Goal: Task Accomplishment & Management: Manage account settings

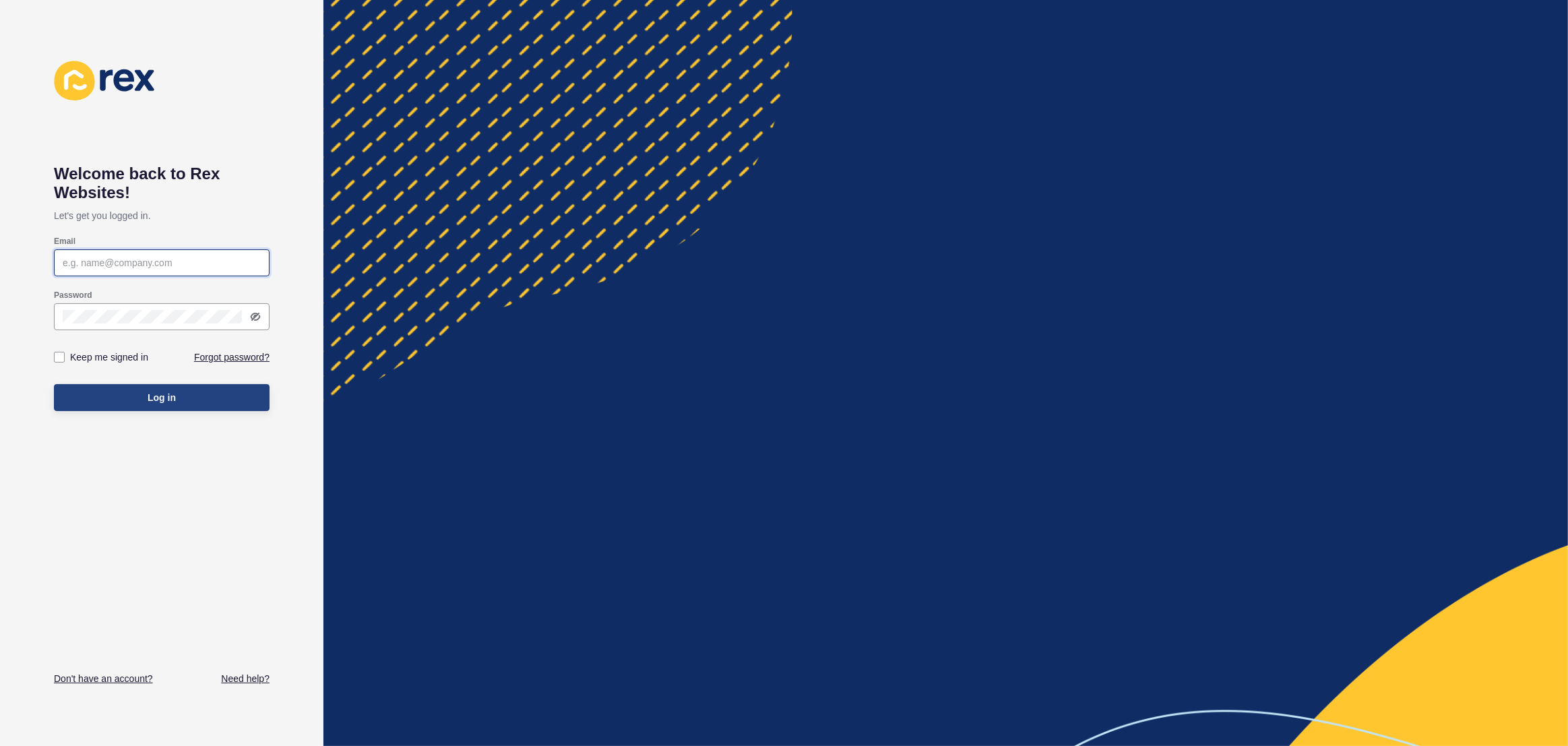
type input "[EMAIL_ADDRESS][PERSON_NAME][DOMAIN_NAME]"
click at [202, 404] on button "Log in" at bounding box center [161, 397] width 215 height 27
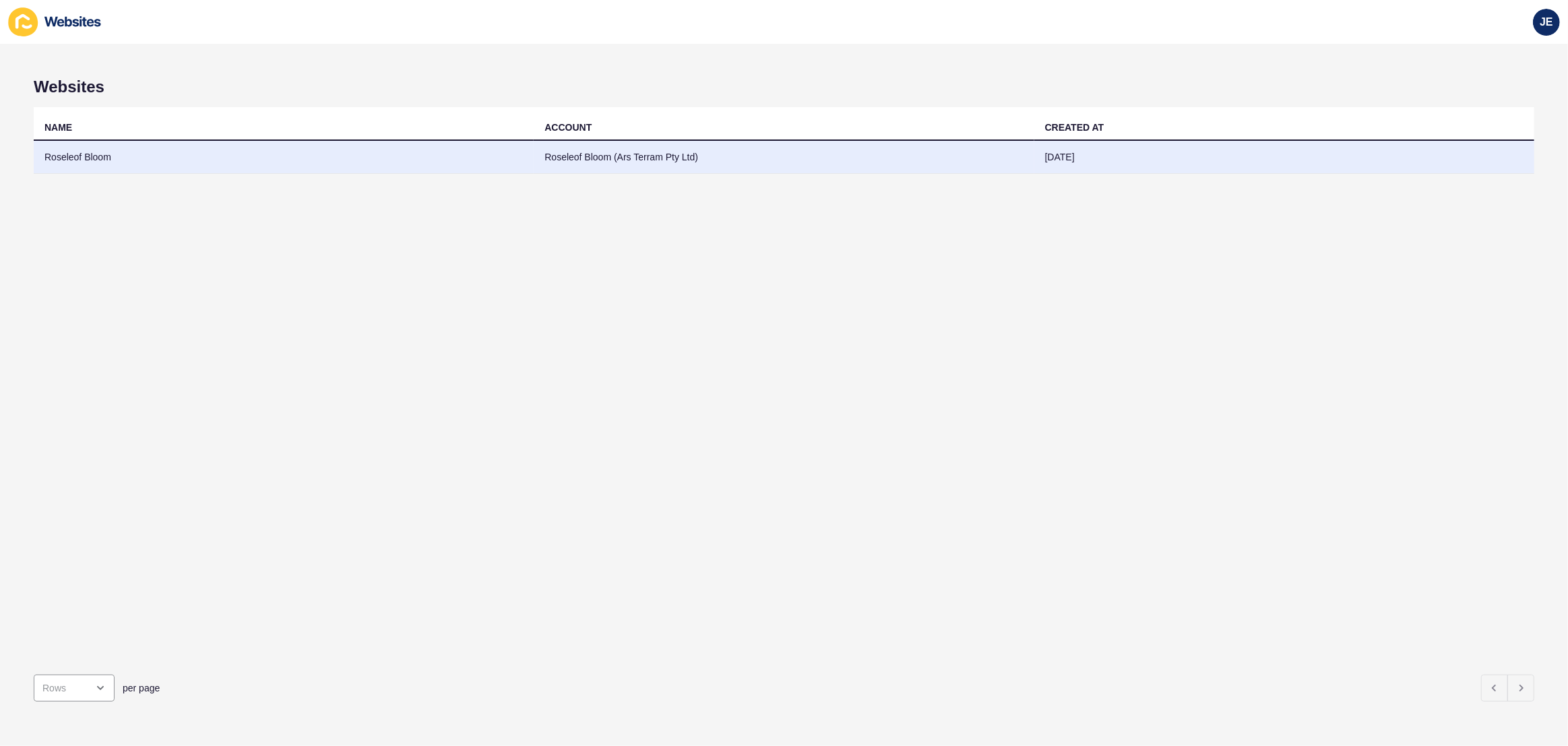
click at [403, 151] on td "Roseleof Bloom" at bounding box center [284, 157] width 500 height 33
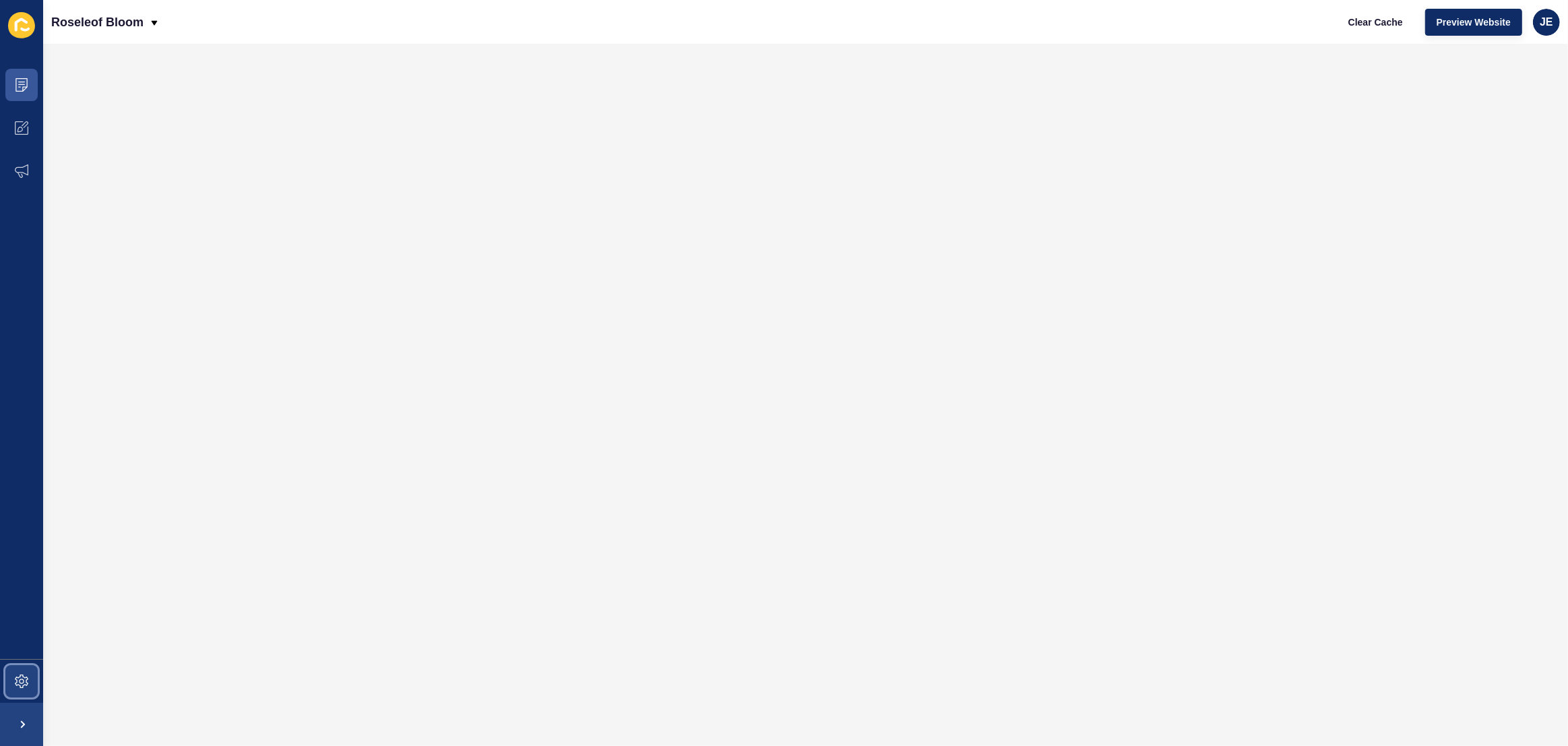
click at [39, 672] on span at bounding box center [21, 681] width 43 height 43
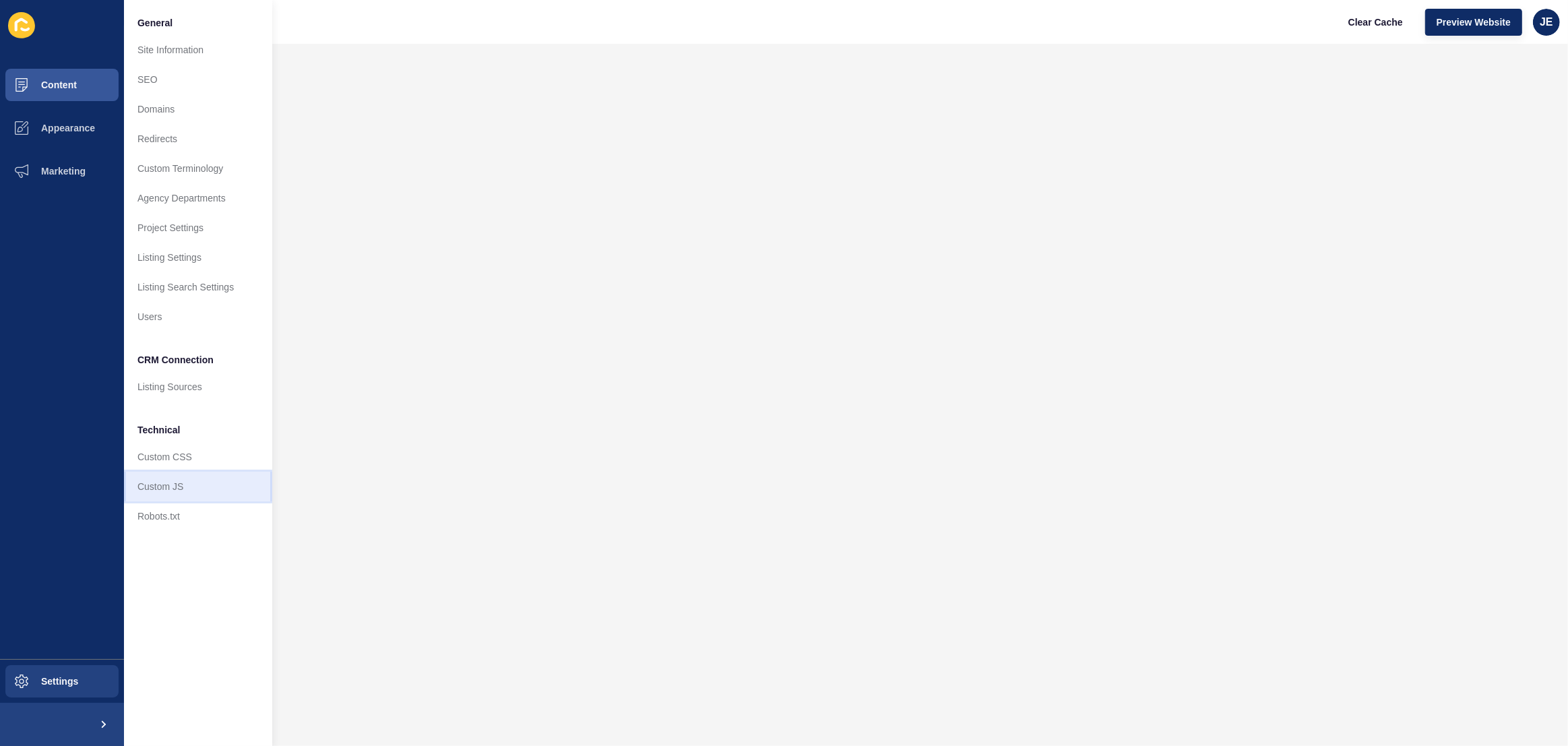
click at [175, 485] on link "Custom JS" at bounding box center [198, 486] width 148 height 30
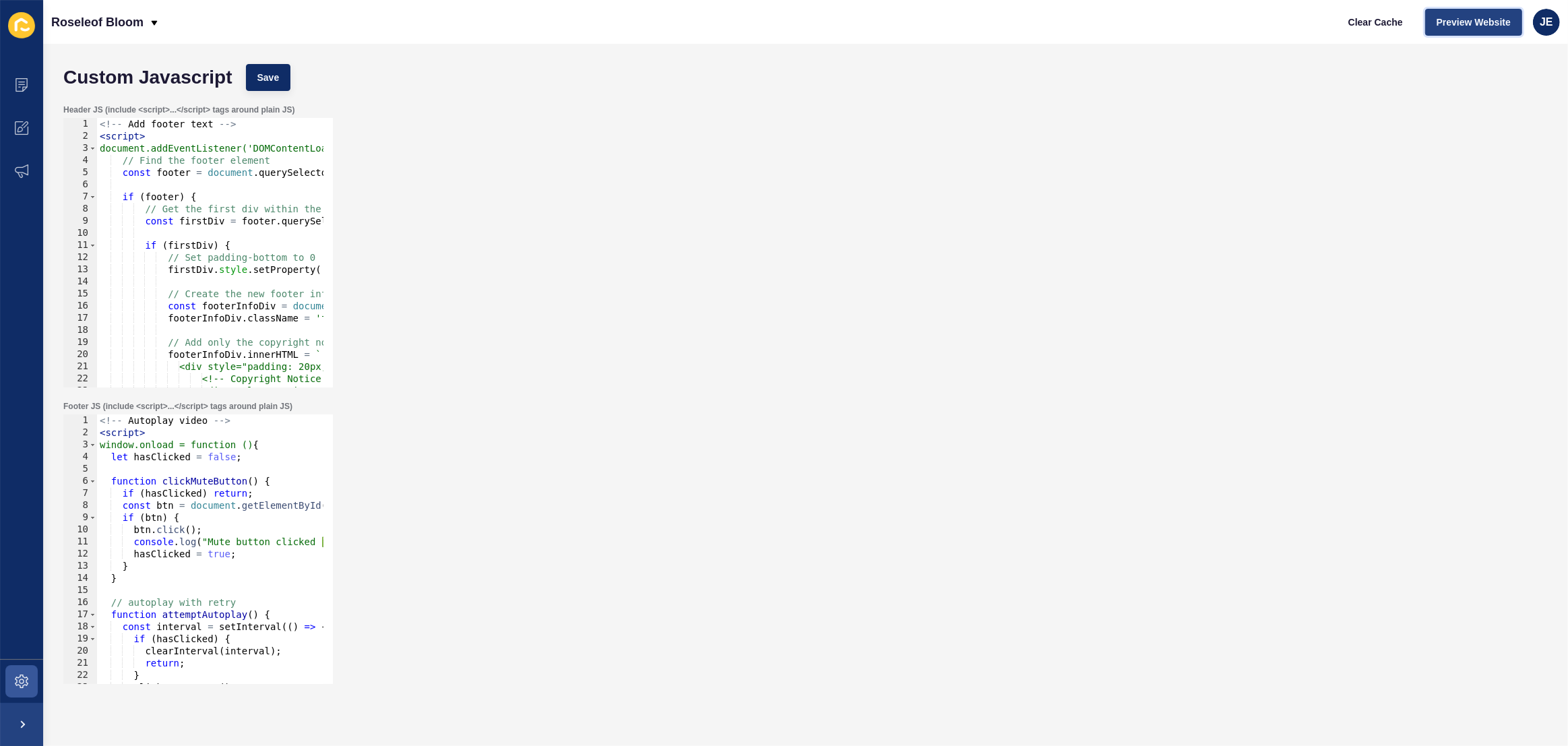
click at [1448, 27] on span "Preview Website" at bounding box center [1473, 21] width 74 height 13
click at [265, 80] on span "Save" at bounding box center [268, 77] width 22 height 13
click at [1398, 26] on span "Clear Cache" at bounding box center [1375, 21] width 55 height 13
click at [1435, 25] on button "Preview Website" at bounding box center [1474, 22] width 97 height 27
click at [17, 79] on icon at bounding box center [21, 85] width 13 height 13
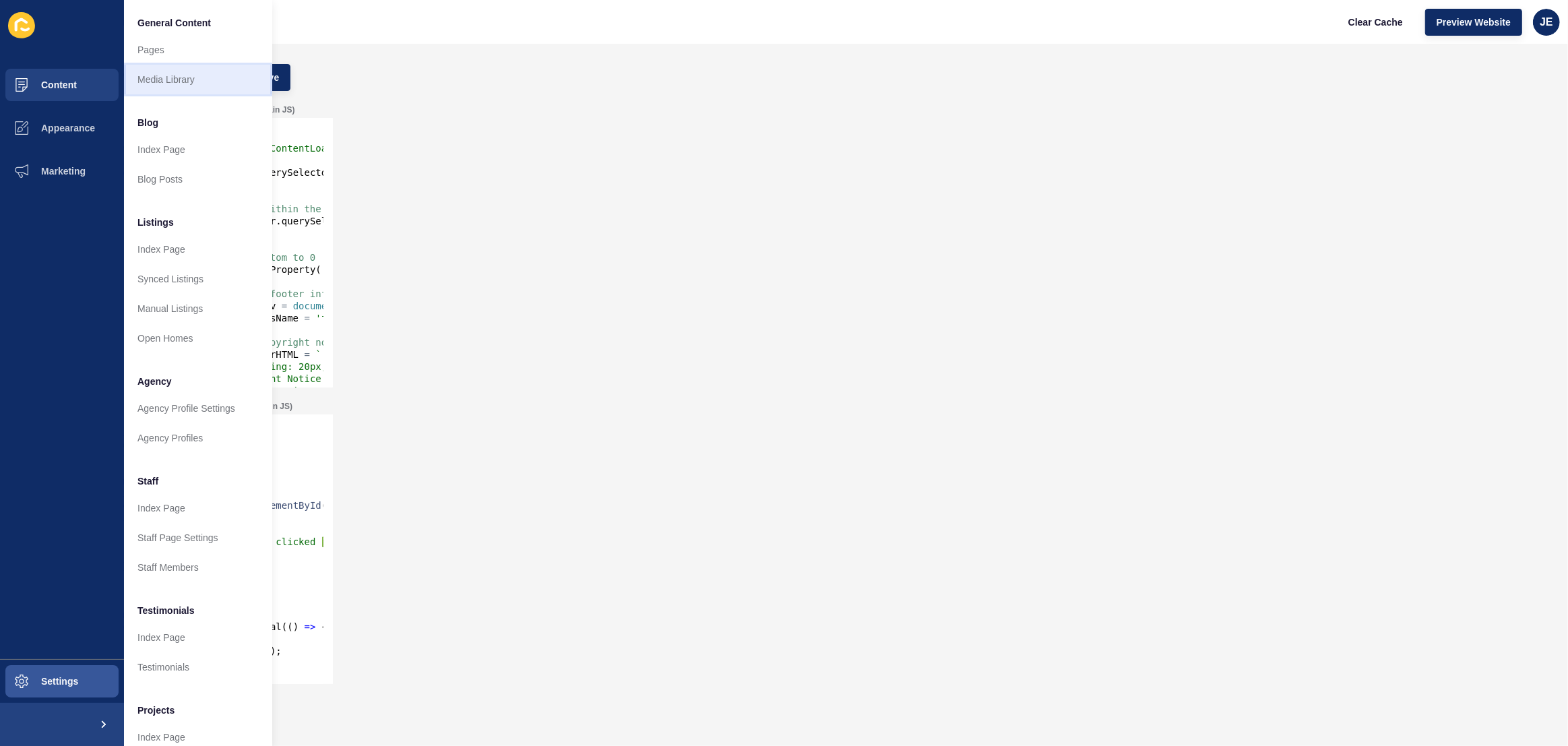
click at [159, 76] on link "Media Library" at bounding box center [198, 79] width 148 height 30
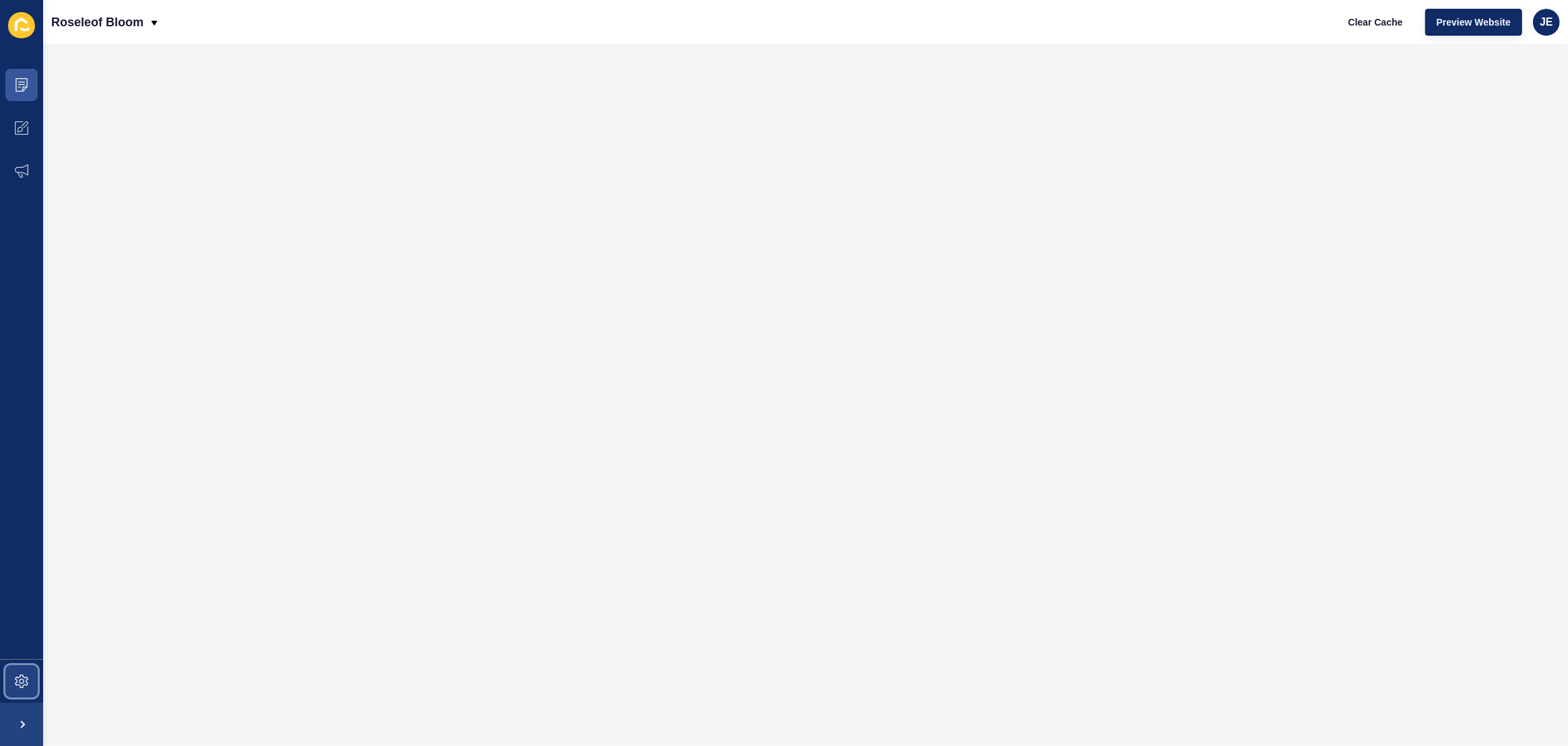
click at [27, 676] on icon at bounding box center [21, 680] width 13 height 13
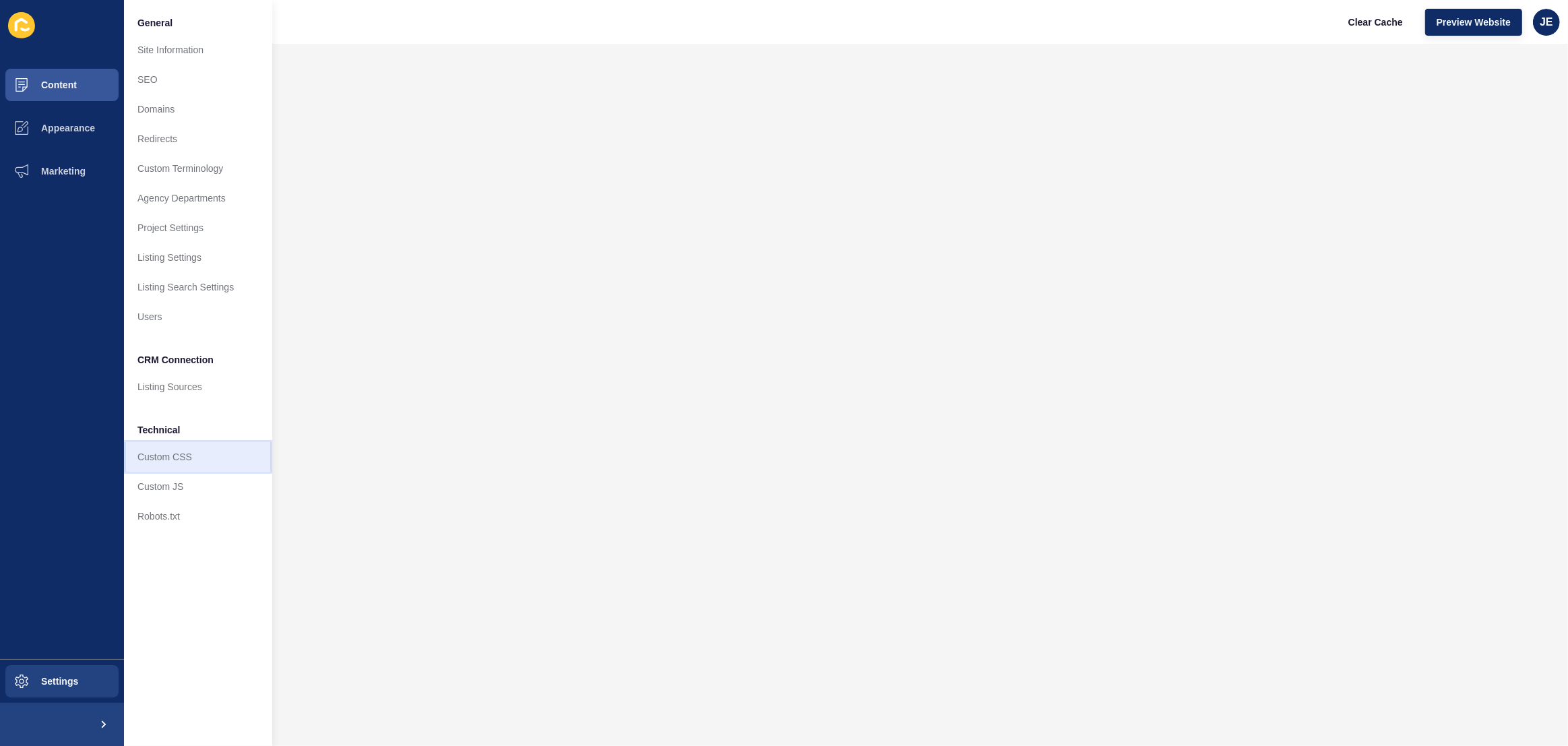
click at [170, 465] on link "Custom CSS" at bounding box center [198, 456] width 148 height 30
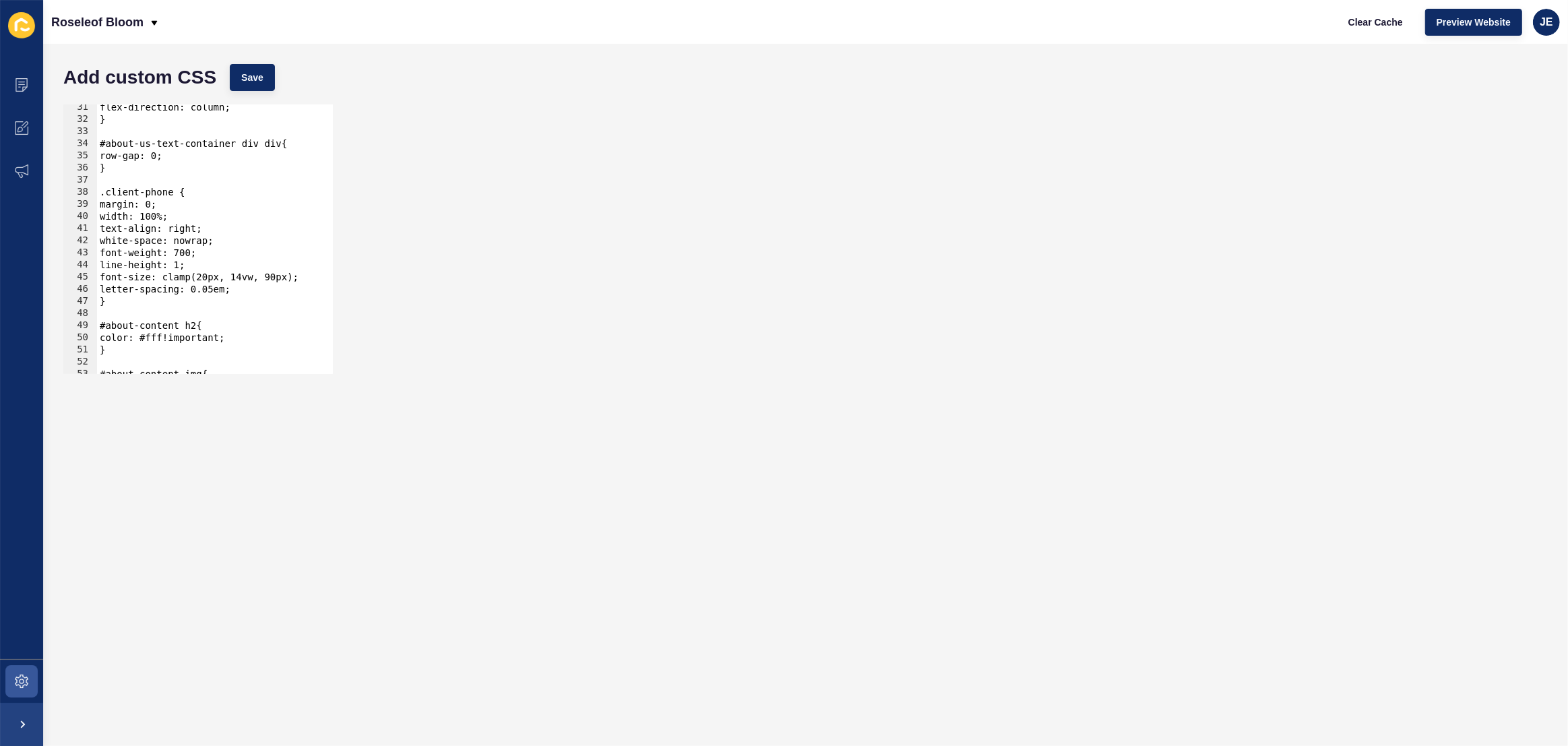
scroll to position [551, 0]
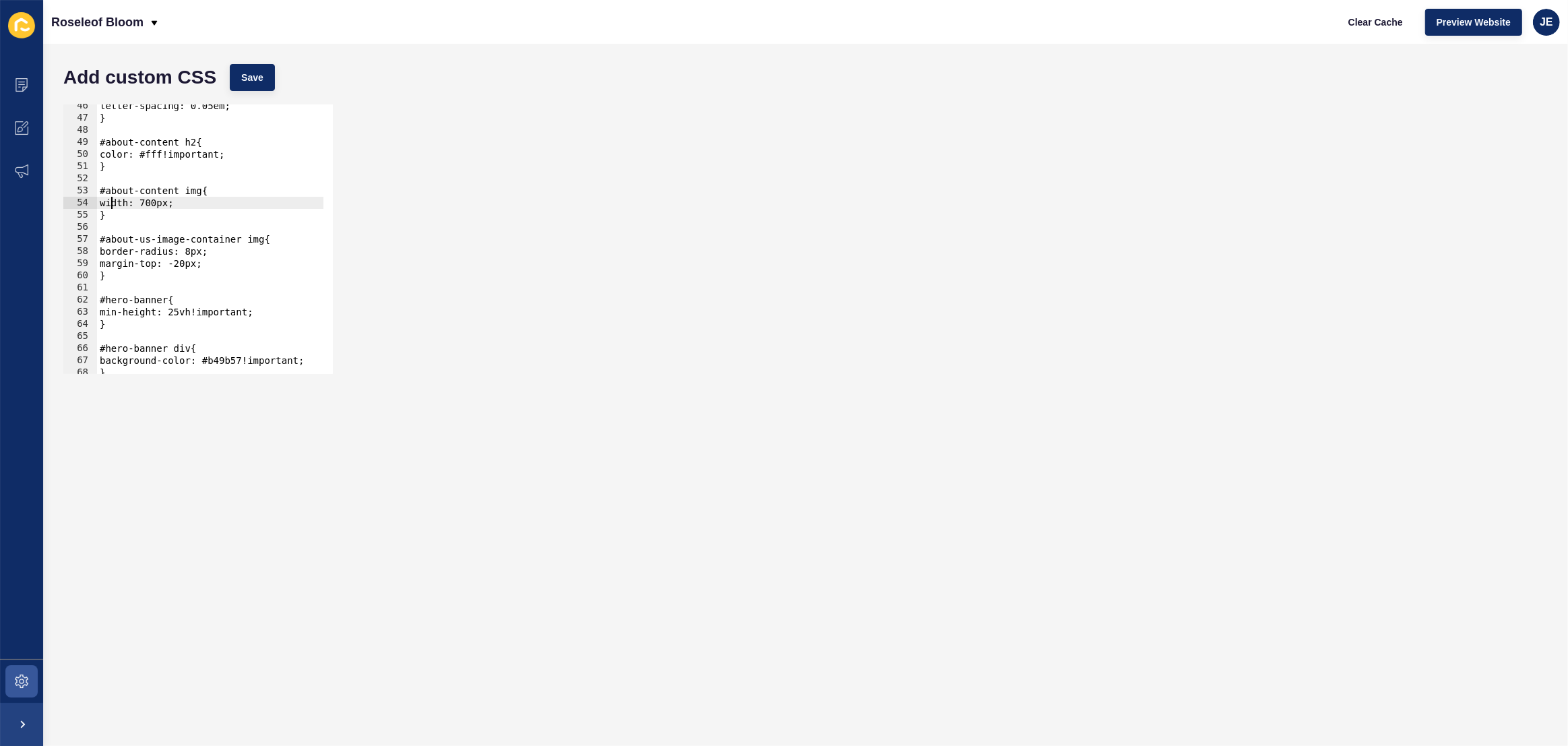
click at [110, 206] on div "letter-spacing: 0.05em; } #about-content h2{ color: #fff!important; } #about-co…" at bounding box center [377, 242] width 560 height 284
type textarea "max-width: 500px;"
click at [247, 76] on span "Save" at bounding box center [252, 77] width 22 height 13
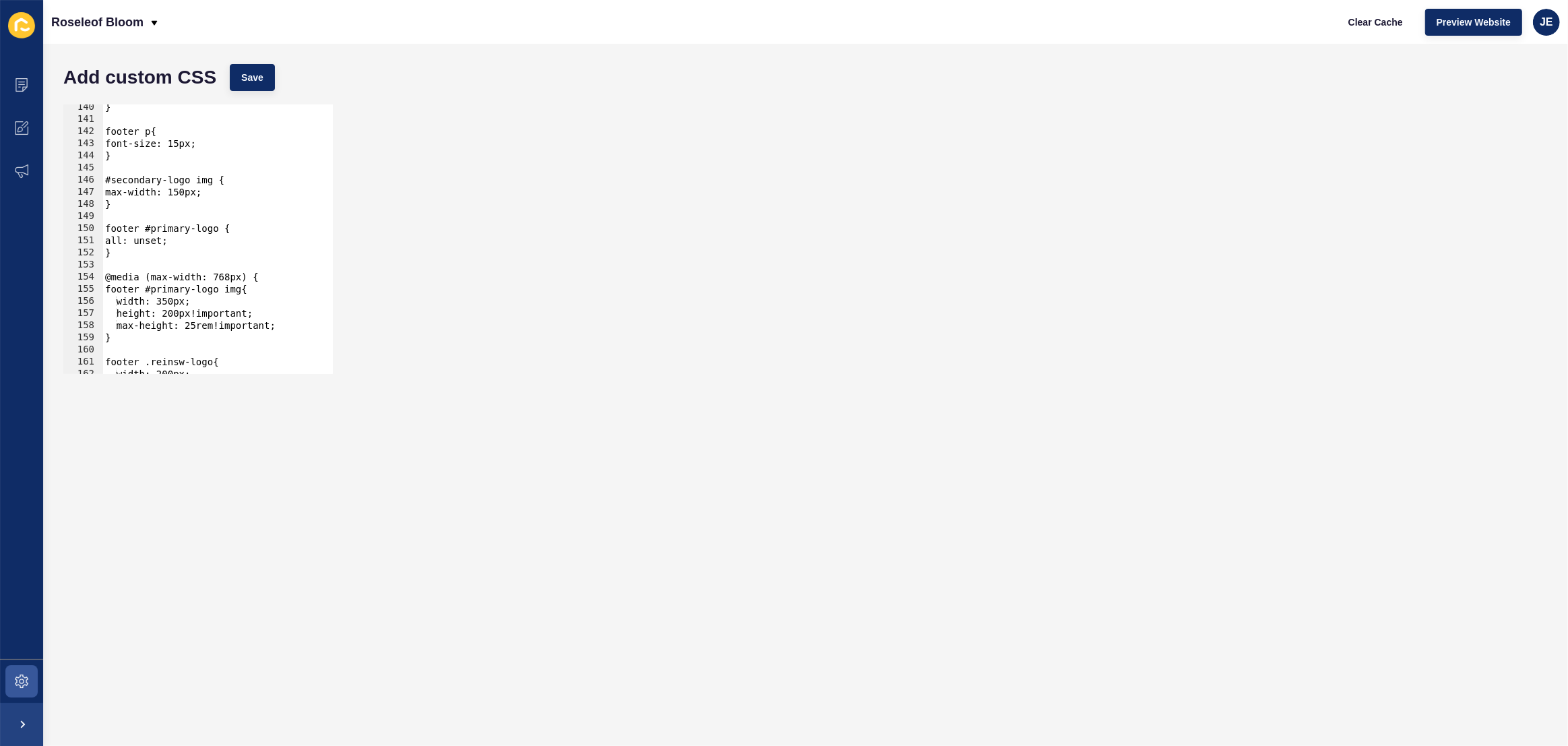
scroll to position [1689, 0]
click at [9, 670] on span at bounding box center [21, 681] width 43 height 43
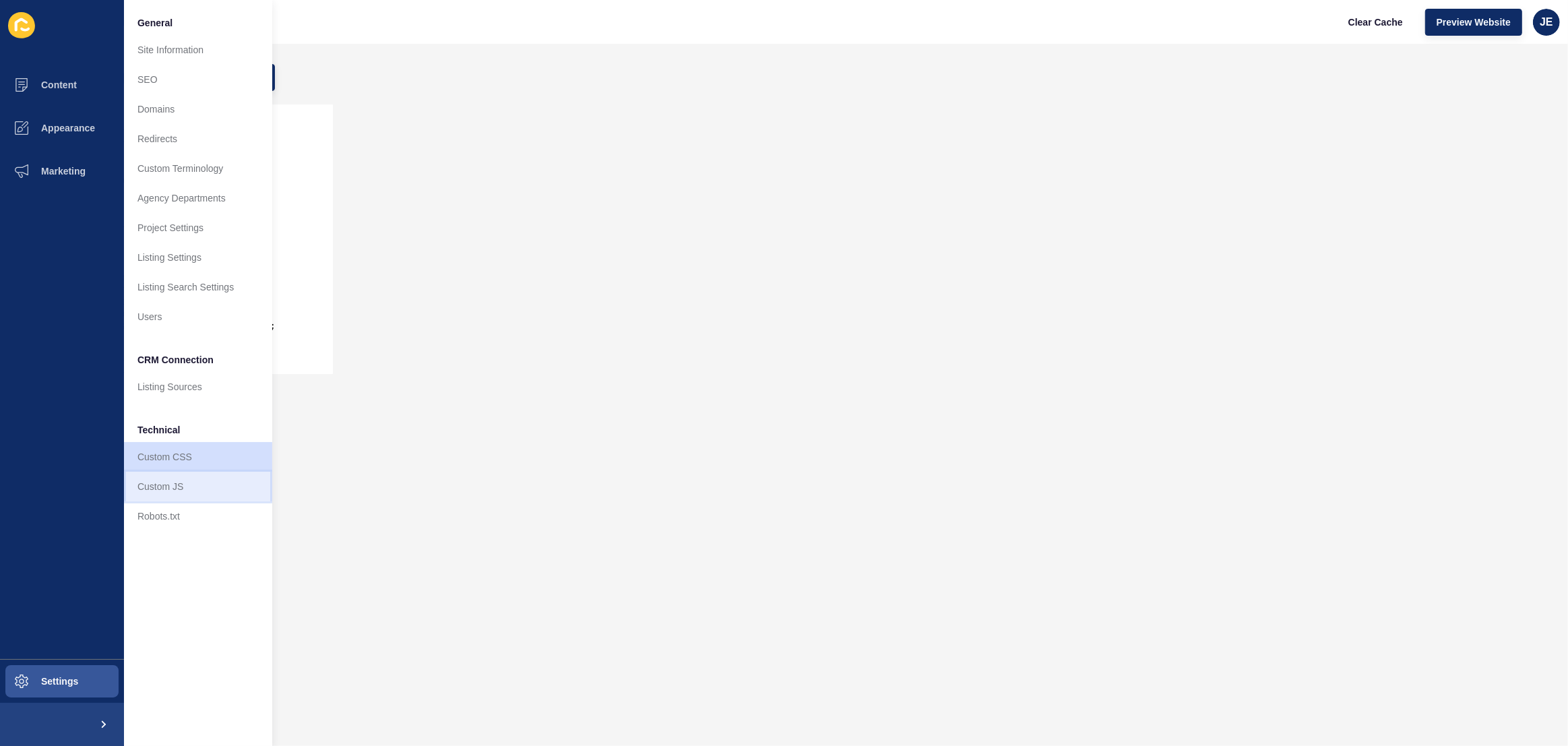
click at [167, 497] on link "Custom JS" at bounding box center [198, 486] width 148 height 30
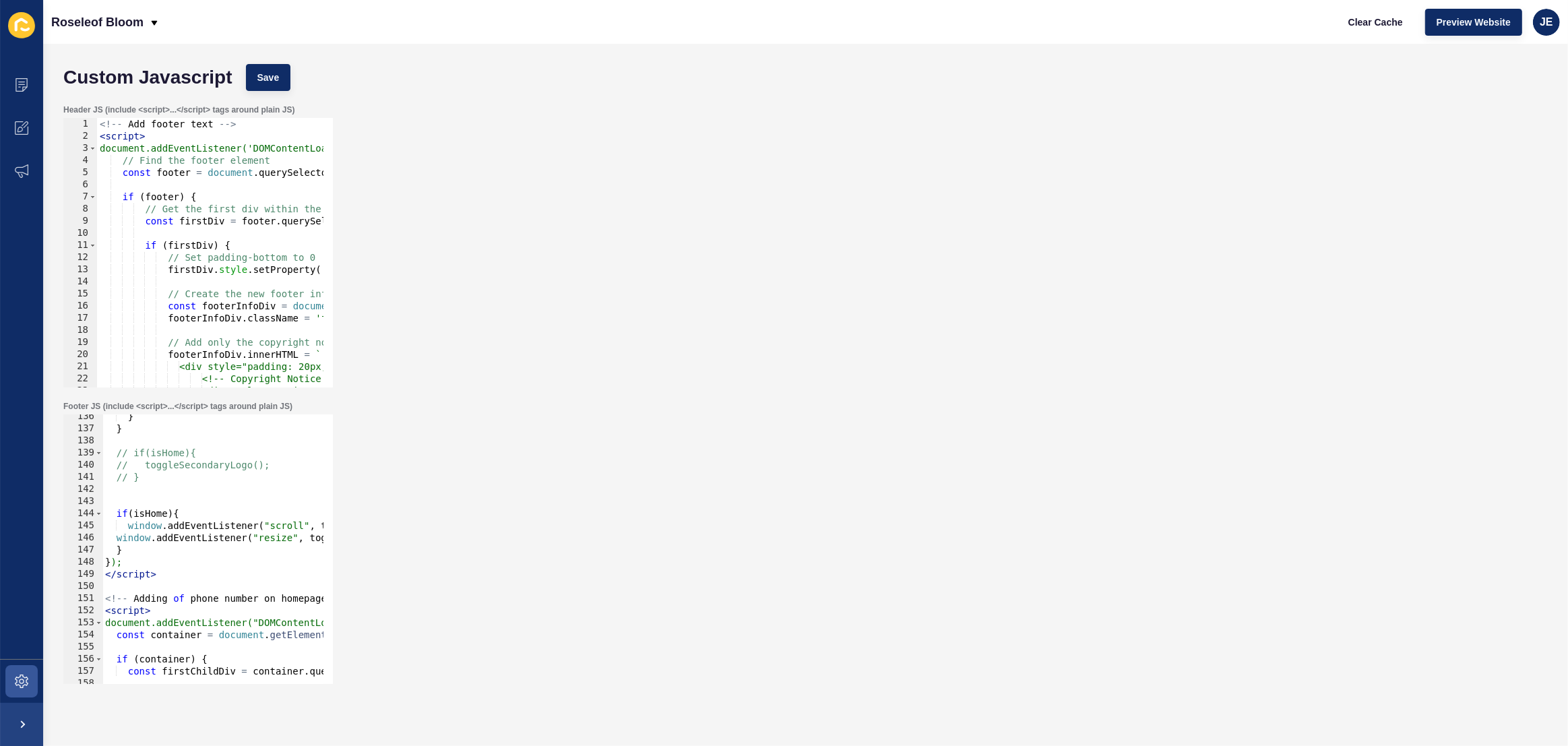
scroll to position [1641, 0]
drag, startPoint x: 180, startPoint y: 474, endPoint x: 90, endPoint y: 448, distance: 93.7
click at [90, 448] on div "// } 136 137 138 139 140 141 142 143 144 145 146 147 148 149 150 151 152 153 15…" at bounding box center [197, 549] width 270 height 269
type textarea "// if(isHome){ // toggleSecondaryLogo();"
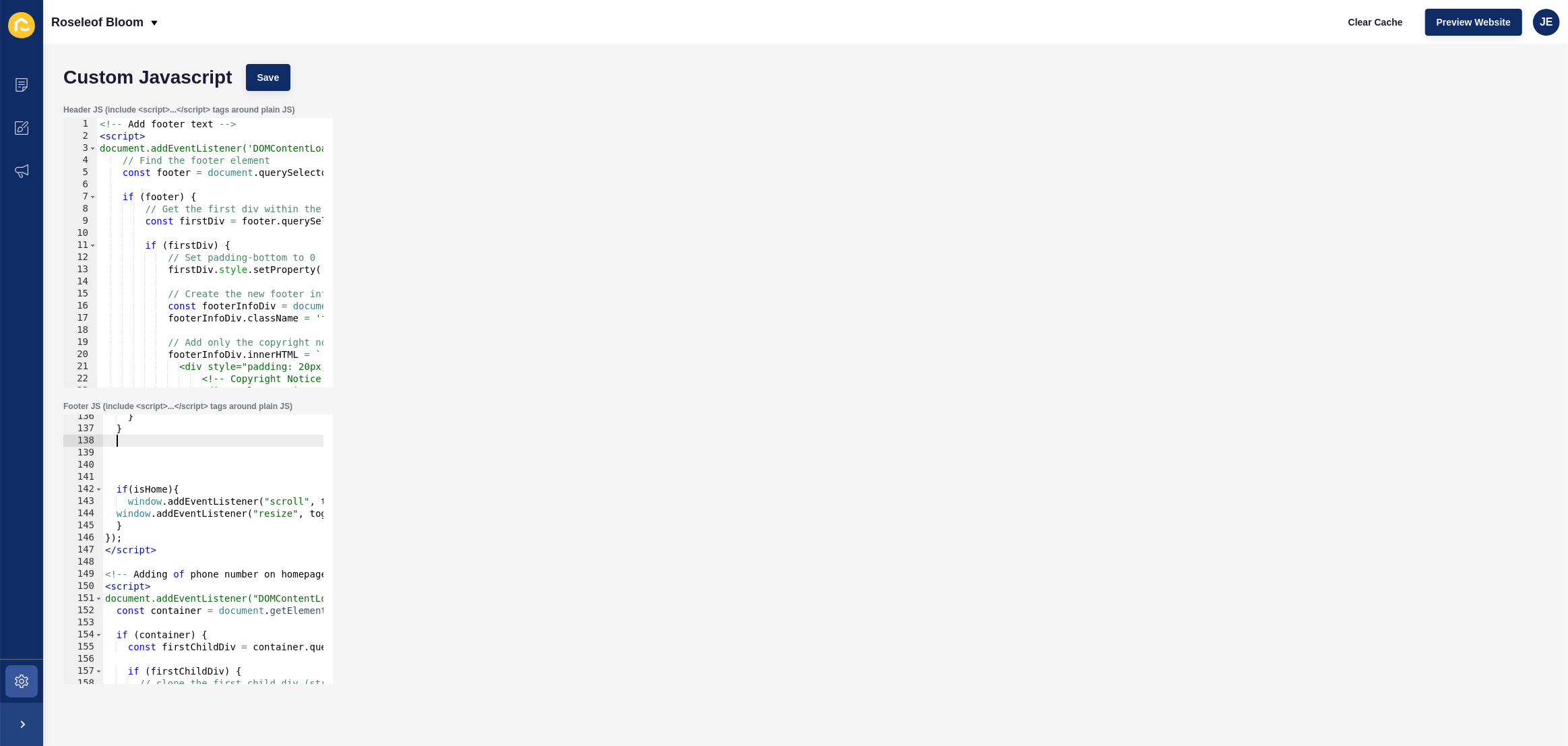
click at [128, 463] on div "} } if ( isHome ) { window . addEventListener ( "scroll" , toggleSecondaryLogo …" at bounding box center [416, 552] width 628 height 284
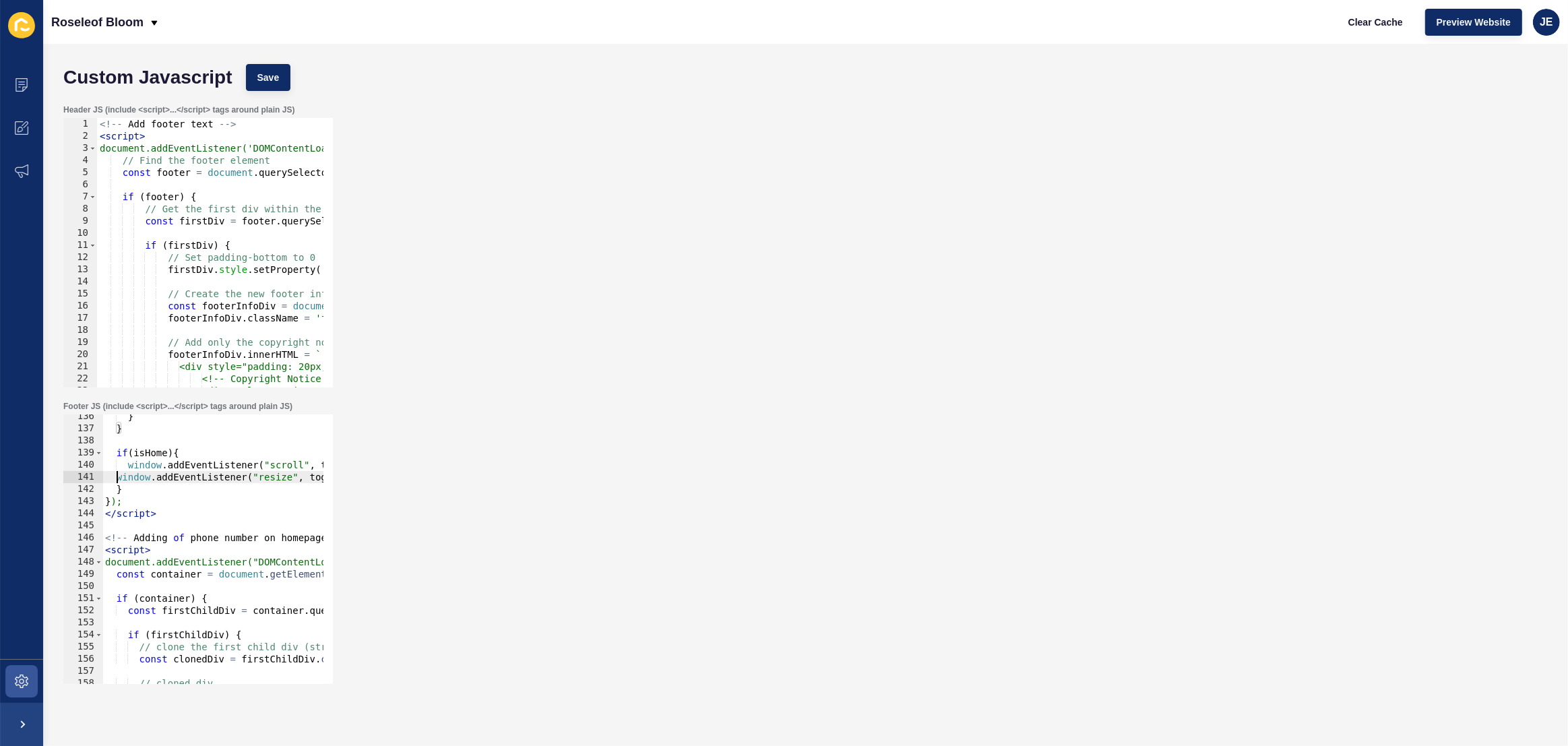
click at [114, 477] on div "} } if ( isHome ) { window . addEventListener ( "scroll" , toggleSecondaryLogo …" at bounding box center [416, 552] width 628 height 284
type textarea "window.addEventListener("resize", toggleSecondaryLogo);"
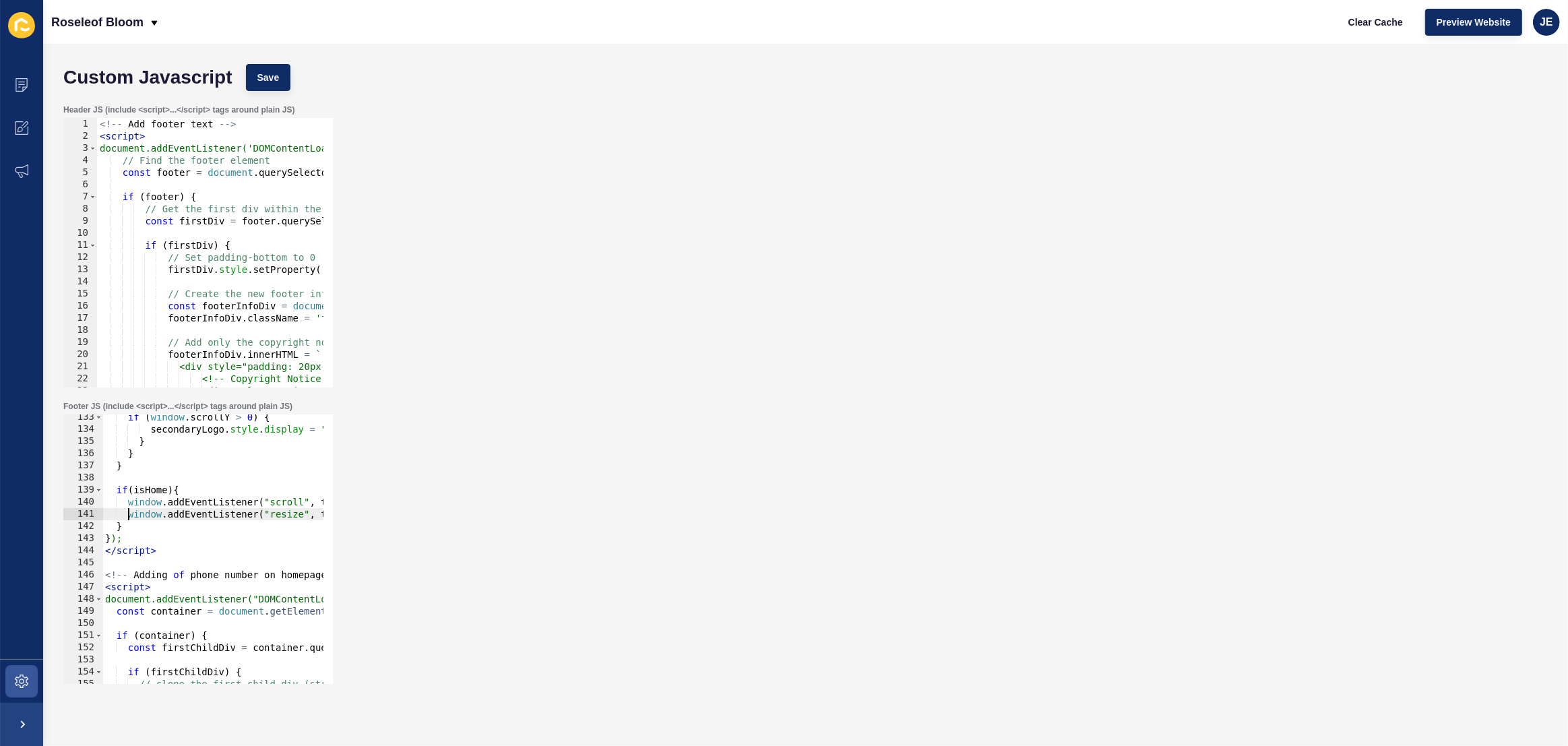
click at [139, 472] on div "if ( window . scrollY > 0 ) { secondaryLogo . style . display = "block" ; } } }…" at bounding box center [416, 553] width 628 height 284
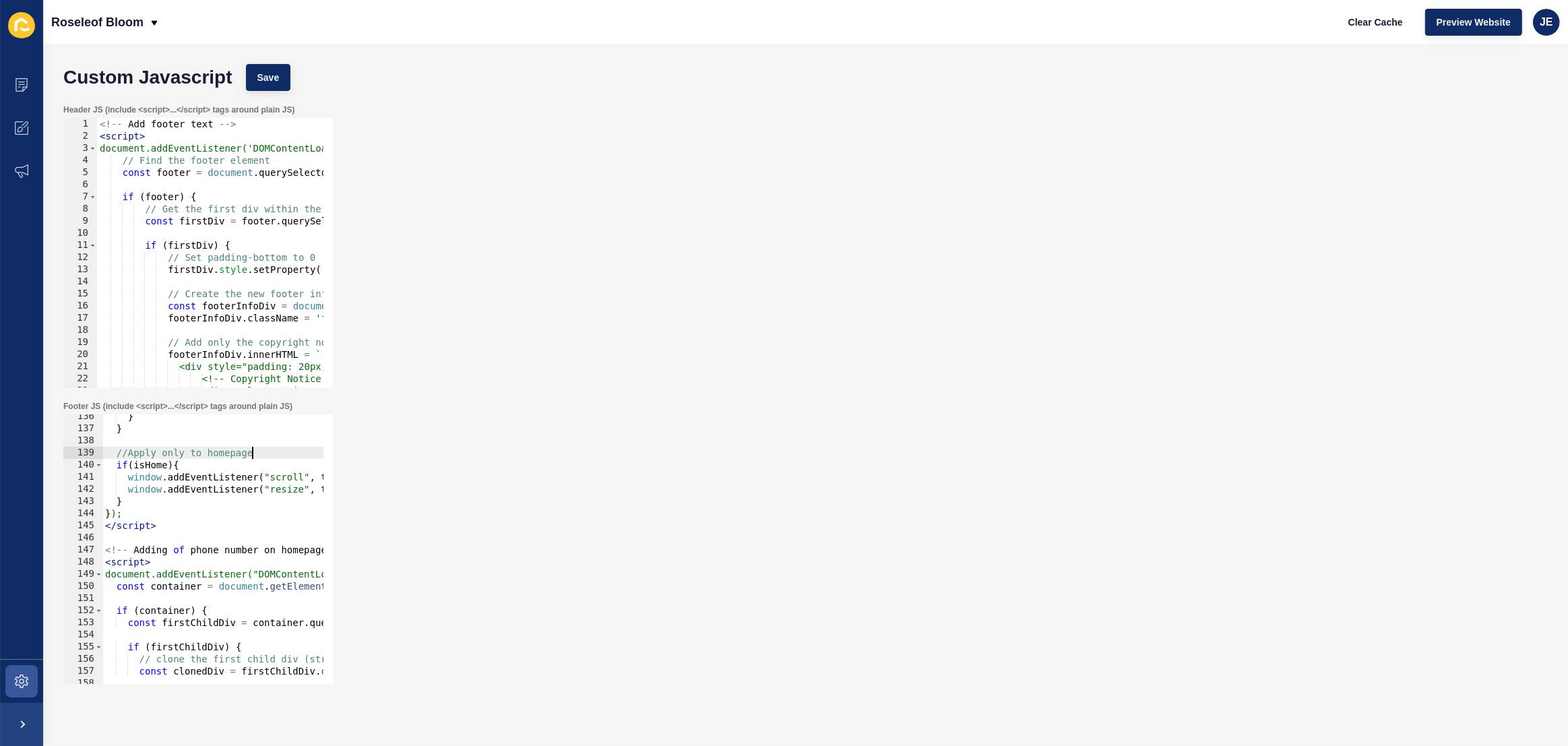
scroll to position [1886, 0]
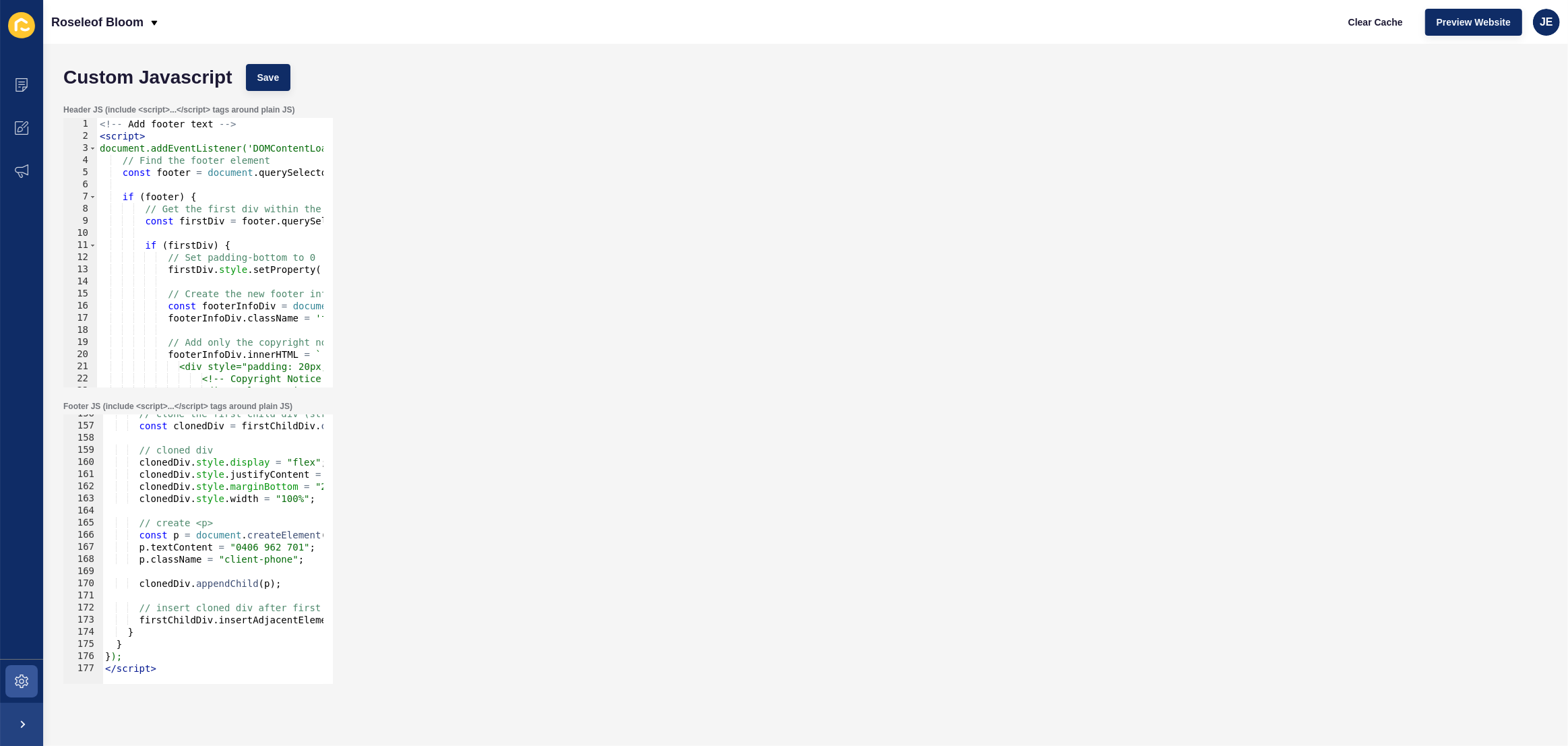
type textarea "//Apply only to homepage"
click at [17, 673] on span at bounding box center [21, 681] width 43 height 43
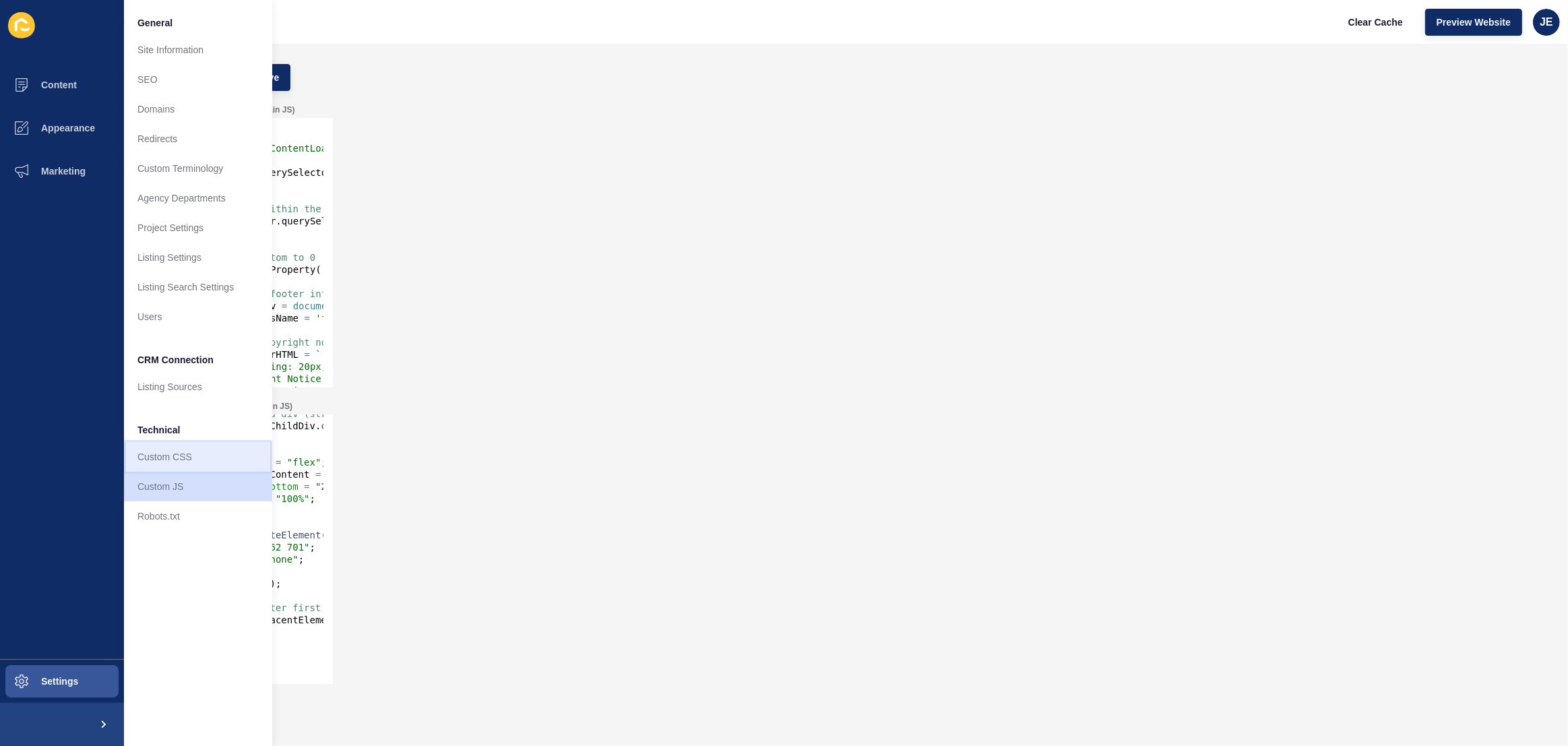
click at [192, 447] on link "Custom CSS" at bounding box center [198, 456] width 148 height 30
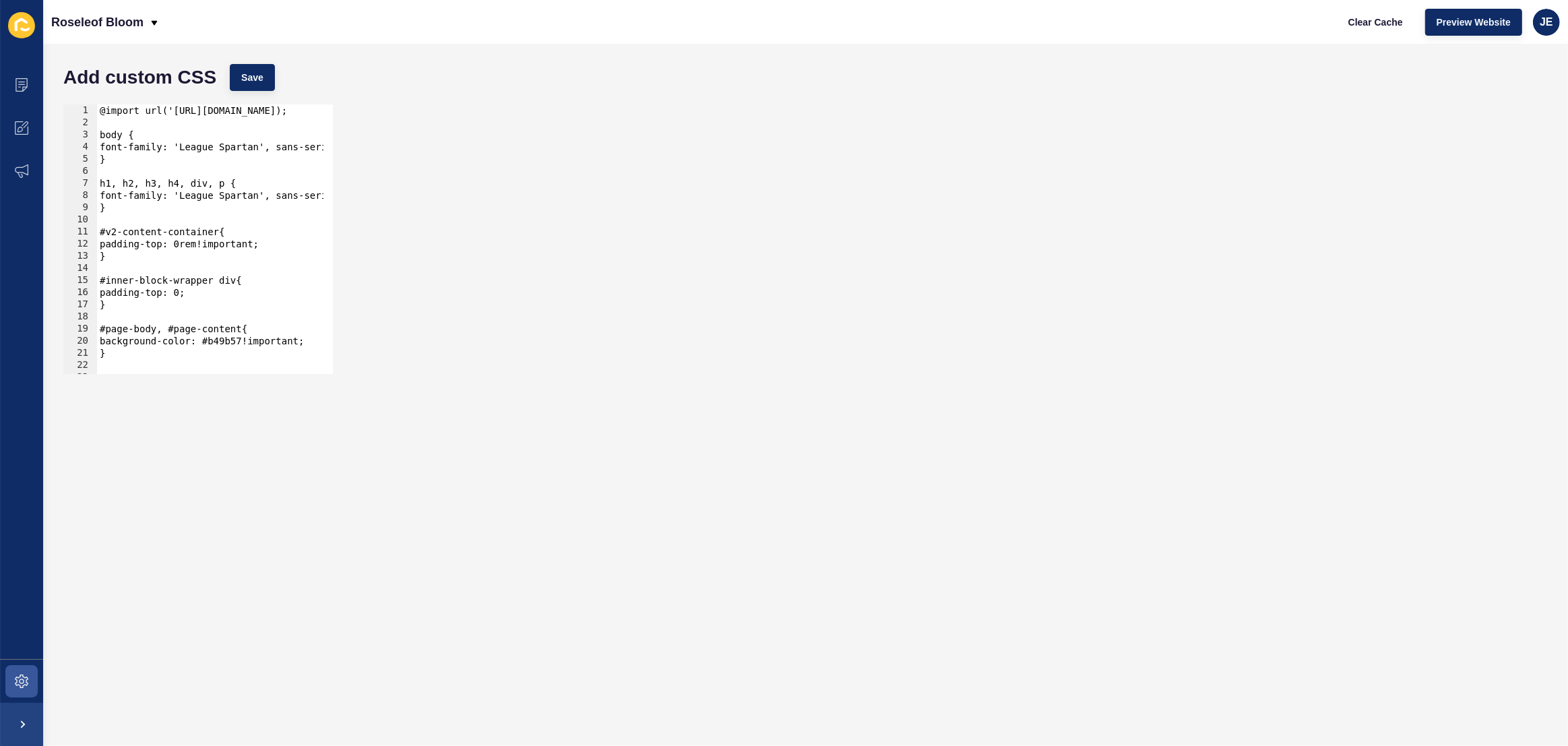
type textarea "}"
click at [132, 205] on div "@import url('https://fonts.googleapis.com/css2?family=League+Spartan:wght@100..…" at bounding box center [377, 247] width 560 height 284
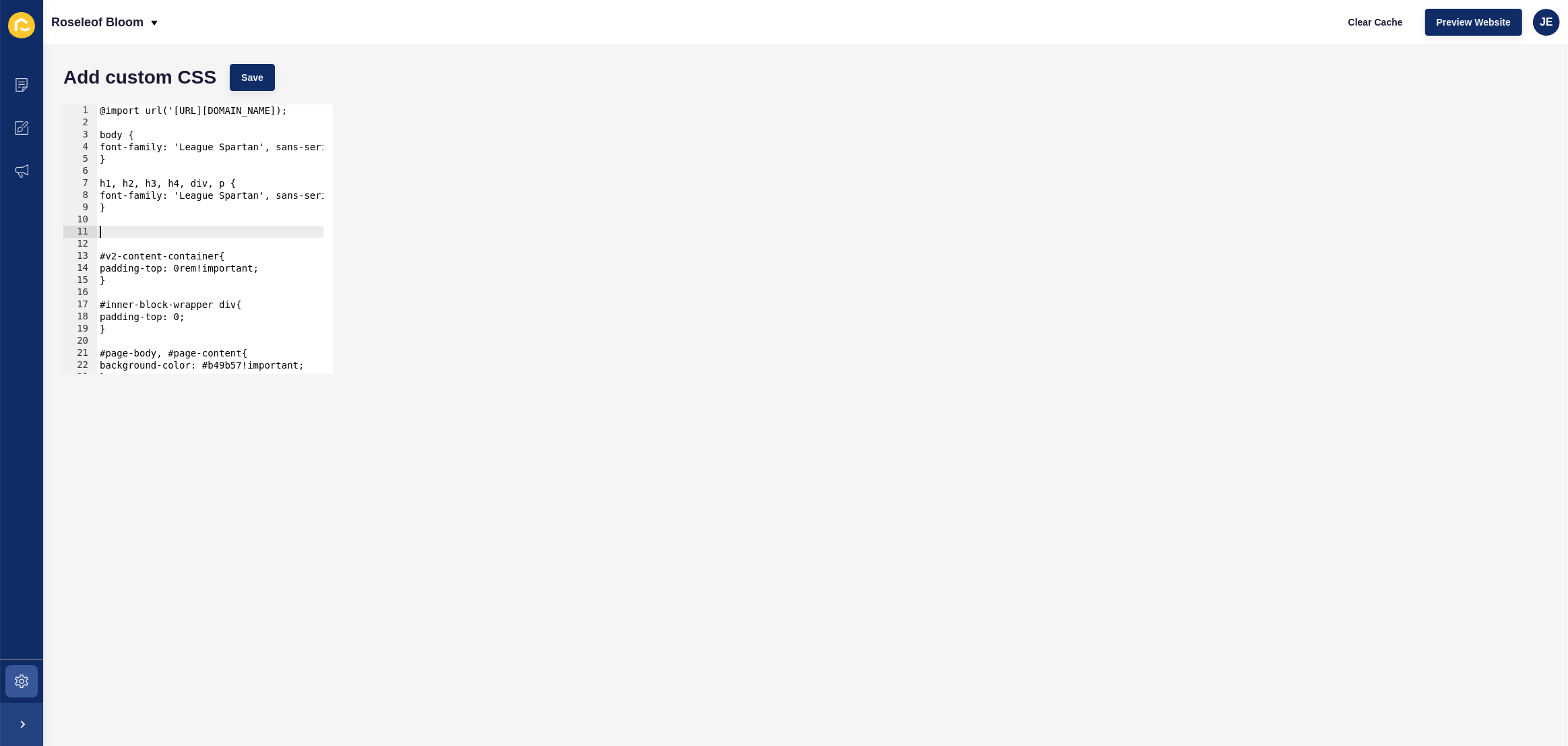
paste textarea "logo-container"
type textarea "logo-container"
paste textarea "logo-container"
click at [218, 233] on div "@import url('https://fonts.googleapis.com/css2?family=League+Spartan:wght@100..…" at bounding box center [377, 247] width 560 height 284
type textarea "}"
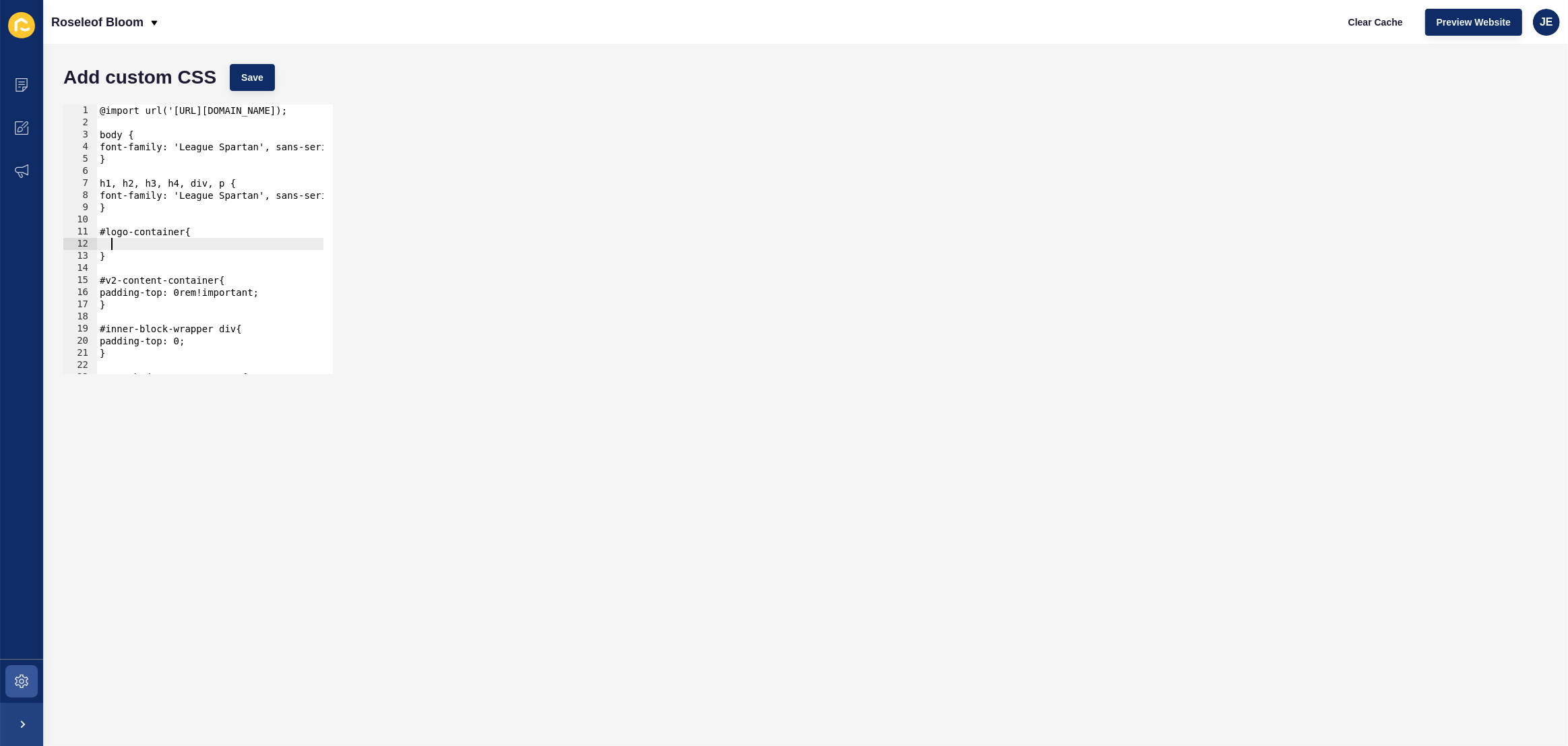
click at [184, 233] on div "@import url('https://fonts.googleapis.com/css2?family=League+Spartan:wght@100..…" at bounding box center [377, 247] width 560 height 284
type textarea "#logo-container #desktop-logo #primary-logo{"
drag, startPoint x: 163, startPoint y: 243, endPoint x: 151, endPoint y: 241, distance: 12.2
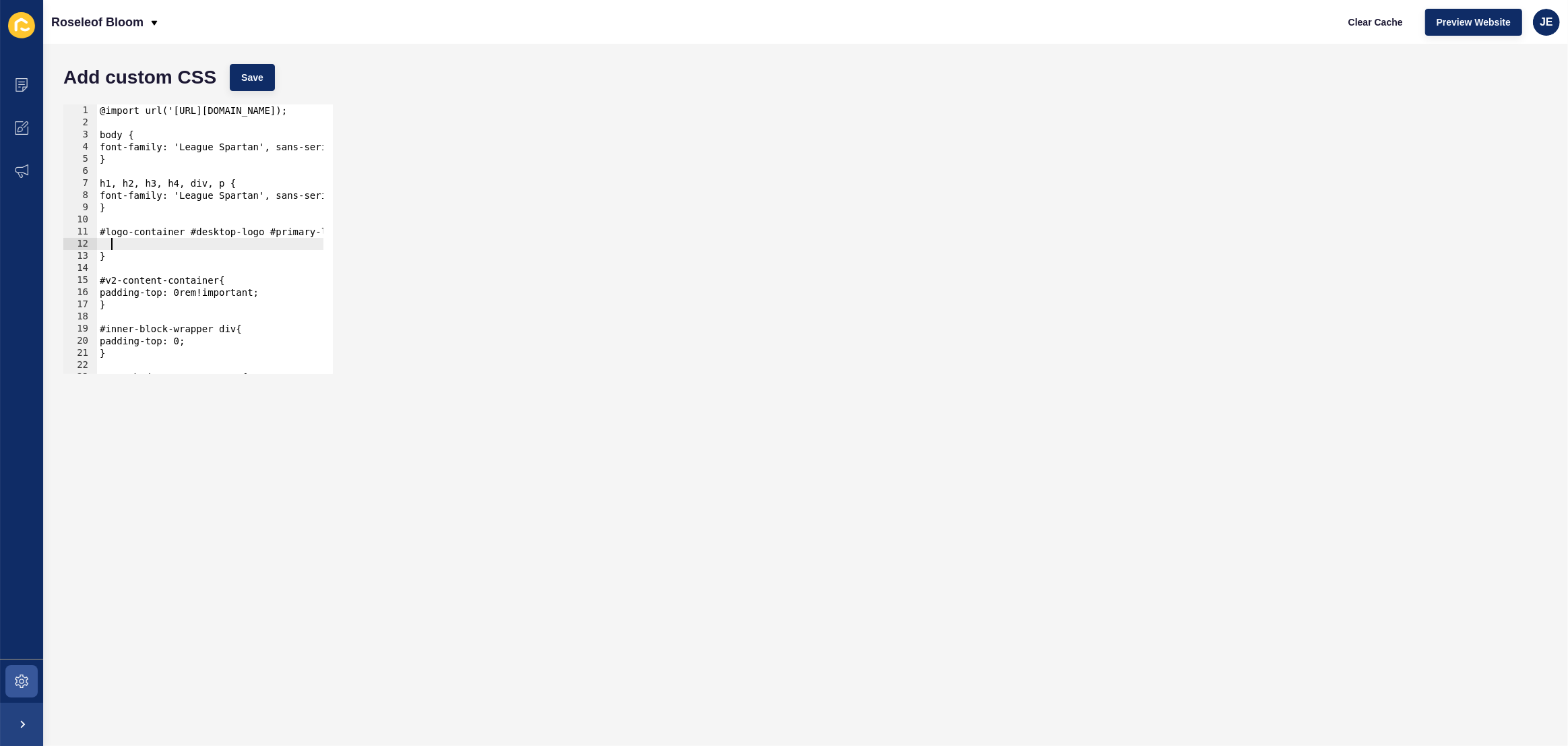
click at [151, 241] on div "@import url('https://fonts.googleapis.com/css2?family=League+Spartan:wght@100..…" at bounding box center [377, 247] width 560 height 284
drag, startPoint x: 241, startPoint y: 231, endPoint x: 346, endPoint y: 231, distance: 105.0
click at [352, 231] on div "1 2 3 4 5 6 7 8 9 10 11 12 13 14 15 16 17 18 19 20 21 22 23 24 @import url('htt…" at bounding box center [806, 239] width 1498 height 283
click at [307, 235] on div "@import url('https://fonts.googleapis.com/css2?family=League+Spartan:wght@100..…" at bounding box center [346, 247] width 560 height 284
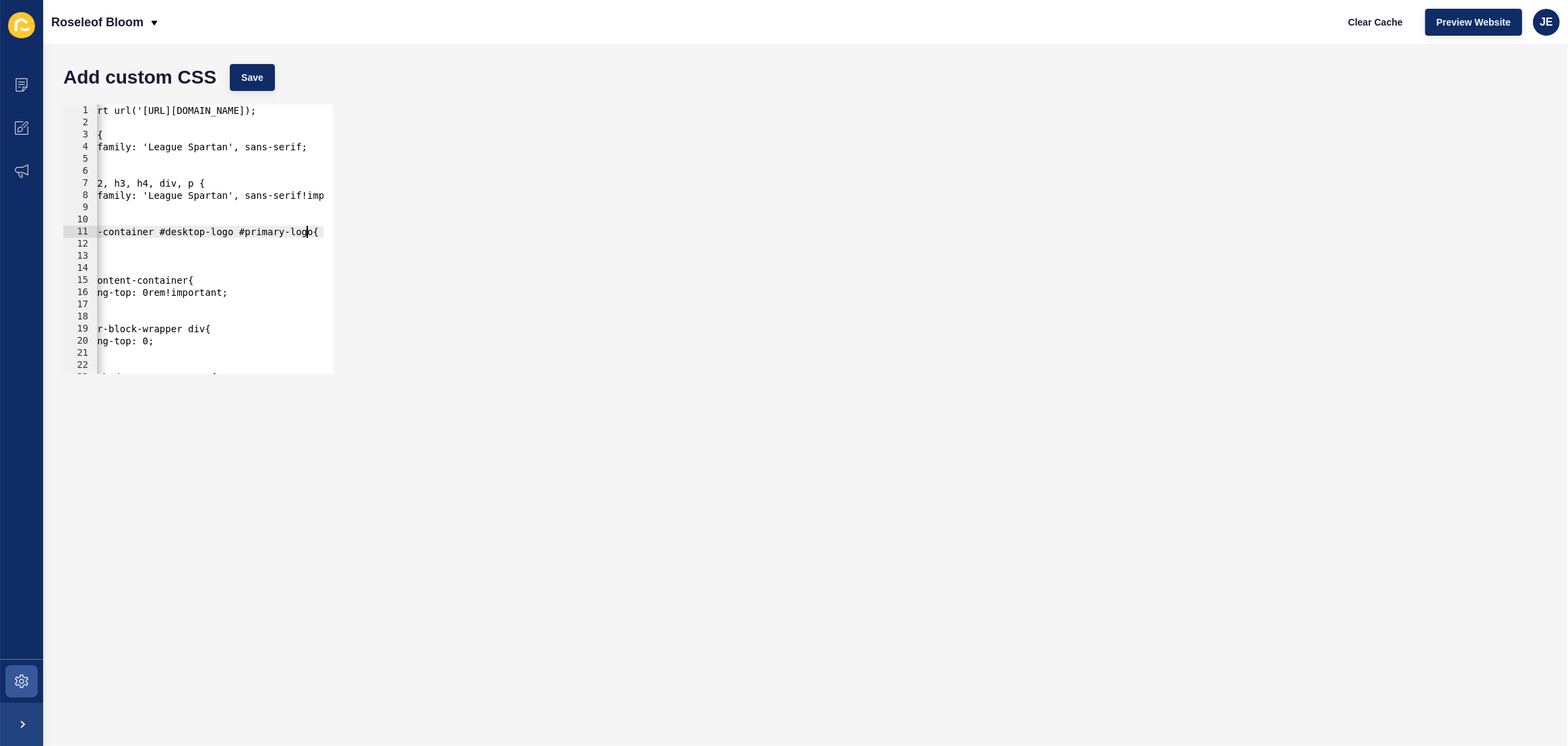
click at [310, 236] on div "@import url('https://fonts.googleapis.com/css2?family=League+Spartan:wght@100..…" at bounding box center [346, 247] width 560 height 284
paste textarea "logo-container"
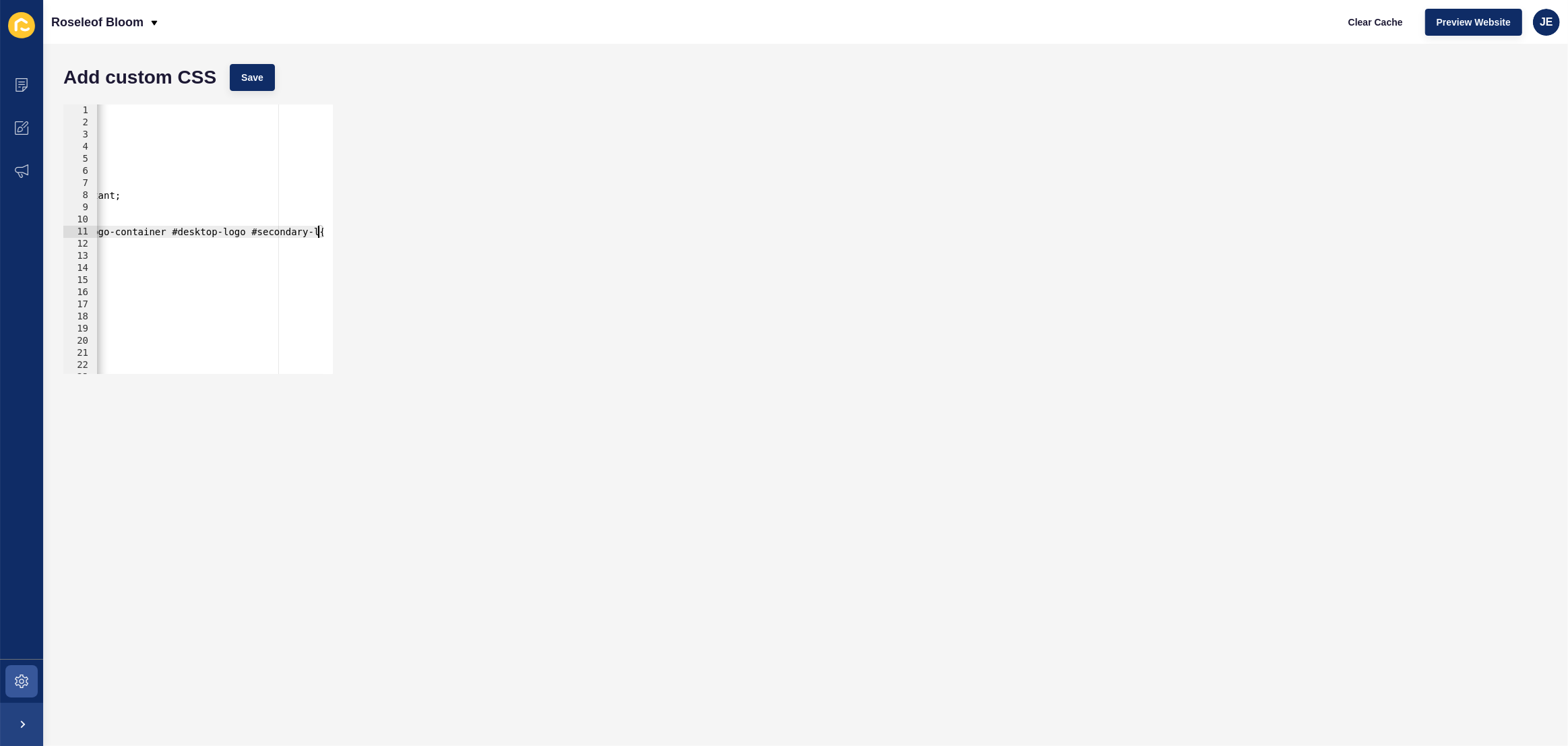
scroll to position [0, 0]
type textarea "#logo-container #desktop-logo #primary-logo, #logo-container #desktop-logo #sec…"
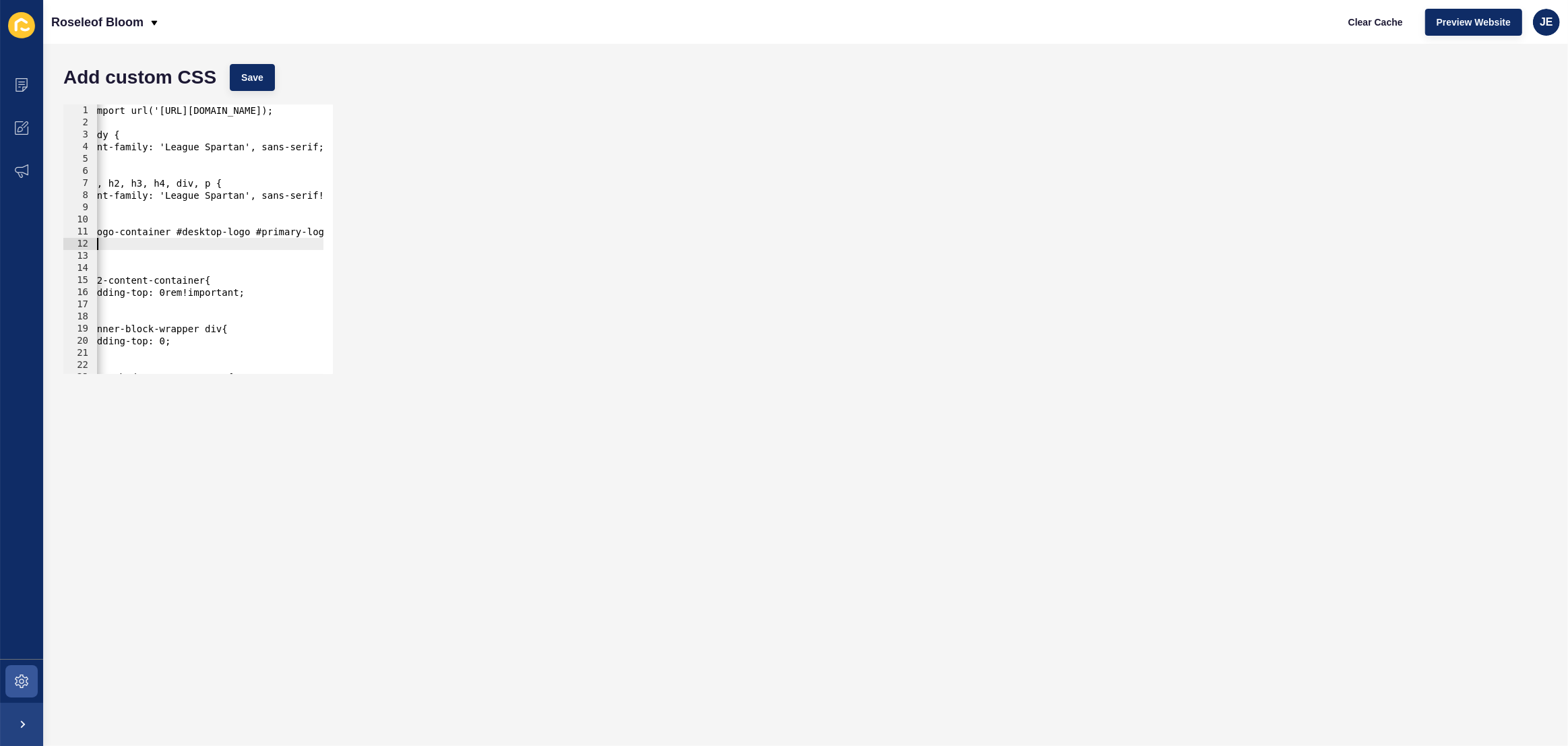
click at [193, 242] on div "@import url('https://fonts.googleapis.com/css2?family=League+Spartan:wght@100..…" at bounding box center [363, 247] width 560 height 284
type textarea "display: none;"
click at [252, 80] on span "Save" at bounding box center [252, 77] width 22 height 13
click at [1357, 22] on span "Clear Cache" at bounding box center [1375, 21] width 55 height 13
click at [30, 682] on span at bounding box center [21, 681] width 43 height 43
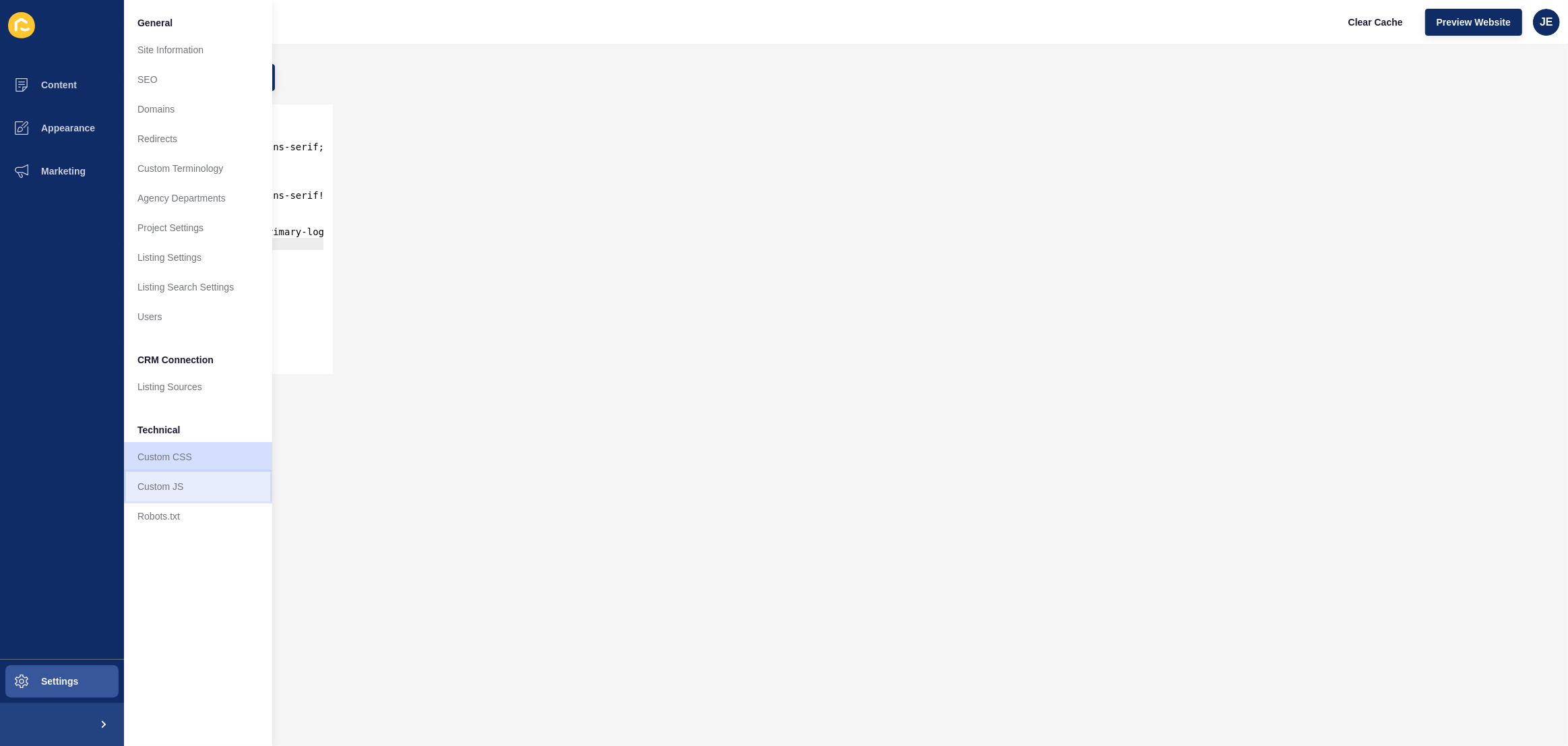
click at [201, 493] on link "Custom JS" at bounding box center [198, 486] width 148 height 30
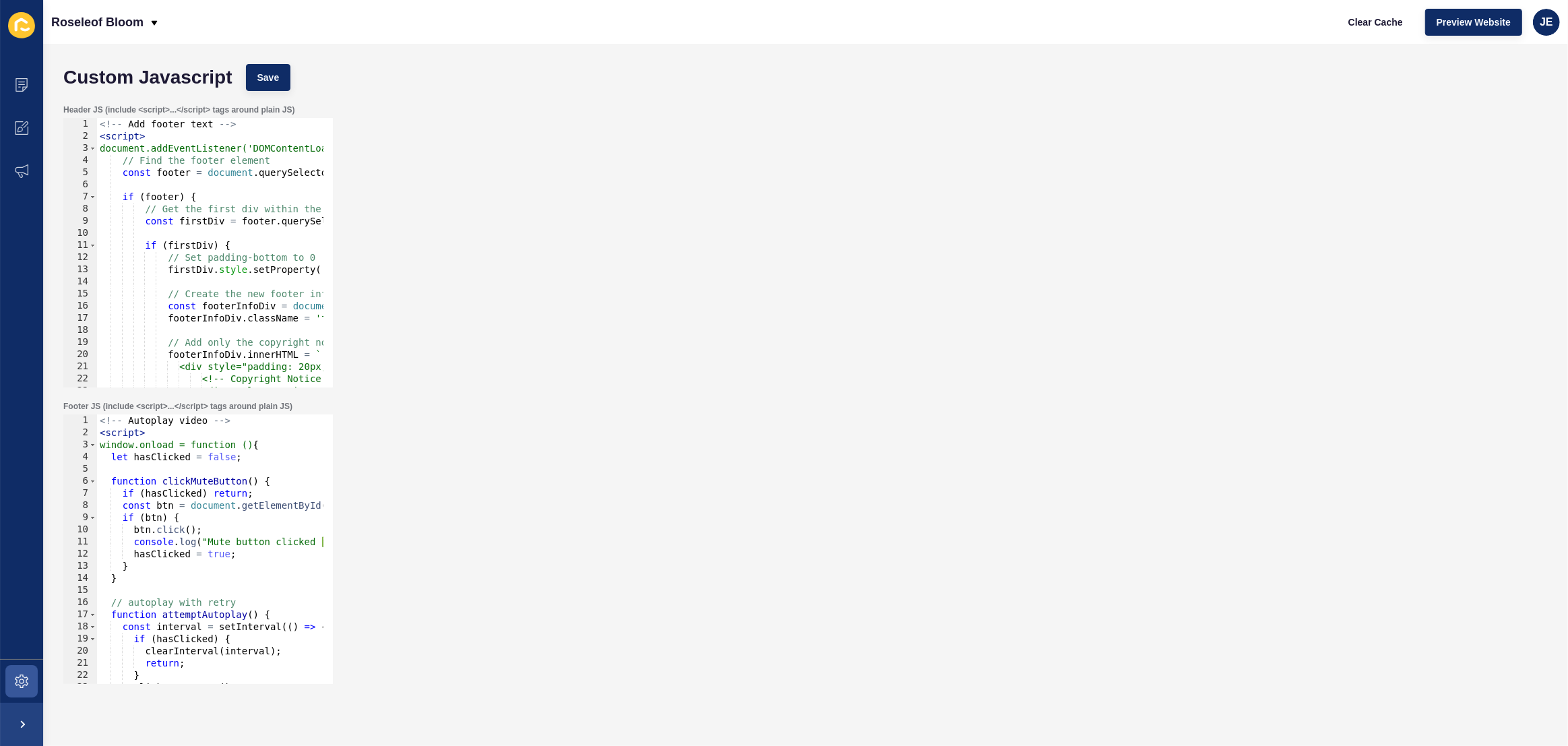
click at [457, 137] on div "Header JS (include <script>...</script> tags around plain JS) 1 2 3 4 5 6 7 8 9…" at bounding box center [806, 246] width 1498 height 296
click at [695, 211] on div "Header JS (include <script>...</script> tags around plain JS) 1 2 3 4 5 6 7 8 9…" at bounding box center [806, 246] width 1498 height 296
click at [24, 674] on icon at bounding box center [21, 680] width 13 height 13
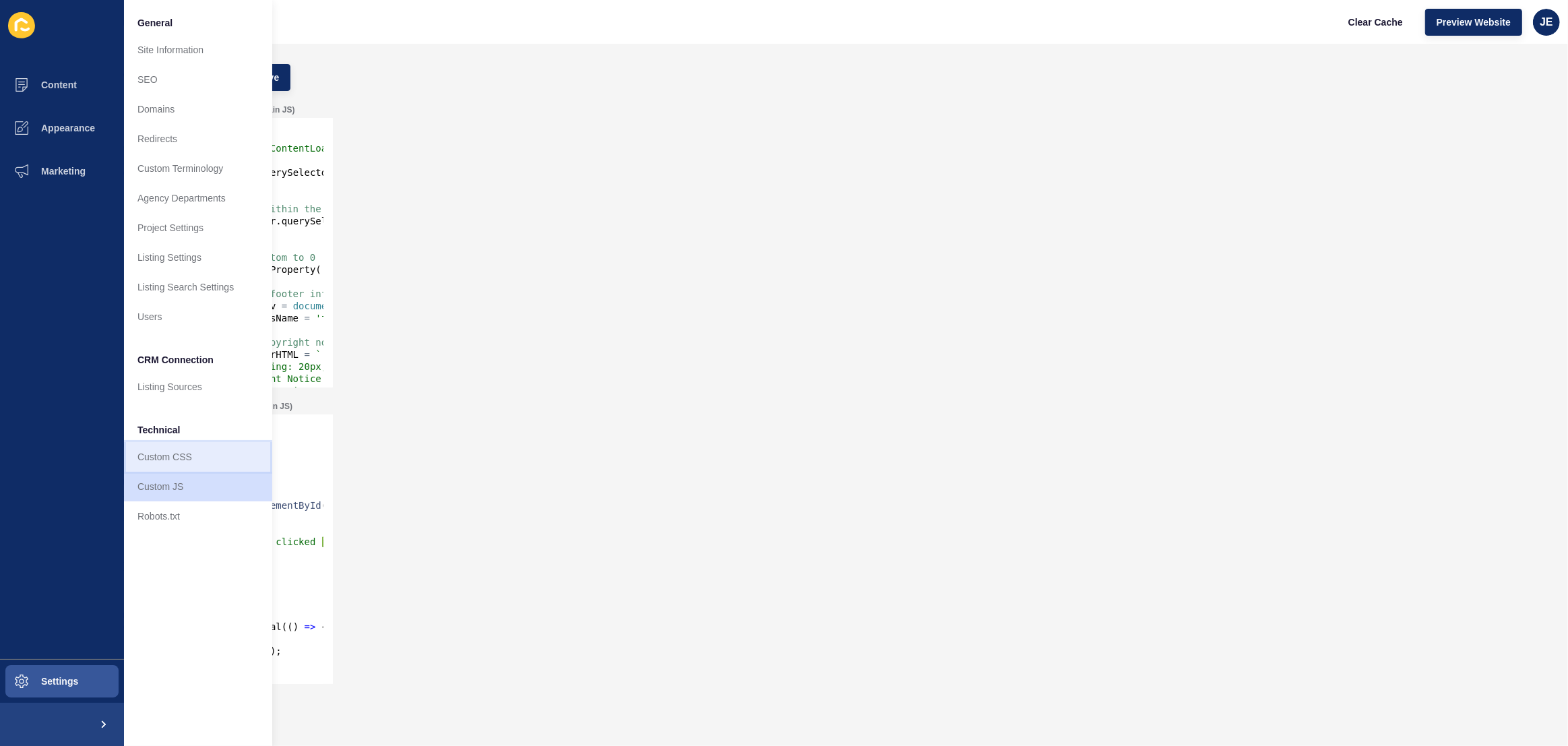
click at [167, 464] on link "Custom CSS" at bounding box center [198, 456] width 148 height 30
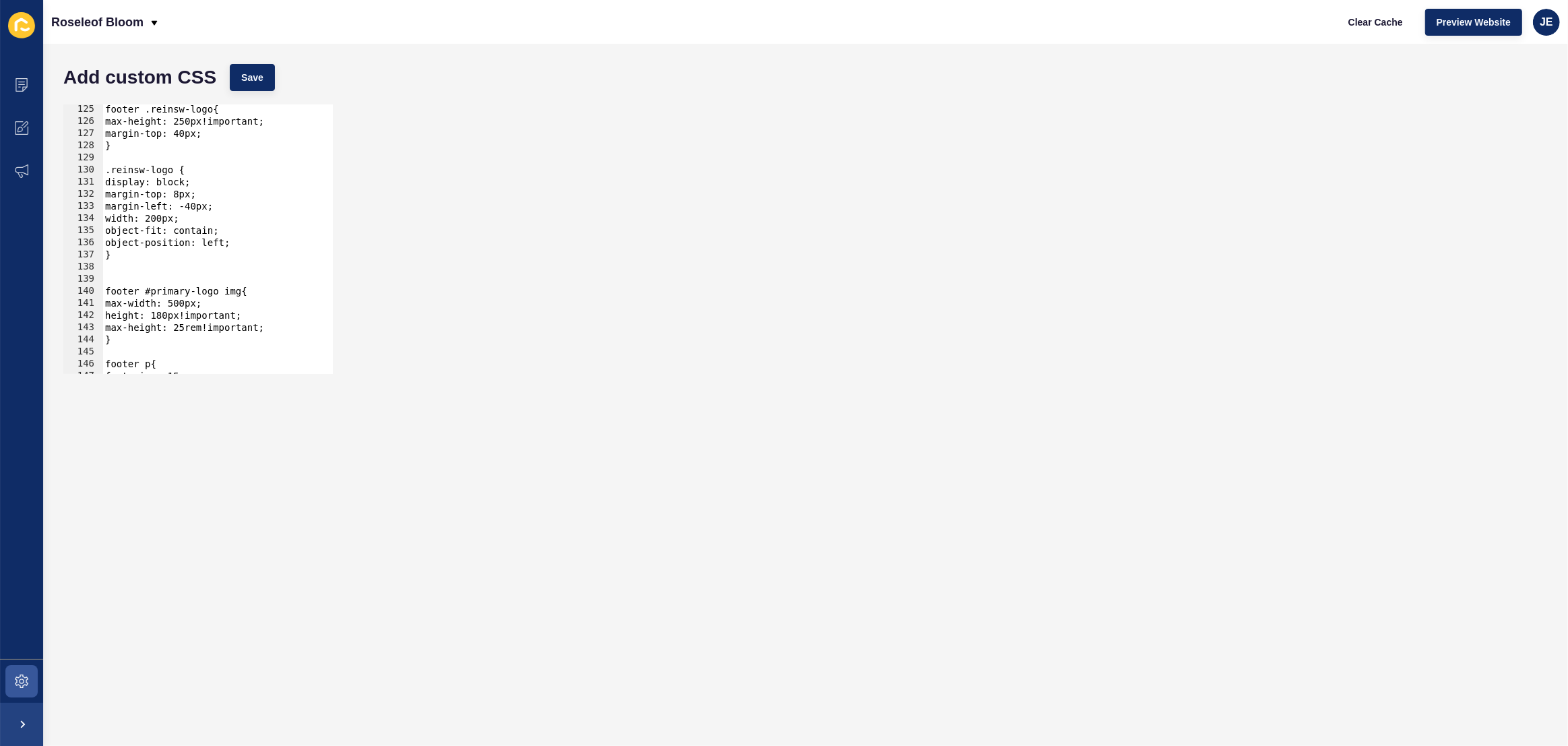
scroll to position [1542, 0]
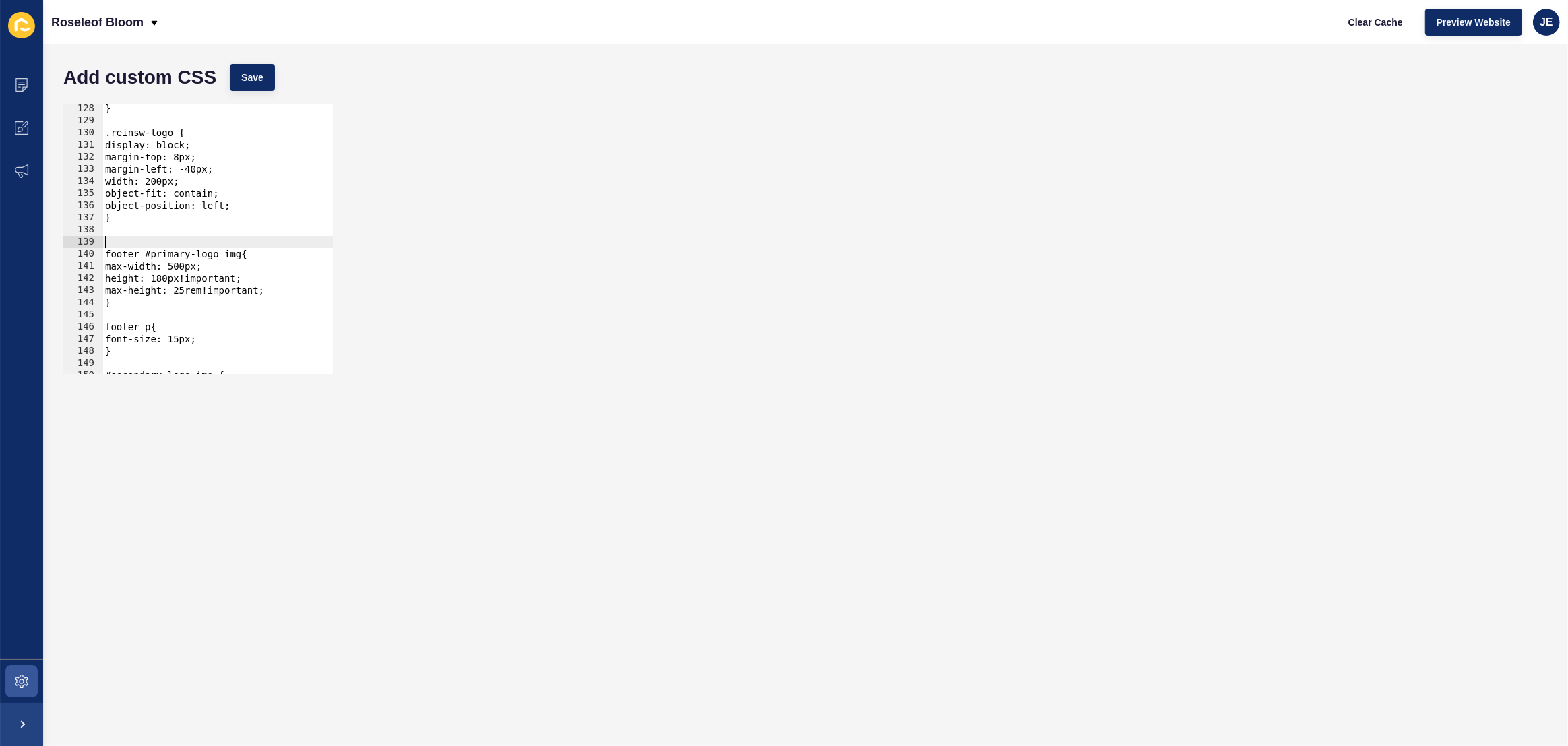
click at [158, 236] on div "} .reinsw-logo { display: block; margin-top: 8px; margin-left: -40px; width: 20…" at bounding box center [382, 249] width 560 height 294
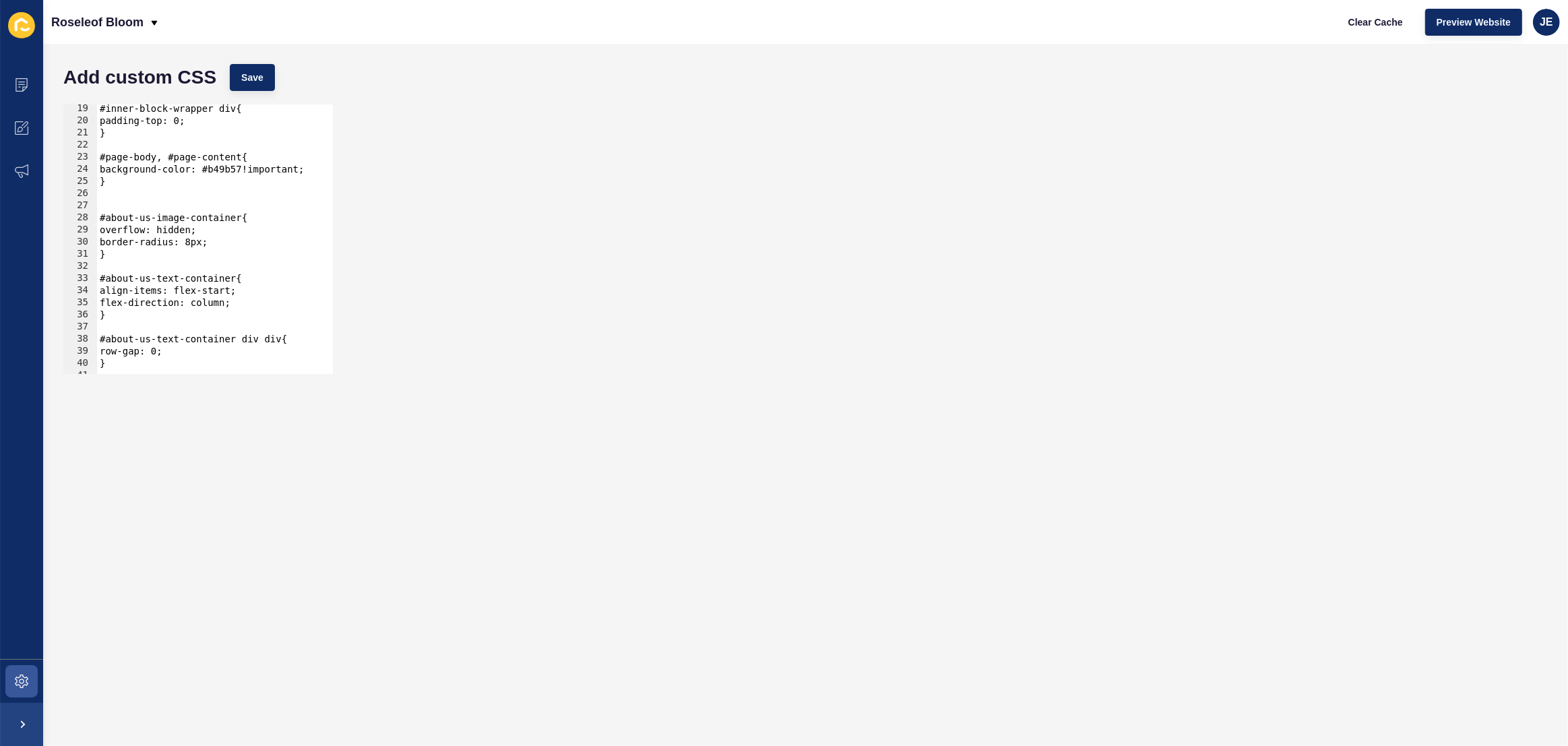
scroll to position [73, 0]
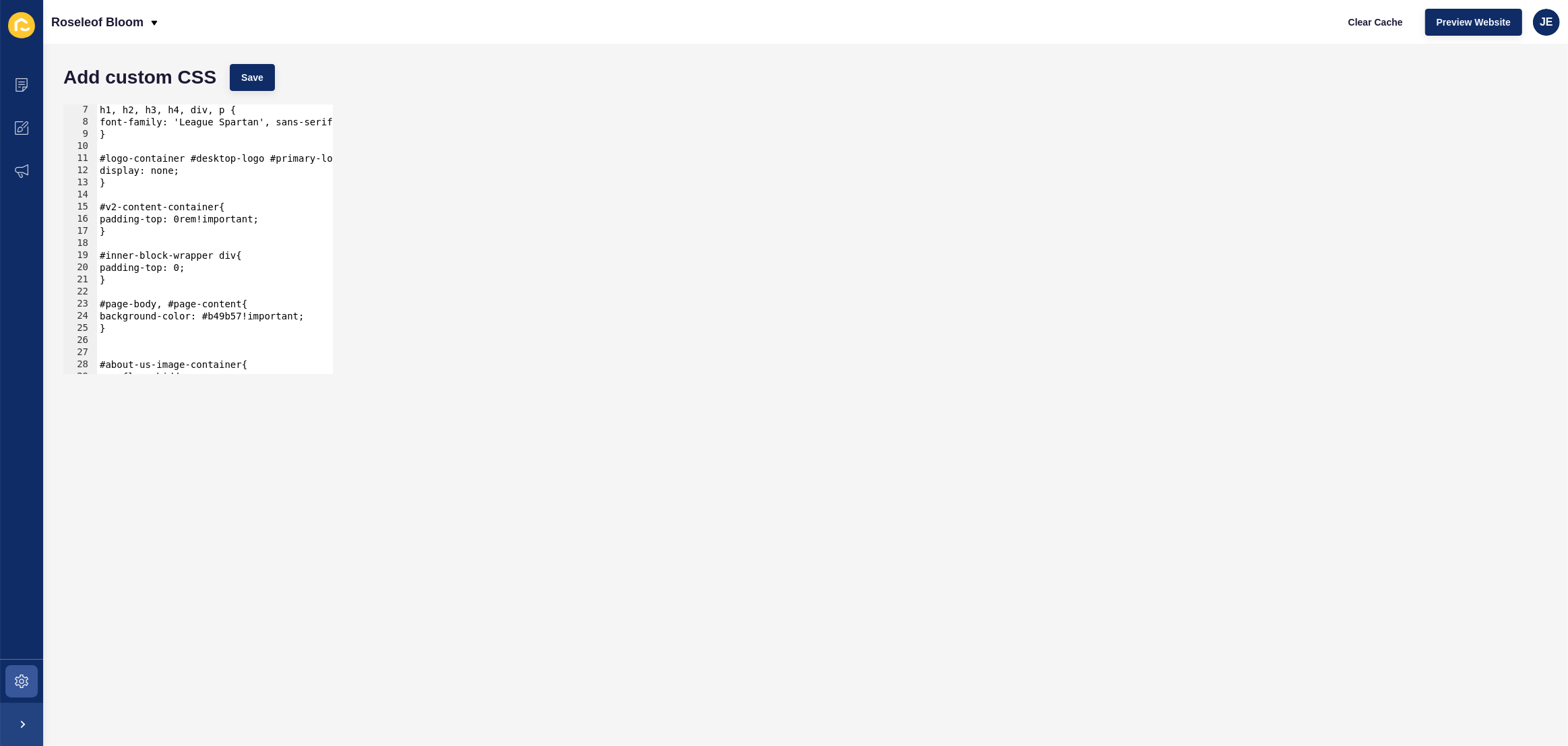
click at [119, 350] on div "h1, h2, h3, h4, div, p { font-family: 'League Spartan', sans-serif!important; }…" at bounding box center [377, 251] width 560 height 294
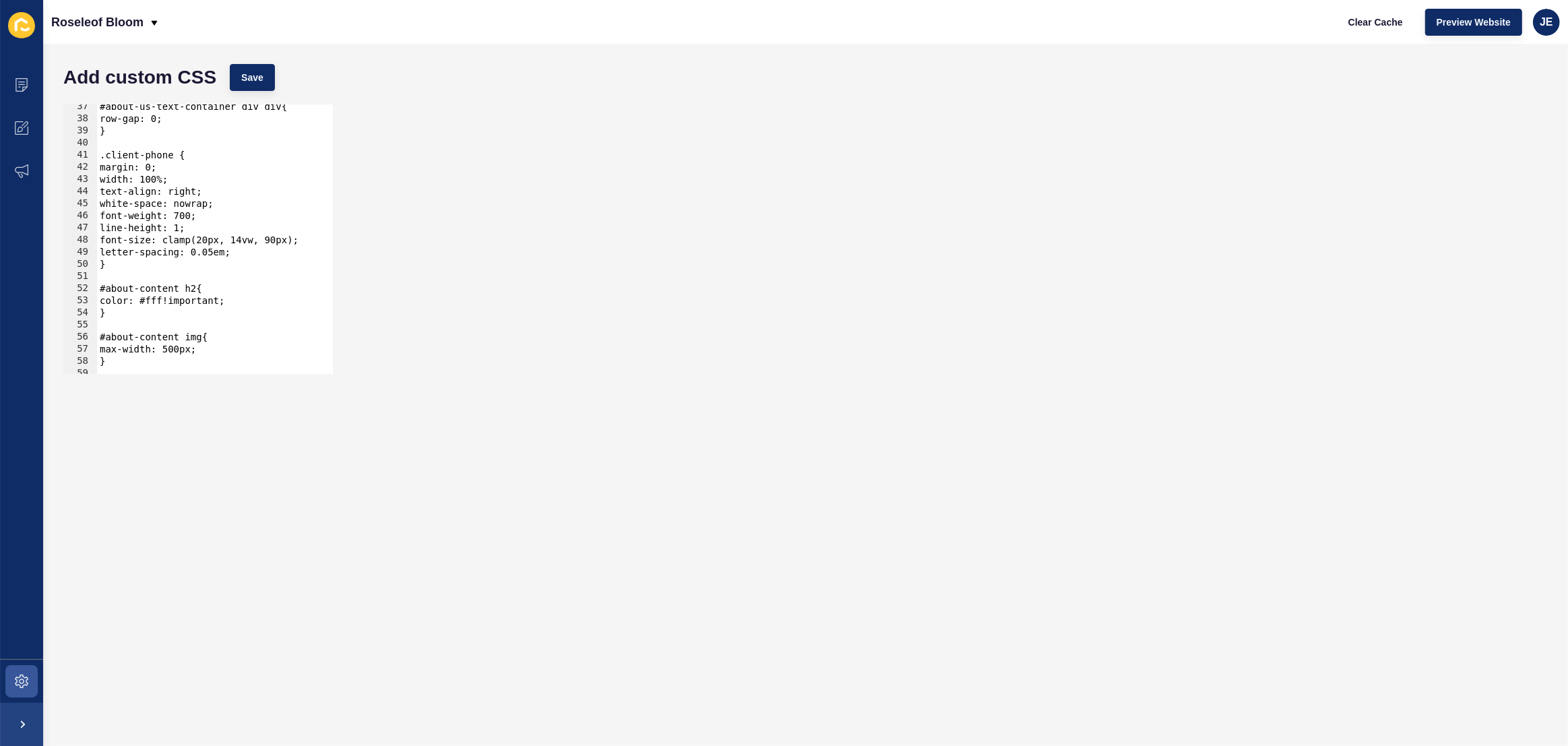
scroll to position [477, 0]
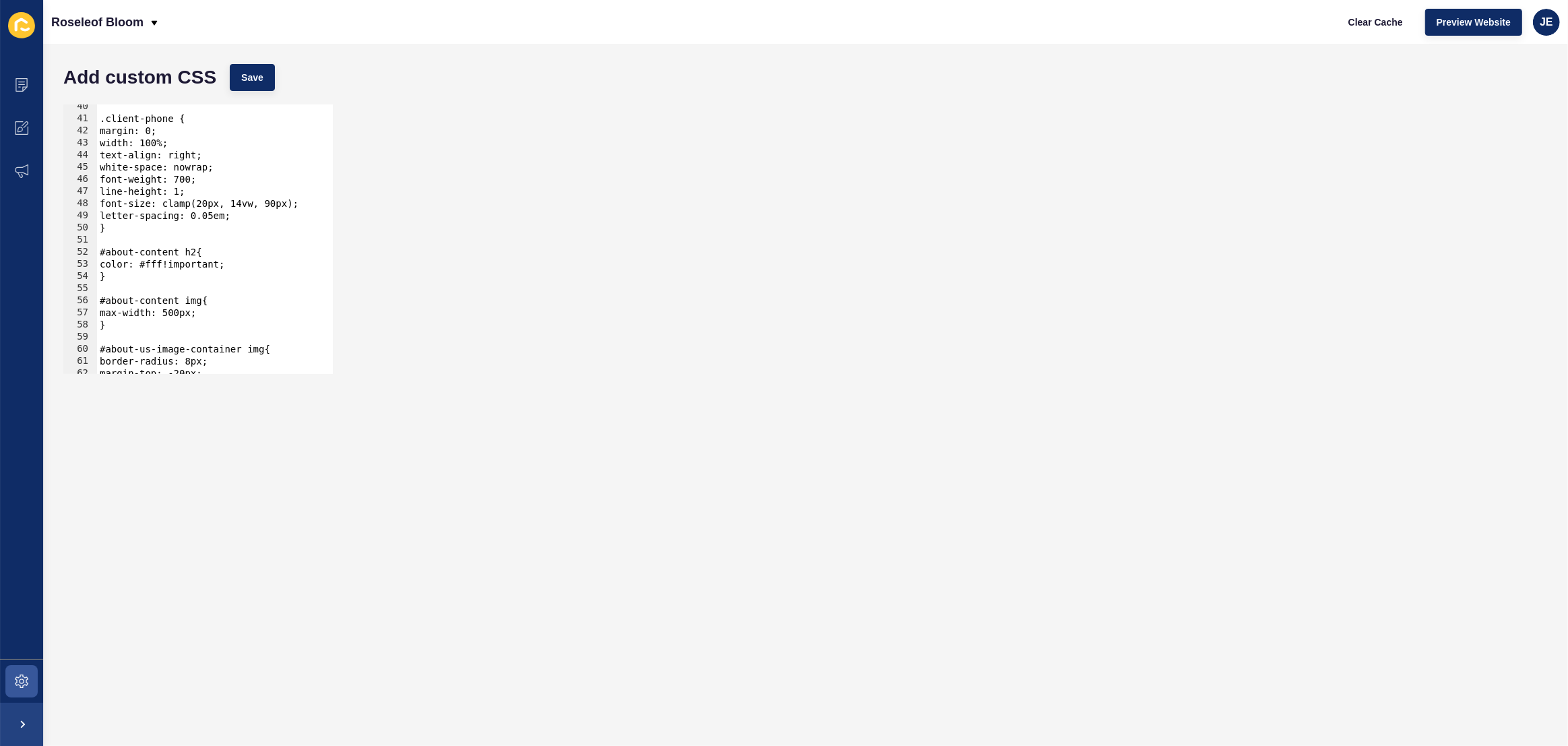
click at [148, 274] on div ".client-phone { margin: 0; width: 100%; text-align: right; white-space: nowrap;…" at bounding box center [377, 247] width 560 height 294
drag, startPoint x: 120, startPoint y: 326, endPoint x: 100, endPoint y: 305, distance: 29.0
click at [100, 305] on div ".client-phone { margin: 0; width: 100%; text-align: right; white-space: nowrap;…" at bounding box center [377, 247] width 560 height 294
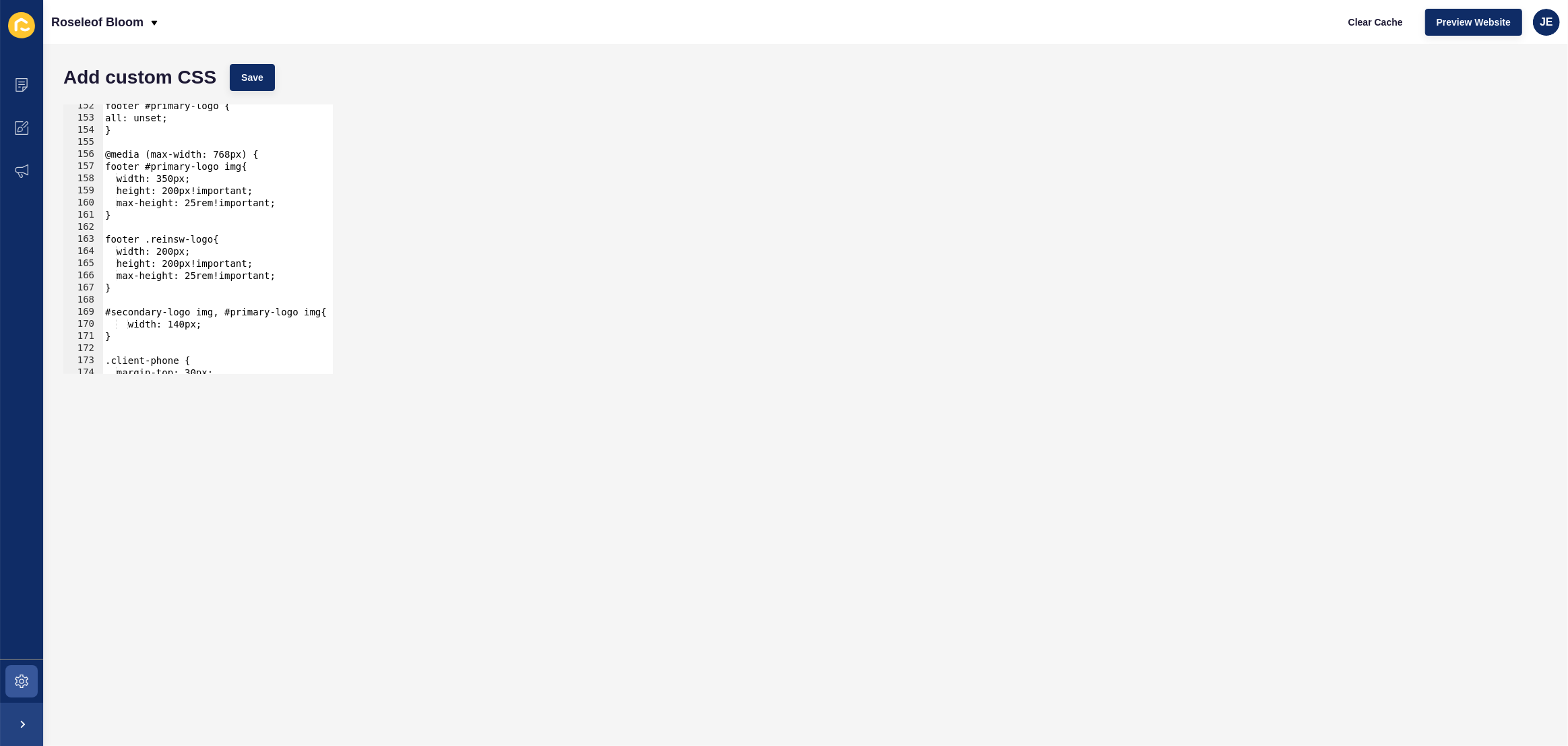
scroll to position [1908, 0]
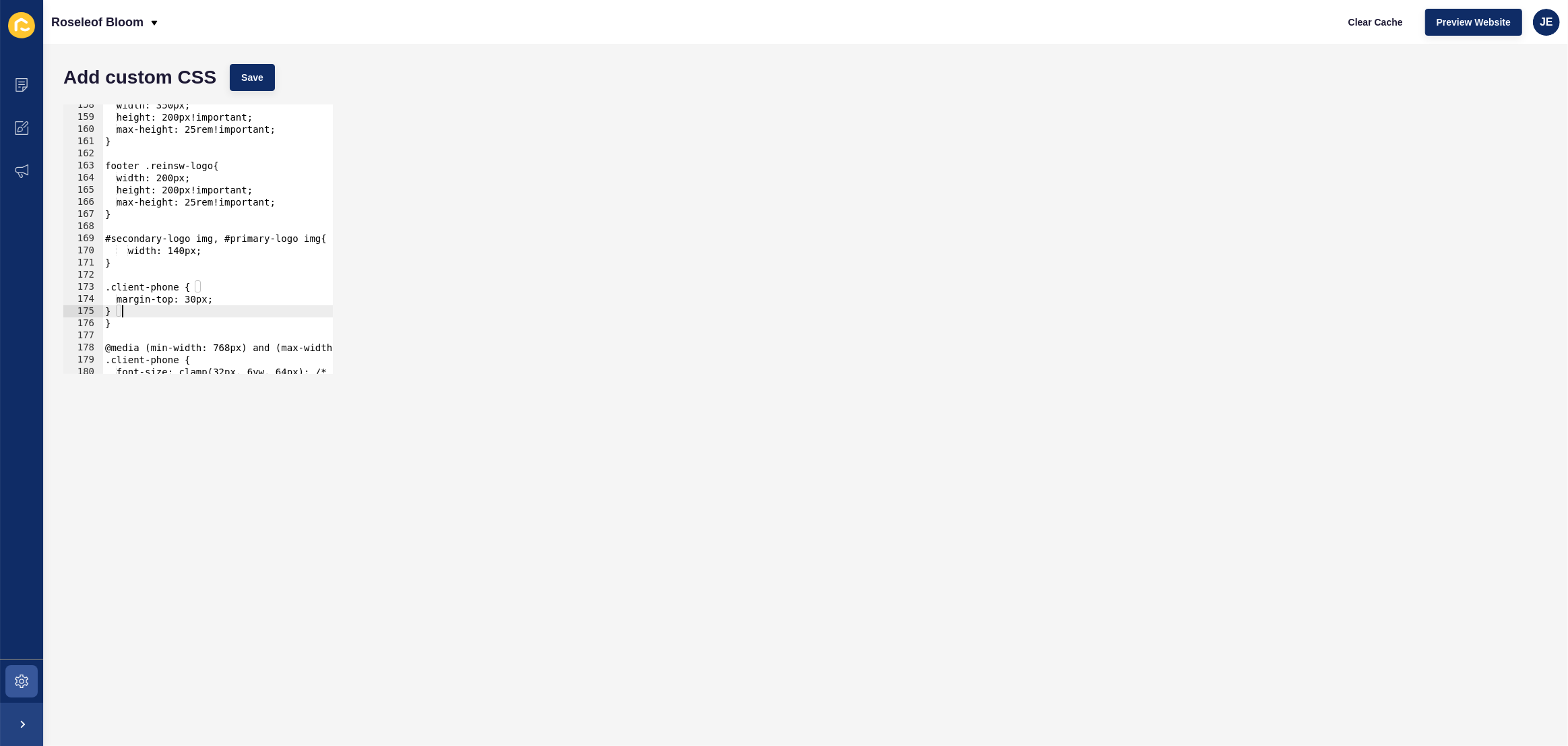
click at [144, 306] on div "width: 350px; height: 200px!important; max-height: 25rem!important; } footer .r…" at bounding box center [382, 246] width 560 height 294
type textarea "}"
paste textarea "}"
click at [107, 356] on div "width: 350px; height: 200px!important; max-height: 25rem!important; } footer .r…" at bounding box center [382, 246] width 560 height 294
click at [107, 359] on div "width: 350px; height: 200px!important; max-height: 25rem!important; } footer .r…" at bounding box center [382, 246] width 560 height 294
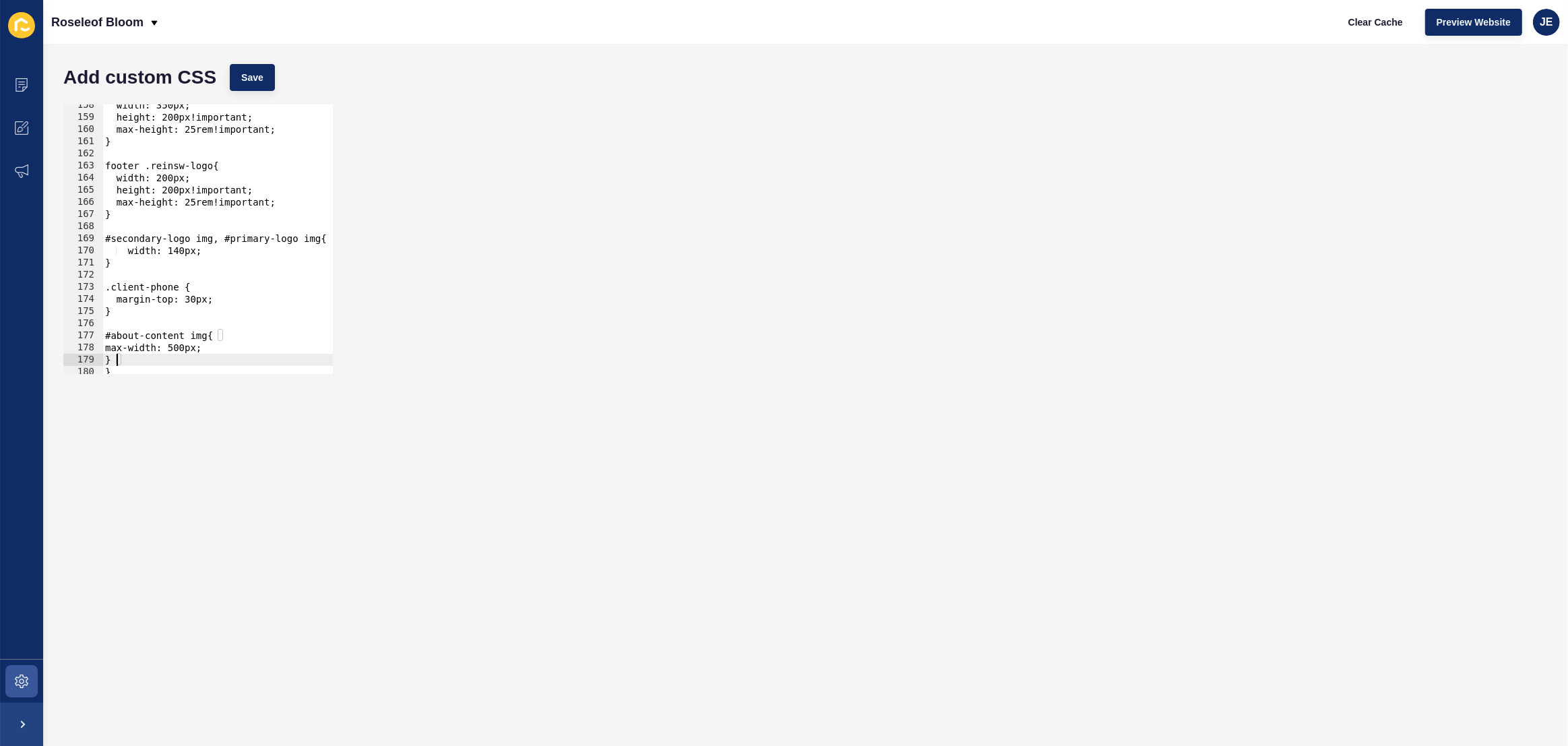
click at [115, 349] on div "width: 350px; height: 200px!important; max-height: 25rem!important; } footer .r…" at bounding box center [382, 246] width 560 height 294
click at [191, 348] on div "width: 350px; height: 200px!important; max-height: 25rem!important; } footer .r…" at bounding box center [382, 246] width 560 height 294
click at [197, 348] on div "width: 350px; height: 200px!important; max-height: 25rem!important; } footer .r…" at bounding box center [382, 246] width 560 height 294
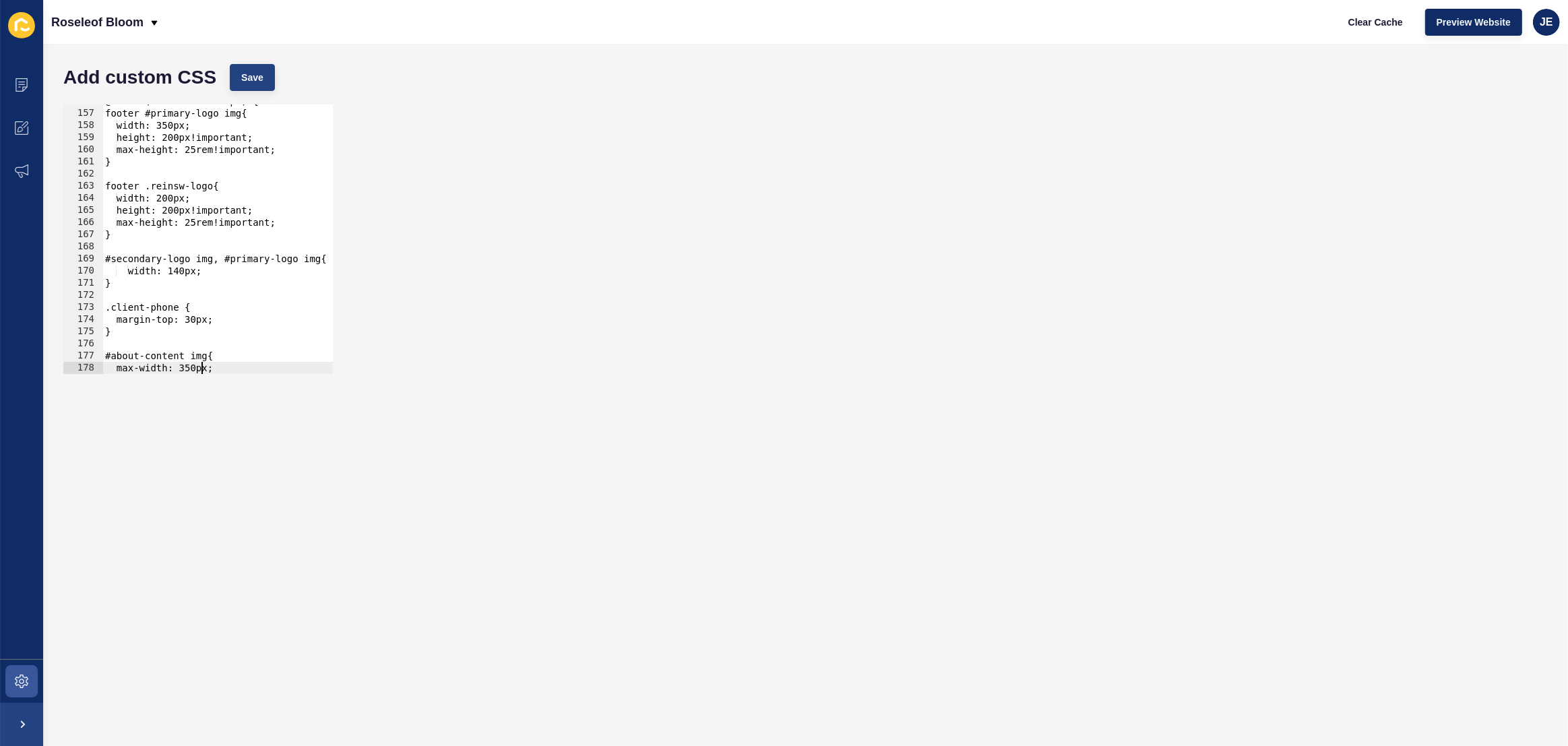
scroll to position [1888, 0]
type textarea "max-width: 350px;"
click at [247, 77] on span "Save" at bounding box center [252, 77] width 22 height 13
click at [1364, 15] on span "Clear Cache" at bounding box center [1375, 21] width 55 height 13
click at [20, 686] on icon at bounding box center [21, 680] width 13 height 13
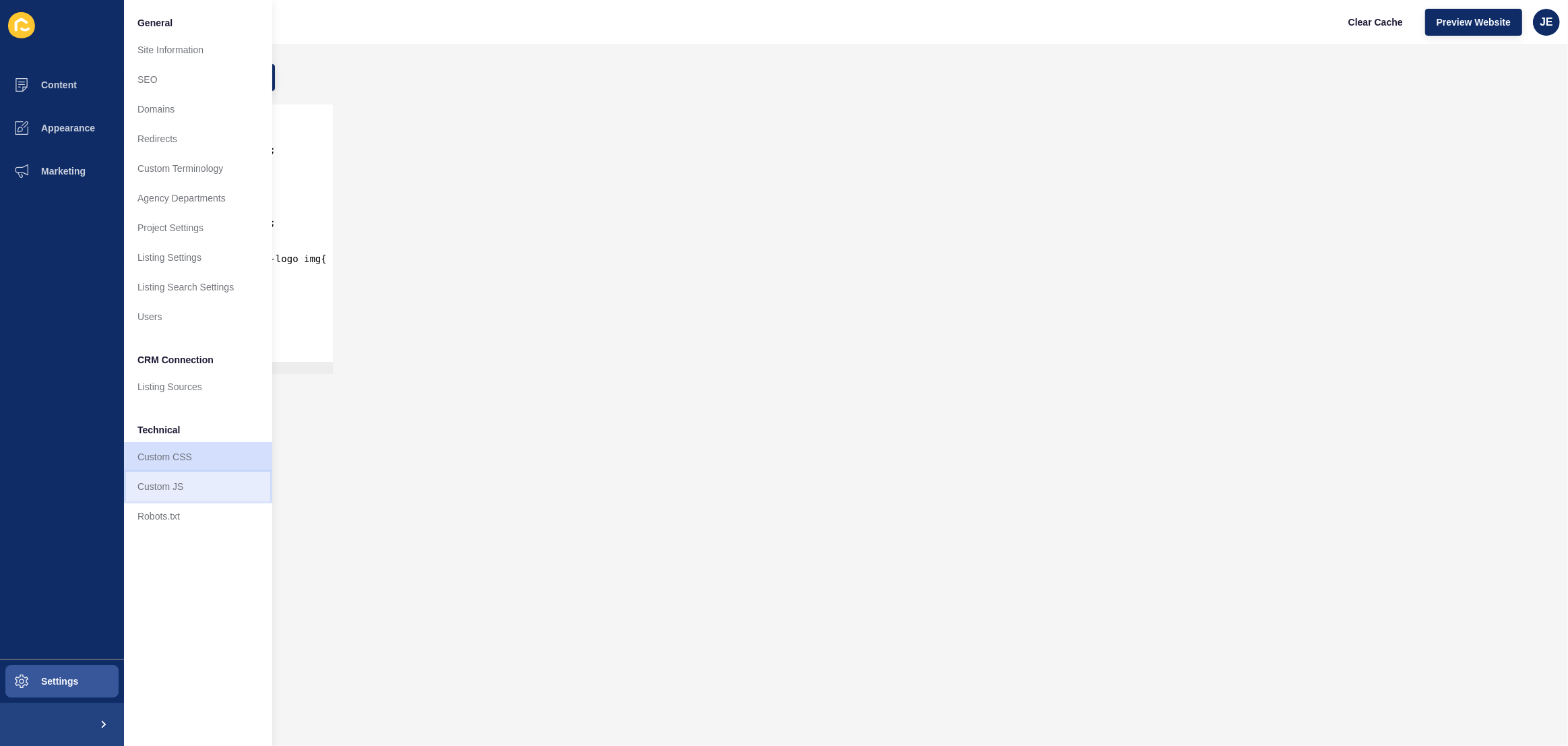
click at [159, 481] on link "Custom JS" at bounding box center [198, 486] width 148 height 30
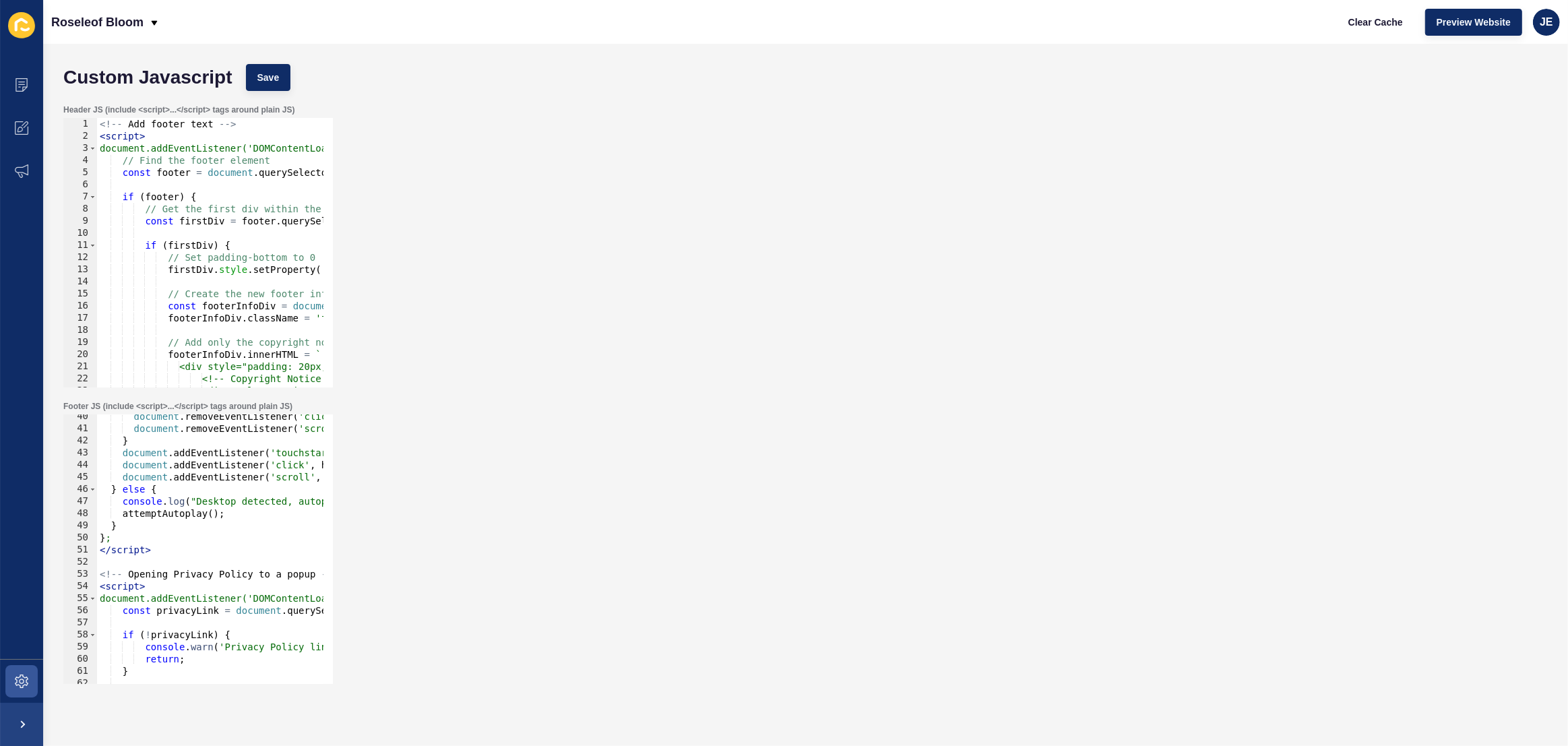
scroll to position [477, 0]
click at [153, 552] on div "document . removeEventListener ( 'click' , handleInteraction ) ; document . rem…" at bounding box center [411, 552] width 628 height 284
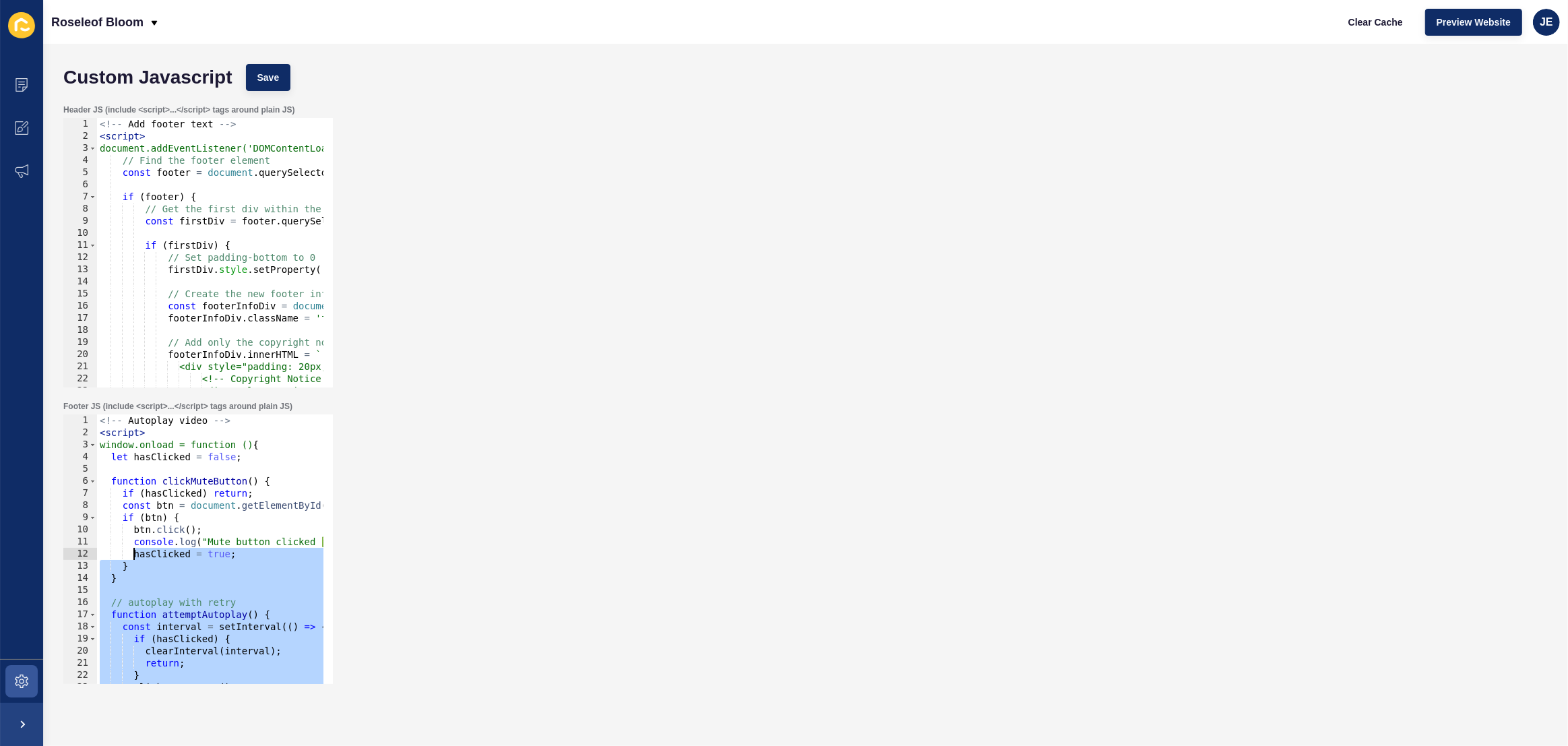
scroll to position [0, 0]
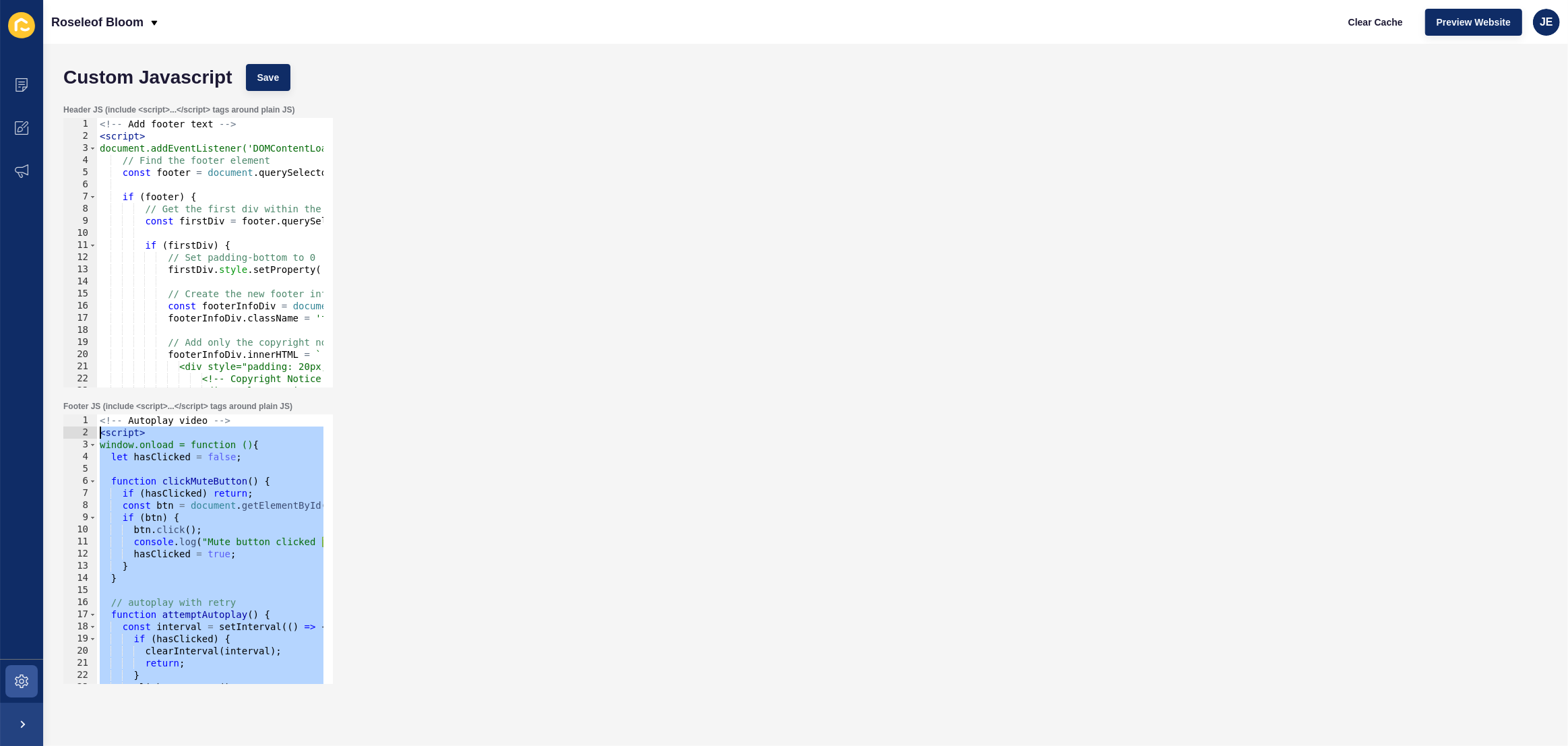
drag, startPoint x: 164, startPoint y: 660, endPoint x: 89, endPoint y: 435, distance: 237.2
click at [89, 435] on div "</script> 1 2 3 4 5 6 7 8 9 10 11 12 13 14 15 16 17 18 19 20 21 22 23 24 <!-- A…" at bounding box center [197, 549] width 270 height 269
click at [107, 436] on div "<!-- Autoplay video --> < script > window.onload = function () { let hasClicked…" at bounding box center [411, 556] width 628 height 284
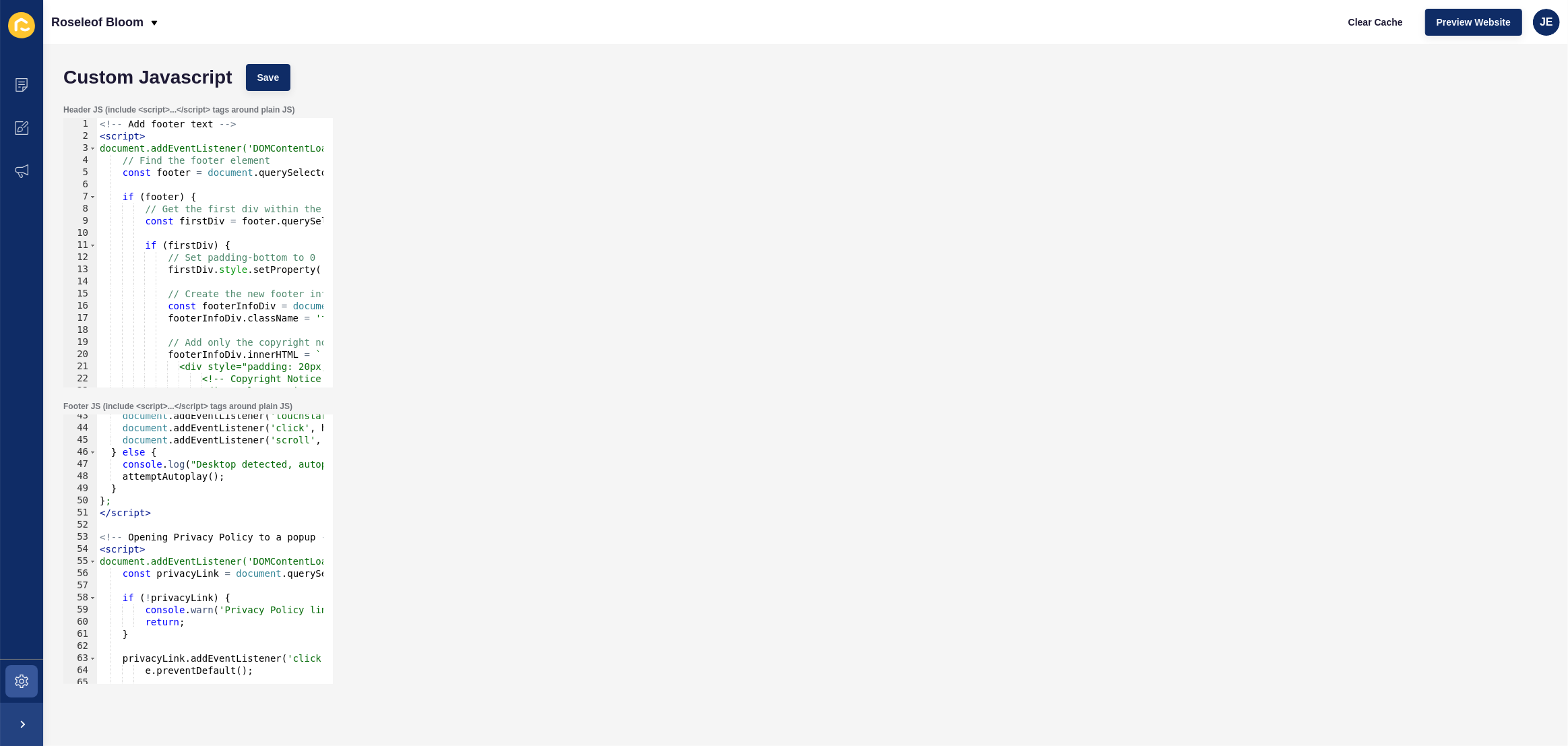
scroll to position [513, 0]
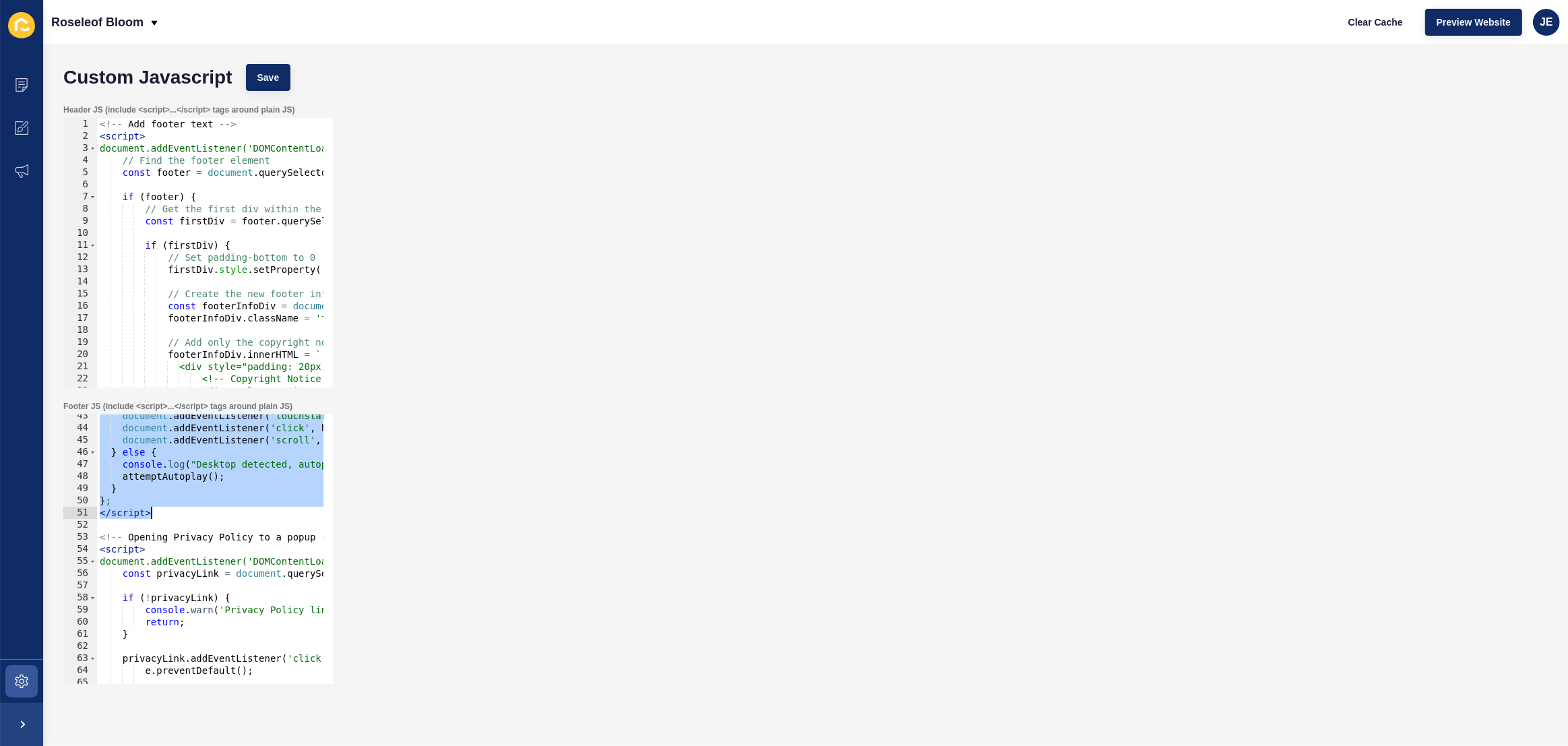
drag, startPoint x: 100, startPoint y: 436, endPoint x: 159, endPoint y: 517, distance: 100.2
click at [159, 517] on div "document . addEventListener ( 'touchstart' , handleInteraction , { once : true …" at bounding box center [411, 551] width 628 height 284
paste textarea
type textarea "</script>"
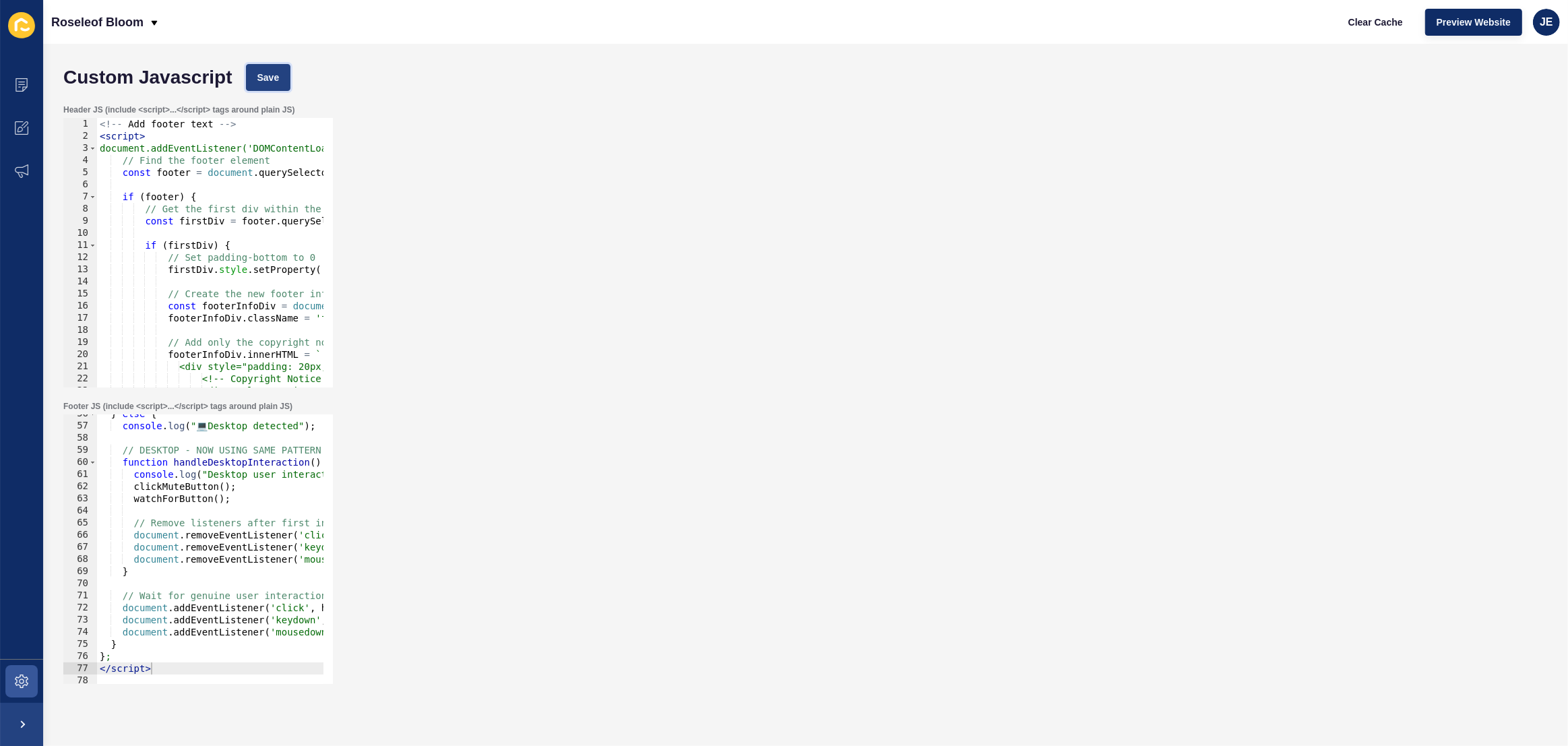
click at [267, 69] on button "Save" at bounding box center [268, 77] width 45 height 27
click at [1356, 23] on span "Clear Cache" at bounding box center [1375, 21] width 55 height 13
click at [1359, 30] on button "Clear Cache" at bounding box center [1375, 22] width 78 height 27
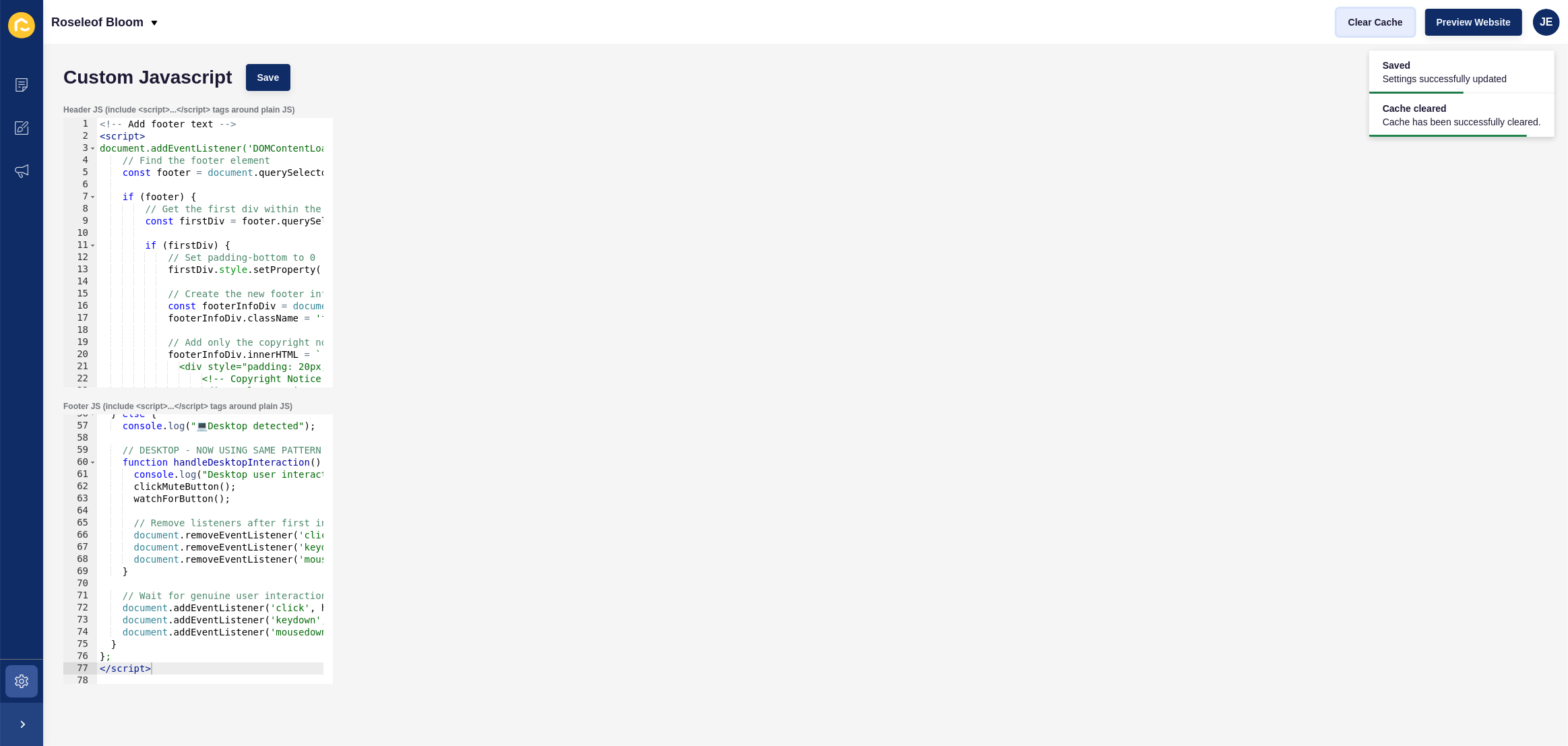
click at [1359, 30] on button "Clear Cache" at bounding box center [1375, 22] width 78 height 27
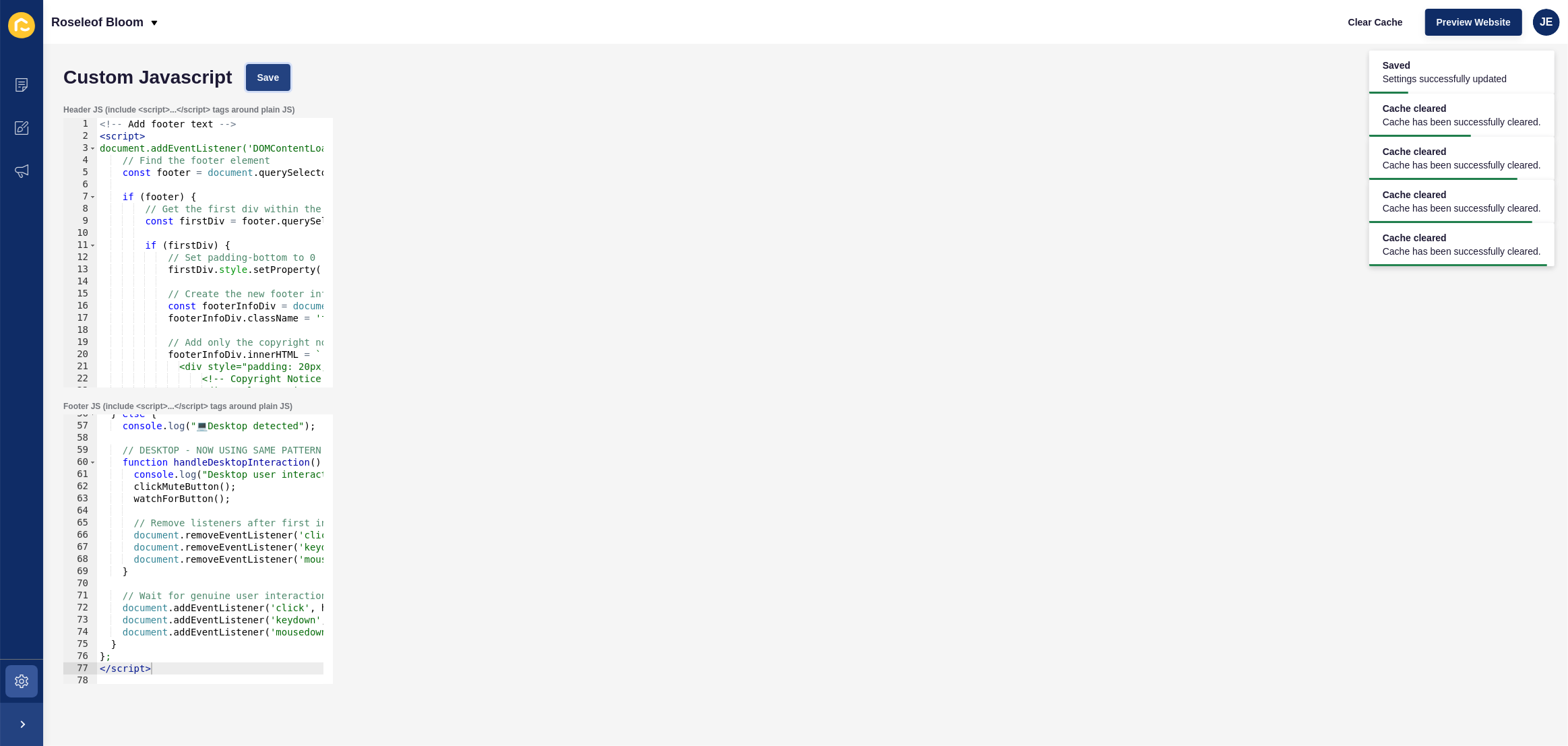
click at [285, 79] on button "Save" at bounding box center [268, 77] width 45 height 27
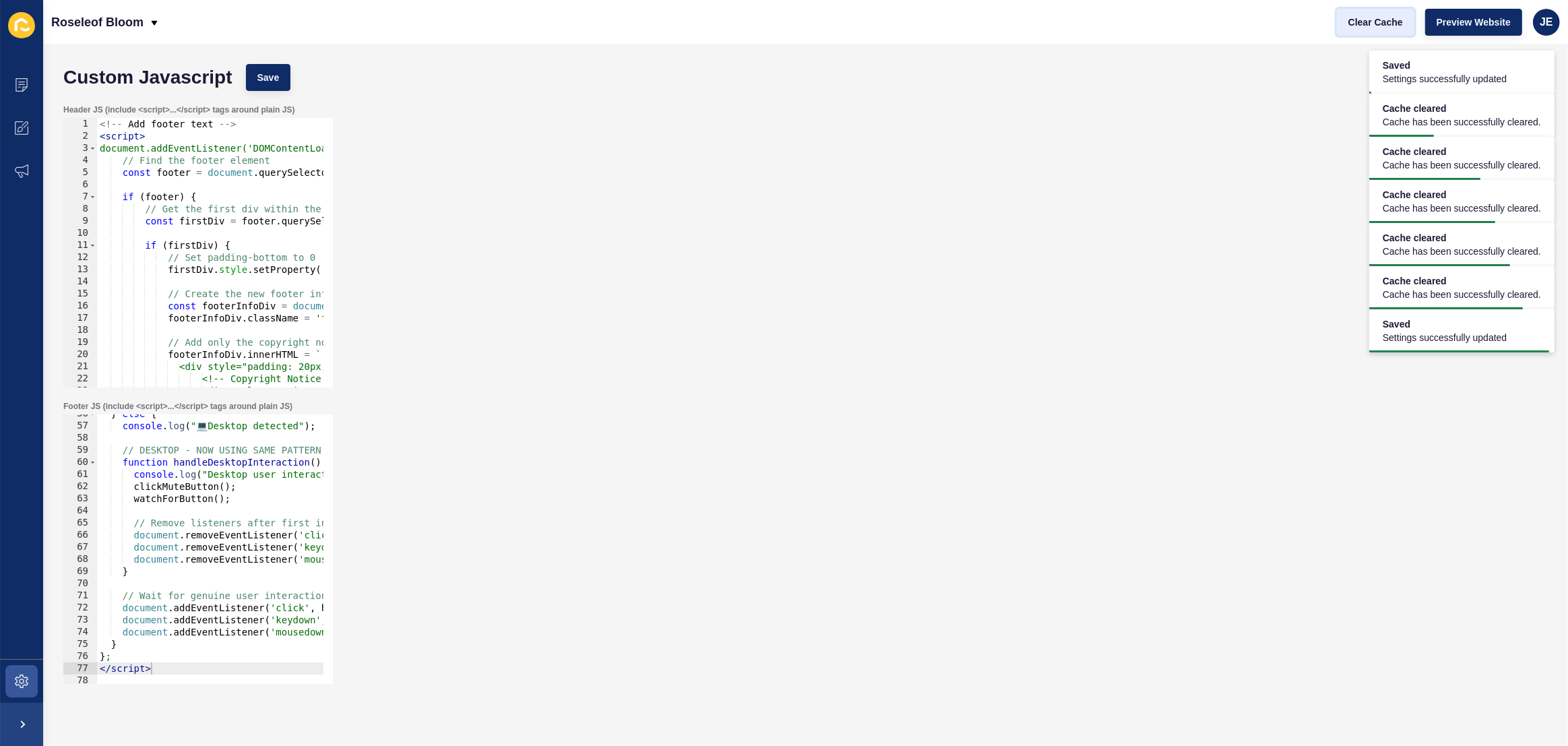
click at [1354, 23] on span "Clear Cache" at bounding box center [1375, 21] width 55 height 13
click at [1465, 23] on span "Preview Website" at bounding box center [1473, 21] width 74 height 13
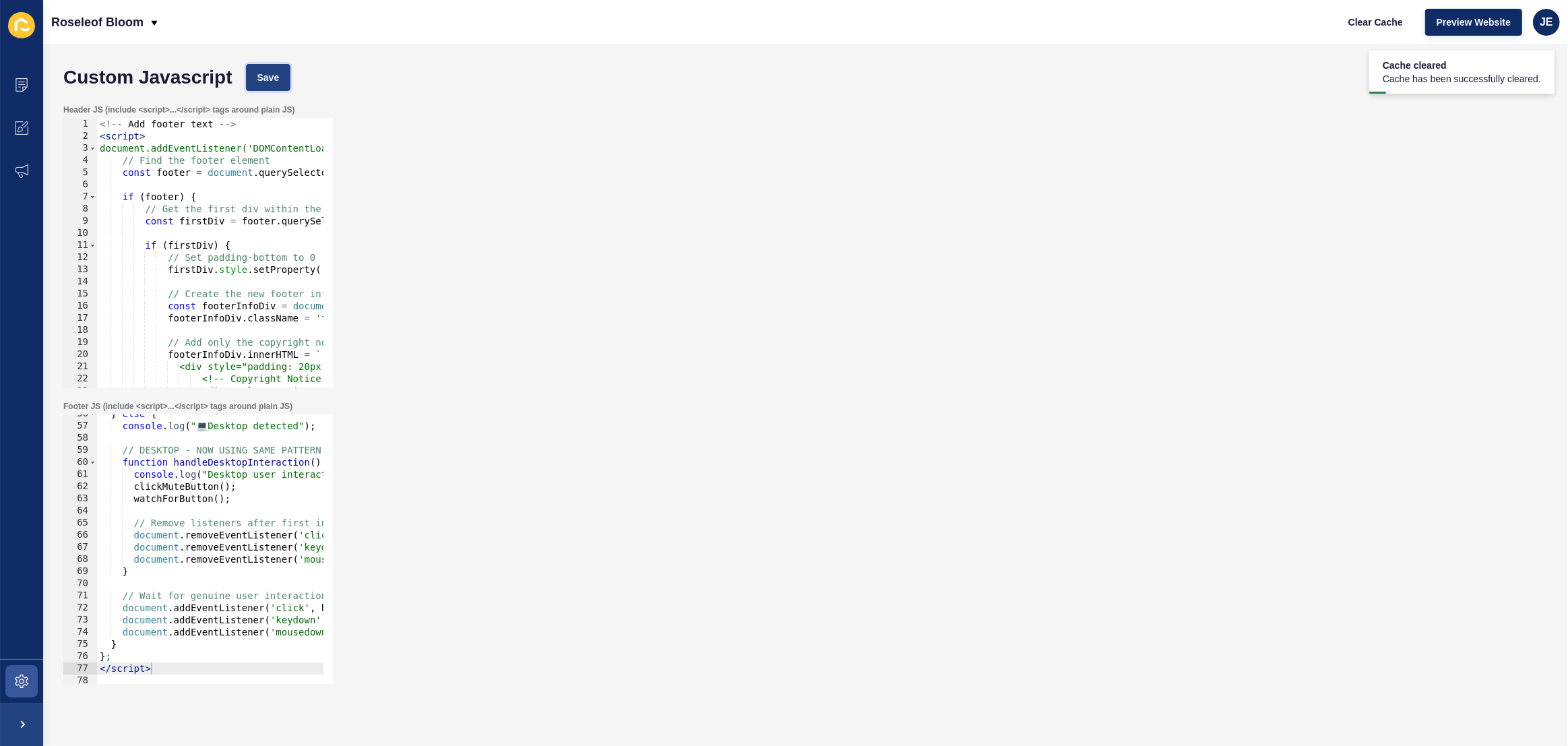
click at [282, 80] on button "Save" at bounding box center [268, 77] width 45 height 27
click at [15, 130] on icon at bounding box center [21, 127] width 13 height 13
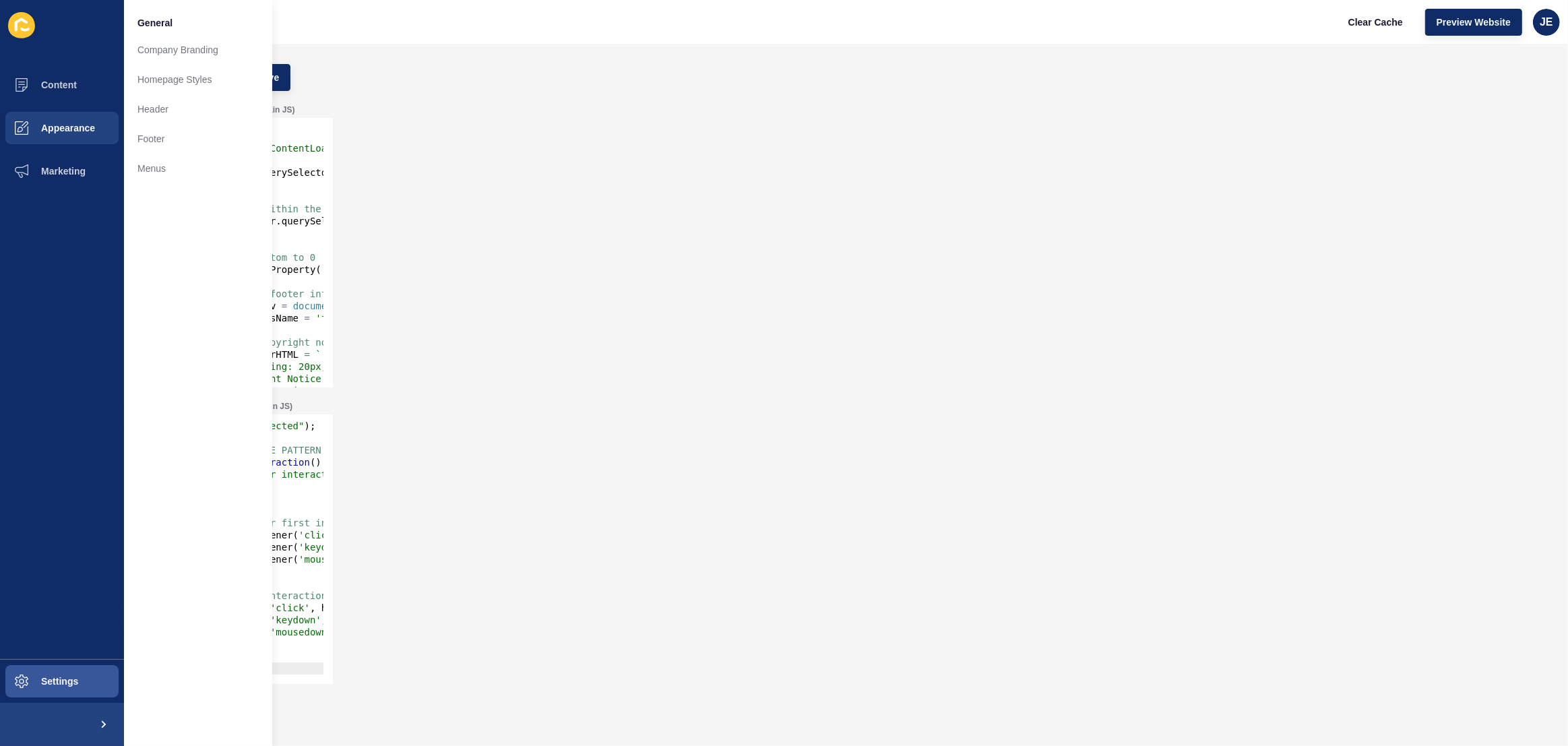
click at [493, 152] on div "Header JS (include <script>...</script> tags around plain JS) 1 2 3 4 5 6 7 8 9…" at bounding box center [806, 246] width 1498 height 296
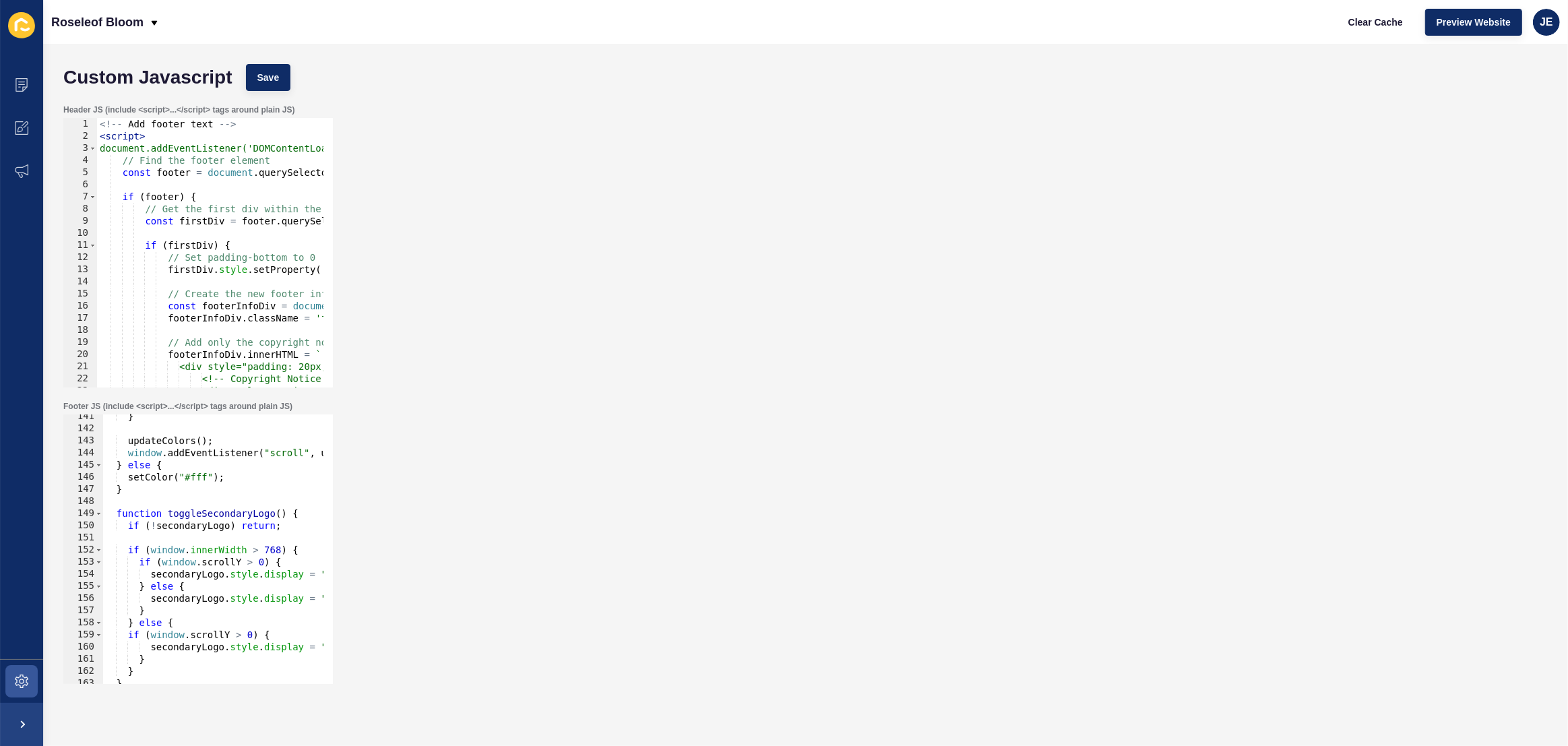
scroll to position [2250, 0]
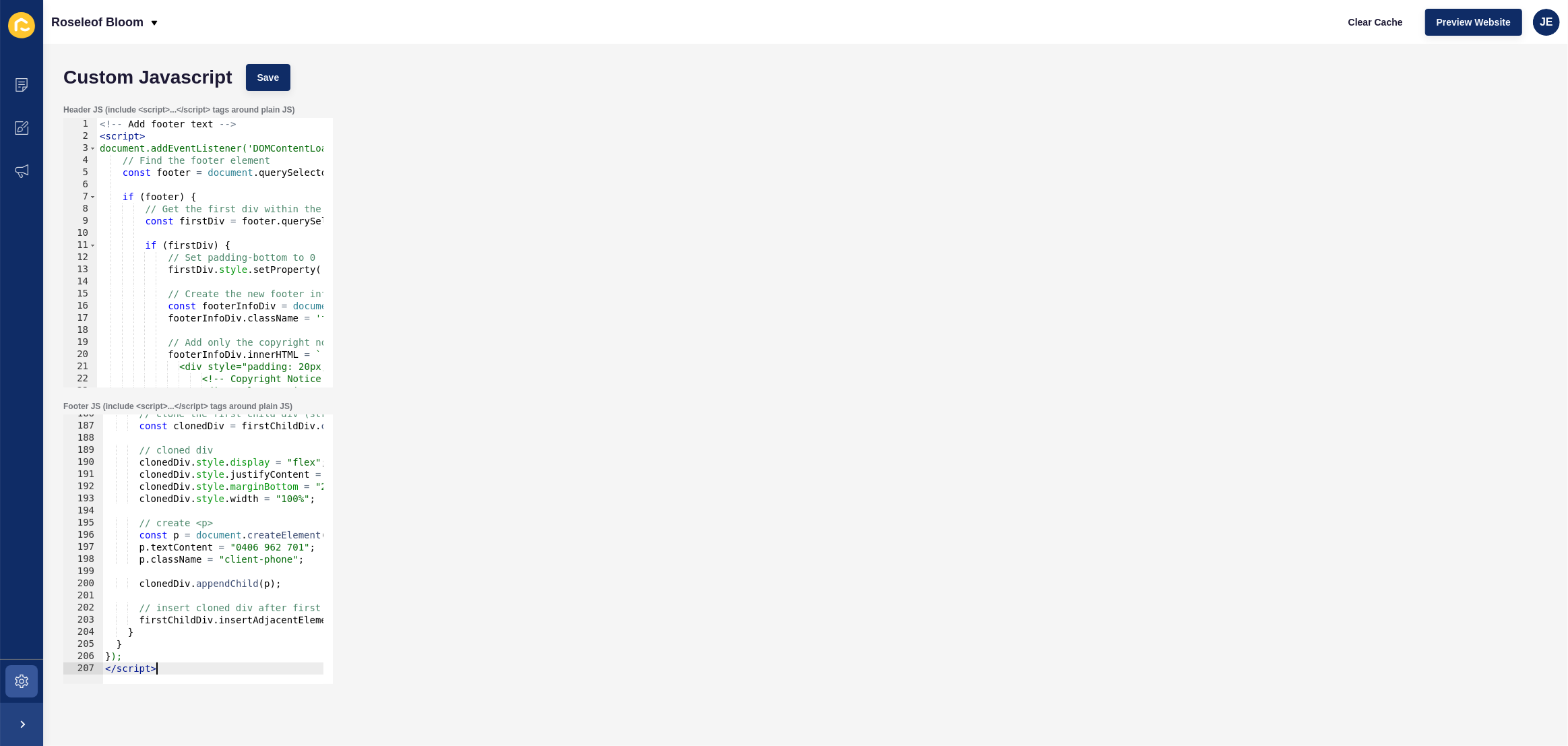
click at [200, 664] on div "// clone the first child div (structure only) const clonedDiv = firstChildDiv .…" at bounding box center [416, 549] width 628 height 284
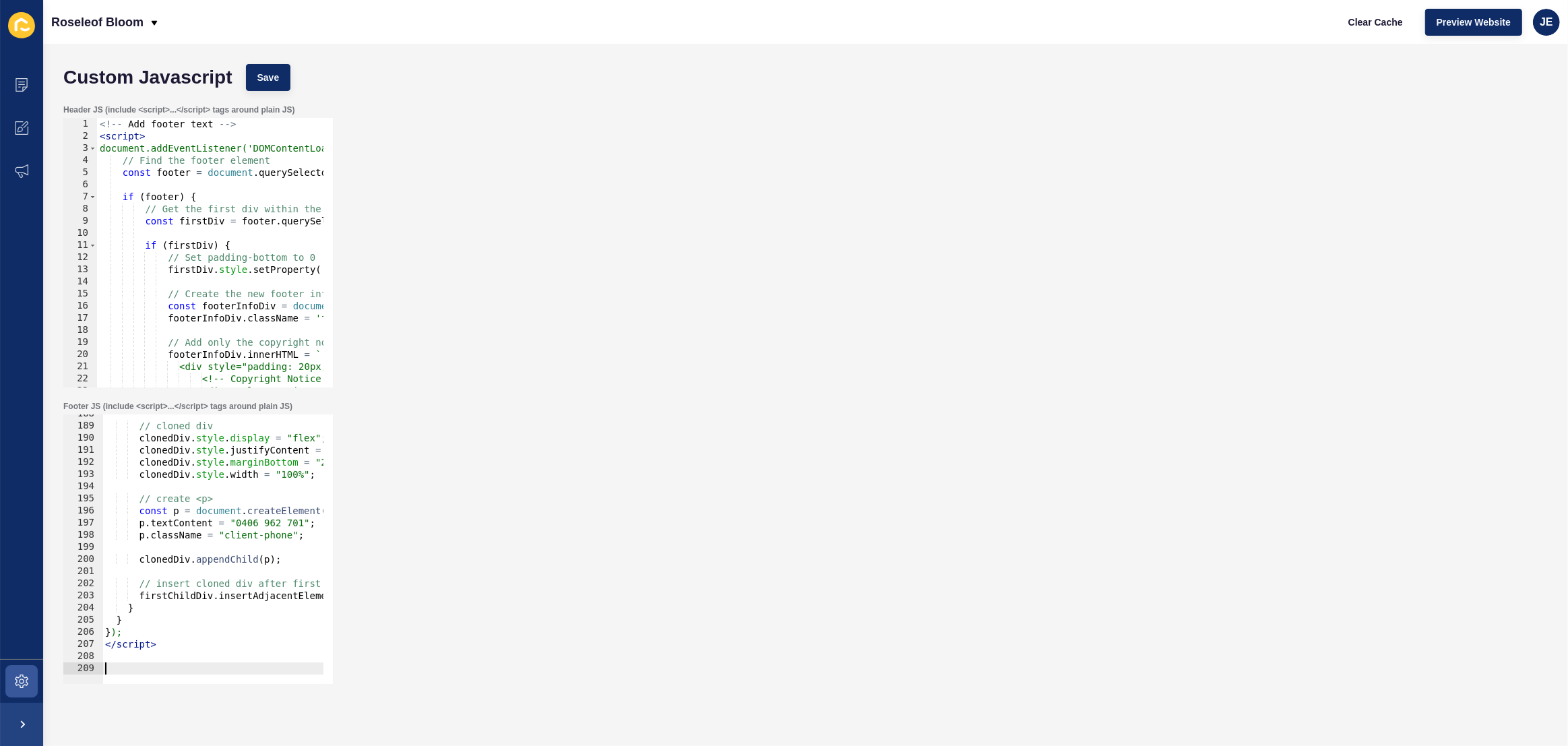
paste textarea "const primaryLogo = logoContainer.querySelector("#primary-logo");"
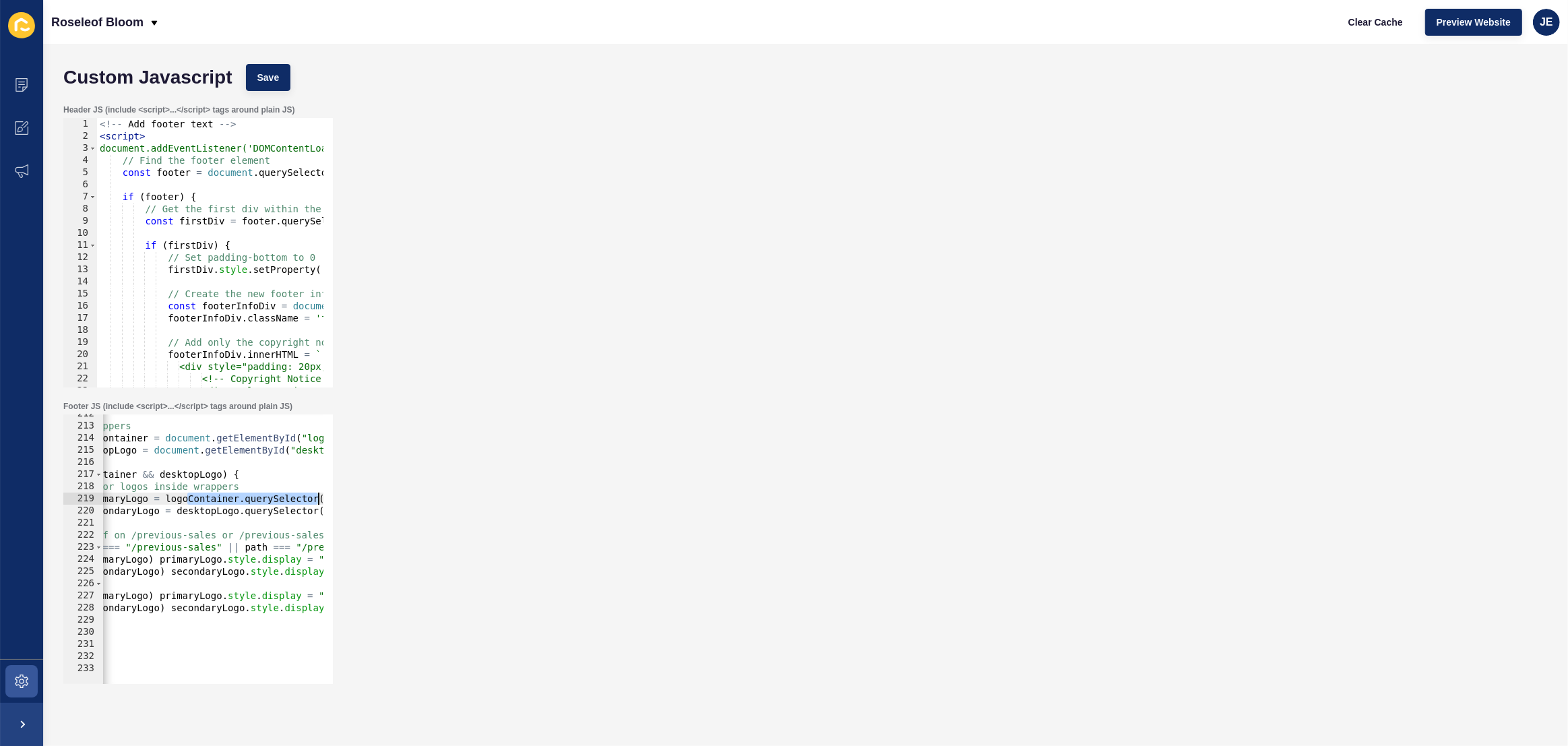
scroll to position [0, 177]
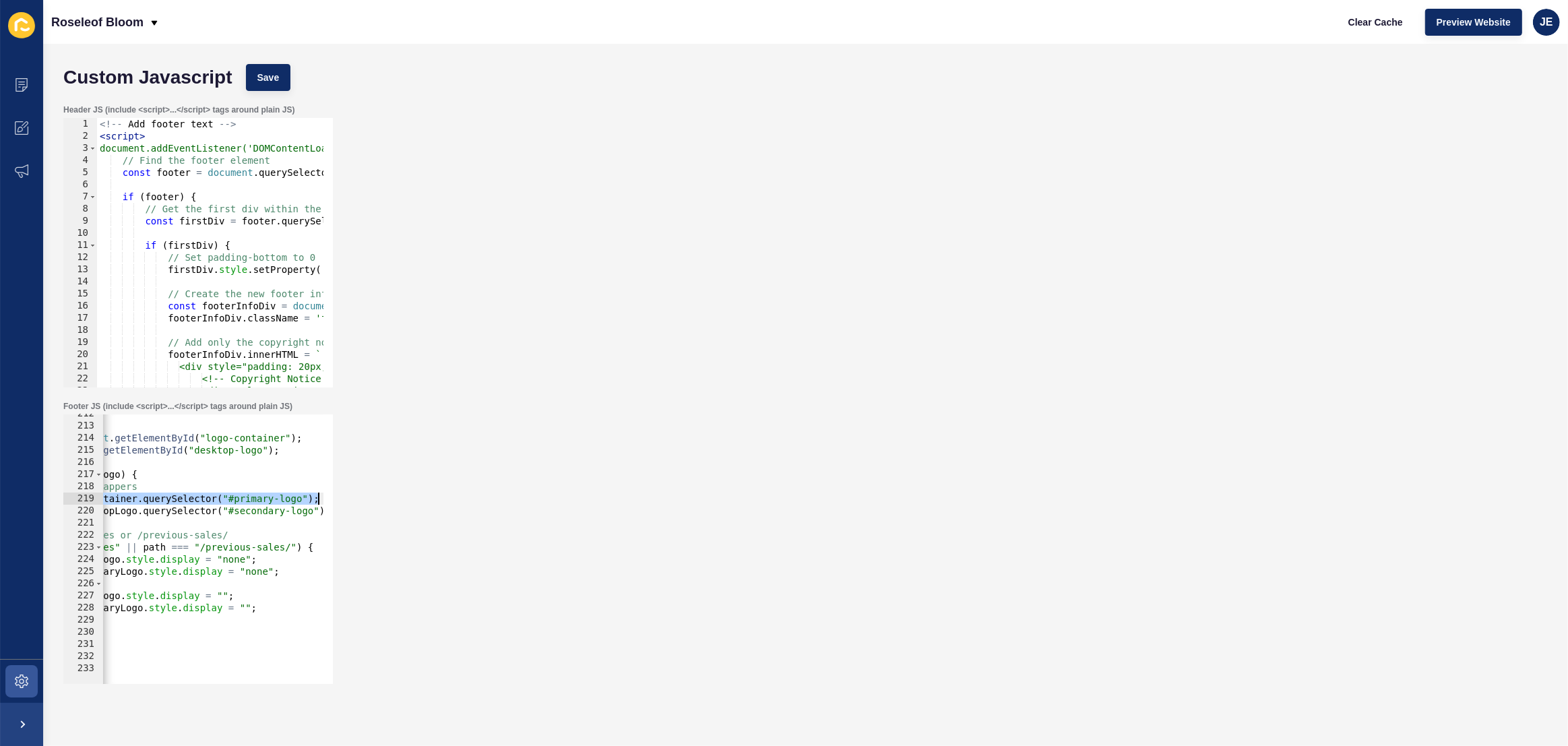
drag, startPoint x: 262, startPoint y: 501, endPoint x: 337, endPoint y: 501, distance: 75.0
click at [337, 501] on div "Footer JS (include <script>...</script> tags around plain JS) 212 213 214 215 2…" at bounding box center [806, 542] width 1498 height 296
click at [233, 559] on div "// find wrappers const logoContainer = document . getElementById ( "logo-contai…" at bounding box center [238, 549] width 628 height 284
click at [271, 84] on span "Save" at bounding box center [268, 77] width 22 height 13
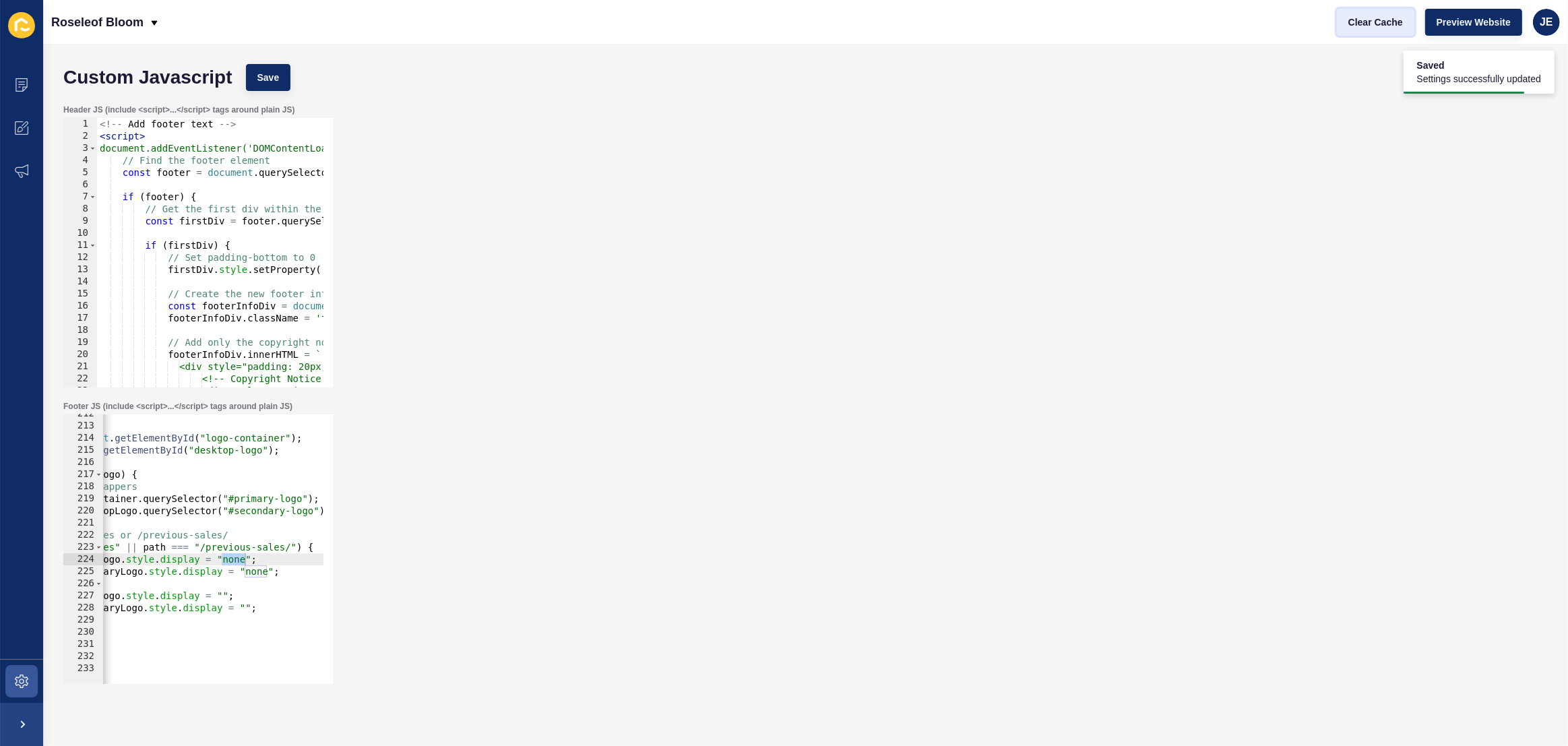
click at [1368, 10] on button "Clear Cache" at bounding box center [1375, 22] width 78 height 27
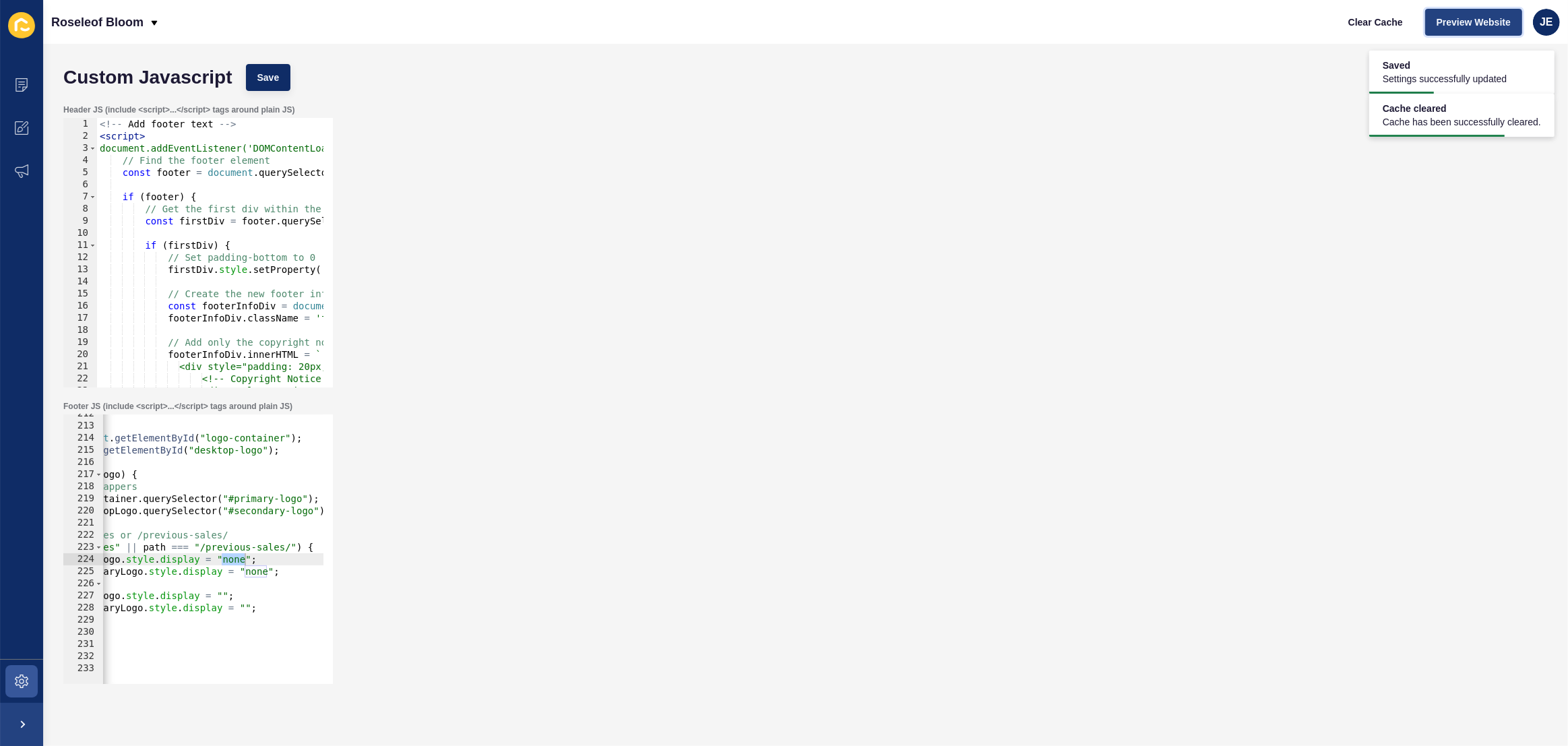
click at [1439, 19] on span "Preview Website" at bounding box center [1473, 21] width 74 height 13
click at [173, 561] on div "// find wrappers const logoContainer = document . getElementById ( "logo-contai…" at bounding box center [238, 549] width 628 height 284
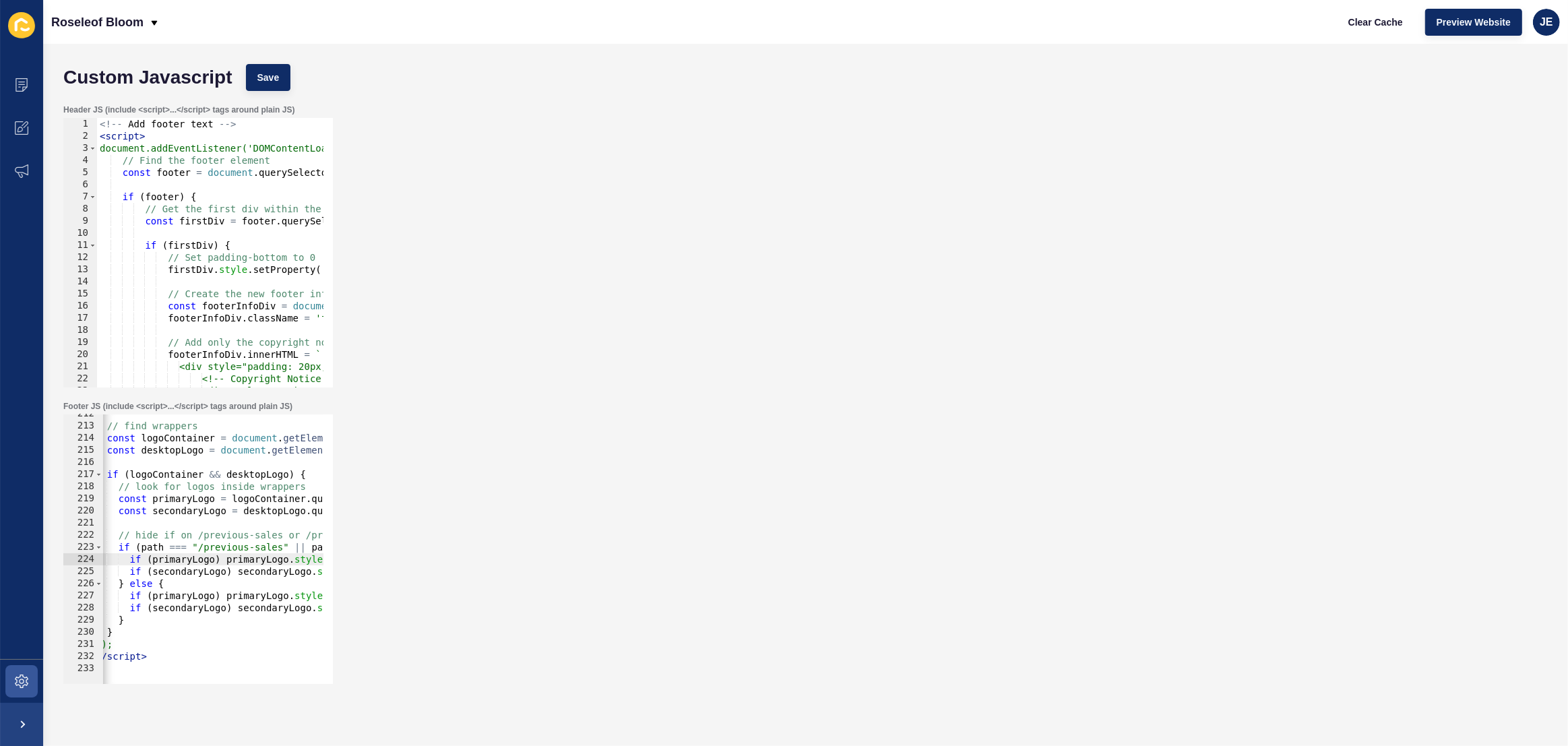
scroll to position [0, 0]
click at [183, 549] on div "// find wrappers const logoContainer = document . getElementById ( "logo-contai…" at bounding box center [416, 549] width 628 height 284
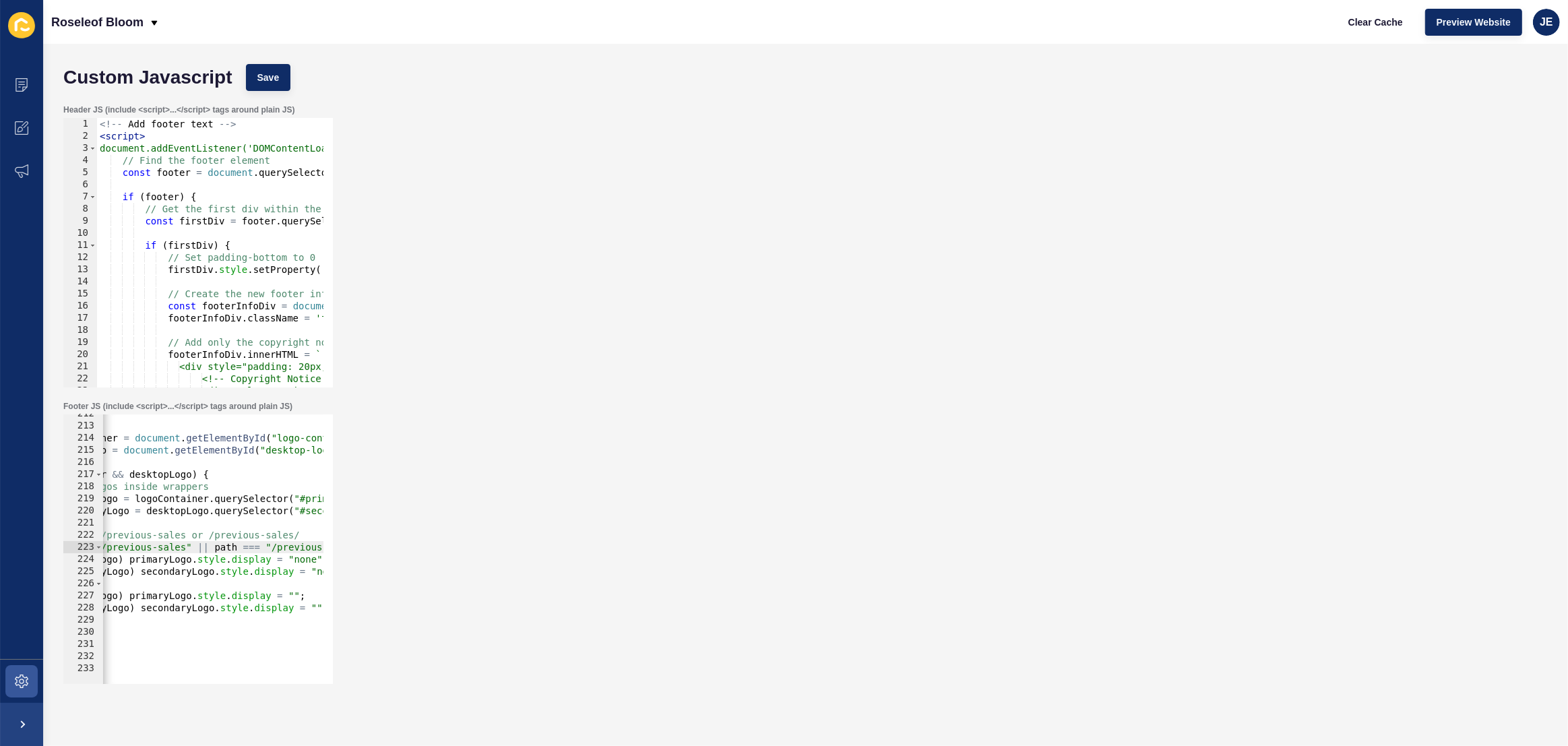
scroll to position [0, 145]
click at [209, 551] on div "// find wrappers const logoContainer = document . getElementById ( "logo-contai…" at bounding box center [272, 549] width 628 height 284
click at [272, 557] on div "// find wrappers const logoContainer = document . getElementById ( "logo-contai…" at bounding box center [272, 549] width 628 height 284
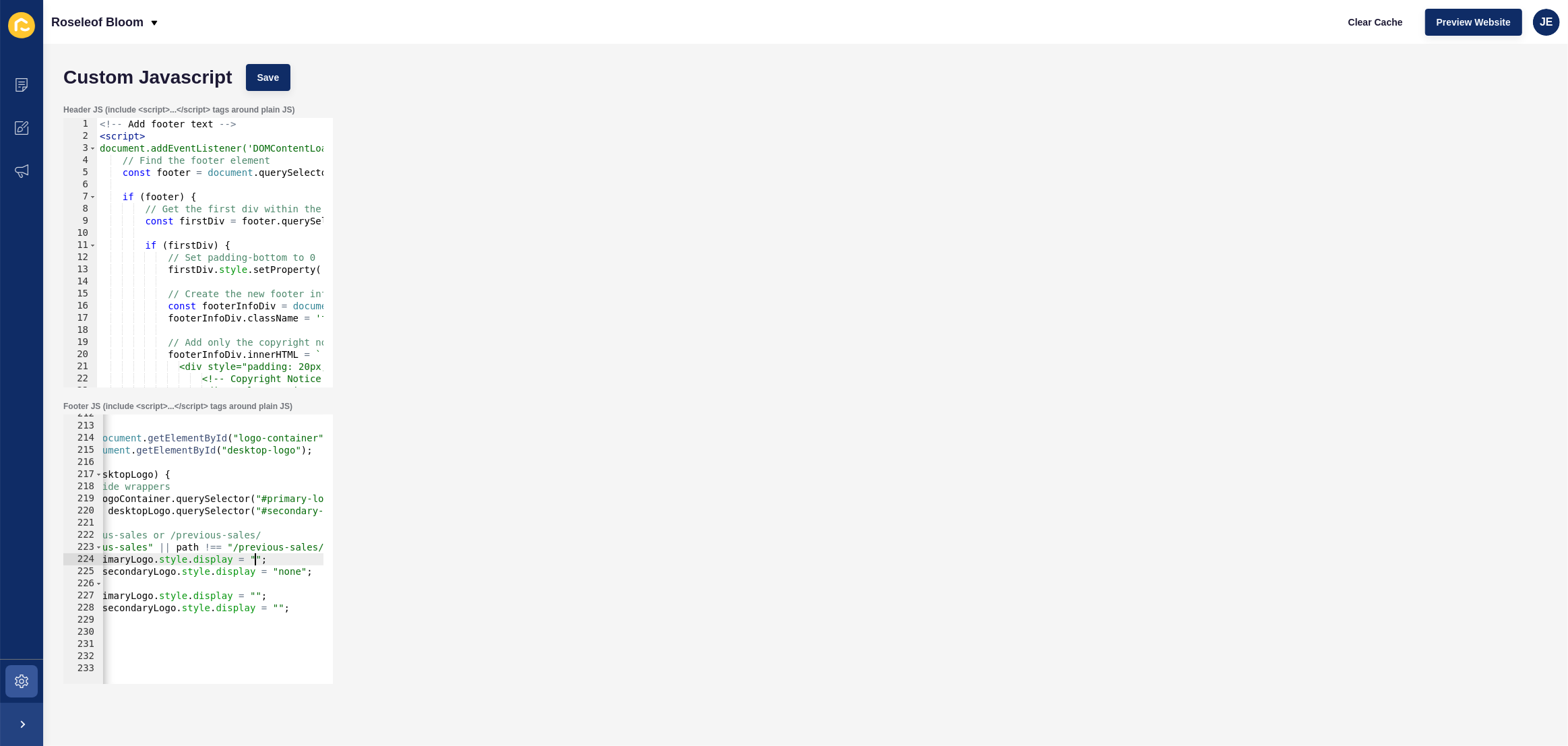
click at [254, 595] on div "// find wrappers const logoContainer = document . getElementById ( "logo-contai…" at bounding box center [272, 549] width 628 height 284
paste textarea "none"
click at [276, 607] on div "// find wrappers const logoContainer = document . getElementById ( "logo-contai…" at bounding box center [272, 549] width 628 height 284
paste textarea "none"
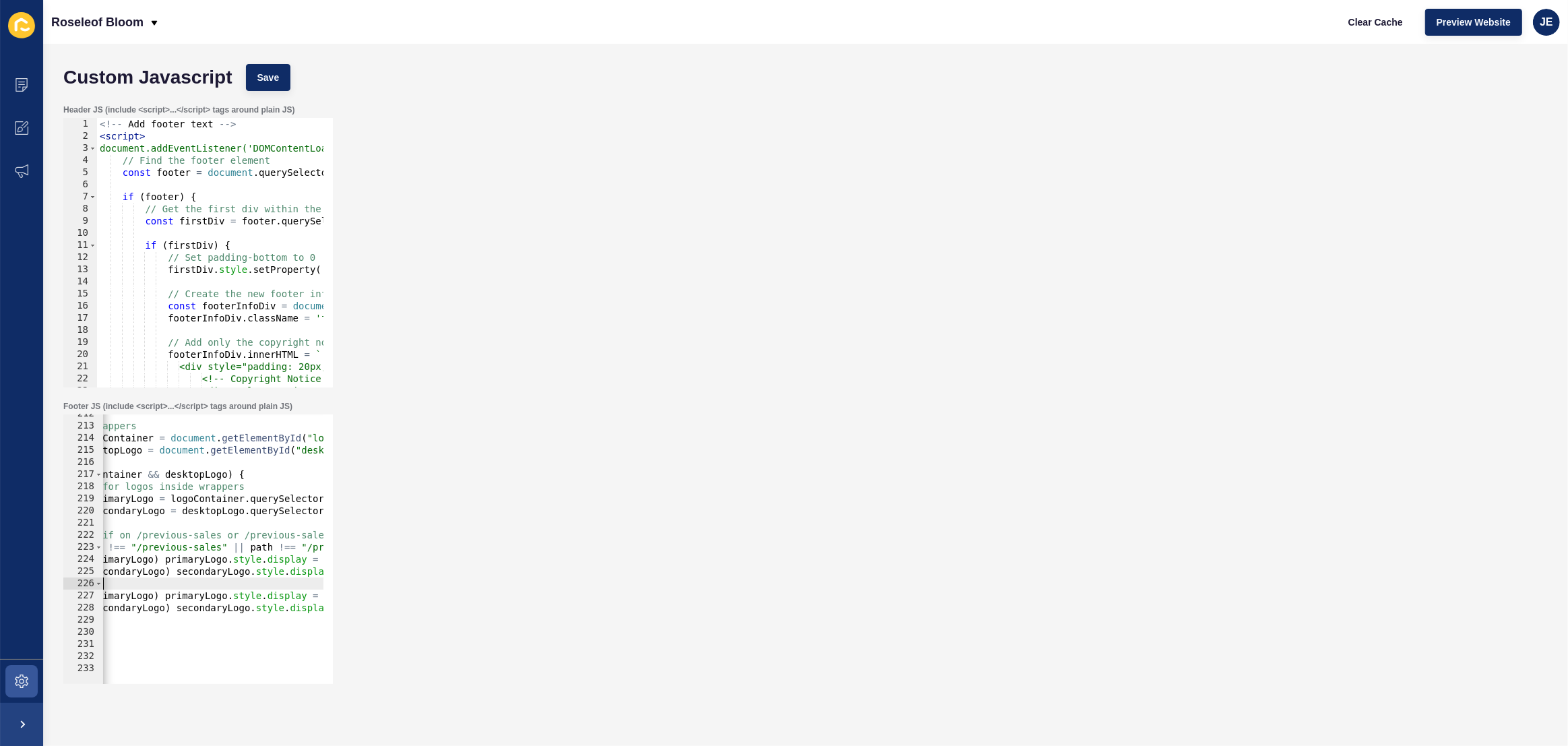
click at [285, 578] on div "// find wrappers const logoContainer = document . getElementById ( "logo-contai…" at bounding box center [346, 549] width 628 height 284
click at [287, 576] on div "// find wrappers const logoContainer = document . getElementById ( "logo-contai…" at bounding box center [346, 549] width 628 height 284
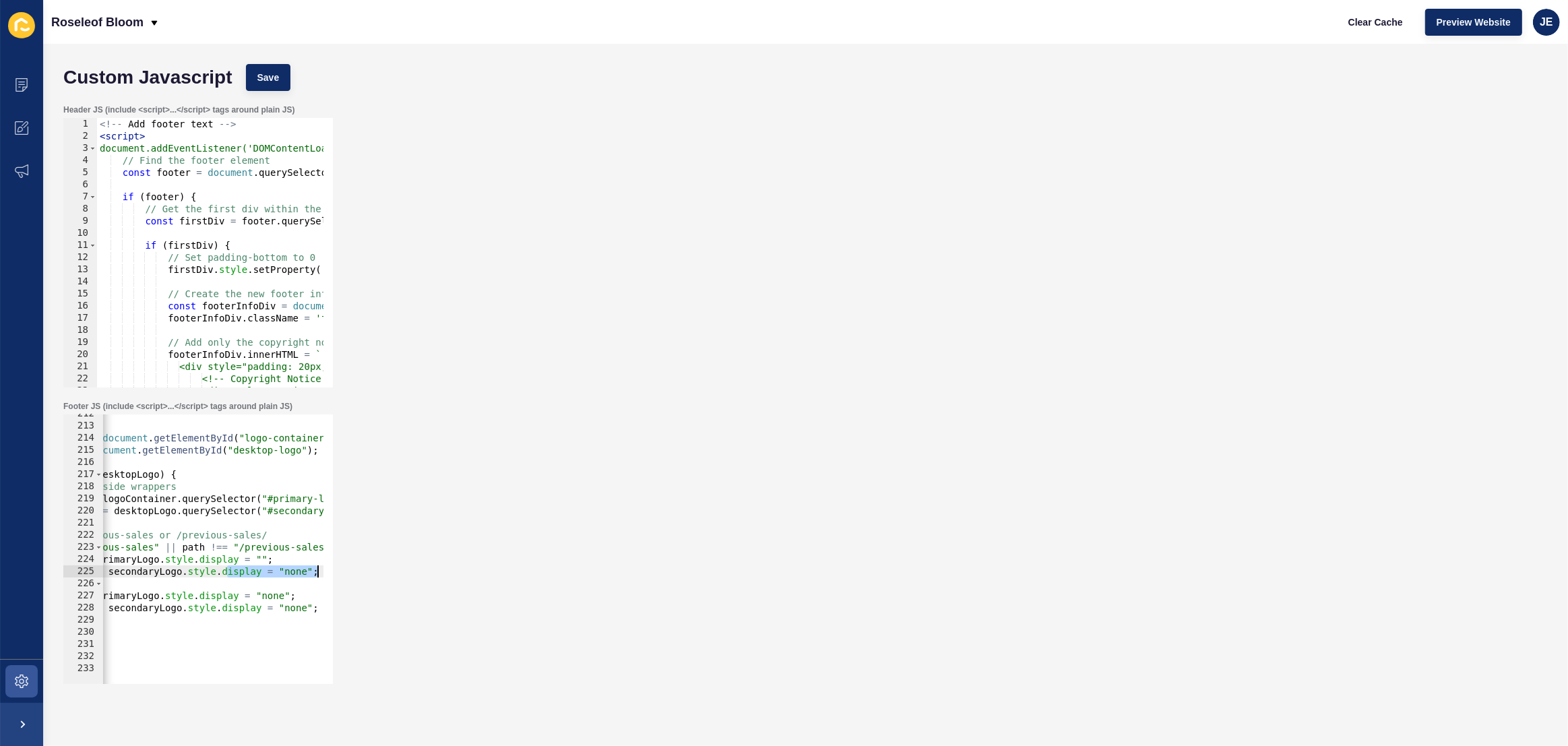
drag, startPoint x: 293, startPoint y: 571, endPoint x: 338, endPoint y: 574, distance: 45.1
click at [338, 574] on div "Footer JS (include <script>...</script> tags around plain JS) if (secondaryLogo…" at bounding box center [806, 542] width 1498 height 296
click at [296, 569] on div "// find wrappers const logoContainer = document . getElementById ( "logo-contai…" at bounding box center [277, 549] width 628 height 284
type textarea "if (secondaryLogo) secondaryLogo.style.display = "";"
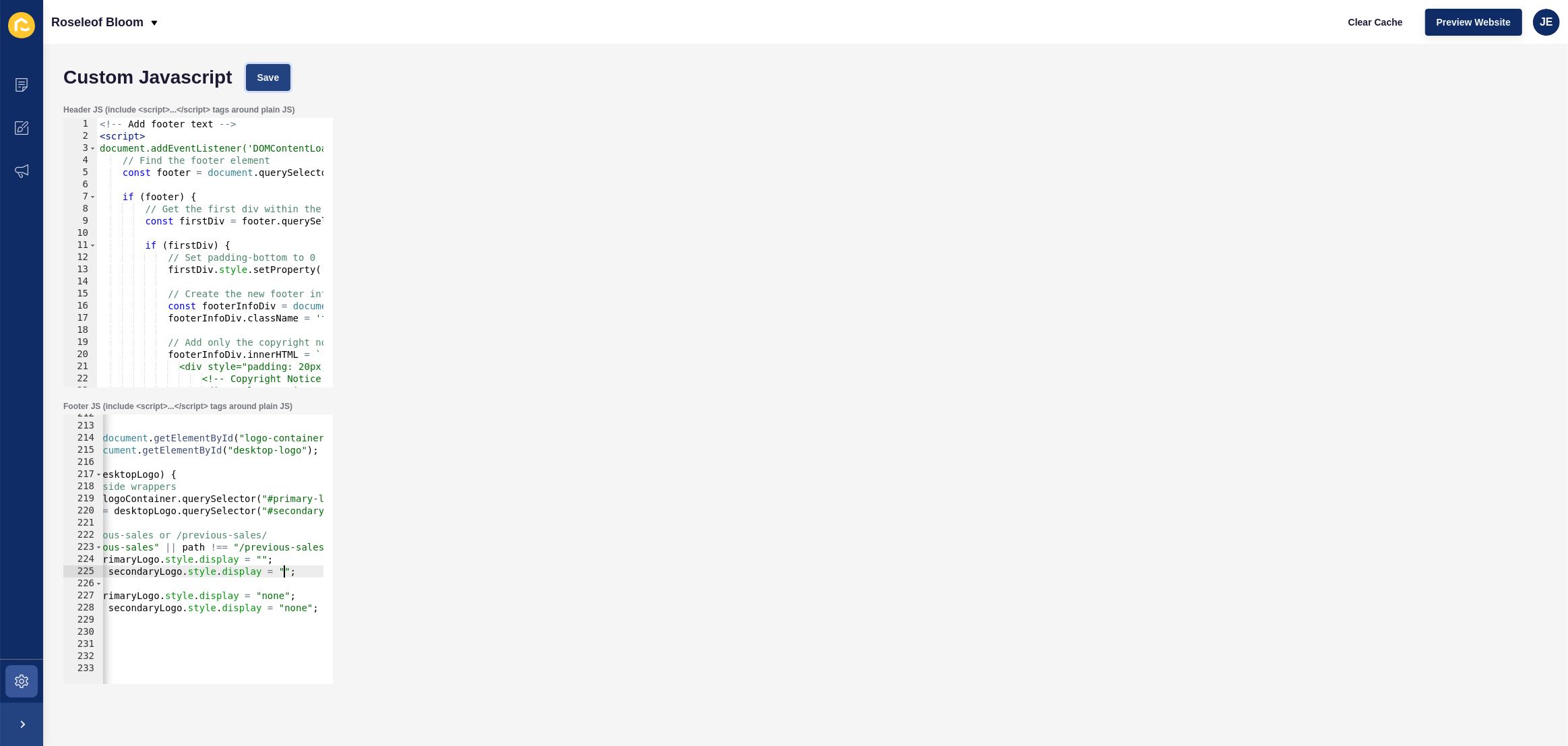
click at [258, 84] on span "Save" at bounding box center [268, 77] width 22 height 13
click at [1349, 26] on span "Clear Cache" at bounding box center [1375, 21] width 55 height 13
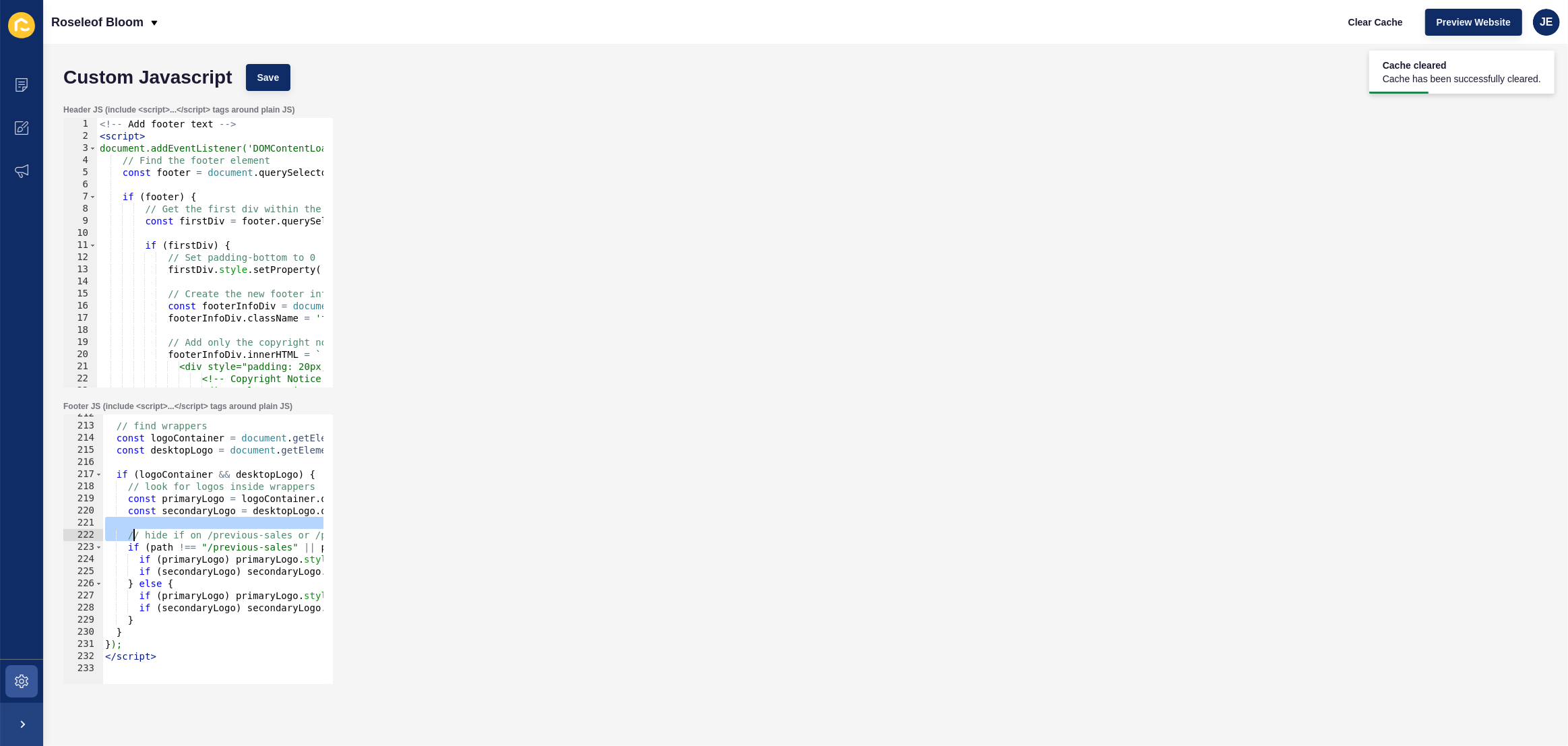
drag, startPoint x: 159, startPoint y: 530, endPoint x: 134, endPoint y: 530, distance: 25.0
click at [134, 530] on div "// find wrappers const logoContainer = document . getElementById ( "logo-contai…" at bounding box center [416, 549] width 628 height 284
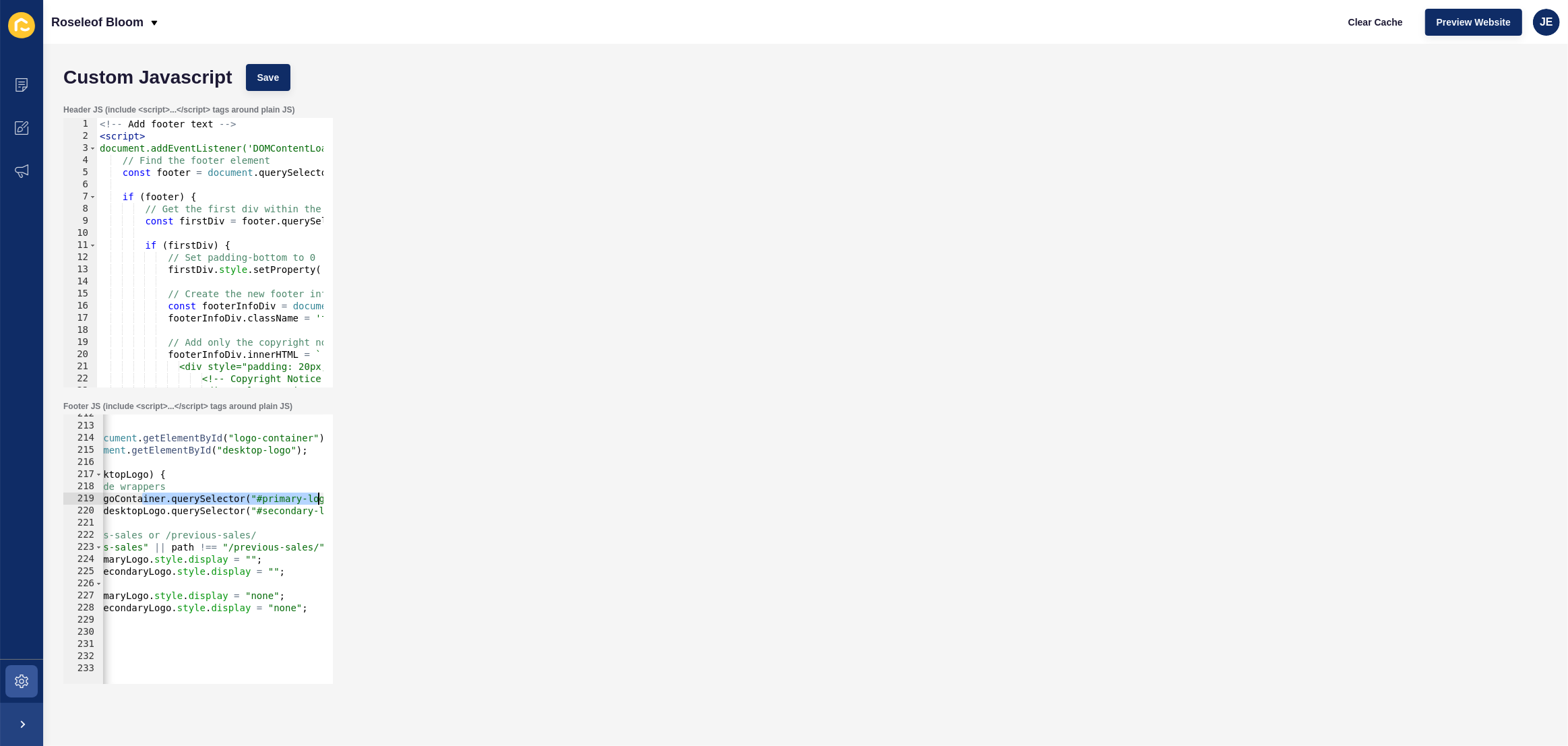
drag, startPoint x: 292, startPoint y: 499, endPoint x: 327, endPoint y: 497, distance: 35.1
click at [327, 497] on div "// hide if on /previous-sales or /previous-sales/ 212 213 214 215 216 217 218 2…" at bounding box center [197, 549] width 270 height 269
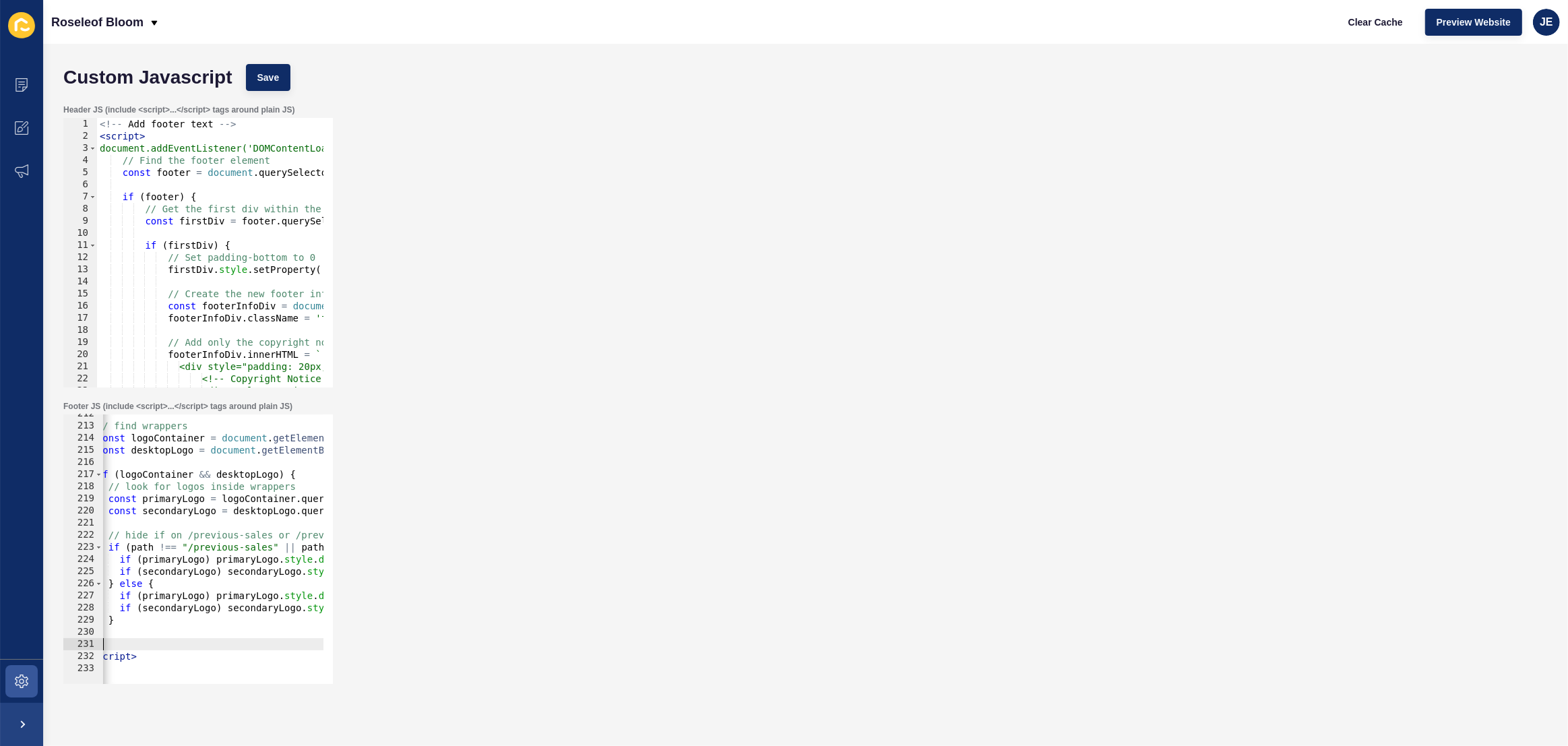
drag, startPoint x: 130, startPoint y: 638, endPoint x: 85, endPoint y: 633, distance: 45.3
click at [85, 633] on div "const primaryLogo = logoContainer.querySelector("#primary-logo"); 212 213 214 2…" at bounding box center [197, 549] width 270 height 269
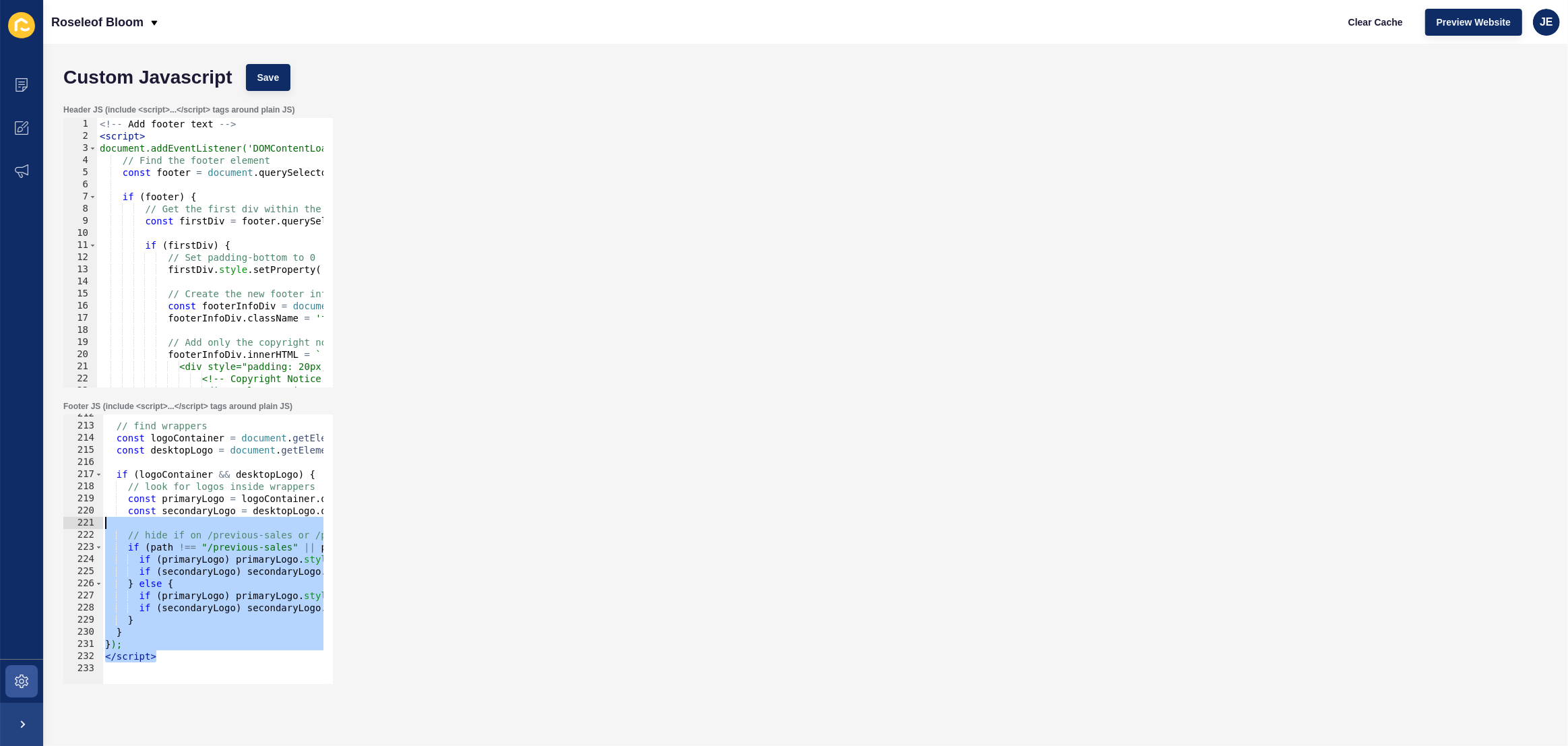
scroll to position [2492, 0]
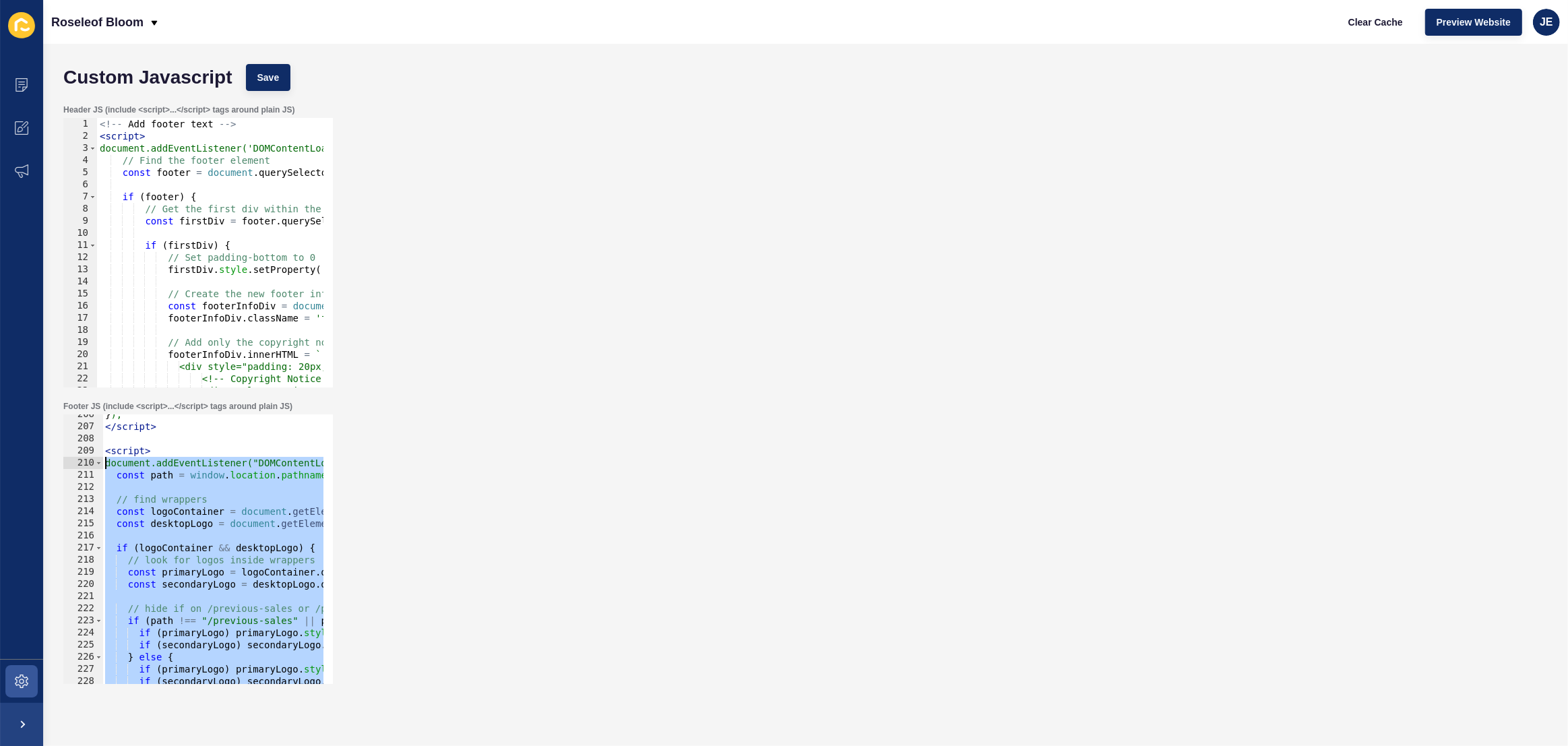
drag, startPoint x: 170, startPoint y: 659, endPoint x: 79, endPoint y: 451, distance: 227.0
click at [79, 451] on div "} }); 206 207 208 209 210 211 212 213 214 215 216 217 218 219 220 221 222 223 2…" at bounding box center [197, 549] width 270 height 269
paste textarea "/script>"
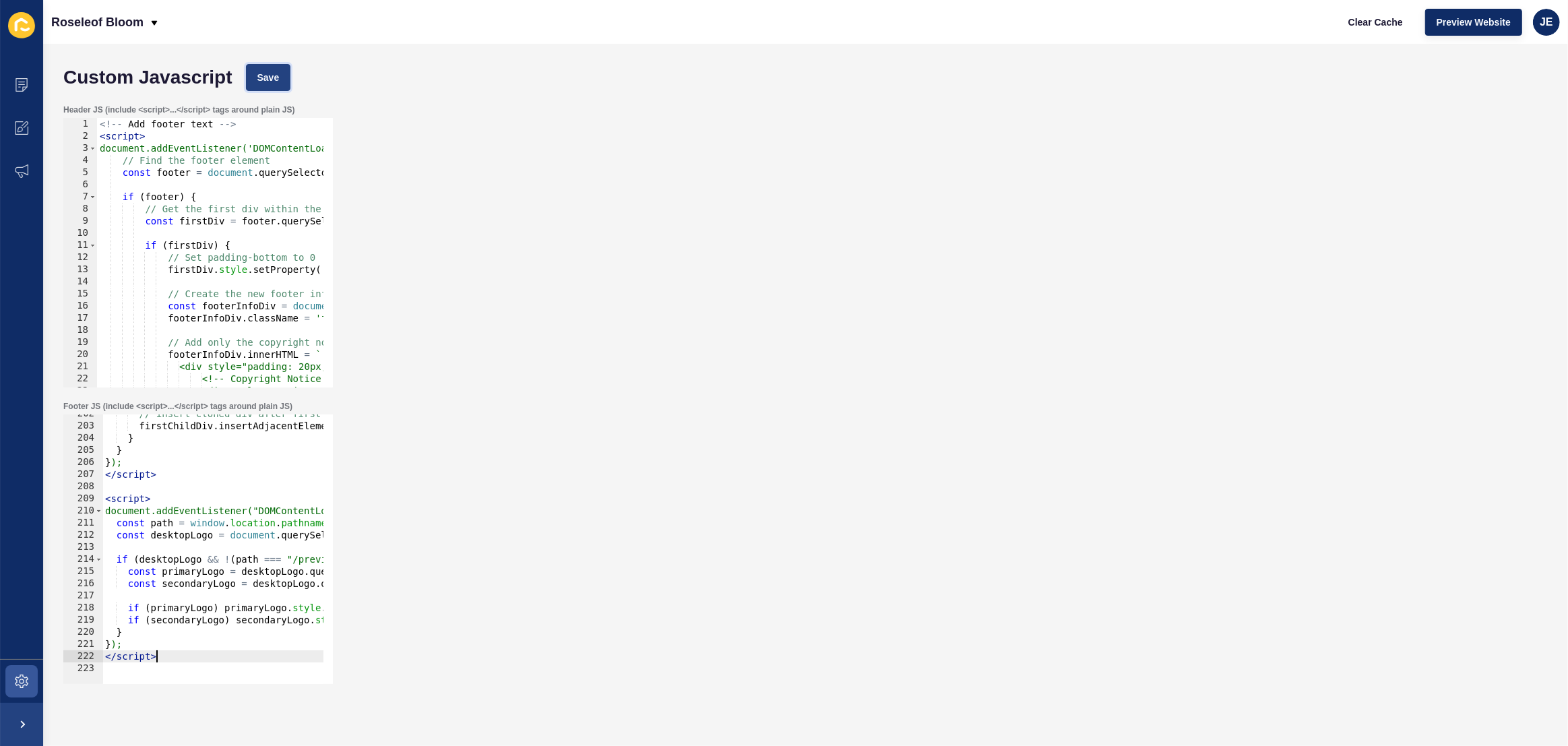
click at [277, 80] on span "Save" at bounding box center [268, 77] width 22 height 13
click at [1353, 15] on span "Clear Cache" at bounding box center [1375, 21] width 55 height 13
click at [1461, 24] on span "Preview Website" at bounding box center [1473, 21] width 74 height 13
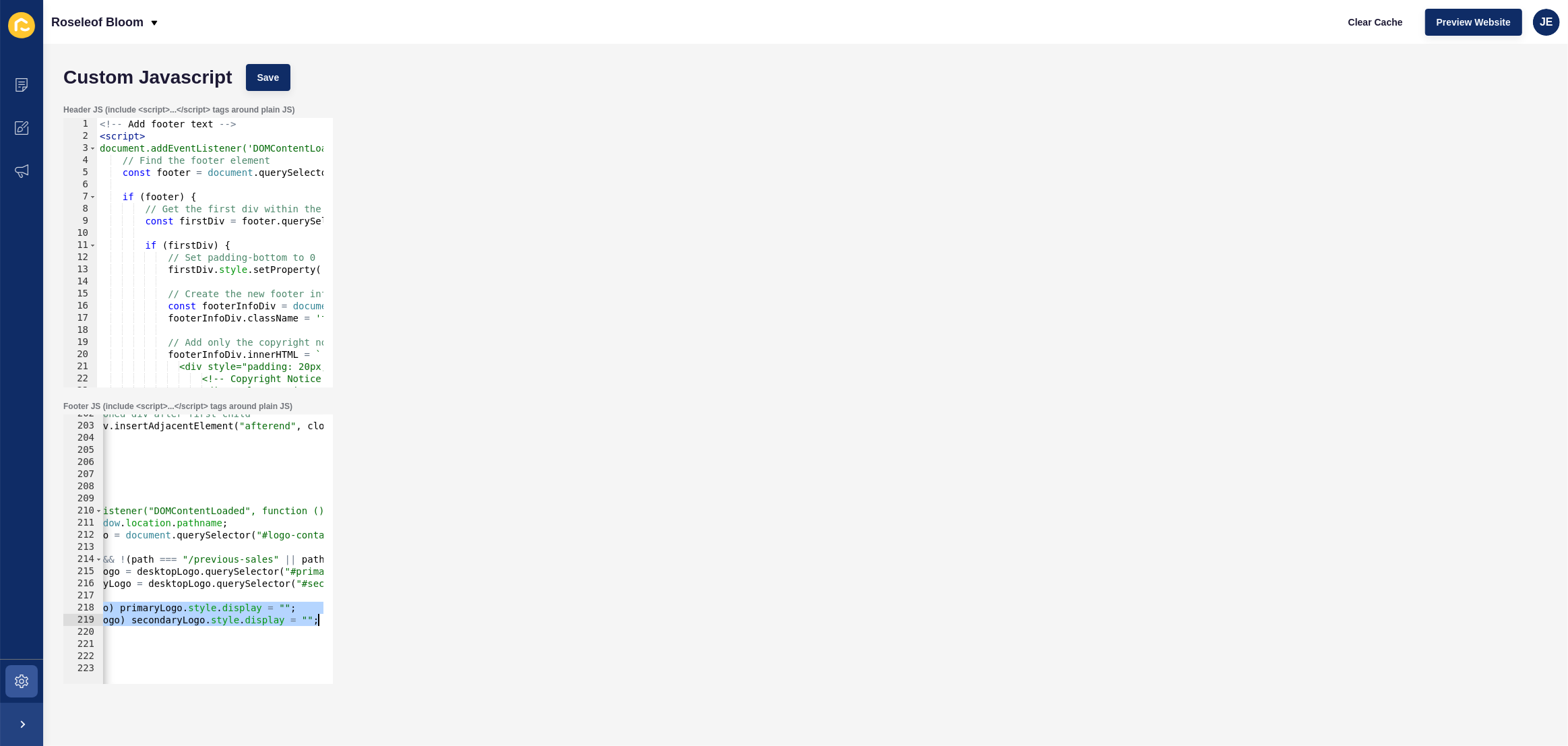
drag, startPoint x: 126, startPoint y: 606, endPoint x: 354, endPoint y: 621, distance: 228.5
click at [354, 621] on div "Footer JS (include <script>...</script> tags around plain JS) if (primaryLogo) …" at bounding box center [806, 542] width 1498 height 296
paste textarea "secondaryLogo) secondaryLogo.style.setProperty("display", "block", "important")"
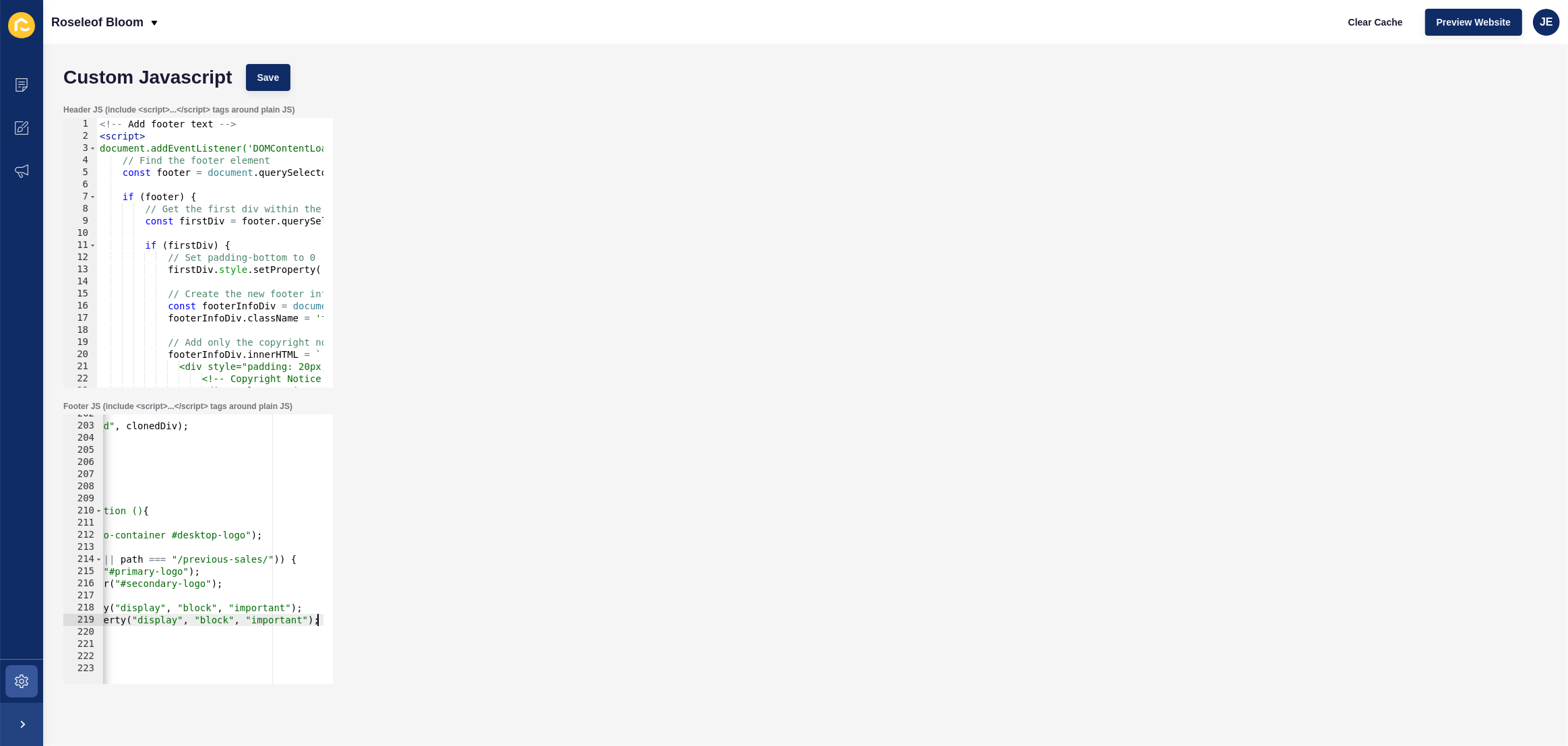
scroll to position [0, 285]
click at [274, 83] on span "Save" at bounding box center [268, 77] width 22 height 13
click at [1373, 18] on span "Clear Cache" at bounding box center [1375, 21] width 55 height 13
click at [195, 607] on div "// insert cloned div after first child firstChildDiv . insertAdjacentElement ( …" at bounding box center [130, 549] width 628 height 284
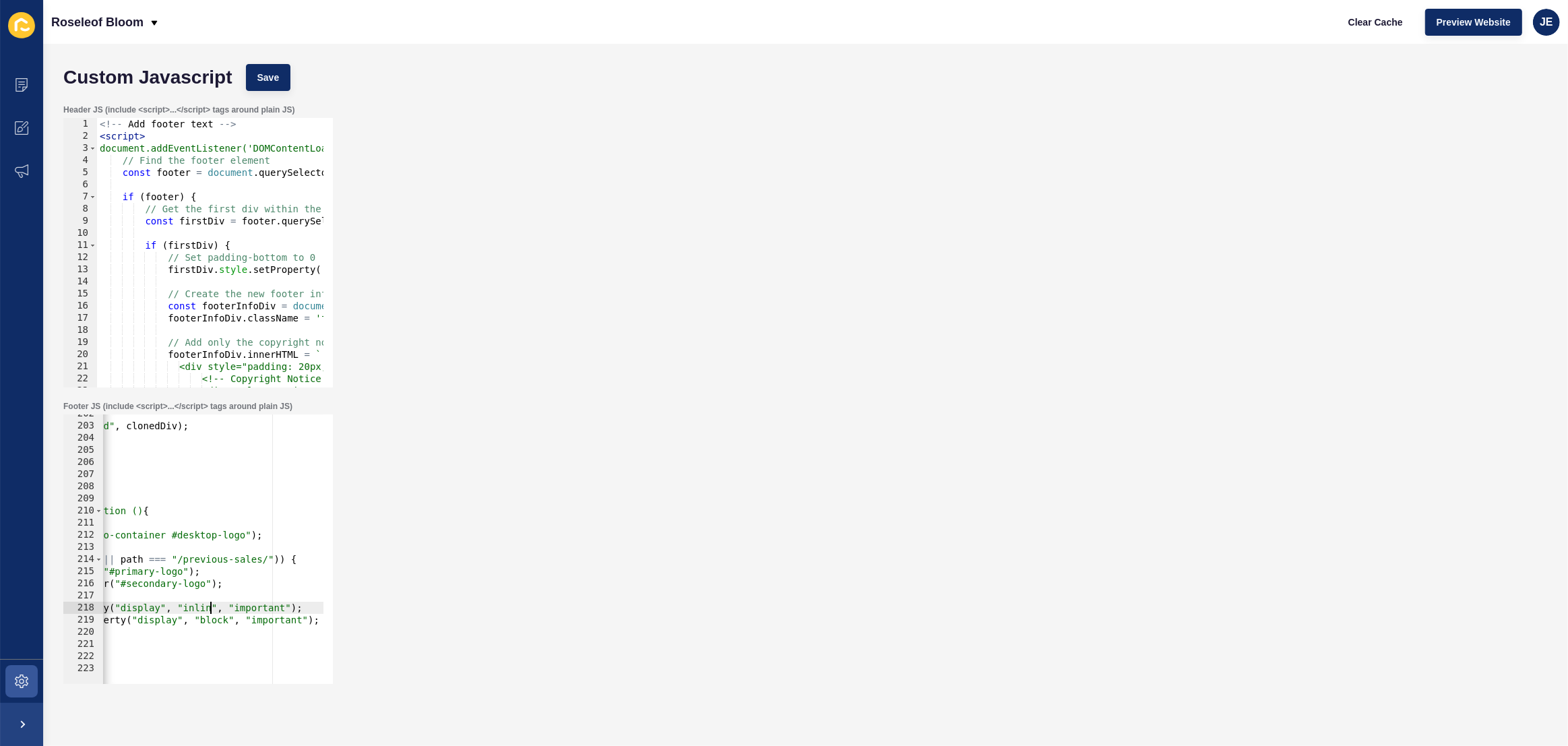
scroll to position [0, 28]
click at [196, 606] on div "// insert cloned div after first child firstChildDiv . insertAdjacentElement ( …" at bounding box center [130, 549] width 628 height 284
click at [206, 619] on div "// insert cloned div after first child firstChildDiv . insertAdjacentElement ( …" at bounding box center [130, 549] width 628 height 284
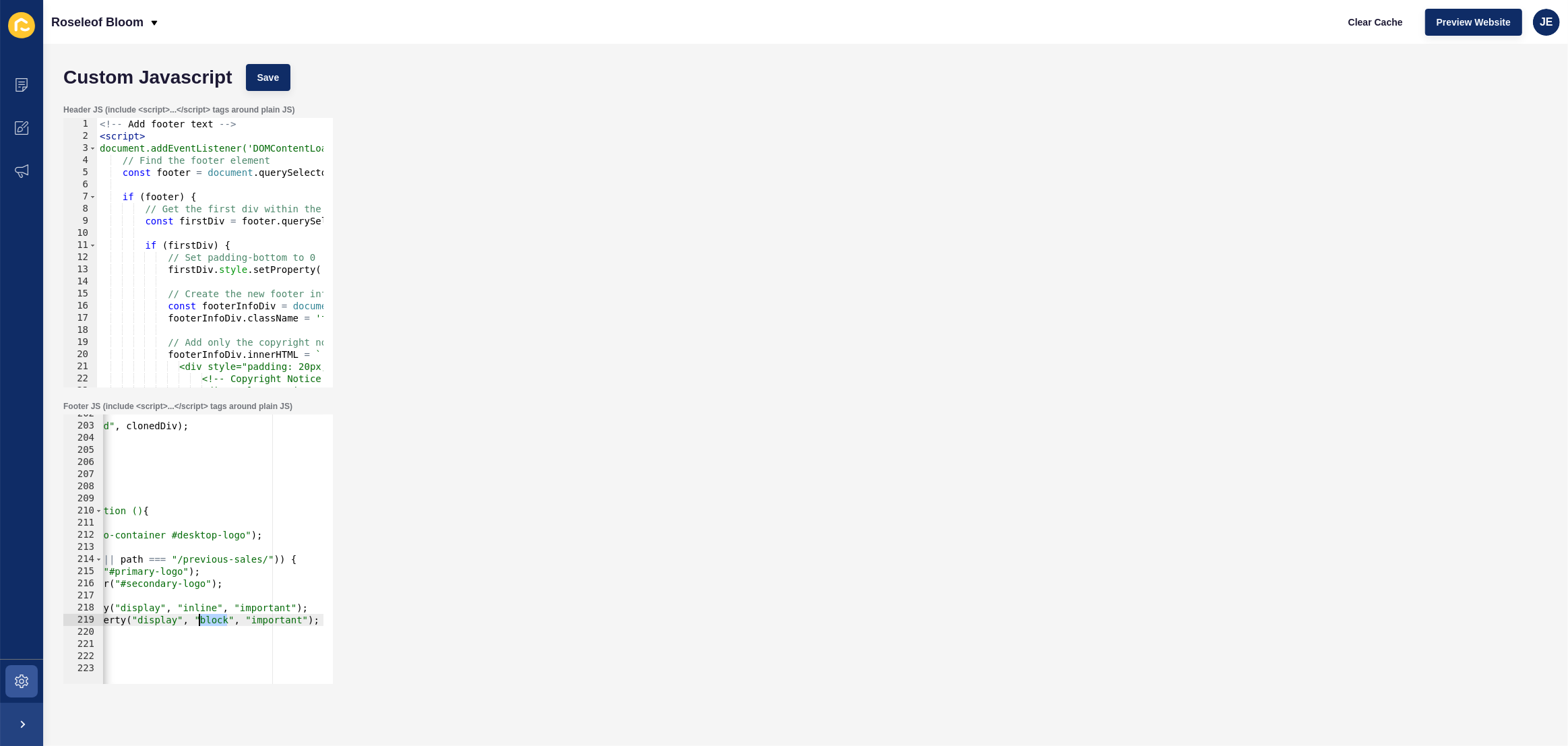
paste textarea "inline"
type textarea "if (secondaryLogo) secondaryLogo.style.setProperty("display", "inline", "import…"
click at [265, 80] on span "Save" at bounding box center [268, 77] width 22 height 13
click at [1355, 24] on span "Clear Cache" at bounding box center [1375, 21] width 55 height 13
click at [12, 682] on span at bounding box center [21, 681] width 43 height 43
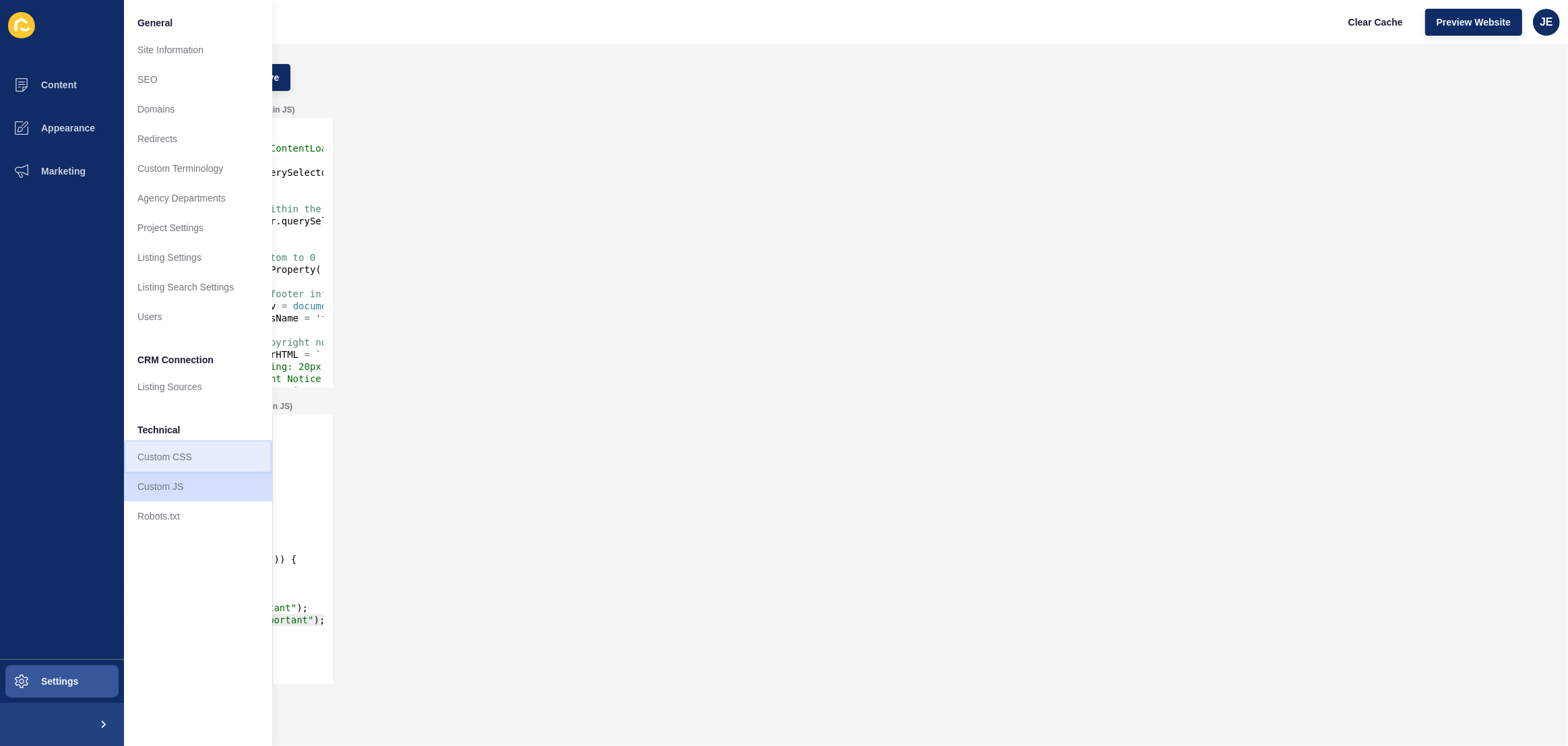
click at [159, 465] on link "Custom CSS" at bounding box center [198, 456] width 148 height 30
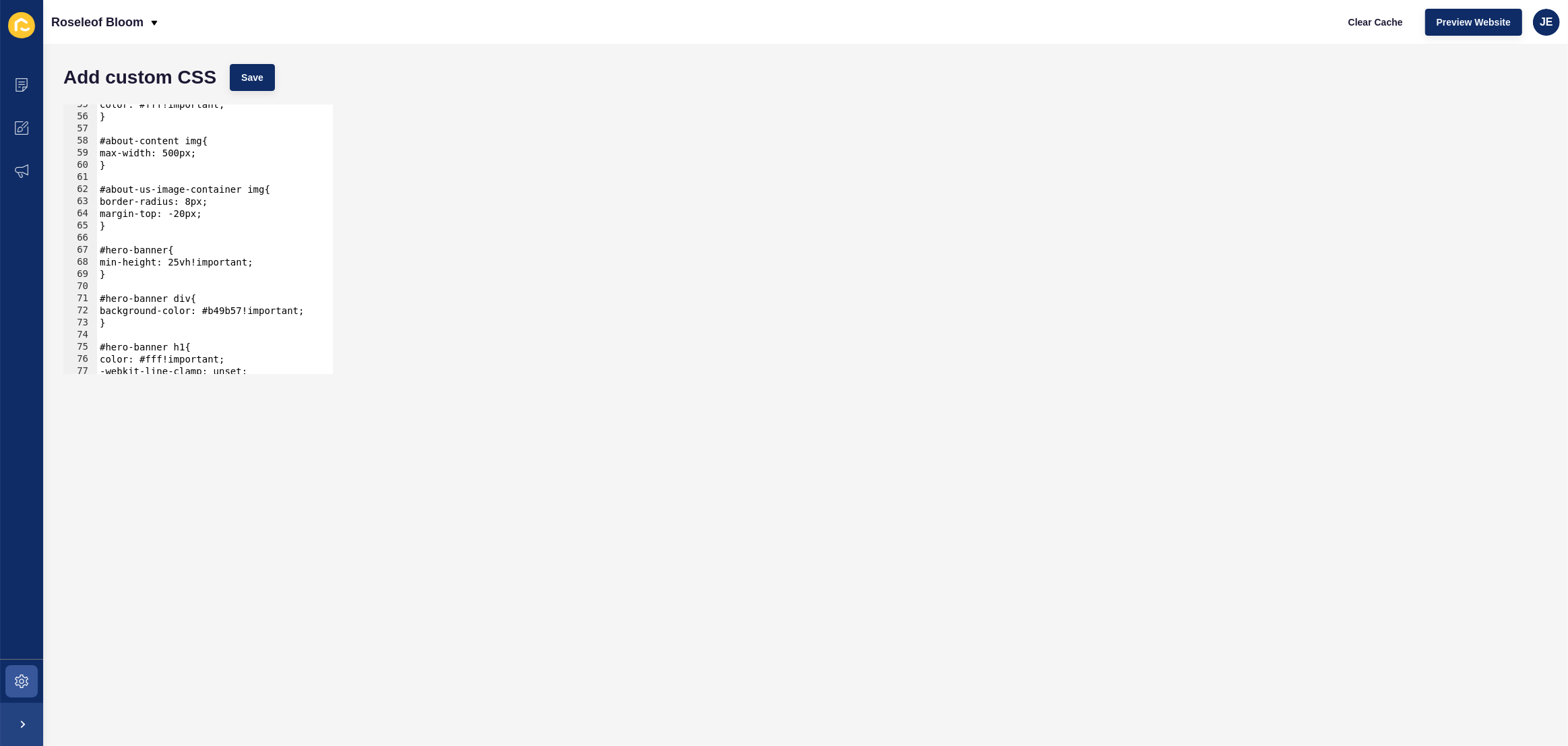
scroll to position [294, 0]
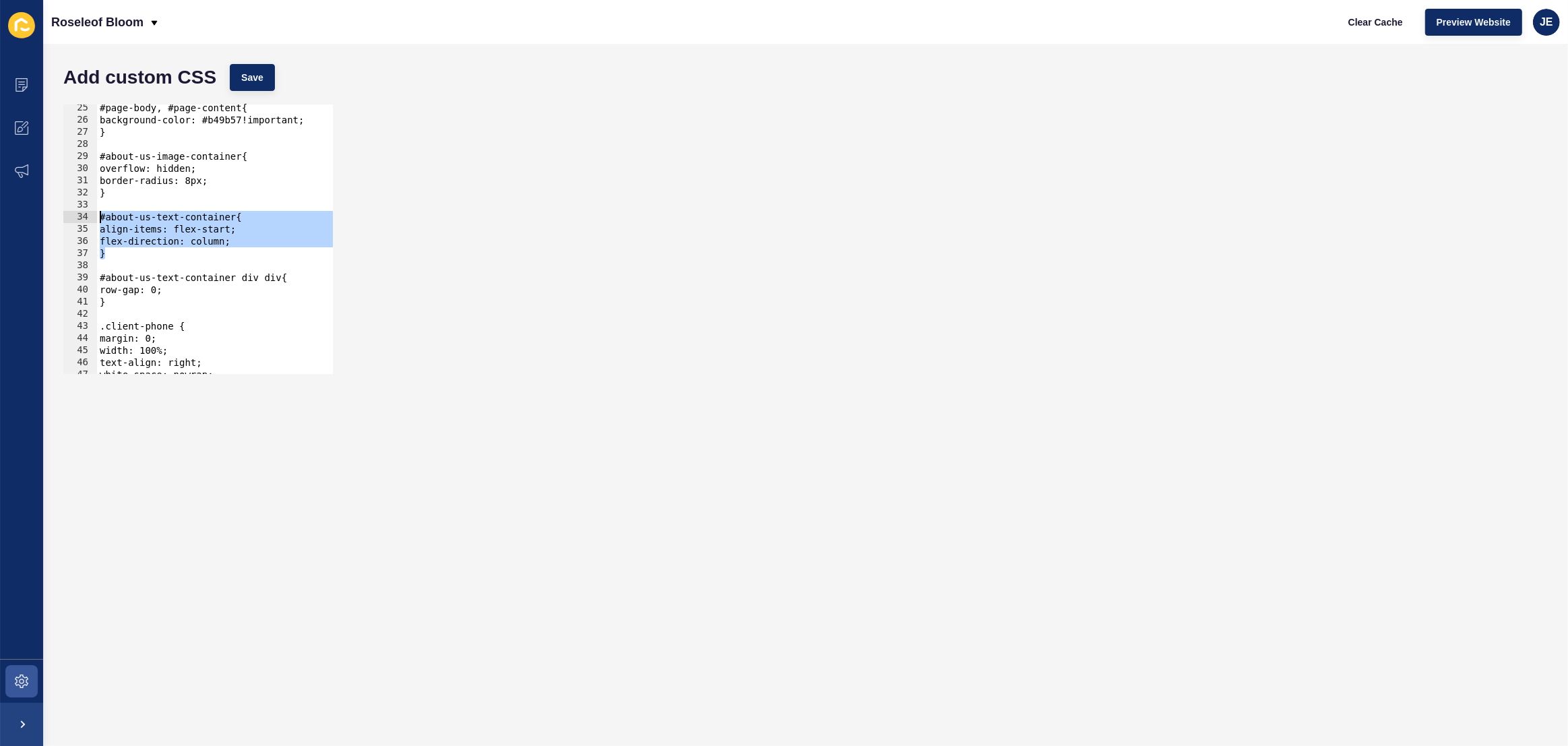
drag, startPoint x: 147, startPoint y: 256, endPoint x: 76, endPoint y: 216, distance: 81.5
click at [76, 216] on div "} 25 26 27 28 29 30 31 32 33 34 35 36 37 38 39 40 41 42 43 44 45 46 47 48 49 #p…" at bounding box center [197, 239] width 270 height 269
click at [125, 255] on div "#page-body, #page-content{ background-color: #b49b57!important; } #about-us-ima…" at bounding box center [377, 249] width 560 height 294
type textarea "}"
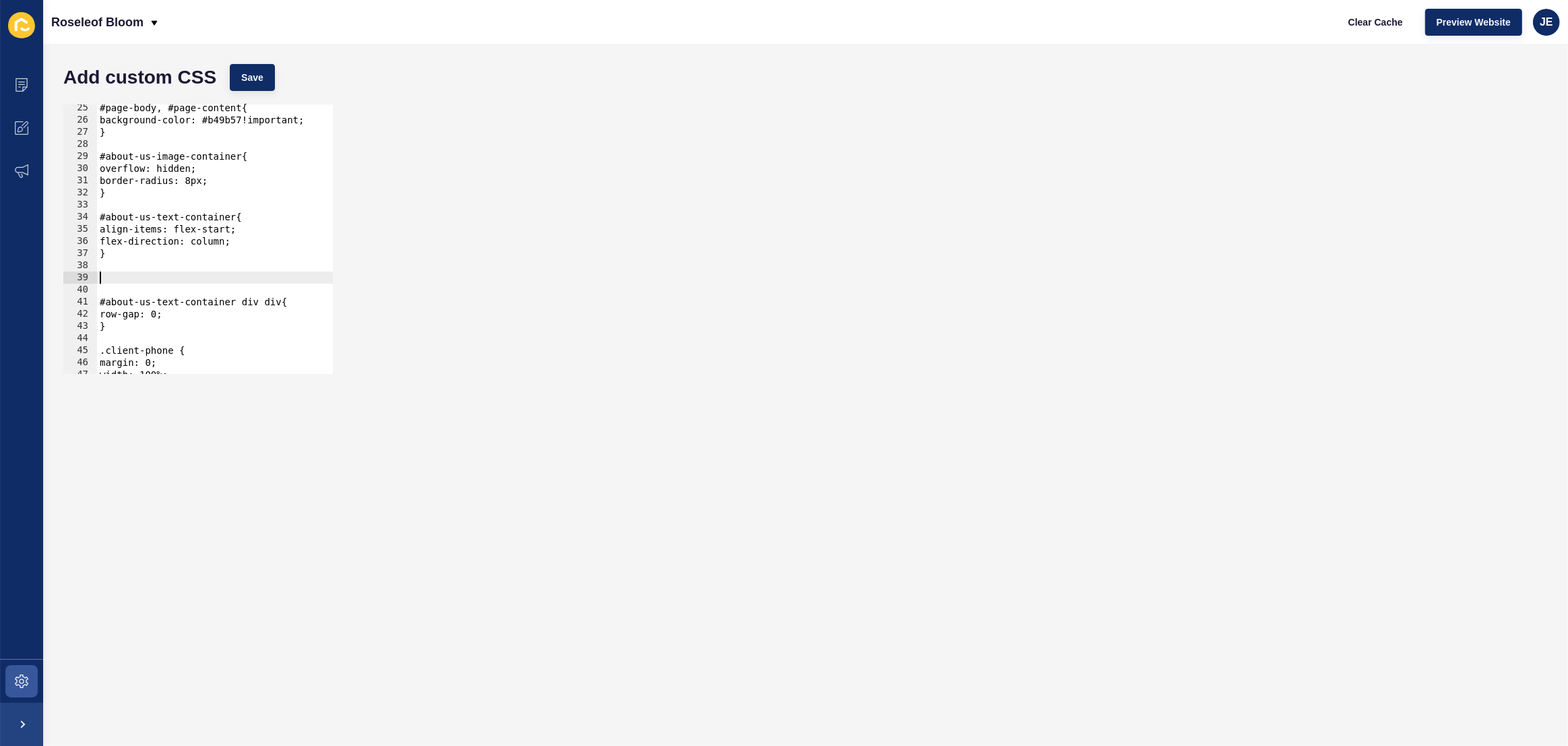
paste textarea "}"
click at [235, 277] on div "#page-body, #page-content{ background-color: #b49b57!important; } #about-us-ima…" at bounding box center [377, 249] width 560 height 294
drag, startPoint x: 209, startPoint y: 297, endPoint x: 111, endPoint y: 292, distance: 98.1
click at [111, 292] on div "#page-body, #page-content{ background-color: #b49b57!important; } #about-us-ima…" at bounding box center [377, 249] width 560 height 294
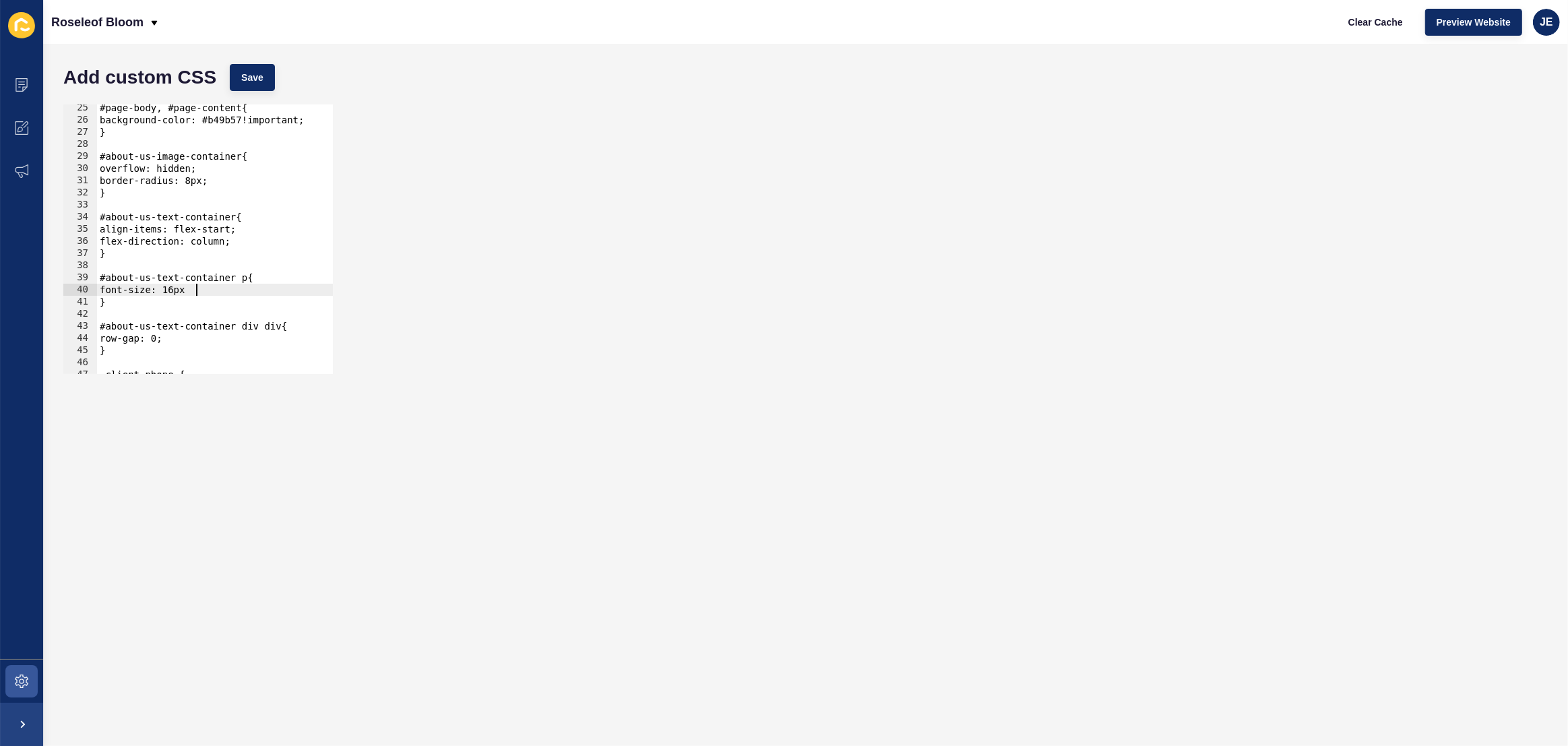
scroll to position [0, 7]
click at [267, 89] on button "Save" at bounding box center [252, 77] width 45 height 27
click at [182, 290] on div "#page-body, #page-content{ background-color: #b49b57!important; } #about-us-ima…" at bounding box center [377, 249] width 560 height 294
click at [266, 67] on button "Save" at bounding box center [252, 77] width 45 height 27
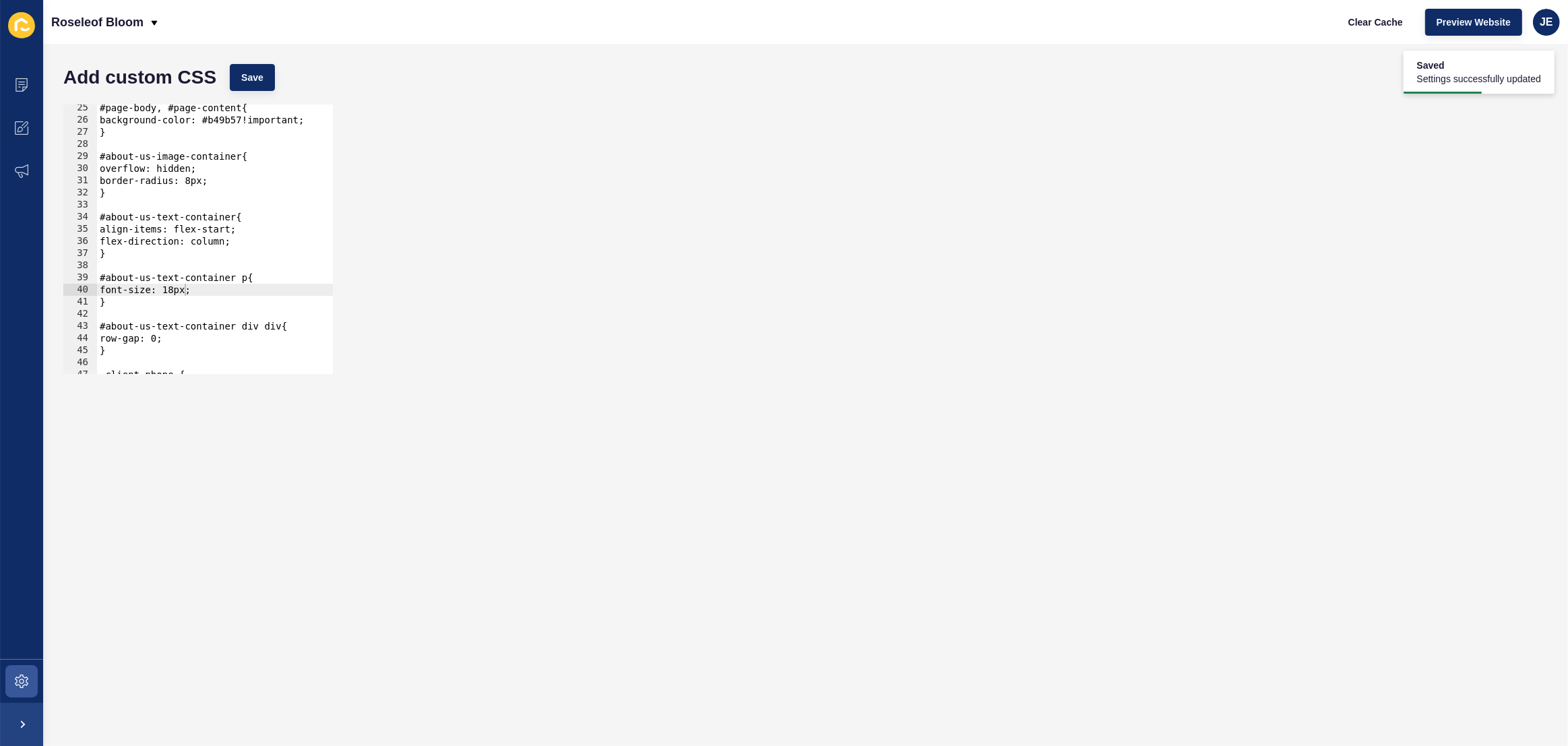
click at [238, 281] on div "#page-body, #page-content{ background-color: #b49b57!important; } #about-us-ima…" at bounding box center [377, 249] width 560 height 294
click at [253, 72] on span "Save" at bounding box center [252, 77] width 22 height 13
click at [1346, 26] on button "Clear Cache" at bounding box center [1375, 22] width 78 height 27
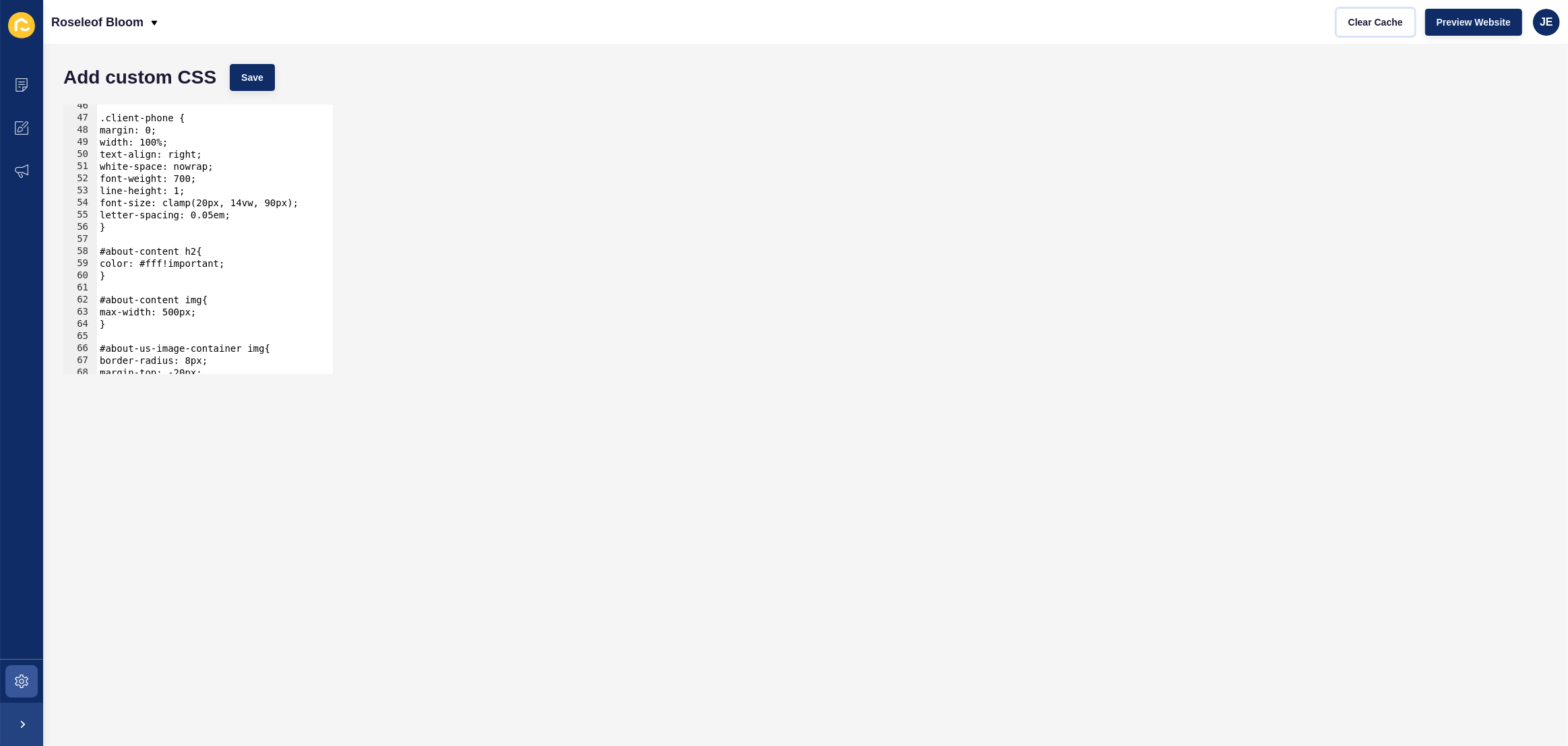
scroll to position [477, 0]
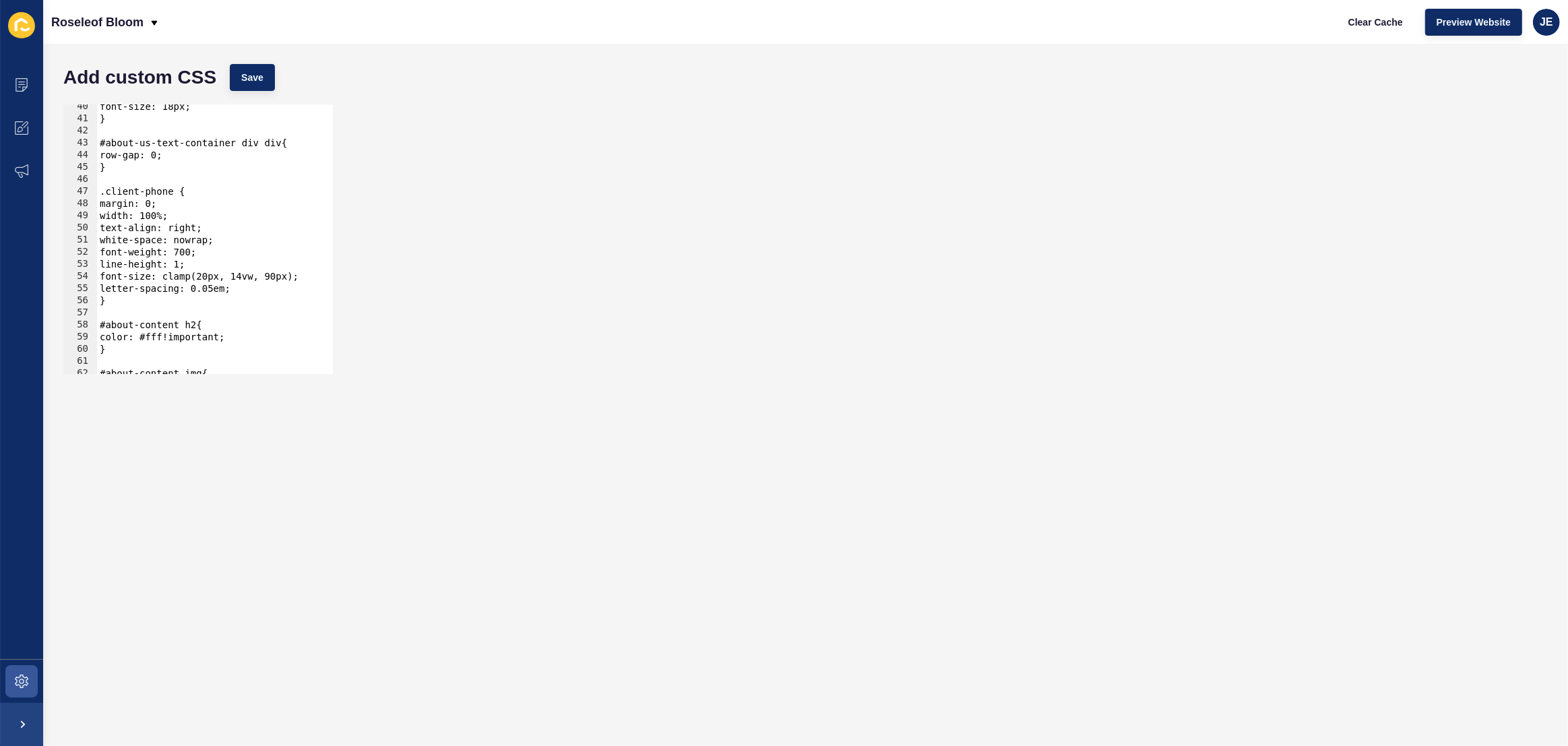
click at [196, 229] on div "font-size: 18px; } #about-us-text-container div div{ row-gap: 0; } .client-phon…" at bounding box center [377, 247] width 560 height 294
click at [249, 80] on span "Save" at bounding box center [252, 77] width 22 height 13
click at [1368, 24] on span "Clear Cache" at bounding box center [1375, 21] width 55 height 13
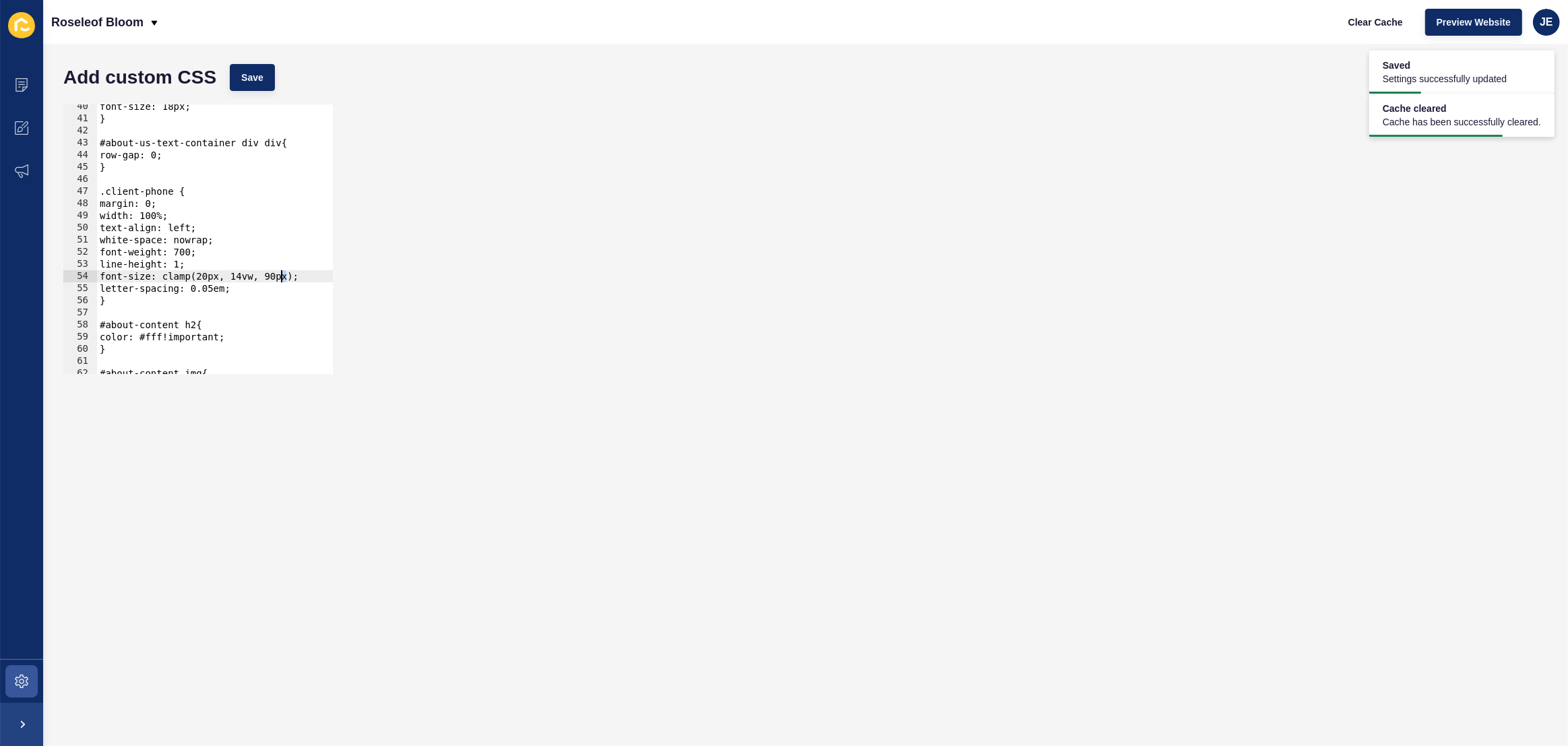
click at [282, 276] on div "font-size: 18px; } #about-us-text-container div div{ row-gap: 0; } .client-phon…" at bounding box center [377, 247] width 560 height 294
click at [250, 78] on span "Save" at bounding box center [252, 77] width 22 height 13
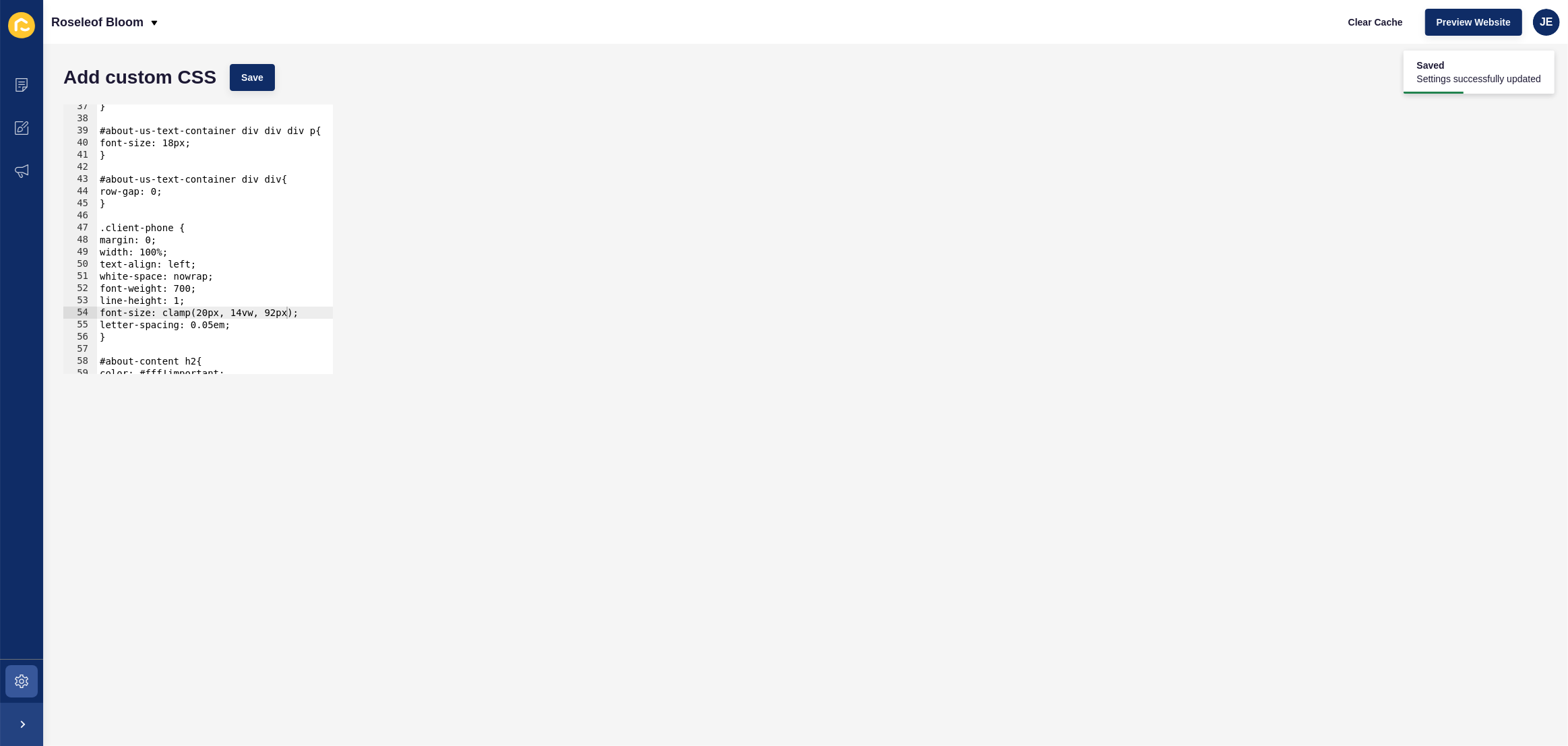
scroll to position [367, 0]
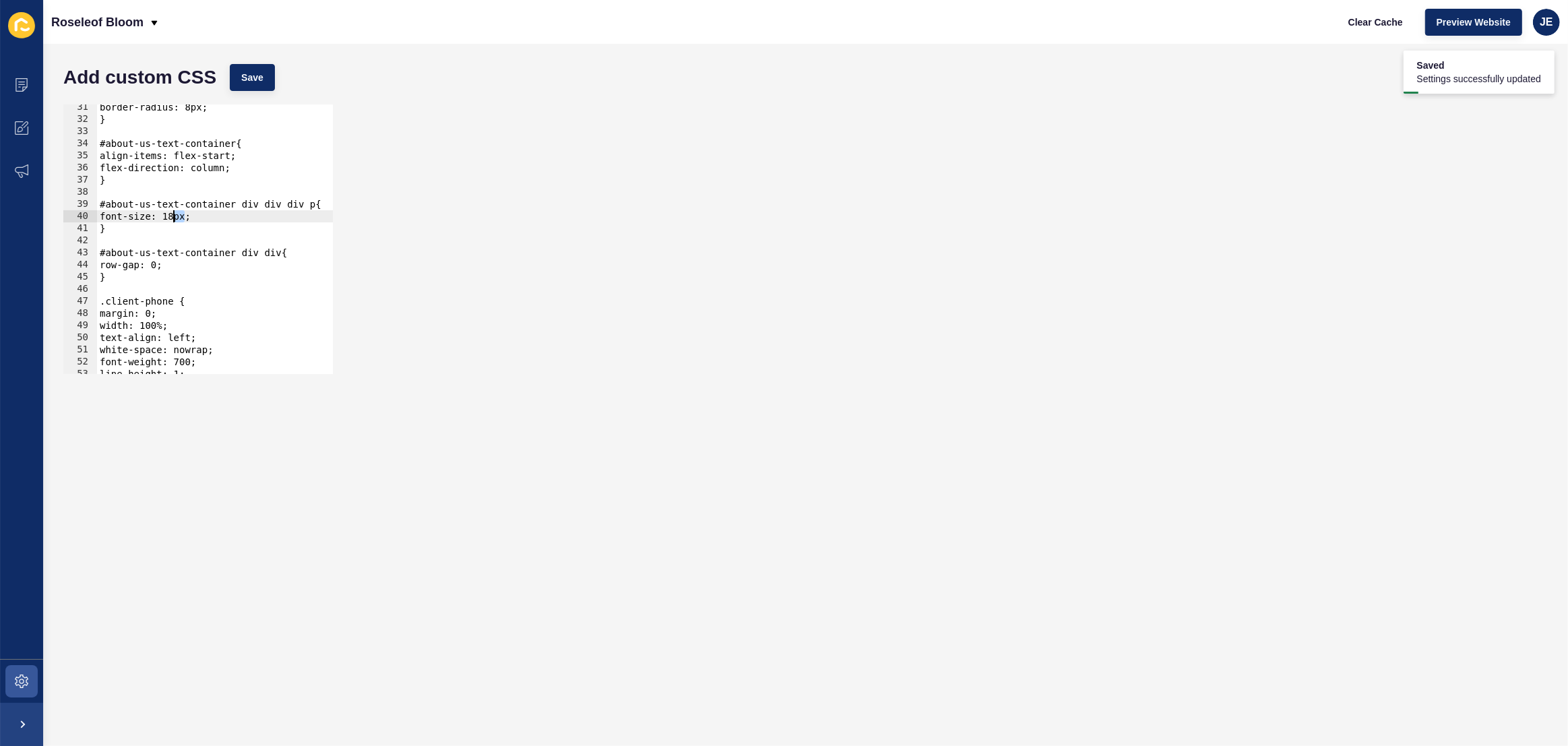
drag, startPoint x: 183, startPoint y: 218, endPoint x: 174, endPoint y: 220, distance: 9.2
click at [174, 220] on div "border-radius: 8px; } #about-us-text-container{ align-items: flex-start; flex-d…" at bounding box center [377, 248] width 560 height 294
click at [259, 76] on span "Save" at bounding box center [252, 77] width 22 height 13
click at [1361, 31] on button "Clear Cache" at bounding box center [1375, 22] width 78 height 27
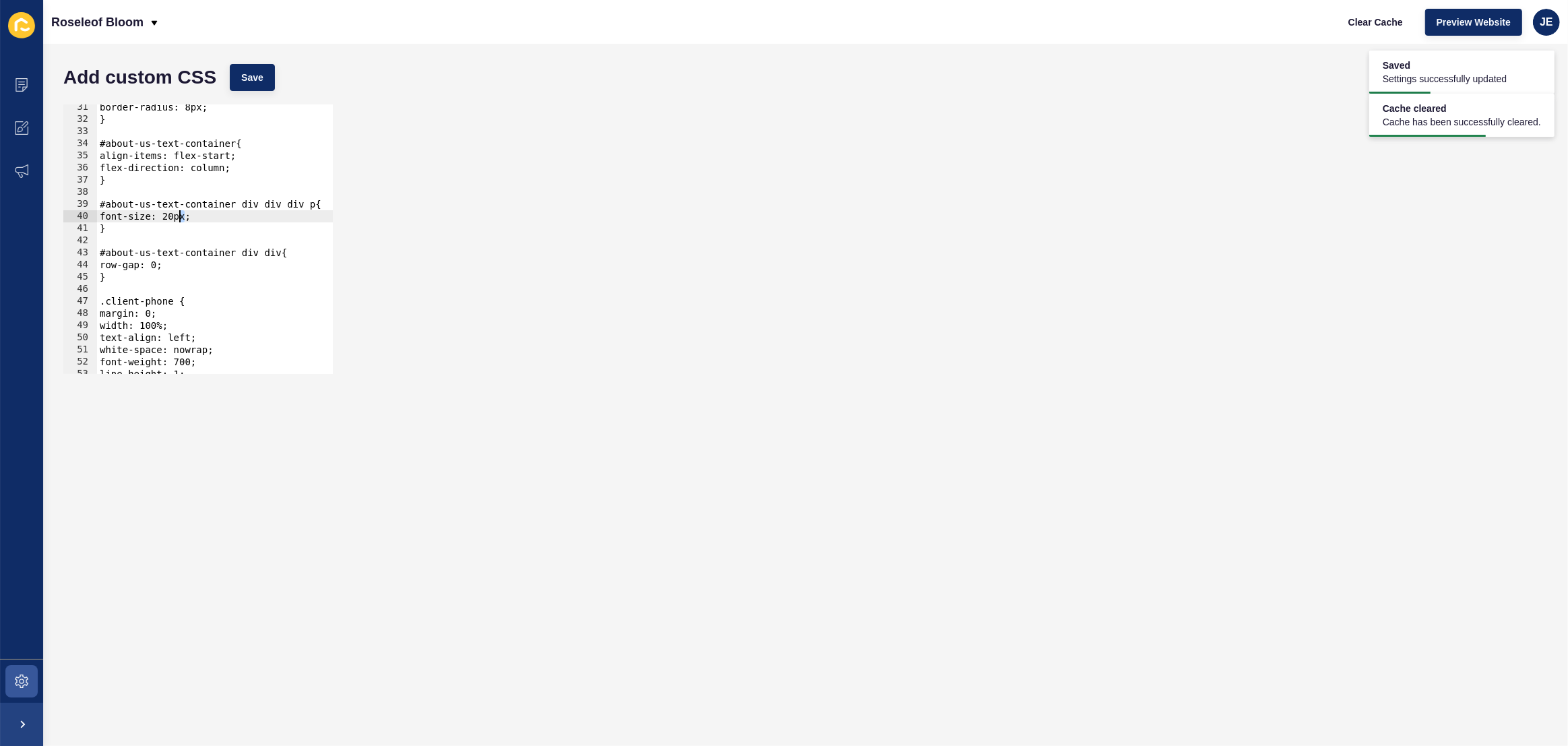
drag, startPoint x: 184, startPoint y: 216, endPoint x: 202, endPoint y: 203, distance: 22.2
click at [180, 217] on div "border-radius: 8px; } #about-us-text-container{ align-items: flex-start; flex-d…" at bounding box center [377, 248] width 560 height 294
click at [254, 82] on span "Save" at bounding box center [252, 77] width 22 height 13
click at [181, 214] on div "border-radius: 8px; } #about-us-text-container{ align-items: flex-start; flex-d…" at bounding box center [377, 248] width 560 height 294
click at [257, 77] on span "Save" at bounding box center [252, 77] width 22 height 13
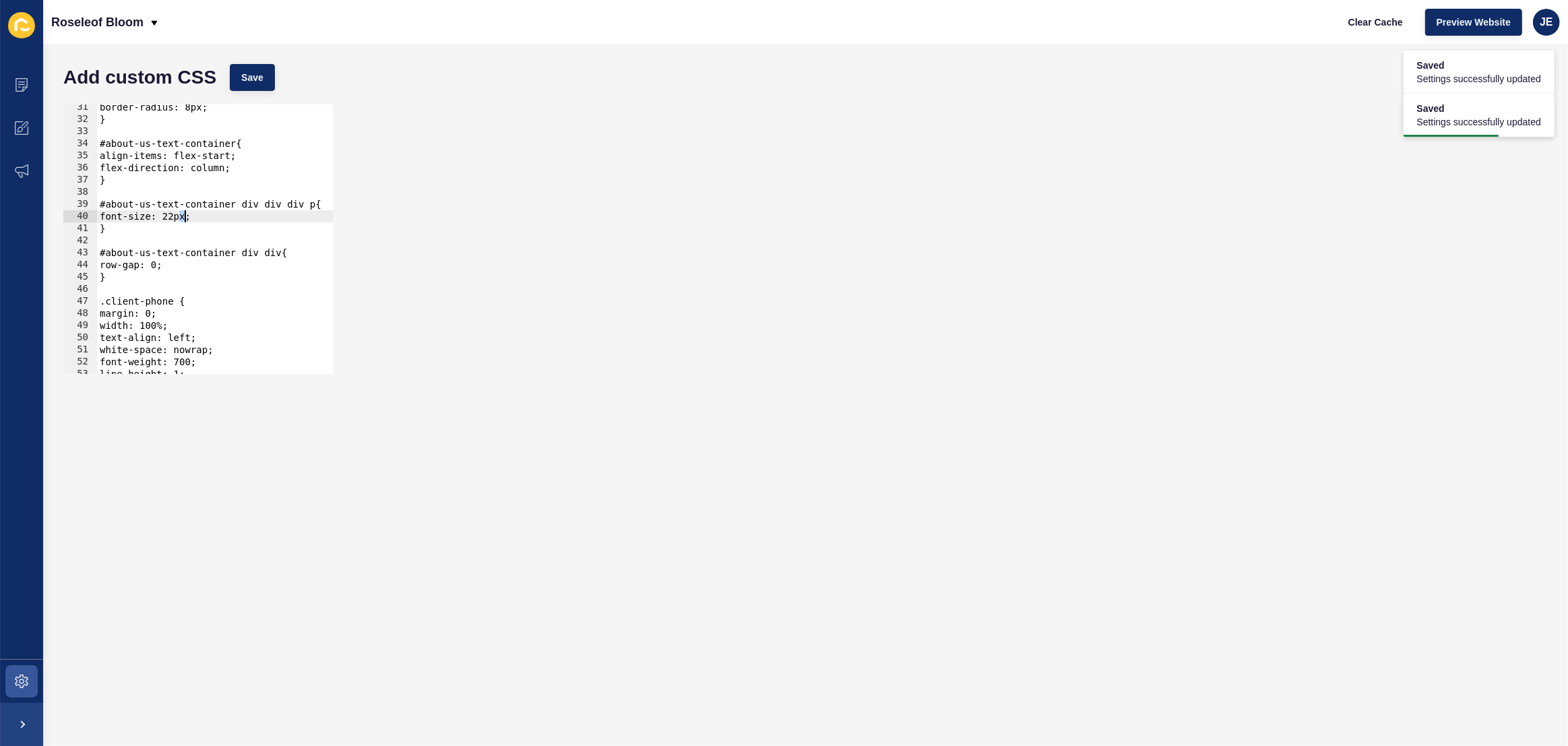
click at [183, 218] on div "border-radius: 8px; } #about-us-text-container{ align-items: flex-start; flex-d…" at bounding box center [377, 248] width 560 height 294
click at [261, 71] on span "Save" at bounding box center [252, 77] width 22 height 13
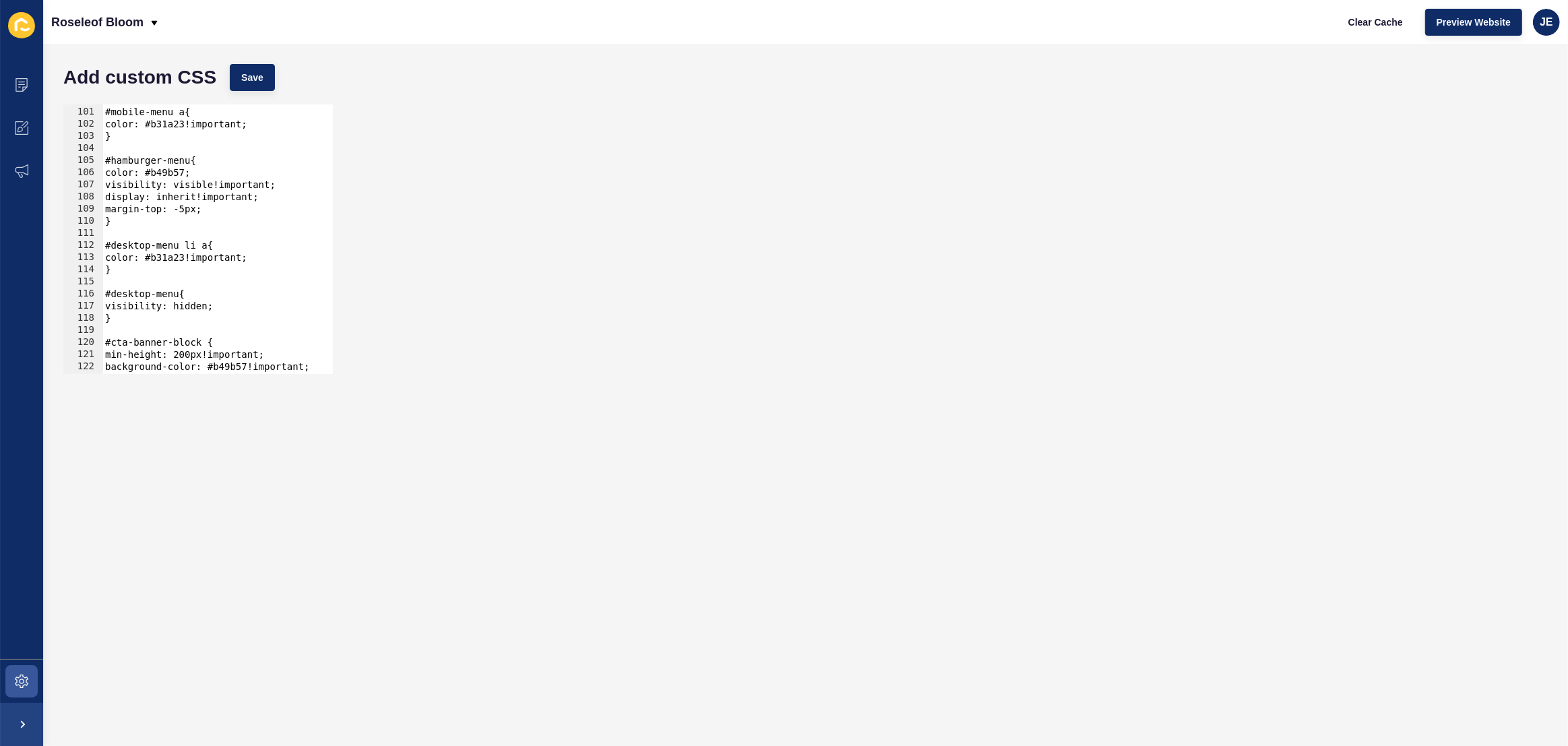
scroll to position [1321, 0]
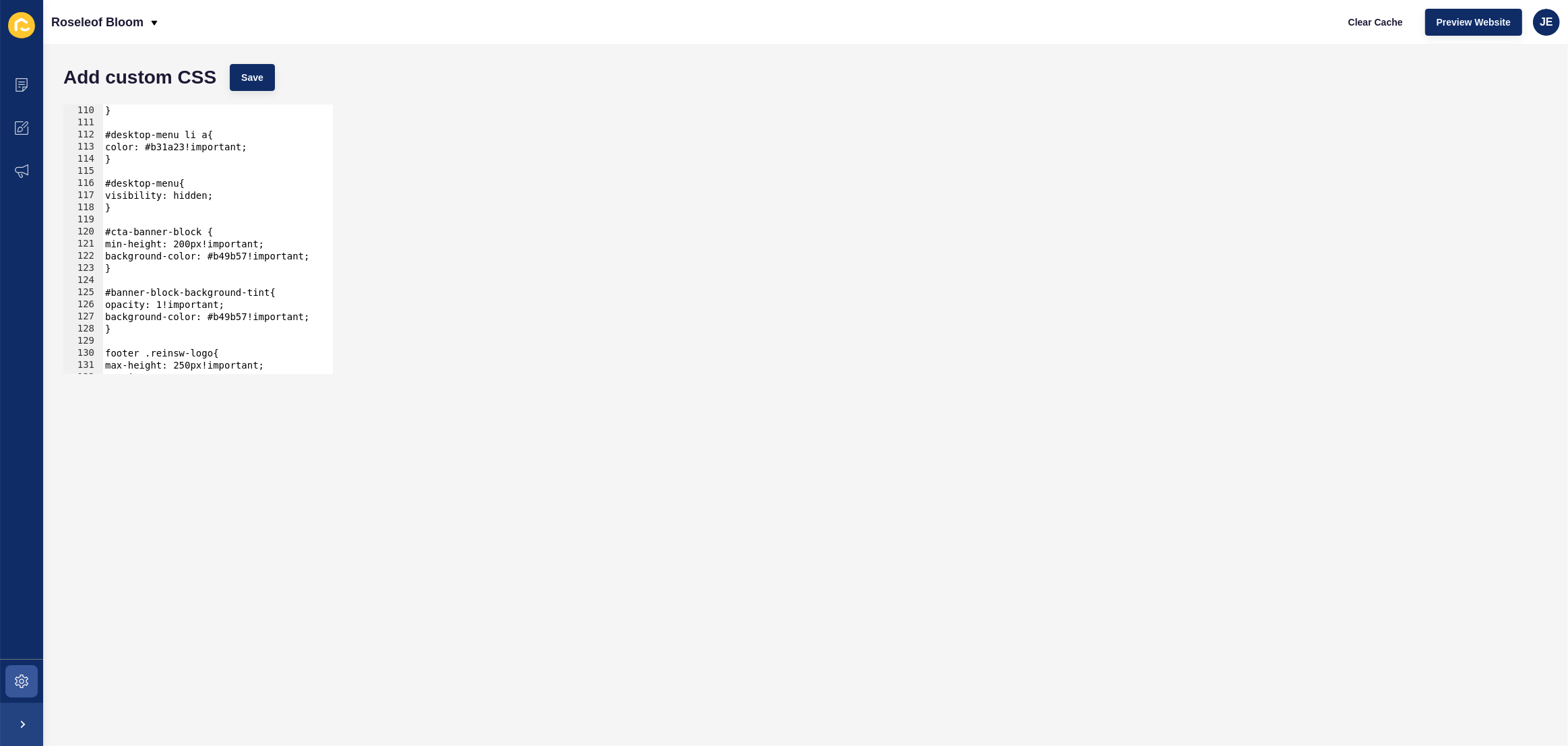
type textarea "}"
click at [140, 208] on div "} #desktop-menu li a{ color: #b31a23!important; } #desktop-menu{ visibility: hi…" at bounding box center [382, 251] width 560 height 294
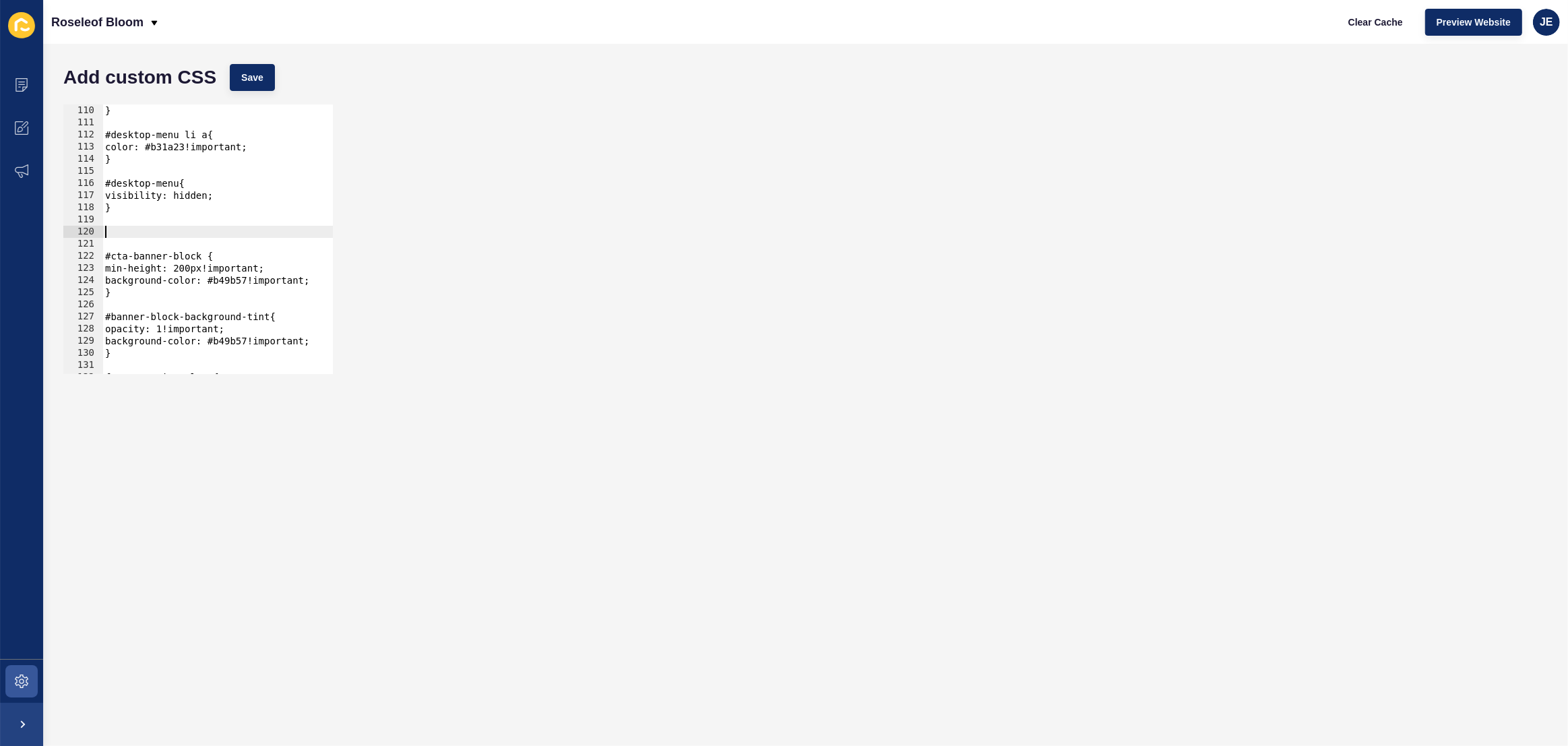
paste textarea "cta-banner-content"
click at [107, 234] on div "} #desktop-menu li a{ color: #b31a23!important; } #desktop-menu{ visibility: hi…" at bounding box center [382, 251] width 560 height 294
click at [243, 236] on div "} #desktop-menu li a{ color: #b31a23!important; } #desktop-menu{ visibility: hi…" at bounding box center [382, 251] width 560 height 294
type textarea "}"
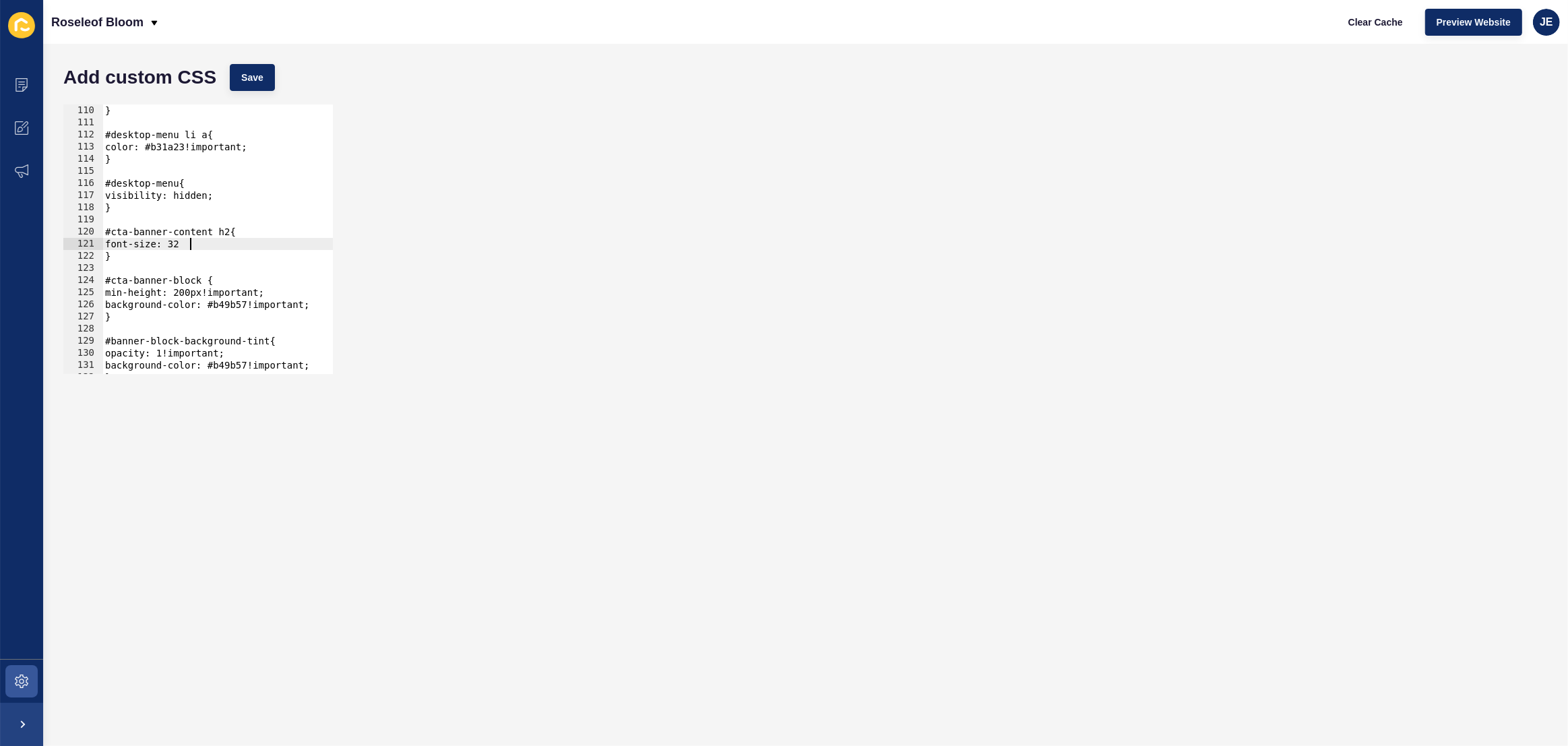
scroll to position [0, 6]
click at [249, 78] on span "Save" at bounding box center [252, 77] width 22 height 13
click at [1351, 28] on span "Clear Cache" at bounding box center [1375, 21] width 55 height 13
drag, startPoint x: 188, startPoint y: 245, endPoint x: 180, endPoint y: 245, distance: 8.0
click at [180, 245] on div "} #desktop-menu li a{ color: #b31a23!important; } #desktop-menu{ visibility: hi…" at bounding box center [382, 251] width 560 height 294
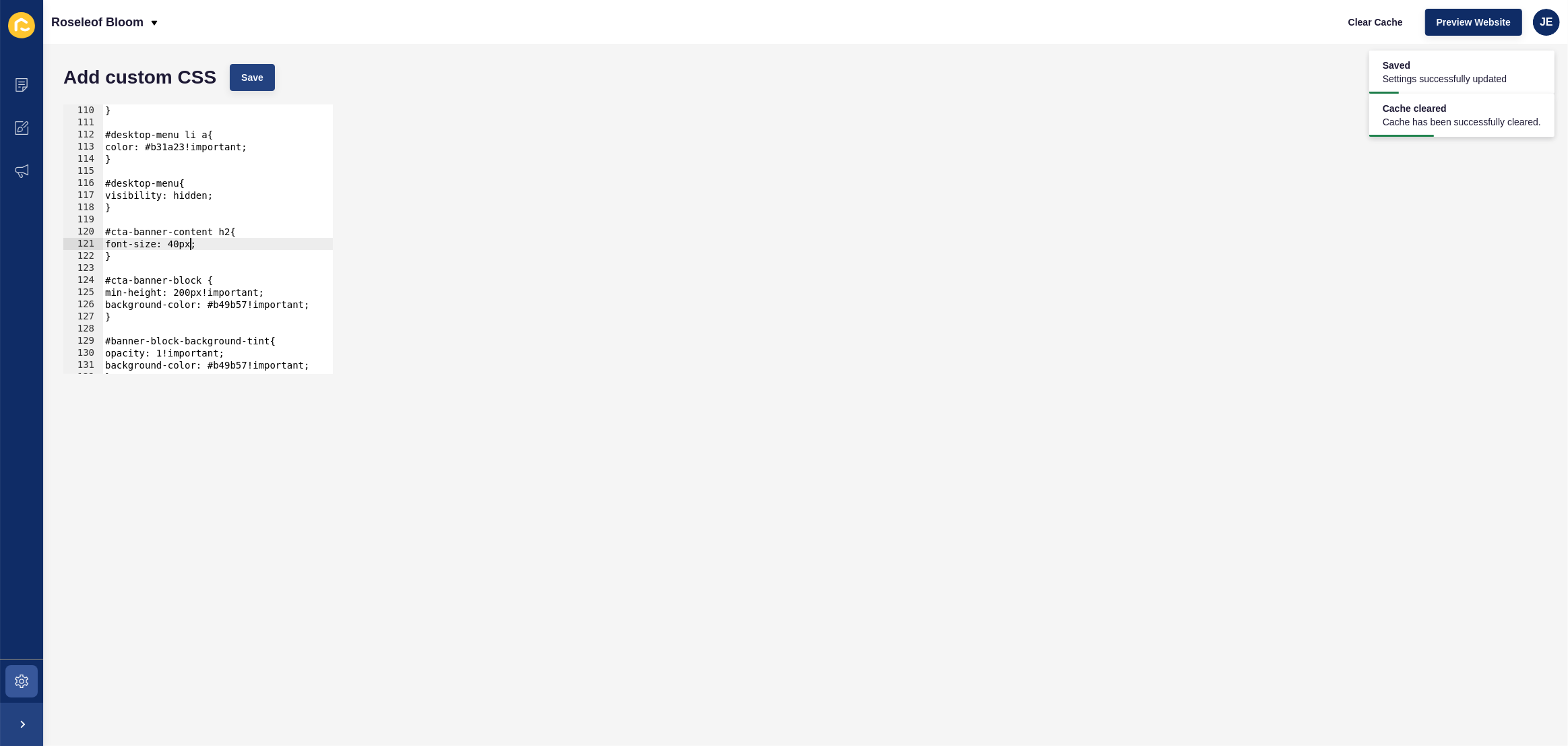
click at [258, 61] on div "Add custom CSS Save" at bounding box center [806, 78] width 1498 height 40
click at [256, 71] on span "Save" at bounding box center [252, 77] width 22 height 13
click at [186, 245] on div "} #desktop-menu li a{ color: #b31a23!important; } #desktop-menu{ visibility: hi…" at bounding box center [382, 251] width 560 height 294
click at [264, 86] on button "Save" at bounding box center [252, 77] width 45 height 27
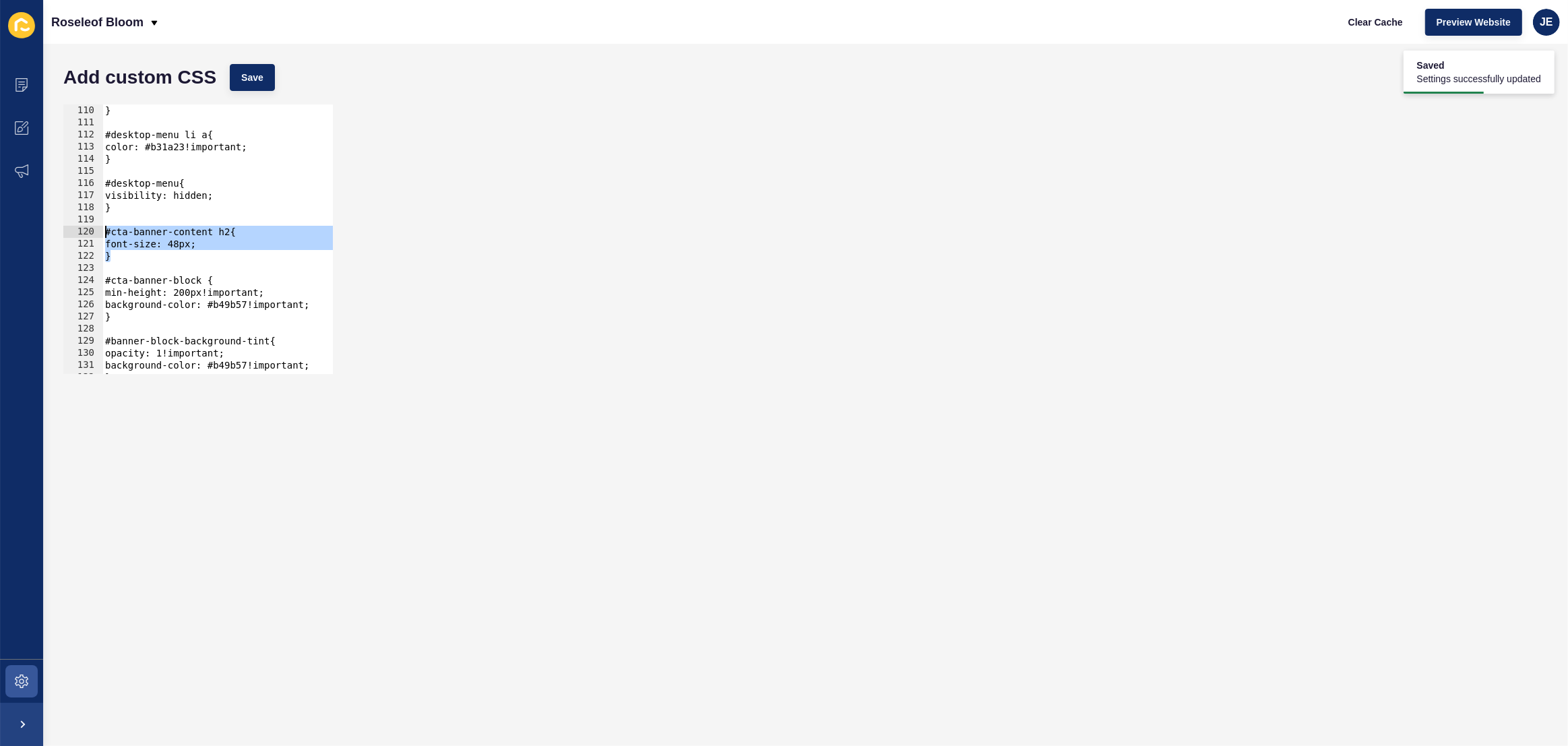
drag, startPoint x: 122, startPoint y: 257, endPoint x: 92, endPoint y: 227, distance: 42.4
click at [92, 227] on div "} 110 111 112 113 114 115 116 117 118 119 120 121 122 123 124 125 126 127 128 1…" at bounding box center [197, 239] width 270 height 269
type textarea "#cta-banner-content h2{ font-size: 48px;"
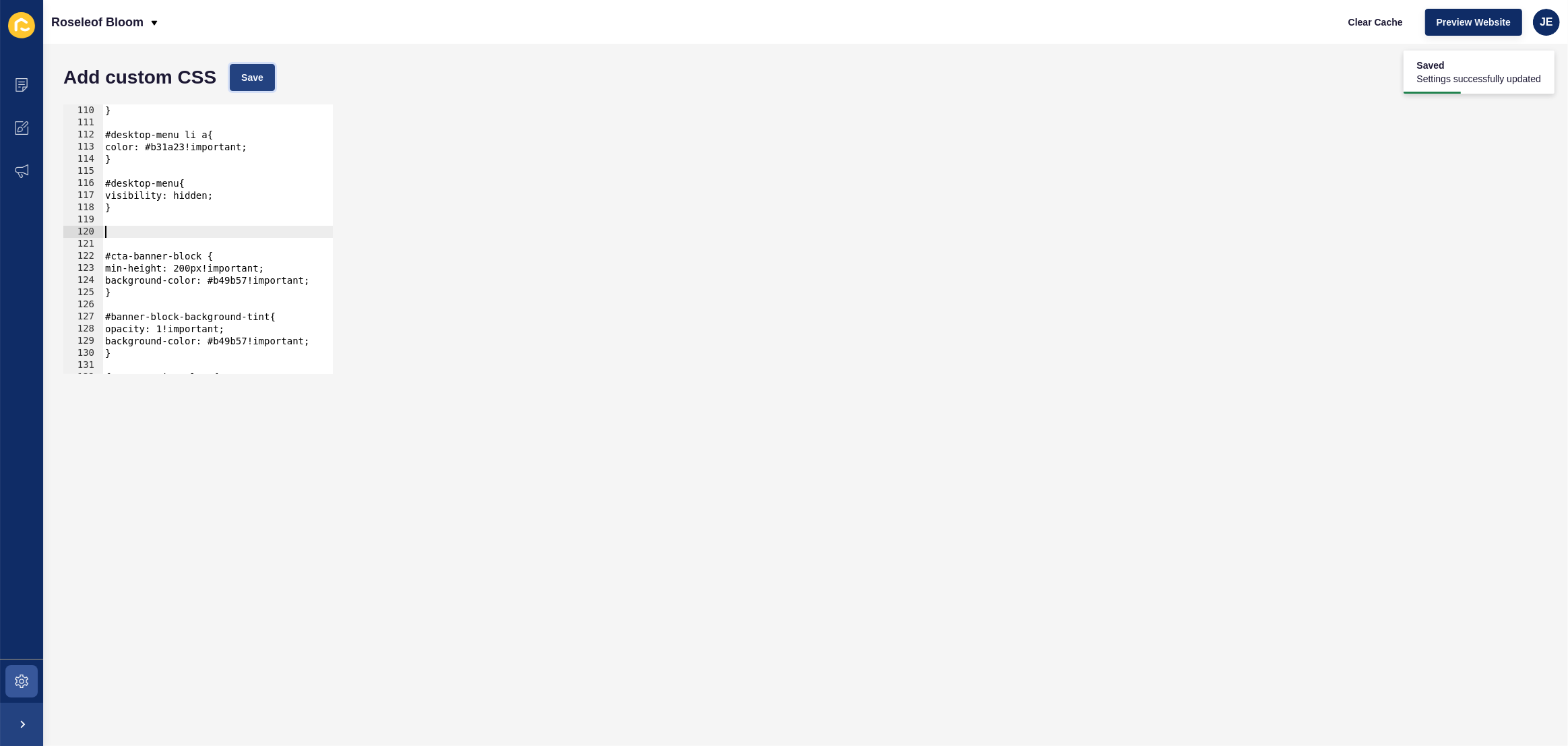
click at [264, 86] on button "Save" at bounding box center [252, 77] width 45 height 27
click at [175, 227] on div "} #desktop-menu li a{ color: #b31a23!important; } #desktop-menu{ visibility: hi…" at bounding box center [382, 251] width 560 height 294
paste textarea "}"
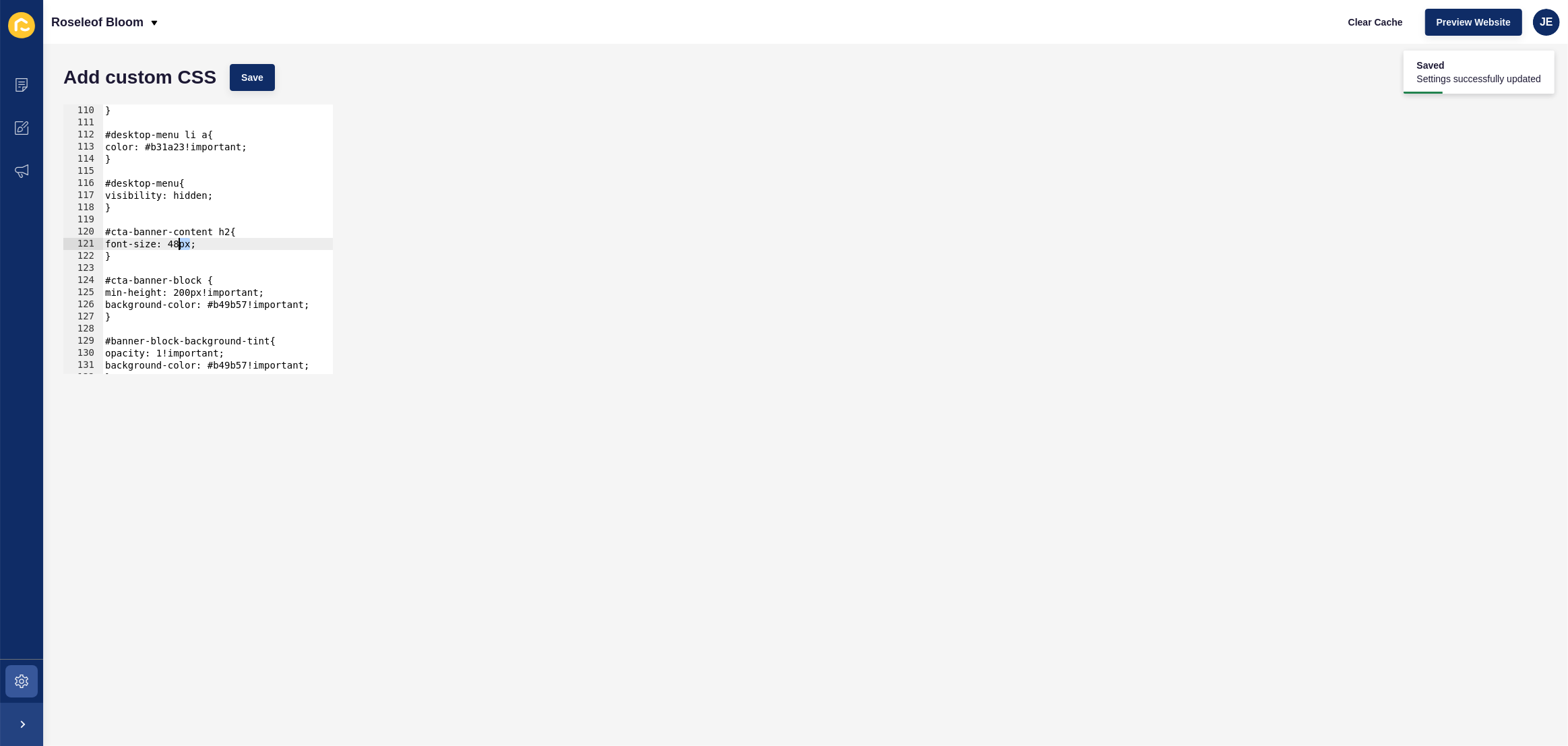
drag, startPoint x: 190, startPoint y: 246, endPoint x: 179, endPoint y: 247, distance: 11.0
click at [179, 247] on div "} #desktop-menu li a{ color: #b31a23!important; } #desktop-menu{ visibility: hi…" at bounding box center [382, 251] width 560 height 294
click at [243, 93] on div "Add custom CSS Save" at bounding box center [806, 78] width 1498 height 40
click at [249, 80] on span "Save" at bounding box center [252, 77] width 22 height 13
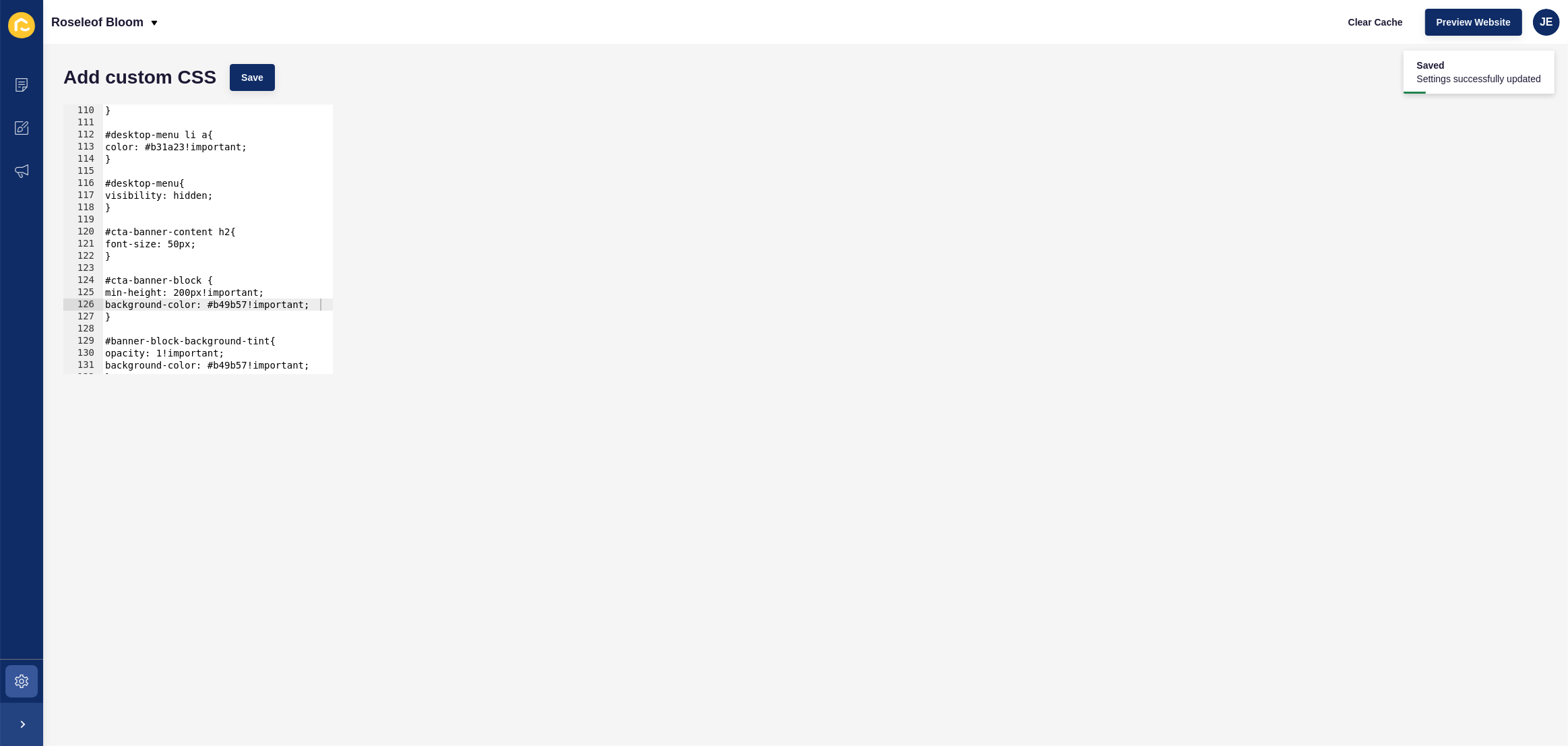
type textarea "min-height: 200px!important;"
click at [247, 287] on div "} #desktop-menu li a{ color: #b31a23!important; } #desktop-menu{ visibility: hi…" at bounding box center [382, 251] width 560 height 294
click at [290, 292] on div "} #desktop-menu li a{ color: #b31a23!important; } #desktop-menu{ visibility: hi…" at bounding box center [382, 251] width 560 height 294
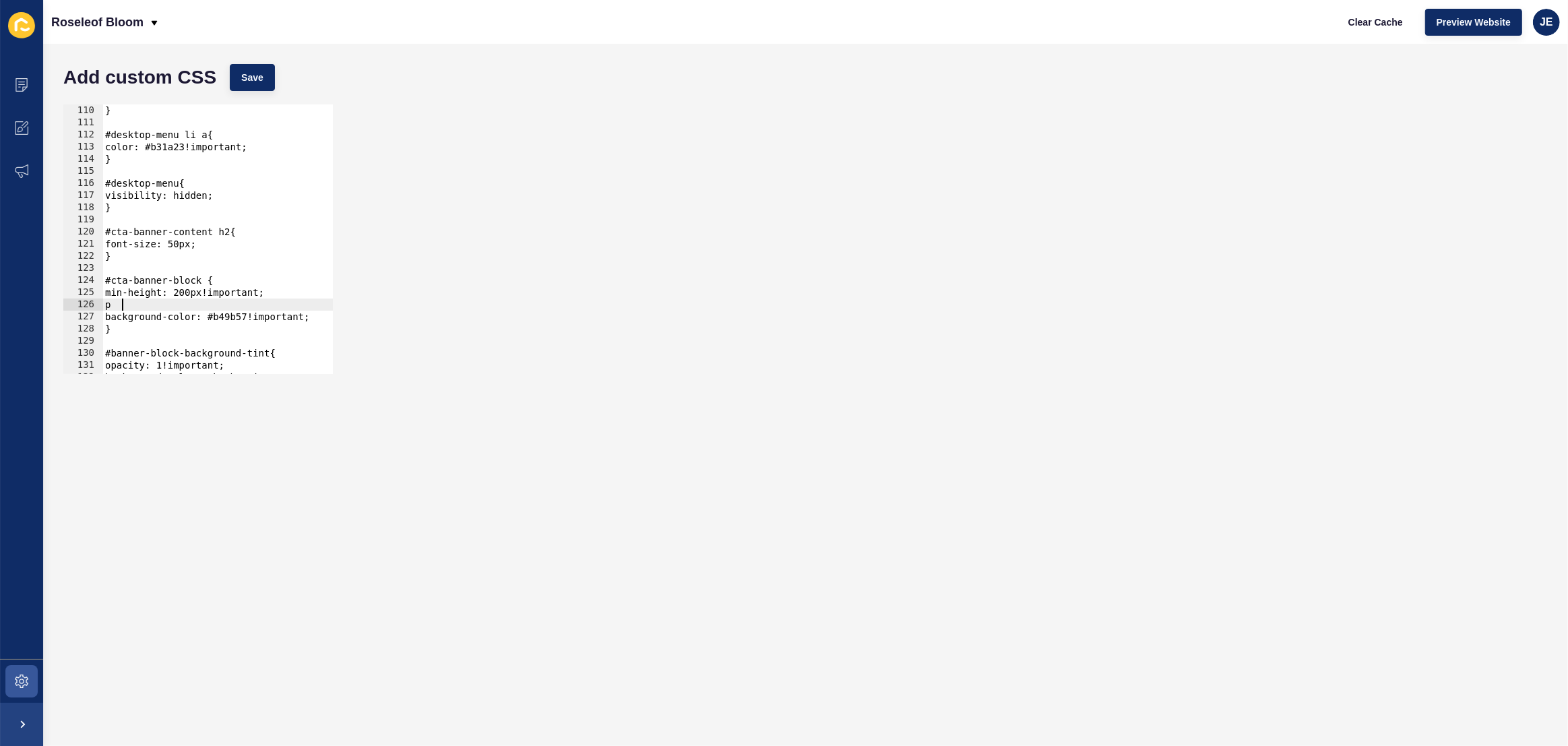
scroll to position [0, 1]
type textarea "p"
click at [191, 293] on div "} #desktop-menu li a{ color: #b31a23!important; } #desktop-menu{ visibility: hi…" at bounding box center [382, 251] width 560 height 294
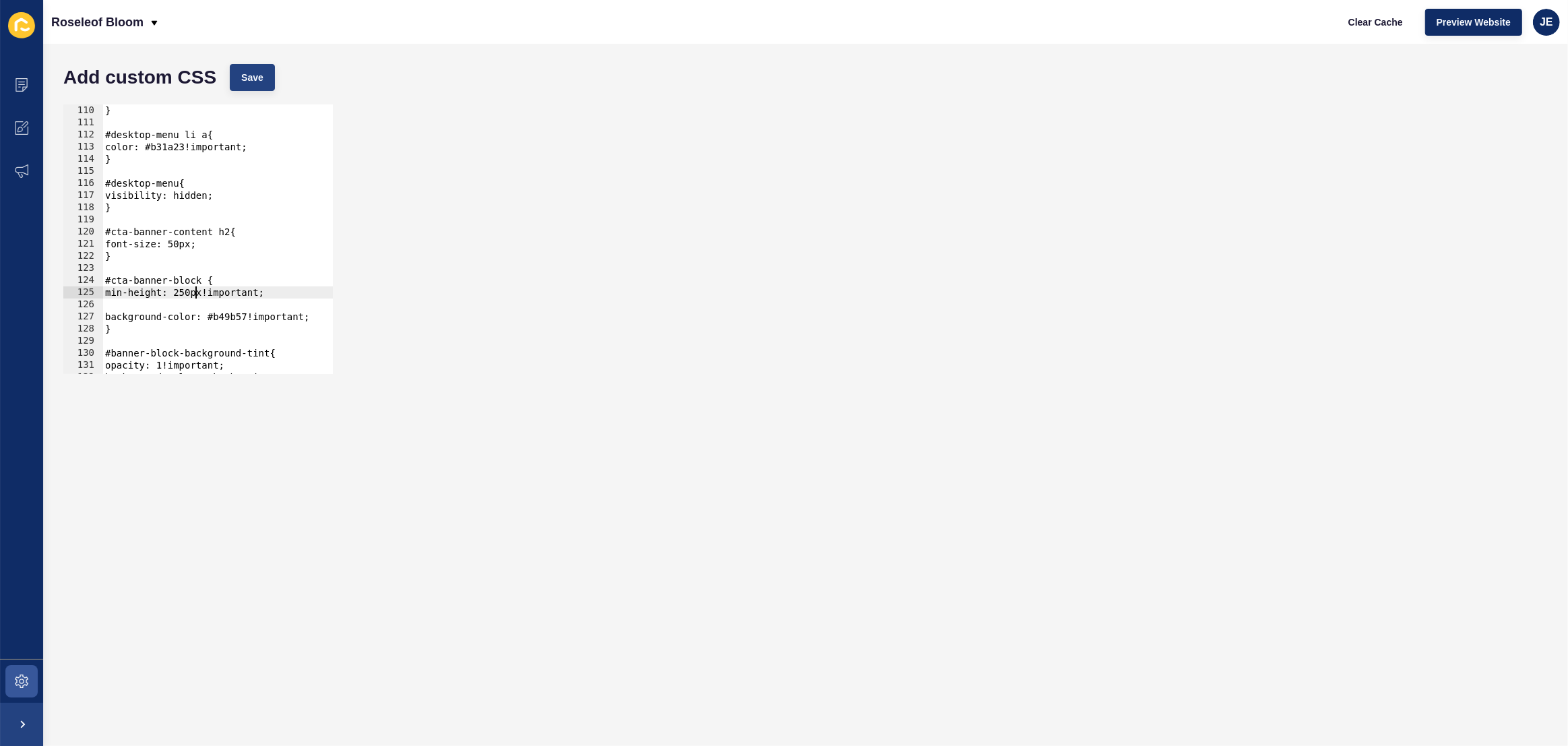
type textarea "min-height: 250px!important;"
click at [265, 86] on button "Save" at bounding box center [252, 77] width 45 height 27
click at [144, 304] on div "} #desktop-menu li a{ color: #b31a23!important; } #desktop-menu{ visibility: hi…" at bounding box center [382, 251] width 560 height 294
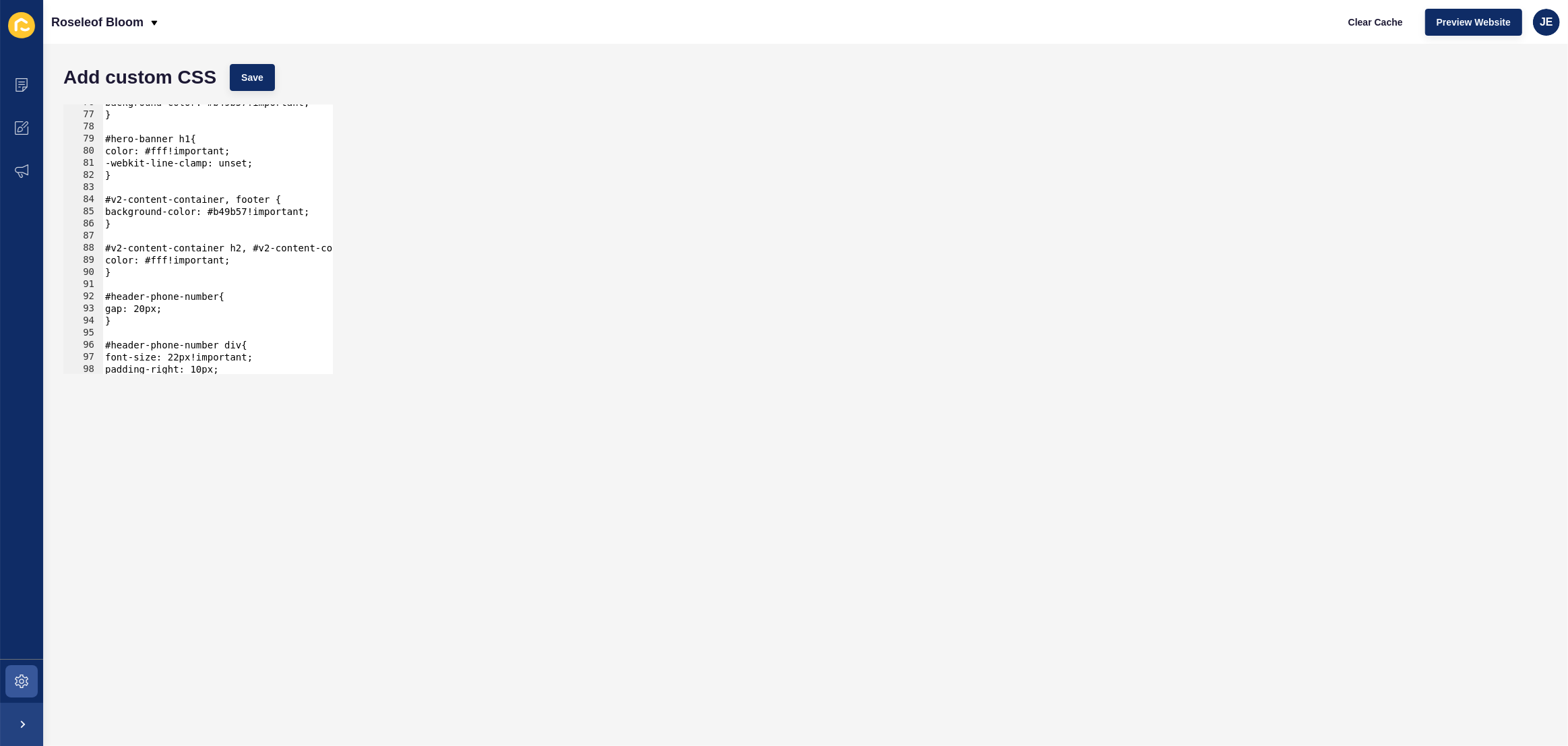
scroll to position [771, 0]
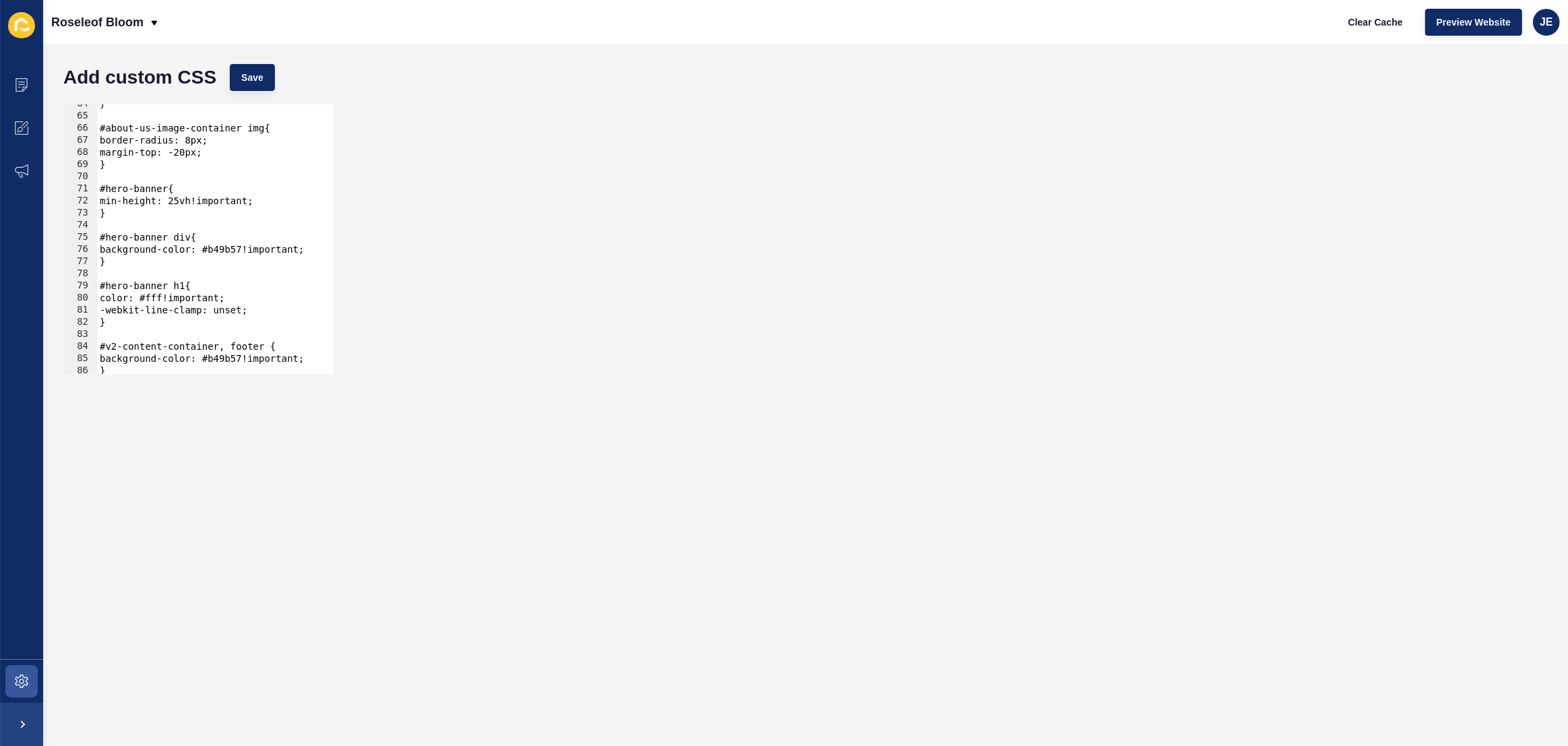
click at [268, 308] on div "} #about-us-image-container img{ border-radius: 8px; margin-top: -20px; } #hero…" at bounding box center [377, 245] width 560 height 294
type textarea "-webkit-line-clamp: unset;"
click at [265, 91] on div "Add custom CSS Save" at bounding box center [806, 78] width 1498 height 40
click at [256, 78] on span "Save" at bounding box center [252, 77] width 22 height 13
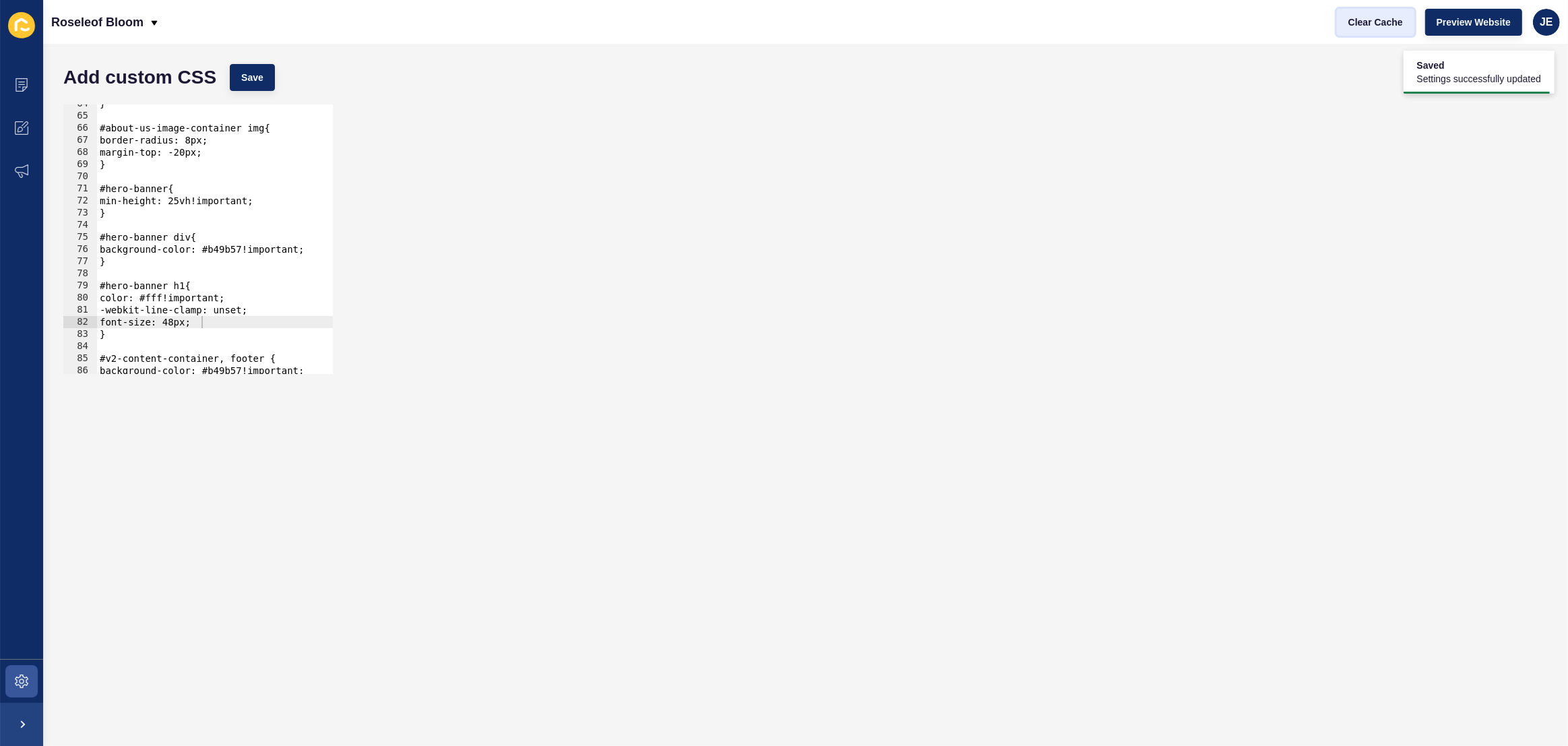
click at [1353, 26] on span "Clear Cache" at bounding box center [1375, 21] width 55 height 13
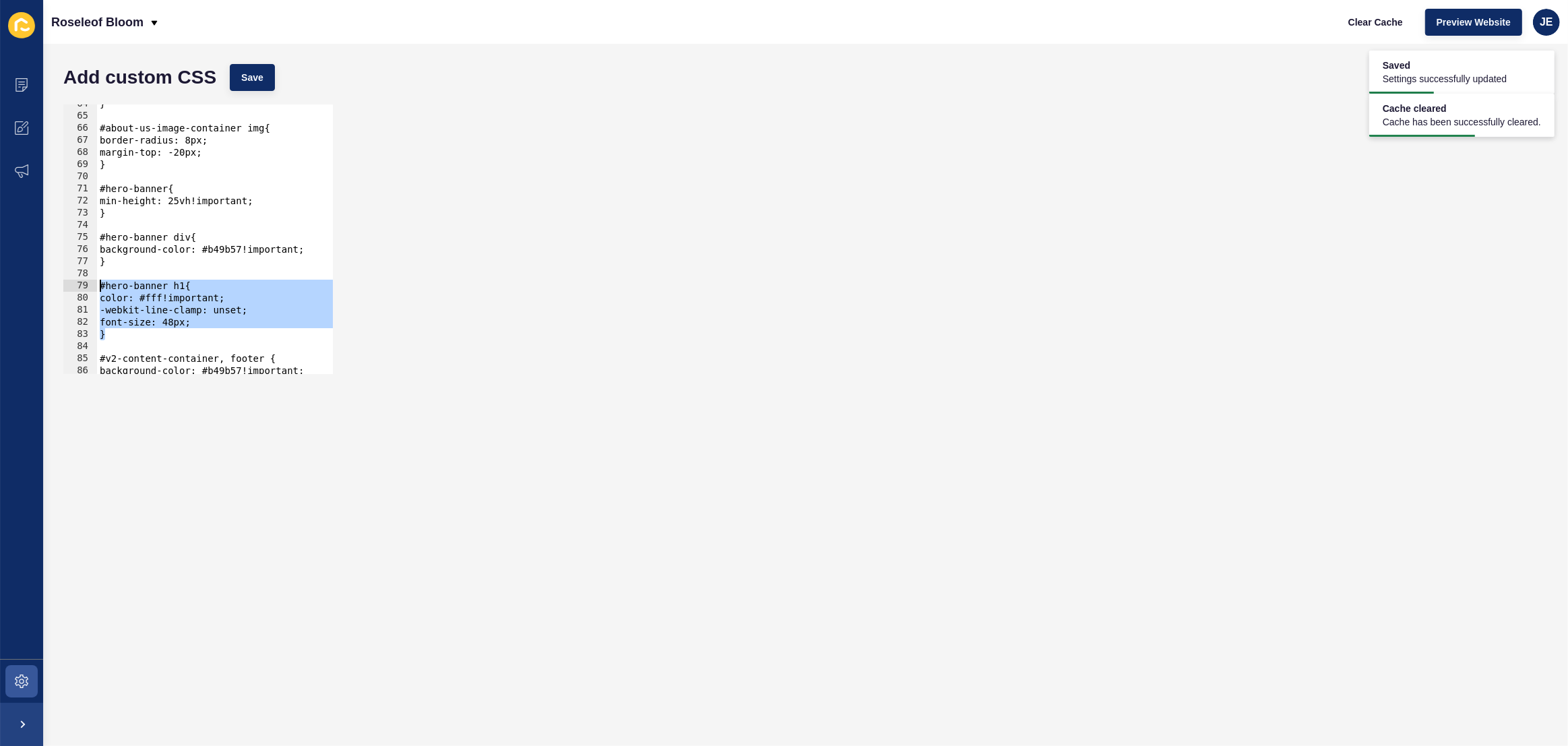
drag, startPoint x: 129, startPoint y: 332, endPoint x: 91, endPoint y: 281, distance: 63.6
click at [91, 281] on div "} 64 65 66 67 68 69 70 71 72 73 74 75 76 77 78 79 80 81 82 83 84 85 86 87 88 } …" at bounding box center [197, 239] width 270 height 269
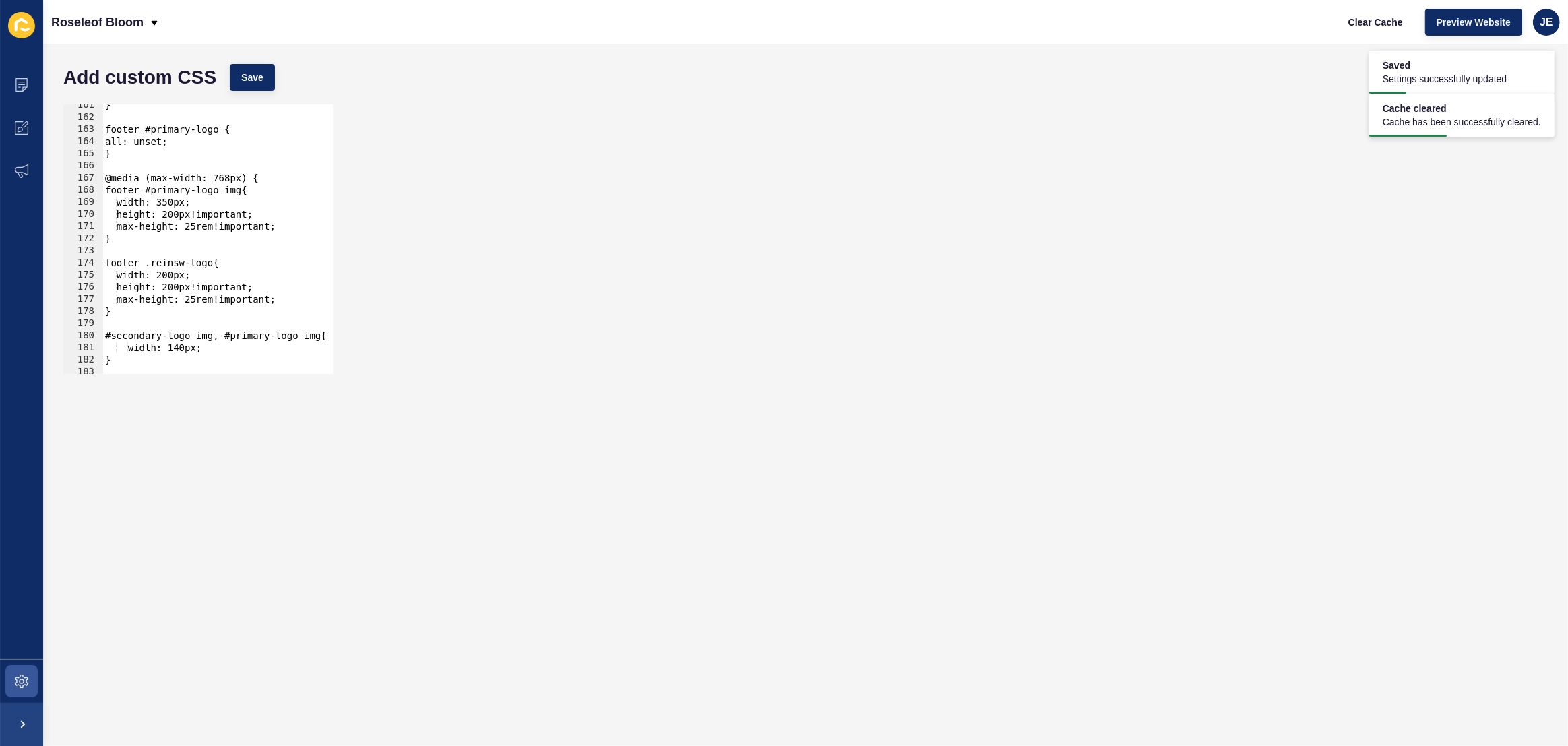
scroll to position [1982, 0]
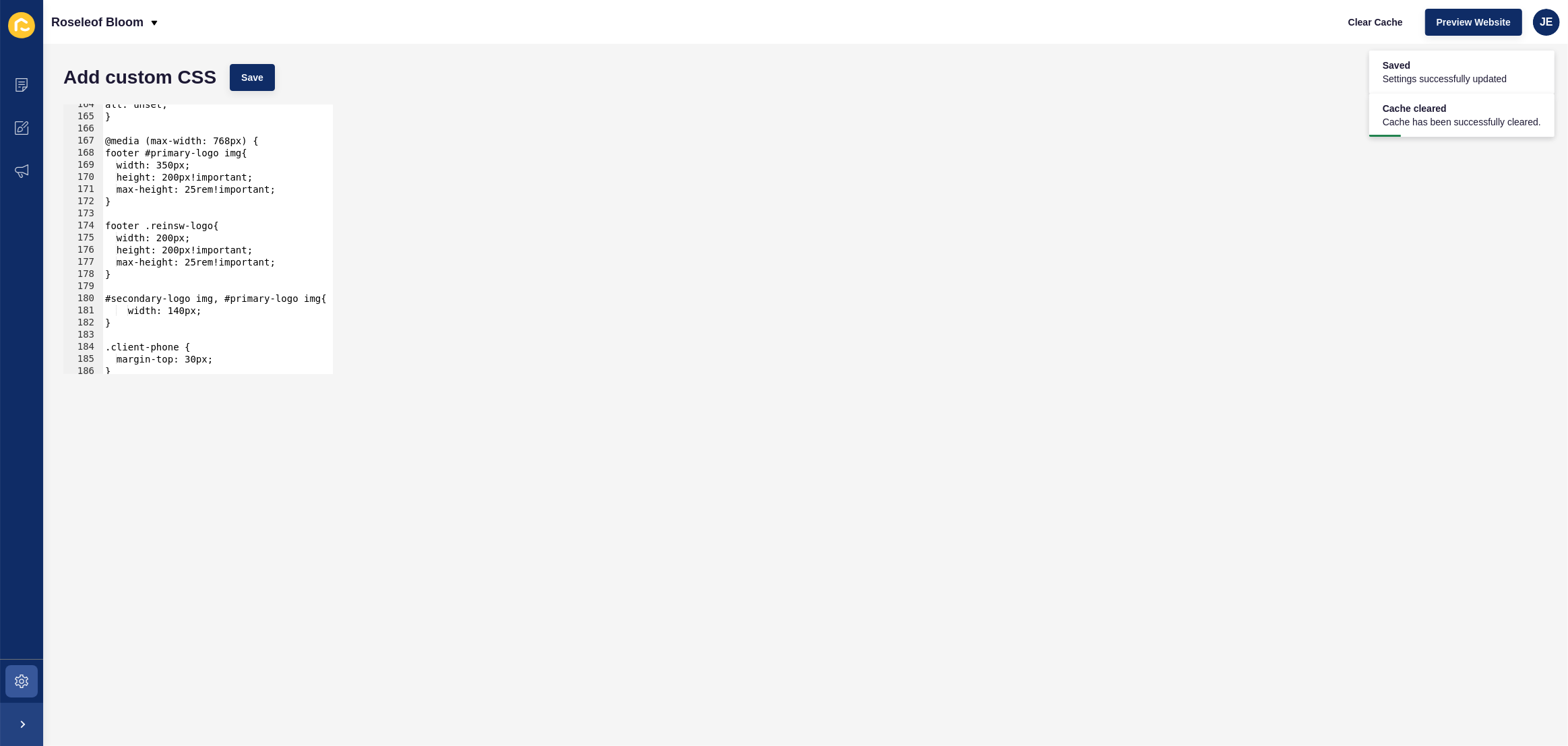
click at [270, 142] on div "all: unset; } @media (max-width: 768px) { footer #primary-logo img{ width: 350p…" at bounding box center [382, 245] width 560 height 294
type textarea "@media (max-width: 768px) {"
paste textarea "}"
type textarea "}"
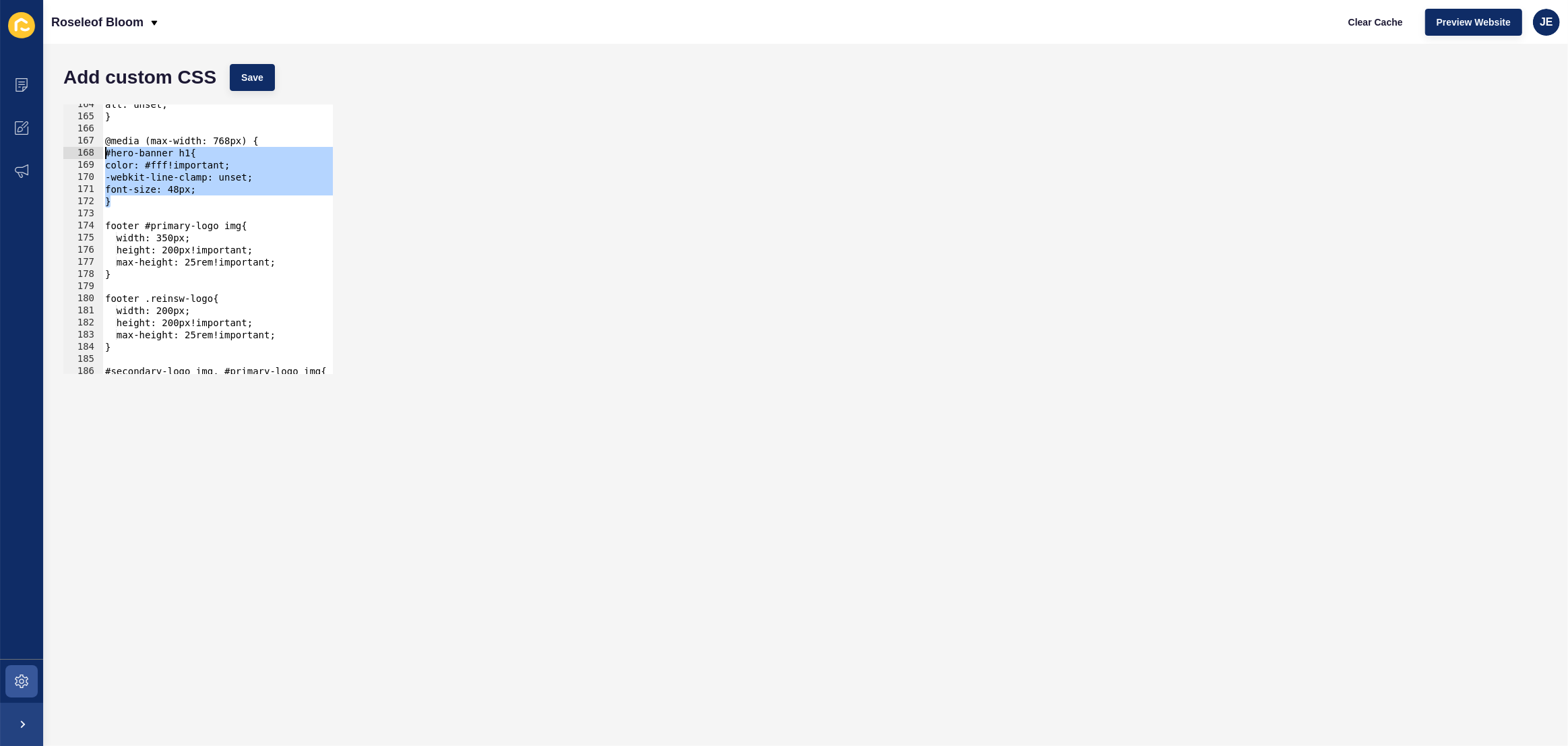
drag, startPoint x: 137, startPoint y: 205, endPoint x: 100, endPoint y: 155, distance: 62.2
click at [98, 155] on div "164 165 166 167 168 169 170 171 172 173 174 175 176 177 178 179 180 181 182 183…" at bounding box center [197, 239] width 270 height 269
type textarea "#hero-banner h1{ color: #fff!important;"
drag, startPoint x: 276, startPoint y: 175, endPoint x: 98, endPoint y: 164, distance: 178.3
click at [98, 164] on div "164 165 166 167 168 169 170 171 172 173 174 175 176 177 178 179 180 181 182 183…" at bounding box center [197, 239] width 270 height 269
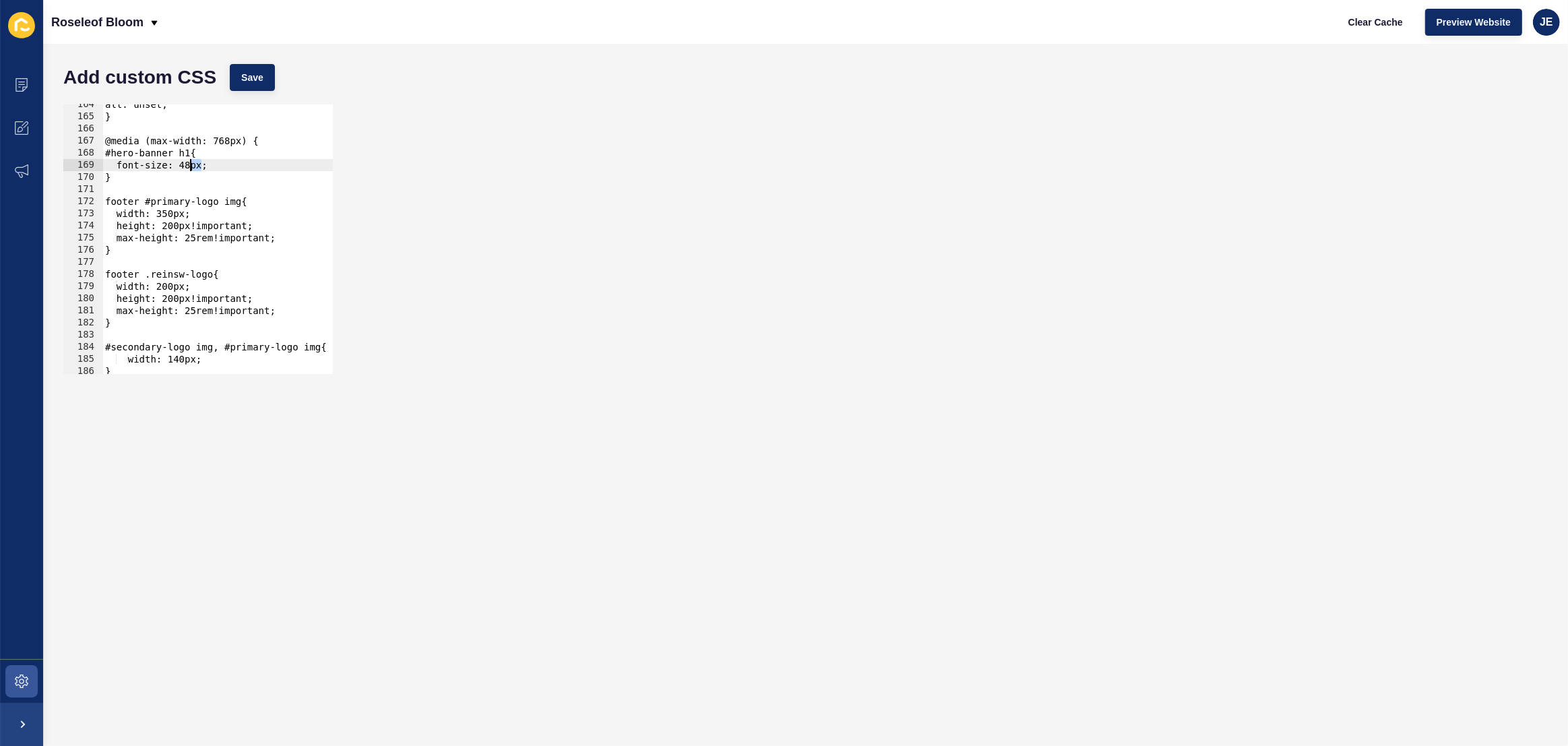
drag, startPoint x: 202, startPoint y: 167, endPoint x: 191, endPoint y: 167, distance: 11.0
click at [191, 167] on div "all: unset; } @media (max-width: 768px) { #hero-banner h1{ font-size: 48px; } f…" at bounding box center [382, 245] width 560 height 294
click at [238, 84] on button "Save" at bounding box center [252, 77] width 45 height 27
drag, startPoint x: 200, startPoint y: 167, endPoint x: 191, endPoint y: 165, distance: 9.2
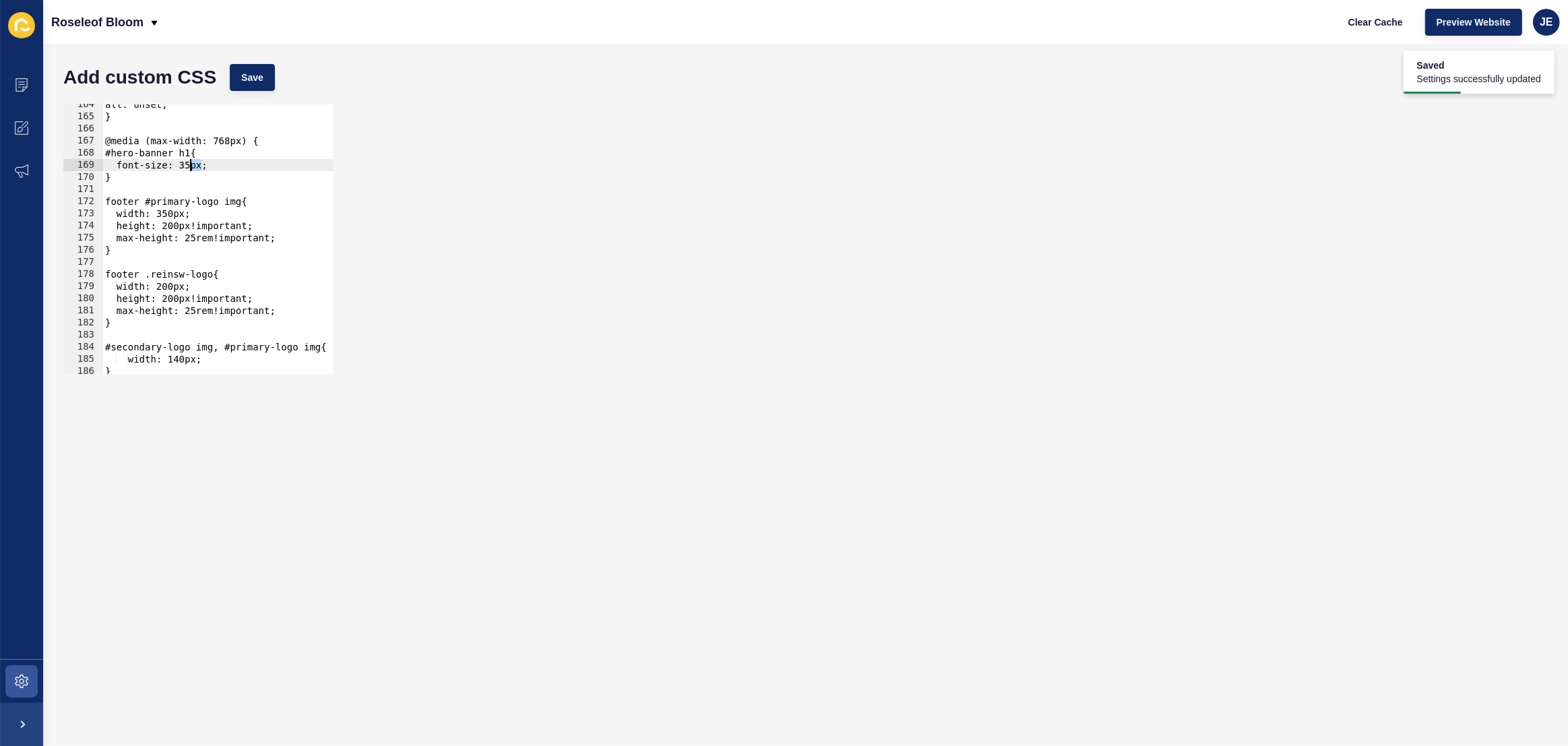
click at [191, 165] on div "all: unset; } @media (max-width: 768px) { #hero-banner h1{ font-size: 35px; } f…" at bounding box center [382, 245] width 560 height 294
click at [243, 71] on span "Save" at bounding box center [252, 77] width 22 height 13
drag, startPoint x: 201, startPoint y: 162, endPoint x: 192, endPoint y: 161, distance: 9.1
click at [192, 161] on div "all: unset; } @media (max-width: 768px) { #hero-banner h1{ font-size: 28px; } f…" at bounding box center [382, 245] width 560 height 294
click at [254, 61] on div "Add custom CSS Save" at bounding box center [806, 78] width 1498 height 40
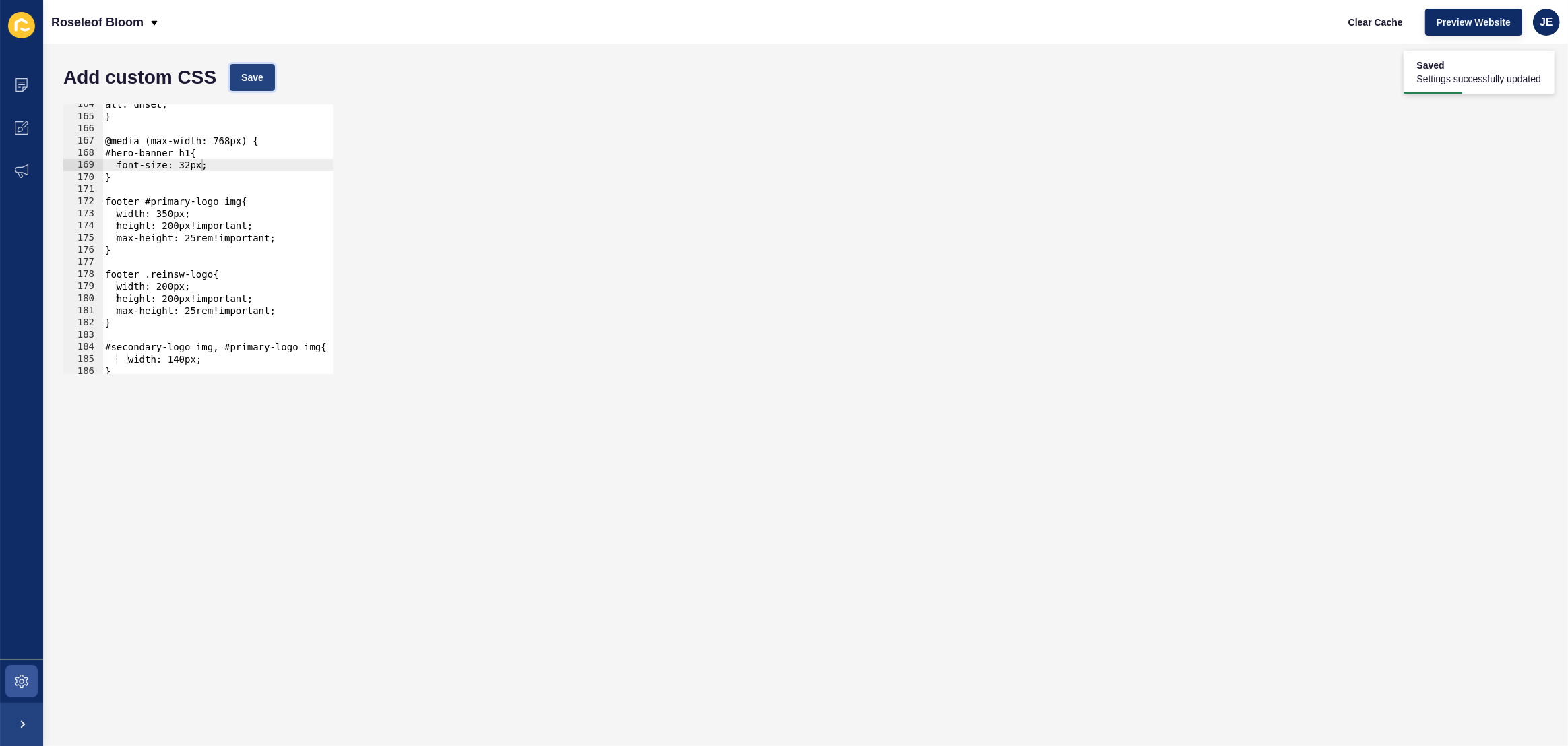
click at [254, 71] on span "Save" at bounding box center [252, 77] width 22 height 13
drag, startPoint x: 202, startPoint y: 152, endPoint x: 229, endPoint y: 163, distance: 29.2
click at [202, 152] on div "all: unset; } @media (max-width: 768px) { #hero-banner h1{ font-size: 32px; } f…" at bounding box center [382, 245] width 560 height 294
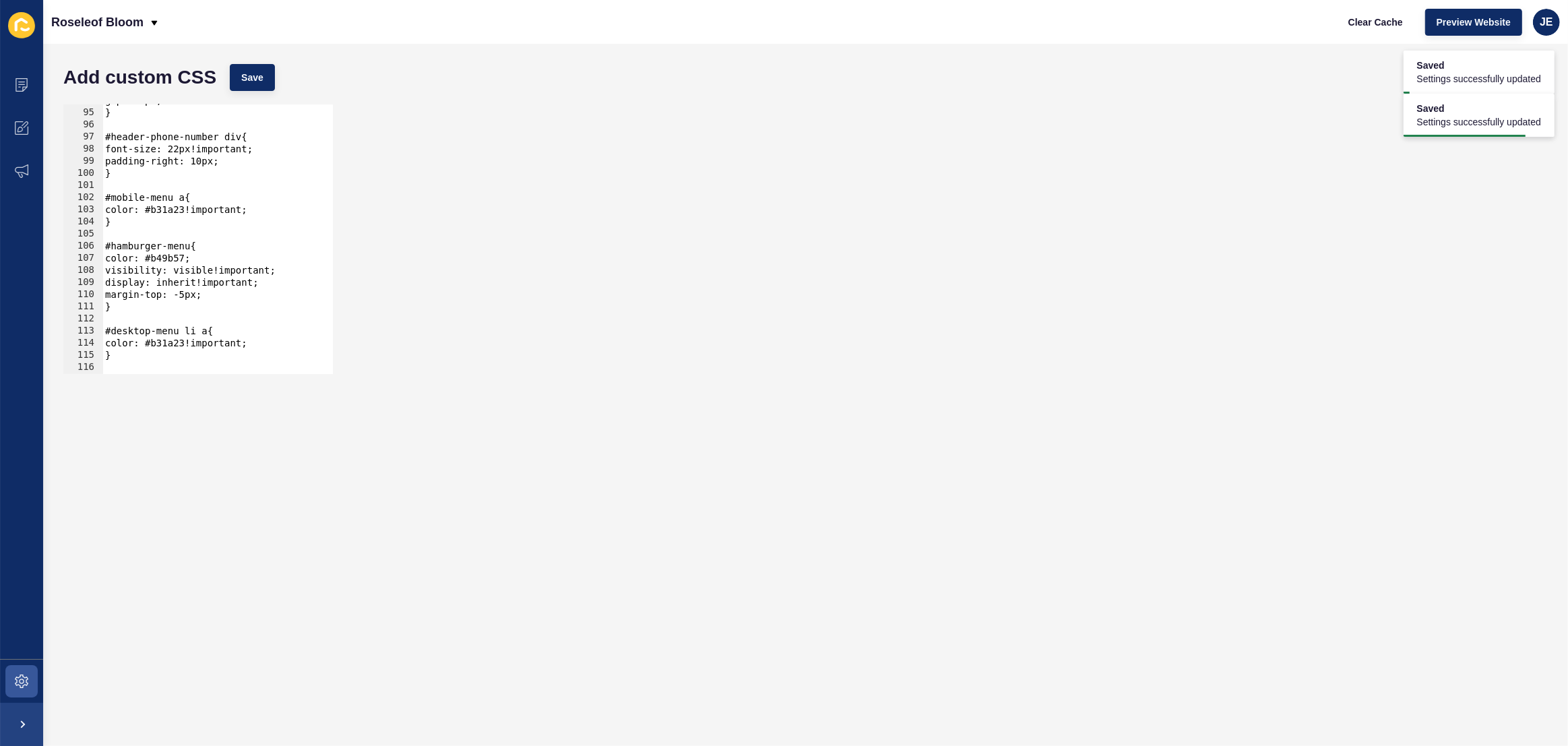
scroll to position [257, 0]
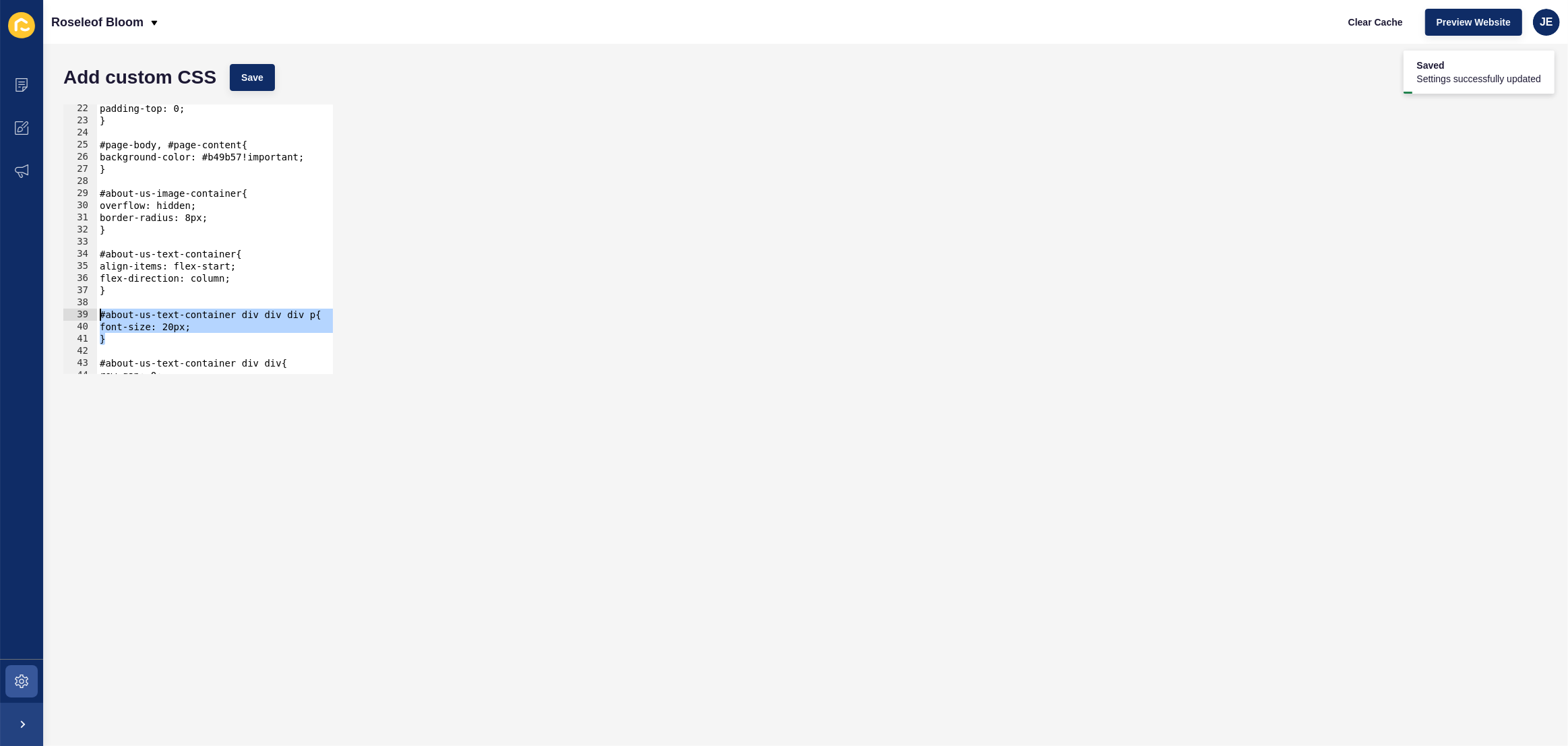
drag, startPoint x: 121, startPoint y: 339, endPoint x: 86, endPoint y: 320, distance: 39.8
click at [86, 320] on div "#hero-banner h1{ 22 23 24 25 26 27 28 29 30 31 32 33 34 35 36 37 38 39 40 41 42…" at bounding box center [197, 239] width 270 height 269
click at [308, 319] on div "padding-top: 0; } #page-body, #page-content{ background-color: #b49b57!importan…" at bounding box center [377, 249] width 560 height 294
drag, startPoint x: 312, startPoint y: 316, endPoint x: 100, endPoint y: 310, distance: 212.1
click at [100, 310] on div "padding-top: 0; } #page-body, #page-content{ background-color: #b49b57!importan…" at bounding box center [377, 249] width 560 height 294
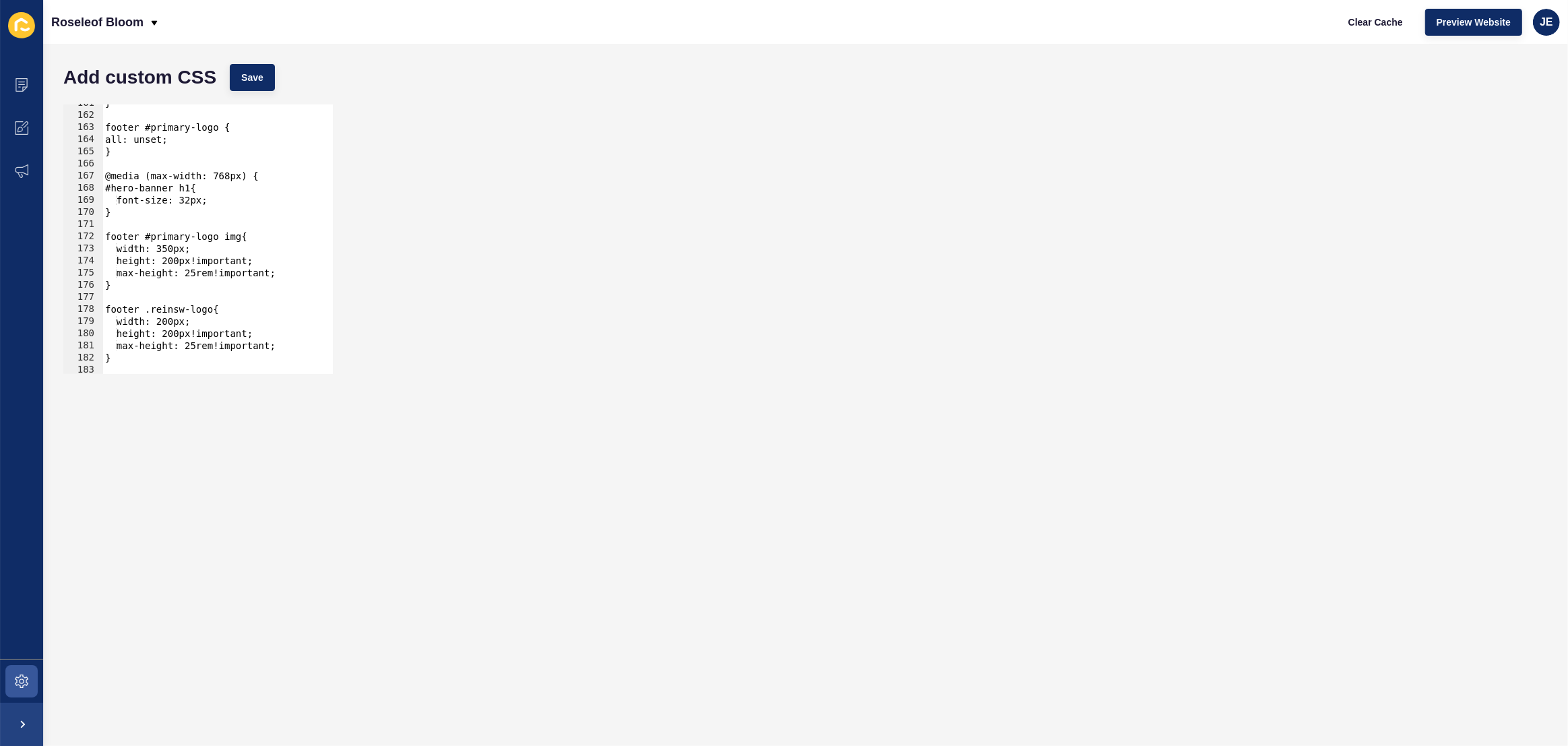
scroll to position [1946, 0]
click at [201, 188] on div "} footer #primary-logo { all: unset; } @media (max-width: 768px) { #hero-banner…" at bounding box center [382, 244] width 560 height 294
paste textarea "#about-us-text-container div div div p"
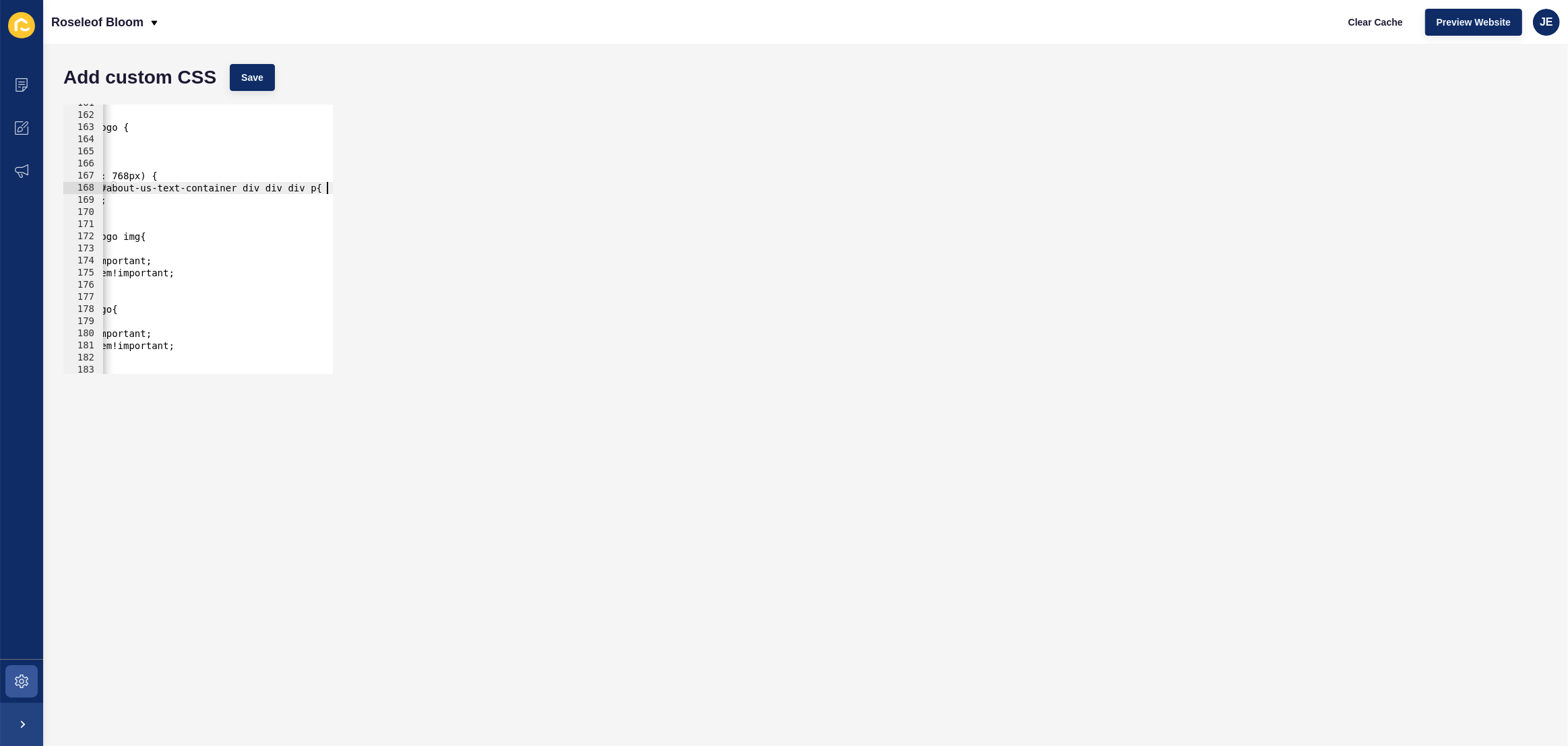
scroll to position [0, 101]
type textarea "#hero-banner h1, #about-us-text-container div div div p{"
click at [255, 78] on span "Save" at bounding box center [252, 77] width 22 height 13
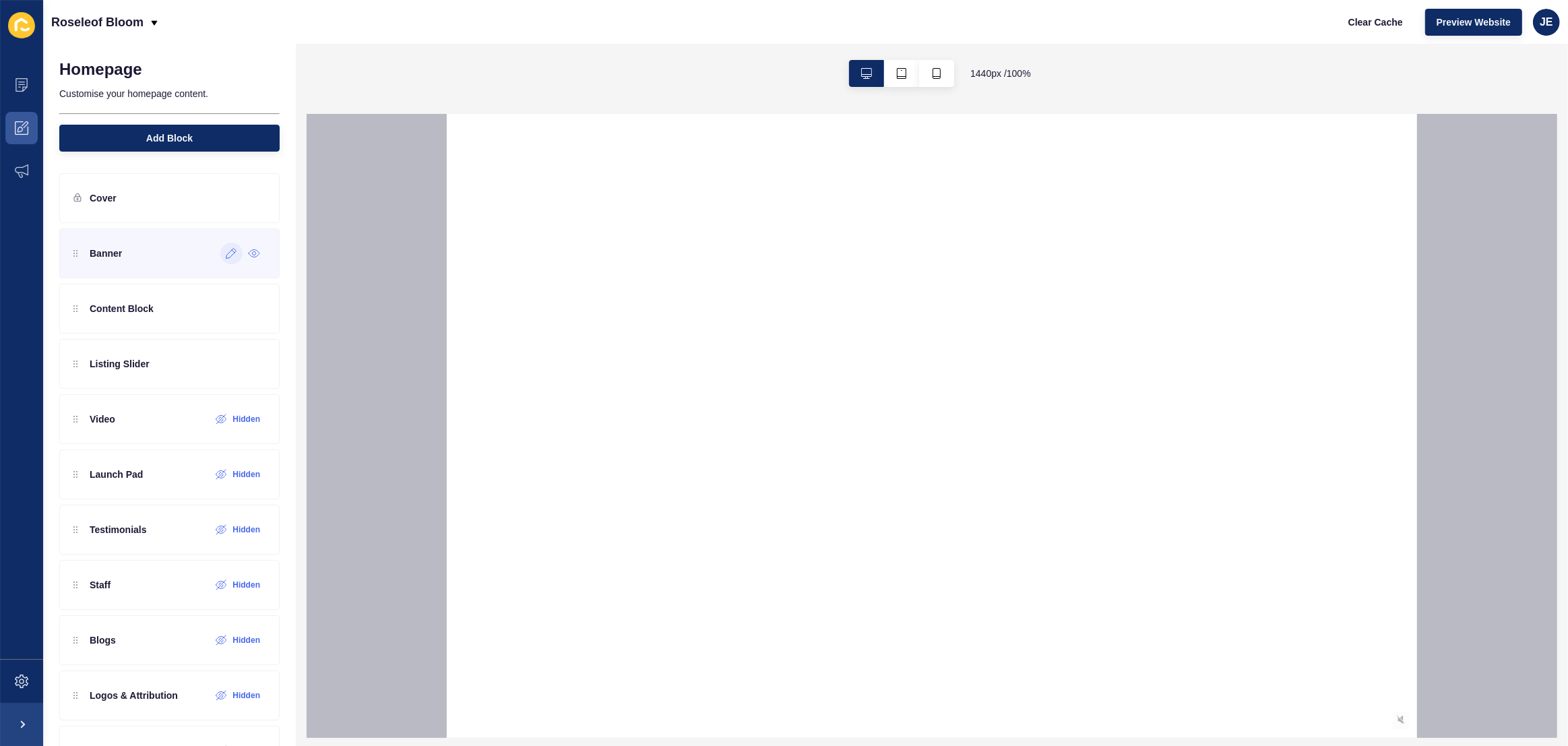
click at [231, 249] on div at bounding box center [231, 253] width 22 height 21
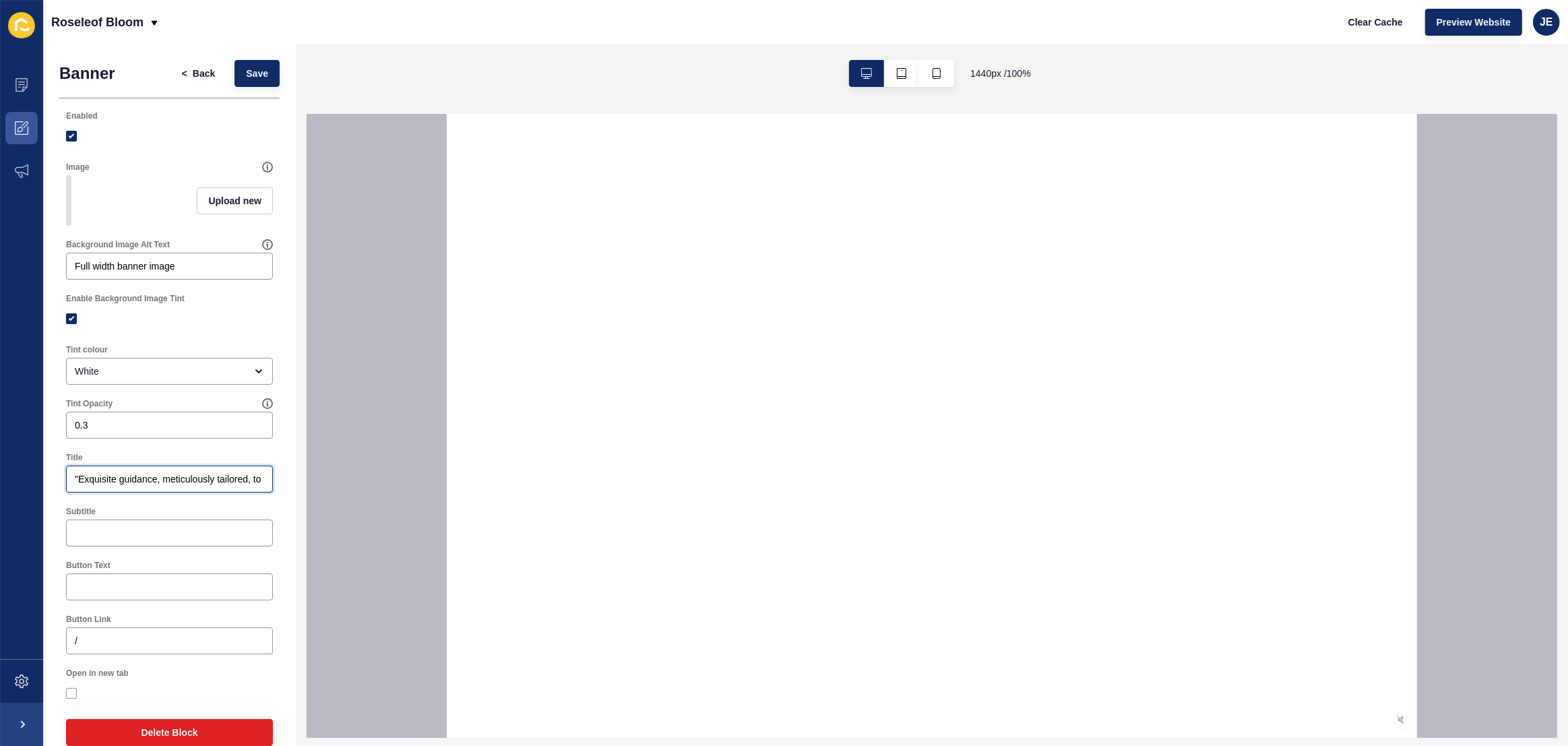
scroll to position [0, 103]
drag, startPoint x: 175, startPoint y: 490, endPoint x: 290, endPoint y: 489, distance: 115.0
click at [290, 489] on div "Banner < Back Save Enabled Image Upload new Background Image Alt Text Full widt…" at bounding box center [169, 394] width 253 height 702
click at [193, 486] on input ""Exquisite guidance, meticulously tailored, to elevating realisations."" at bounding box center [169, 479] width 189 height 13
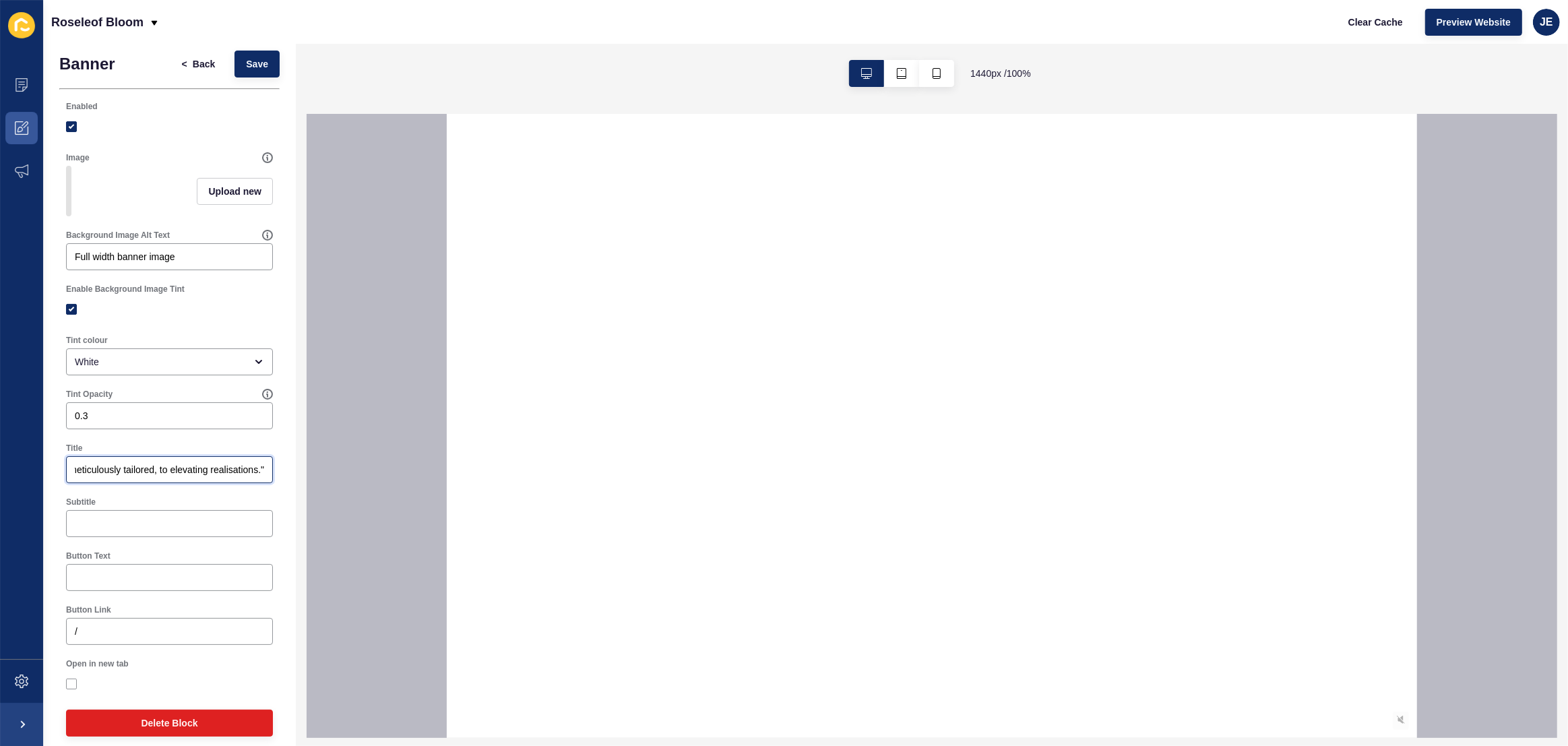
scroll to position [31, 0]
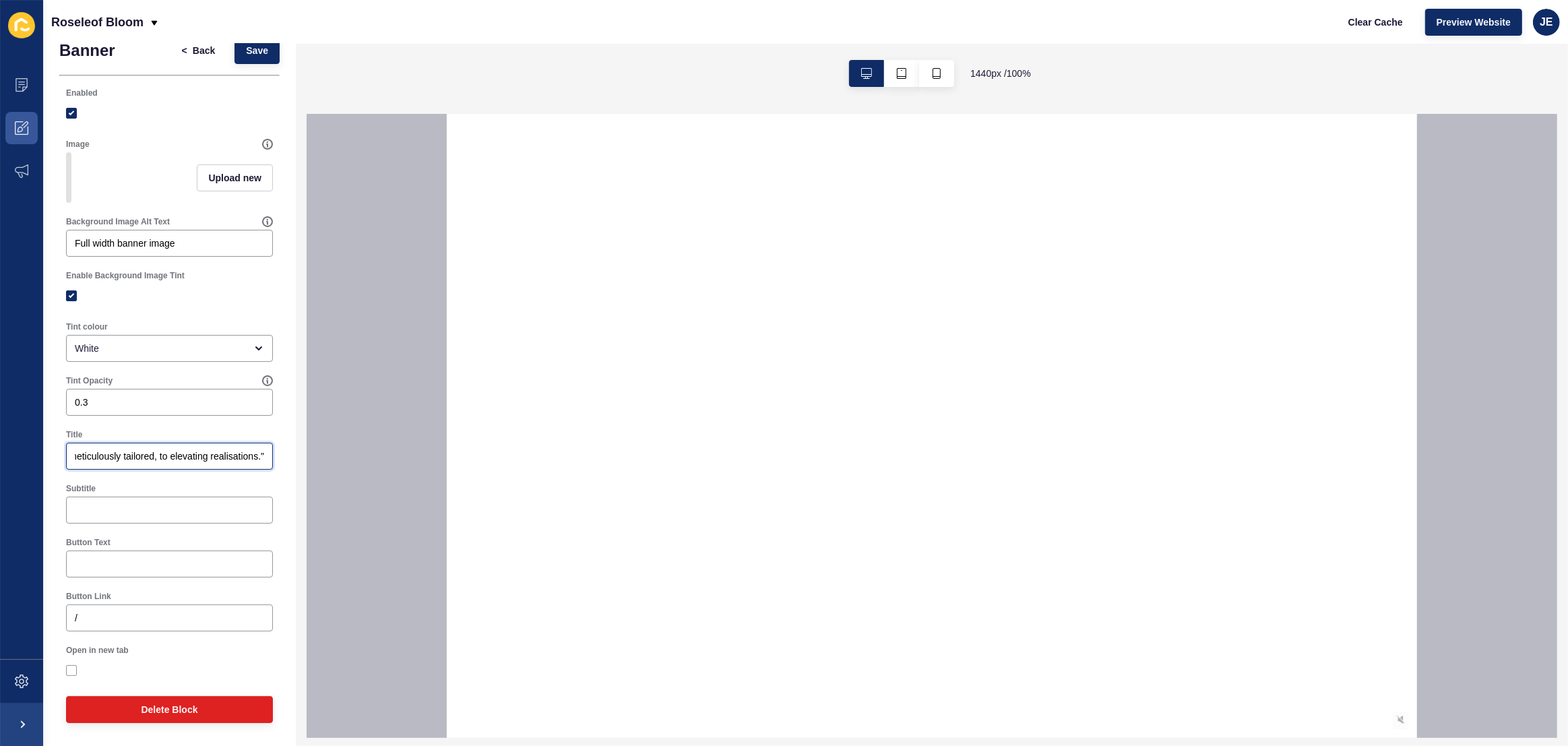
click at [209, 456] on input ""Exquisite guidance, meticulously tailored, to elevating realisations."" at bounding box center [169, 456] width 189 height 13
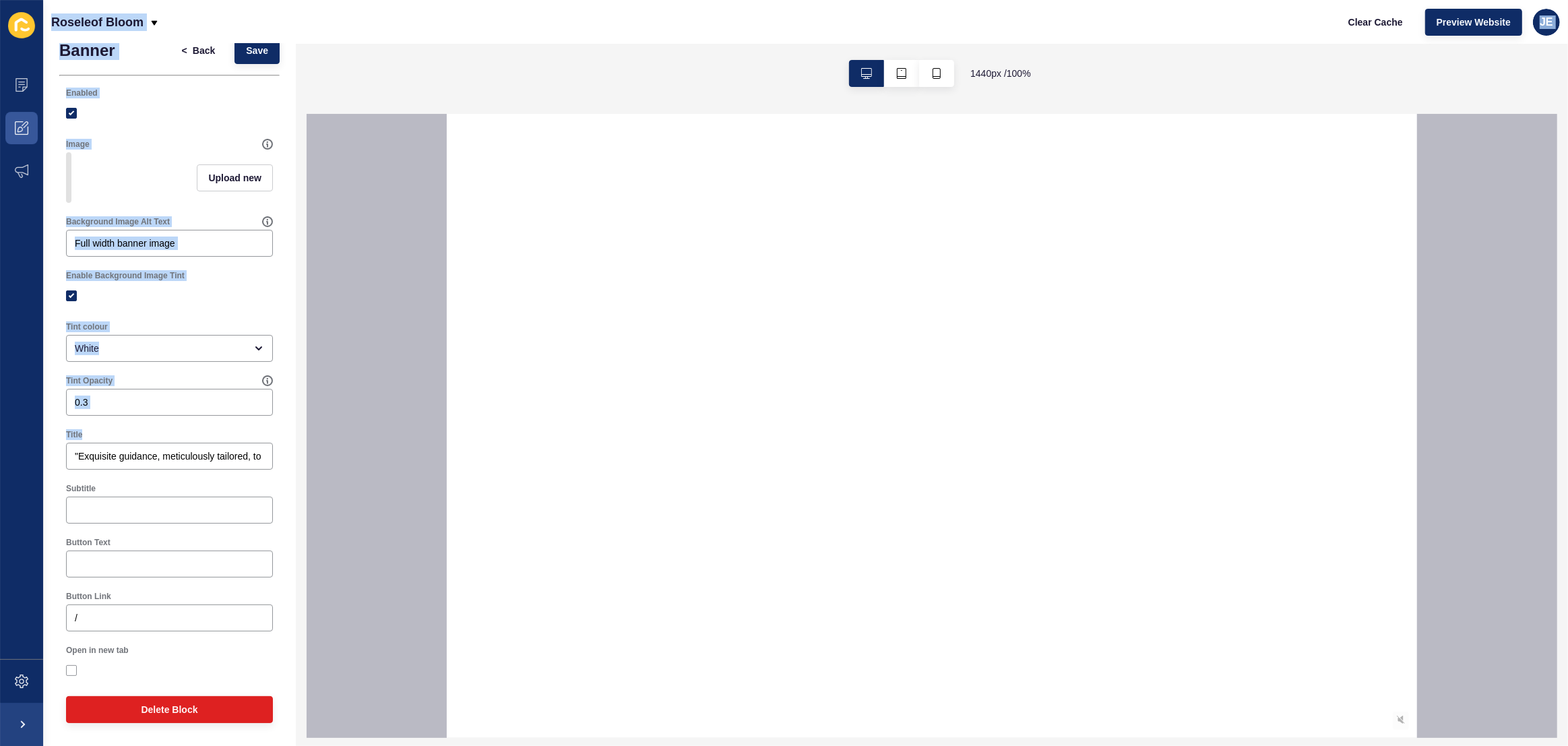
drag, startPoint x: 261, startPoint y: 458, endPoint x: 32, endPoint y: 456, distance: 229.0
click at [32, 456] on div "Content Appearance Marketing Settings Roseleof Bloom Clear Cache Preview Websit…" at bounding box center [784, 373] width 1568 height 746
click at [193, 457] on input ""Exquisite guidance, meticulously tailored, to elevating realisations."" at bounding box center [169, 456] width 189 height 13
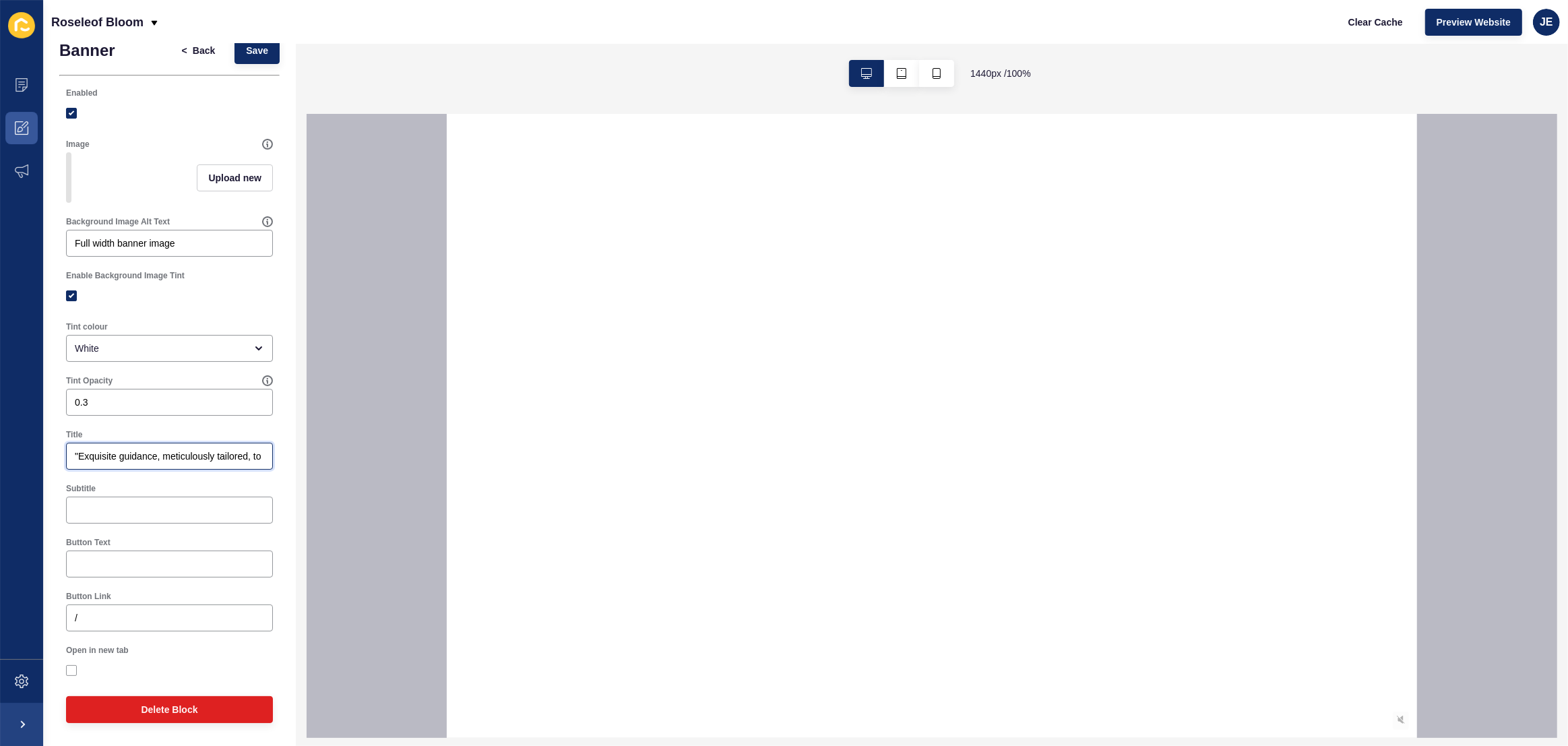
drag, startPoint x: 77, startPoint y: 459, endPoint x: 96, endPoint y: 457, distance: 19.1
click at [96, 457] on input ""Exquisite guidance, meticulously tailored, to elevating realisations."" at bounding box center [169, 456] width 189 height 13
click at [136, 453] on input ""Exquisite guidance, meticulously tailored, to elevating realisations."" at bounding box center [169, 456] width 189 height 13
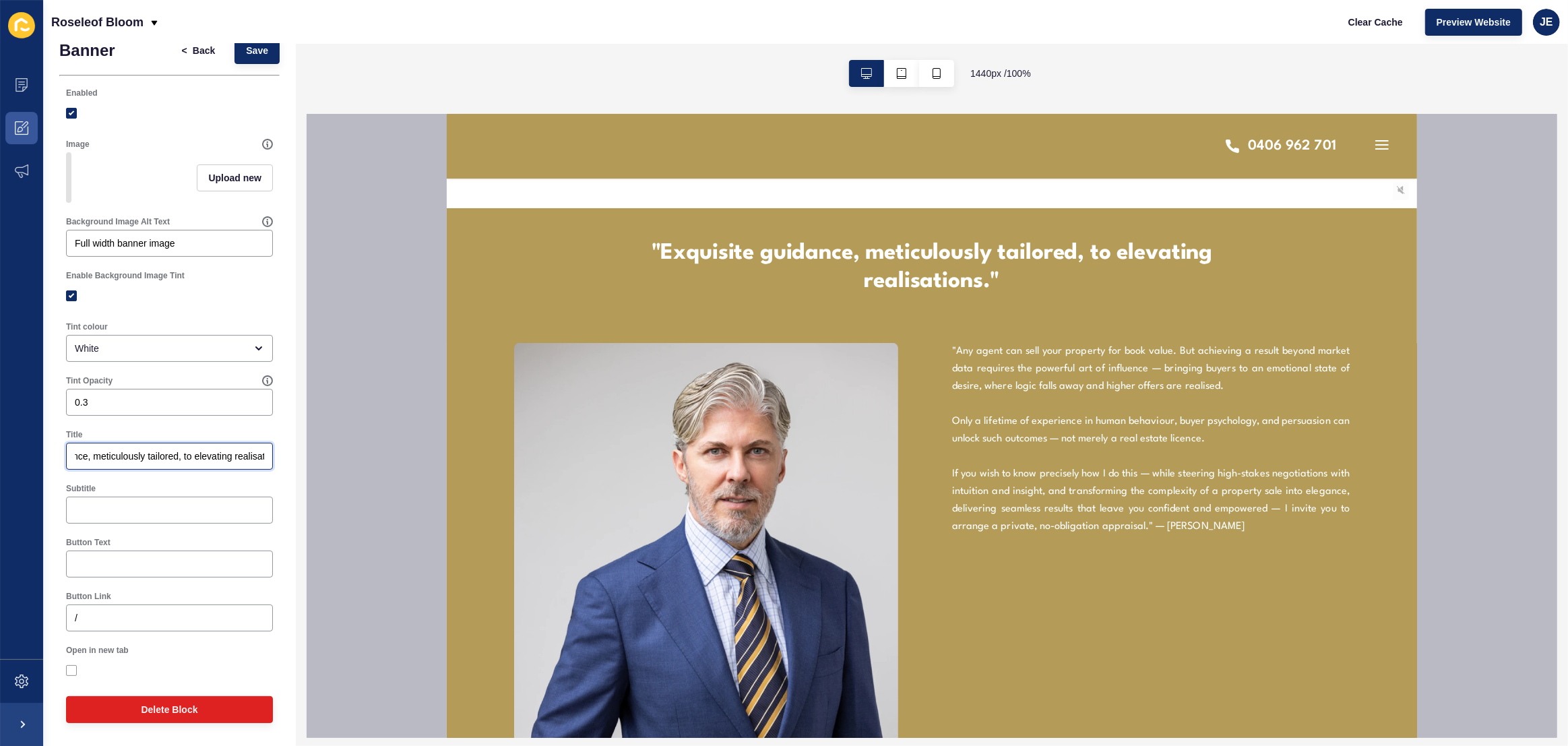
scroll to position [0, 103]
drag, startPoint x: 228, startPoint y: 454, endPoint x: 195, endPoint y: 460, distance: 33.5
click at [272, 456] on div "Banner < Back Save Enabled Image Upload new Background Image Alt Text Full widt…" at bounding box center [169, 383] width 253 height 725
click at [154, 460] on input ""Exquisite guidance, meticulously tailored, to elevating realisations."" at bounding box center [169, 456] width 189 height 13
click at [149, 460] on input ""Exquisite guidance, meticulously tailored, to elevating realisations."" at bounding box center [169, 456] width 189 height 13
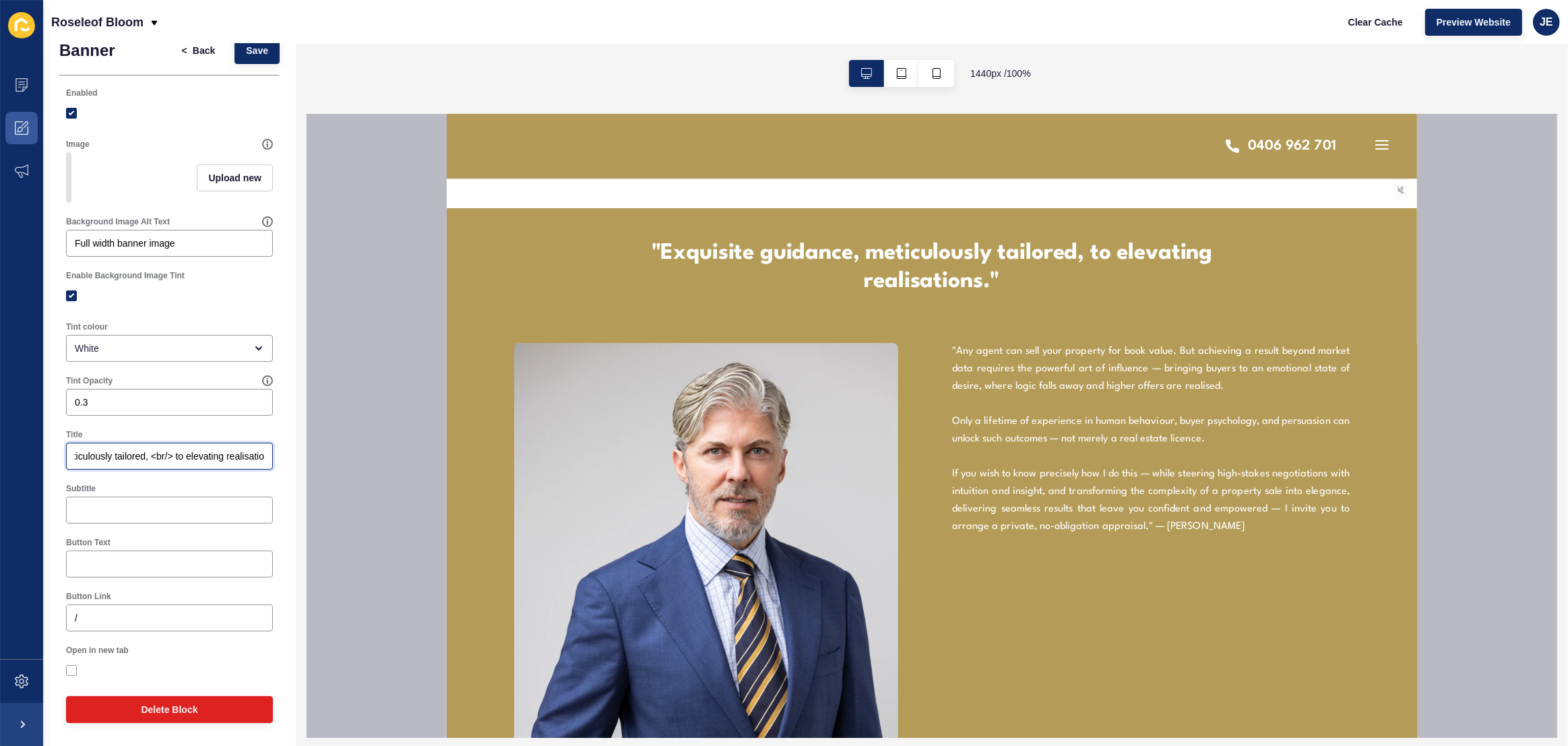
drag, startPoint x: 253, startPoint y: 456, endPoint x: 287, endPoint y: 457, distance: 34.0
click at [289, 458] on div "Banner < Back Save Enabled Image Upload new Background Image Alt Text Full widt…" at bounding box center [169, 394] width 253 height 702
drag, startPoint x: 219, startPoint y: 455, endPoint x: 0, endPoint y: 450, distance: 219.1
click at [0, 450] on div "Content Appearance Marketing Settings Roseleof Bloom Clear Cache Preview Websit…" at bounding box center [784, 373] width 1568 height 746
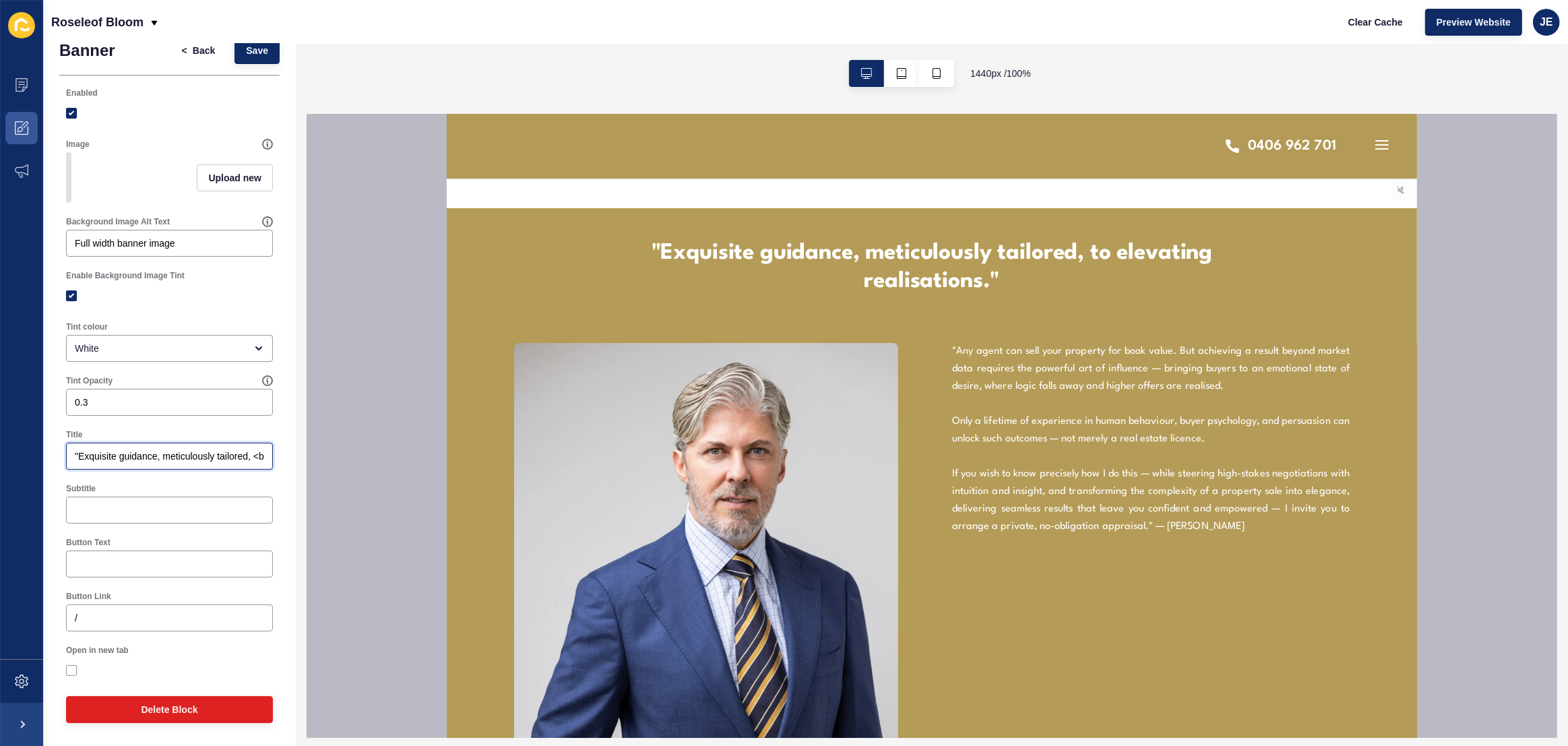
click at [80, 459] on input ""Exquisite guidance, meticulously tailored, <br/> to elevating realisations." at bounding box center [169, 456] width 189 height 13
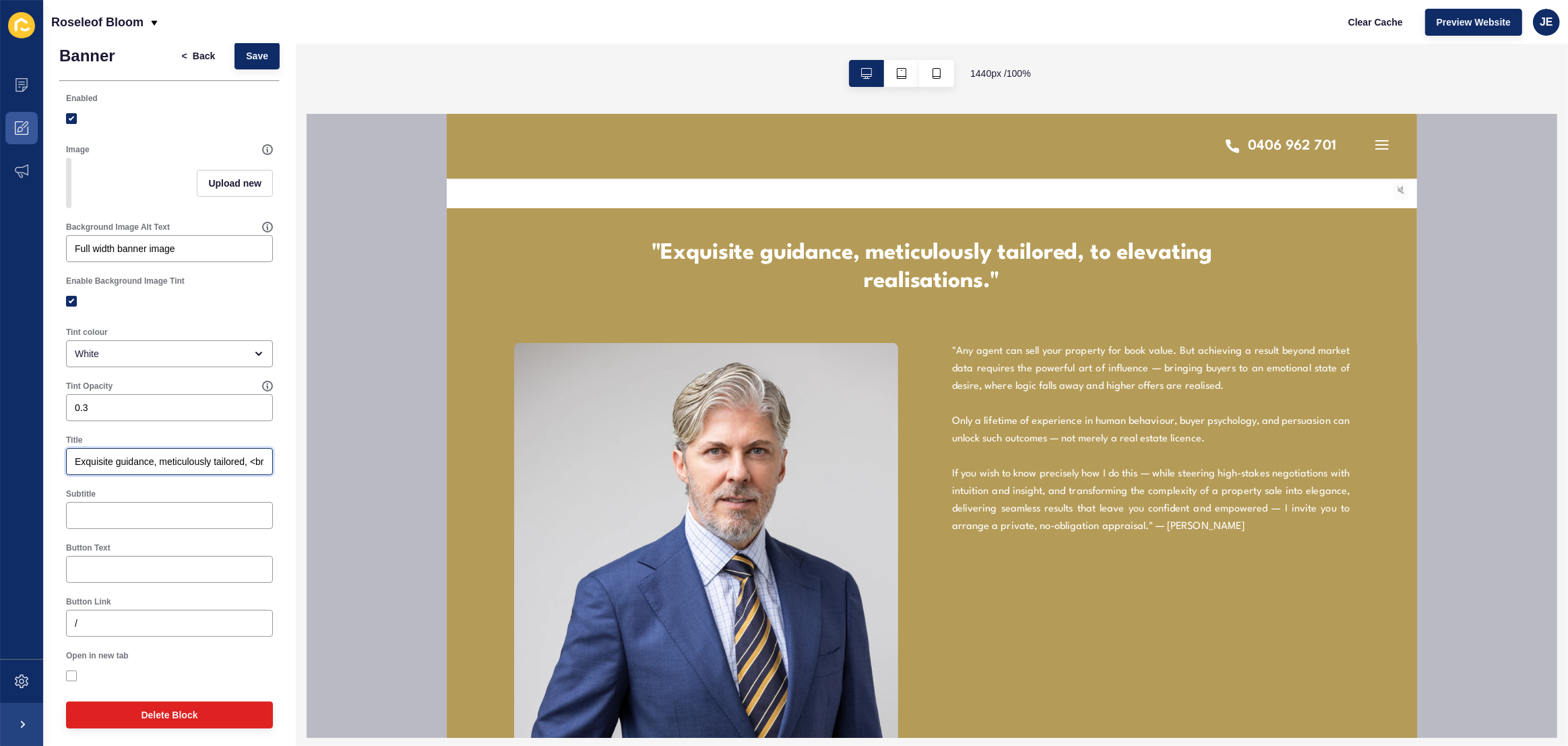
scroll to position [13, 0]
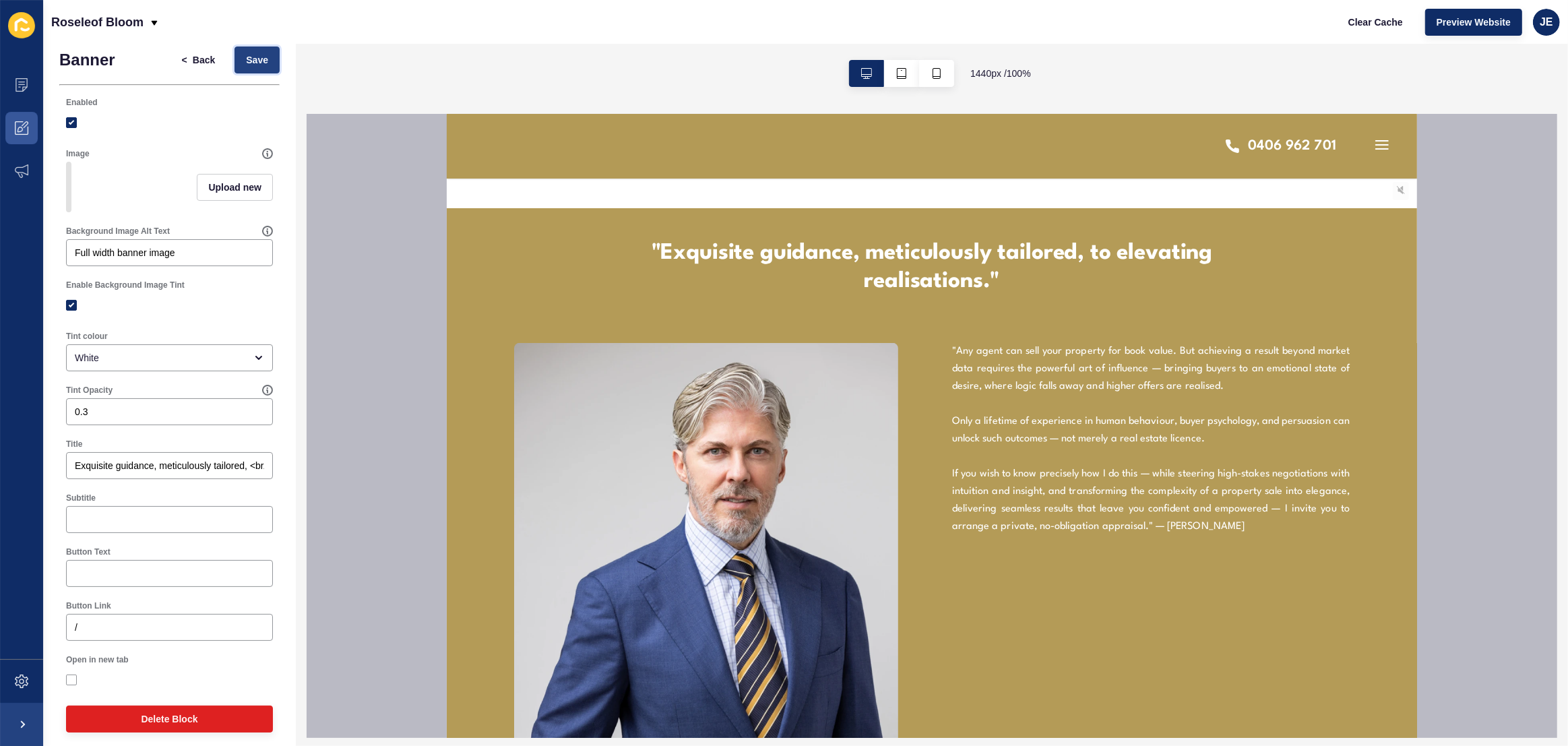
click at [246, 58] on span "Save" at bounding box center [257, 60] width 22 height 13
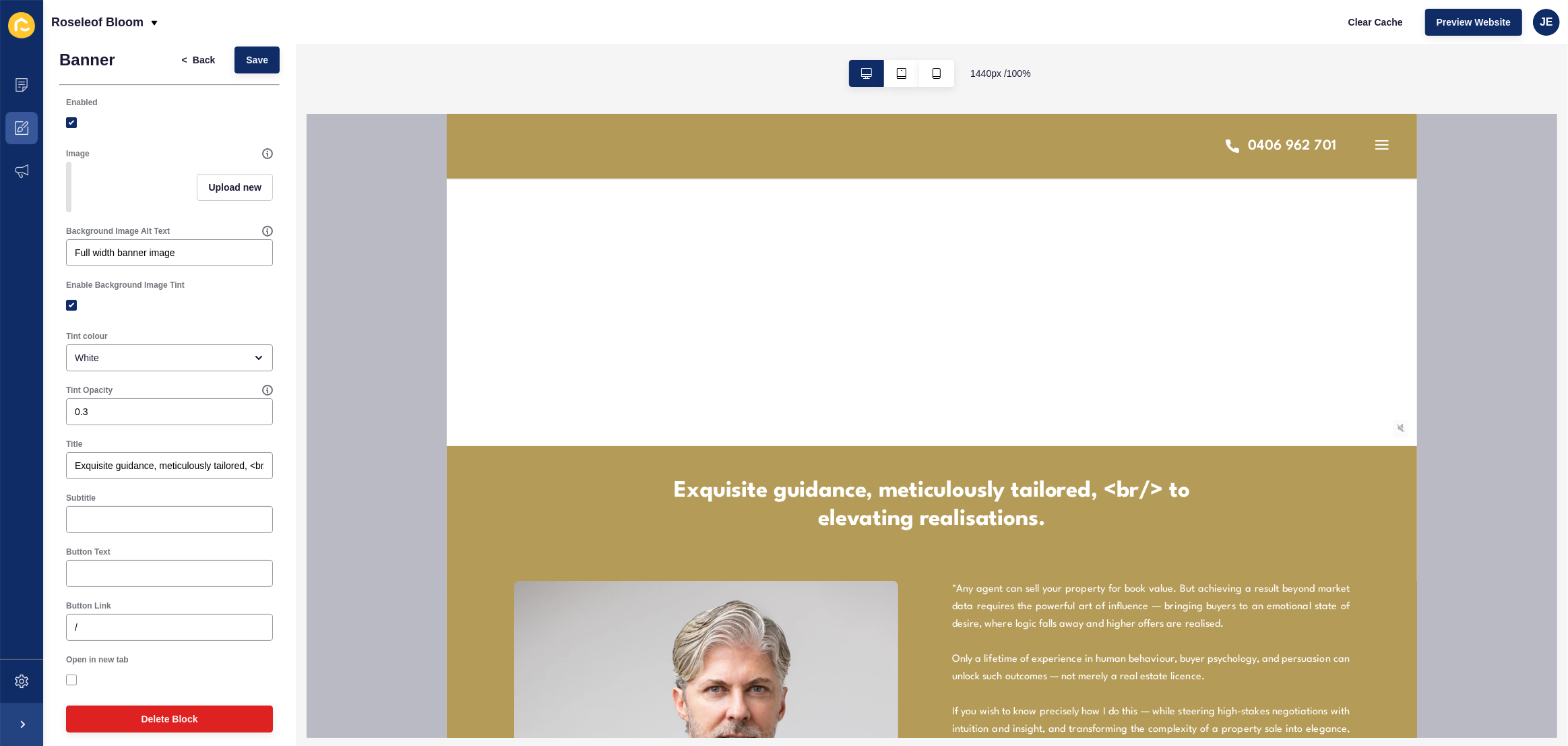
scroll to position [305, 0]
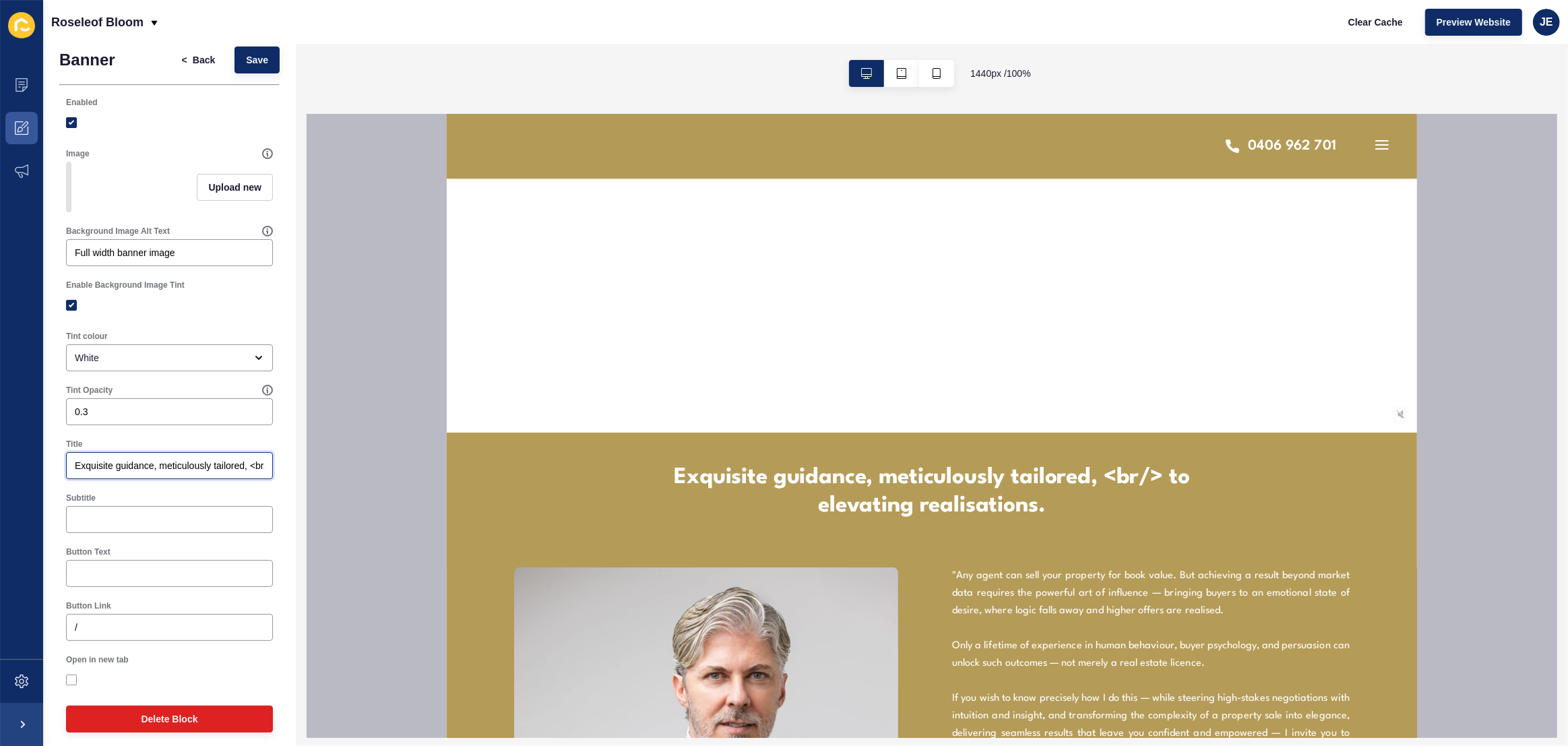
click at [217, 468] on input "Exquisite guidance, meticulously tailored, <br/> to elevating realisations." at bounding box center [169, 465] width 189 height 13
drag, startPoint x: 252, startPoint y: 474, endPoint x: 168, endPoint y: 477, distance: 84.1
click at [168, 472] on input "Exquisite guidance, meticulously tailored, <br/> to elevating realisations." at bounding box center [169, 465] width 189 height 13
click at [154, 472] on input "Exquisite guidance, meticulously tailored, <br/> to elevating realisations." at bounding box center [169, 465] width 189 height 13
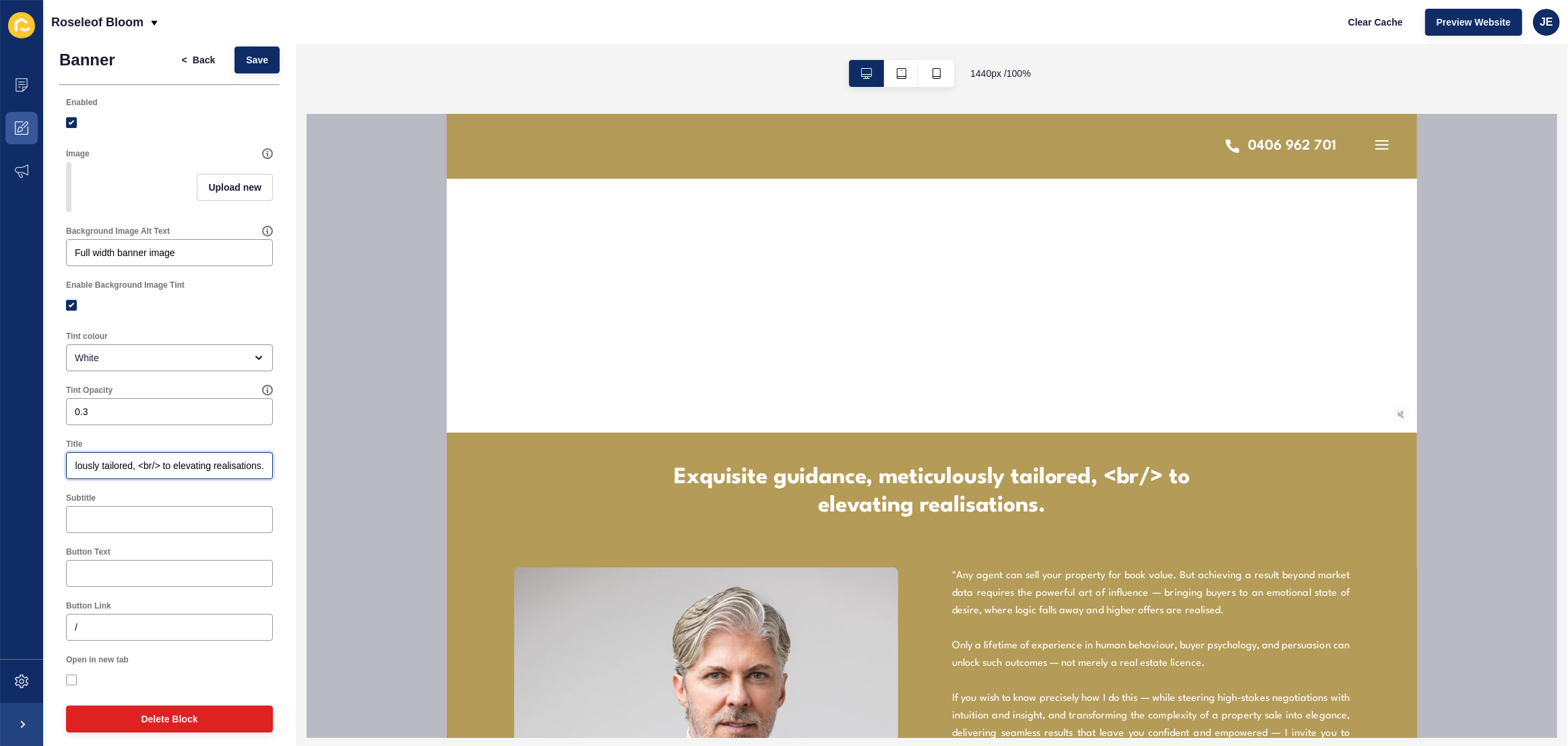
drag, startPoint x: 151, startPoint y: 476, endPoint x: 128, endPoint y: 479, distance: 23.2
click at [128, 472] on input "Exquisite guidance, meticulously tailored, <br/> to elevating realisations." at bounding box center [169, 465] width 189 height 13
type input "Exquisite guidance, meticulously tailored, to elevating realisations."
click at [250, 73] on div "< Back Save" at bounding box center [224, 60] width 117 height 35
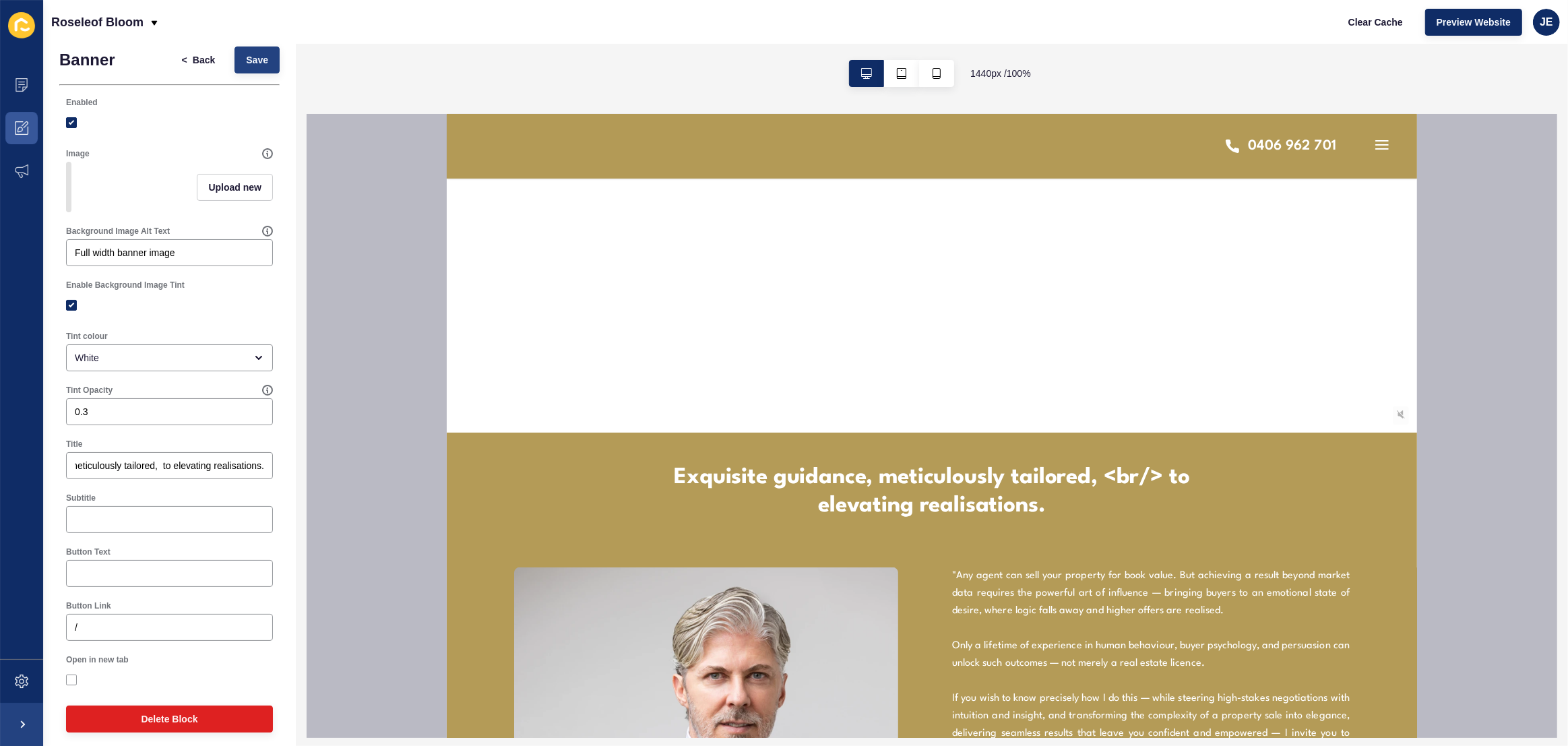
scroll to position [0, 0]
click at [250, 71] on button "Save" at bounding box center [256, 60] width 45 height 27
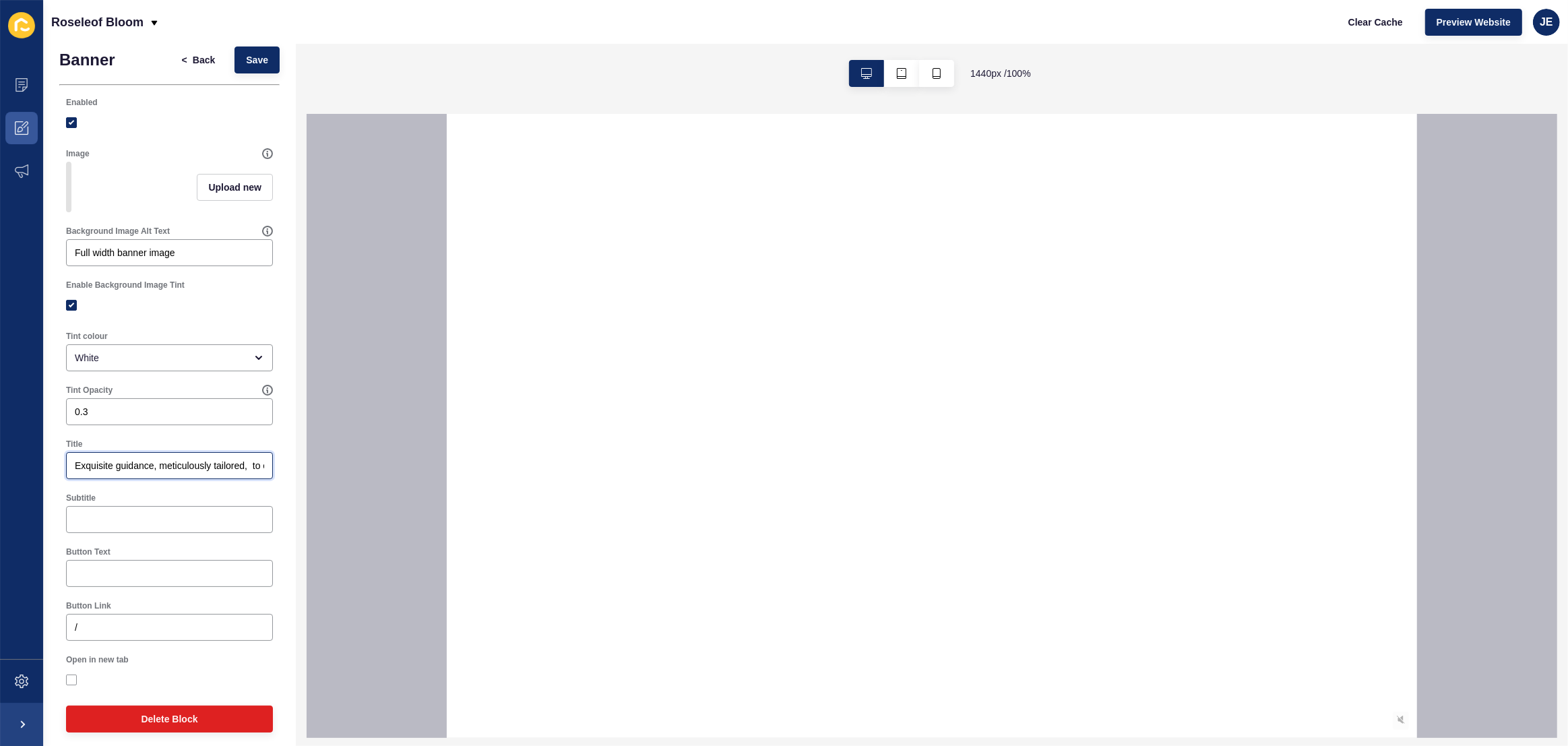
click at [188, 468] on input "Exquisite guidance, meticulously tailored, to elevating realisations." at bounding box center [169, 465] width 189 height 13
click at [17, 683] on icon at bounding box center [21, 680] width 13 height 13
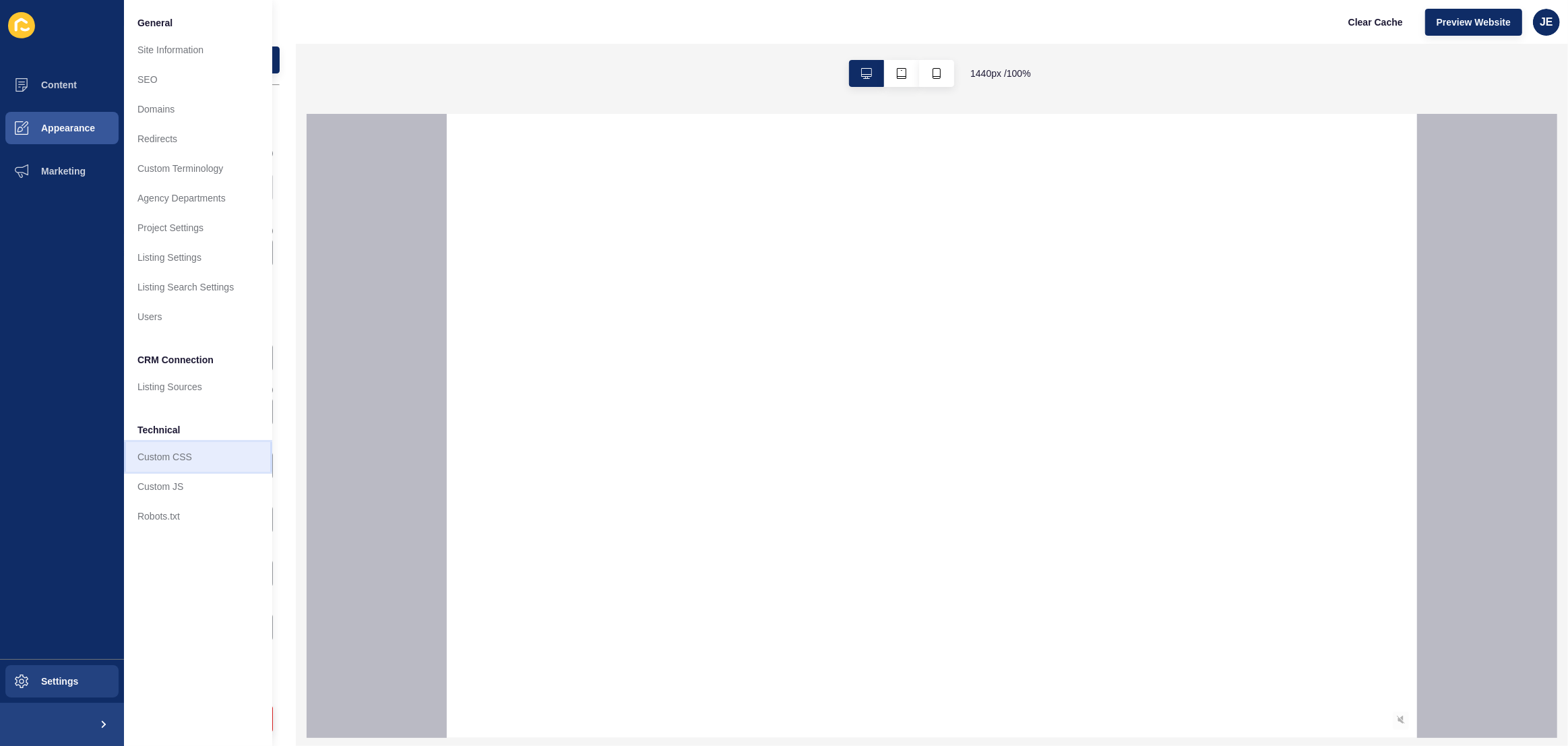
click at [182, 458] on link "Custom CSS" at bounding box center [198, 456] width 148 height 30
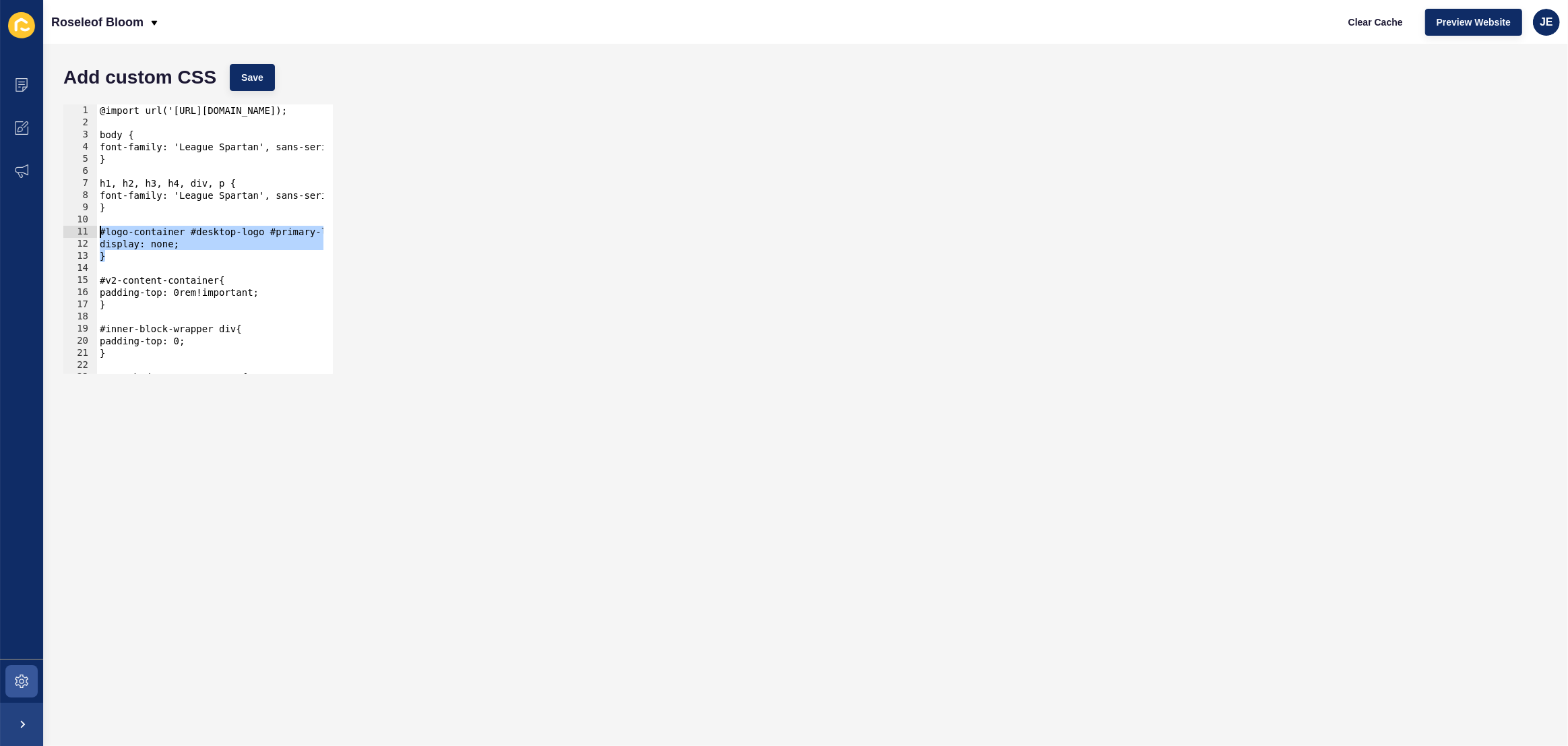
drag, startPoint x: 116, startPoint y: 254, endPoint x: 67, endPoint y: 233, distance: 53.3
click at [67, 233] on div "} 1 2 3 4 5 6 7 8 9 10 11 12 13 14 15 16 17 18 19 20 21 22 23 24 @import url('h…" at bounding box center [197, 239] width 270 height 269
paste textarea "}"
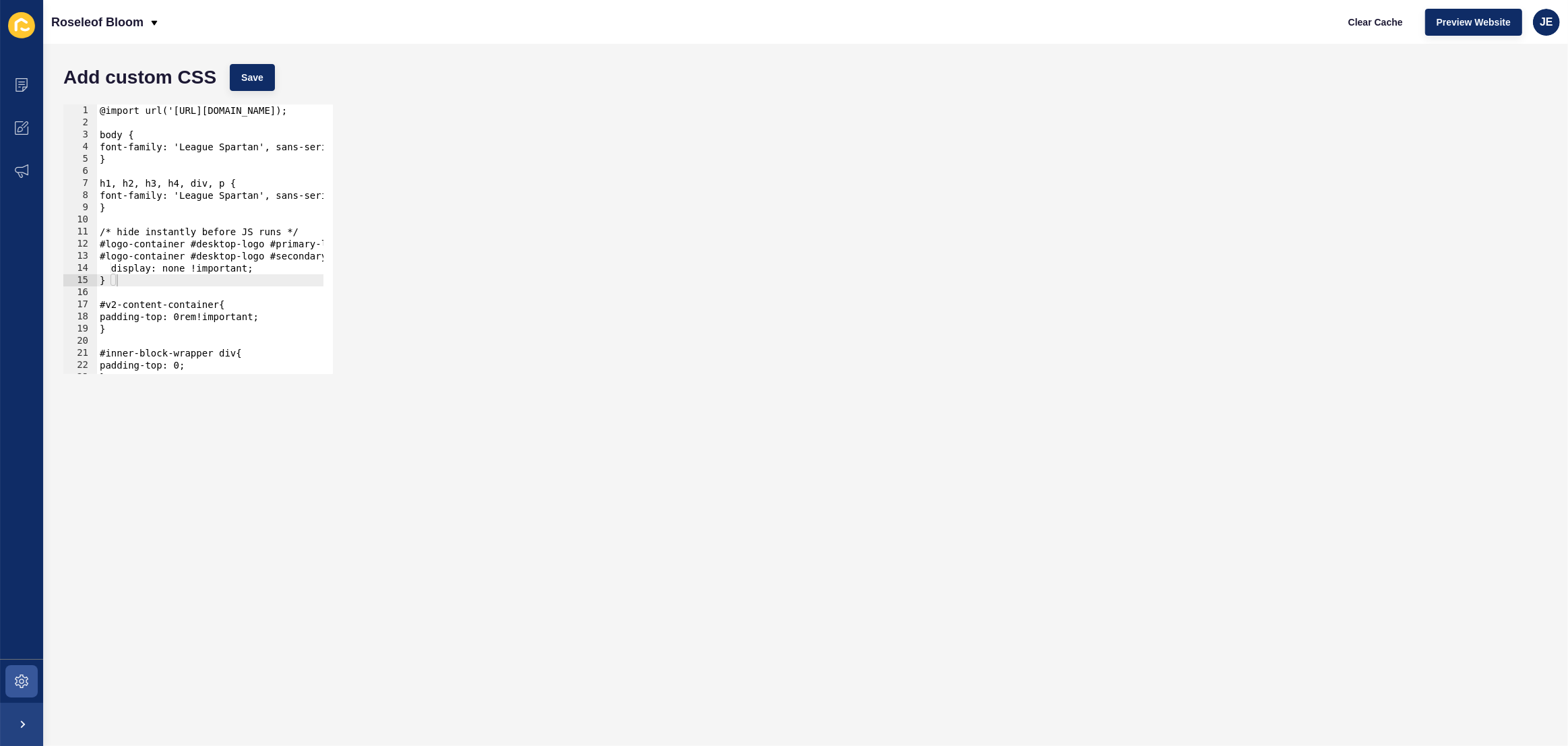
click at [261, 60] on div "Add custom CSS Save" at bounding box center [806, 78] width 1498 height 40
click at [261, 71] on span "Save" at bounding box center [252, 77] width 22 height 13
click at [108, 229] on div "@import url('https://fonts.googleapis.com/css2?family=League+Spartan:wght@100..…" at bounding box center [377, 247] width 560 height 284
click at [113, 233] on div "@import url('https://fonts.googleapis.com/css2?family=League+Spartan:wght@100..…" at bounding box center [377, 247] width 560 height 284
click at [112, 244] on div "@import url('https://fonts.googleapis.com/css2?family=League+Spartan:wght@100..…" at bounding box center [377, 247] width 560 height 284
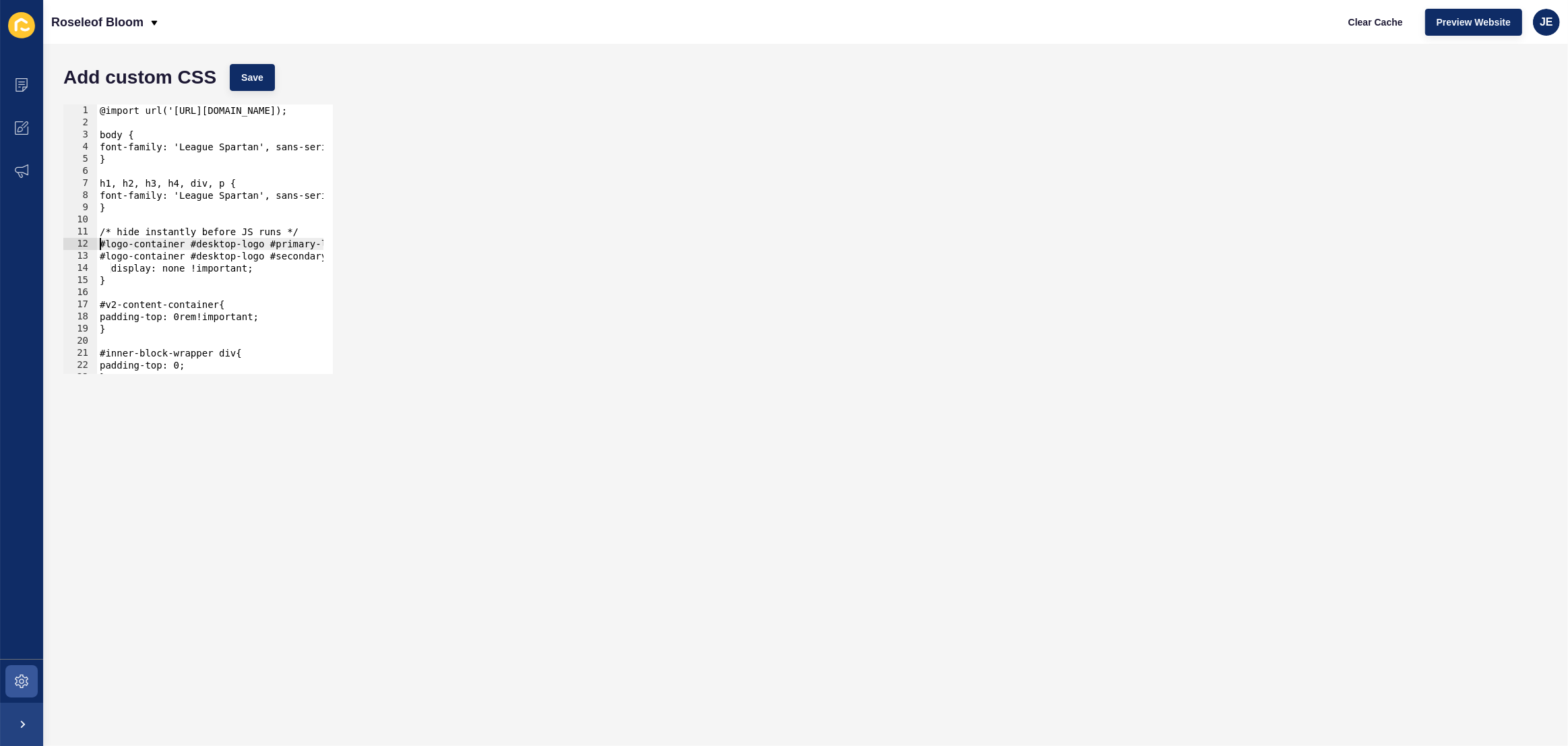
click at [112, 256] on div "@import url('https://fonts.googleapis.com/css2?family=League+Spartan:wght@100..…" at bounding box center [377, 247] width 560 height 284
click at [120, 269] on div "@import url('https://fonts.googleapis.com/css2?family=League+Spartan:wght@100..…" at bounding box center [377, 247] width 560 height 284
click at [110, 281] on div "@import url('https://fonts.googleapis.com/css2?family=League+Spartan:wght@100..…" at bounding box center [377, 247] width 560 height 284
type textarea "}"
click at [134, 280] on div "@import url('https://fonts.googleapis.com/css2?family=League+Spartan:wght@100..…" at bounding box center [377, 247] width 560 height 284
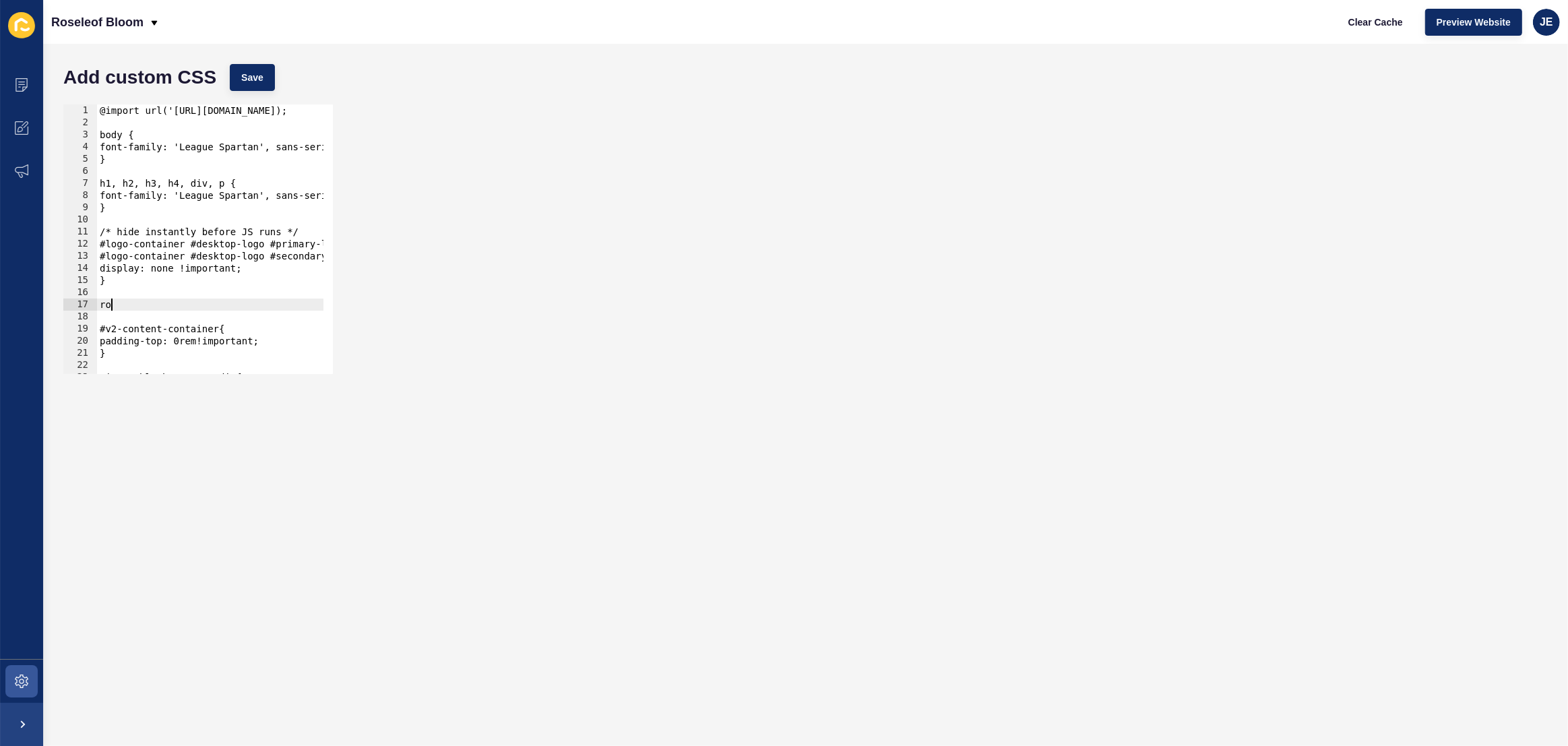
type textarea "r"
paste textarea "text-banner-title"
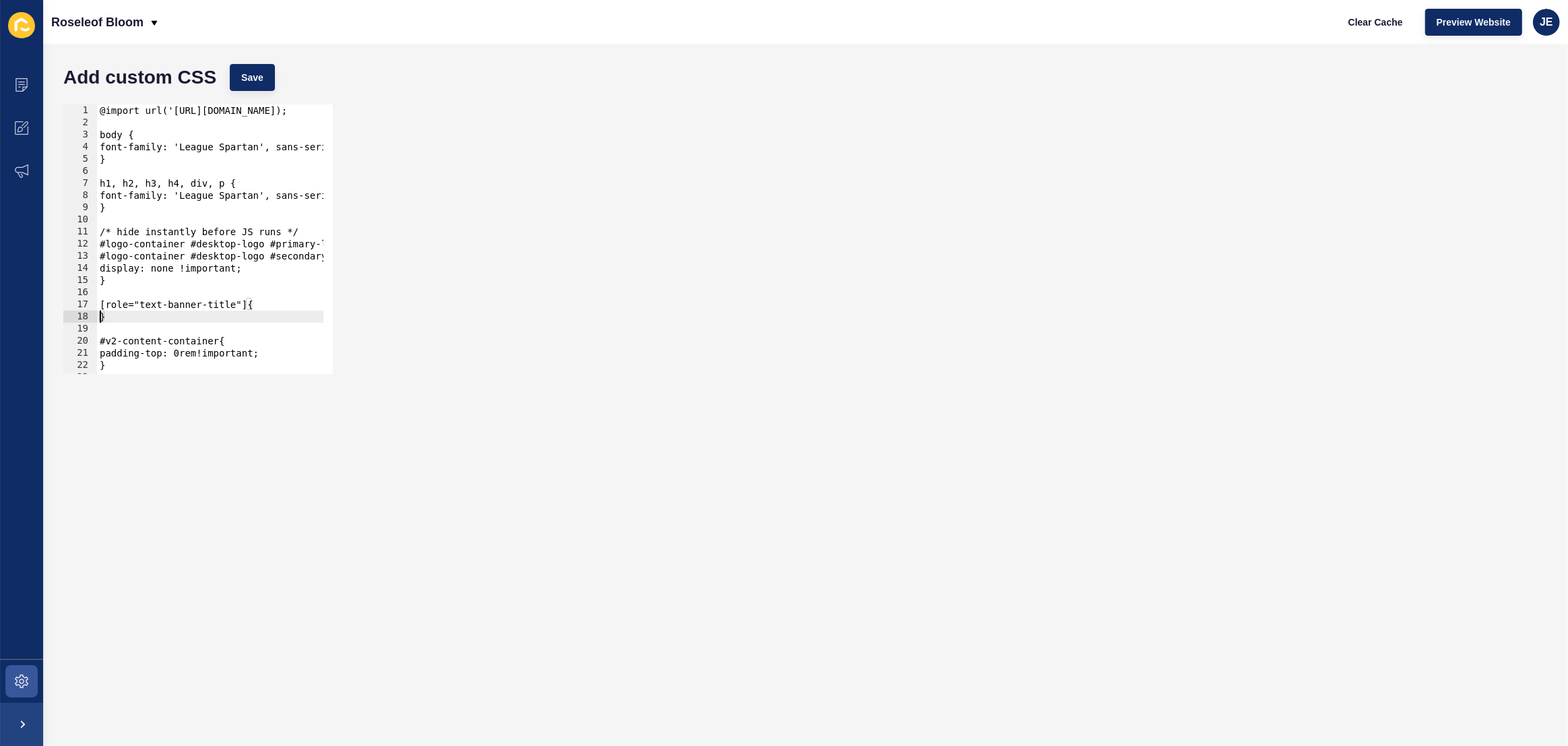
type textarea "}"
paste textarea "-webkit-line-clamp"
click at [246, 87] on button "Save" at bounding box center [252, 77] width 45 height 27
click at [1381, 29] on button "Clear Cache" at bounding box center [1375, 22] width 78 height 27
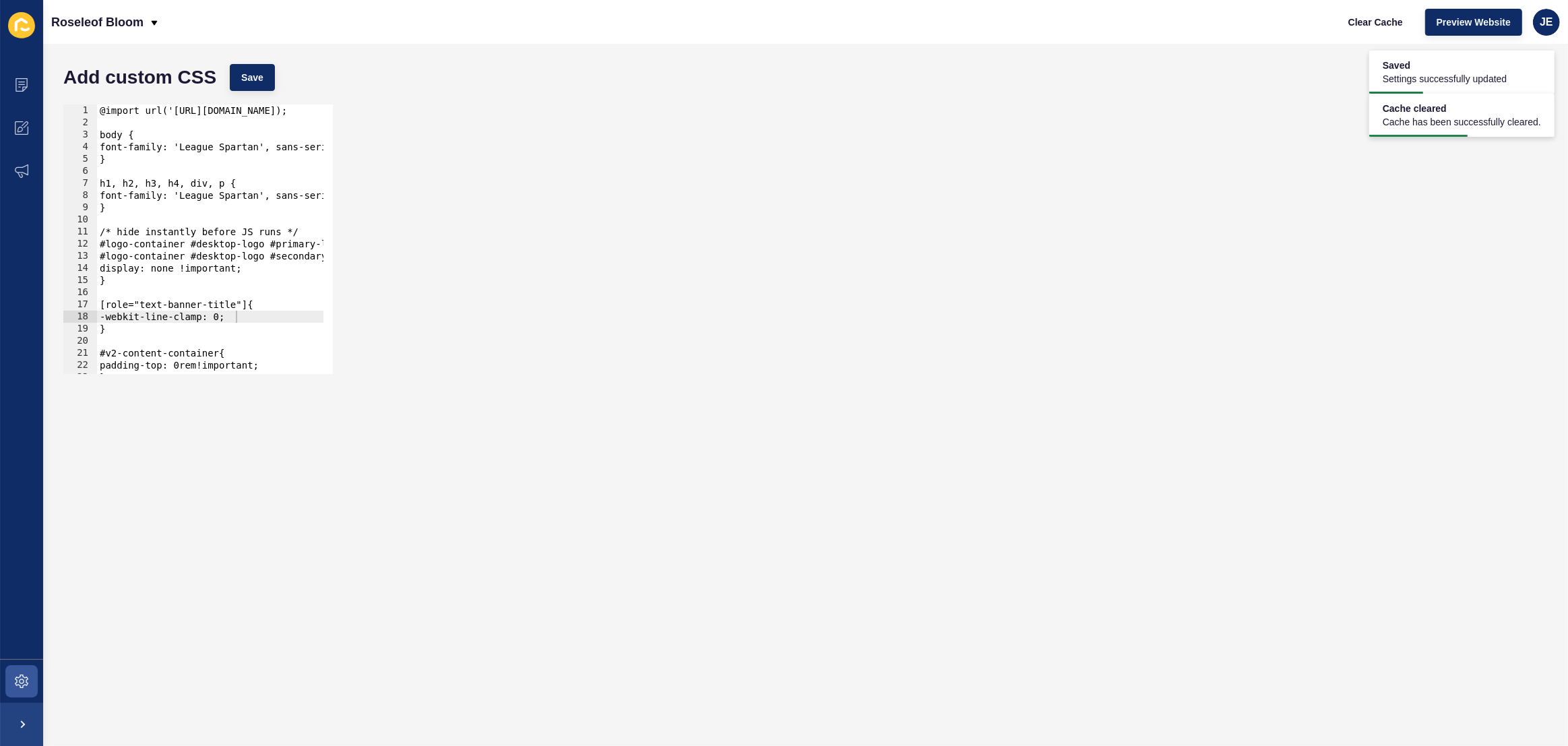
type textarea "}"
drag, startPoint x: 110, startPoint y: 321, endPoint x: 73, endPoint y: 300, distance: 42.5
click at [70, 301] on div "} 1 2 3 4 5 6 7 8 9 10 11 12 13 14 15 16 17 18 19 20 21 22 23 24 @import url('h…" at bounding box center [197, 239] width 270 height 269
type textarea "}"
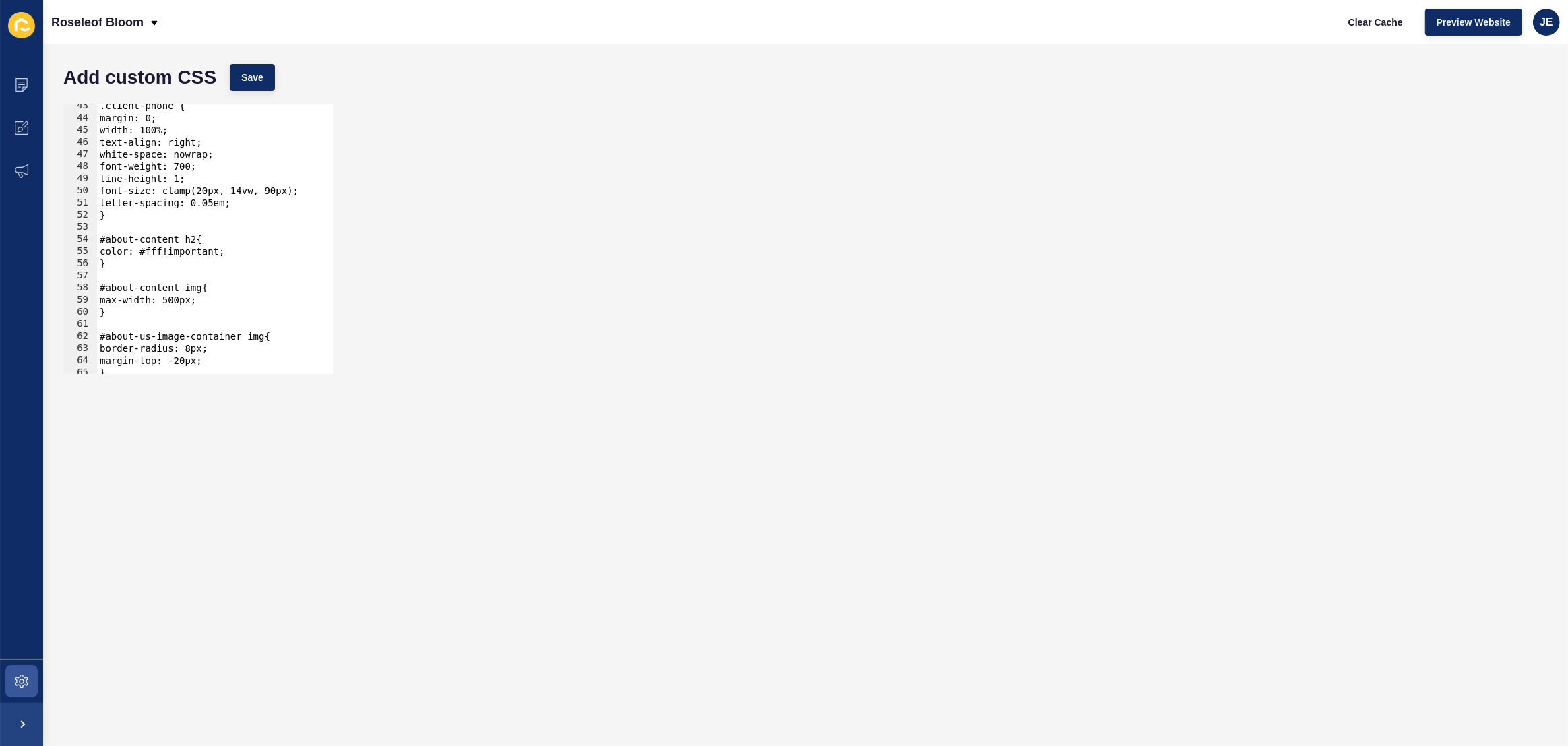
scroll to position [734, 0]
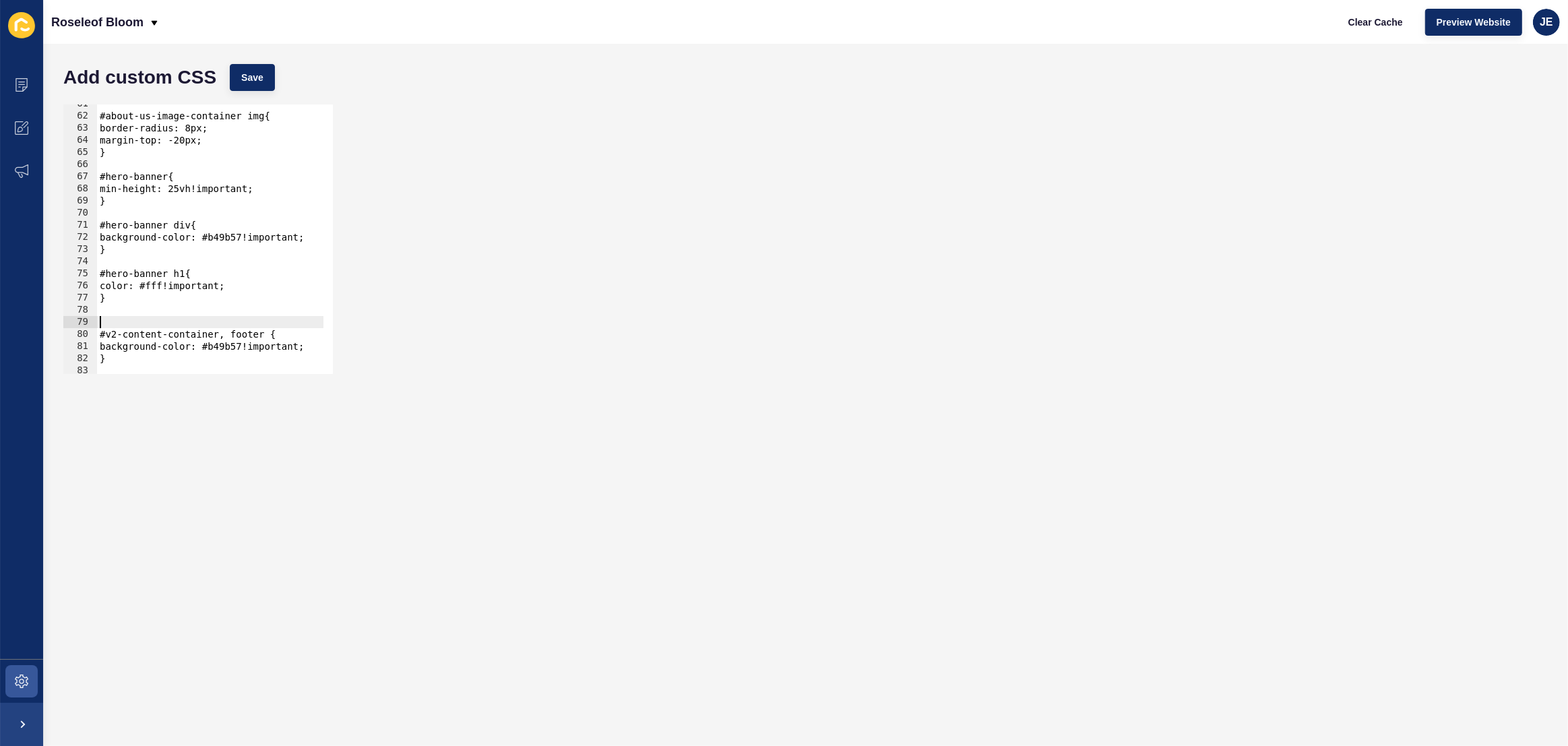
click at [121, 320] on div "#about-us-image-container img{ border-radius: 8px; margin-top: -20px; } #hero-b…" at bounding box center [377, 240] width 560 height 284
click at [263, 277] on div "#about-us-image-container img{ border-radius: 8px; margin-top: -20px; } #hero-b…" at bounding box center [377, 240] width 560 height 284
click at [258, 287] on div "#about-us-image-container img{ border-radius: 8px; margin-top: -20px; } #hero-b…" at bounding box center [377, 240] width 560 height 284
type textarea "color: #fff!important;"
paste textarea "-webkit-line-clamp"
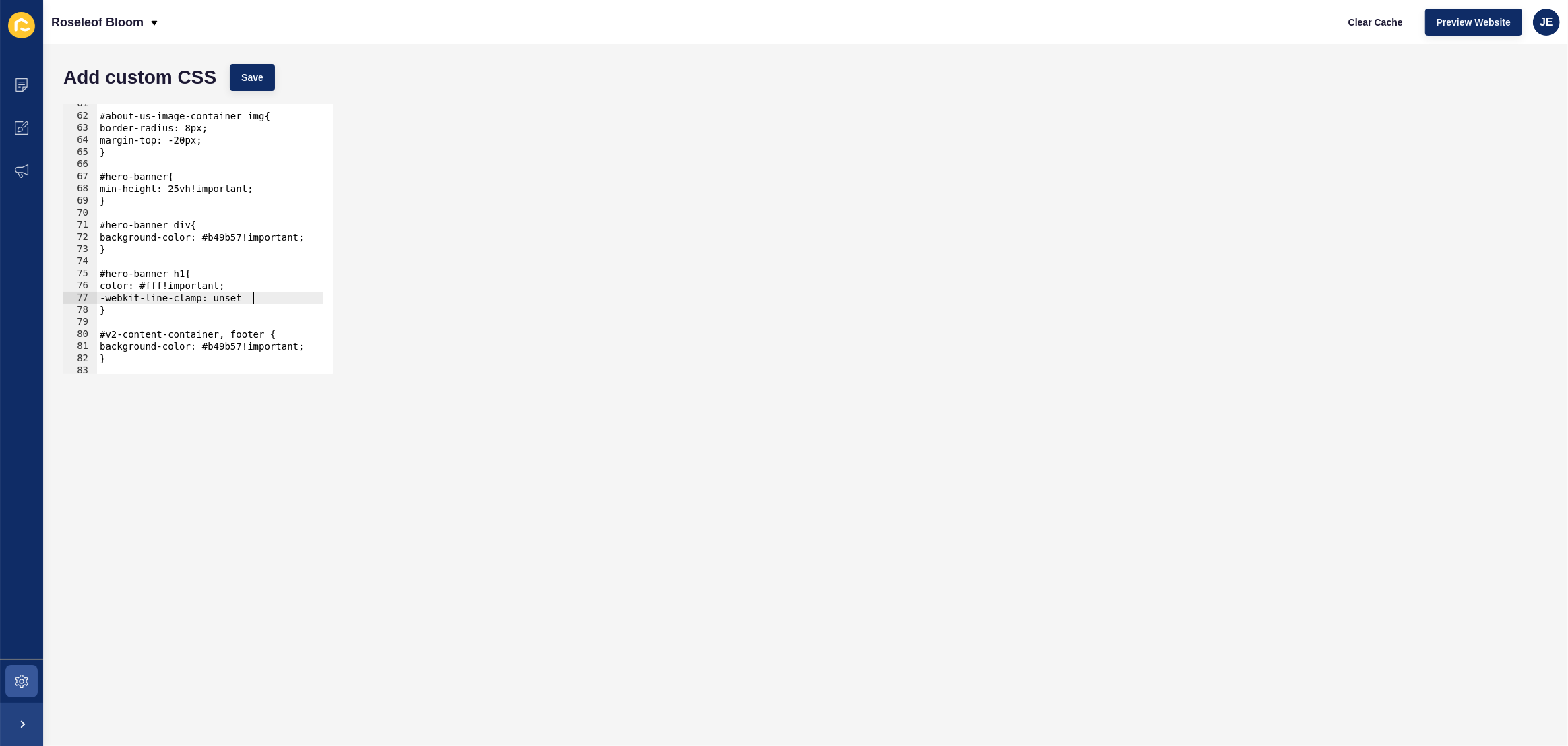
scroll to position [0, 10]
type textarea "-webkit-line-clamp: unset;"
click at [252, 79] on span "Save" at bounding box center [252, 77] width 22 height 13
click at [1366, 22] on span "Clear Cache" at bounding box center [1375, 21] width 55 height 13
click at [26, 89] on icon at bounding box center [21, 85] width 13 height 13
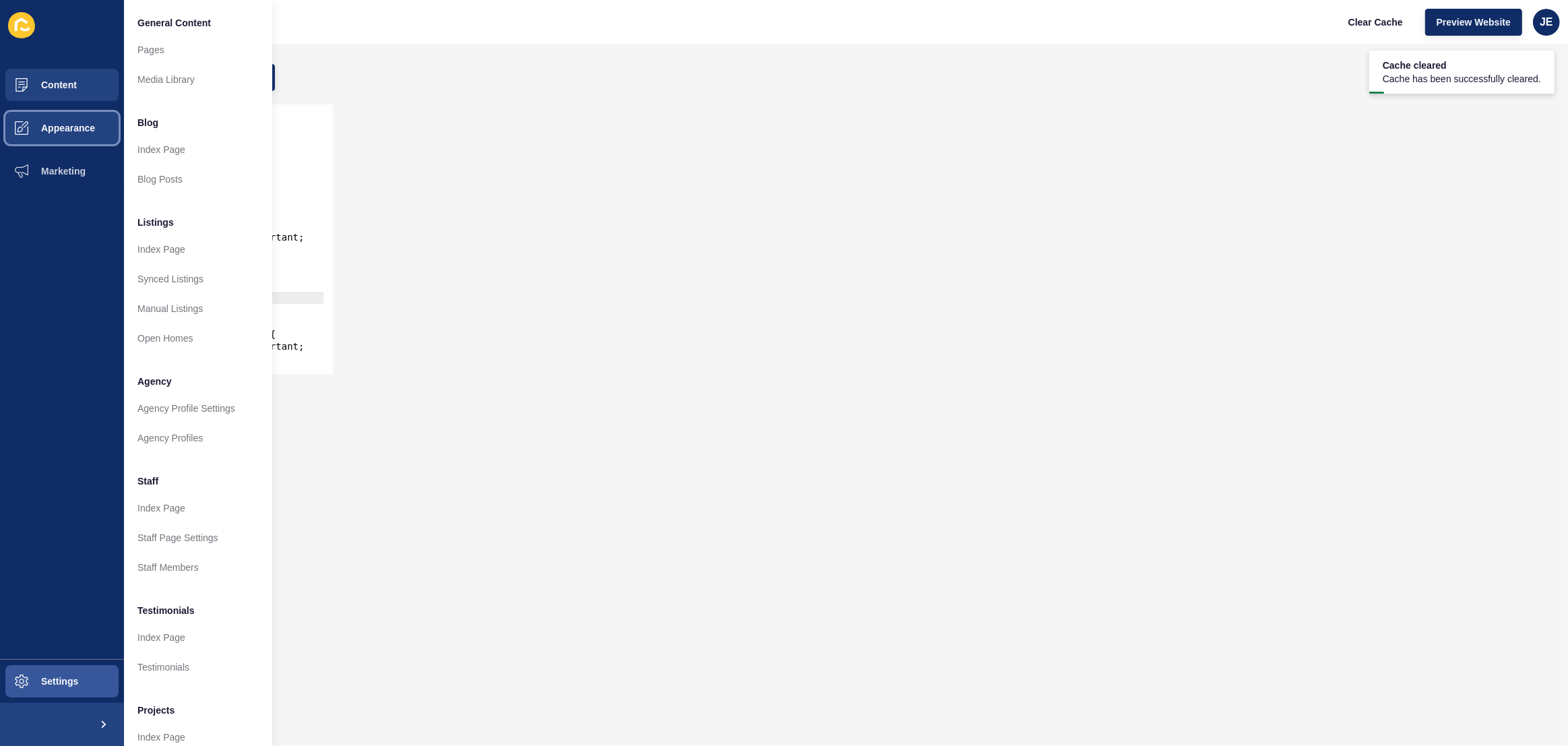
click at [69, 136] on button "Appearance" at bounding box center [62, 128] width 124 height 43
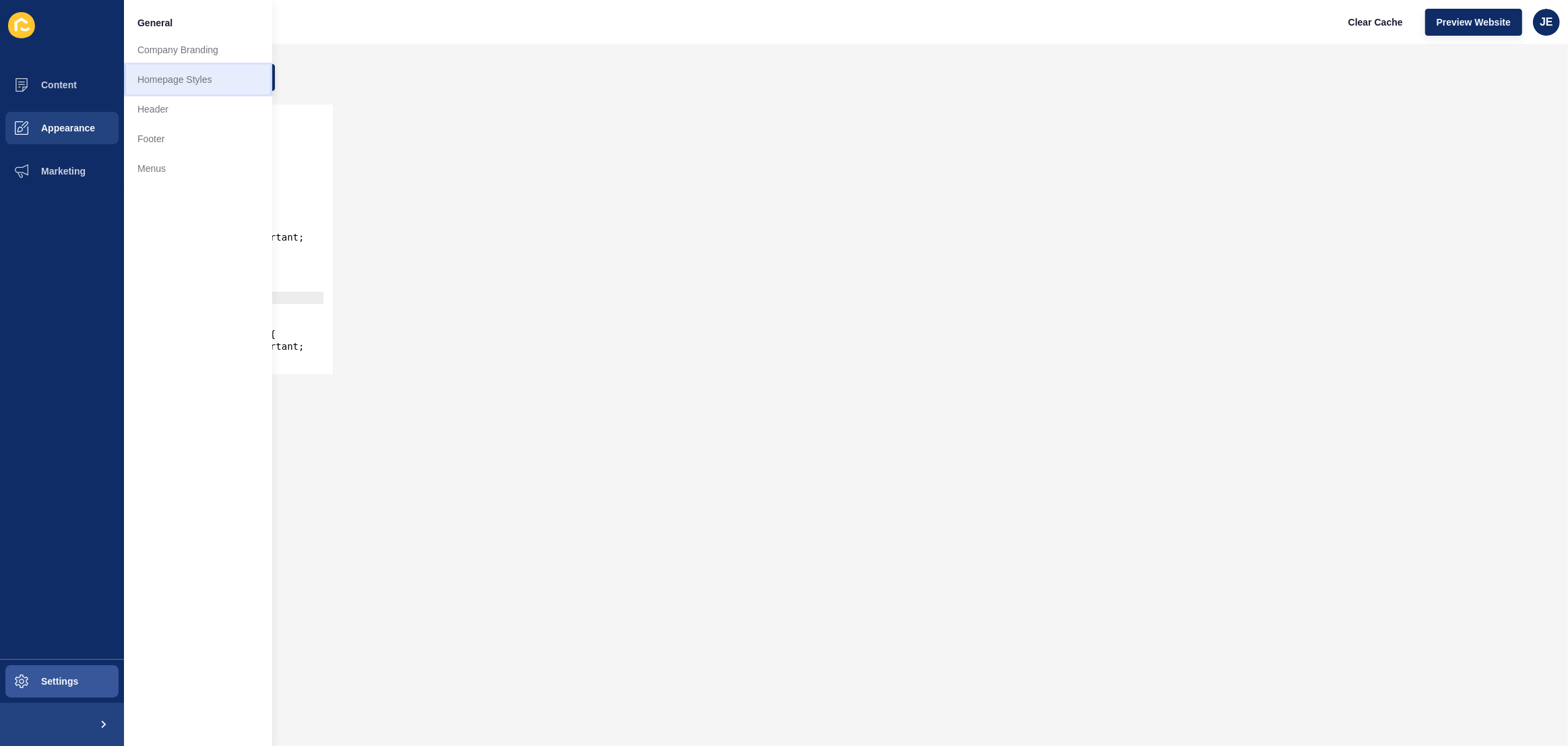
click at [184, 80] on link "Homepage Styles" at bounding box center [198, 79] width 148 height 30
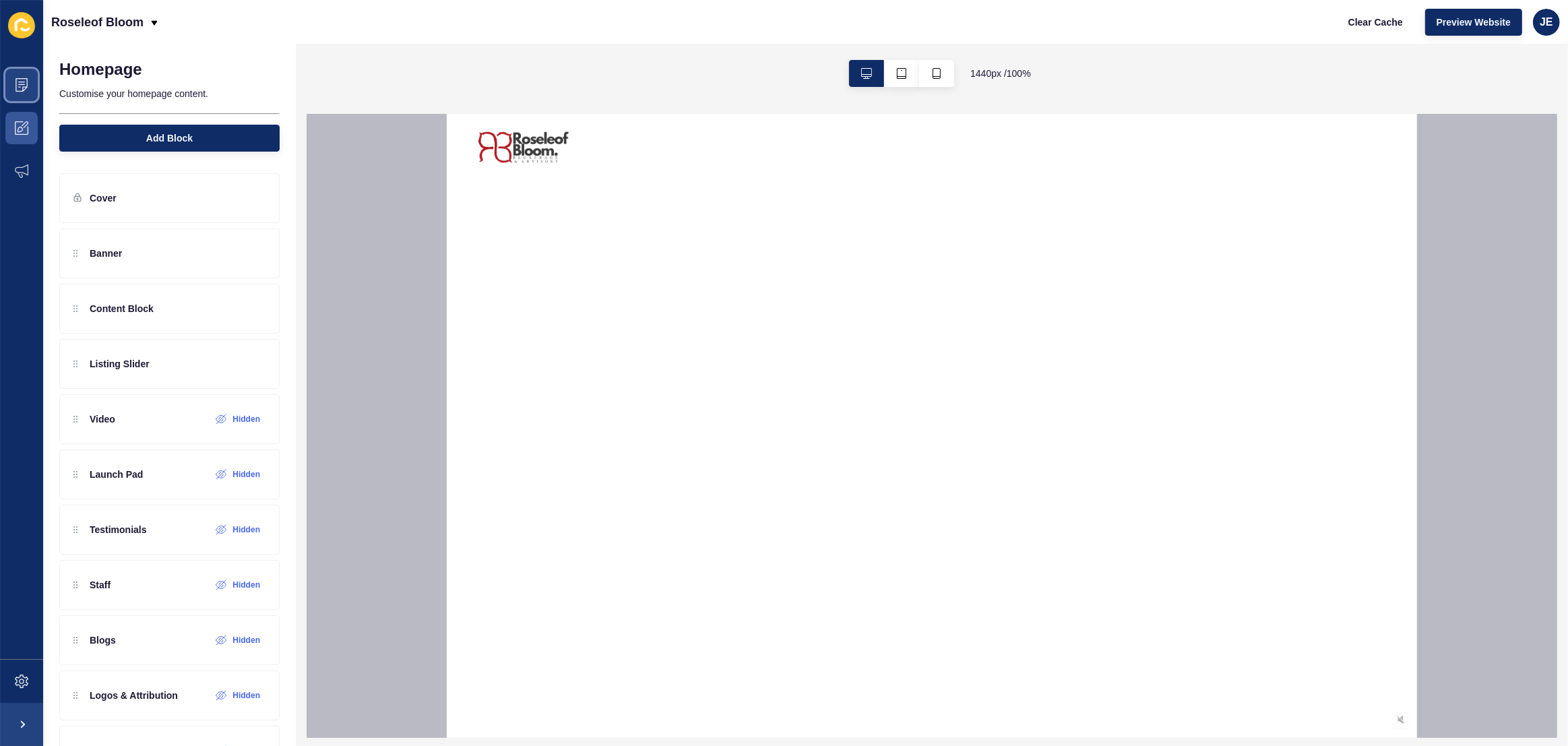
click at [20, 82] on icon at bounding box center [21, 82] width 7 height 1
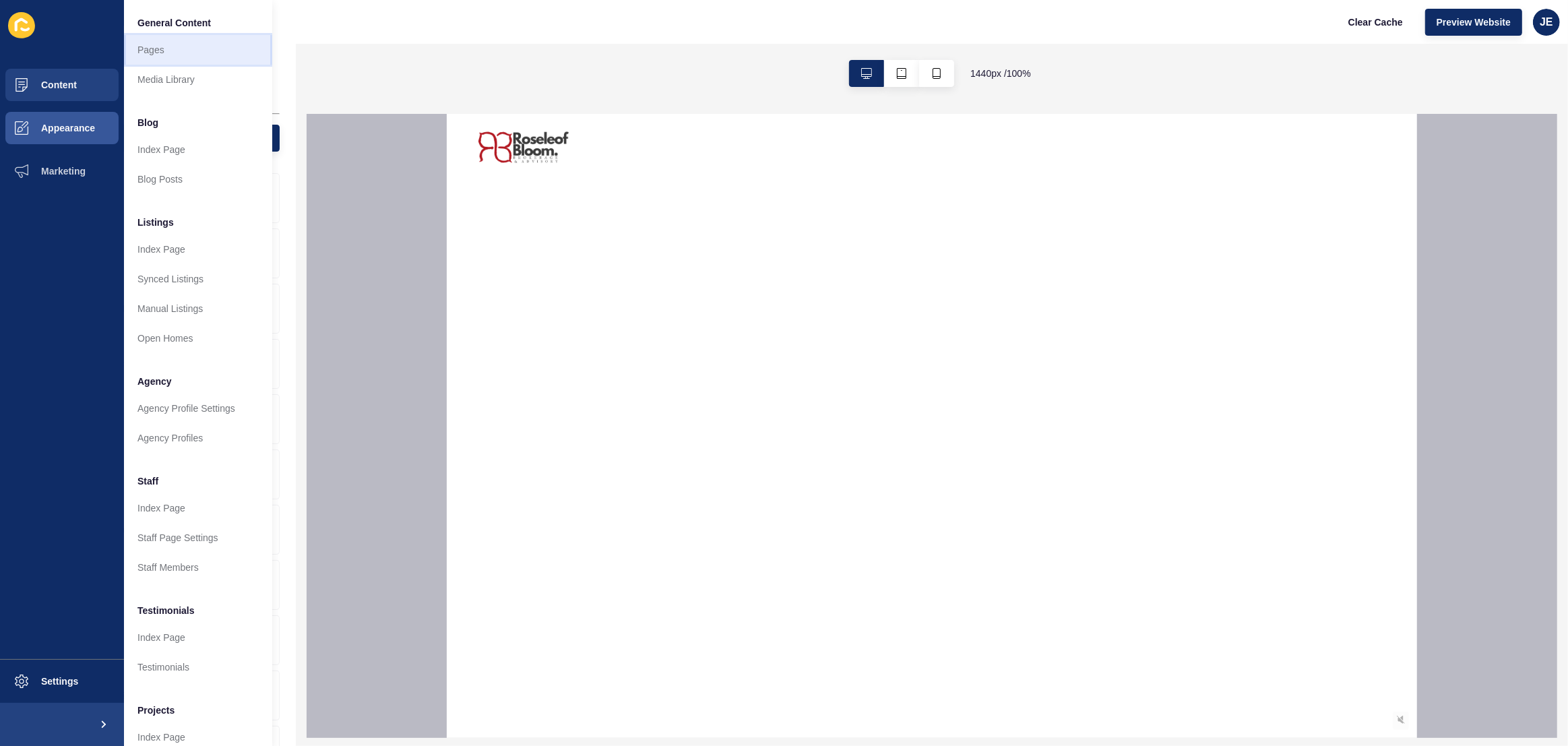
click at [144, 53] on link "Pages" at bounding box center [198, 50] width 148 height 30
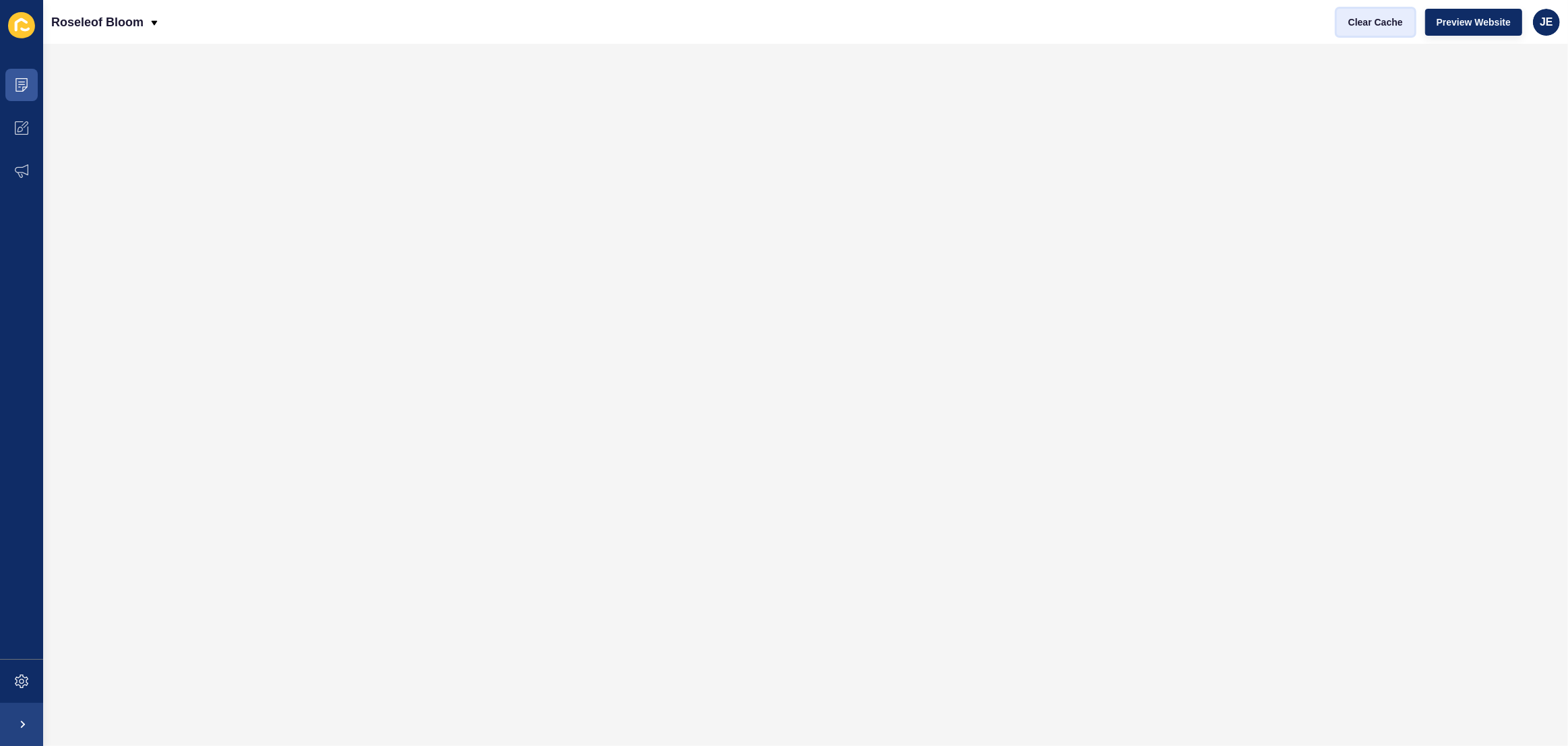
click at [1387, 17] on span "Clear Cache" at bounding box center [1375, 21] width 55 height 13
click at [1479, 24] on span "Preview Website" at bounding box center [1473, 21] width 74 height 13
click at [22, 686] on icon at bounding box center [21, 680] width 13 height 13
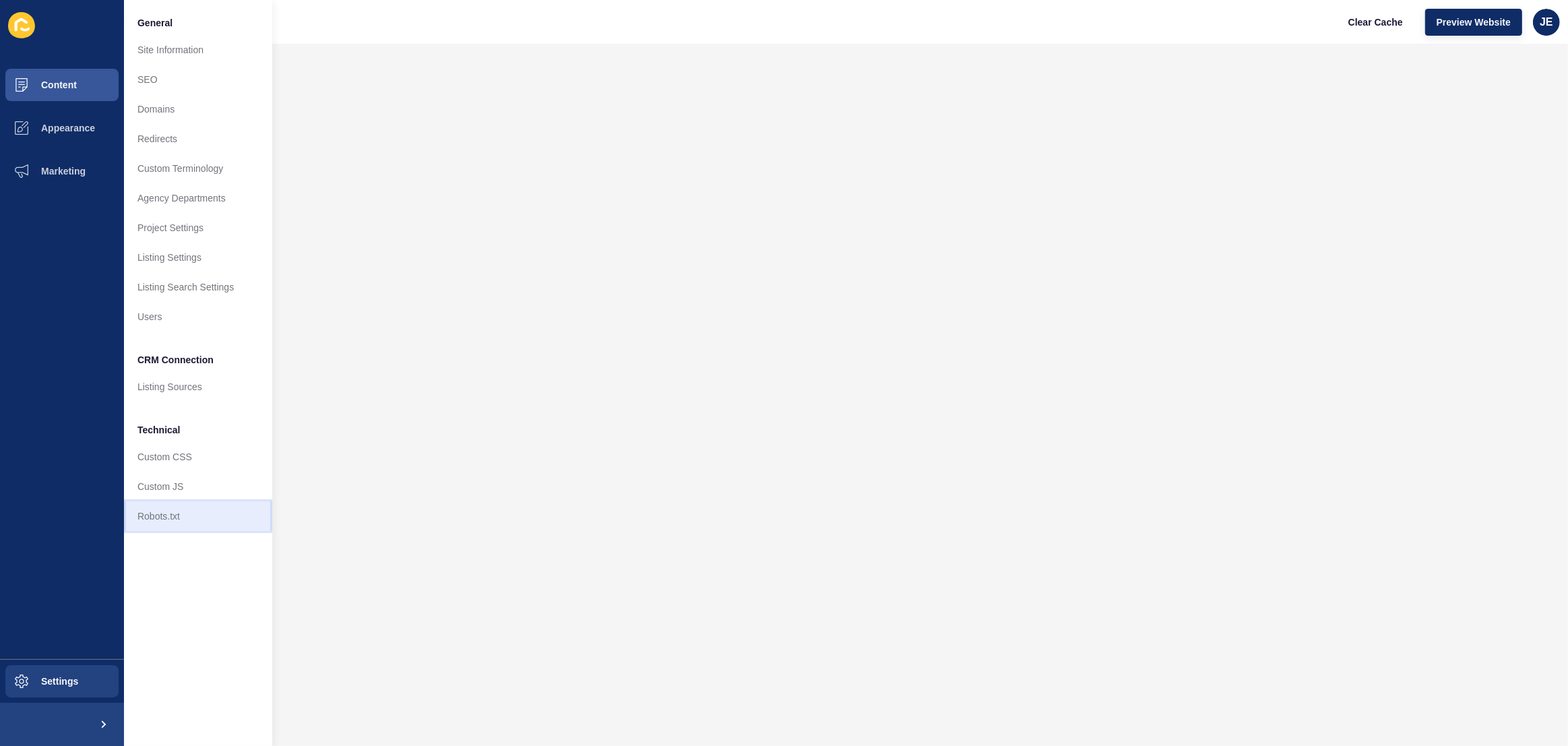
click at [165, 501] on link "Robots.txt" at bounding box center [198, 516] width 148 height 30
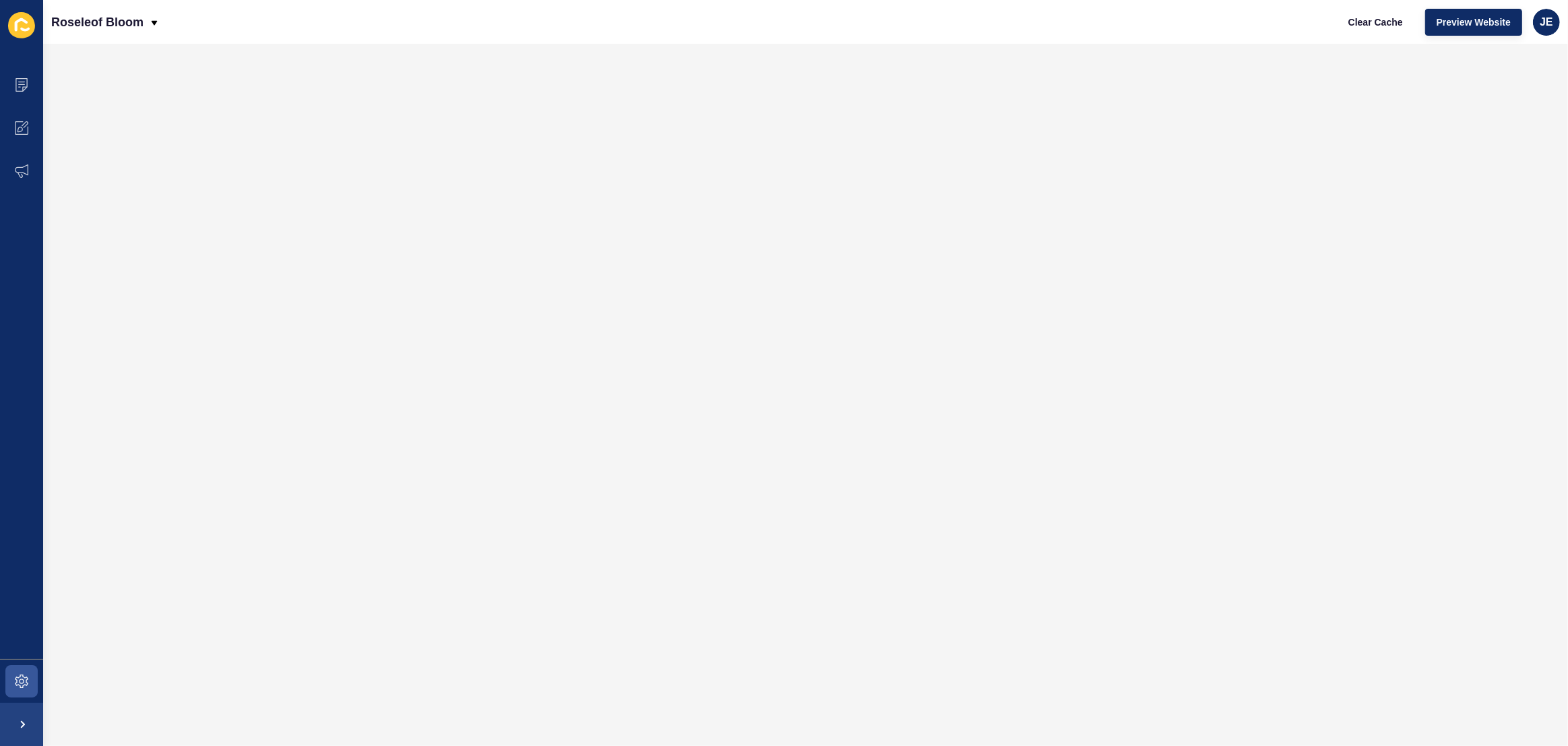
click at [165, 501] on div "Content Appearance Marketing Settings Roseleof Bloom Clear Cache Preview Websit…" at bounding box center [784, 373] width 1568 height 746
click at [12, 692] on span at bounding box center [21, 681] width 43 height 43
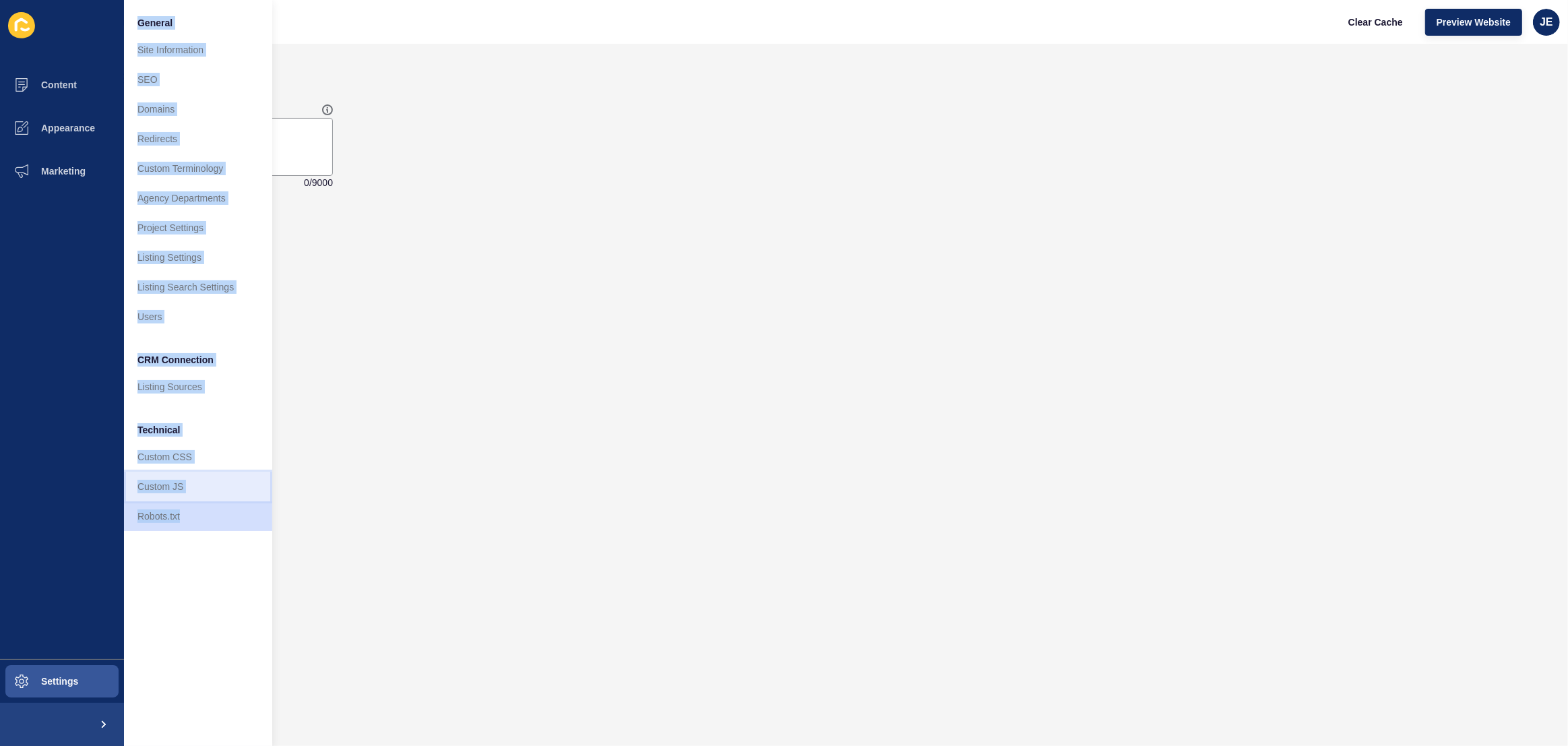
click at [162, 490] on link "Custom JS" at bounding box center [198, 486] width 148 height 30
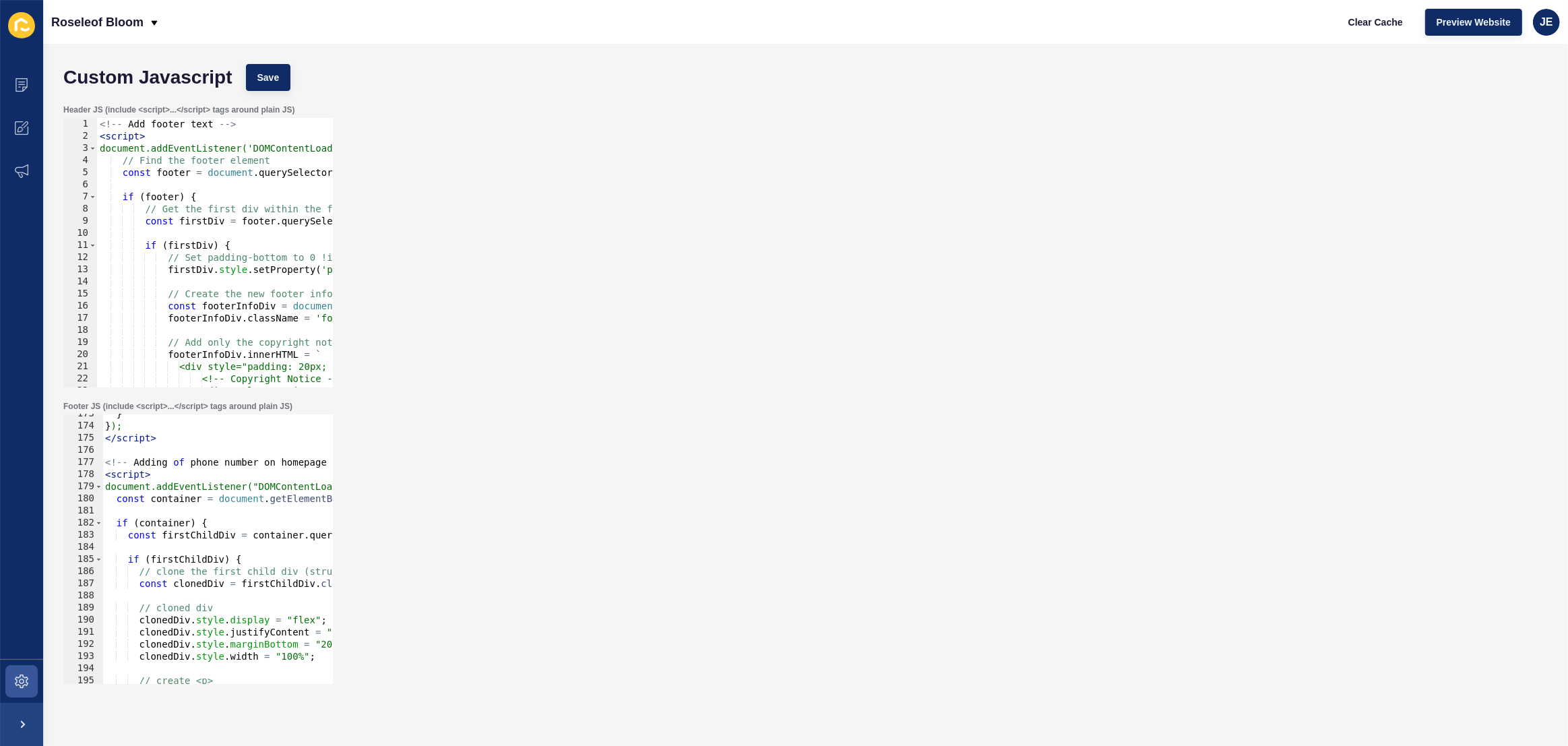
scroll to position [1908, 0]
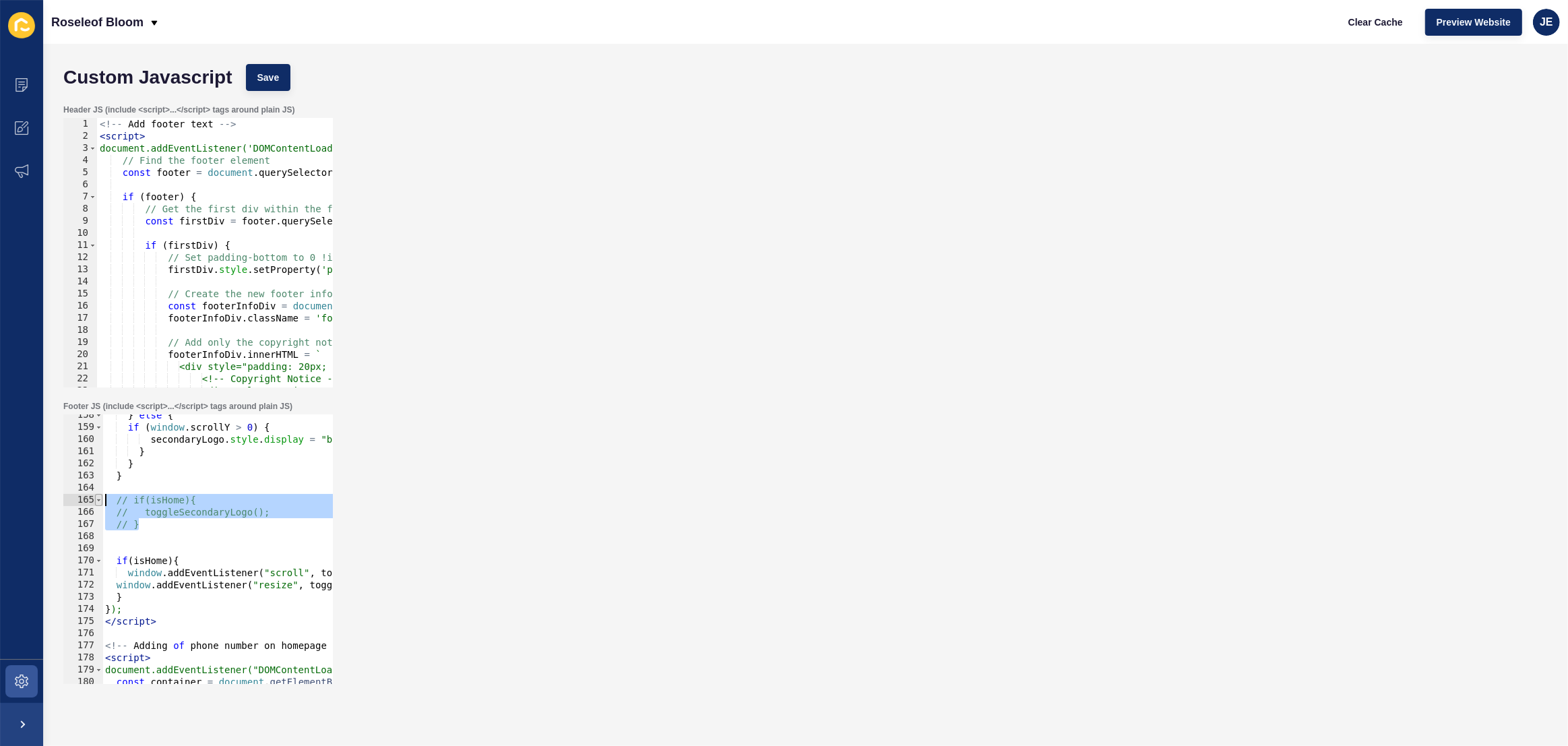
drag, startPoint x: 182, startPoint y: 526, endPoint x: 100, endPoint y: 500, distance: 86.0
click at [100, 500] on div "// } 158 159 160 161 162 163 164 165 166 167 168 169 170 171 172 173 174 175 17…" at bounding box center [197, 549] width 270 height 269
type textarea "// if(isHome){ // toggleSecondaryLogo();"
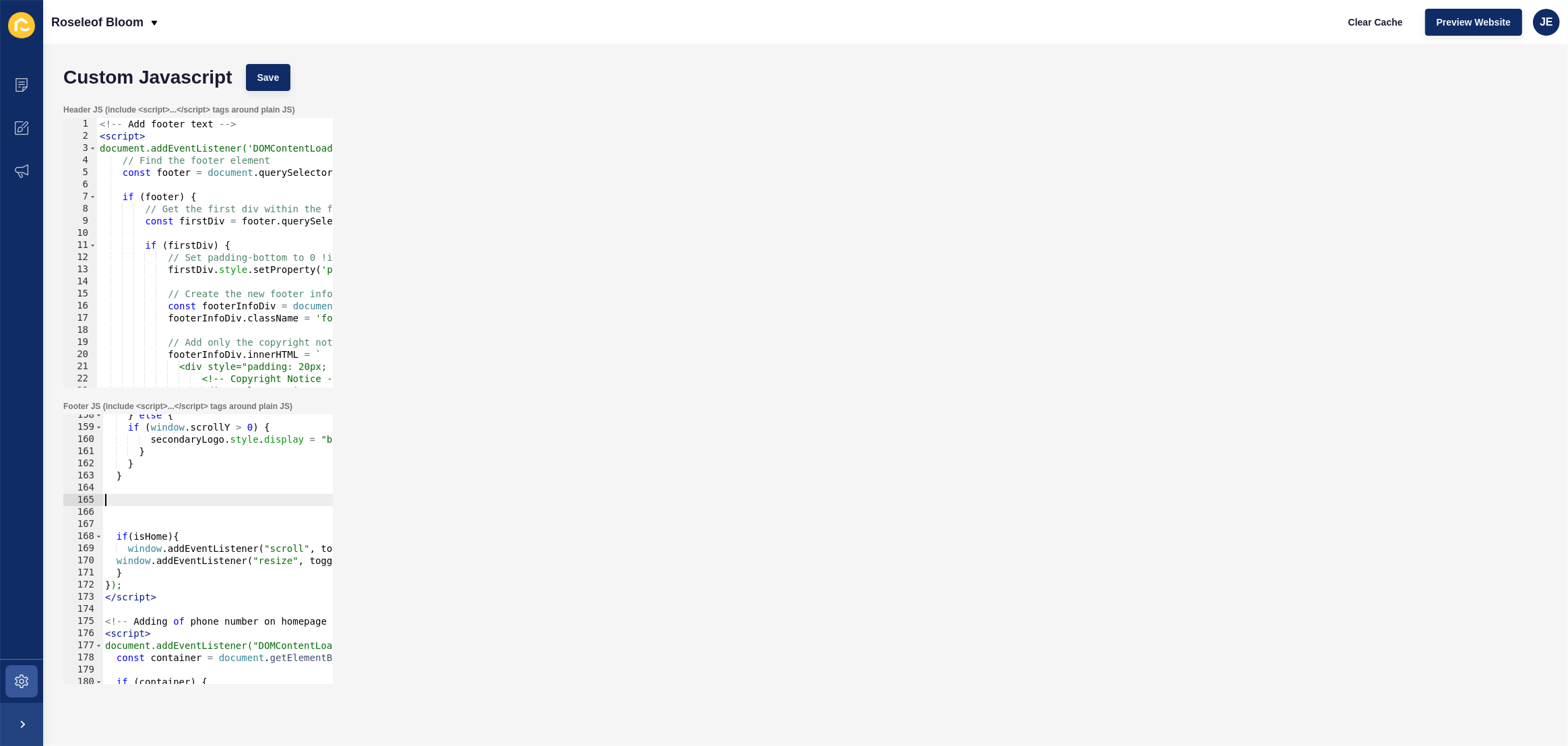
click at [123, 513] on div "} else { if ( window . scrollY > 0 ) { secondaryLogo . style . display = "block…" at bounding box center [416, 556] width 628 height 294
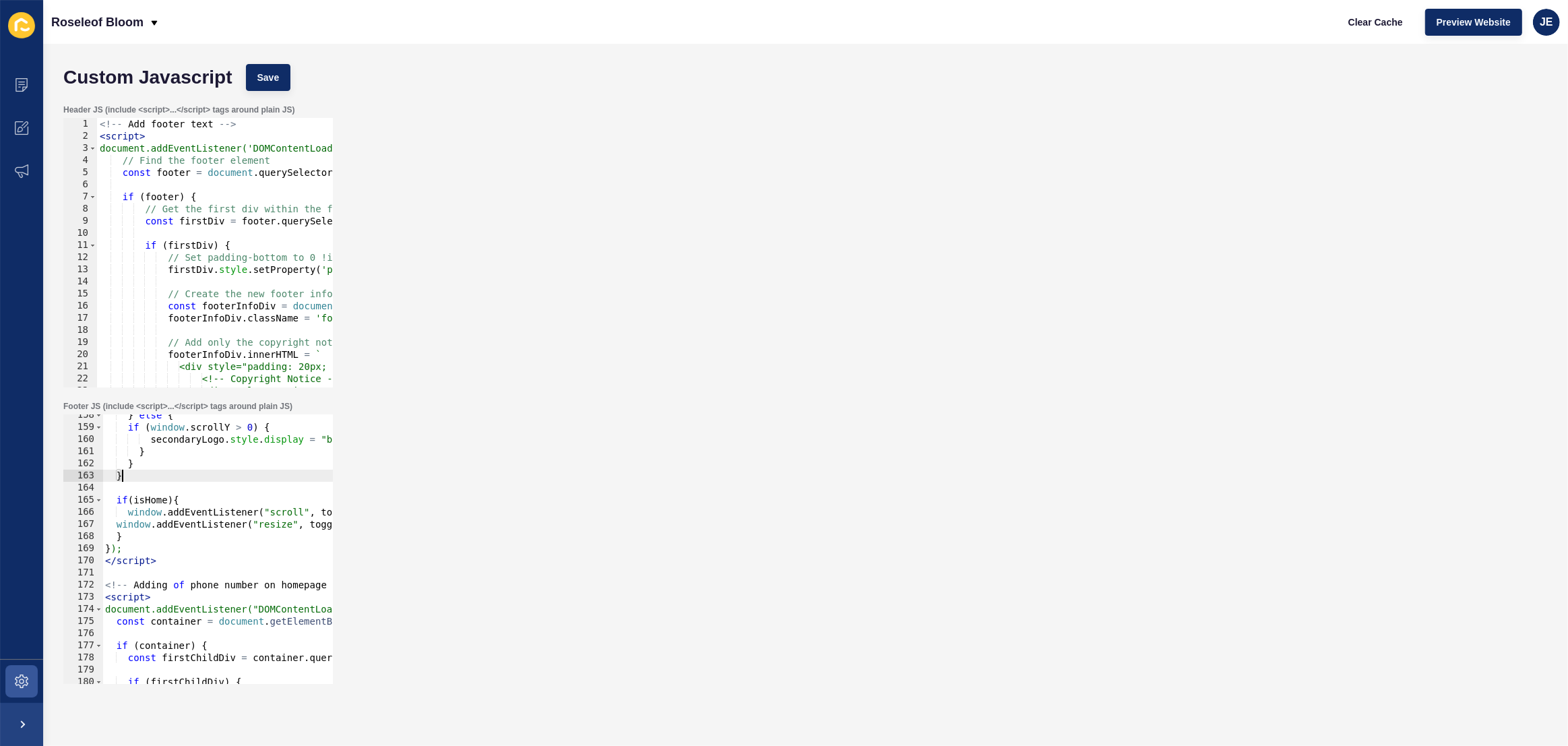
click at [114, 526] on div "} else { if ( window . scrollY > 0 ) { secondaryLogo . style . display = "block…" at bounding box center [416, 556] width 628 height 294
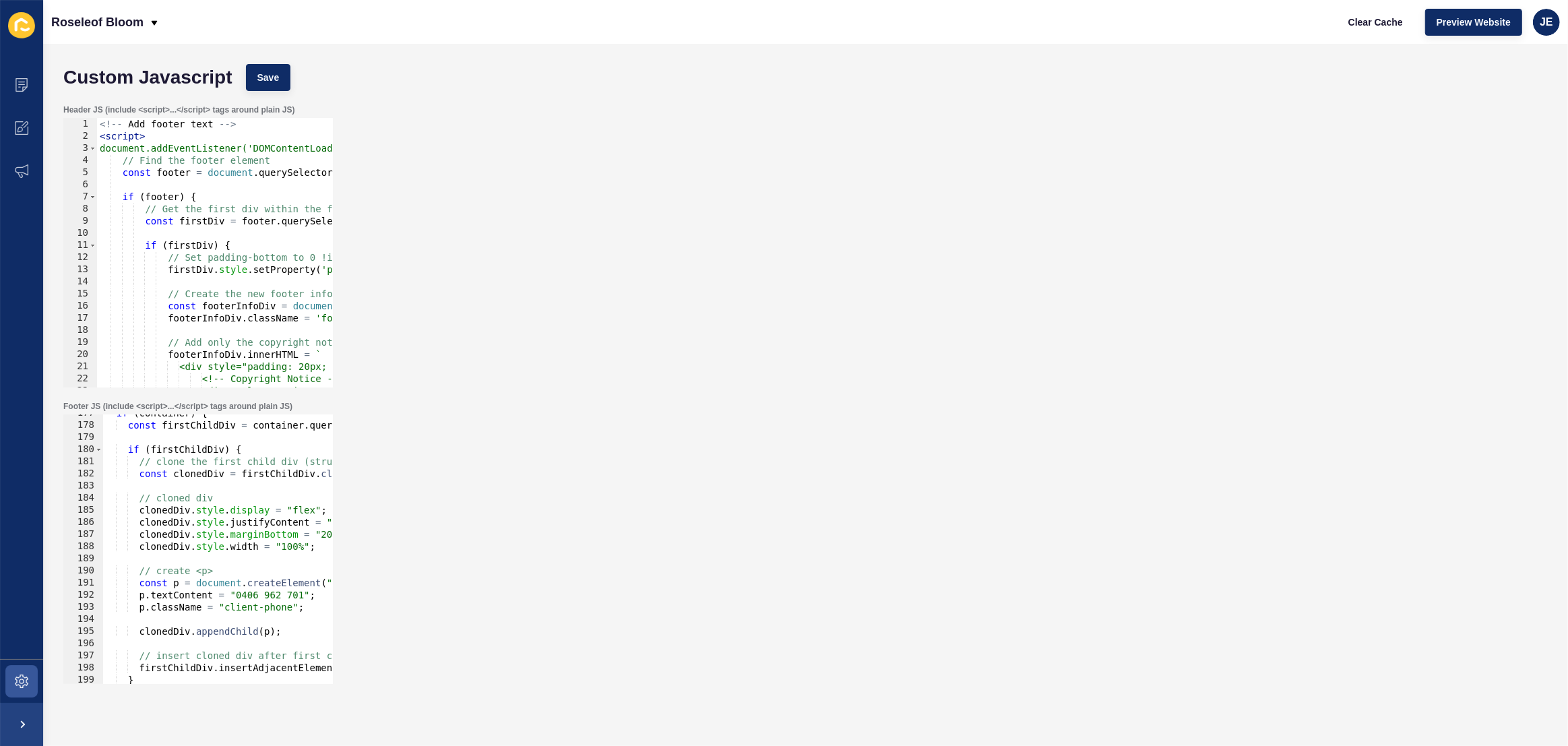
scroll to position [2142, 0]
click at [286, 66] on button "Save" at bounding box center [268, 77] width 45 height 27
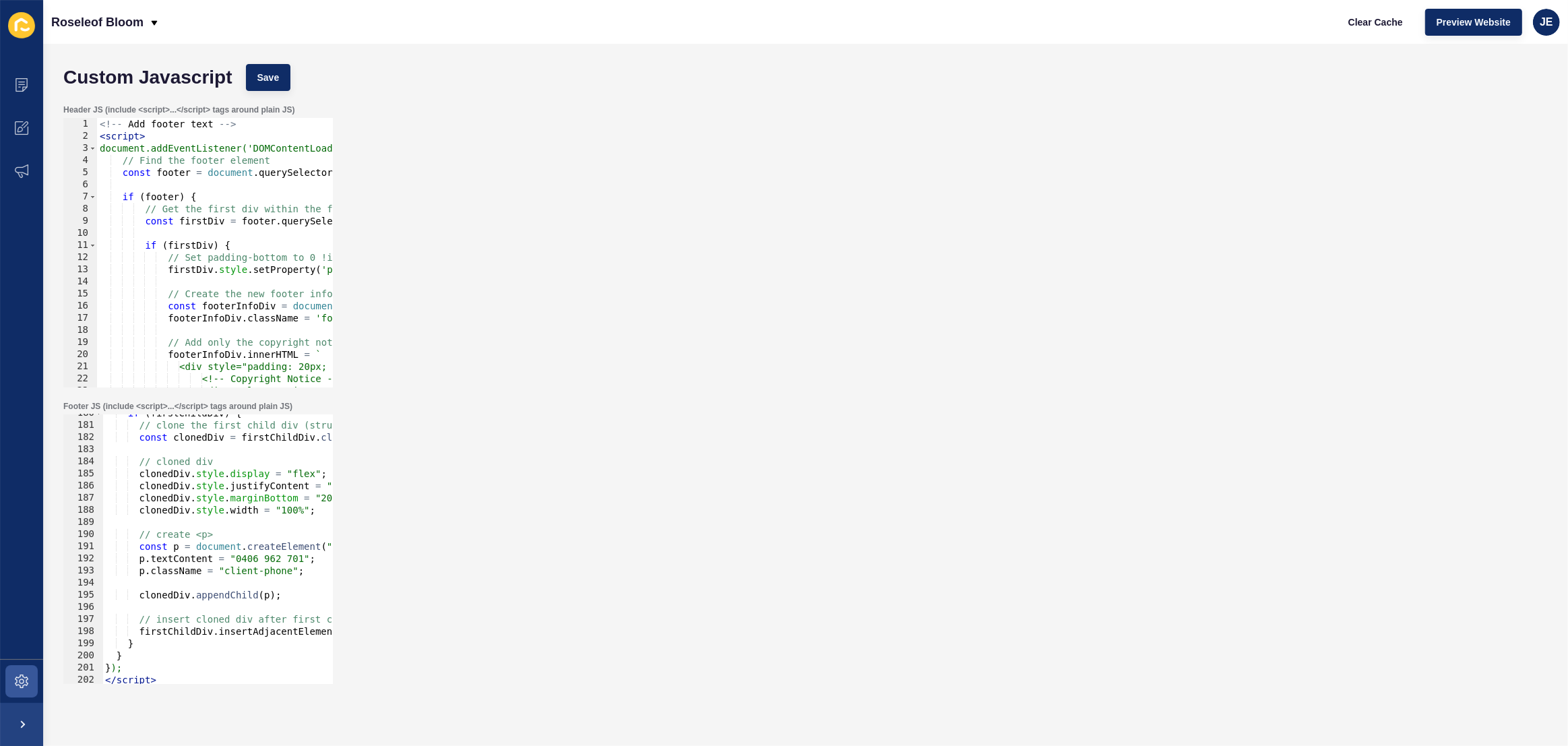
scroll to position [2362, 0]
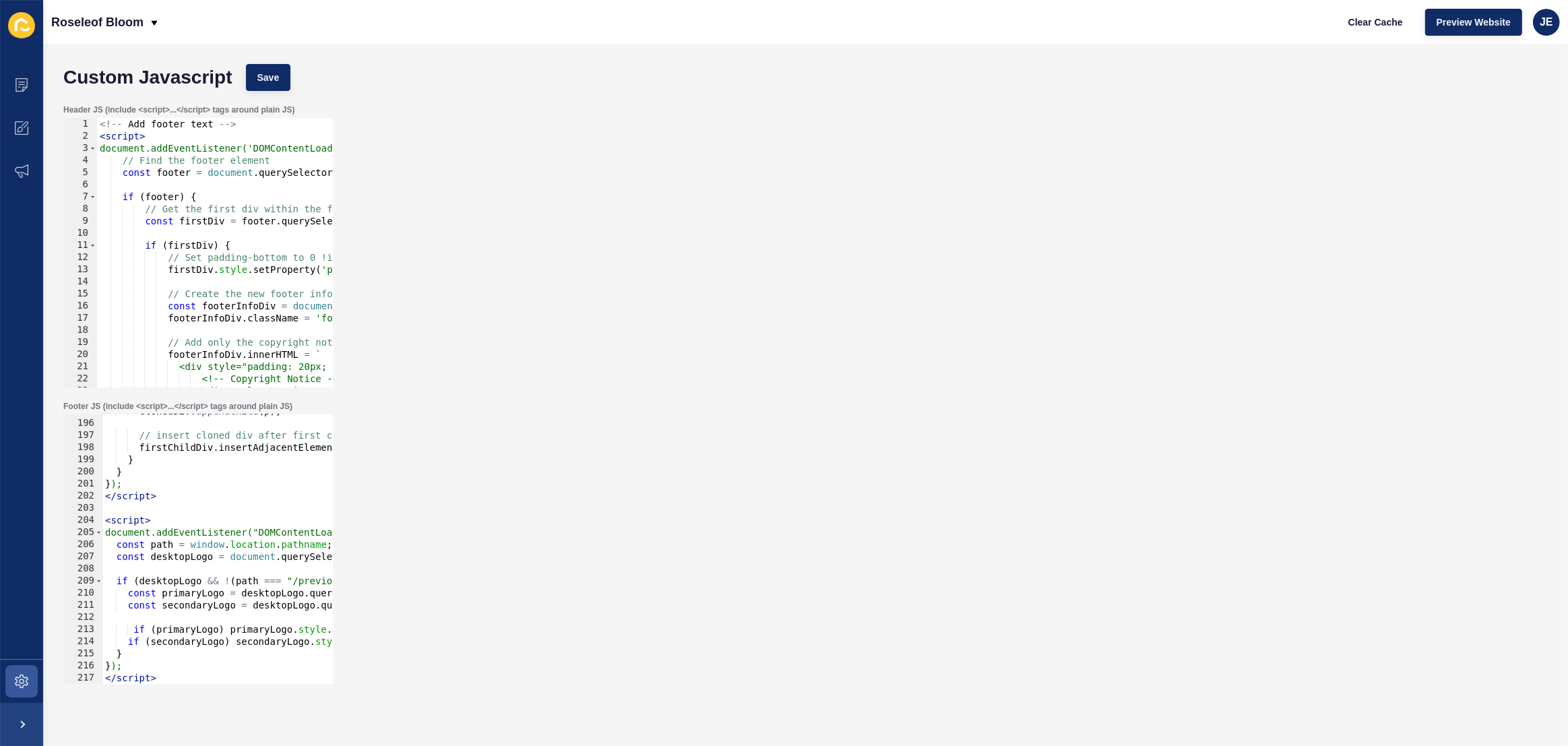
click at [215, 673] on div at bounding box center [416, 677] width 628 height 13
click at [229, 647] on div "clonedDiv . appendChild ( p ) ; // insert cloned div after first child firstChi…" at bounding box center [416, 551] width 628 height 294
click at [209, 664] on div "clonedDiv . appendChild ( p ) ; // insert cloned div after first child firstChi…" at bounding box center [416, 551] width 628 height 294
type textarea "</script>"
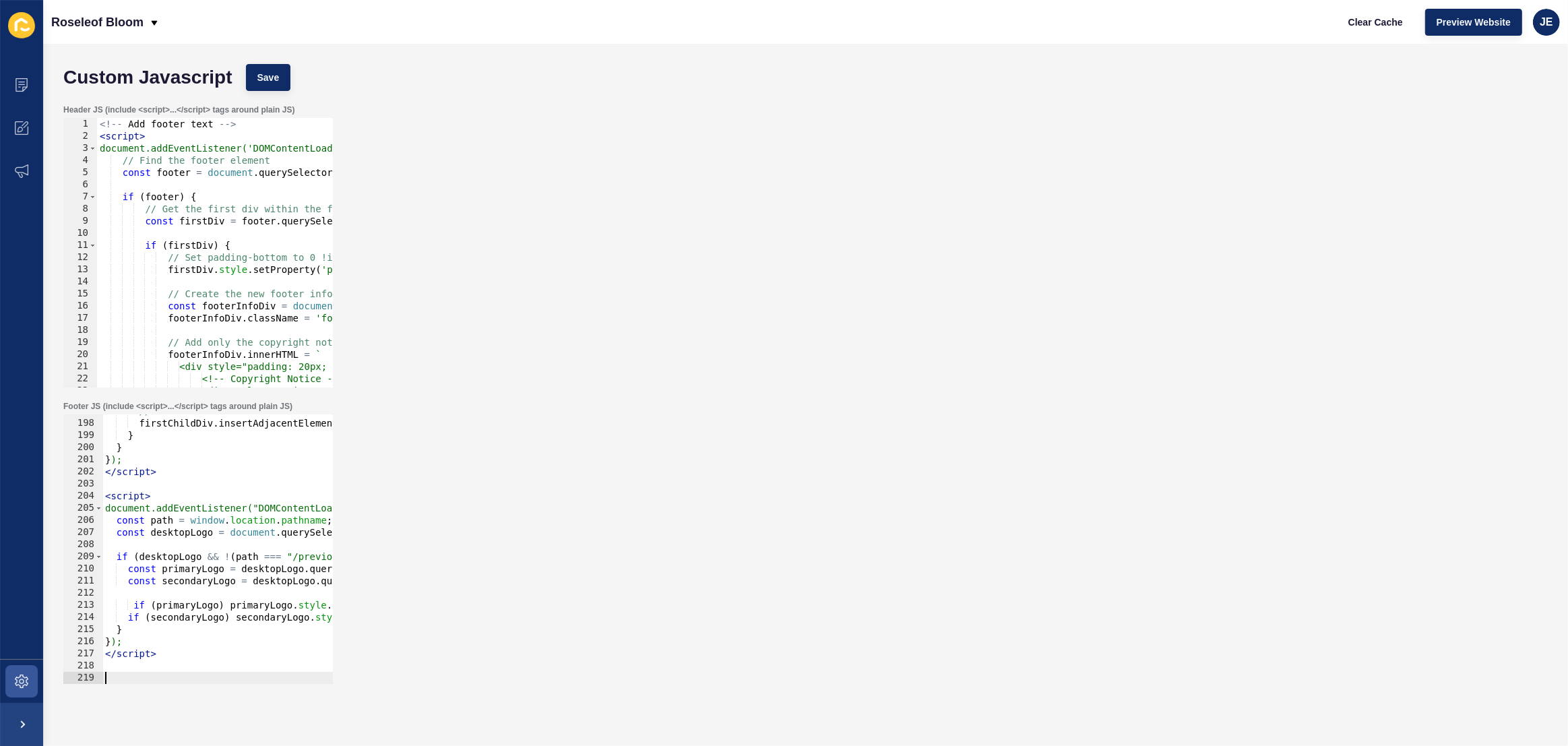
paste textarea "</script>"
type textarea "</script>"
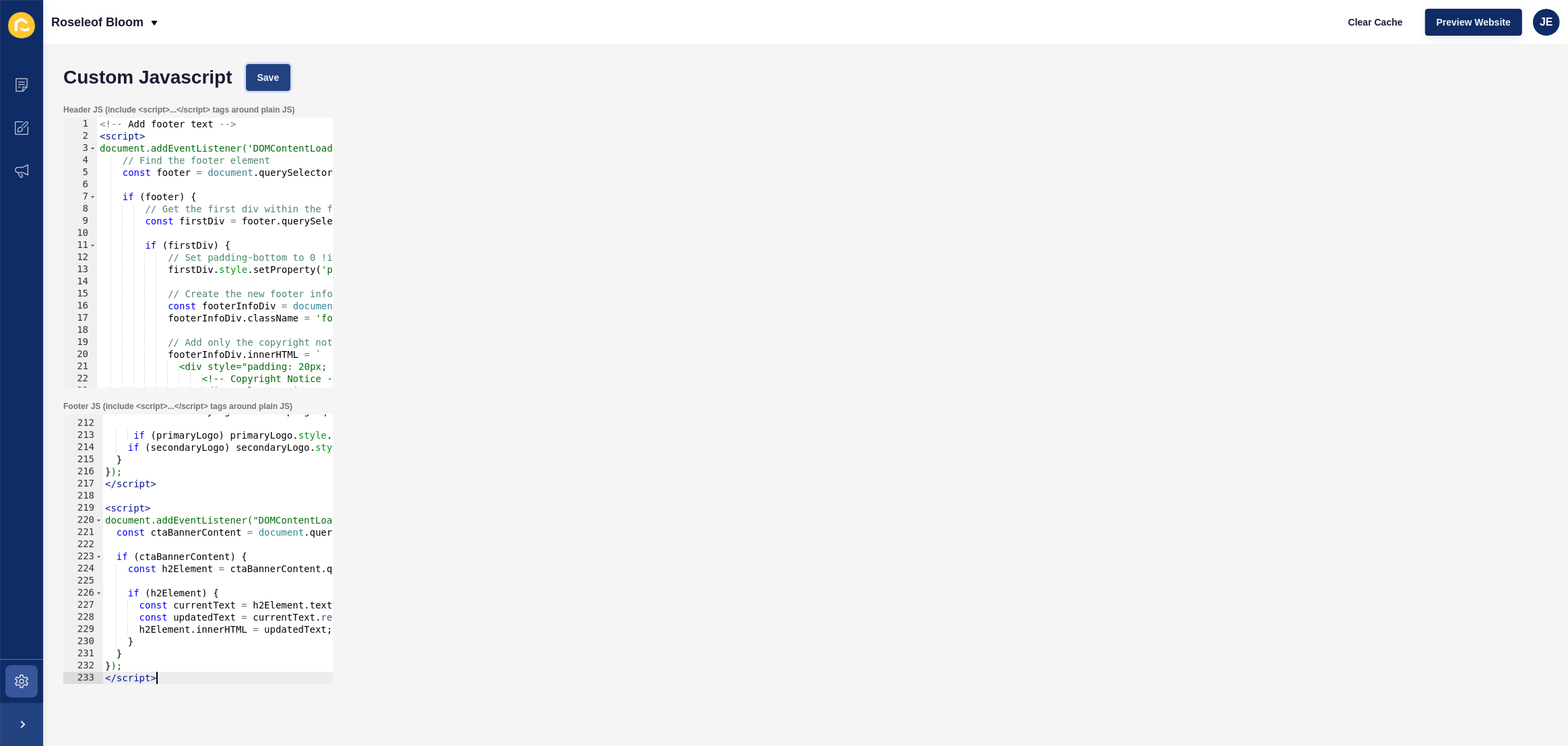
click at [283, 78] on button "Save" at bounding box center [268, 77] width 45 height 27
click at [1364, 21] on span "Clear Cache" at bounding box center [1375, 21] width 55 height 13
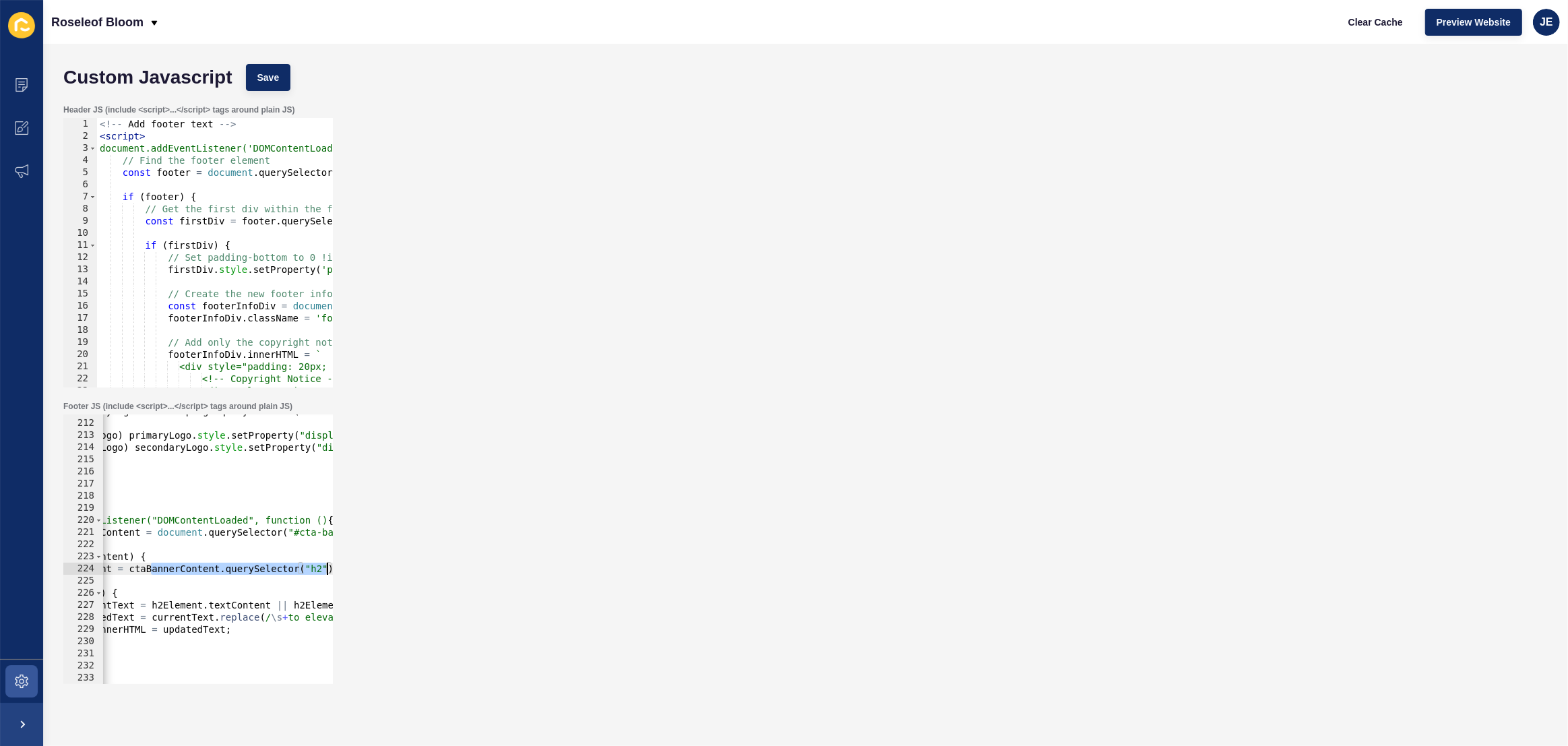
scroll to position [0, 112]
drag, startPoint x: 253, startPoint y: 567, endPoint x: 344, endPoint y: 569, distance: 91.0
click at [344, 569] on div "Footer JS (include <script>...</script> tags around plain JS) const h2Element =…" at bounding box center [806, 542] width 1498 height 296
click at [157, 641] on div "const secondaryLogo = desktopLogo . querySelector ( "#secondary-logo" ) ; if ( …" at bounding box center [304, 551] width 628 height 294
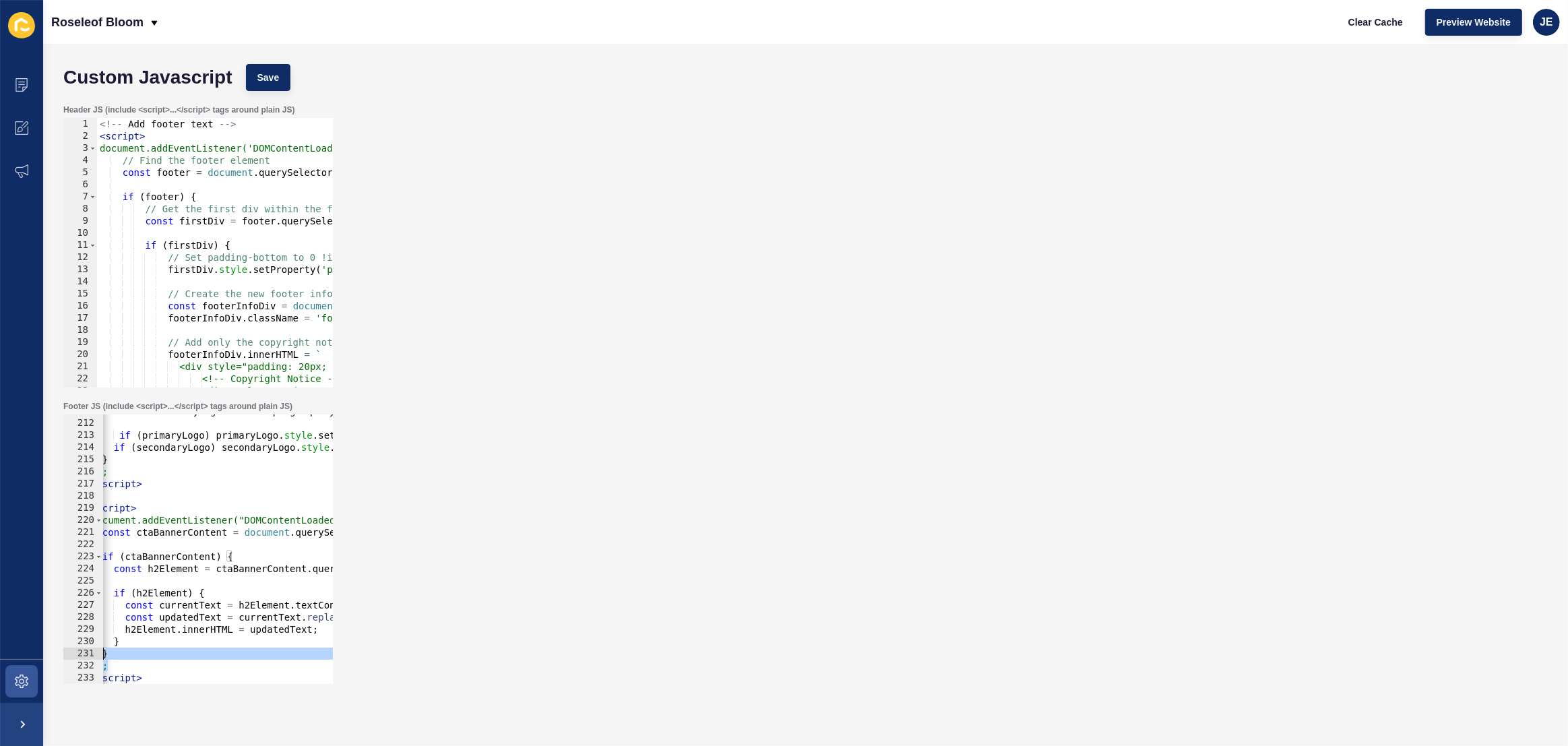
scroll to position [0, 0]
drag, startPoint x: 140, startPoint y: 664, endPoint x: 86, endPoint y: 656, distance: 54.6
click at [86, 656] on div "} 211 212 213 214 215 216 217 218 219 220 221 222 223 224 225 226 227 228 229 2…" at bounding box center [197, 549] width 270 height 269
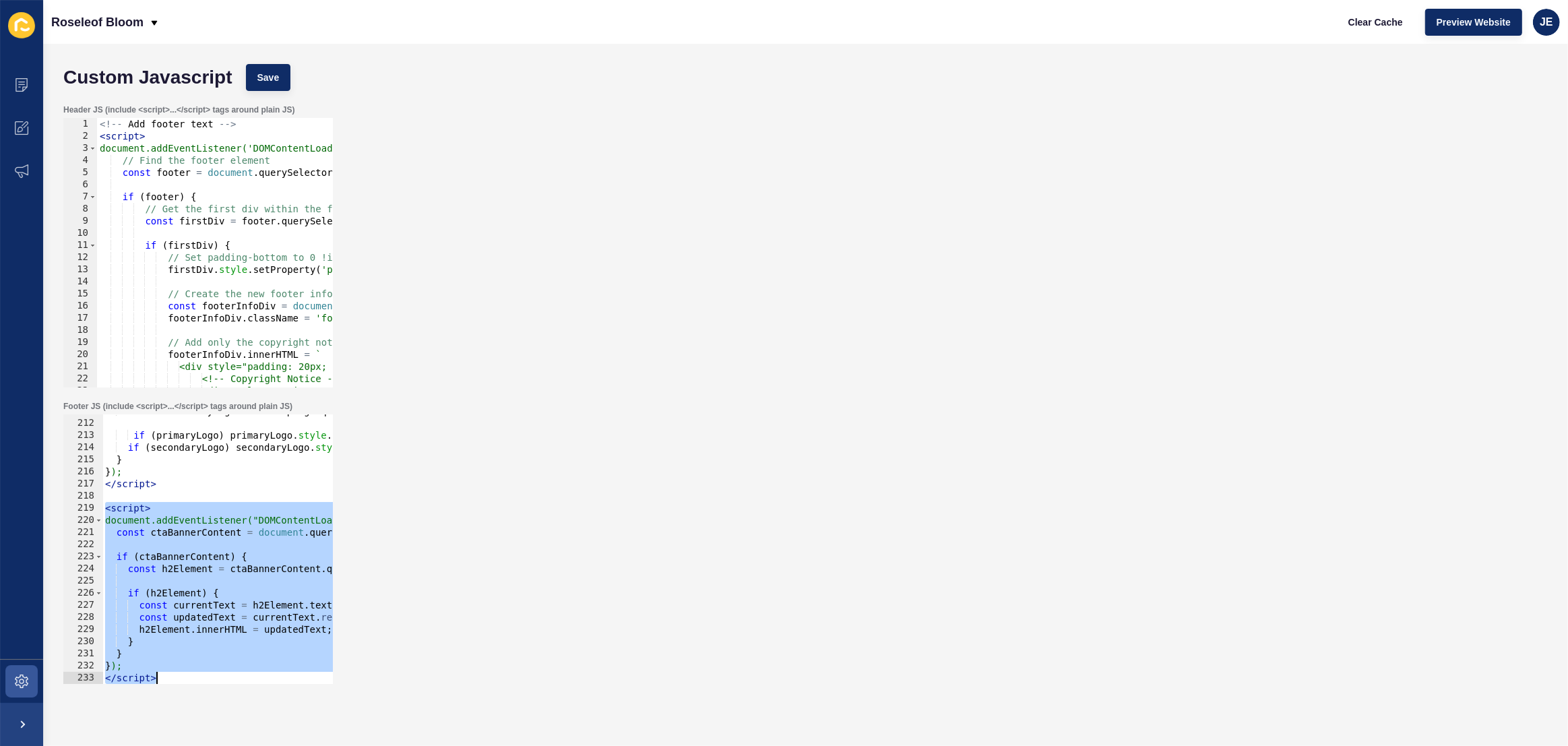
drag, startPoint x: 107, startPoint y: 509, endPoint x: 207, endPoint y: 709, distance: 223.6
click at [207, 709] on div "Custom Javascript Save Header JS (include <script>...</script> tags around plai…" at bounding box center [805, 394] width 1525 height 702
paste textarea
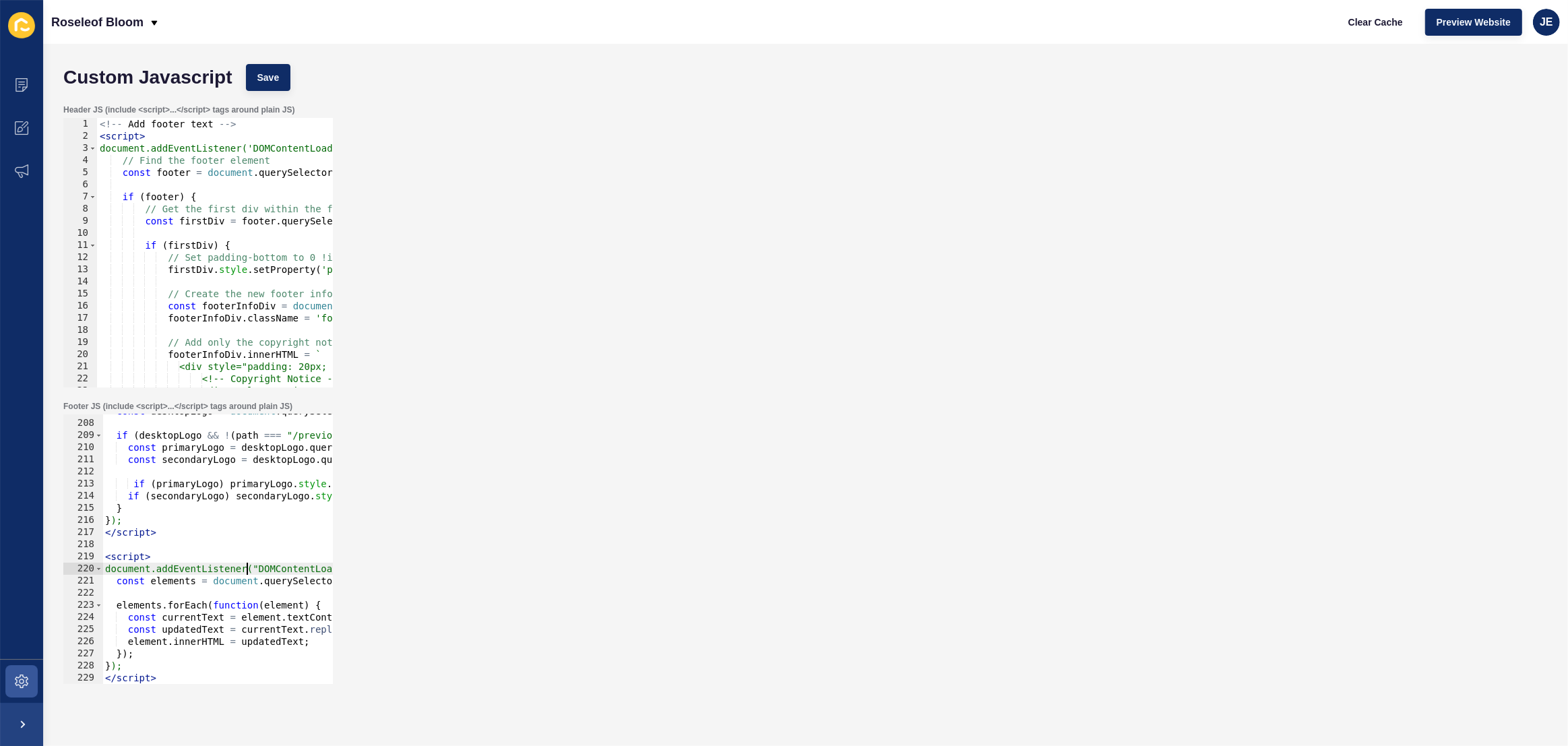
scroll to position [0, 112]
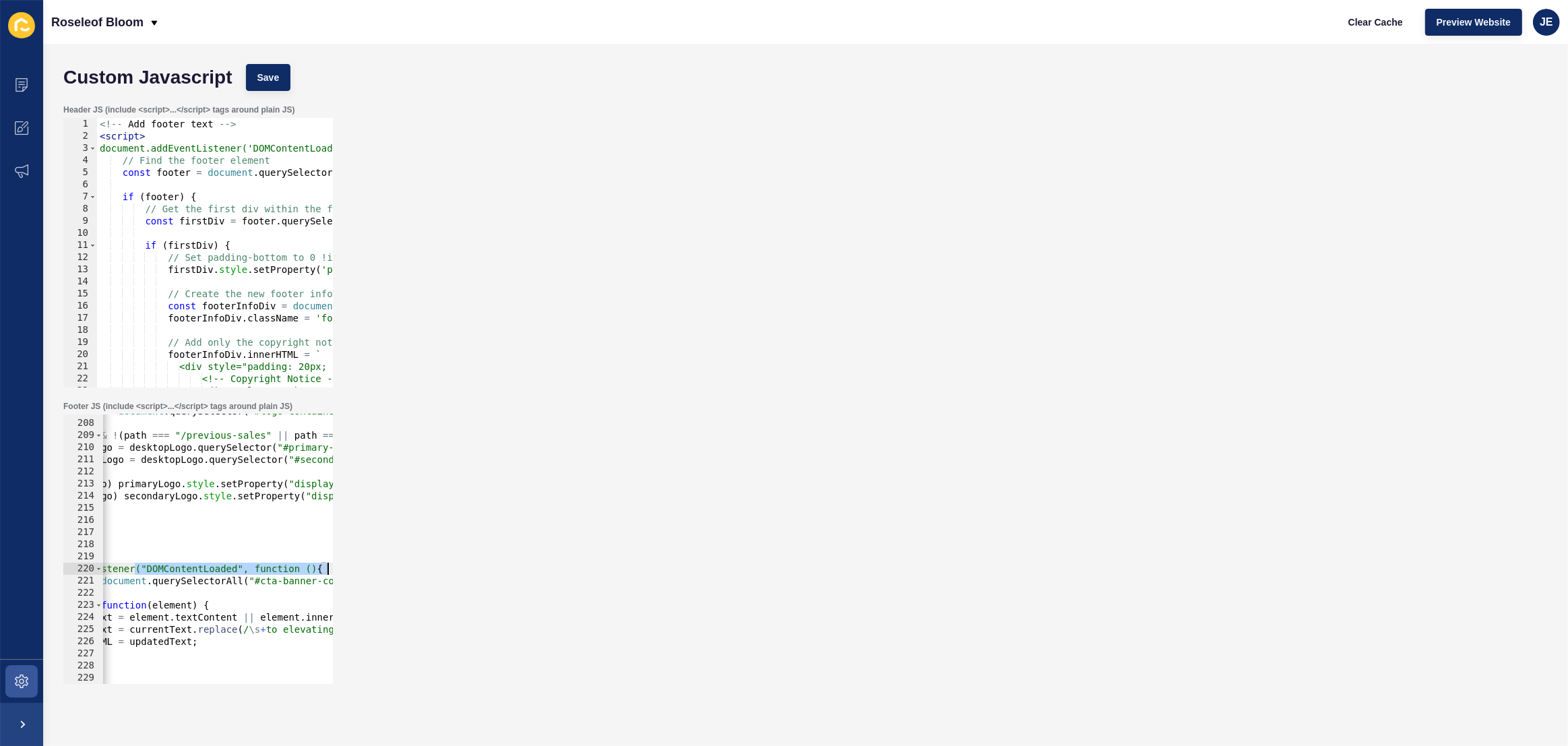
drag, startPoint x: 245, startPoint y: 569, endPoint x: 362, endPoint y: 567, distance: 117.0
click at [362, 567] on div "Footer JS (include <script>...</script> tags around plain JS) </script> 207 208…" at bounding box center [806, 542] width 1498 height 296
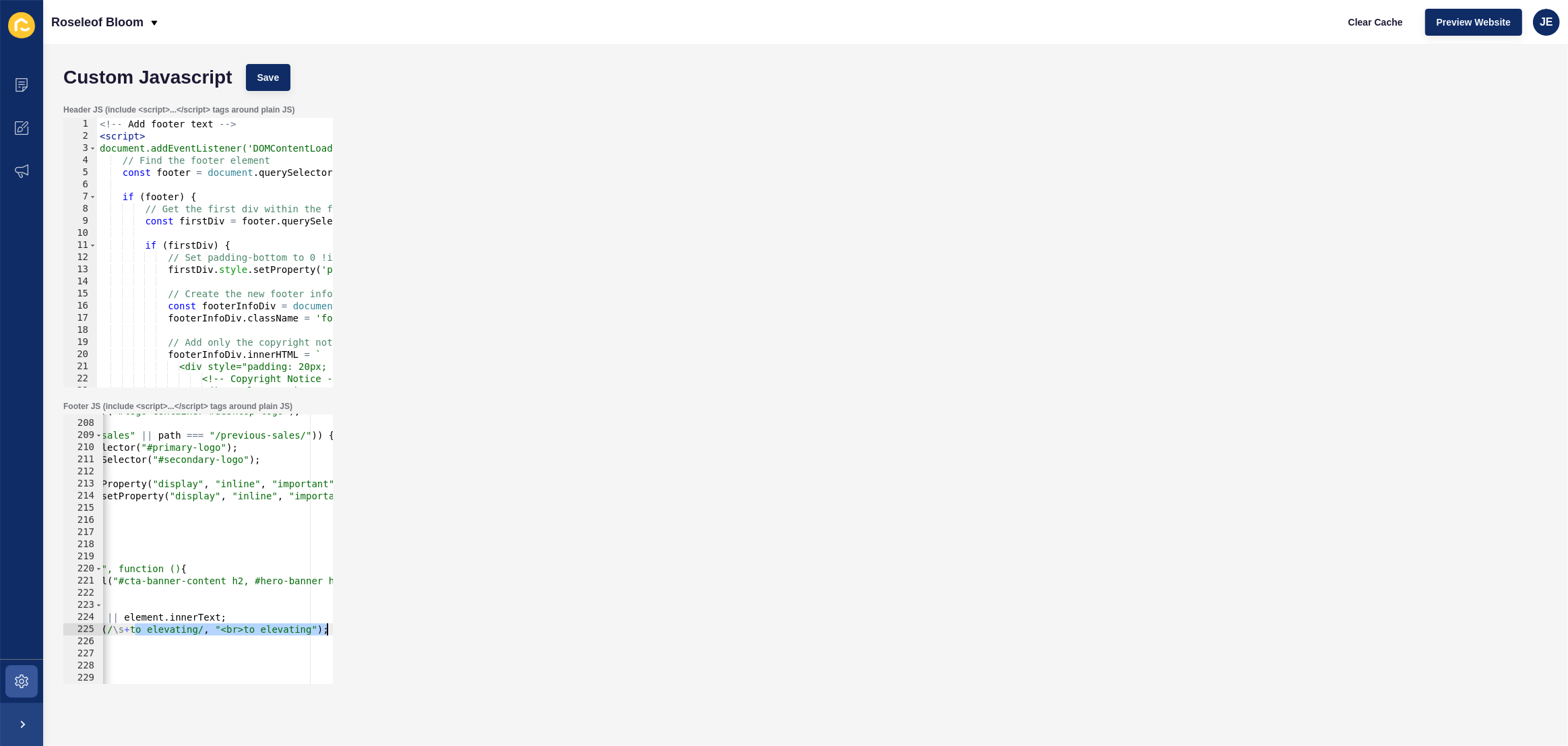
drag, startPoint x: 304, startPoint y: 630, endPoint x: 355, endPoint y: 631, distance: 51.0
click at [366, 627] on div "Footer JS (include <script>...</script> tags around plain JS) document.addEvent…" at bounding box center [806, 542] width 1498 height 296
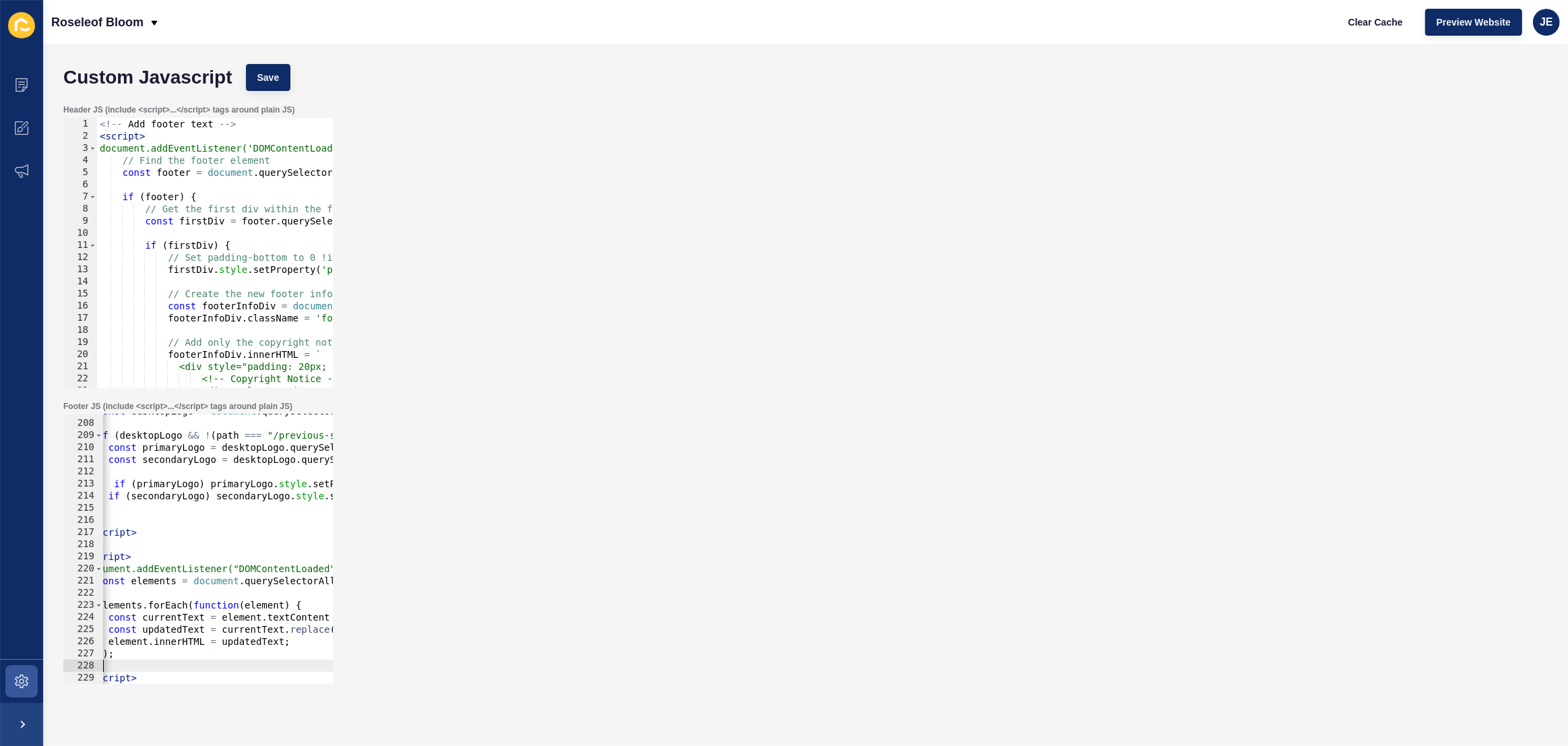
click at [206, 659] on div "const desktopLogo = document . querySelector ( "#logo-container #desktop-logo" …" at bounding box center [397, 551] width 628 height 294
type textarea "});"
click at [276, 60] on div "Custom Javascript Save" at bounding box center [806, 78] width 1498 height 40
click at [274, 85] on button "Save" at bounding box center [268, 77] width 45 height 27
click at [1359, 30] on button "Clear Cache" at bounding box center [1375, 22] width 78 height 27
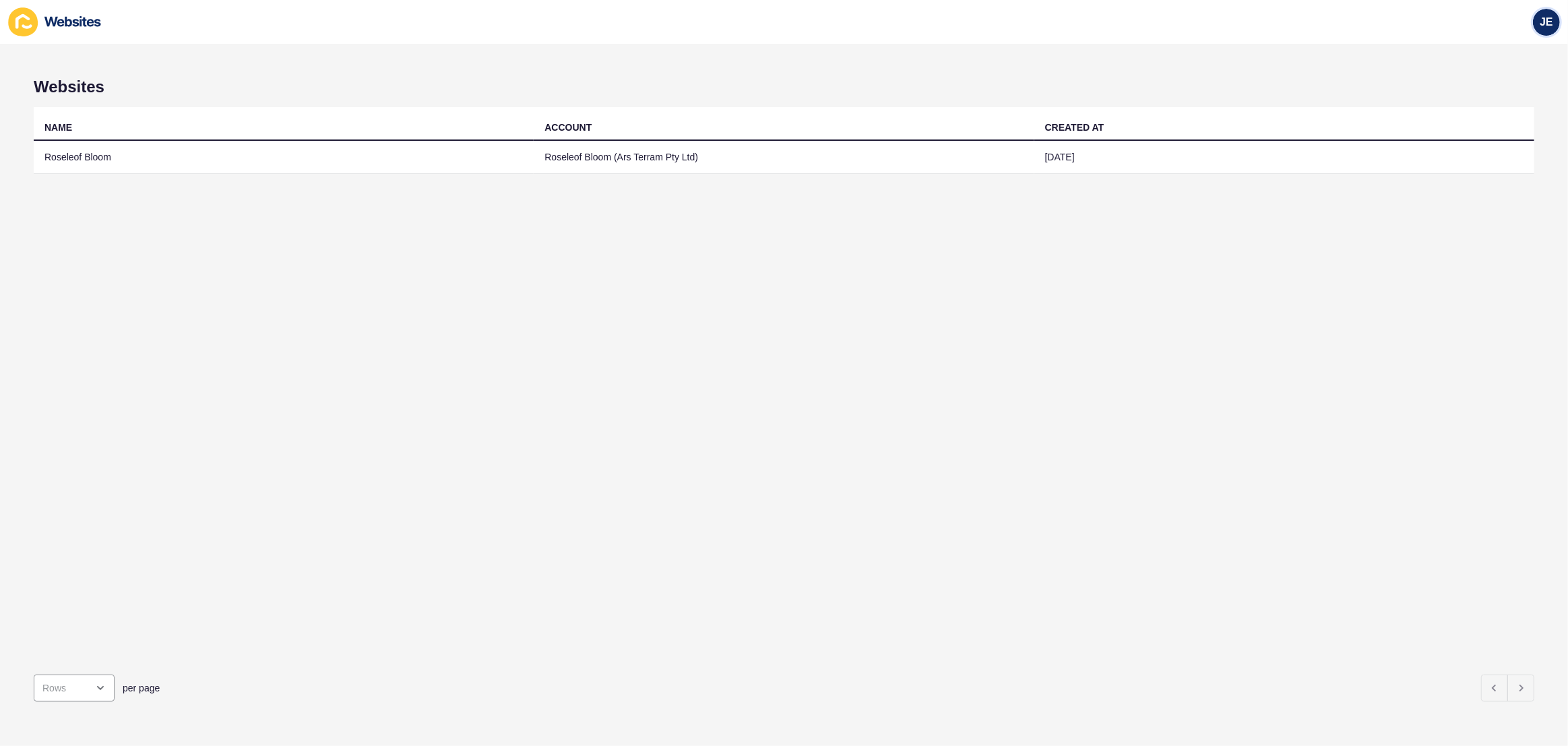
click at [1556, 32] on div "JE" at bounding box center [1546, 22] width 27 height 27
click at [1517, 109] on link "Logout" at bounding box center [1515, 112] width 99 height 30
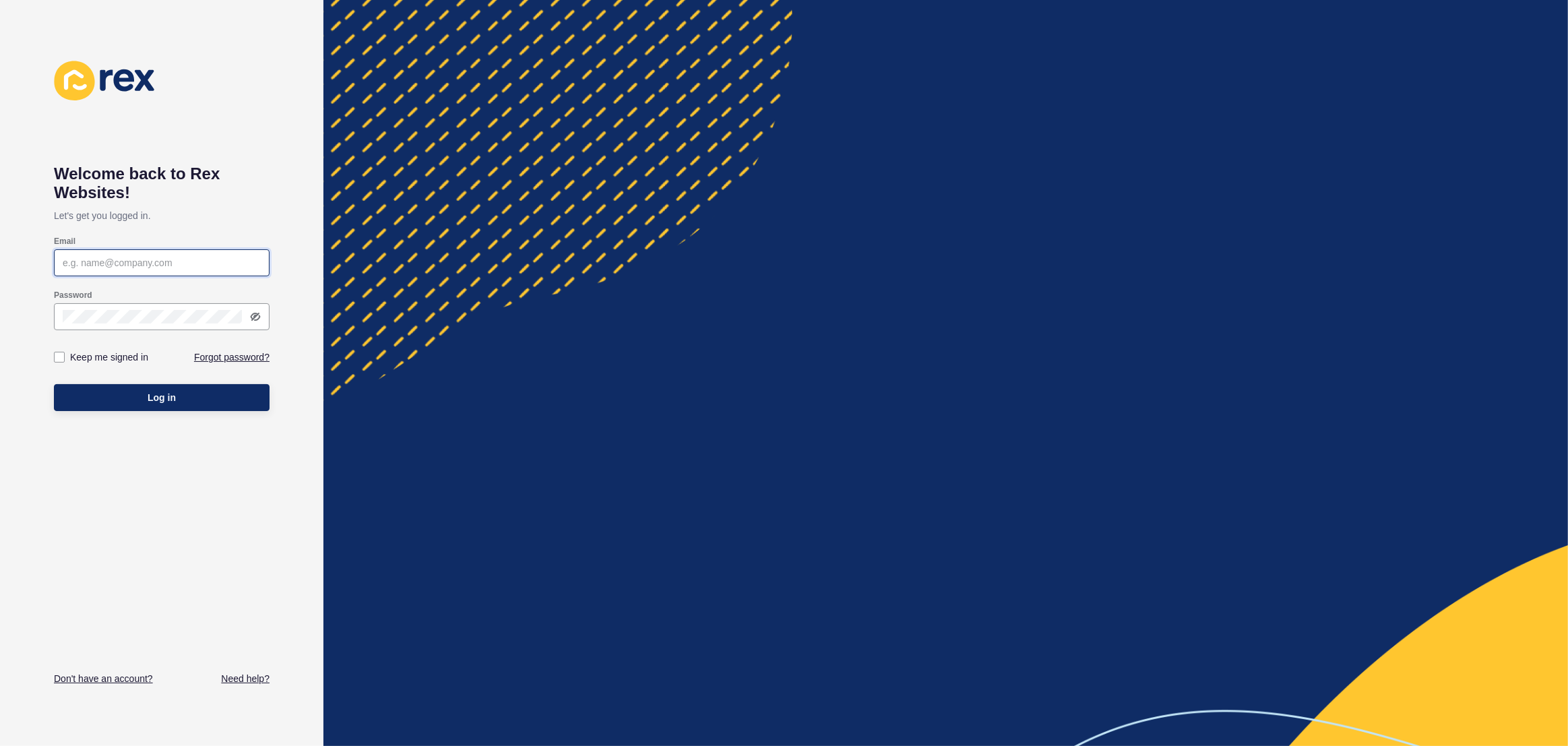
type input "[EMAIL_ADDRESS][PERSON_NAME][DOMAIN_NAME]"
click at [214, 400] on button "Log in" at bounding box center [161, 397] width 215 height 27
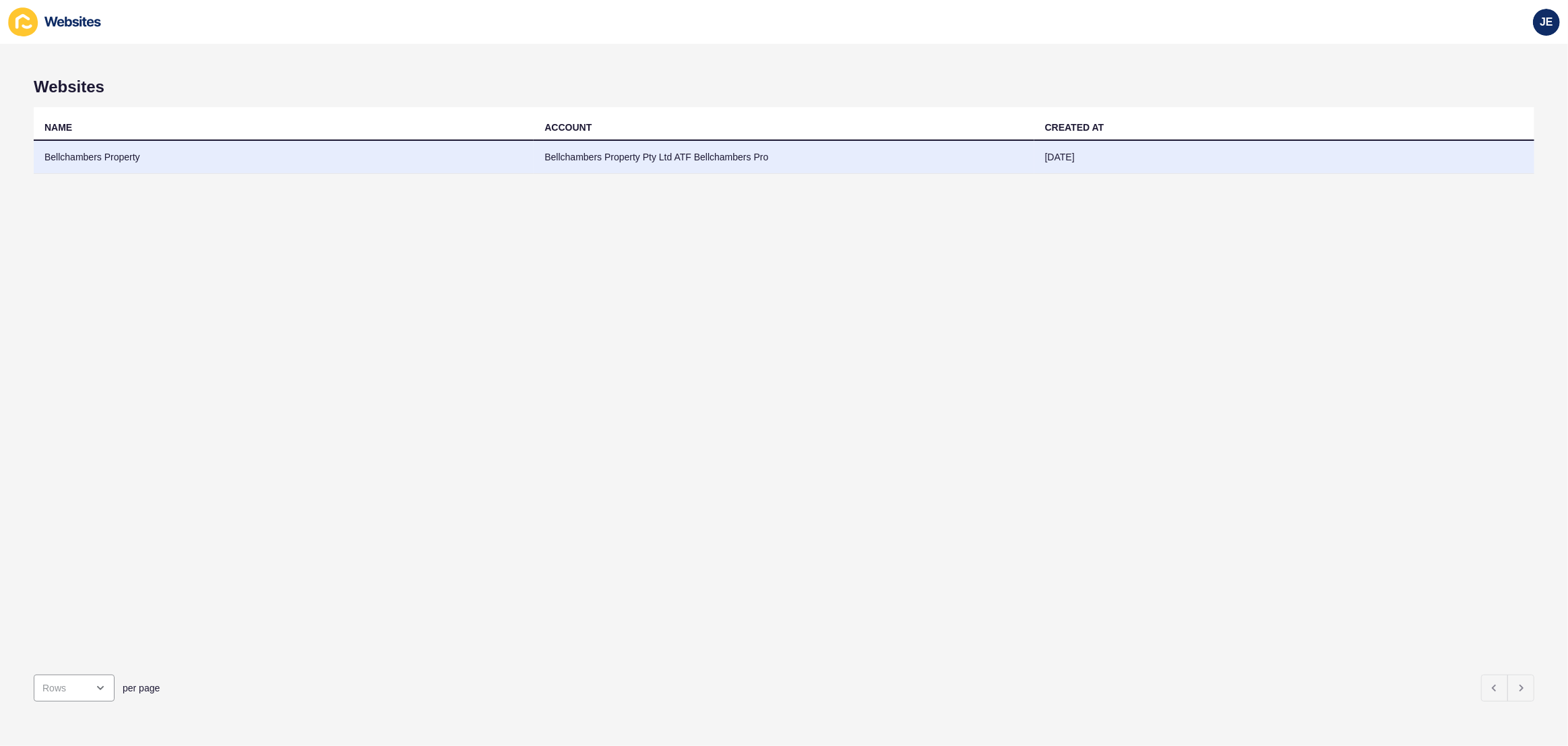
click at [660, 158] on td "Bellchambers Property Pty Ltd ATF Bellchambers Pro" at bounding box center [784, 157] width 500 height 33
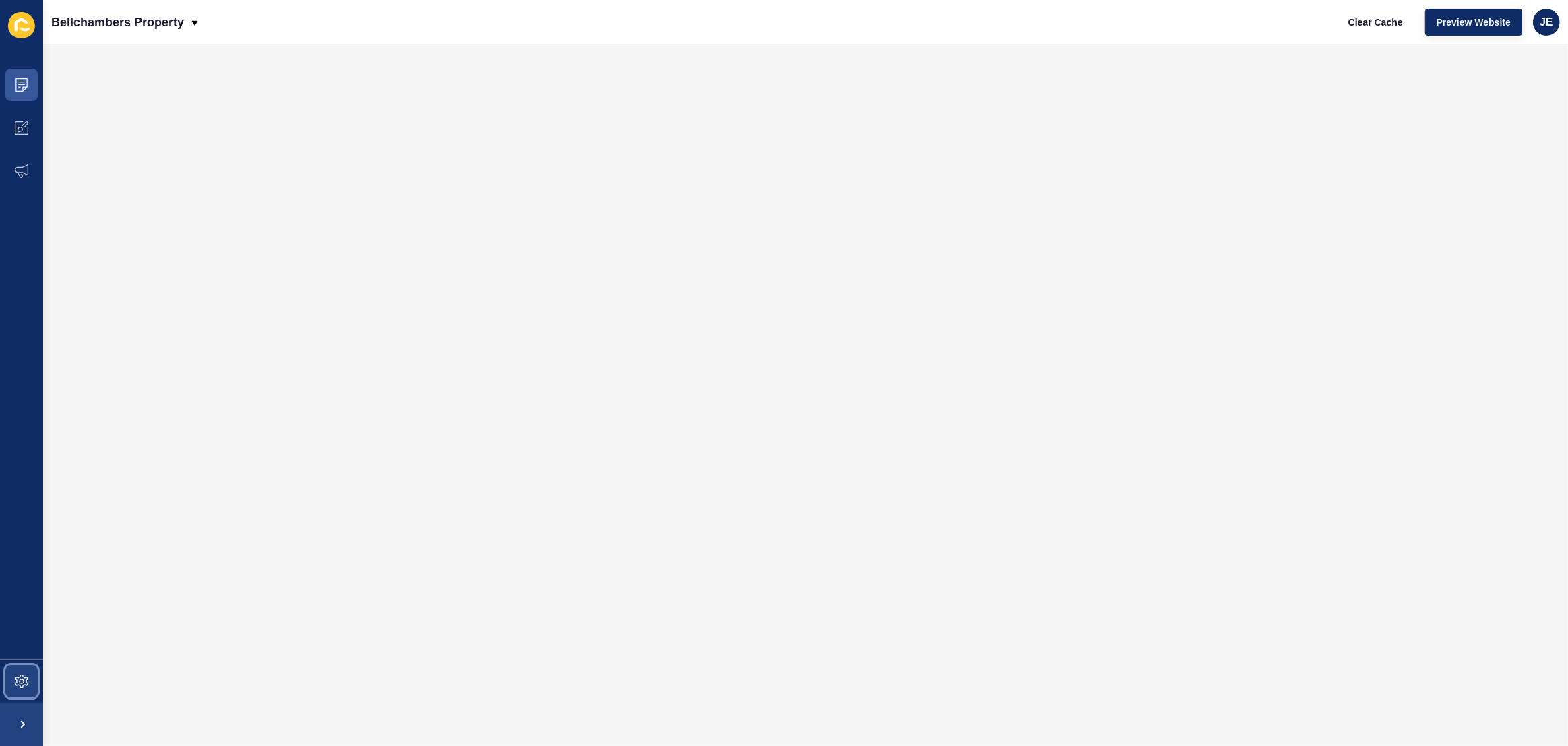
click at [17, 669] on span at bounding box center [21, 681] width 43 height 43
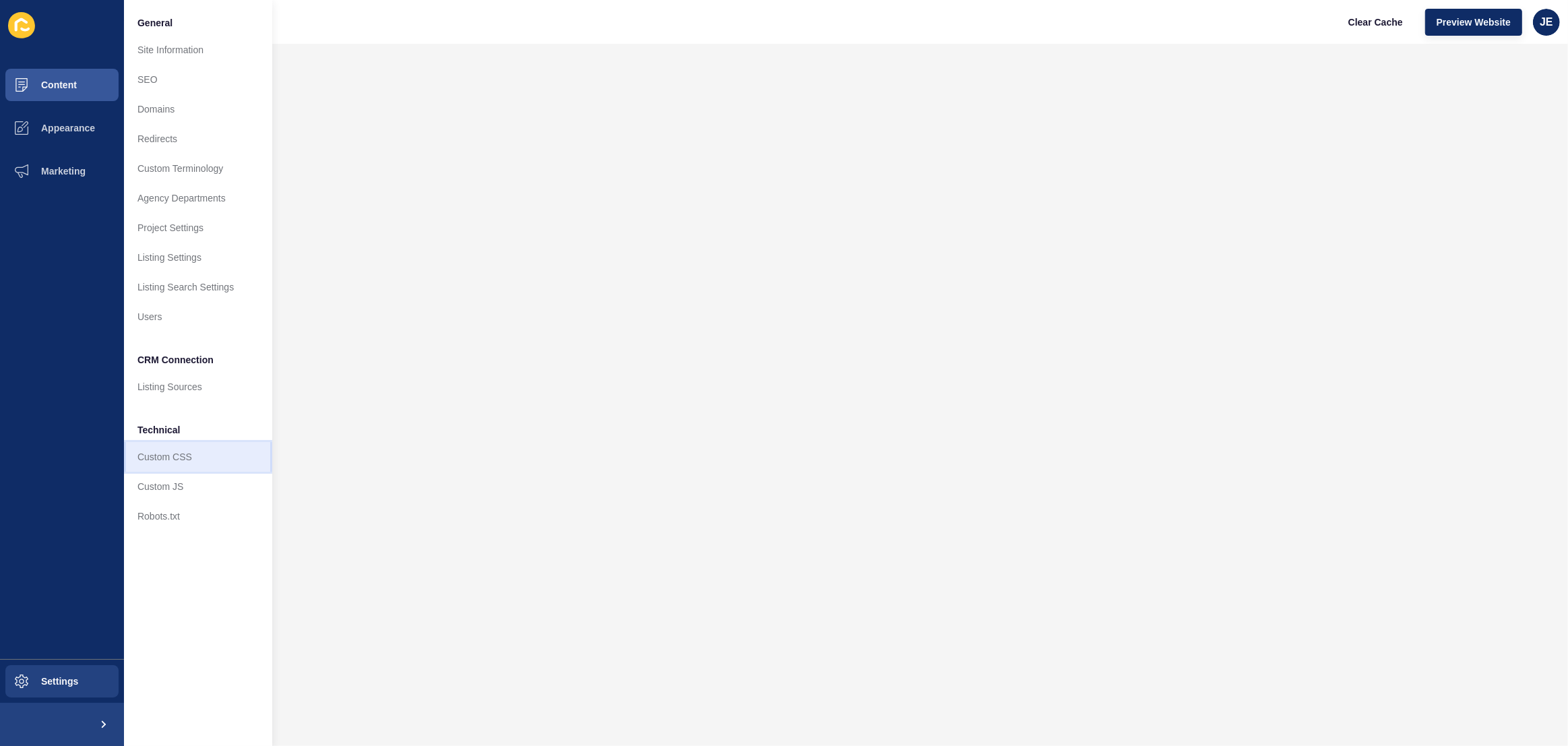
click at [166, 461] on link "Custom CSS" at bounding box center [198, 456] width 148 height 30
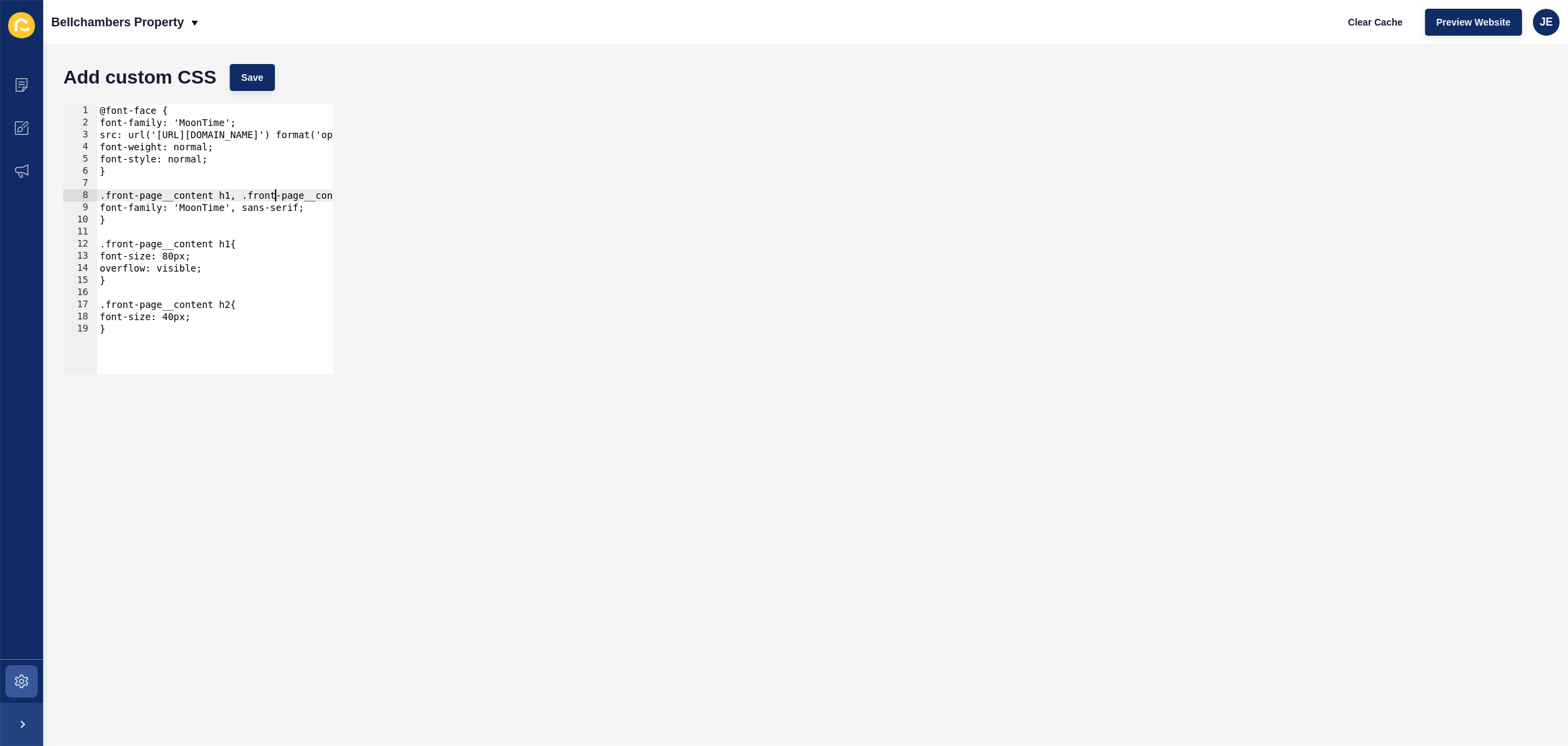
scroll to position [0, 49]
drag, startPoint x: 274, startPoint y: 198, endPoint x: 376, endPoint y: 199, distance: 102.0
click at [376, 199] on div ".front-page__content h1, .front-page__content h2{ 1 2 3 4 5 6 7 8 9 10 11 12 13…" at bounding box center [806, 239] width 1498 height 283
drag, startPoint x: 200, startPoint y: 228, endPoint x: 105, endPoint y: 217, distance: 95.6
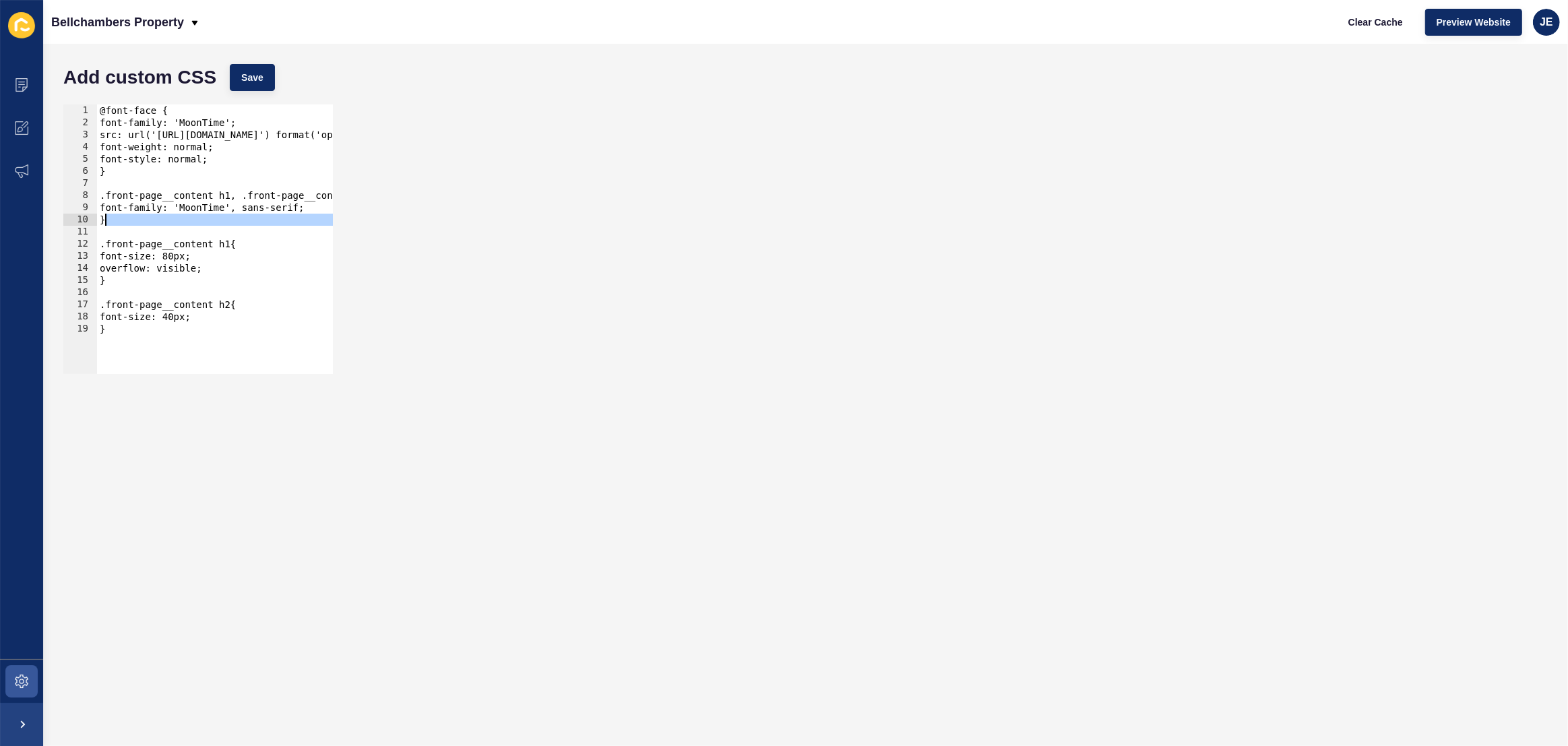
click at [105, 217] on div "@font-face { font-family: 'MoonTime'; src: url('https://app-spoke-sites-au.s3.a…" at bounding box center [450, 247] width 707 height 284
click at [1436, 23] on button "Preview Website" at bounding box center [1474, 22] width 97 height 27
click at [222, 257] on div "@font-face { font-family: 'MoonTime'; src: url('https://app-spoke-sites-au.s3.a…" at bounding box center [450, 247] width 707 height 284
click at [237, 208] on div "@font-face { font-family: 'MoonTime'; src: url('https://app-spoke-sites-au.s3.a…" at bounding box center [450, 247] width 707 height 284
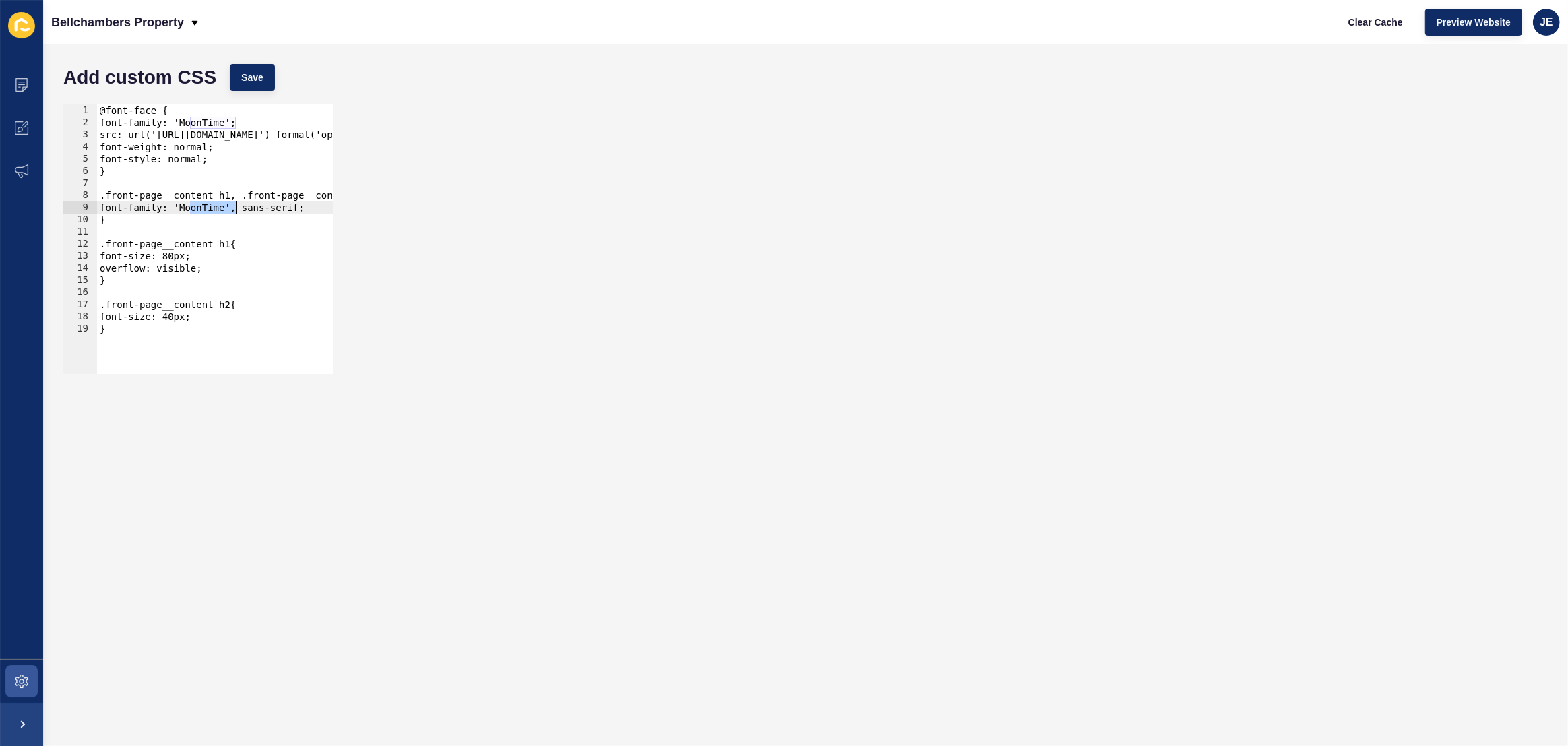
click at [237, 208] on div "@font-face { font-family: 'MoonTime'; src: url('https://app-spoke-sites-au.s3.a…" at bounding box center [450, 247] width 707 height 284
click at [255, 80] on span "Save" at bounding box center [252, 77] width 22 height 13
drag, startPoint x: 182, startPoint y: 246, endPoint x: 174, endPoint y: 245, distance: 8.1
click at [174, 245] on div "@font-face { font-family: 'MoonTime'; src: url('https://app-spoke-sites-au.s3.a…" at bounding box center [450, 247] width 707 height 284
click at [181, 243] on div "@font-face { font-family: 'MoonTime'; src: url('https://app-spoke-sites-au.s3.a…" at bounding box center [450, 247] width 707 height 284
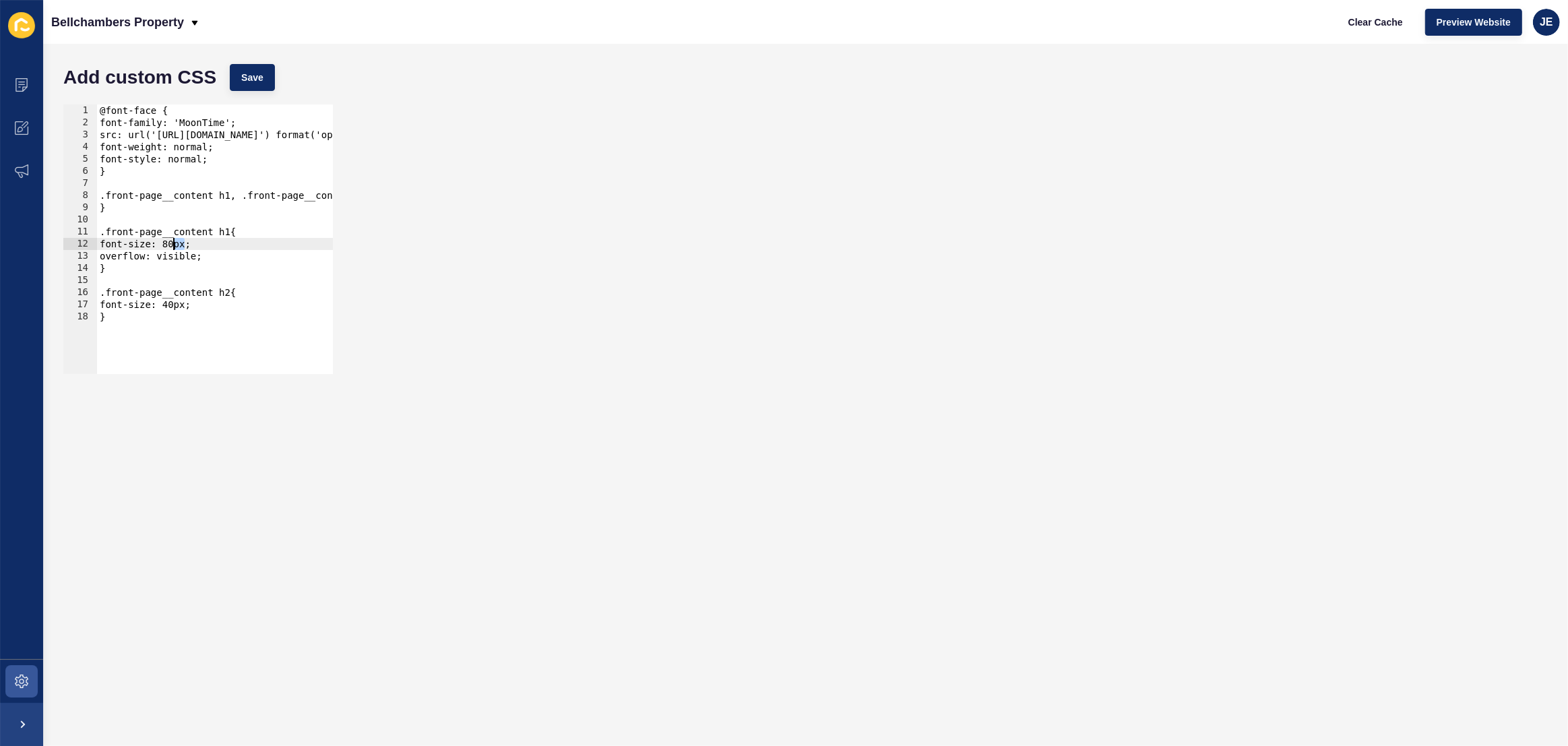
click at [181, 243] on div "@font-face { font-family: 'MoonTime'; src: url('https://app-spoke-sites-au.s3.a…" at bounding box center [450, 247] width 707 height 284
drag, startPoint x: 95, startPoint y: 285, endPoint x: 78, endPoint y: 278, distance: 18.4
click at [78, 278] on div "overflow: visible; 1 2 3 4 5 6 7 8 9 10 11 12 13 14 15 16 17 @font-face { font-…" at bounding box center [197, 239] width 270 height 269
type textarea ".front-page__content h2{ font-size: 40px;"
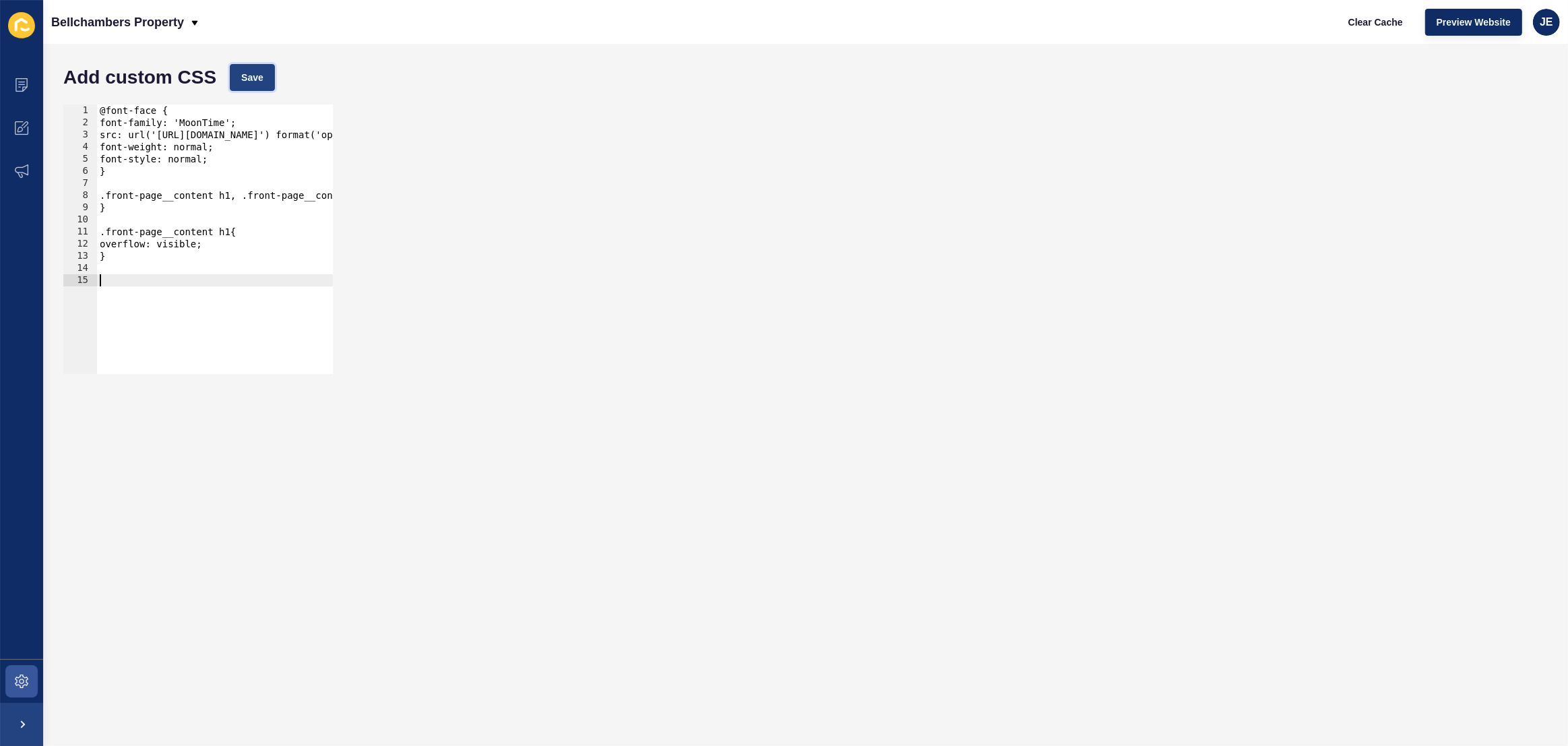
click at [258, 80] on span "Save" at bounding box center [252, 77] width 22 height 13
drag, startPoint x: 236, startPoint y: 195, endPoint x: 33, endPoint y: 193, distance: 203.0
click at [33, 193] on div "Content Appearance Marketing Settings Bellchambers Property Clear Cache Preview…" at bounding box center [784, 373] width 1568 height 746
click at [244, 197] on div "@font-face { font-family: 'MoonTime'; src: url('https://app-spoke-sites-au.s3.a…" at bounding box center [450, 247] width 707 height 284
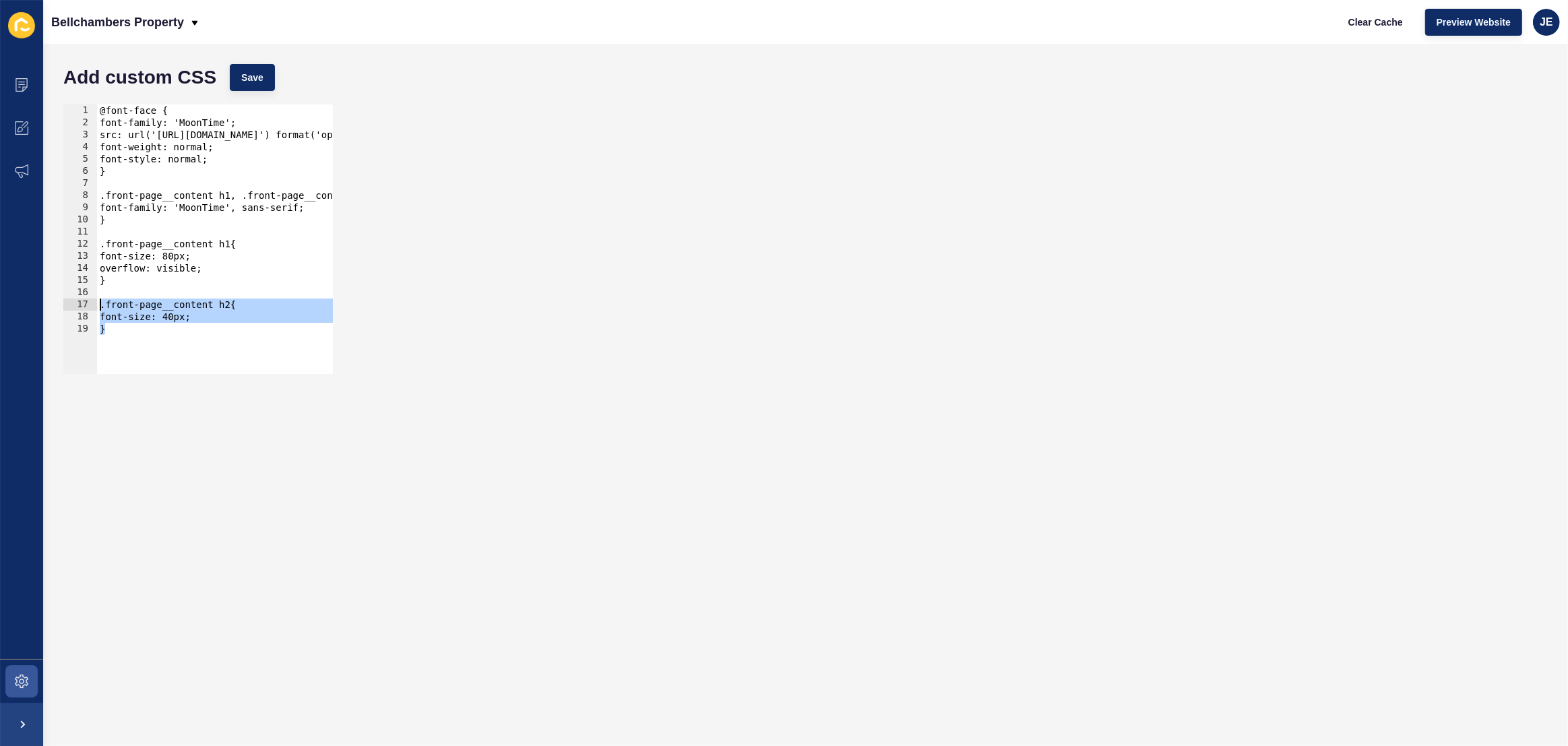
drag, startPoint x: 136, startPoint y: 328, endPoint x: 80, endPoint y: 302, distance: 61.7
click at [80, 302] on div "font-family: 'MoonTime', sans-serif; } 1 2 3 4 5 6 7 8 9 10 11 12 13 14 15 16 1…" at bounding box center [197, 239] width 270 height 269
type textarea ".front-page__content h2{ font-size: 40px;"
click at [156, 253] on div "@font-face { font-family: 'MoonTime'; src: url('https://app-spoke-sites-au.s3.a…" at bounding box center [450, 247] width 707 height 284
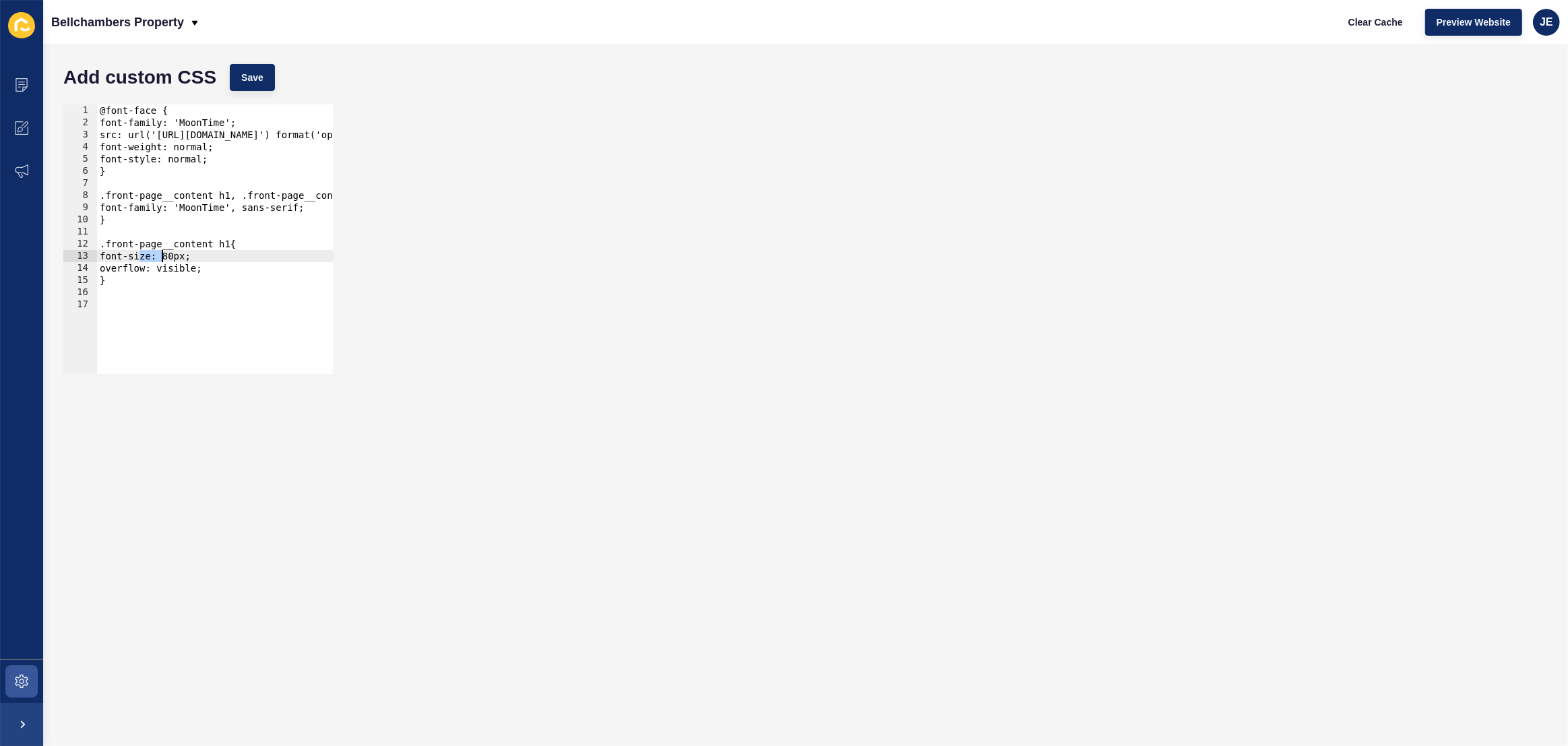
click at [156, 253] on div "@font-face { font-family: 'MoonTime'; src: url('https://app-spoke-sites-au.s3.a…" at bounding box center [450, 247] width 707 height 284
drag, startPoint x: 236, startPoint y: 196, endPoint x: 80, endPoint y: 193, distance: 156.0
click at [80, 193] on div "overflow: visible; 1 2 3 4 5 6 7 8 9 10 11 12 13 14 15 16 @font-face { font-fam…" at bounding box center [197, 239] width 270 height 269
click at [288, 89] on div "Add custom CSS Save" at bounding box center [806, 78] width 1498 height 40
click at [267, 88] on button "Save" at bounding box center [252, 77] width 45 height 27
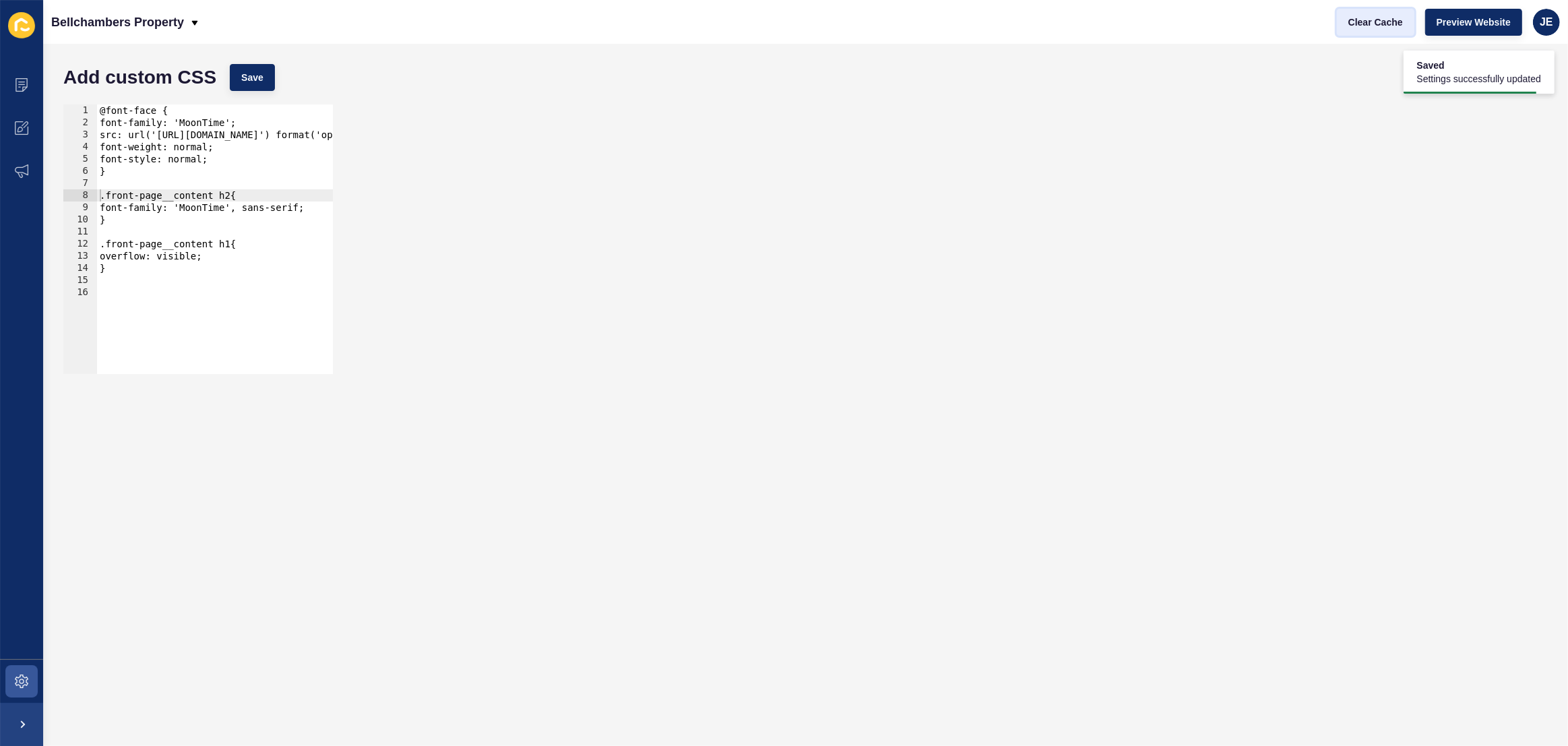
click at [1363, 17] on span "Clear Cache" at bounding box center [1375, 21] width 55 height 13
click at [138, 208] on div "@font-face { font-family: 'MoonTime'; src: url('https://app-spoke-sites-au.s3.a…" at bounding box center [450, 247] width 707 height 284
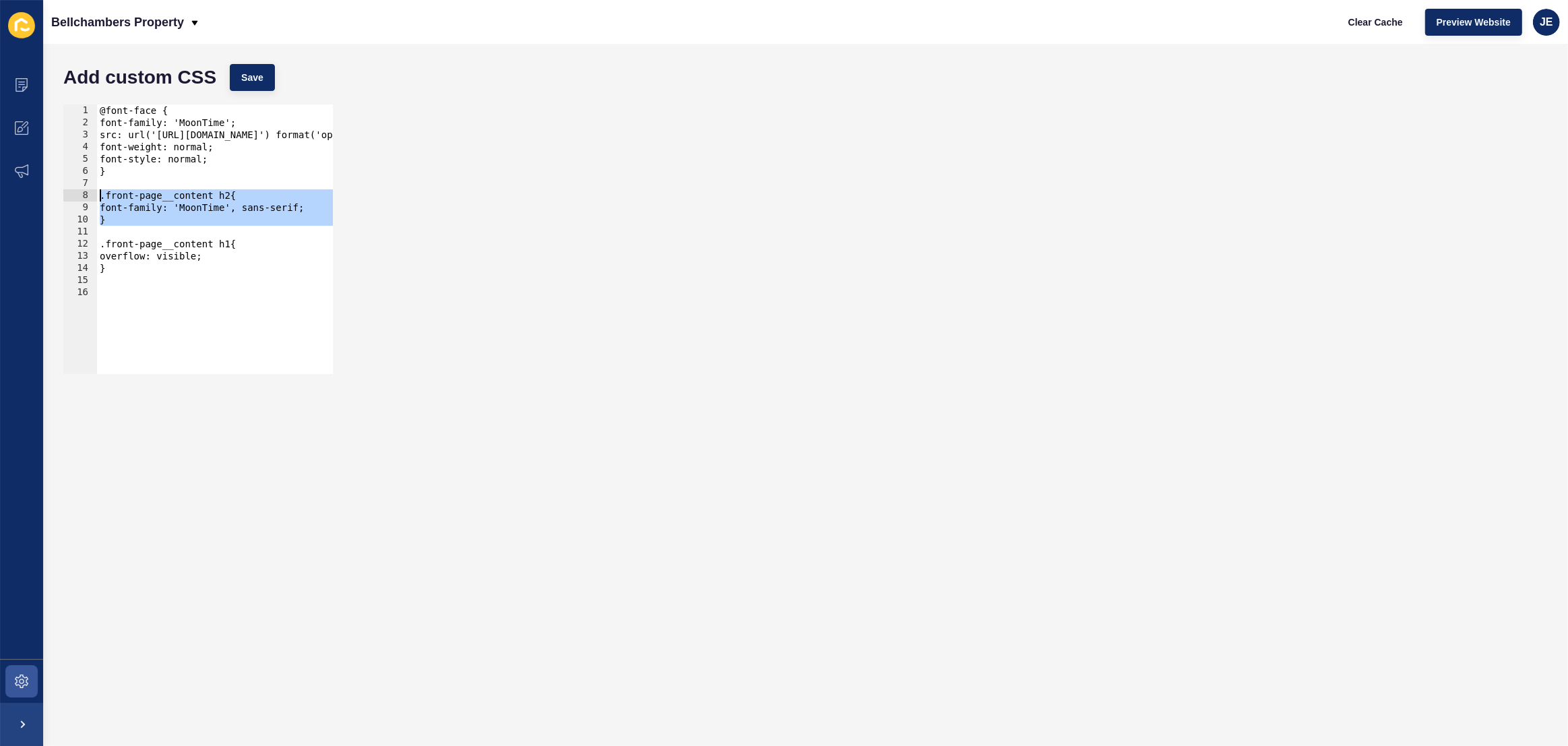
drag, startPoint x: 142, startPoint y: 227, endPoint x: 89, endPoint y: 195, distance: 61.9
click at [89, 195] on div "font-family: 'MoonTime', sans-serif; } 1 2 3 4 5 6 7 8 9 10 11 12 13 14 15 16 @…" at bounding box center [197, 239] width 270 height 269
type textarea ".front-page__content h2{ font-family: 'MoonTime', sans-serif;"
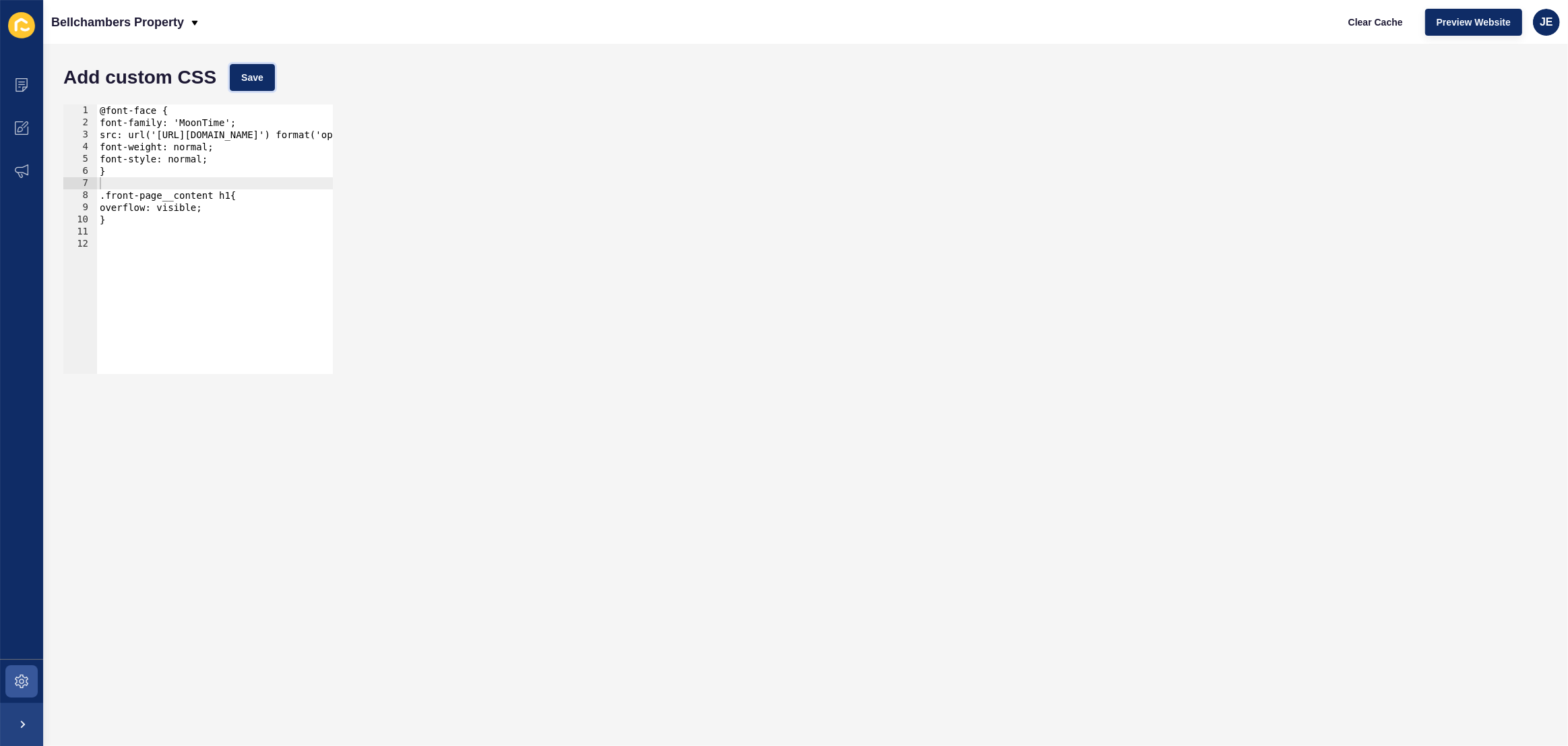
drag, startPoint x: 256, startPoint y: 82, endPoint x: 295, endPoint y: 83, distance: 39.0
click at [256, 82] on span "Save" at bounding box center [252, 77] width 22 height 13
click at [37, 670] on span at bounding box center [21, 681] width 43 height 43
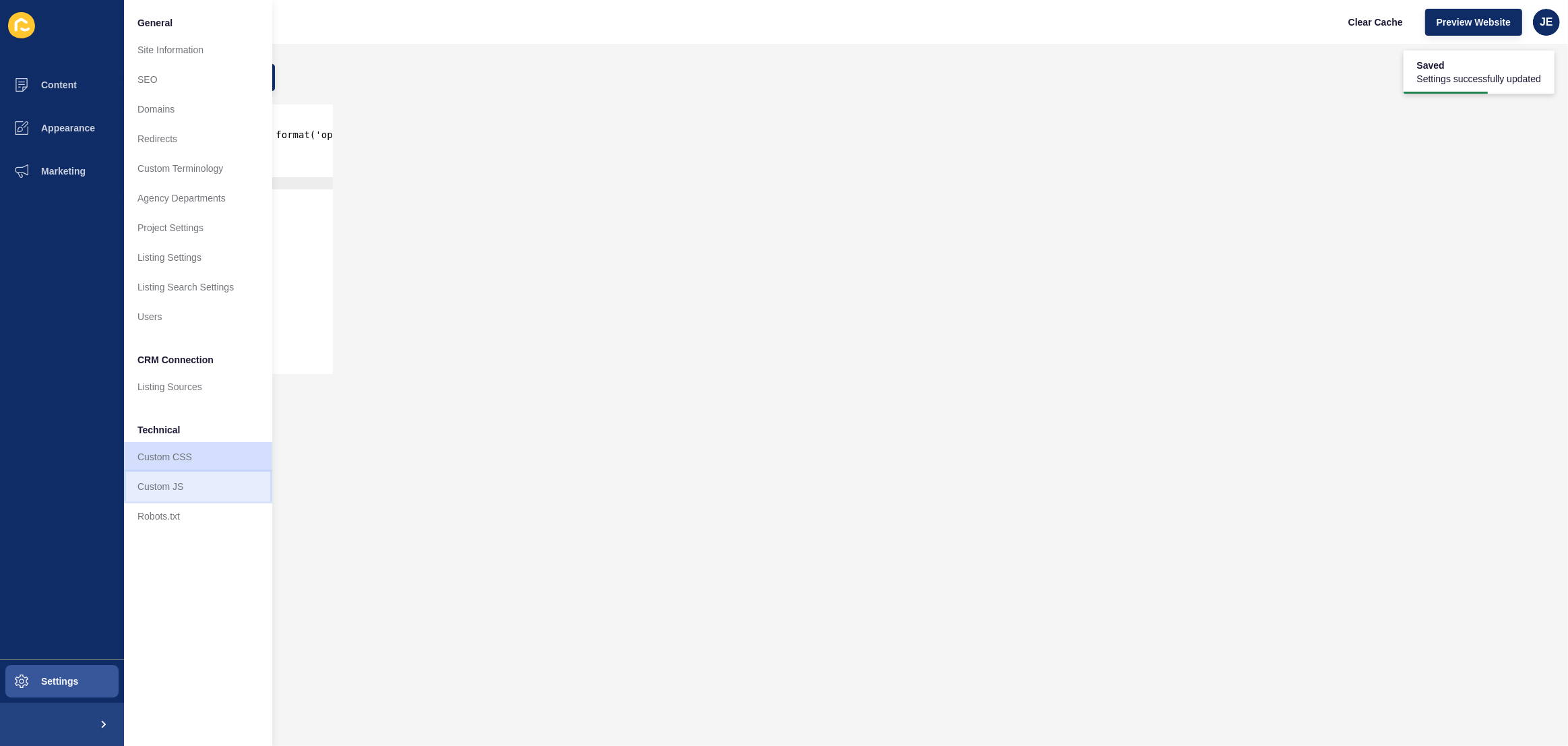
click at [177, 492] on link "Custom JS" at bounding box center [198, 486] width 148 height 30
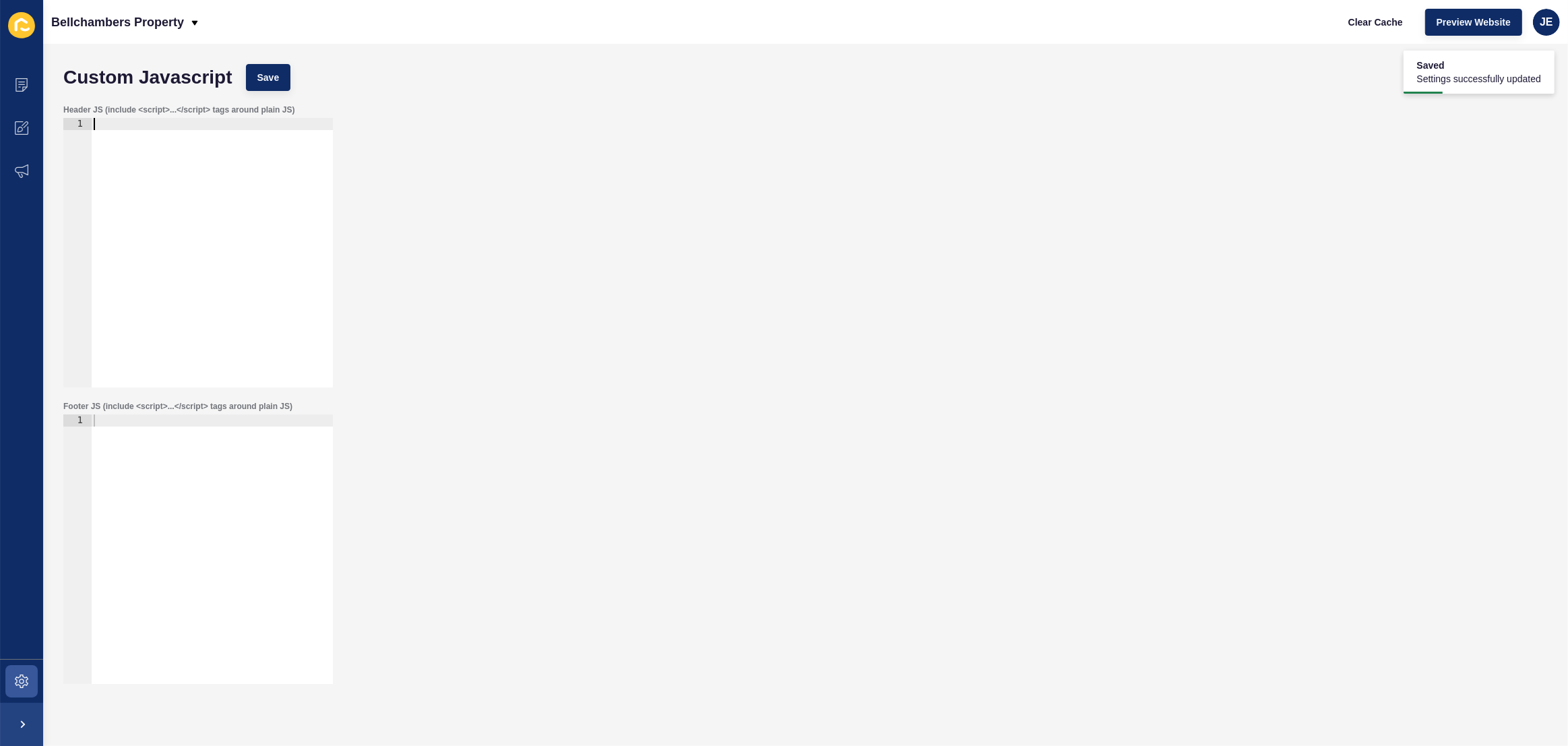
click at [252, 191] on div at bounding box center [211, 265] width 242 height 294
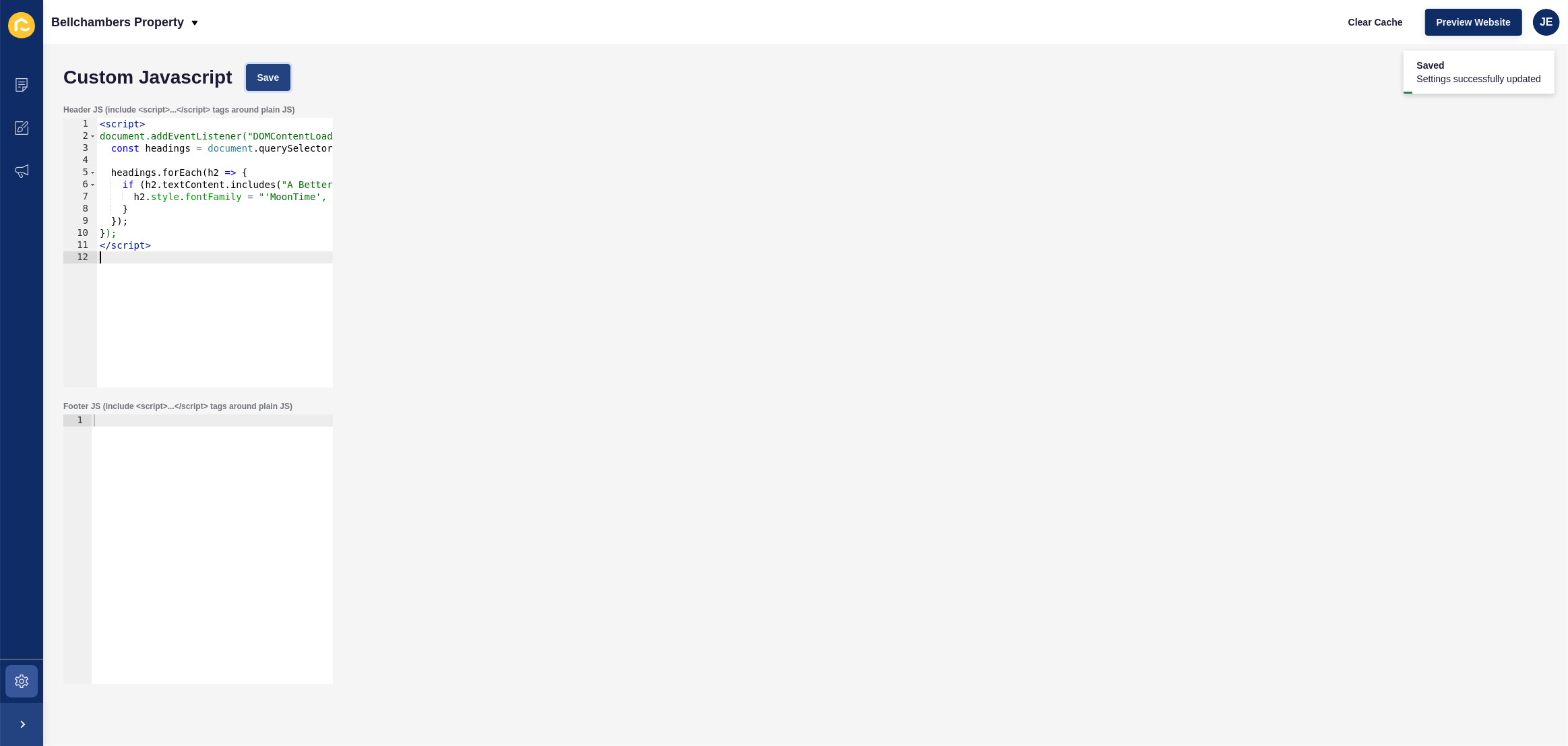
click at [266, 68] on button "Save" at bounding box center [268, 77] width 45 height 27
click at [1373, 24] on span "Clear Cache" at bounding box center [1375, 21] width 55 height 13
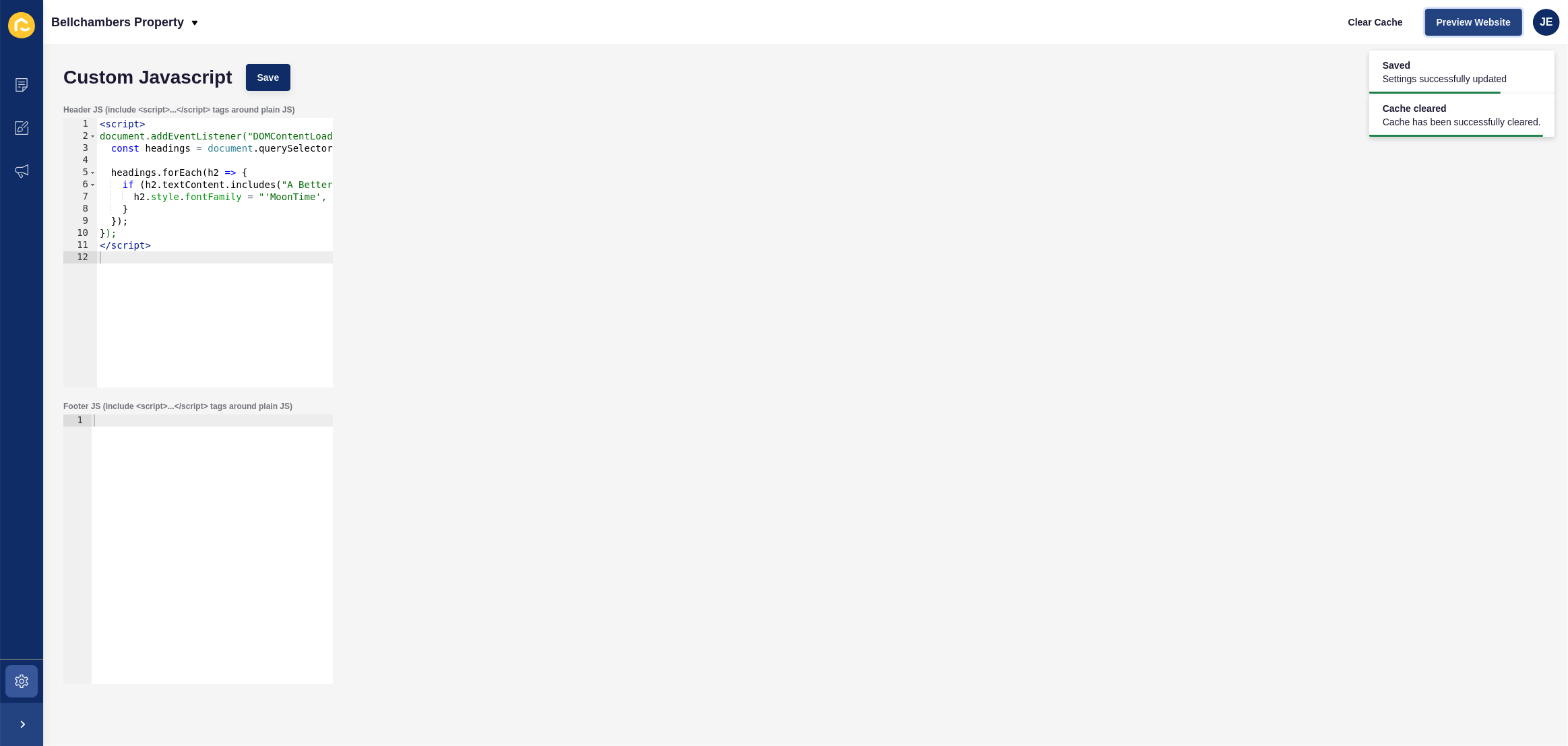
click at [1482, 19] on span "Preview Website" at bounding box center [1473, 21] width 74 height 13
click at [26, 673] on span at bounding box center [21, 681] width 43 height 43
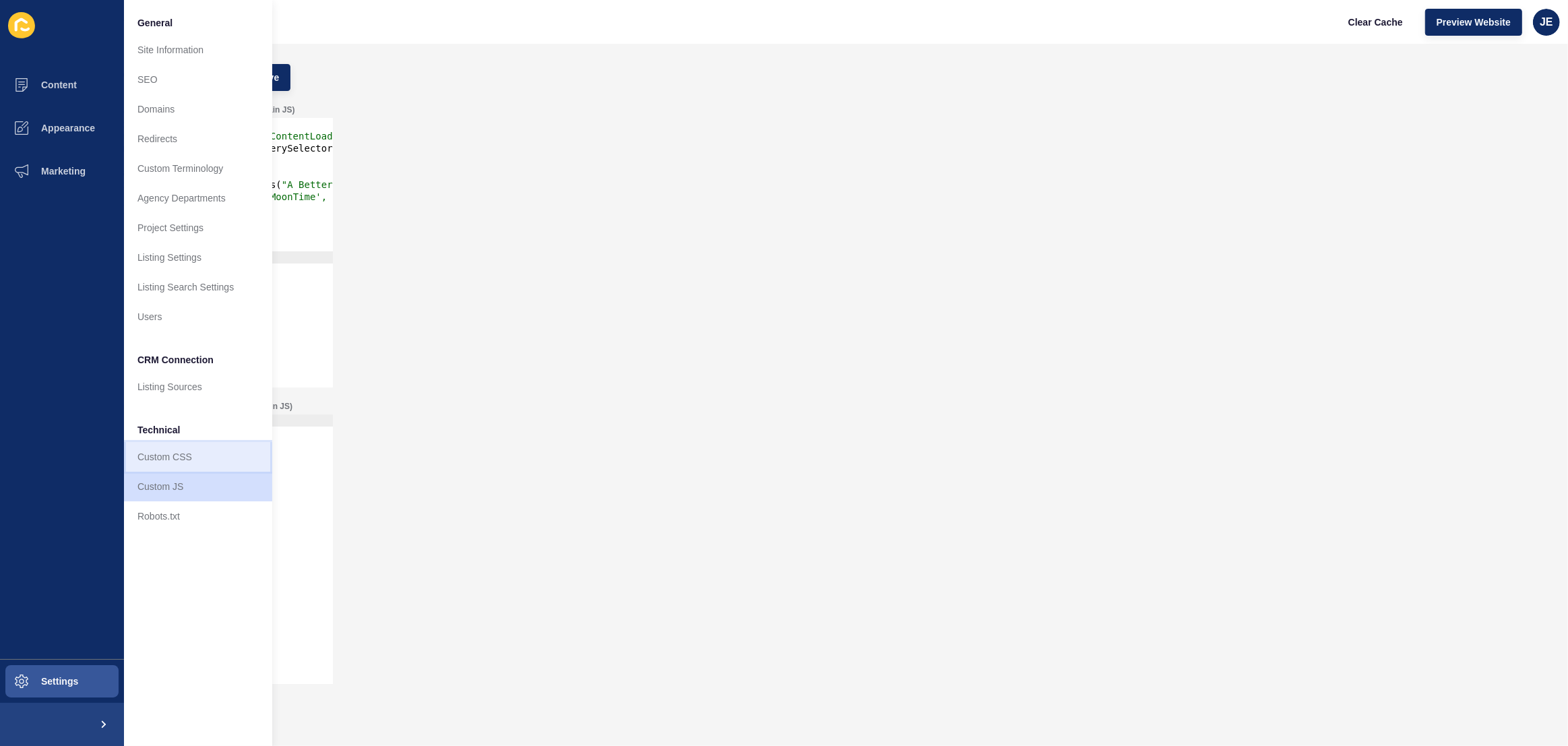
click at [179, 453] on link "Custom CSS" at bounding box center [198, 456] width 148 height 30
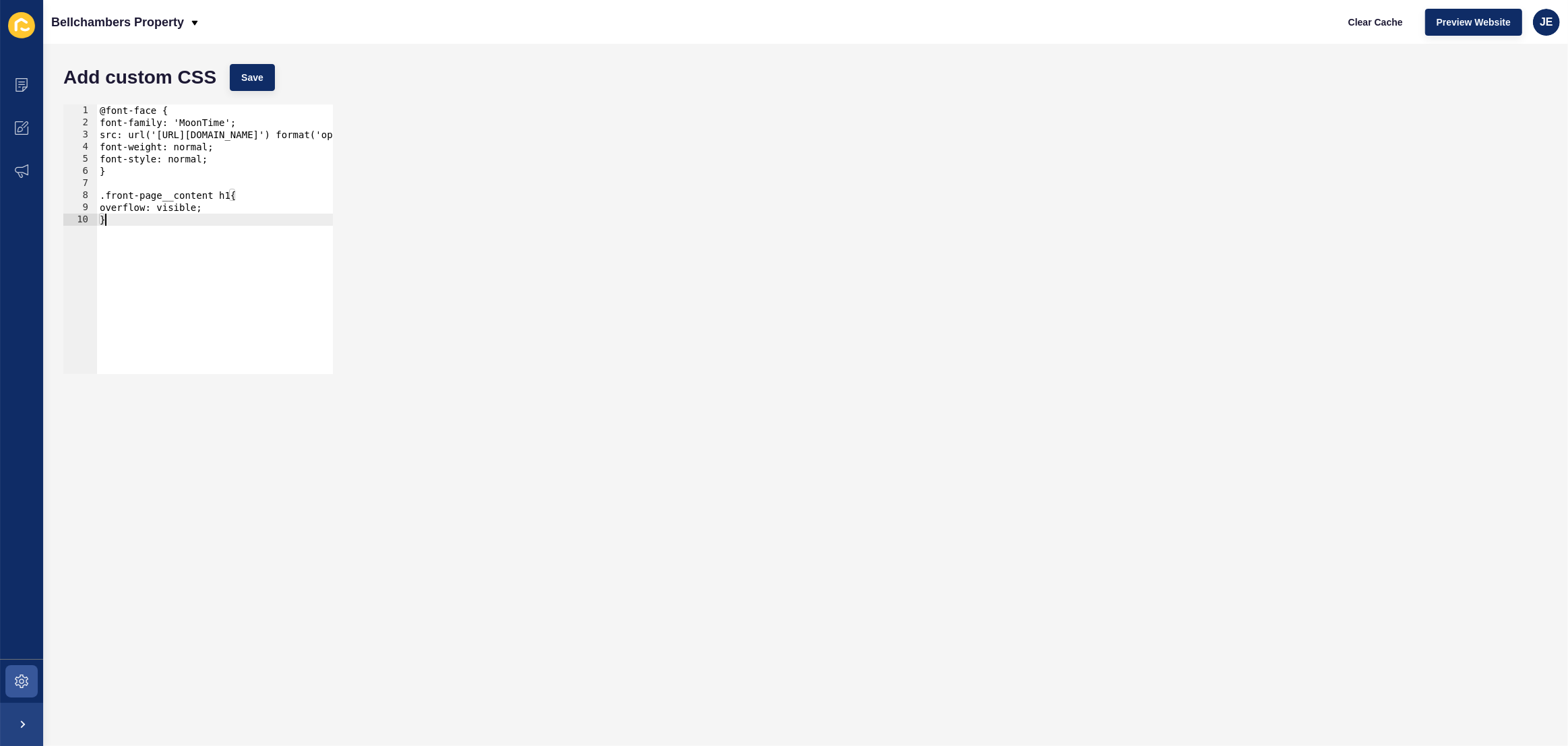
click at [206, 258] on div "@font-face { font-family: 'MoonTime'; src: url('https://app-spoke-sites-au.s3.a…" at bounding box center [450, 251] width 707 height 294
drag, startPoint x: 122, startPoint y: 216, endPoint x: 71, endPoint y: 192, distance: 56.4
click at [71, 192] on div "} 1 2 3 4 5 6 7 8 9 10 @font-face { font-family: 'MoonTime'; src: url('https://…" at bounding box center [197, 239] width 270 height 269
click at [138, 231] on div "@font-face { font-family: 'MoonTime'; src: url('https://app-spoke-sites-au.s3.a…" at bounding box center [450, 251] width 707 height 294
type textarea "}"
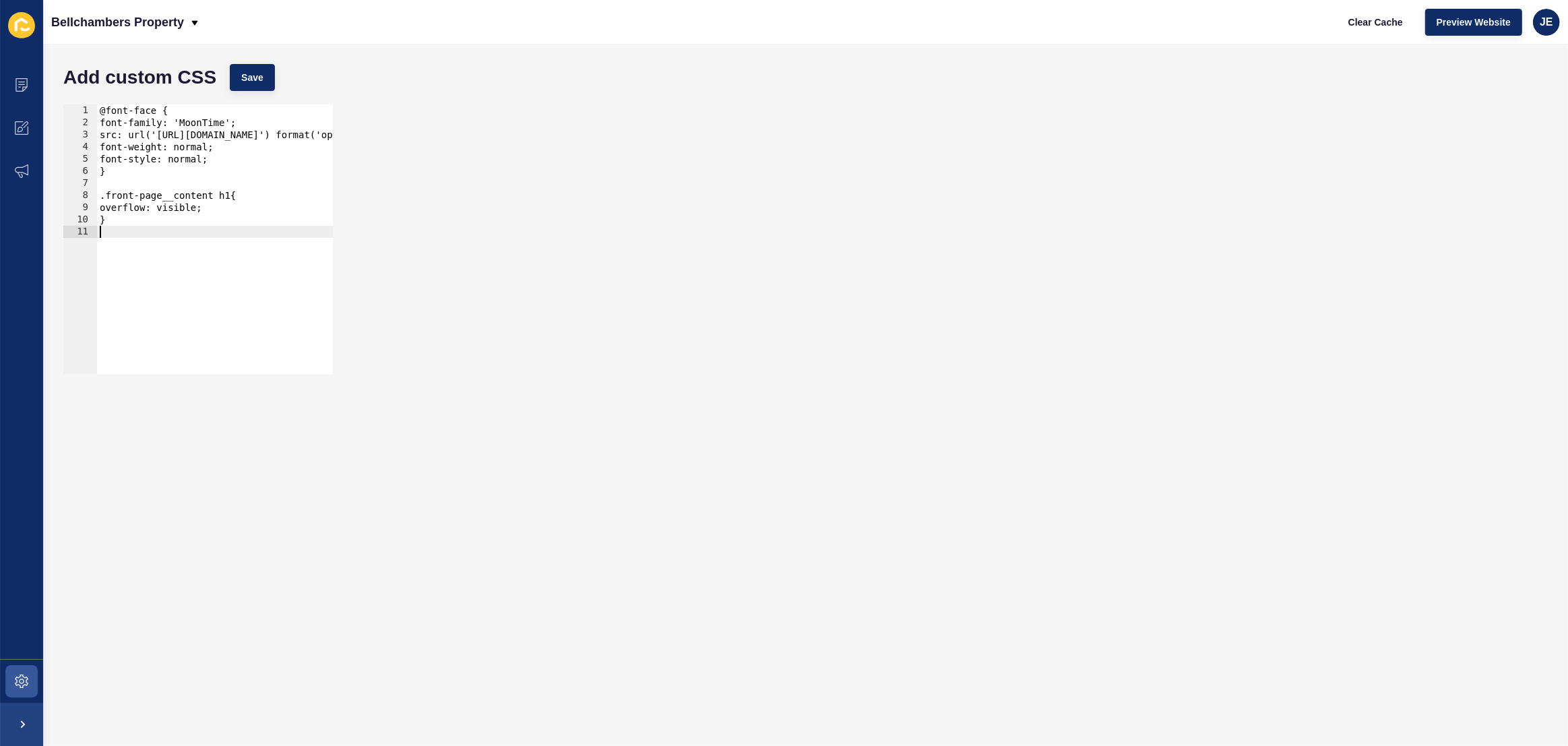
paste textarea "}"
click at [225, 243] on div "@font-face { font-family: 'MoonTime'; src: url('https://app-spoke-sites-au.s3.a…" at bounding box center [450, 251] width 707 height 294
click at [217, 247] on div "@font-face { font-family: 'MoonTime'; src: url('https://app-spoke-sites-au.s3.a…" at bounding box center [450, 251] width 707 height 294
click at [228, 245] on div "@font-face { font-family: 'MoonTime'; src: url('https://app-spoke-sites-au.s3.a…" at bounding box center [450, 251] width 707 height 294
click at [222, 246] on div "@font-face { font-family: 'MoonTime'; src: url('https://app-spoke-sites-au.s3.a…" at bounding box center [450, 251] width 707 height 294
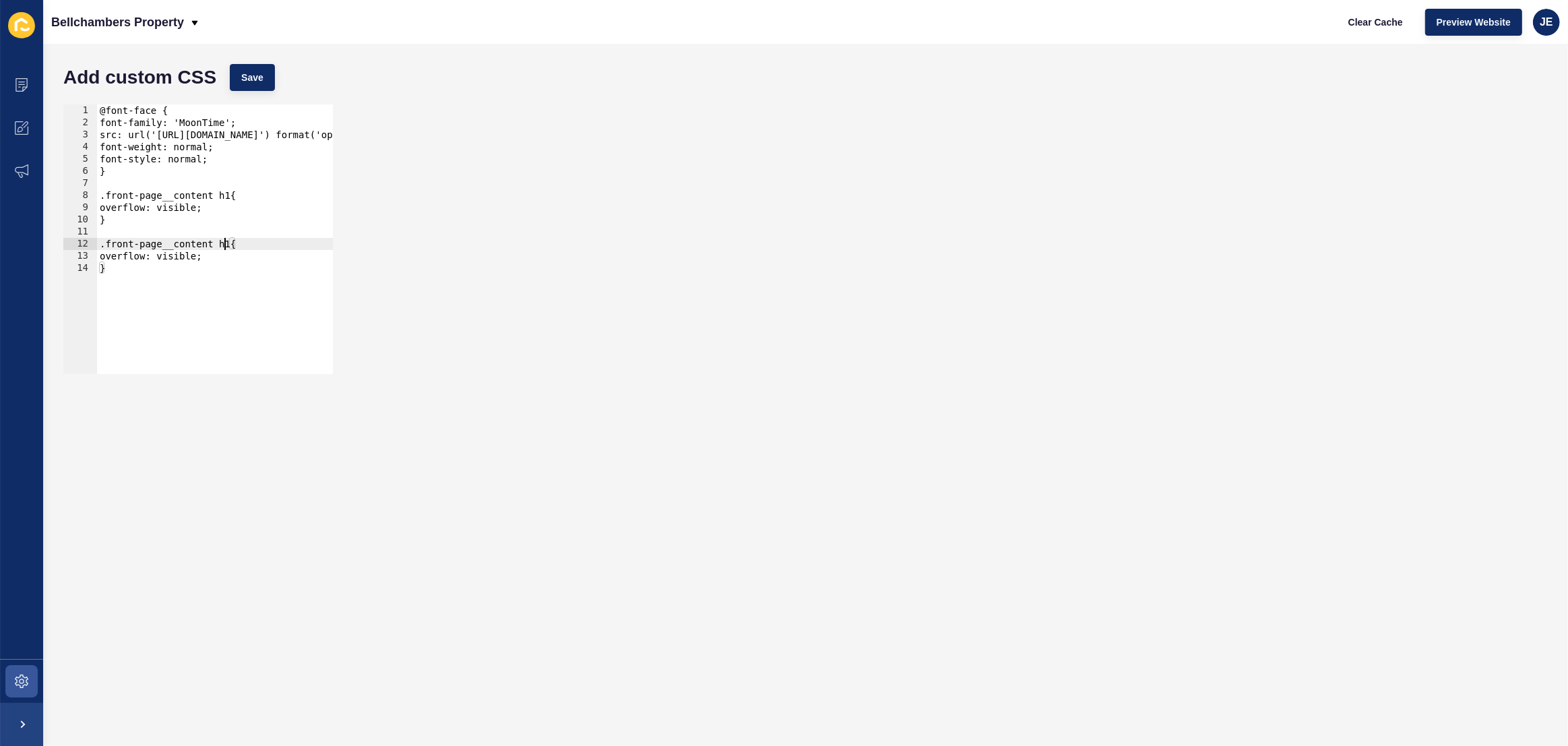
click at [222, 246] on div "@font-face { font-family: 'MoonTime'; src: url('https://app-spoke-sites-au.s3.a…" at bounding box center [450, 251] width 707 height 294
paste textarea "v2-text-white v2-text-h5 sm:v2-text-h3"
drag, startPoint x: 182, startPoint y: 257, endPoint x: 0, endPoint y: 258, distance: 182.0
click at [0, 258] on div "Content Appearance Marketing Settings Bellchambers Property Clear Cache Preview…" at bounding box center [784, 373] width 1568 height 746
type textarea "overflow: visible;"
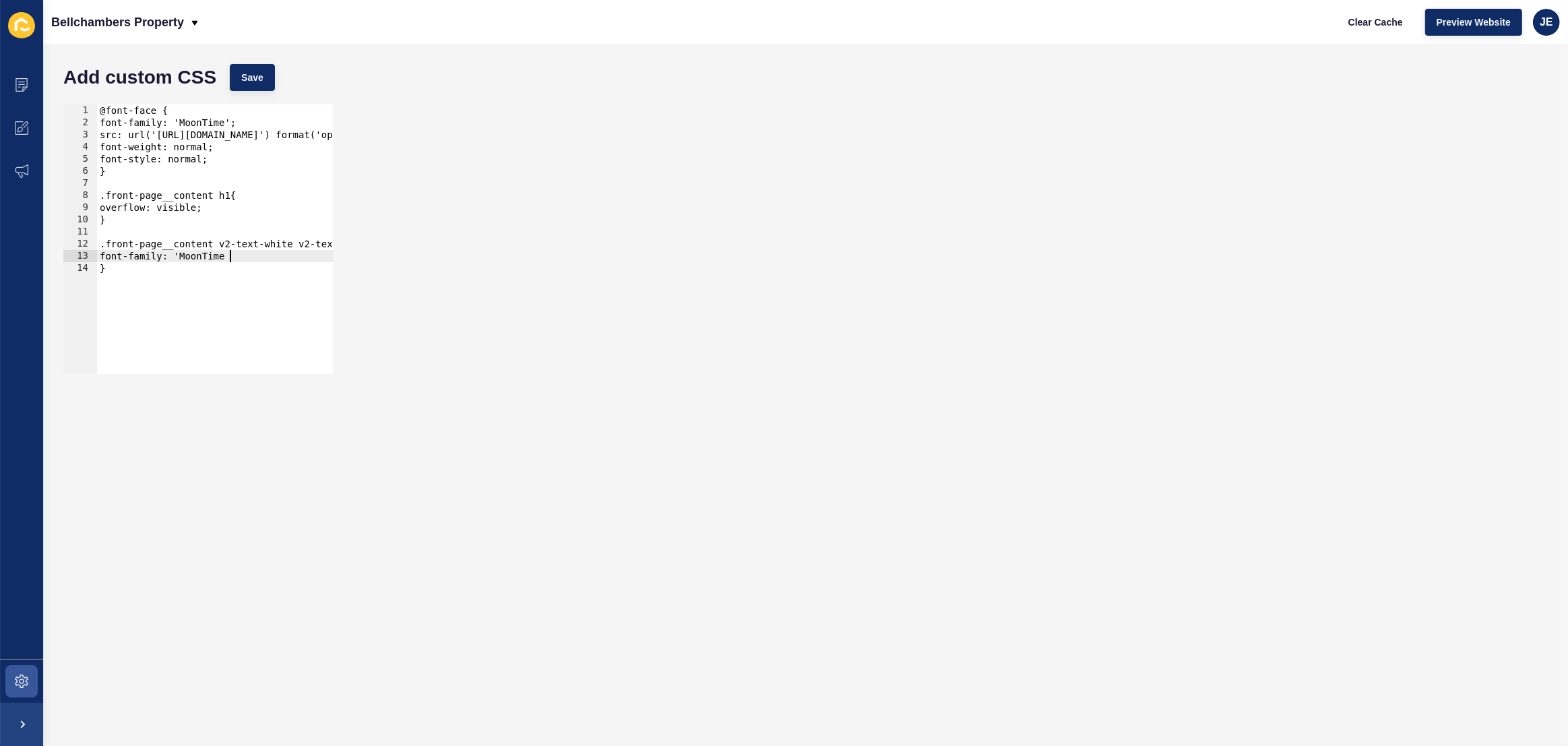
scroll to position [0, 9]
click at [256, 81] on span "Save" at bounding box center [252, 77] width 22 height 13
click at [1364, 22] on span "Clear Cache" at bounding box center [1375, 21] width 55 height 13
click at [105, 257] on div "@font-face { font-family: 'MoonTime'; src: url('https://app-spoke-sites-au.s3.a…" at bounding box center [450, 251] width 707 height 294
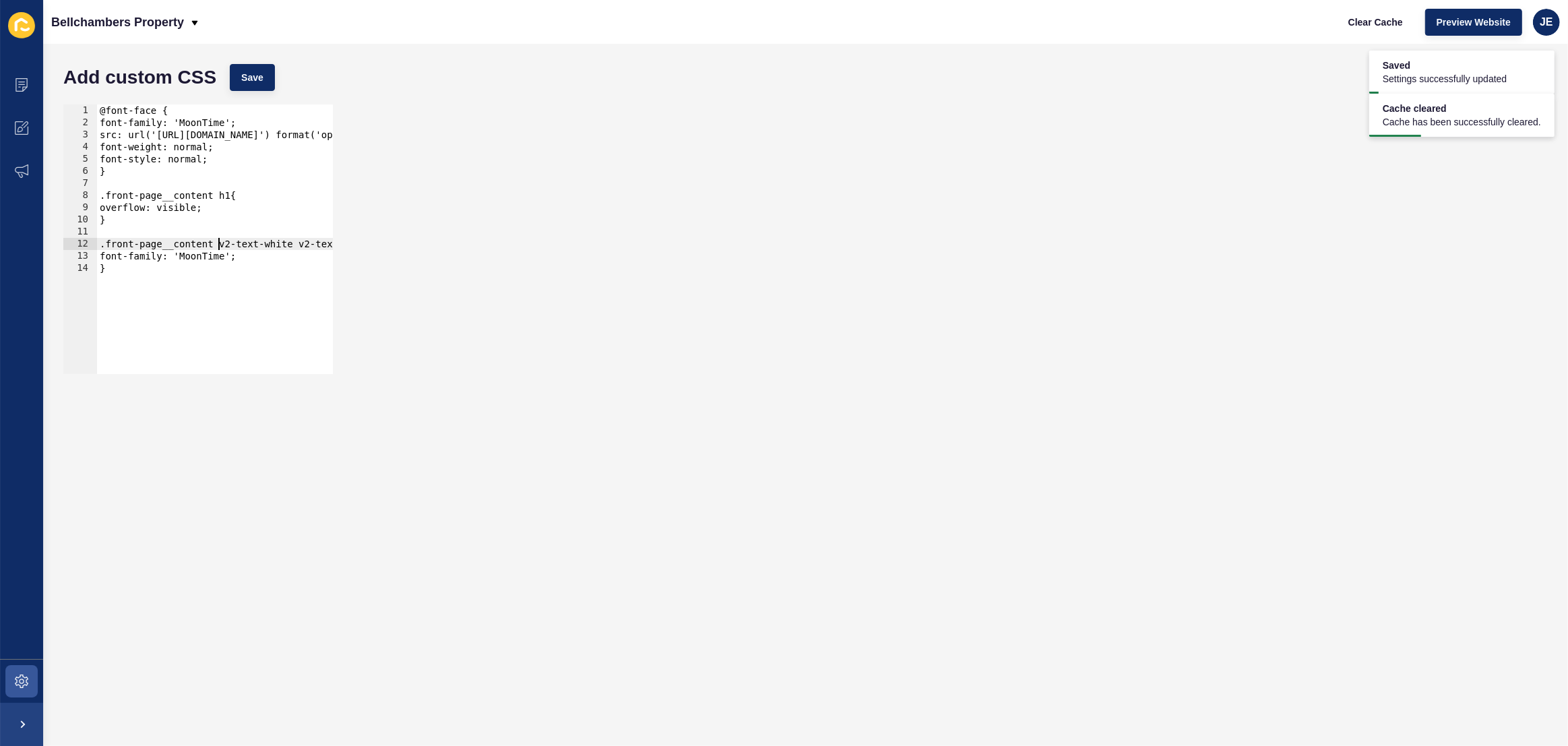
click at [220, 247] on div "@font-face { font-family: 'MoonTime'; src: url('https://app-spoke-sites-au.s3.a…" at bounding box center [450, 251] width 707 height 294
click at [303, 246] on div "@font-face { font-family: 'MoonTime'; src: url('https://app-spoke-sites-au.s3.a…" at bounding box center [450, 251] width 707 height 294
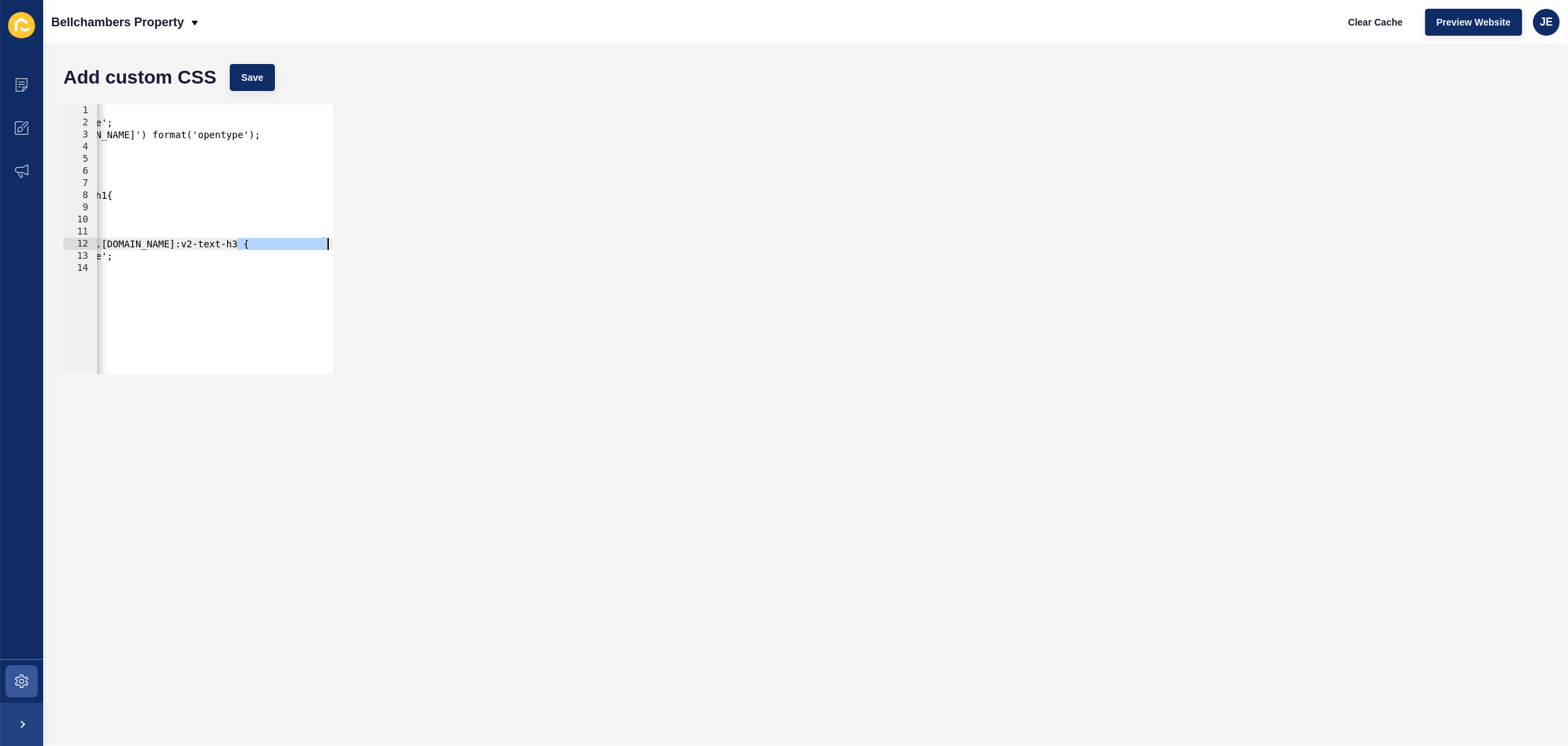
scroll to position [0, 123]
drag, startPoint x: 311, startPoint y: 245, endPoint x: 317, endPoint y: 248, distance: 6.7
click at [317, 248] on div "@font-face { font-family: 'MoonTime'; src: url('https://app-spoke-sites-au.s3.a…" at bounding box center [327, 251] width 707 height 294
click at [261, 82] on span "Save" at bounding box center [252, 77] width 22 height 13
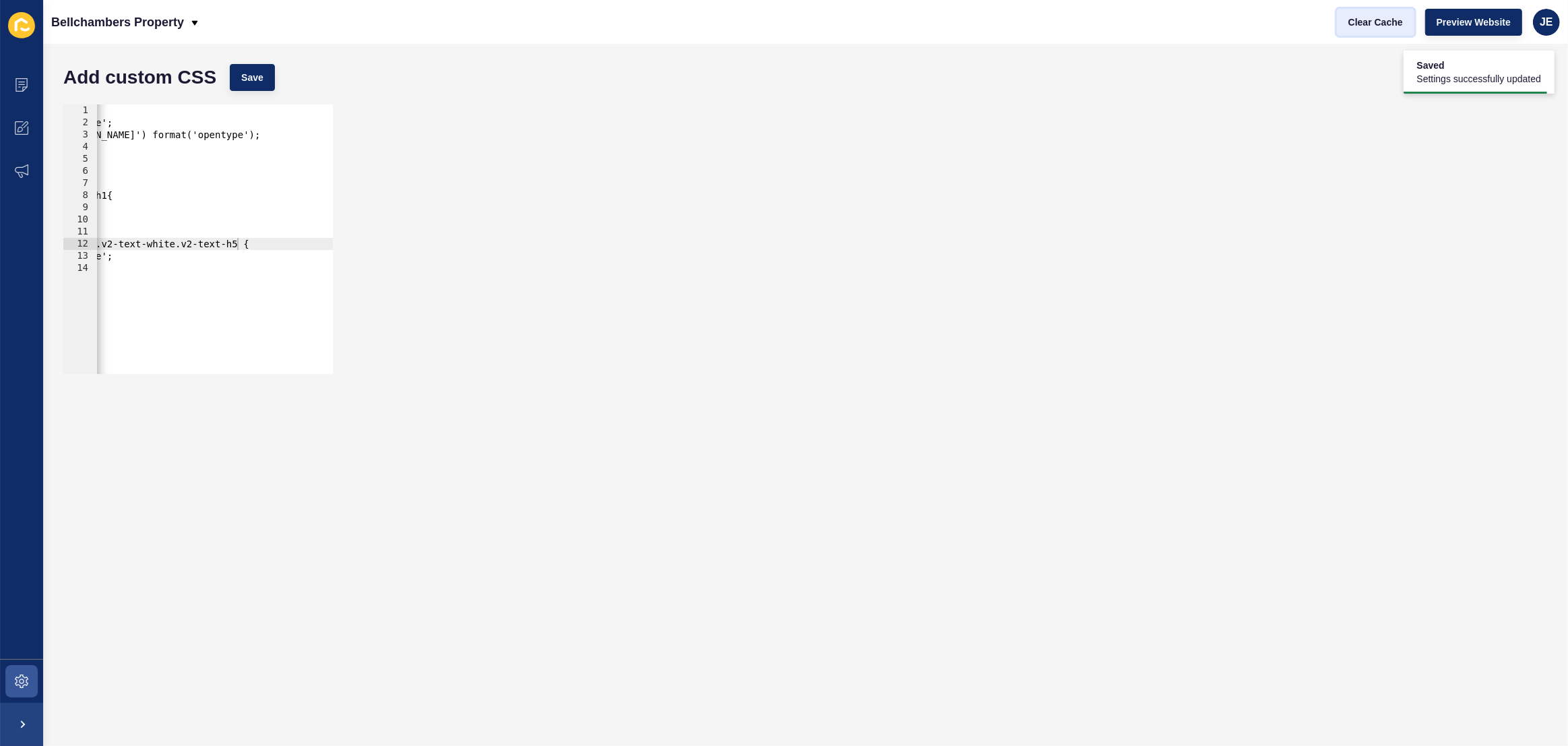
click at [1356, 24] on span "Clear Cache" at bounding box center [1375, 21] width 55 height 13
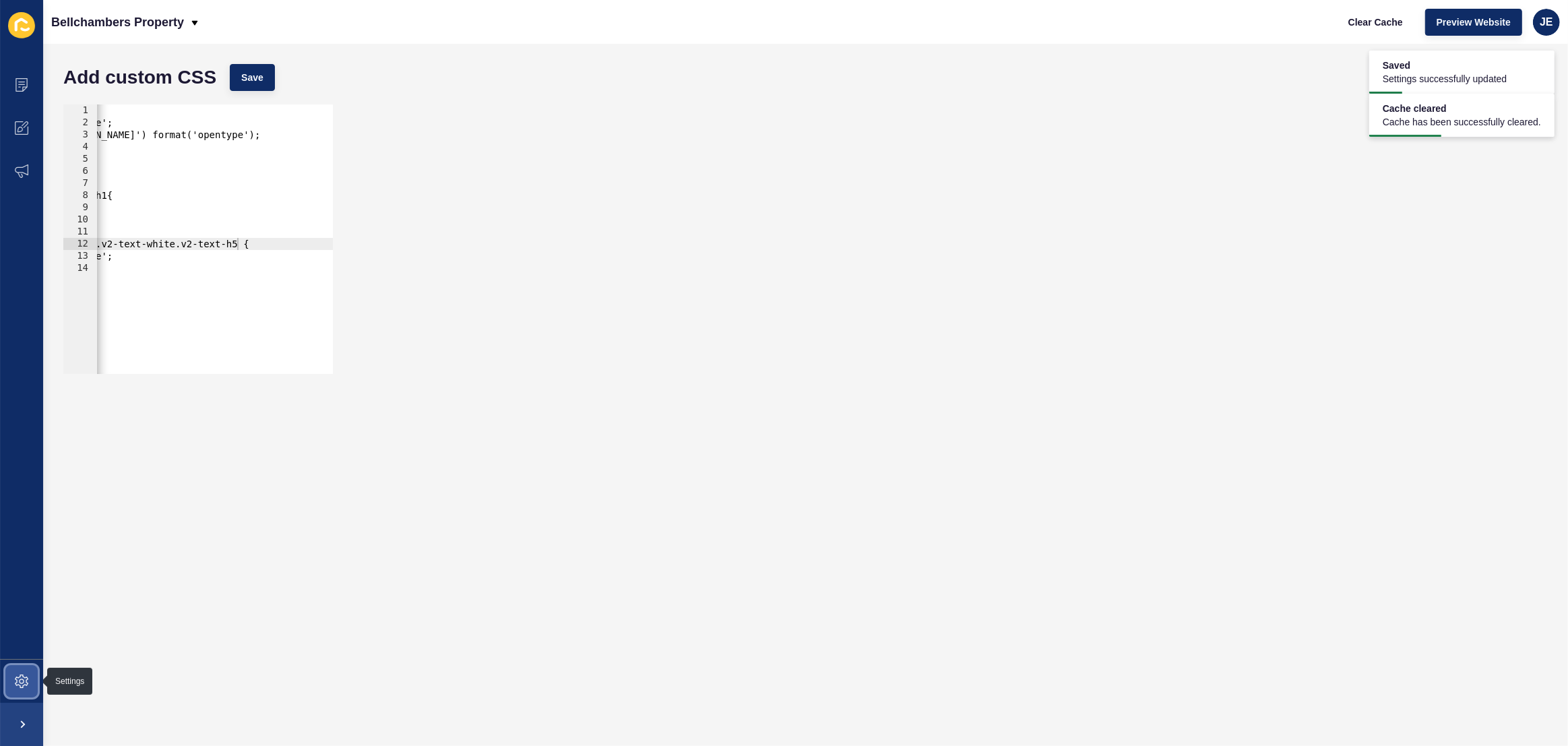
click at [29, 674] on span at bounding box center [21, 681] width 43 height 43
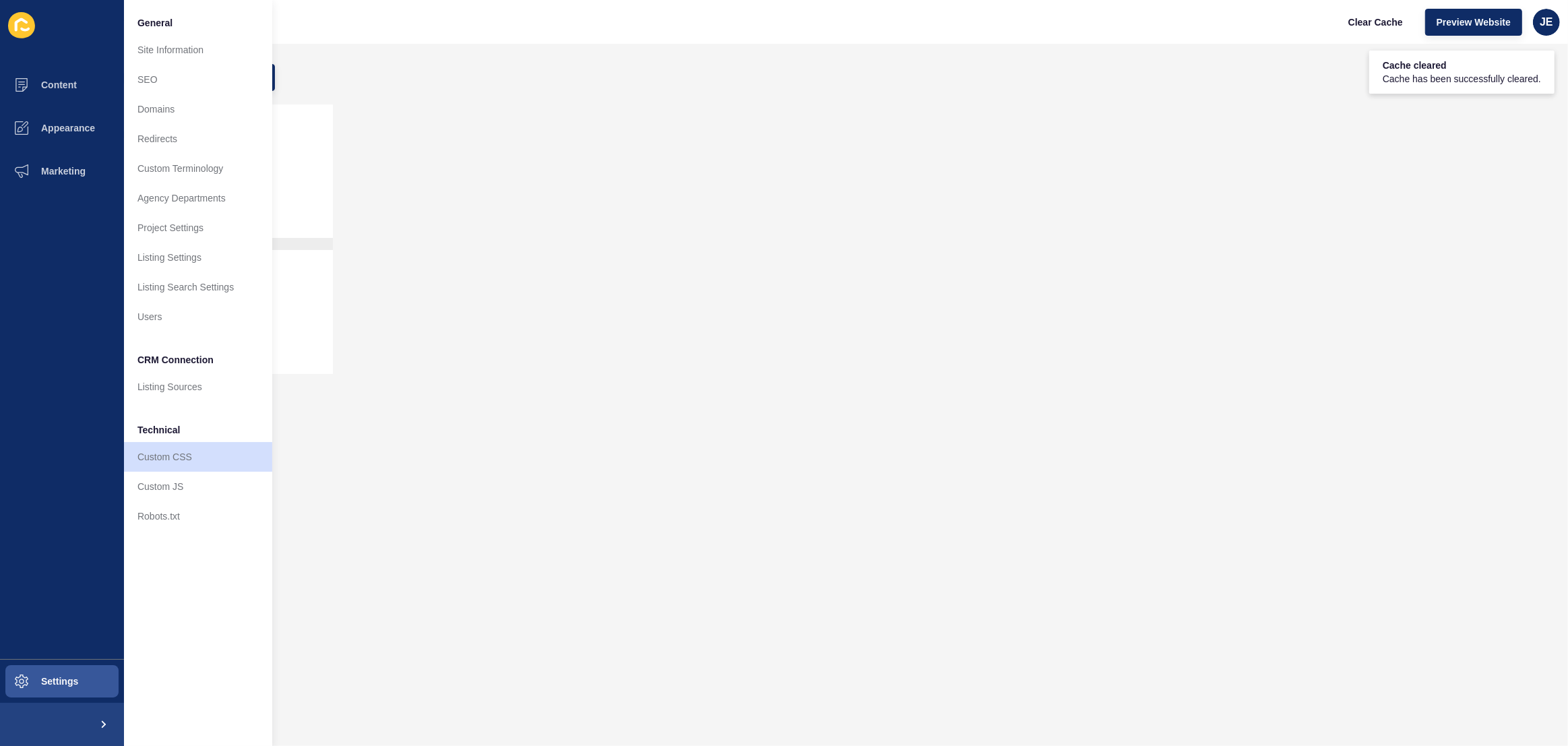
click at [996, 66] on div "Add custom CSS Save" at bounding box center [806, 78] width 1498 height 40
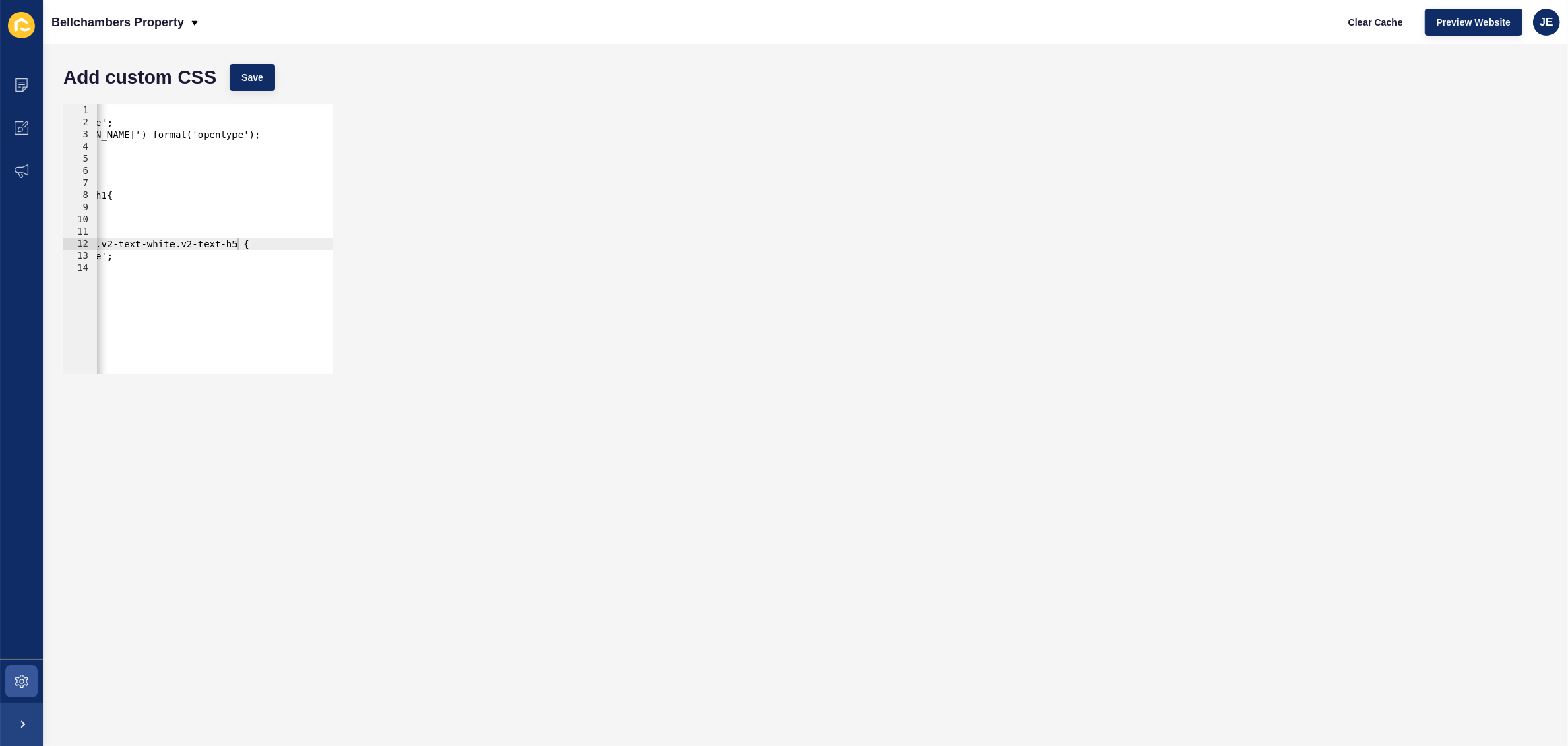
type textarea "font-family: 'MoonTime';"
click at [171, 261] on div "@font-face { font-family: 'MoonTime'; src: url('https://app-spoke-sites-au.s3.a…" at bounding box center [327, 251] width 707 height 294
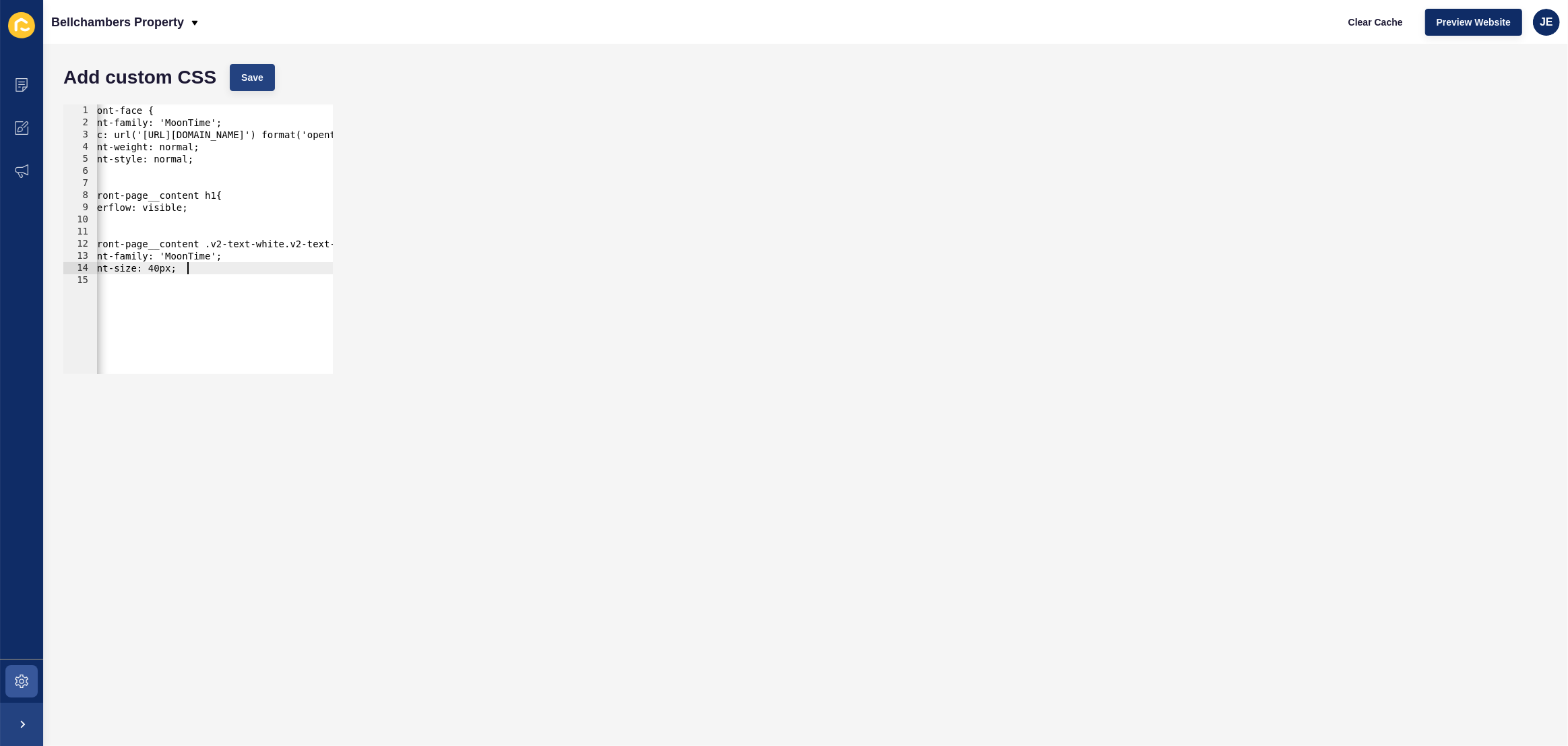
type textarea "font-size: 40px;"
click at [265, 72] on button "Save" at bounding box center [252, 77] width 45 height 27
click at [1380, 21] on span "Clear Cache" at bounding box center [1375, 21] width 55 height 13
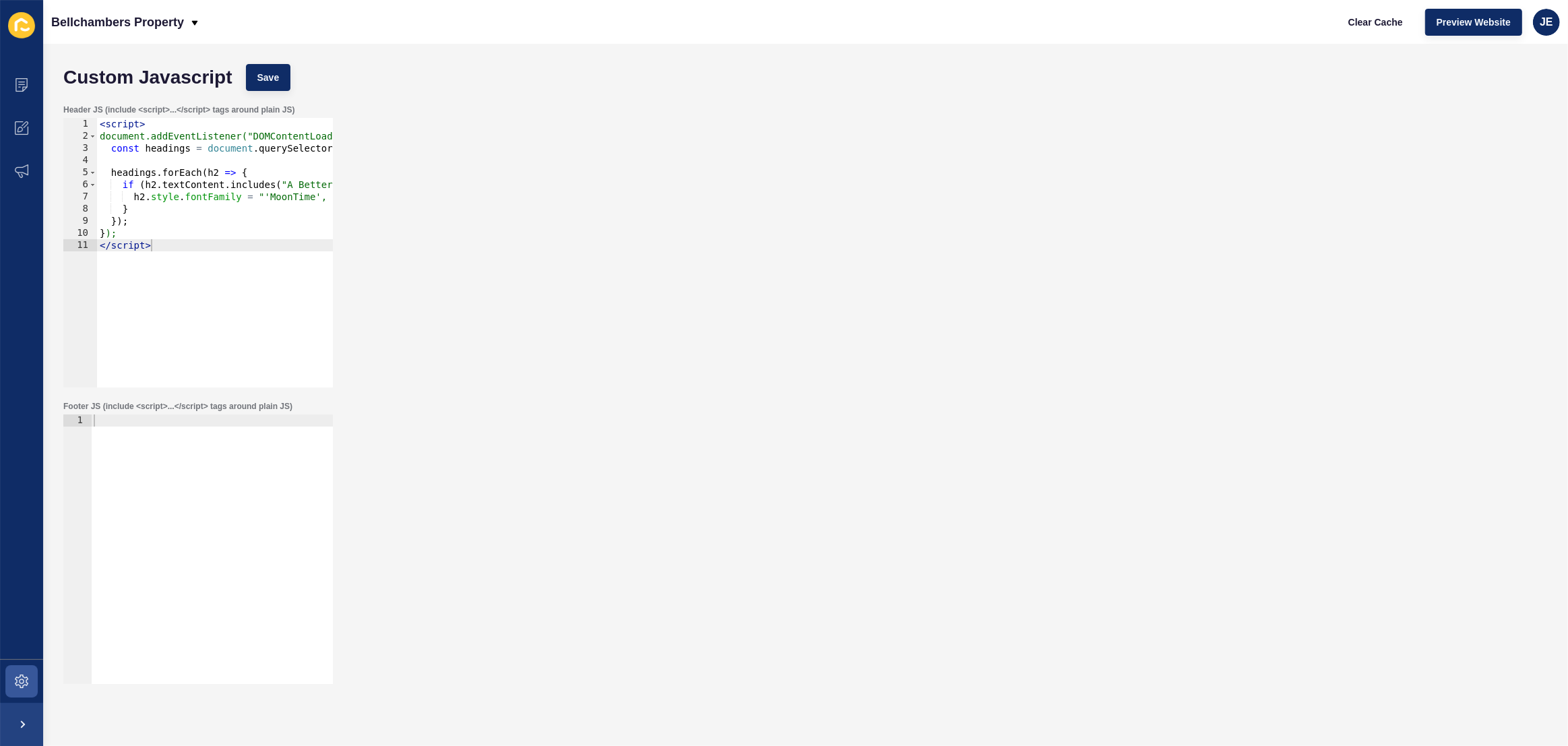
click at [149, 187] on div "< script > document.addEventListener("DOMContentLoaded", function () { const he…" at bounding box center [267, 260] width 340 height 284
type textarea "}); </script>"
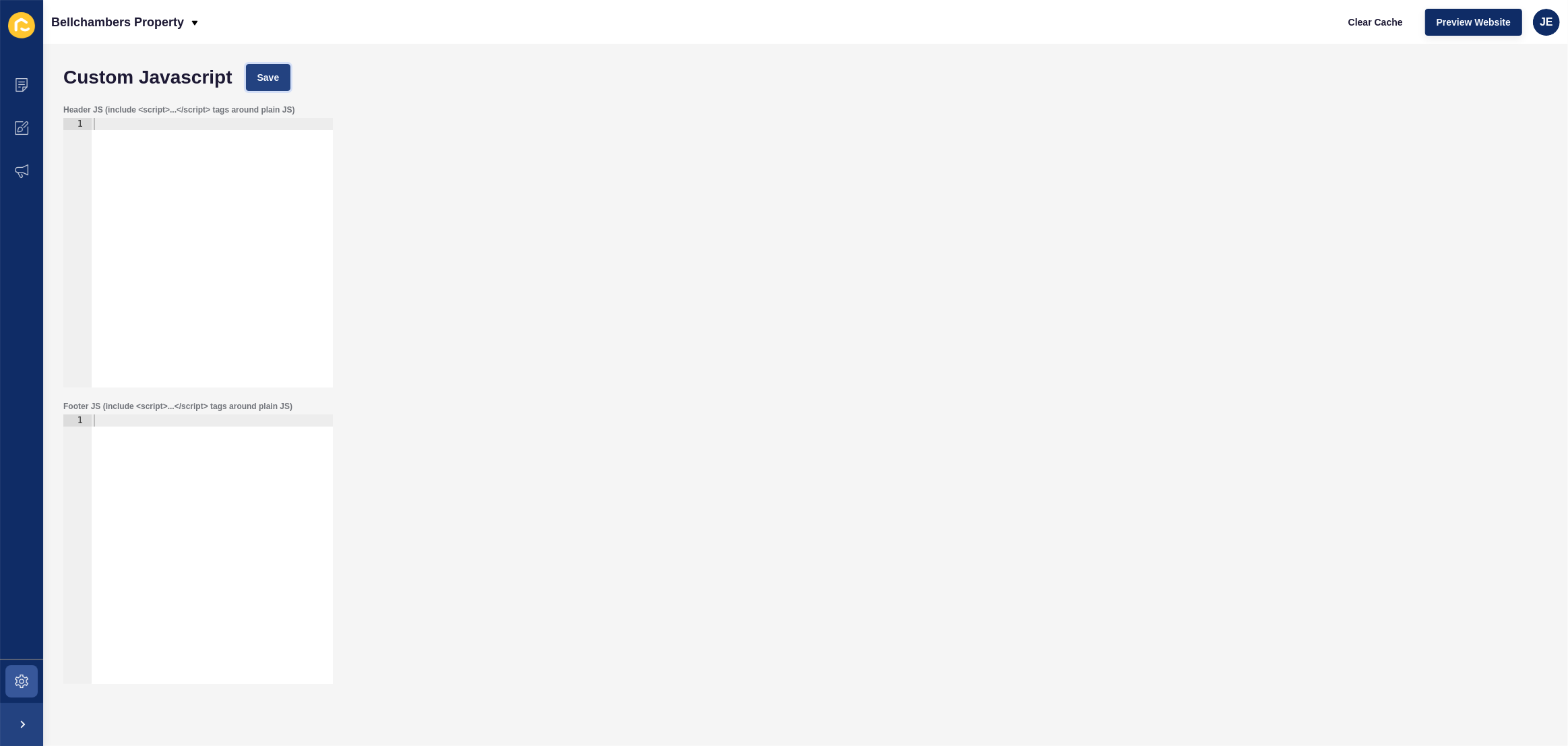
click at [261, 79] on span "Save" at bounding box center [268, 77] width 22 height 13
click at [1562, 27] on div "Clear Cache Preview Website JE" at bounding box center [1448, 22] width 234 height 37
click at [1554, 25] on div "JE" at bounding box center [1546, 22] width 27 height 27
click at [1504, 109] on link "Logout" at bounding box center [1515, 112] width 99 height 30
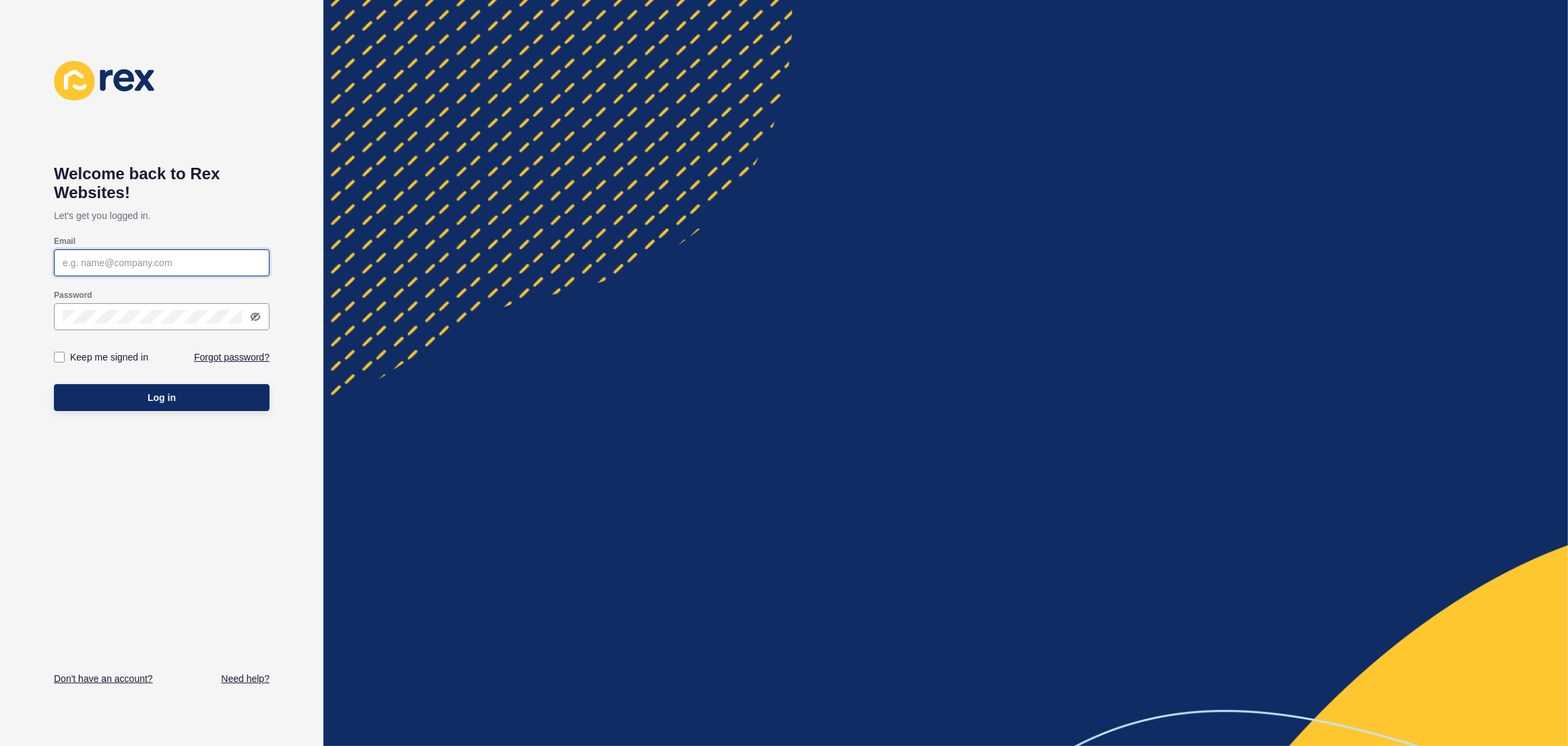
type input "[EMAIL_ADDRESS][PERSON_NAME][DOMAIN_NAME]"
click at [204, 396] on button "Log in" at bounding box center [161, 397] width 215 height 27
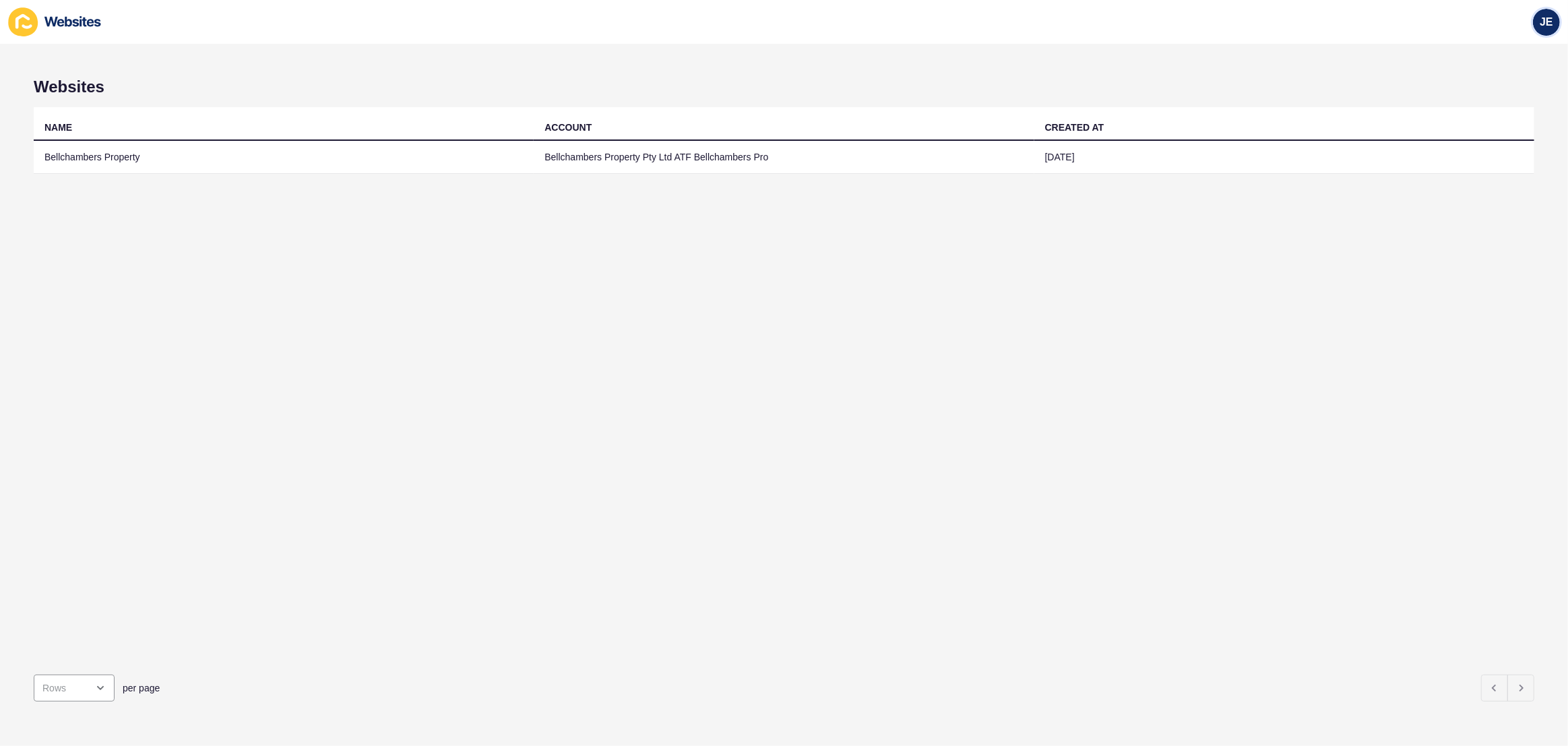
click at [1547, 19] on span "JE" at bounding box center [1546, 21] width 13 height 13
click at [1492, 113] on link "Logout" at bounding box center [1515, 112] width 99 height 30
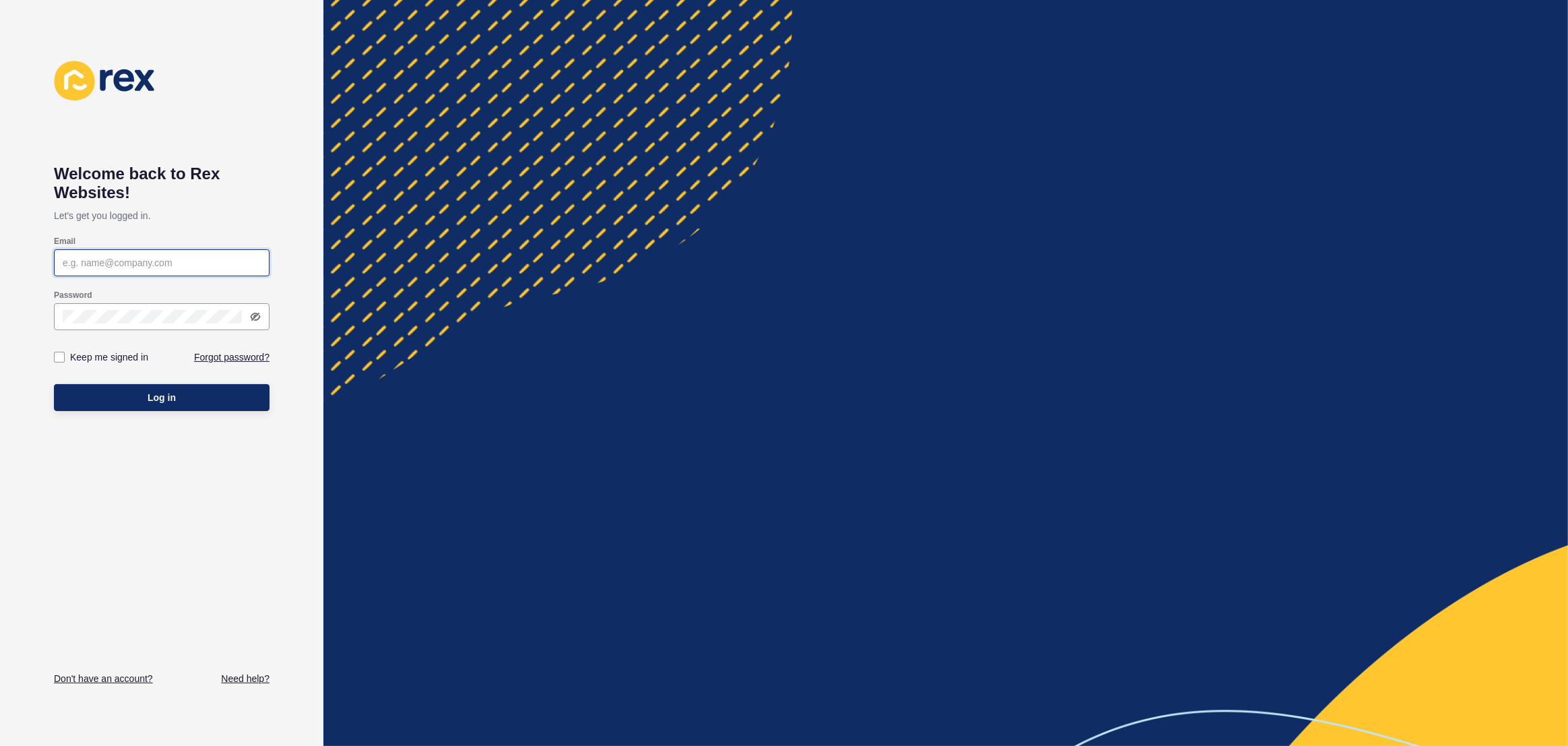
type input "[EMAIL_ADDRESS][PERSON_NAME][DOMAIN_NAME]"
click at [152, 383] on div "Log in" at bounding box center [161, 398] width 215 height 40
click at [153, 391] on span "Log in" at bounding box center [161, 397] width 28 height 13
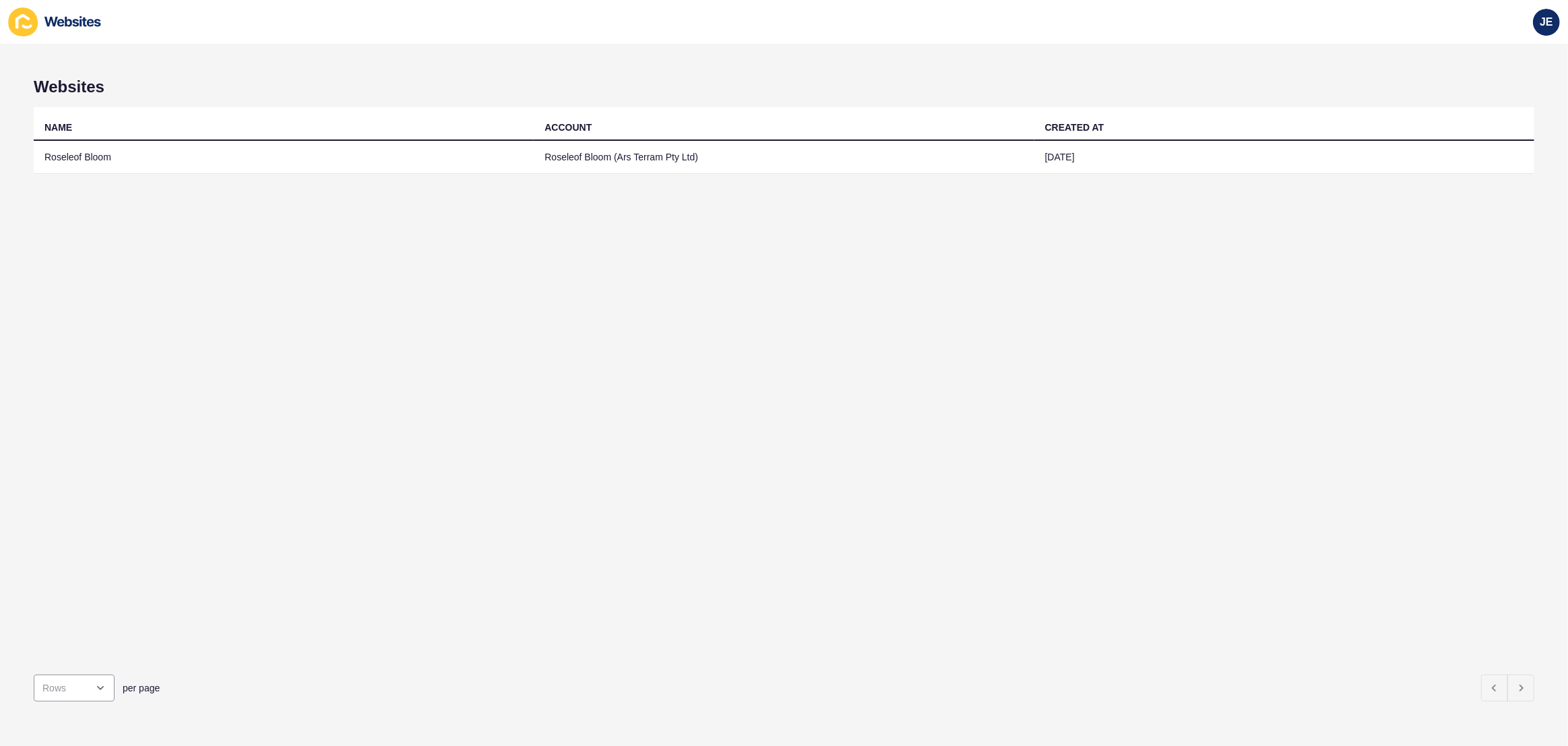
click at [333, 137] on th "NAME" at bounding box center [284, 124] width 500 height 34
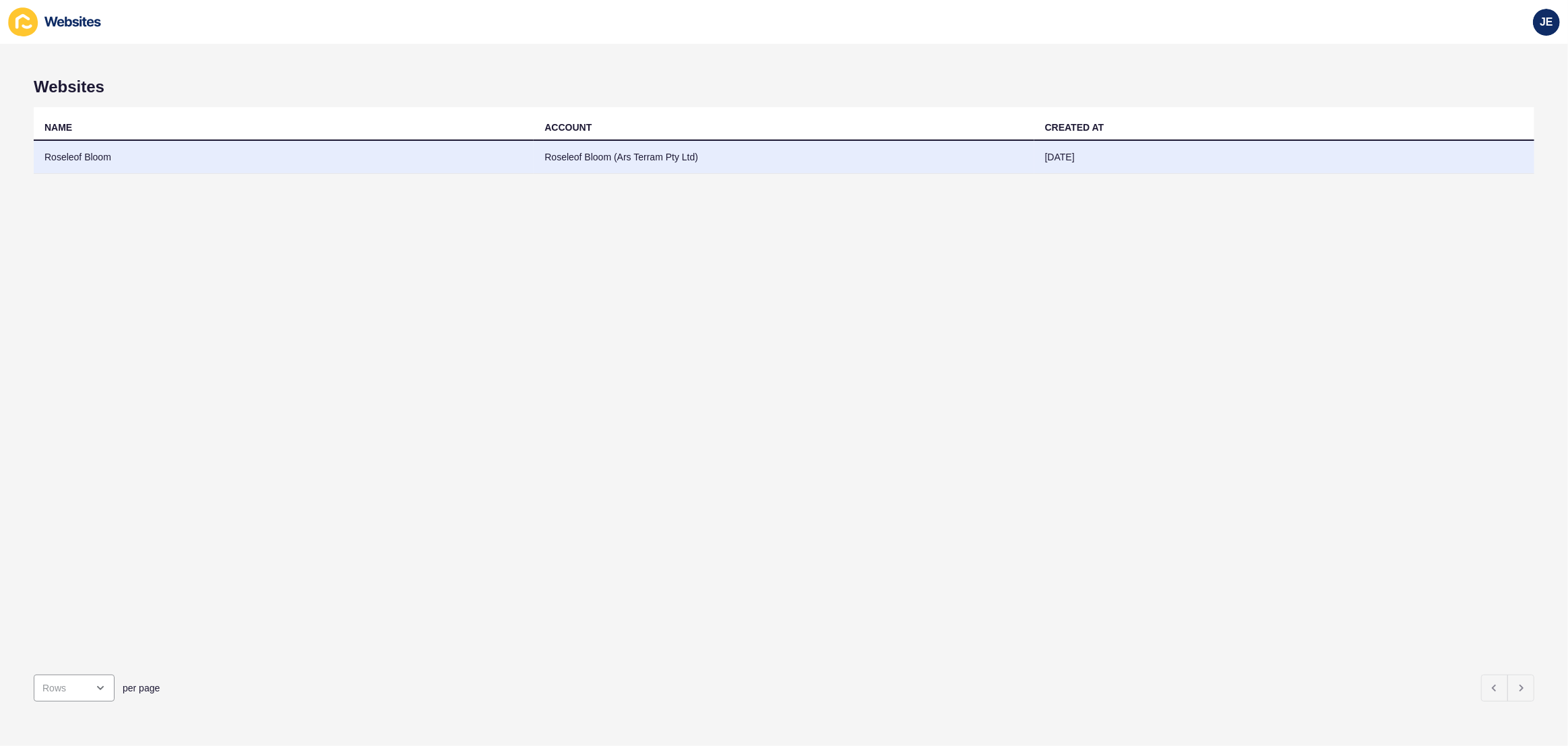
click at [330, 148] on td "Roseleof Bloom" at bounding box center [284, 157] width 500 height 33
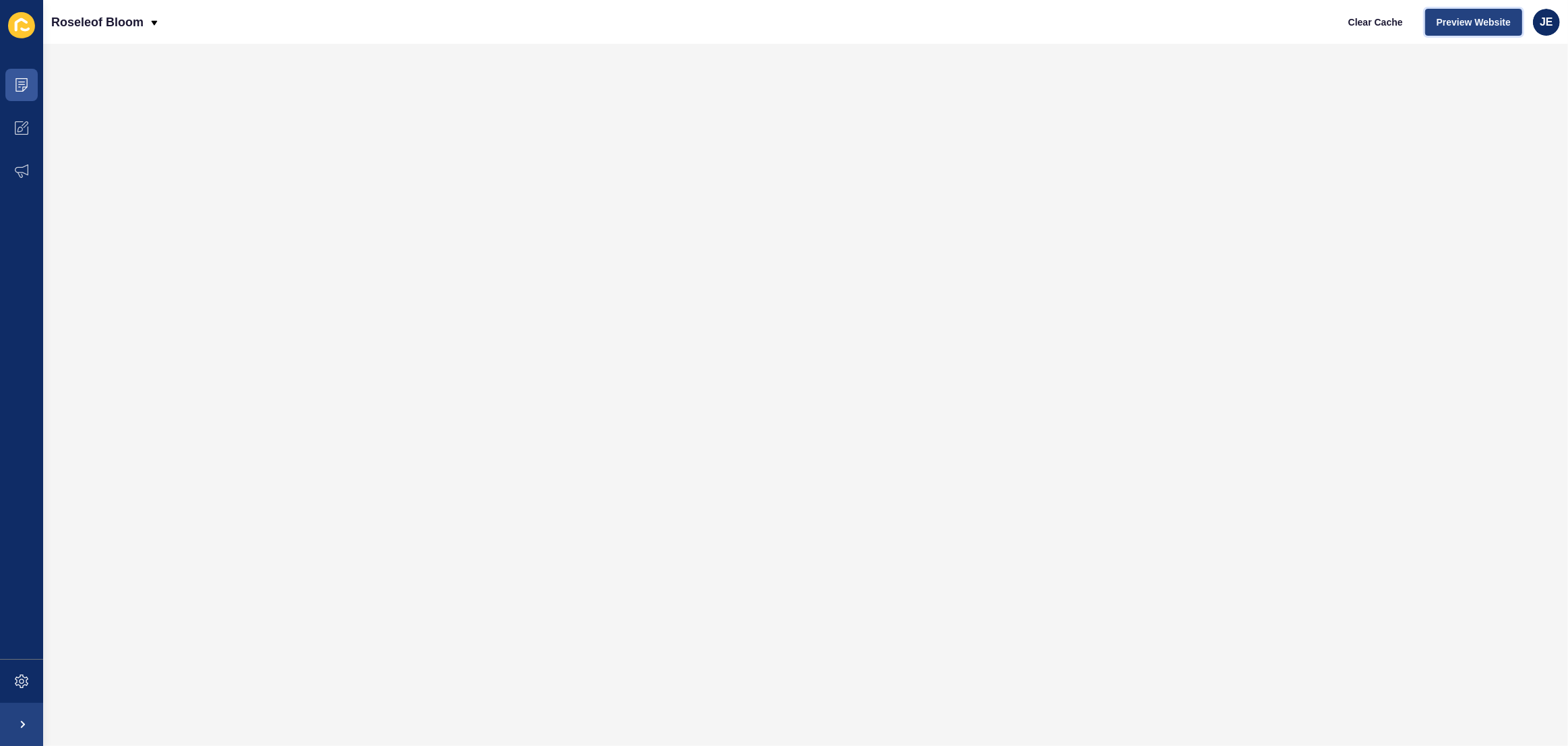
click at [1457, 21] on span "Preview Website" at bounding box center [1473, 21] width 74 height 13
click at [22, 681] on icon at bounding box center [21, 680] width 13 height 13
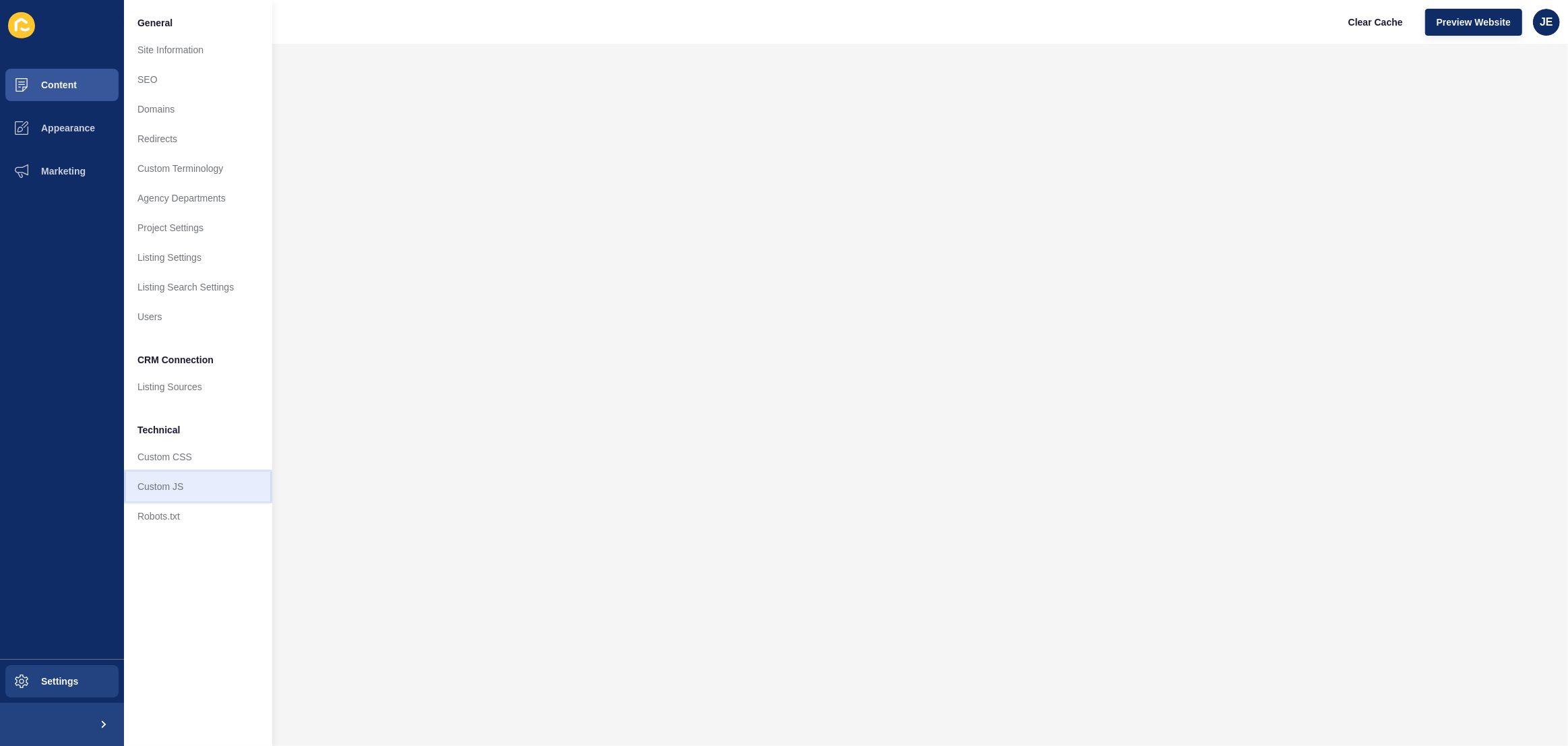
click at [168, 481] on link "Custom JS" at bounding box center [198, 486] width 148 height 30
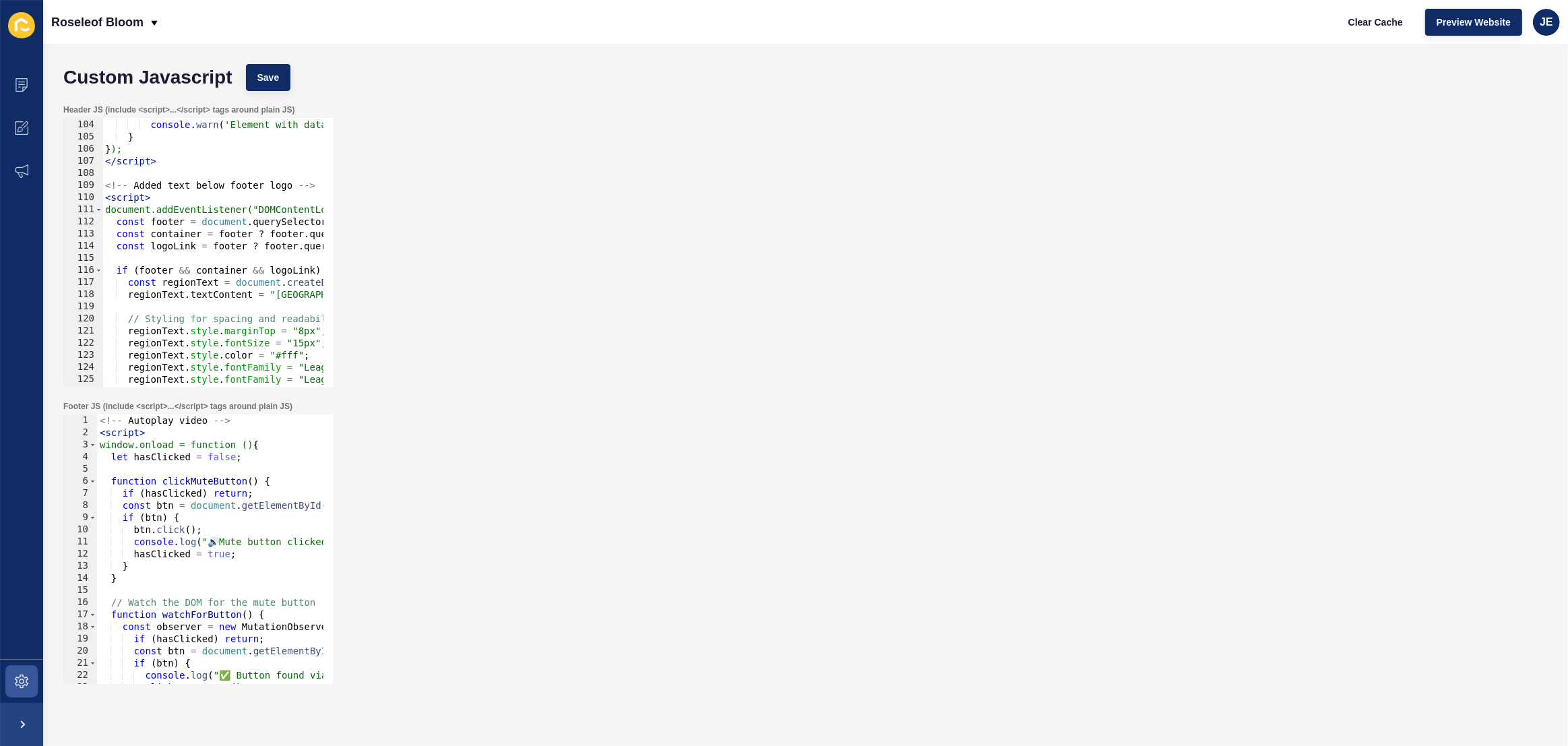
scroll to position [1394, 0]
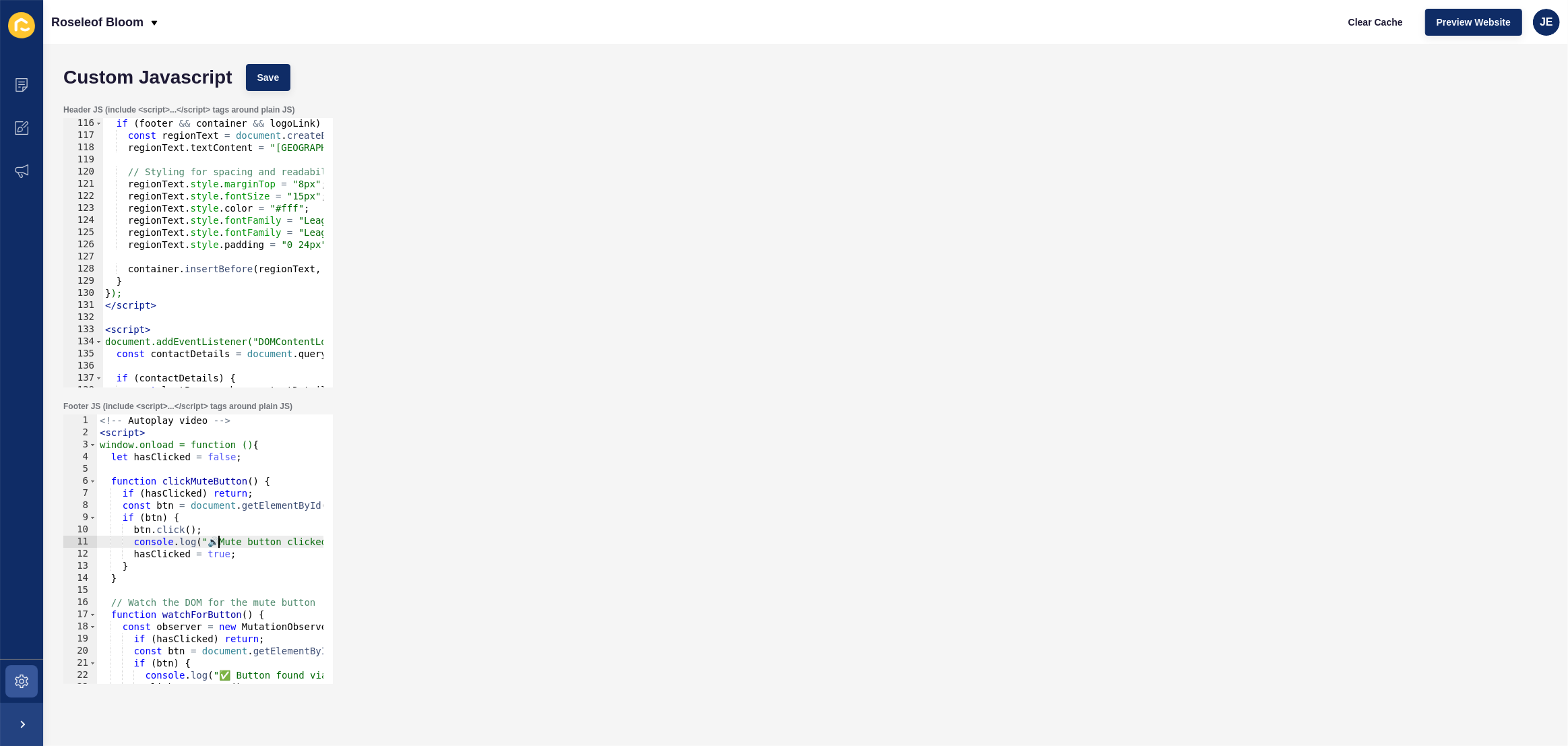
click at [212, 540] on div "<!-- Autoplay video --> < script > window.onload = function () { let hasClicked…" at bounding box center [411, 556] width 628 height 284
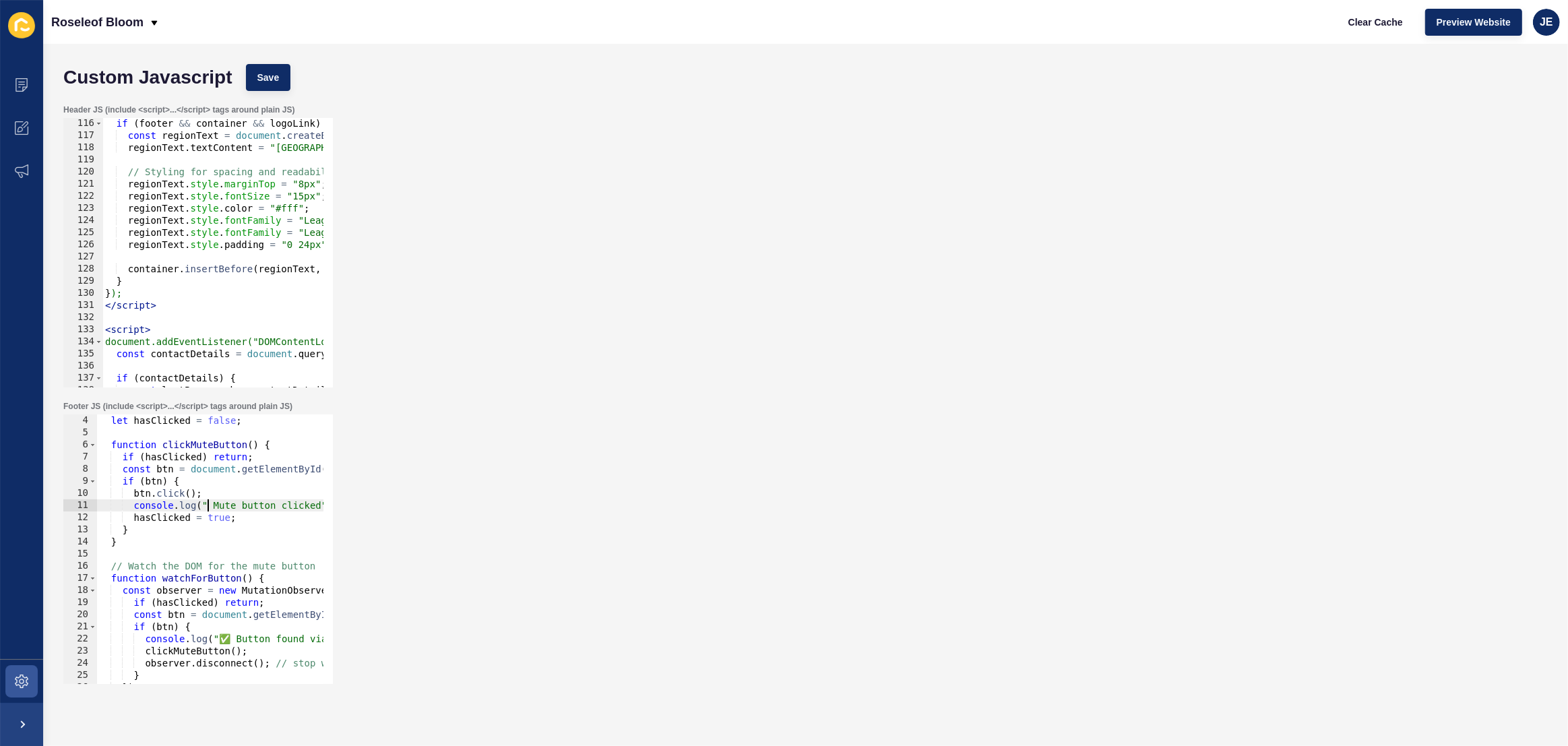
scroll to position [73, 0]
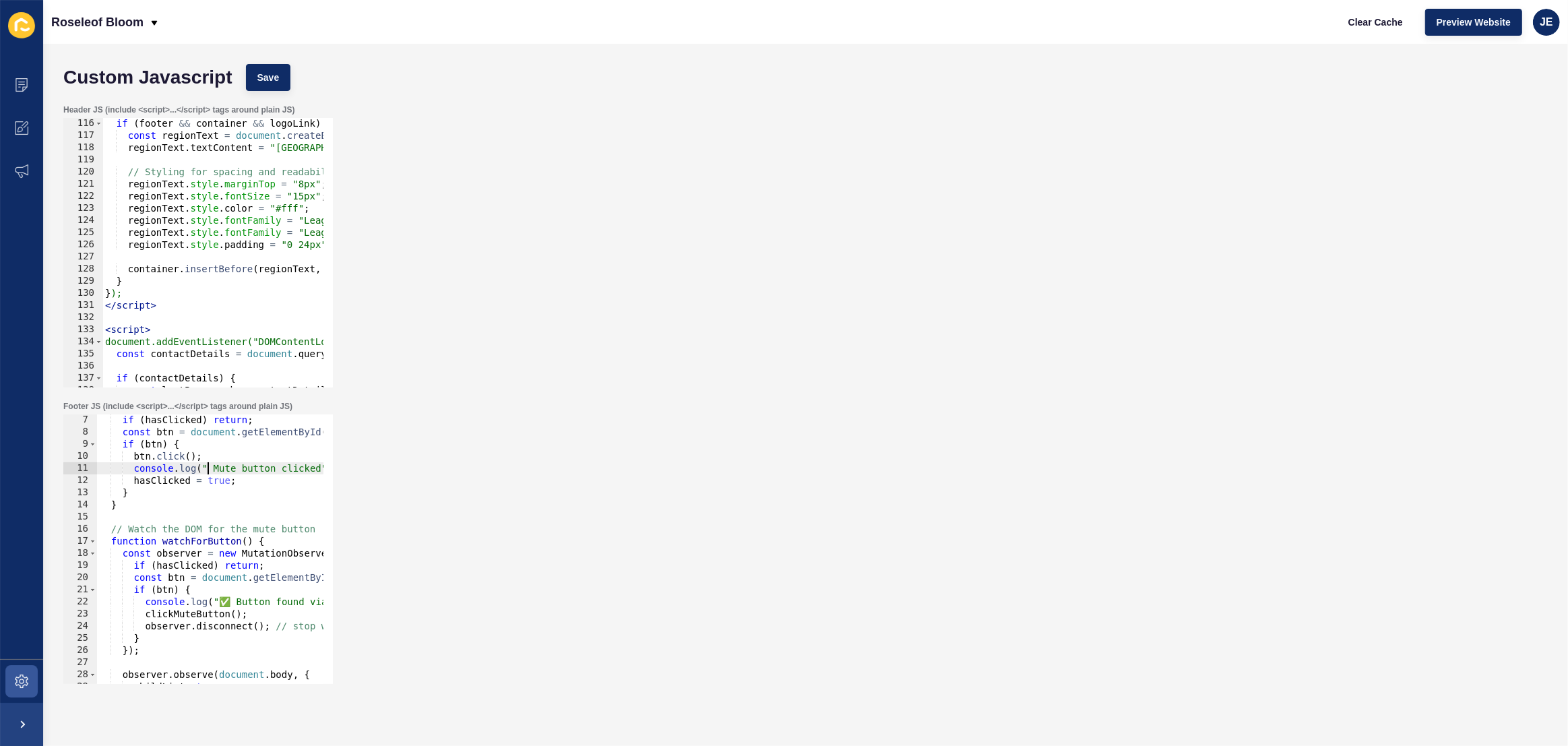
click at [211, 469] on div "if ( hasClicked ) return ; const btn = document . getElementById ( "cover-block…" at bounding box center [411, 556] width 628 height 284
click at [230, 598] on div "if ( hasClicked ) return ; const btn = document . getElementById ( "cover-block…" at bounding box center [411, 556] width 628 height 284
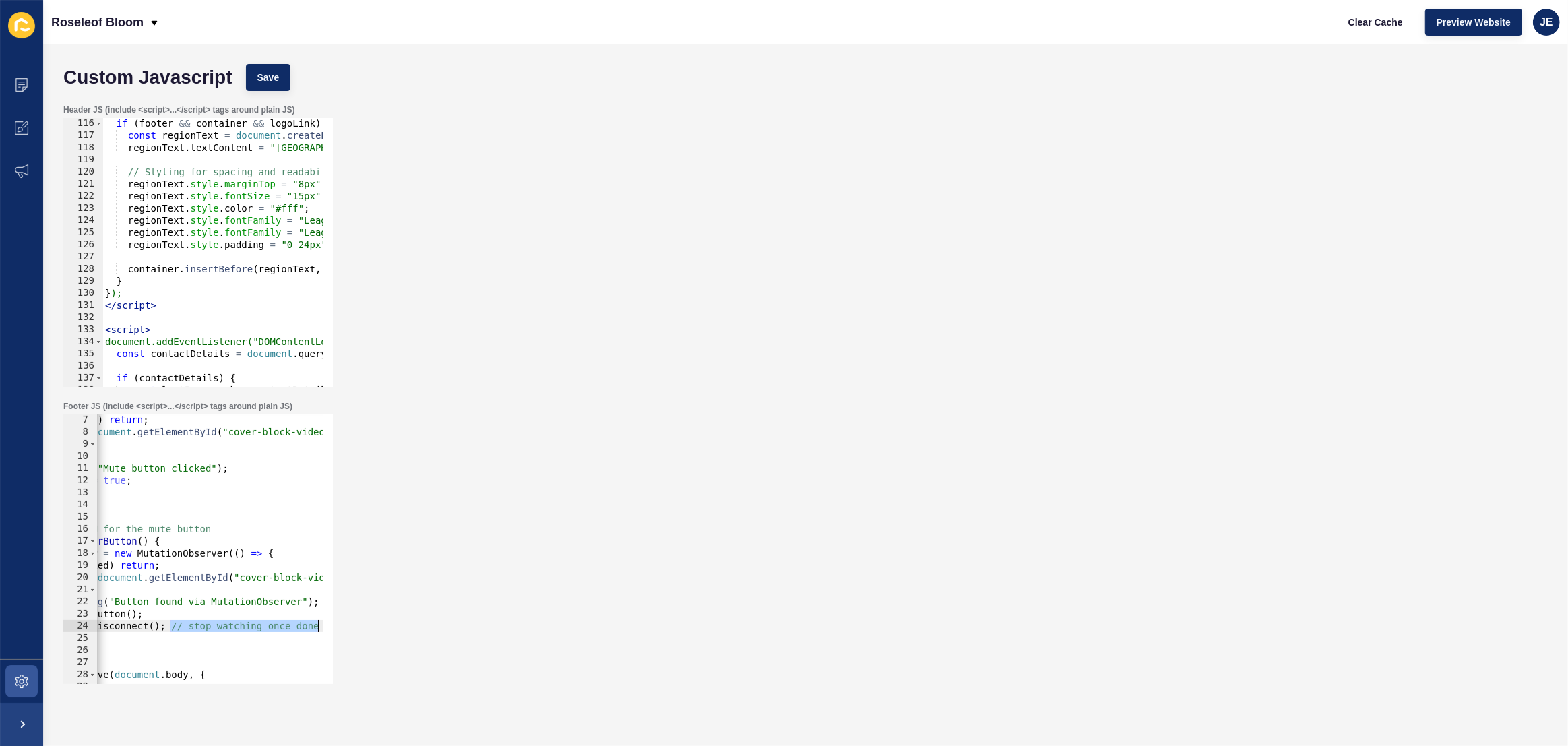
drag, startPoint x: 281, startPoint y: 626, endPoint x: 342, endPoint y: 627, distance: 61.0
click at [342, 627] on div "Footer JS (include <script>...</script> tags around plain JS) console.log("Butt…" at bounding box center [806, 542] width 1498 height 296
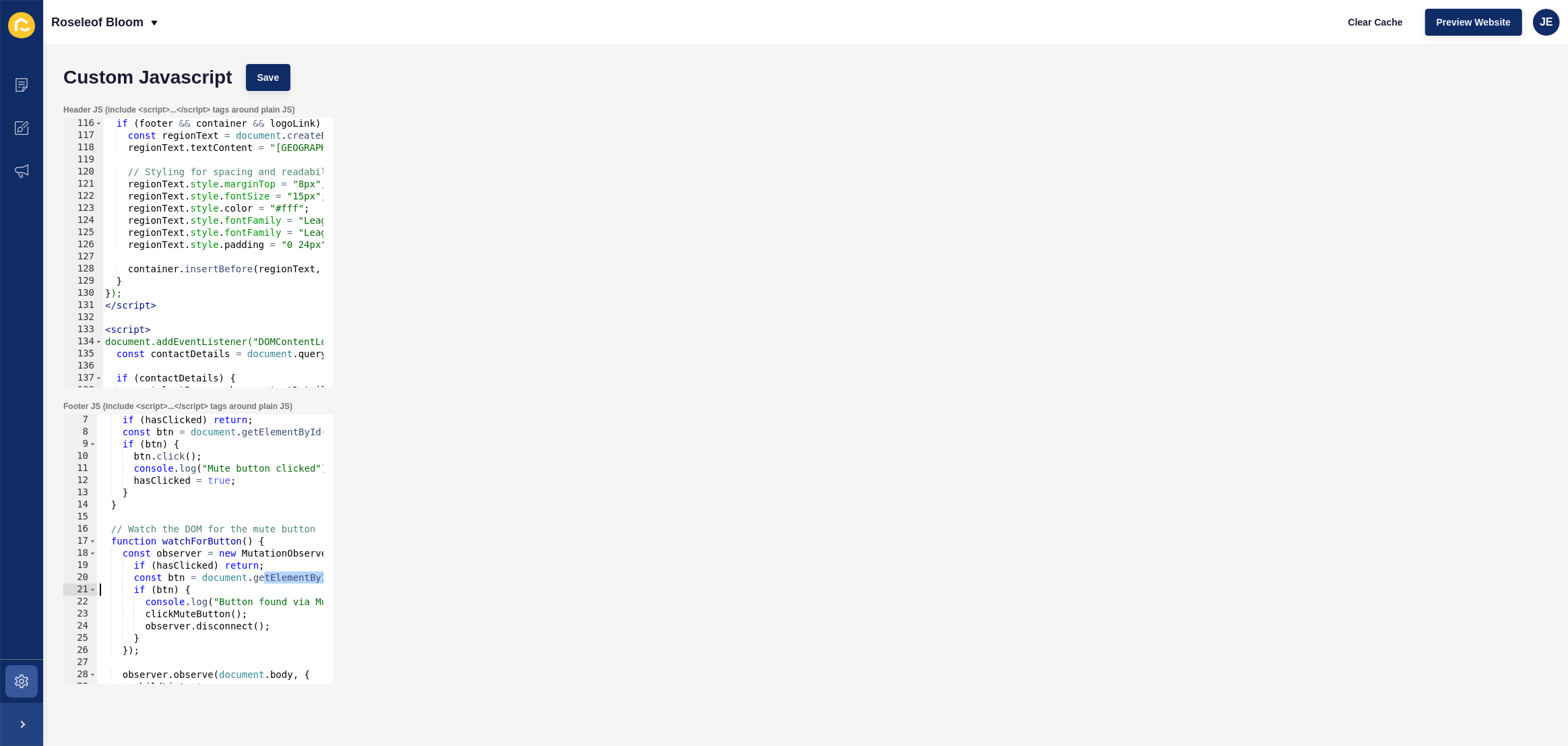
drag, startPoint x: 154, startPoint y: 582, endPoint x: 69, endPoint y: 583, distance: 85.0
click at [69, 583] on div "observer.disconnect(); 7 8 9 10 11 12 13 14 15 16 17 18 19 20 21 22 23 24 25 26…" at bounding box center [197, 549] width 270 height 269
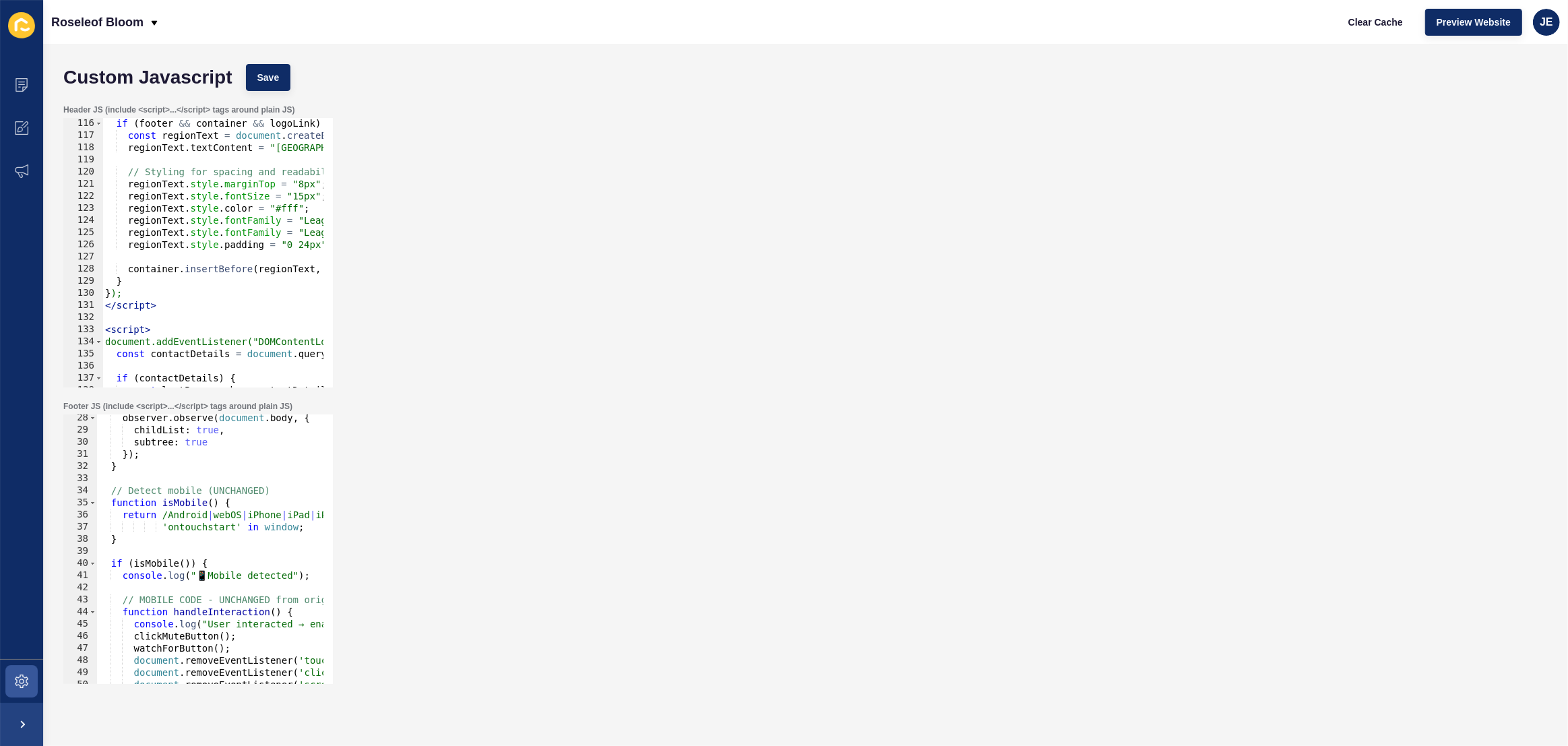
click at [208, 575] on div "observer . observe ( document . body , { childList : true , subtree : true }) ;…" at bounding box center [411, 553] width 628 height 284
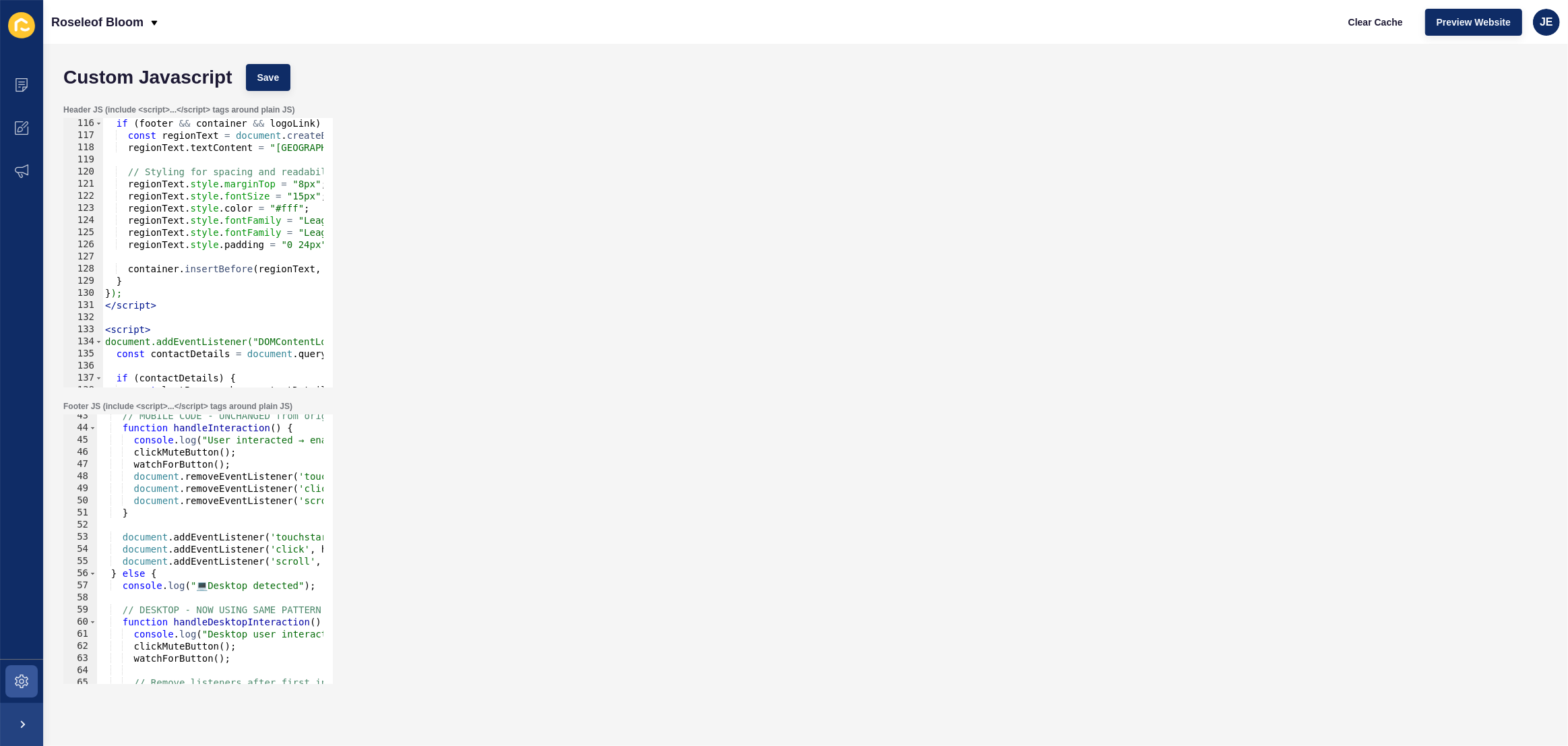
click at [208, 587] on div "// MOBILE CODE - UNCHANGED from original function handleInteraction ( ) { conso…" at bounding box center [411, 551] width 628 height 284
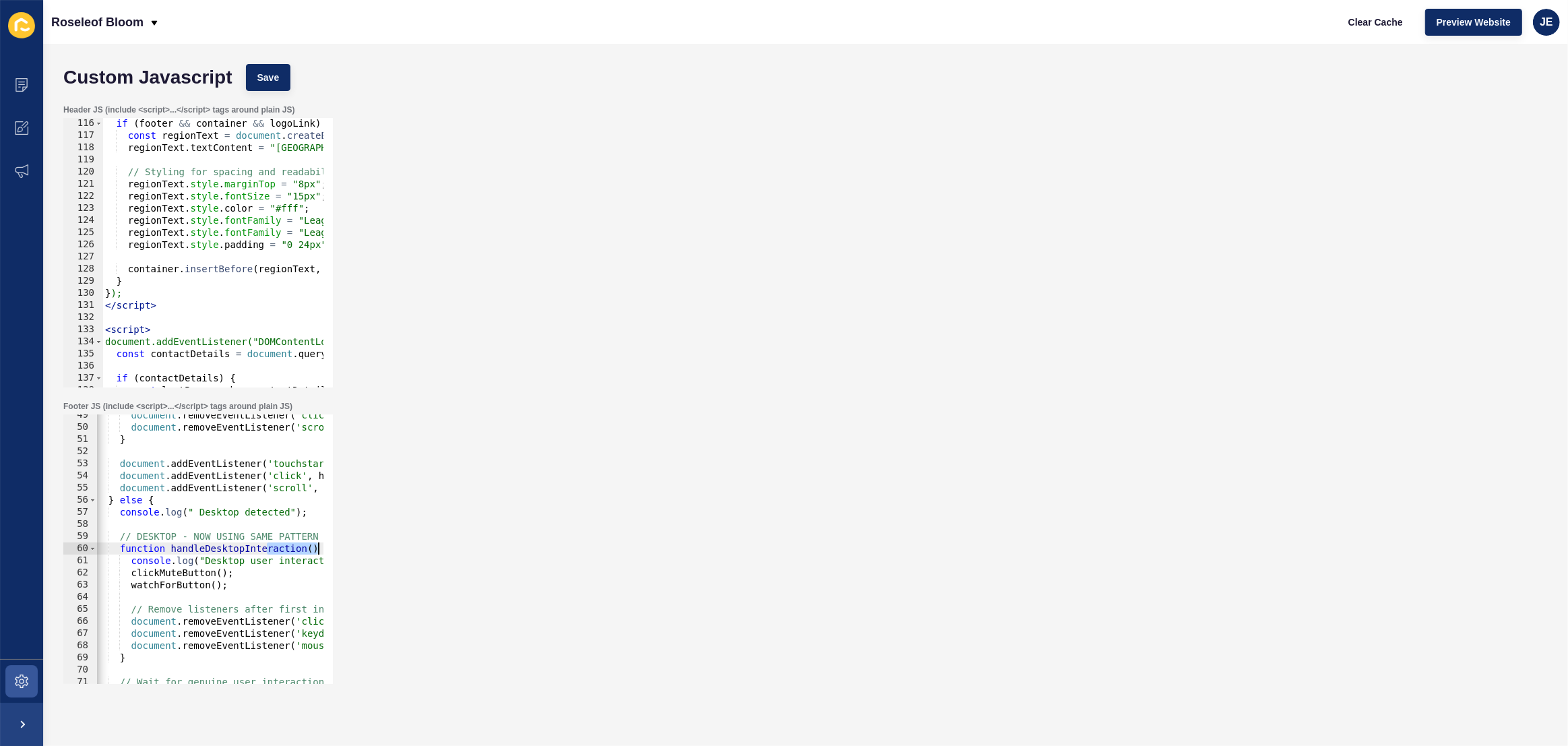
scroll to position [0, 13]
drag, startPoint x: 269, startPoint y: 547, endPoint x: 348, endPoint y: 552, distance: 79.2
click at [348, 552] on div "Footer JS (include <script>...</script> tags around plain JS) console.log(" Des…" at bounding box center [806, 542] width 1498 height 296
type textarea "function handleDesktopInteraction() {"
drag, startPoint x: 247, startPoint y: 600, endPoint x: 308, endPoint y: 601, distance: 61.0
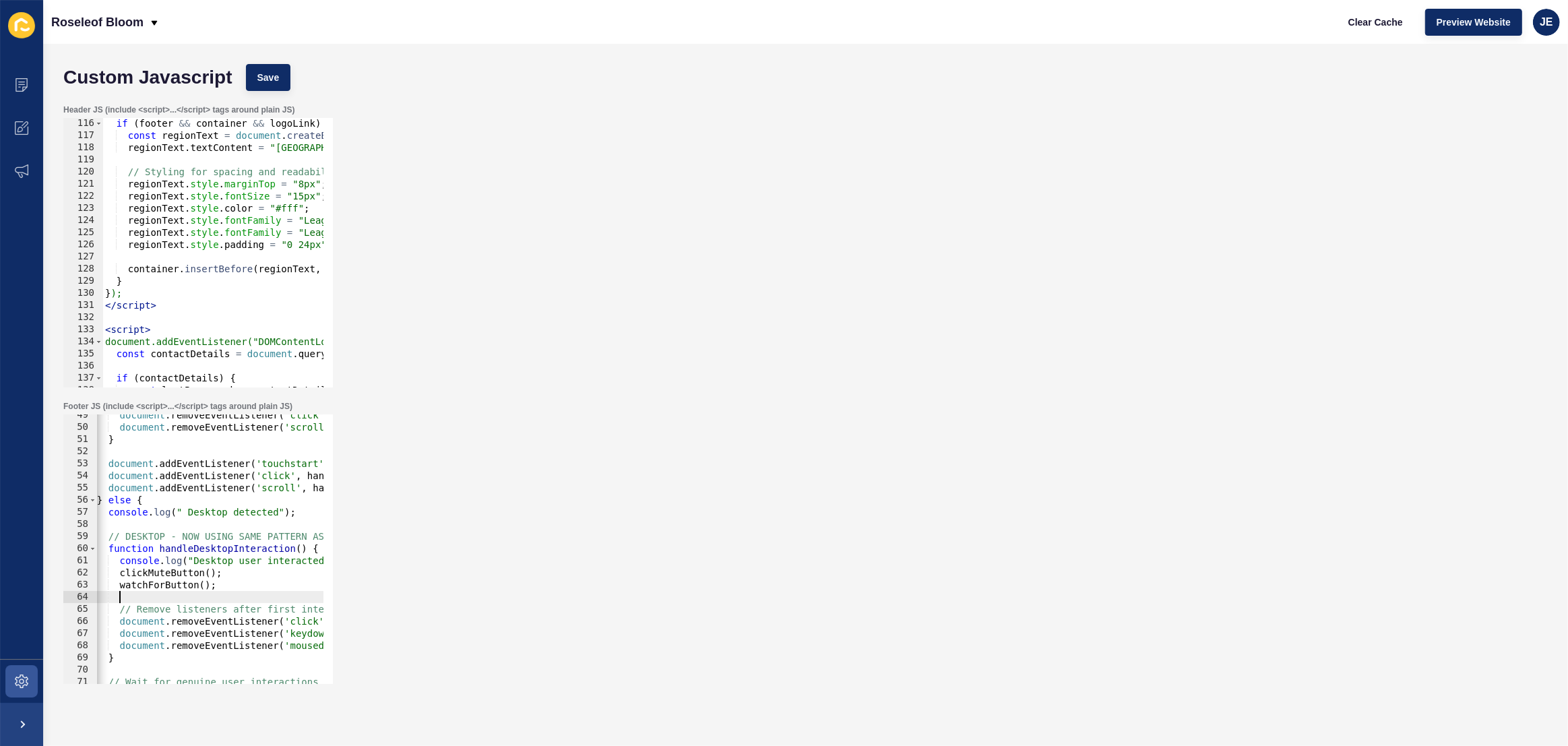
click at [308, 601] on div "document . removeEventListener ( 'click' , handleInteraction ) ; document . rem…" at bounding box center [397, 551] width 628 height 284
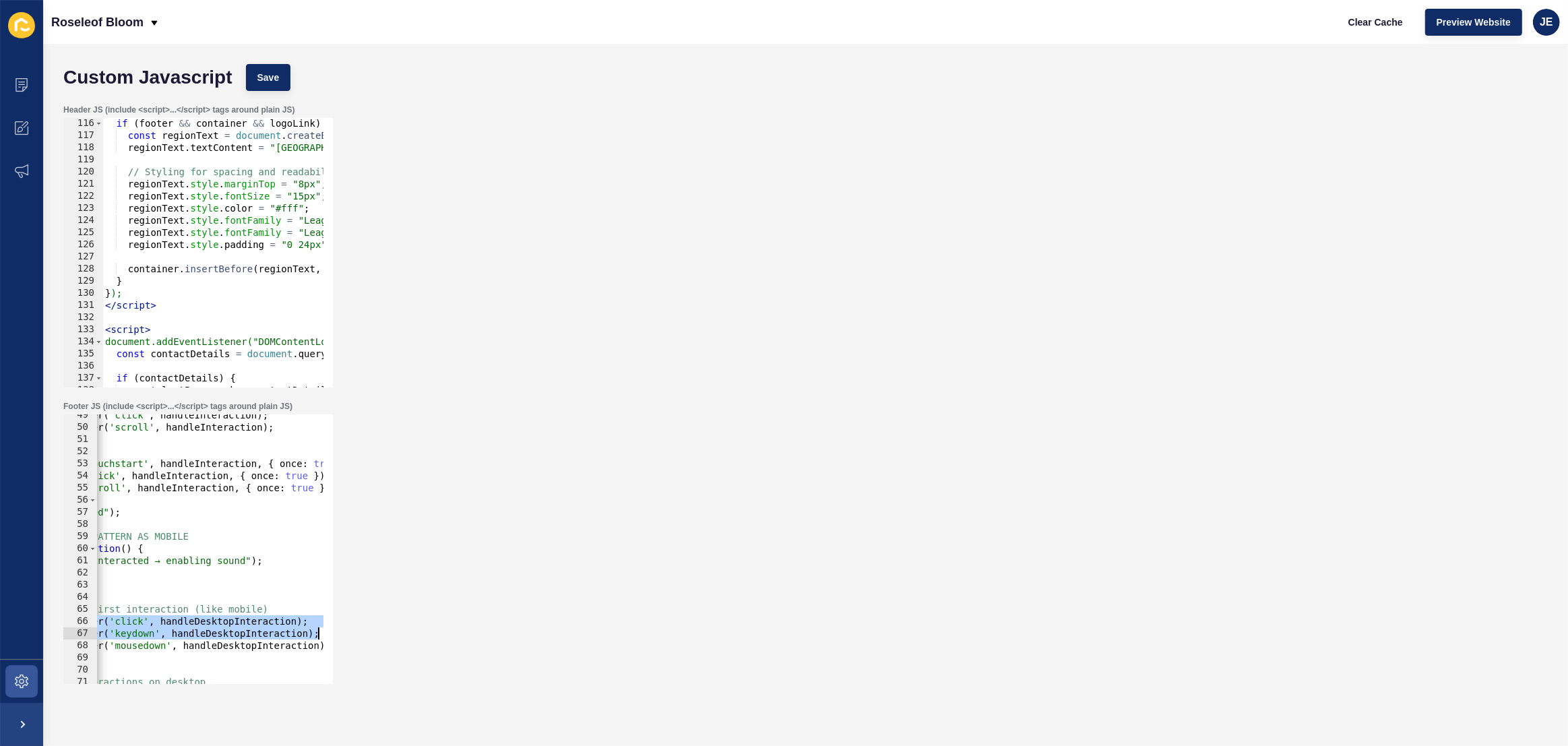
drag, startPoint x: 317, startPoint y: 622, endPoint x: 355, endPoint y: 628, distance: 38.5
click at [355, 628] on div "Footer JS (include <script>...</script> tags around plain JS) 49 50 51 52 53 54…" at bounding box center [806, 542] width 1498 height 296
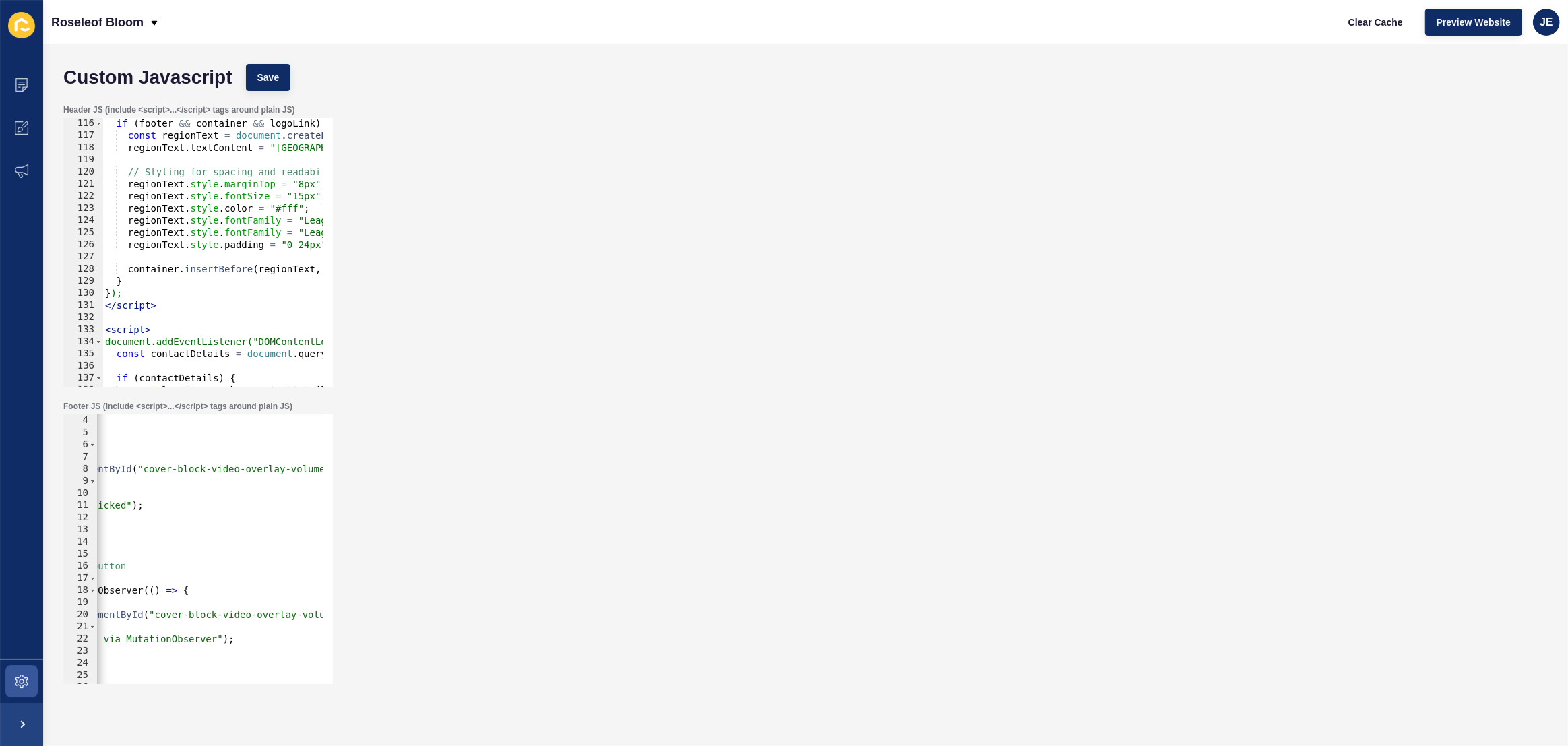
scroll to position [37, 0]
type textarea "document.removeEventListener('click', handleDesktopInteraction); document.remov…"
click at [261, 84] on span "Save" at bounding box center [268, 77] width 22 height 13
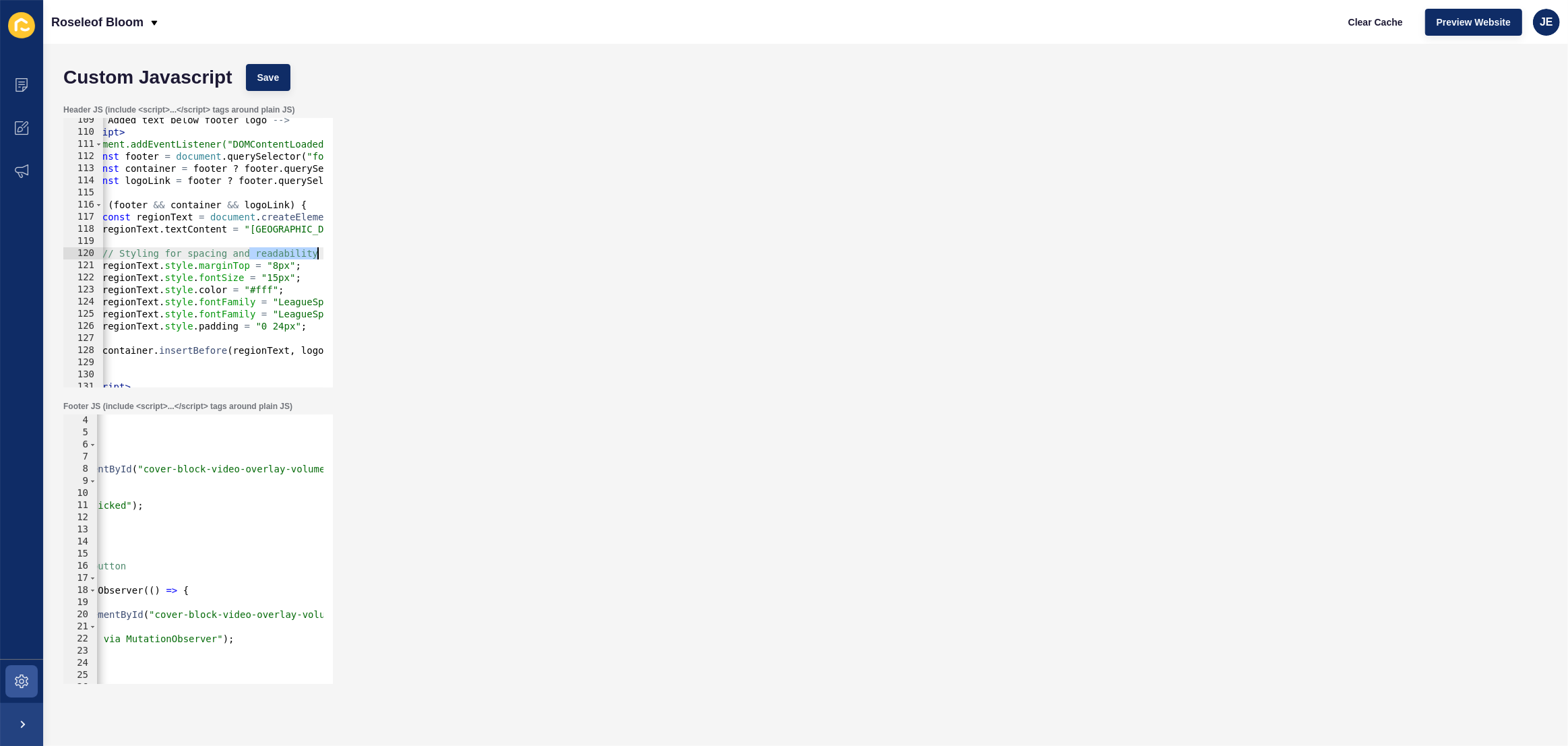
scroll to position [0, 26]
drag, startPoint x: 276, startPoint y: 253, endPoint x: 307, endPoint y: 257, distance: 31.3
click at [321, 252] on div "// Styling for spacing and readability 109 110 111 112 113 114 115 116 117 118 …" at bounding box center [197, 252] width 270 height 269
click at [273, 265] on div "<!-- Added text below footer logo --> < script > document.addEventListener("DOM…" at bounding box center [883, 256] width 1613 height 284
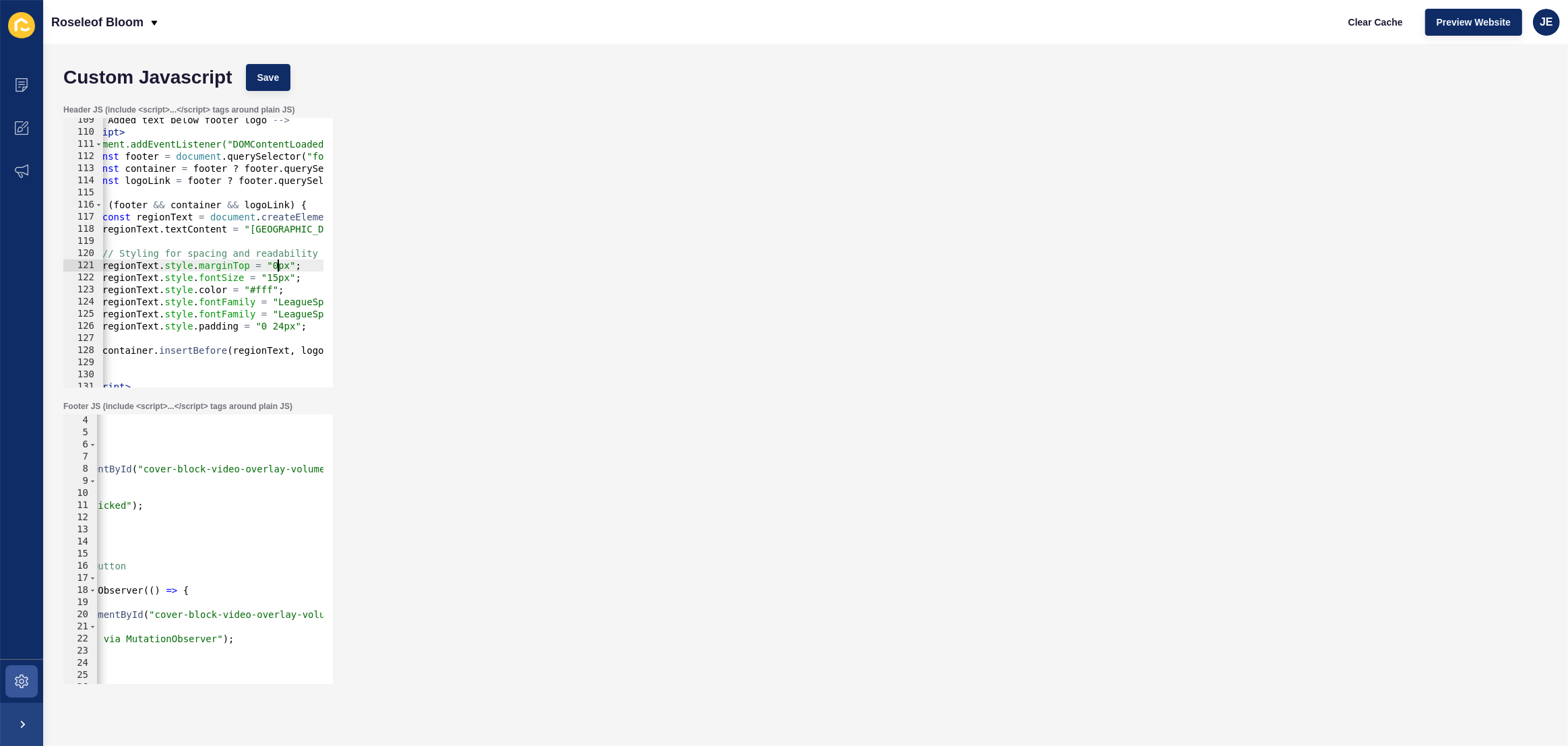
click at [266, 93] on div "Custom Javascript Save" at bounding box center [806, 78] width 1498 height 40
click at [265, 76] on span "Save" at bounding box center [268, 77] width 22 height 13
click at [1400, 23] on span "Clear Cache" at bounding box center [1375, 21] width 55 height 13
click at [276, 268] on div "<!-- Added text below footer logo --> < script > document.addEventListener("DOM…" at bounding box center [883, 256] width 1613 height 284
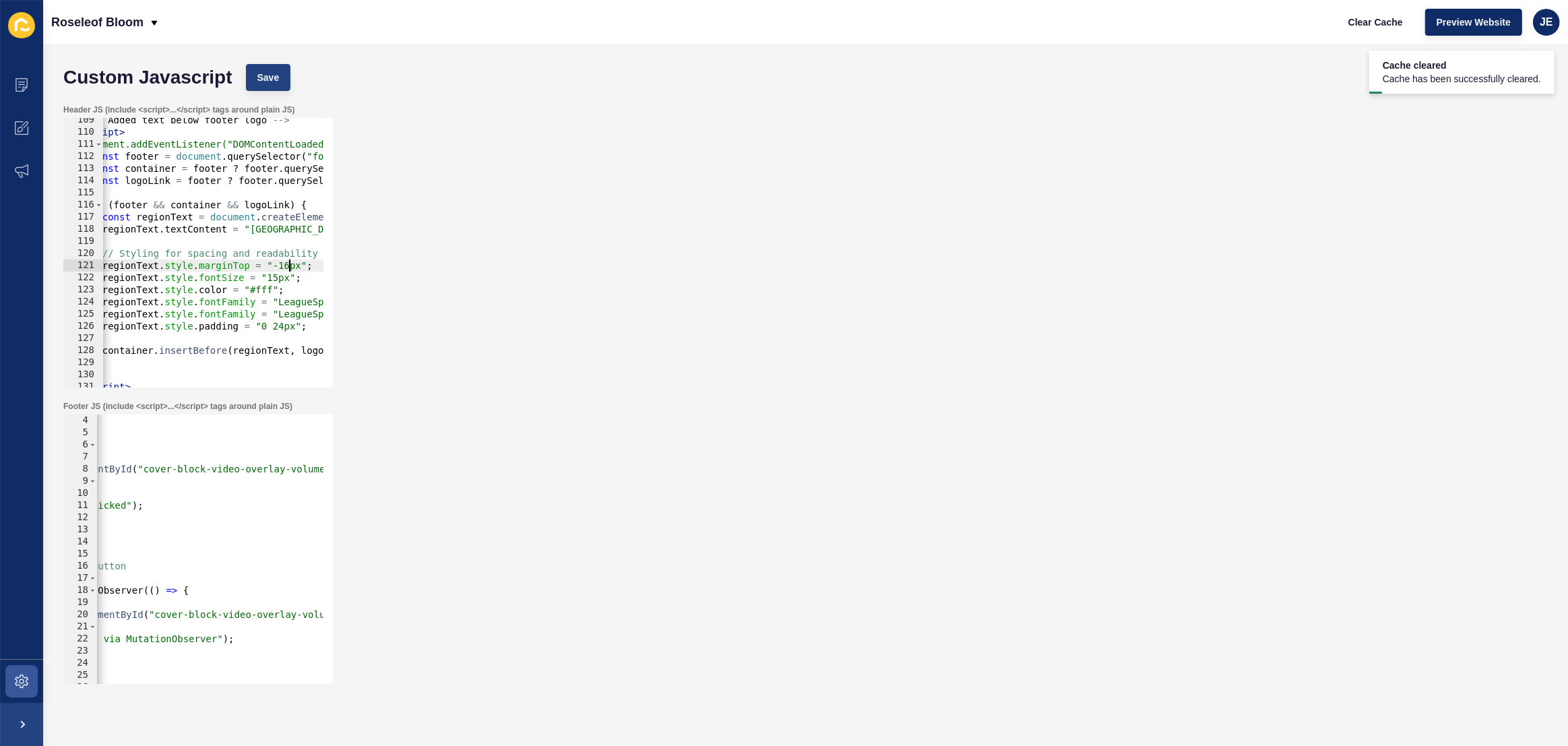
type textarea "regionText.style.marginTop = "-16px";"
click at [272, 73] on span "Save" at bounding box center [268, 77] width 22 height 13
click at [19, 670] on span at bounding box center [21, 681] width 43 height 43
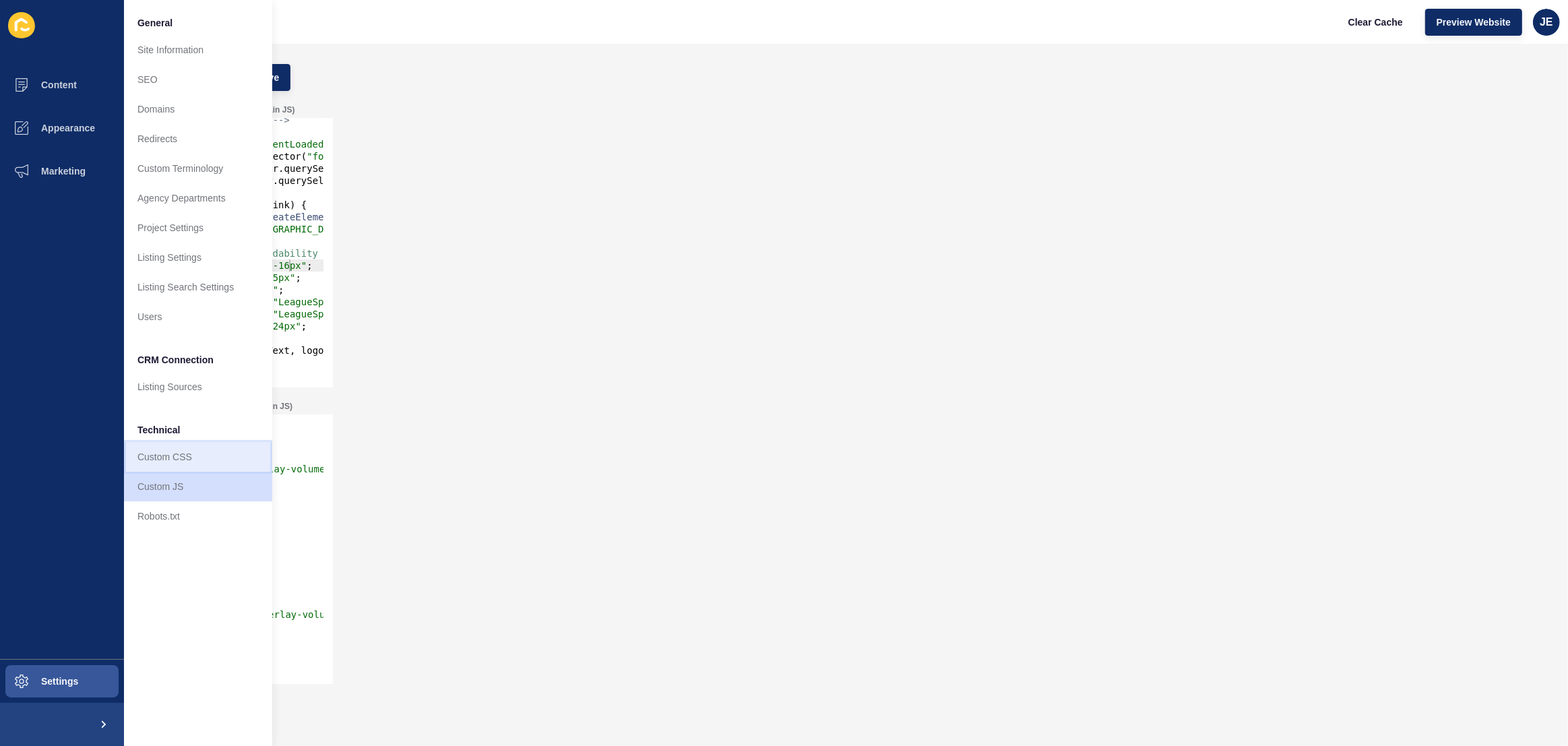
click at [188, 452] on link "Custom CSS" at bounding box center [198, 456] width 148 height 30
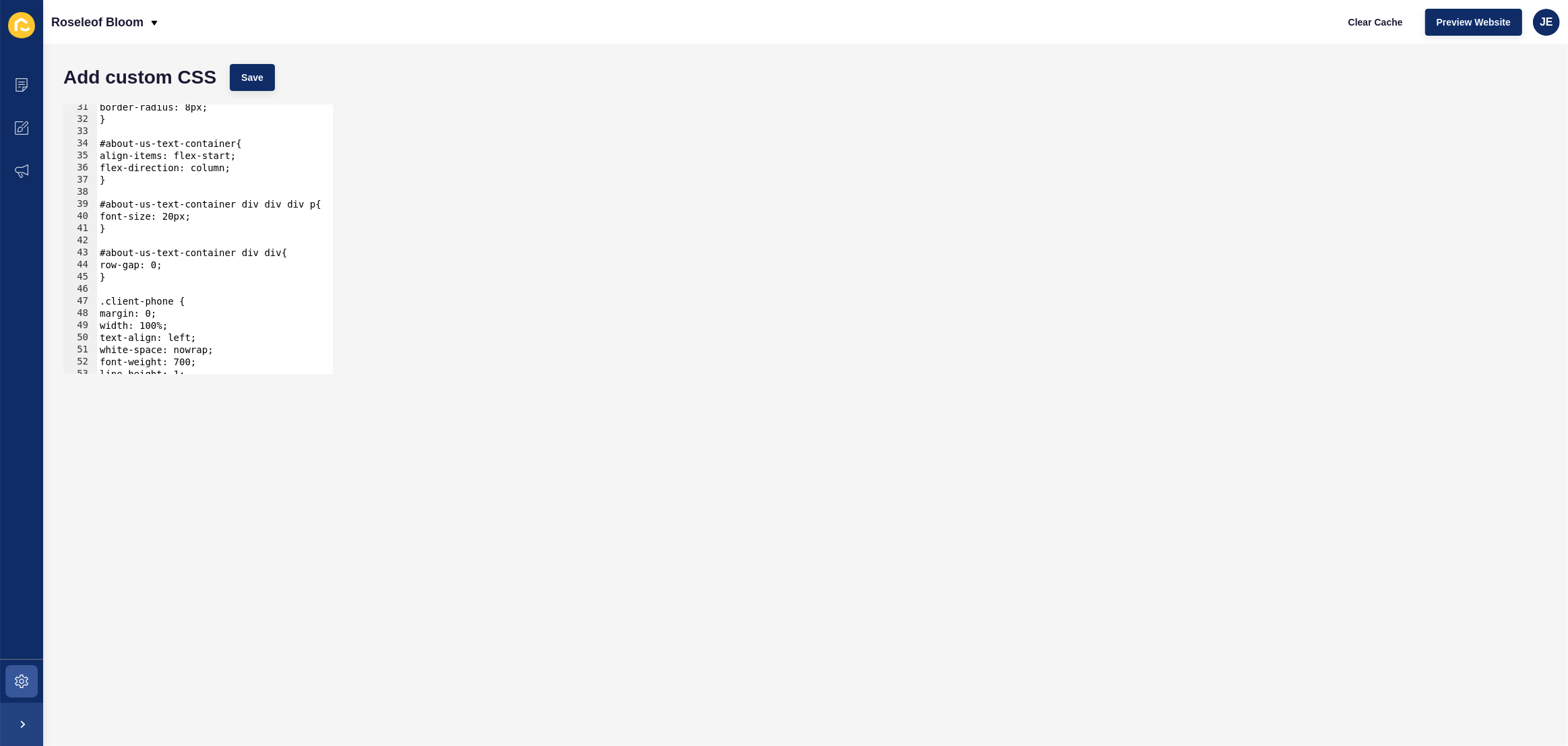
scroll to position [404, 0]
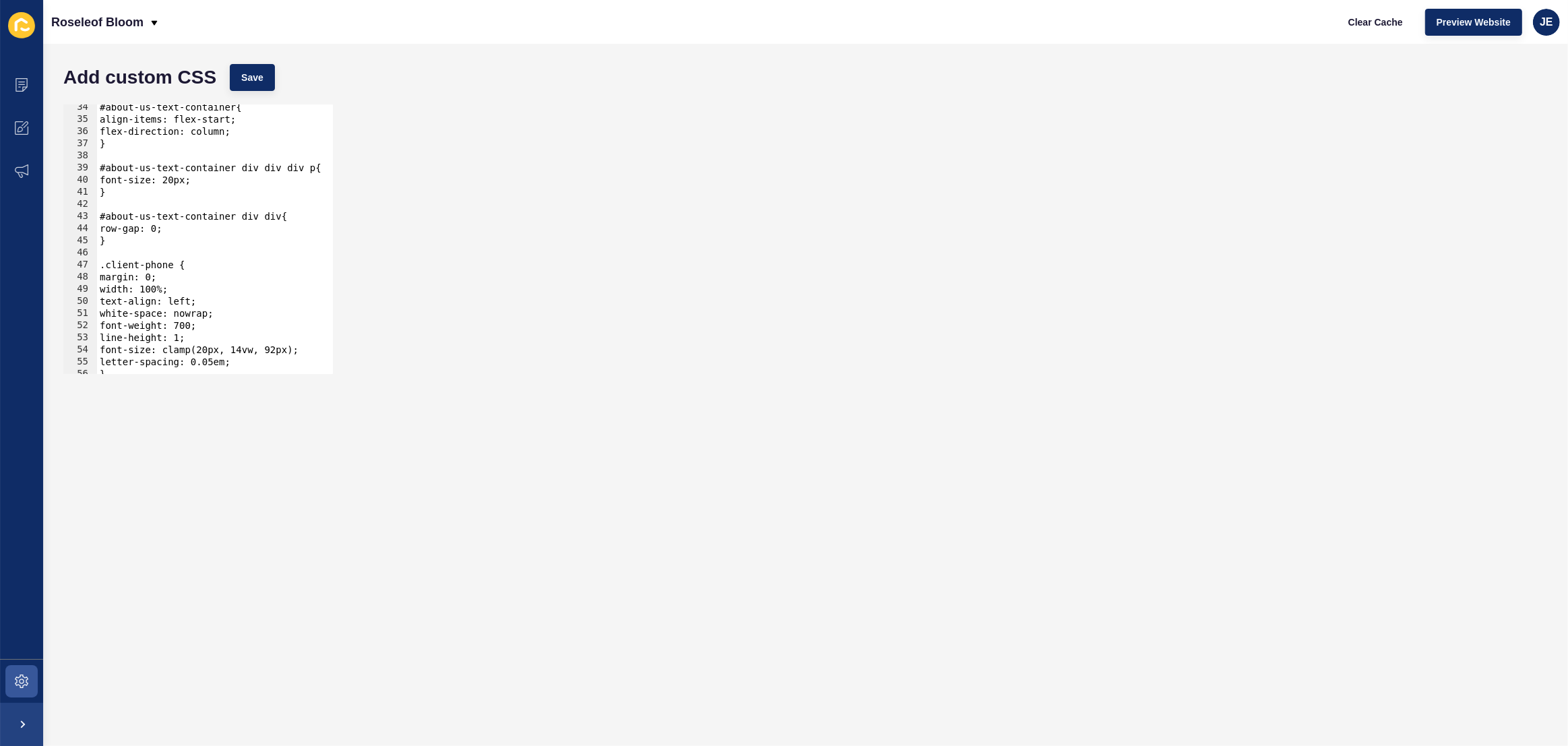
type textarea "}"
click at [161, 238] on div "#about-us-text-container{ align-items: flex-start; flex-direction: column; } #a…" at bounding box center [377, 243] width 560 height 284
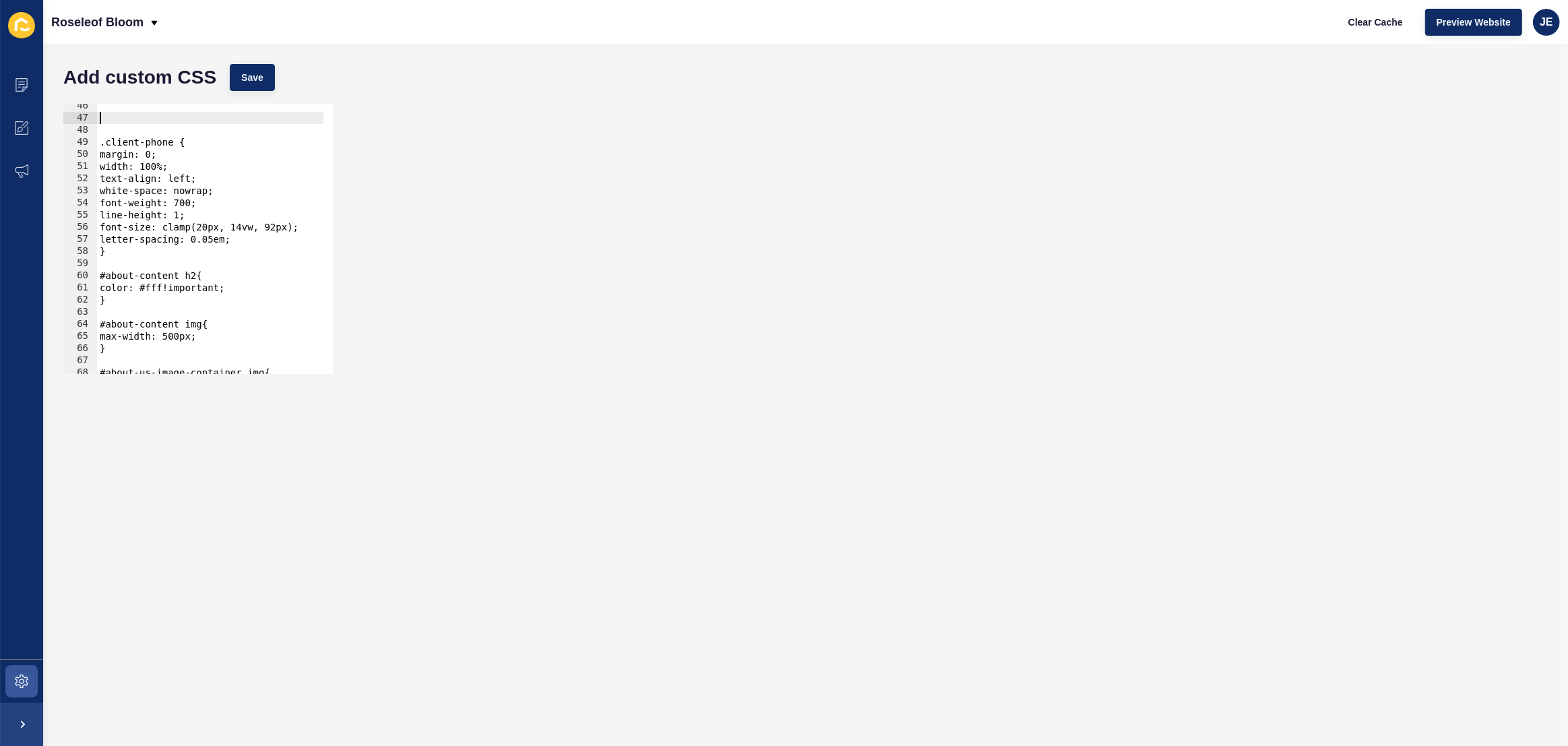
type textarea "}"
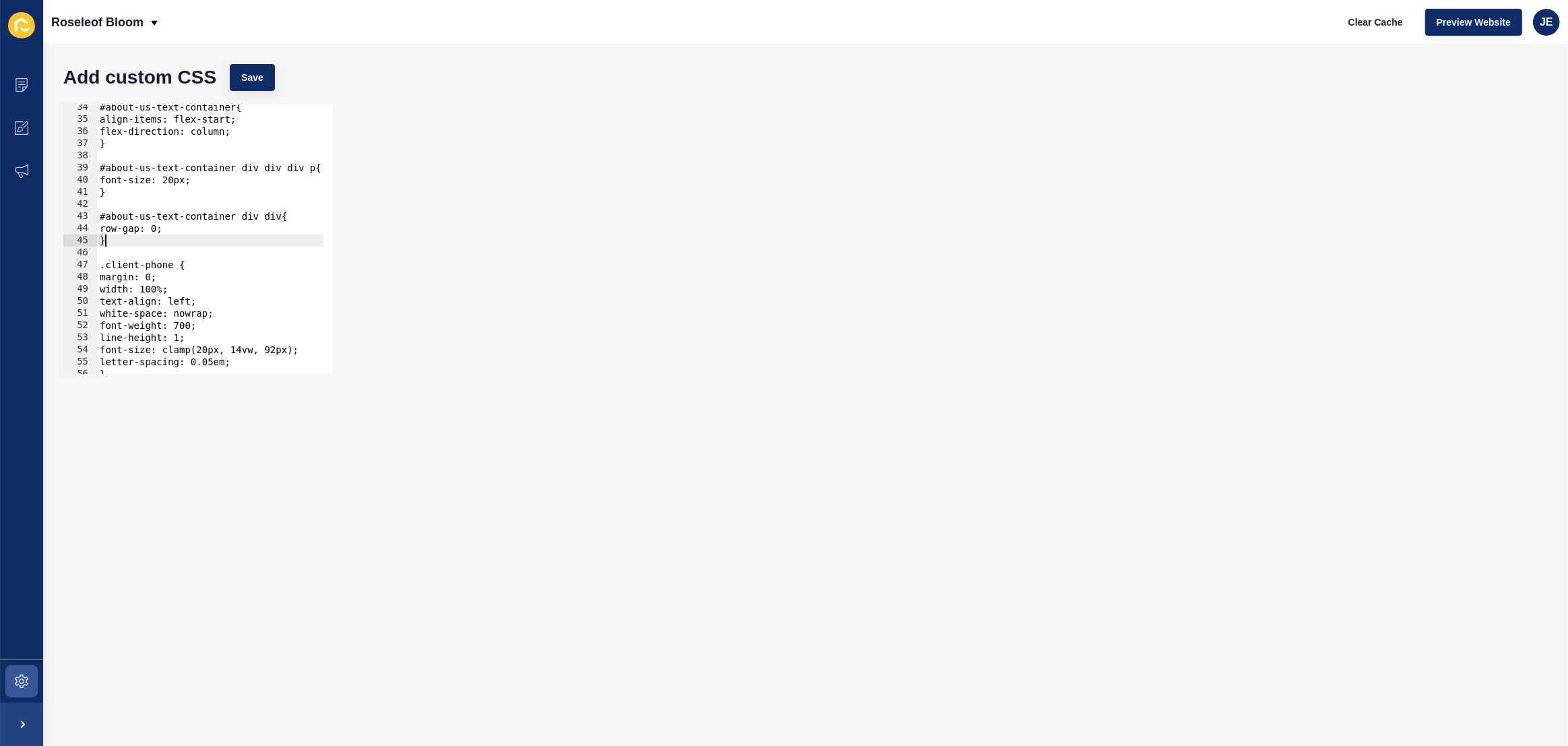
scroll to position [551, 0]
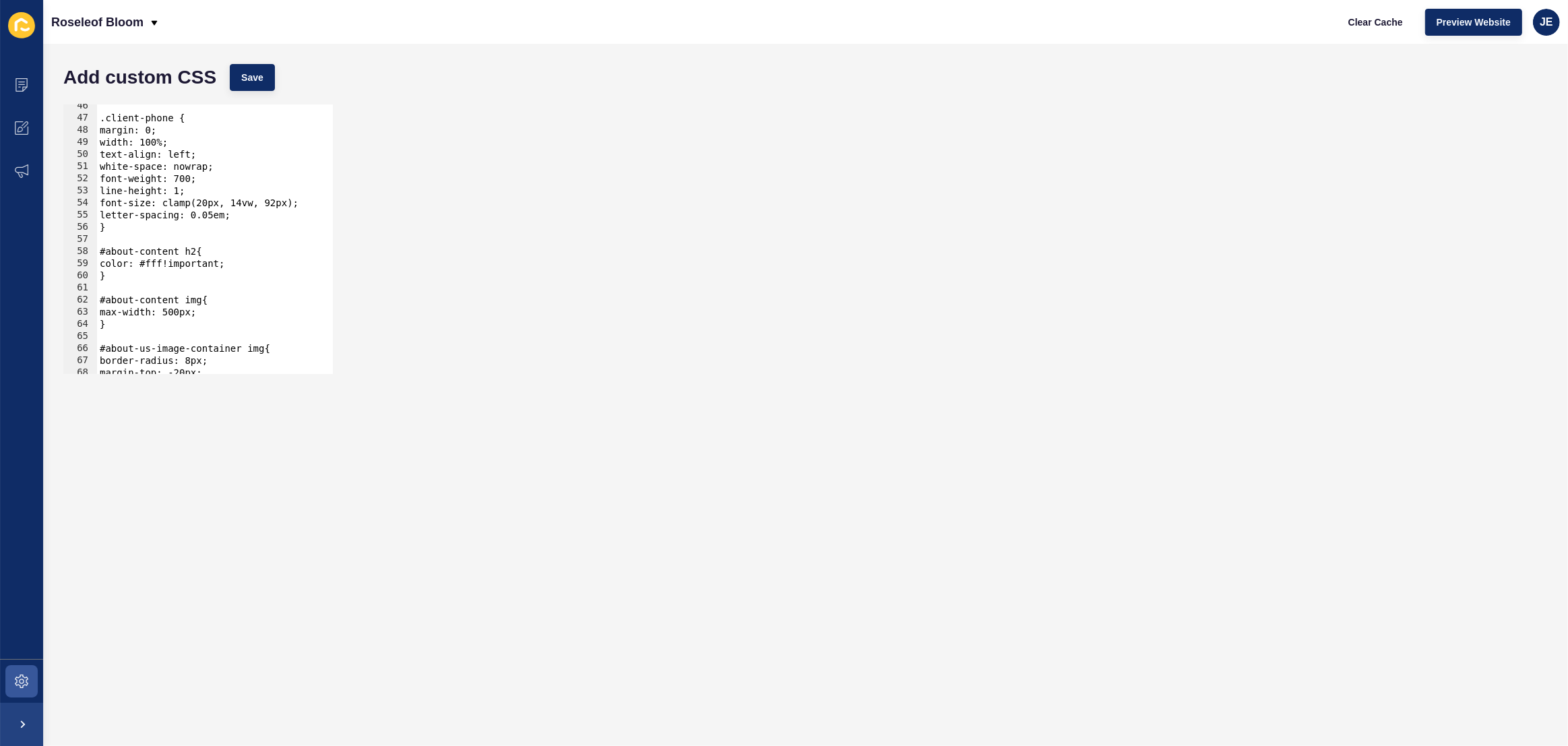
click at [152, 322] on div ".client-phone { margin: 0; width: 100%; text-align: left; white-space: nowrap; …" at bounding box center [377, 242] width 560 height 284
paste textarea "font-size: 15px;"
type textarea "font-size: 15px;"
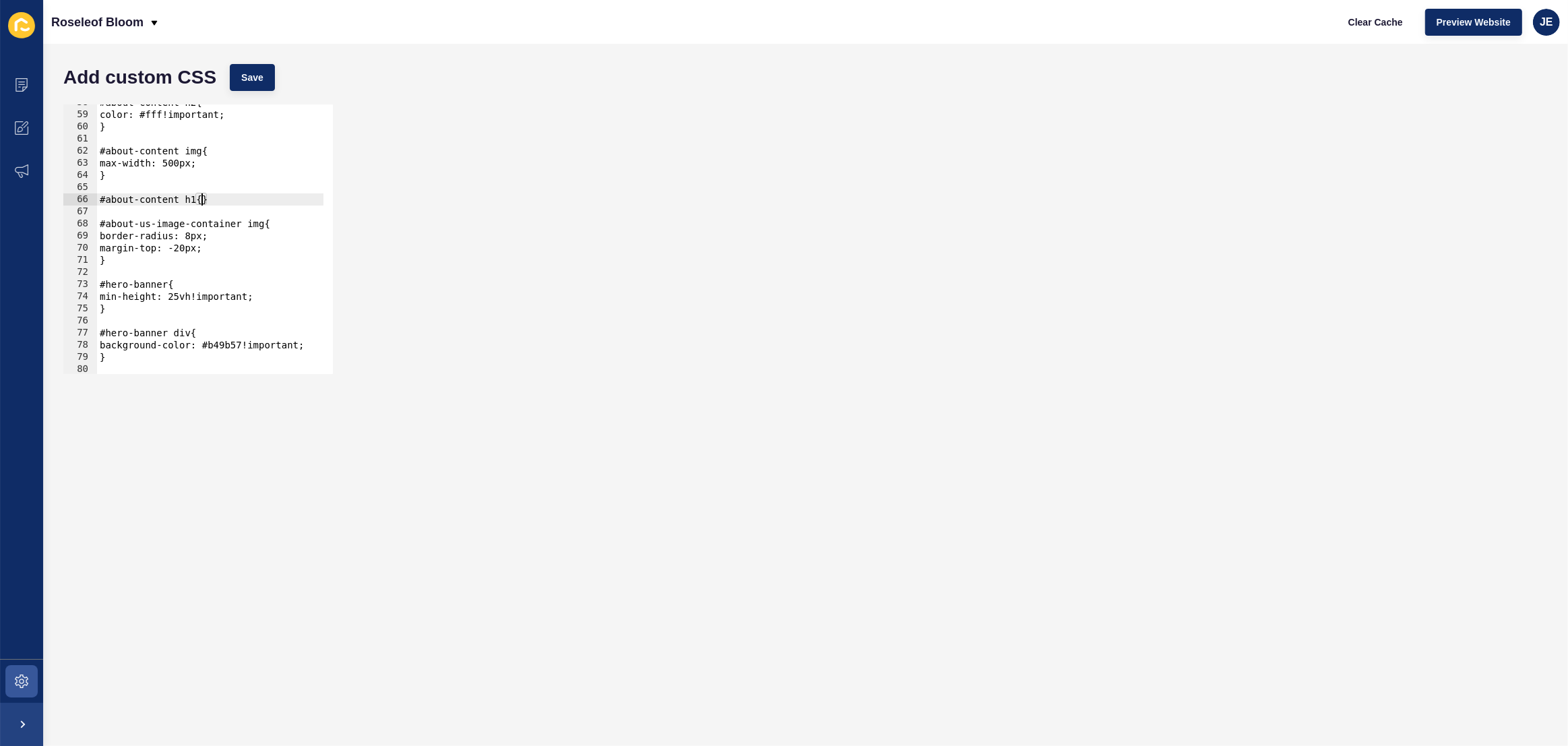
scroll to position [0, 0]
type textarea "}"
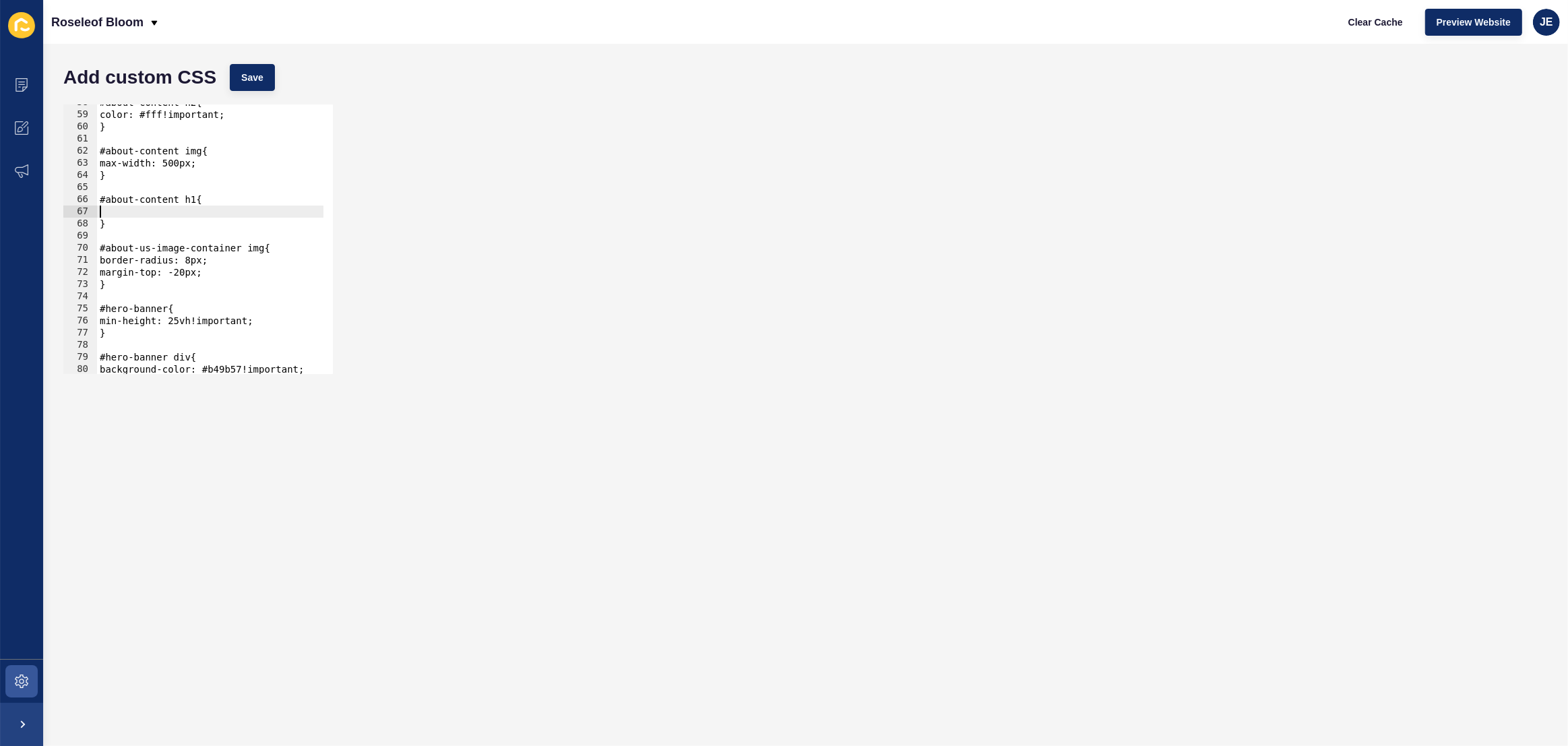
paste textarea "font-size: 15px;"
click at [123, 213] on div "#about-content h2{ color: #fff!important; } #about-content img{ max-width: 500p…" at bounding box center [377, 238] width 560 height 284
click at [123, 224] on div "#about-content h2{ color: #fff!important; } #about-content img{ max-width: 500p…" at bounding box center [377, 238] width 560 height 284
click at [251, 75] on span "Save" at bounding box center [252, 77] width 22 height 13
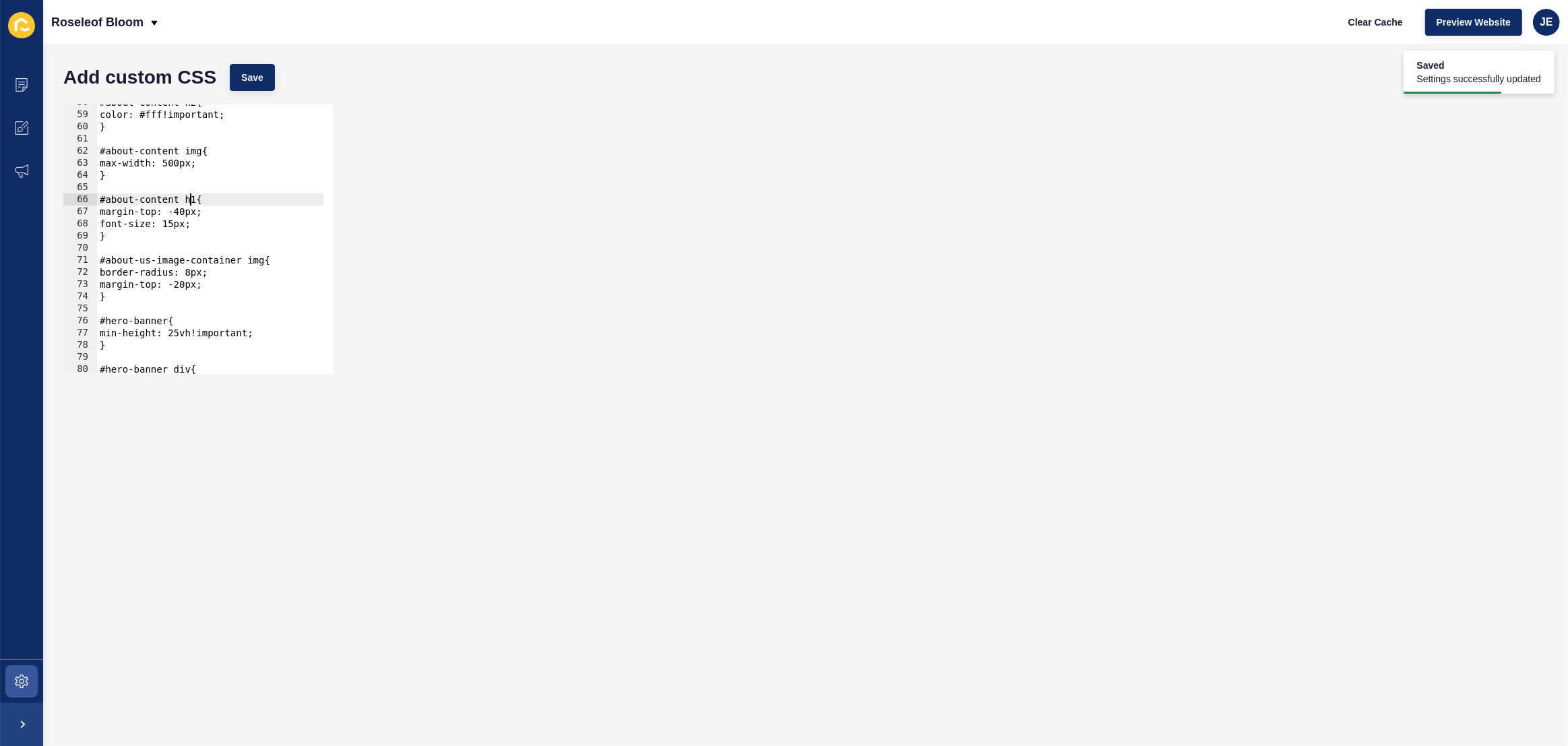
click at [190, 203] on div "#about-content h2{ color: #fff!important; } #about-content img{ max-width: 500p…" at bounding box center [377, 238] width 560 height 284
click at [196, 203] on div "#about-content h2{ color: #fff!important; } #about-content img{ max-width: 500p…" at bounding box center [377, 238] width 560 height 284
click at [259, 74] on span "Save" at bounding box center [252, 77] width 22 height 13
click at [191, 213] on div "#about-content h2{ color: #fff!important; } #about-content img{ max-width: 500p…" at bounding box center [377, 238] width 560 height 284
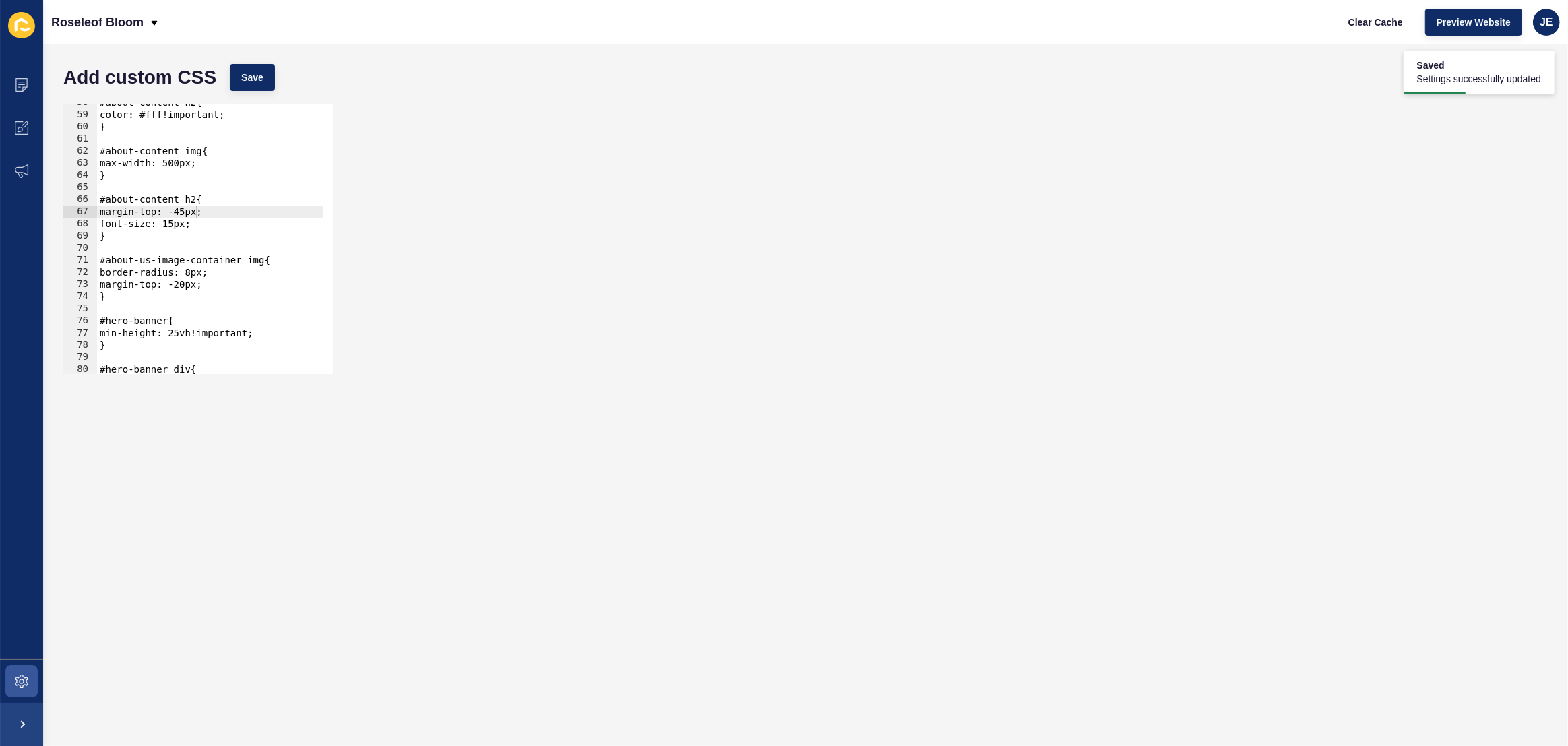
click at [252, 94] on div "Add custom CSS Save" at bounding box center [806, 78] width 1498 height 40
click at [258, 84] on span "Save" at bounding box center [252, 77] width 22 height 13
type textarea "font-size: 15px;"
click at [271, 224] on div "#about-content h2{ color: #fff!important; } #about-content img{ max-width: 500p…" at bounding box center [377, 238] width 560 height 284
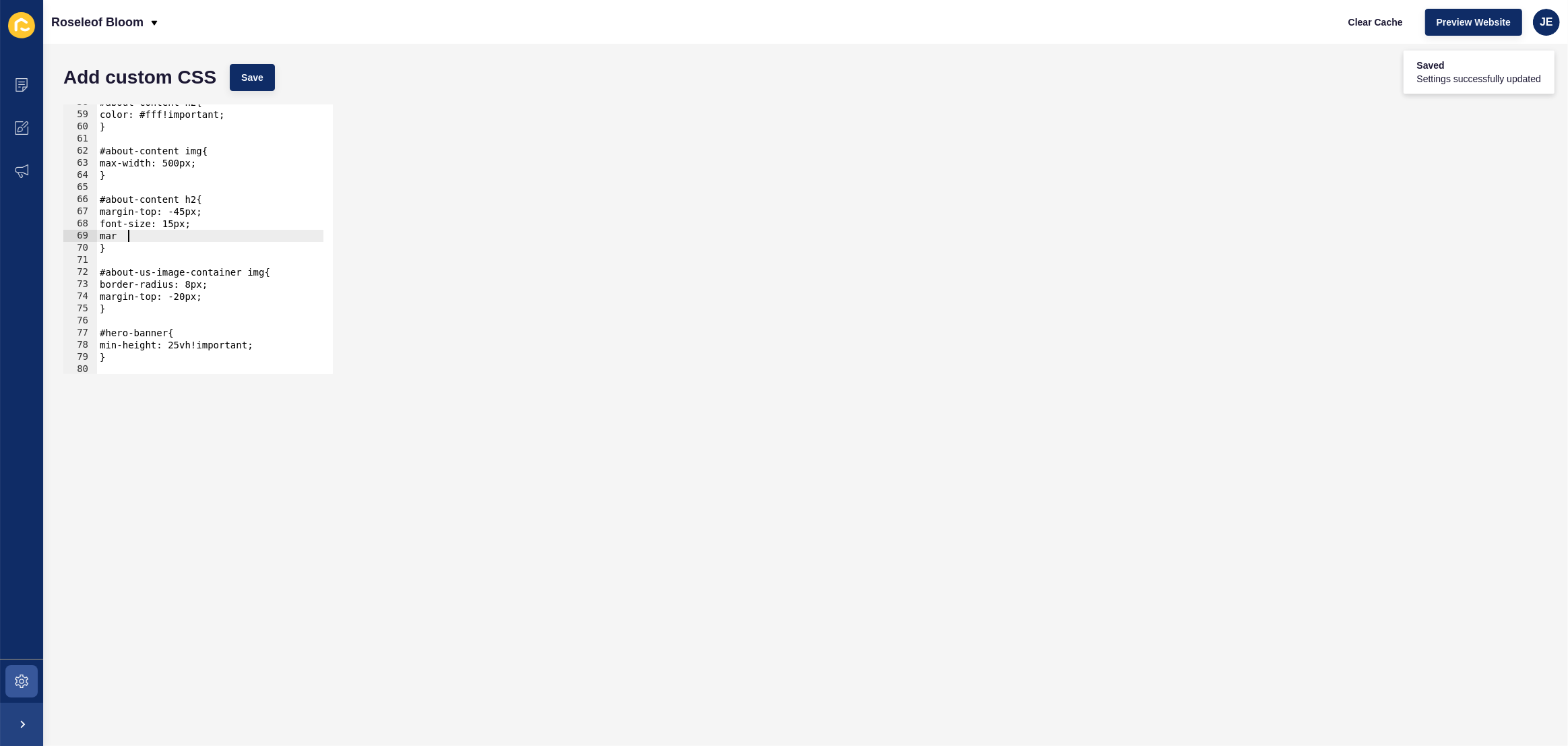
type textarea "marg"
type textarea "margin-left: -5px;"
click at [274, 89] on div "Add custom CSS Save" at bounding box center [806, 78] width 1498 height 40
click at [272, 89] on button "Save" at bounding box center [252, 77] width 45 height 27
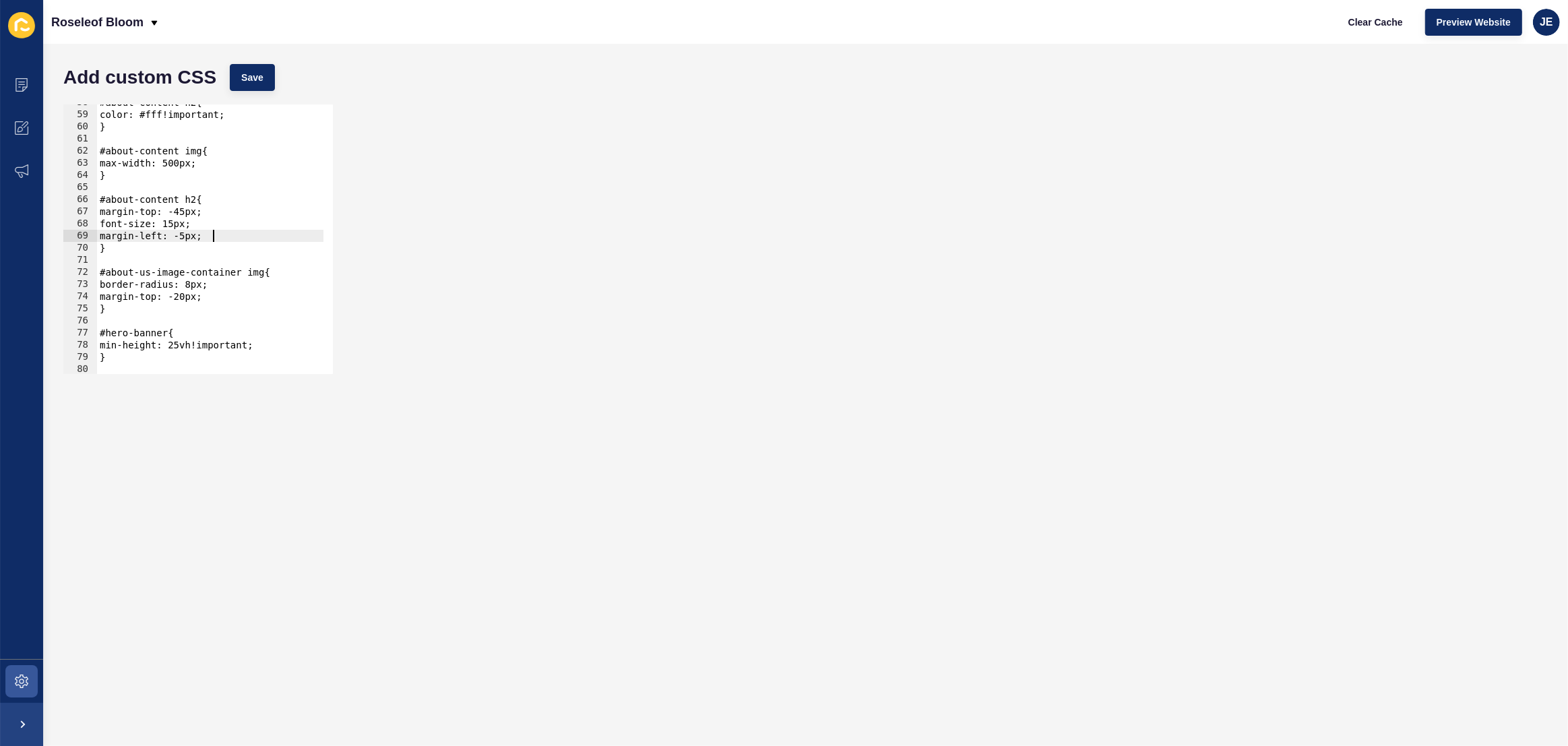
click at [222, 237] on div "#about-content h2{ color: #fff!important; } #about-content img{ max-width: 500p…" at bounding box center [377, 238] width 560 height 284
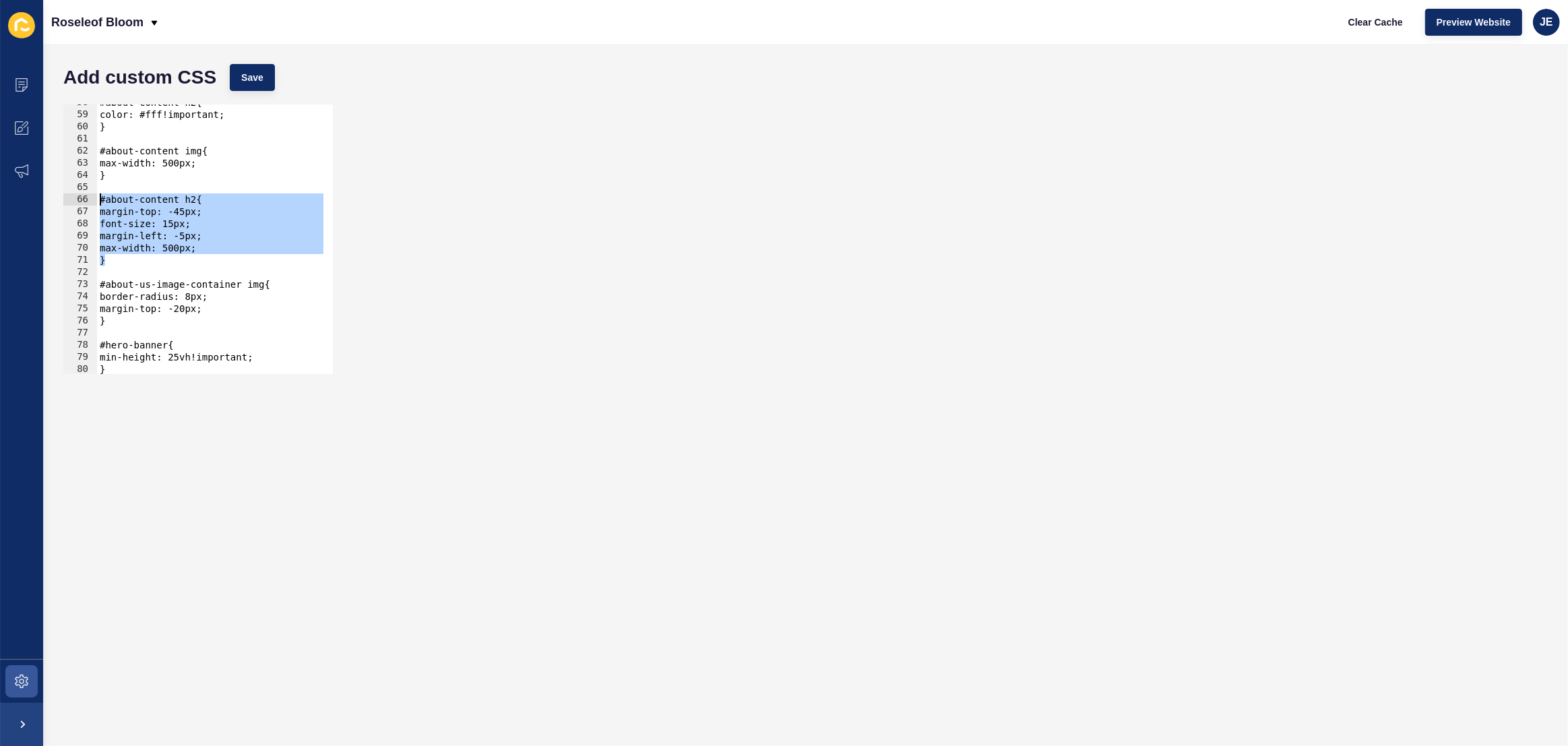
drag, startPoint x: 121, startPoint y: 256, endPoint x: 91, endPoint y: 202, distance: 61.8
click at [91, 202] on div "max-width: 500px; 58 59 60 61 62 63 64 65 66 67 68 69 70 71 72 73 74 75 76 77 7…" at bounding box center [197, 239] width 270 height 269
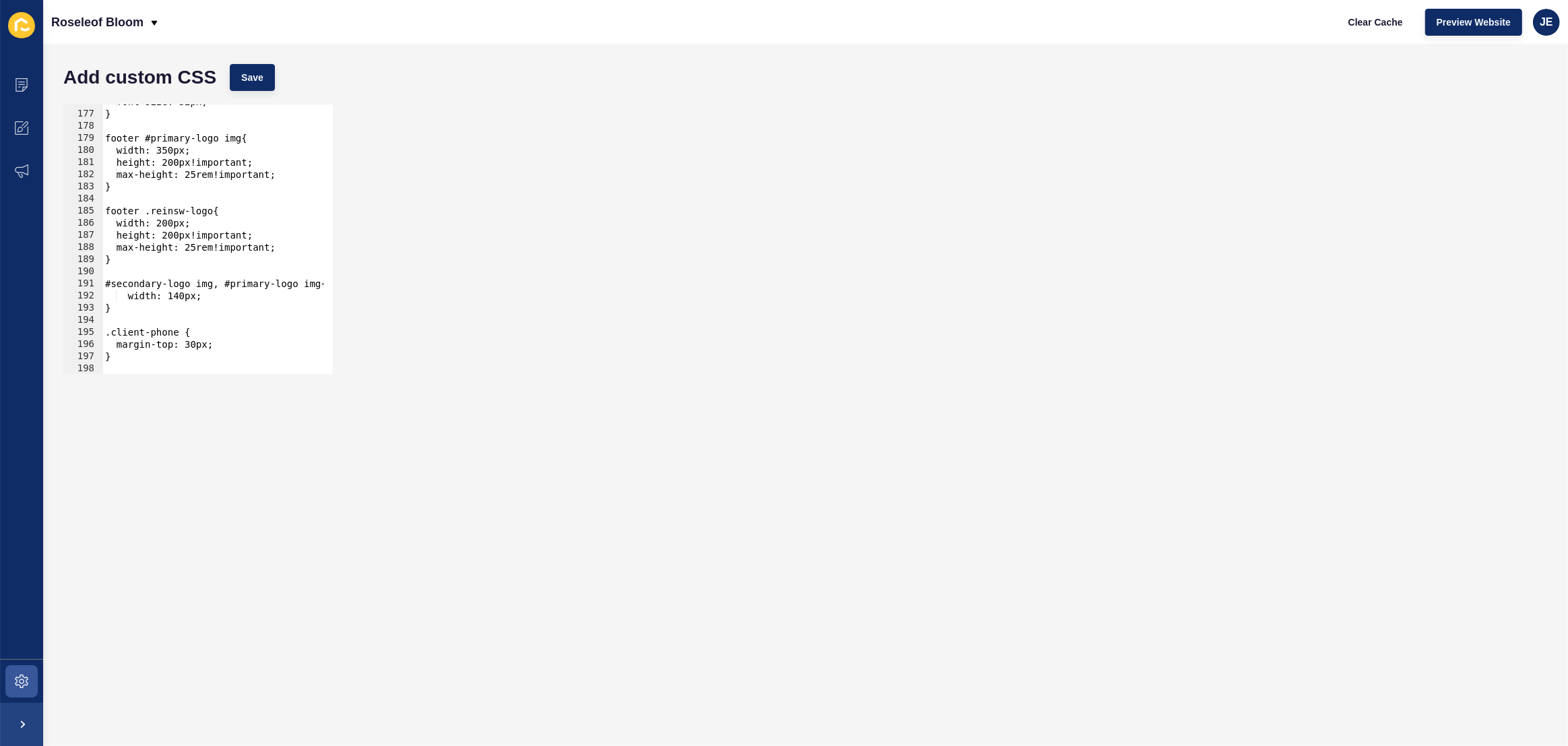
scroll to position [2262, 0]
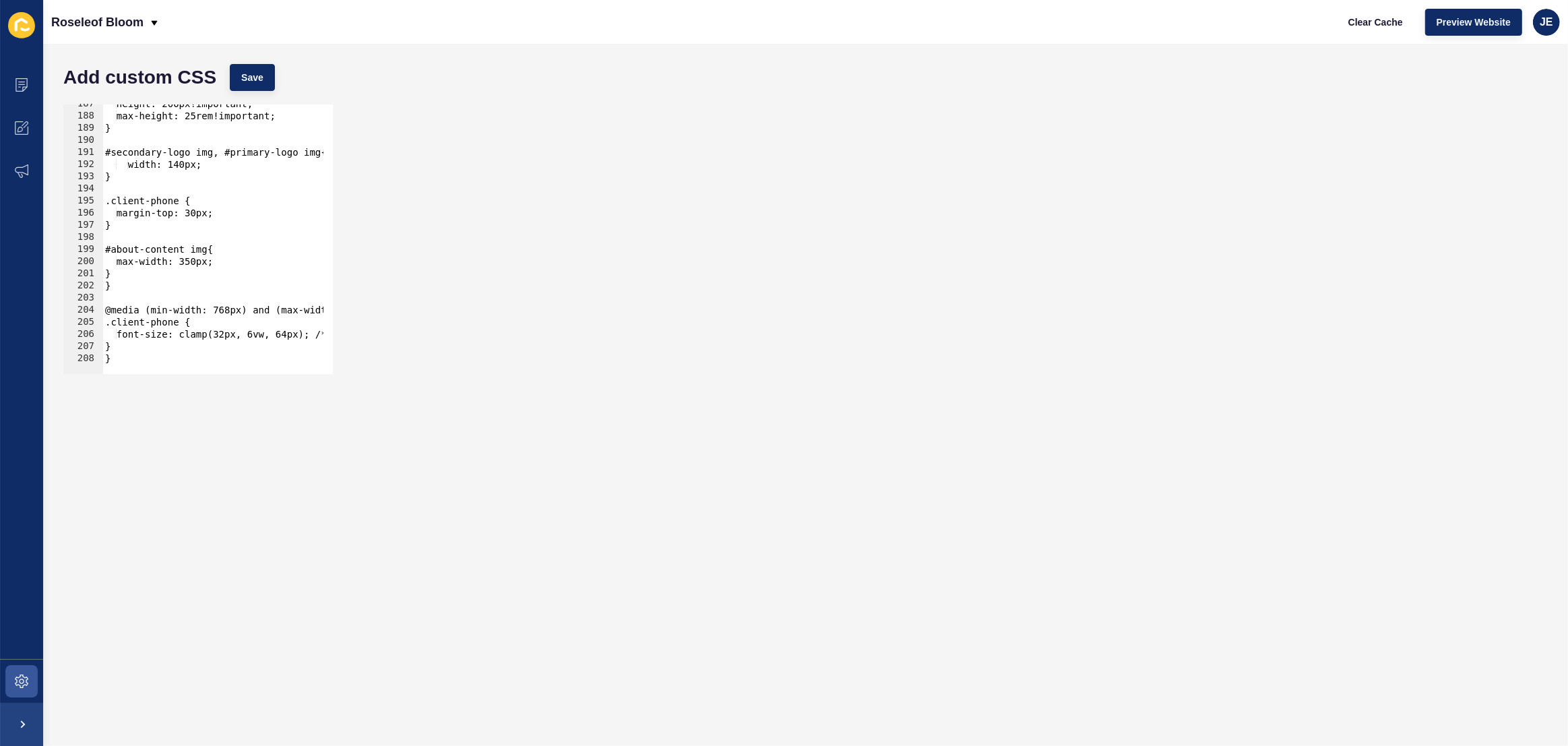
click at [142, 277] on div "height: 200px!important; max-height: 25rem!important; } #secondary-logo img, #p…" at bounding box center [382, 240] width 560 height 284
type textarea "}"
paste textarea "}"
drag, startPoint x: 222, startPoint y: 332, endPoint x: 100, endPoint y: 309, distance: 124.1
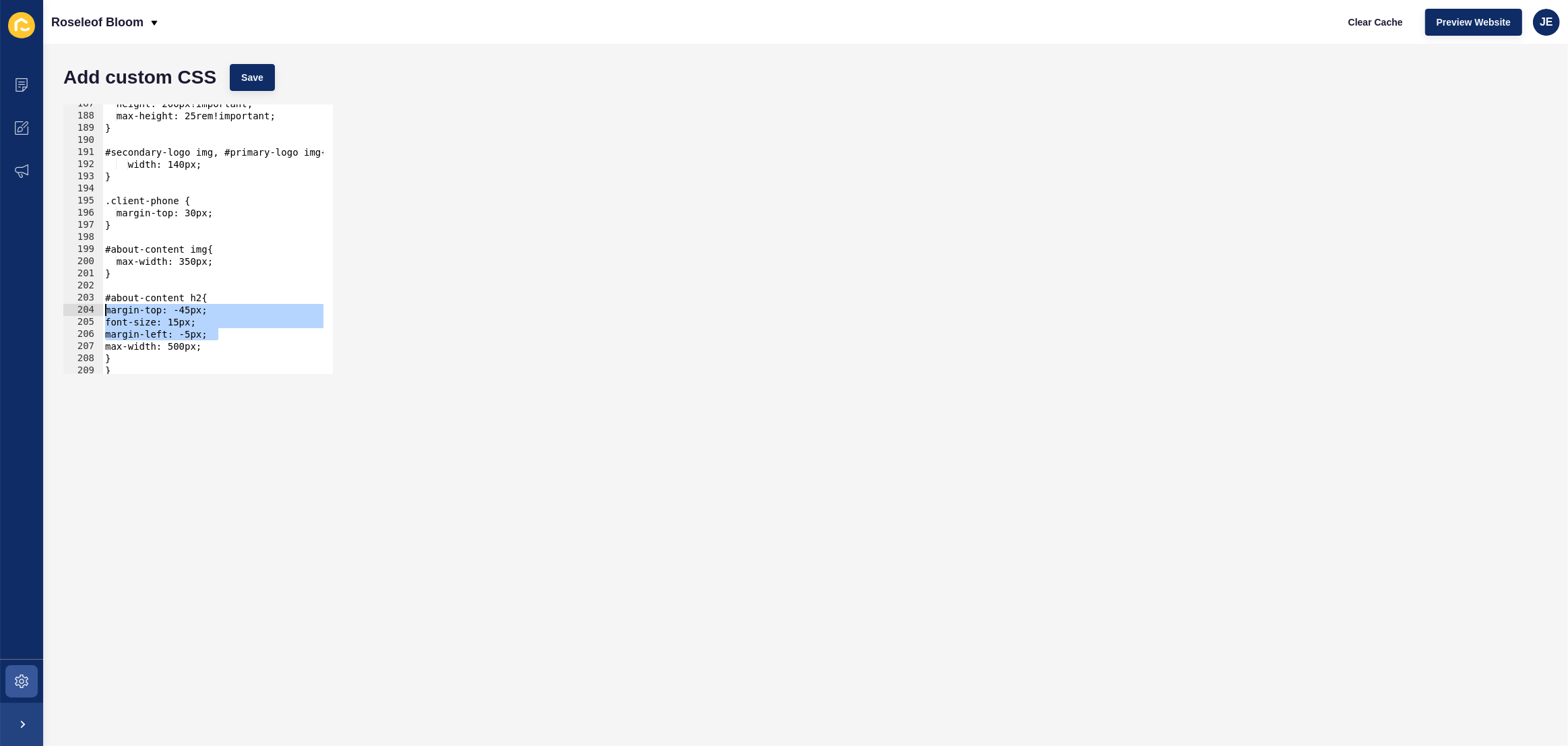
click at [100, 309] on div "} 187 188 189 190 191 192 193 194 195 196 197 198 199 200 201 202 203 204 205 2…" at bounding box center [197, 239] width 270 height 269
type textarea "margin-top: -45px; font-size: 15px;"
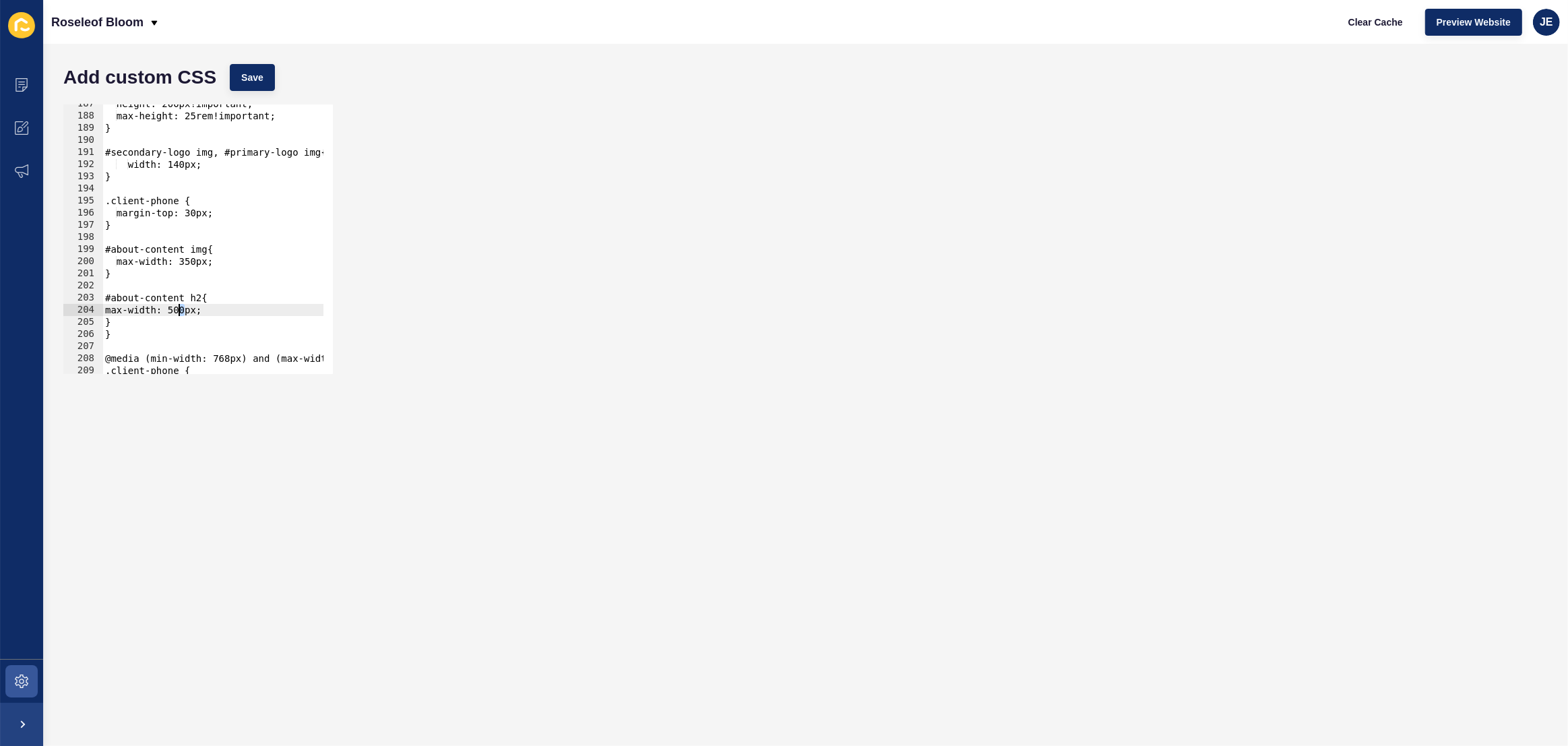
click at [177, 312] on div "height: 200px!important; max-height: 25rem!important; } #secondary-logo img, #p…" at bounding box center [382, 240] width 560 height 284
click at [188, 311] on div "height: 200px!important; max-height: 25rem!important; } #secondary-logo img, #p…" at bounding box center [382, 240] width 560 height 284
click at [105, 321] on div "height: 200px!important; max-height: 25rem!important; } #secondary-logo img, #p…" at bounding box center [382, 240] width 560 height 284
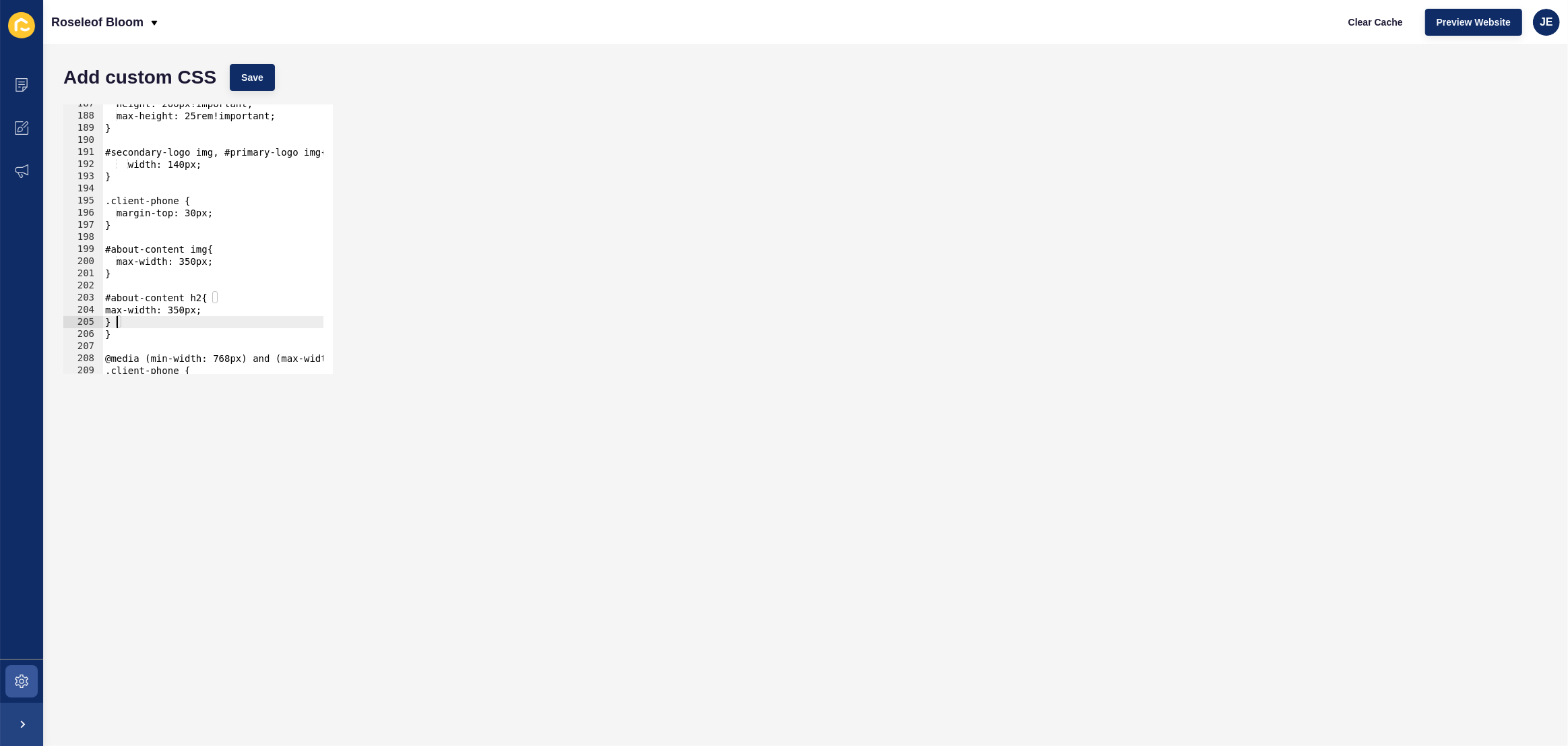
click at [113, 314] on div "height: 200px!important; max-height: 25rem!important; } #secondary-logo img, #p…" at bounding box center [382, 240] width 560 height 284
click at [261, 73] on span "Save" at bounding box center [252, 77] width 22 height 13
click at [1375, 22] on span "Clear Cache" at bounding box center [1375, 21] width 55 height 13
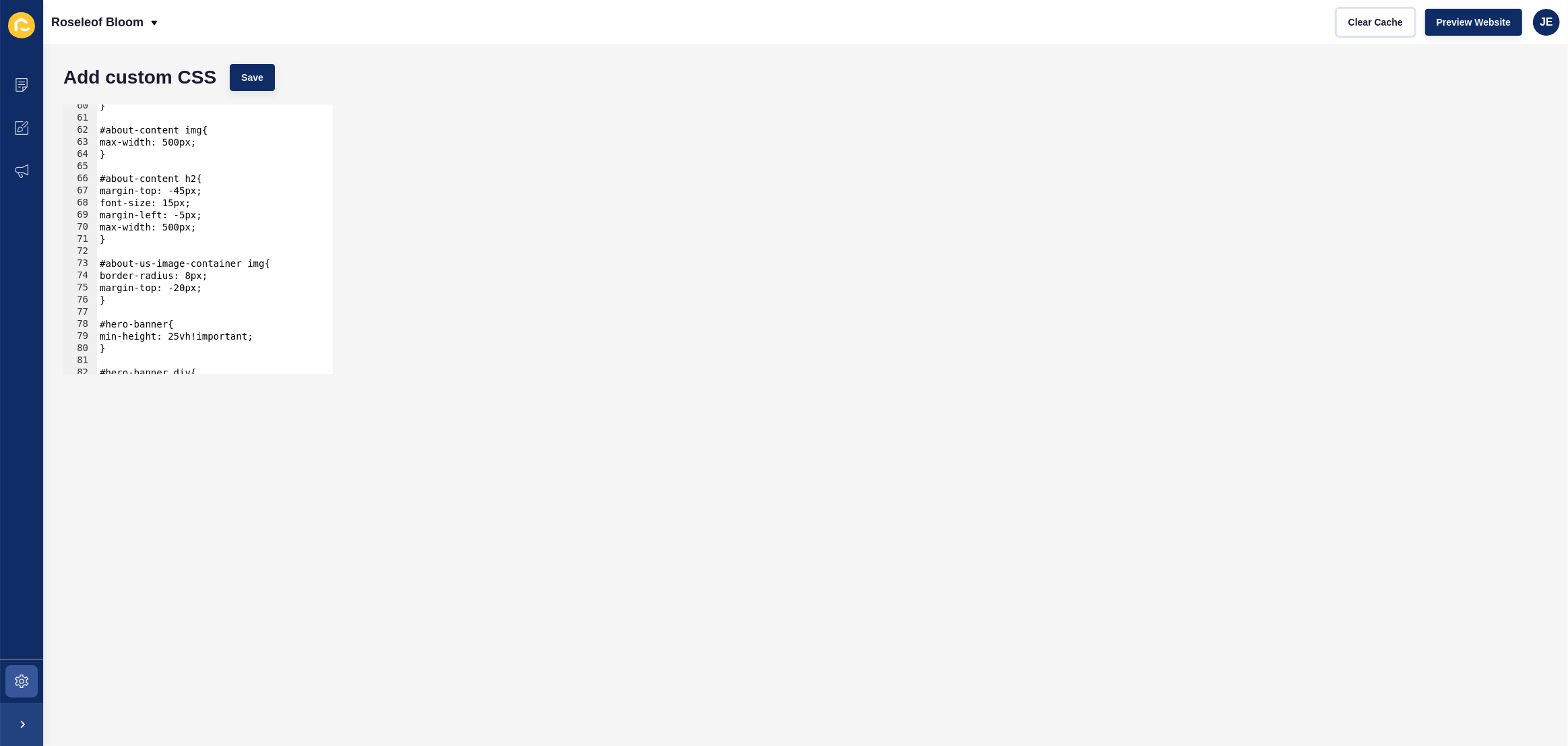
scroll to position [647, 0]
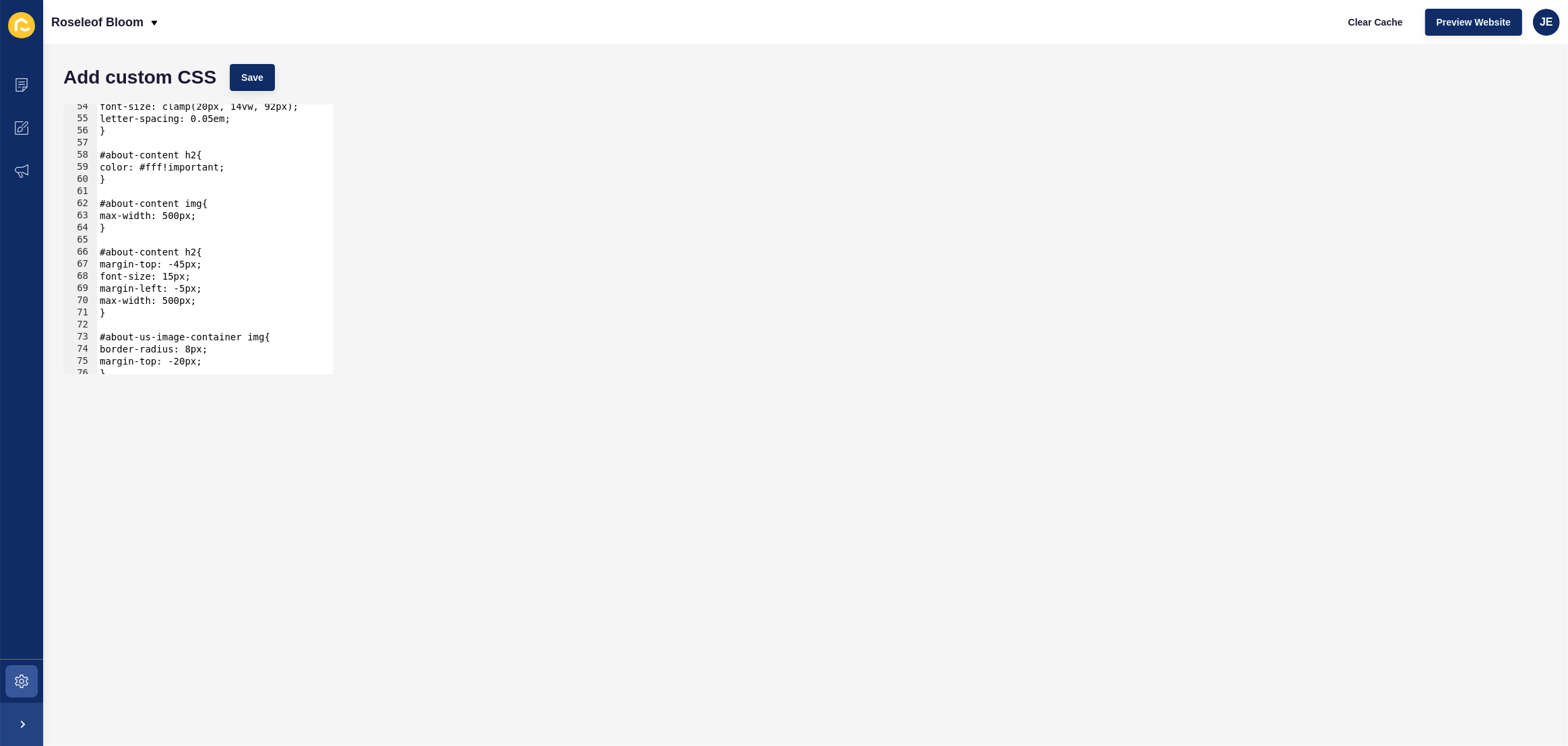
type textarea "max-width: 500px;"
click at [219, 217] on div "font-size: clamp(20px, 14vw, 92px); letter-spacing: 0.05em; } #about-content h2…" at bounding box center [377, 242] width 560 height 284
drag, startPoint x: 131, startPoint y: 263, endPoint x: 215, endPoint y: 238, distance: 87.6
click at [132, 263] on div "font-size: clamp(20px, 14vw, 92px); letter-spacing: 0.05em; } #about-content h2…" at bounding box center [377, 242] width 560 height 284
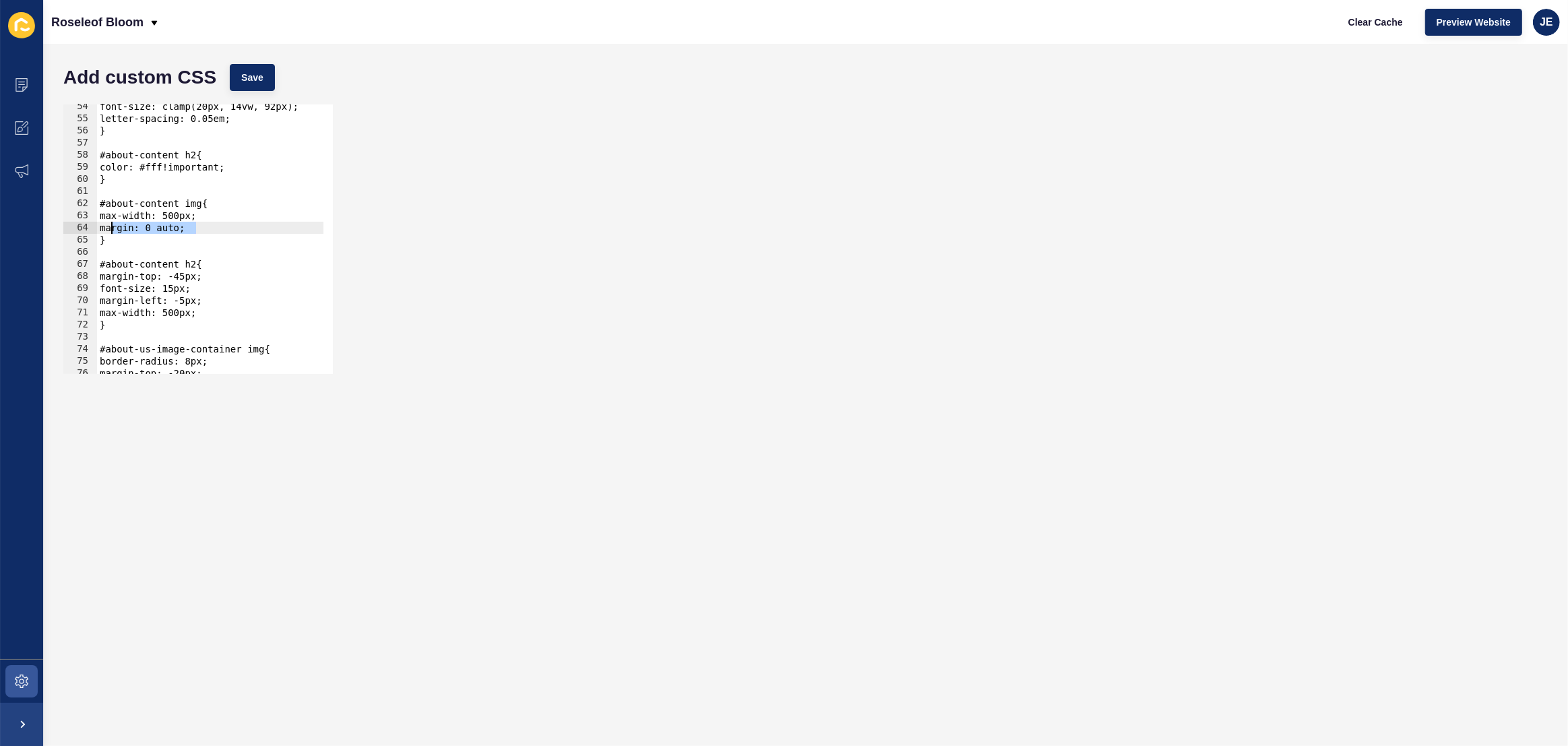
drag, startPoint x: 211, startPoint y: 228, endPoint x: 113, endPoint y: 230, distance: 98.0
click at [113, 230] on div "font-size: clamp(20px, 14vw, 92px); letter-spacing: 0.05em; } #about-content h2…" at bounding box center [377, 242] width 560 height 284
click at [228, 305] on div "font-size: clamp(20px, 14vw, 92px); letter-spacing: 0.05em; } #about-content h2…" at bounding box center [377, 242] width 560 height 284
click at [230, 315] on div "font-size: clamp(20px, 14vw, 92px); letter-spacing: 0.05em; } #about-content h2…" at bounding box center [377, 242] width 560 height 284
type textarea "max-width: 500px;"
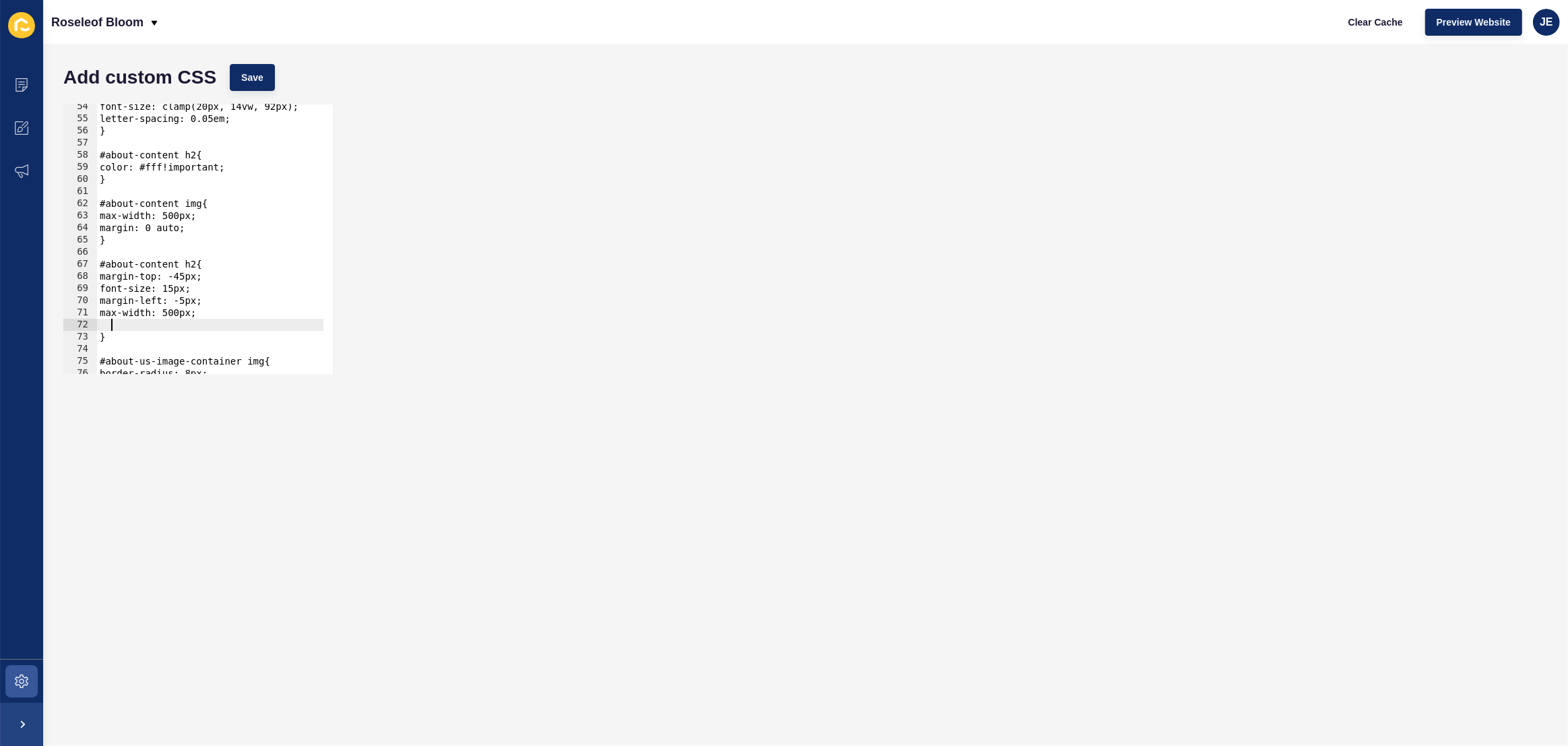
scroll to position [0, 0]
paste textarea "margin: 0 auto;"
click at [243, 46] on div "Add custom CSS Save margin: 0 auto; 54 55 56 57 58 59 60 61 62 63 64 65 66 67 6…" at bounding box center [805, 394] width 1525 height 702
click at [247, 66] on button "Save" at bounding box center [252, 77] width 45 height 27
click at [1375, 24] on span "Clear Cache" at bounding box center [1375, 21] width 55 height 13
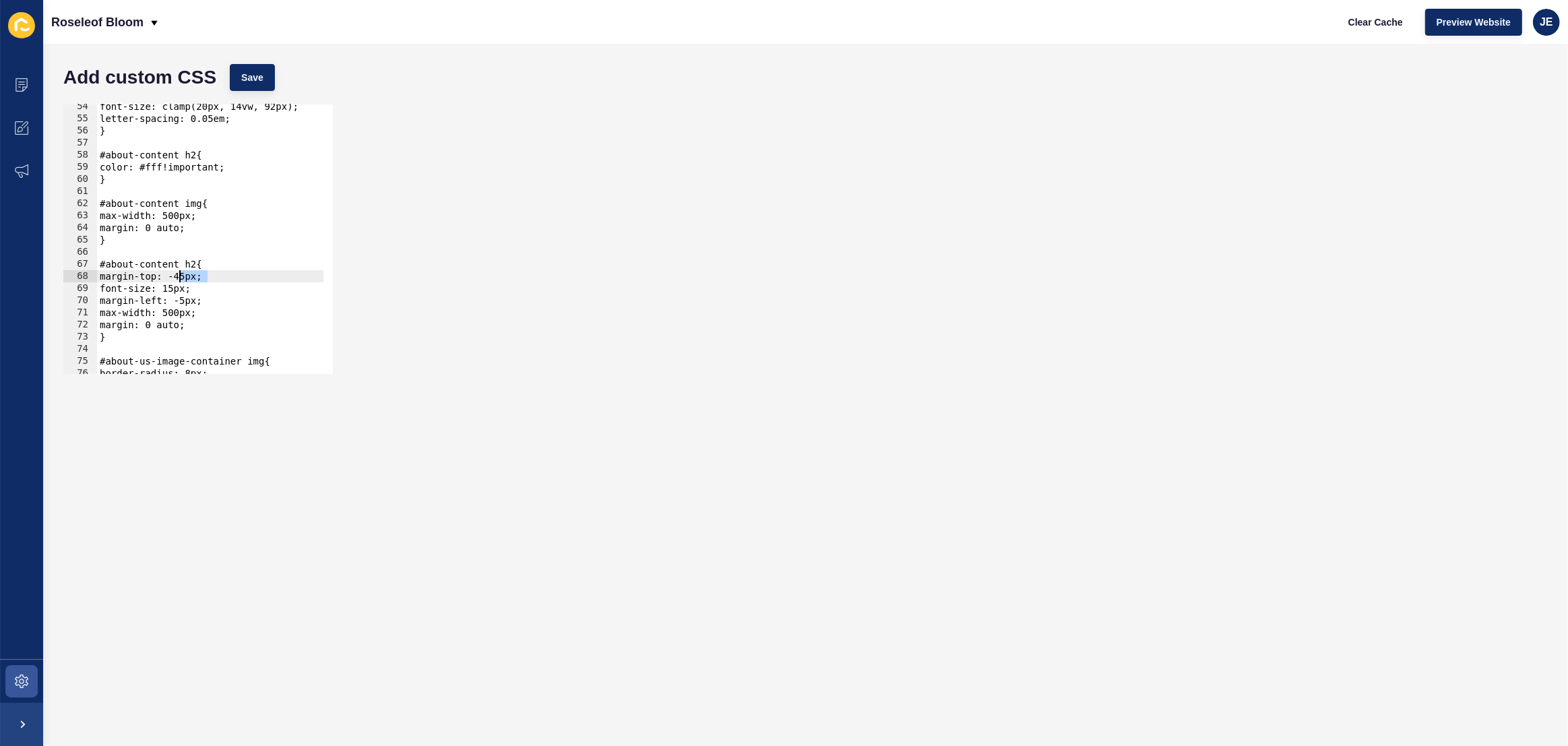
drag, startPoint x: 207, startPoint y: 276, endPoint x: 180, endPoint y: 278, distance: 27.1
click at [180, 278] on div "font-size: clamp(20px, 14vw, 92px); letter-spacing: 0.05em; } #about-content h2…" at bounding box center [377, 242] width 560 height 284
click at [182, 276] on div "font-size: clamp(20px, 14vw, 92px); letter-spacing: 0.05em; } #about-content h2…" at bounding box center [377, 242] width 560 height 284
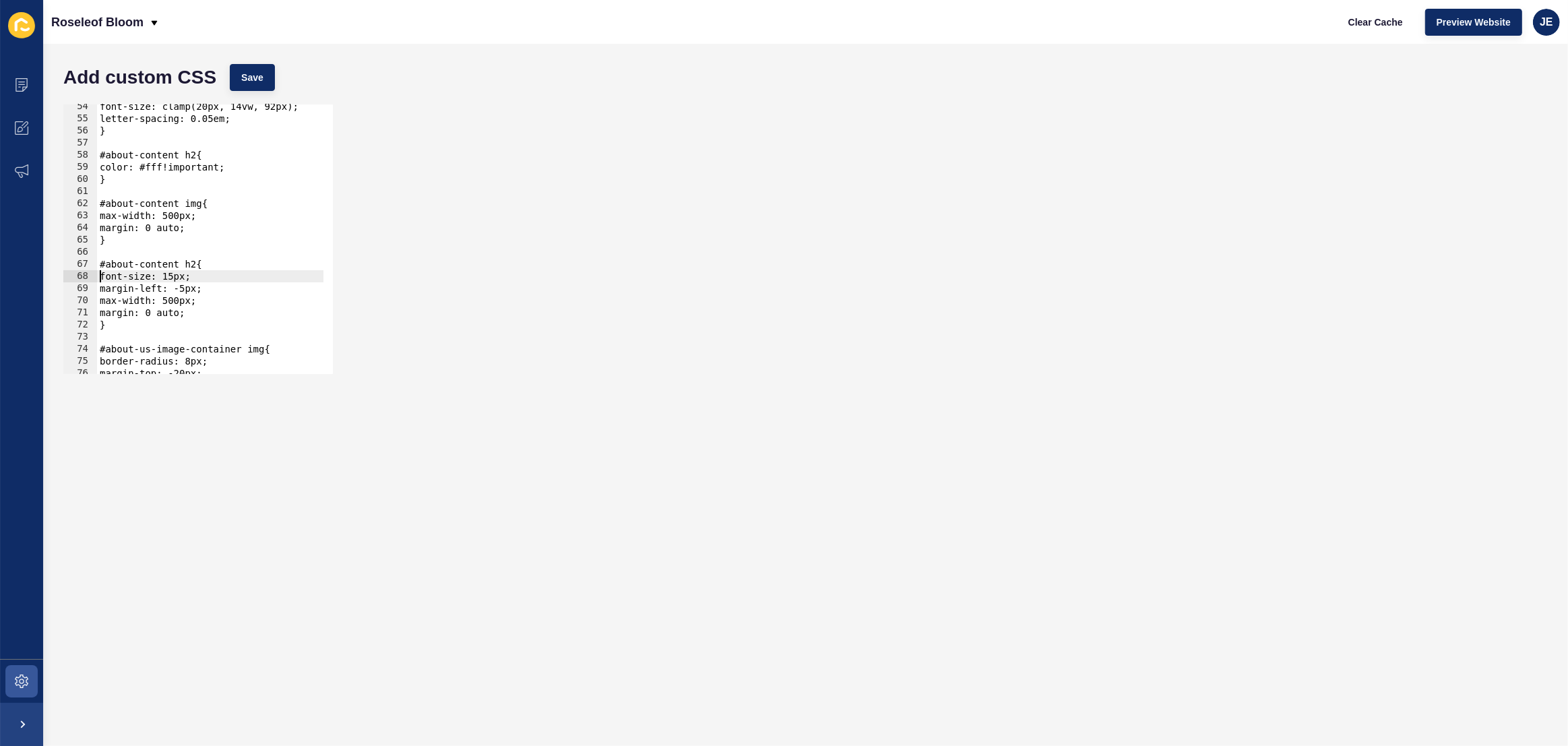
click at [202, 310] on div "font-size: clamp(20px, 14vw, 92px); letter-spacing: 0.05em; } #about-content h2…" at bounding box center [377, 242] width 560 height 284
type textarea "margin: 0 auto;"
paste textarea
click at [119, 326] on div "font-size: clamp(20px, 14vw, 92px); letter-spacing: 0.05em; } #about-content h2…" at bounding box center [377, 242] width 560 height 284
click at [123, 328] on div "font-size: clamp(20px, 14vw, 92px); letter-spacing: 0.05em; } #about-content h2…" at bounding box center [377, 242] width 560 height 284
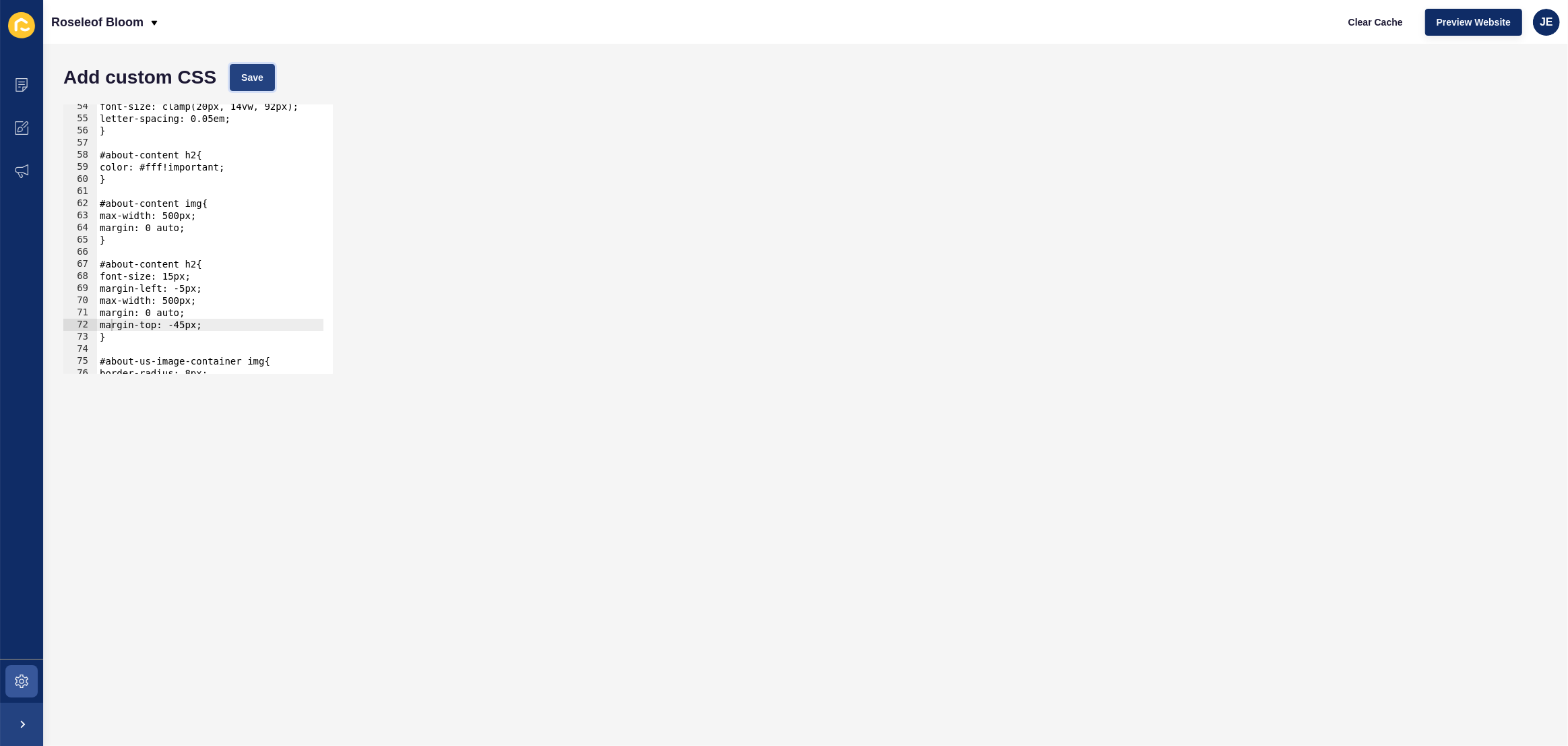
click at [261, 80] on span "Save" at bounding box center [252, 77] width 22 height 13
click at [1381, 28] on span "Clear Cache" at bounding box center [1375, 21] width 55 height 13
drag, startPoint x: 145, startPoint y: 312, endPoint x: 213, endPoint y: 332, distance: 70.9
click at [145, 312] on div "font-size: clamp(20px, 14vw, 92px); letter-spacing: 0.05em; } #about-content h2…" at bounding box center [377, 242] width 560 height 284
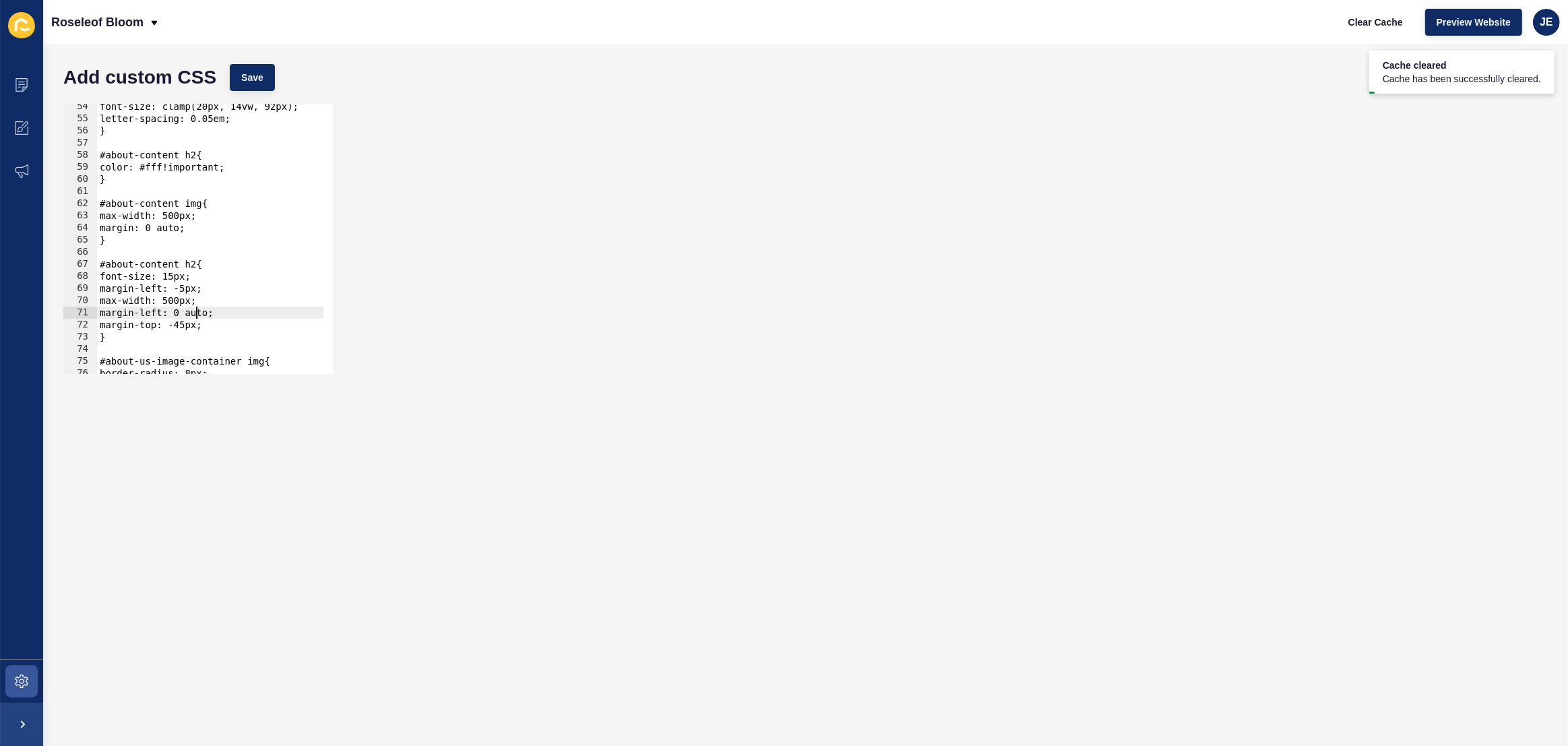
type textarea "margin-left: auto;"
click at [240, 73] on button "Save" at bounding box center [252, 77] width 45 height 27
click at [196, 337] on div "font-size: clamp(20px, 14vw, 92px); letter-spacing: 0.05em; } #about-content h2…" at bounding box center [377, 242] width 560 height 284
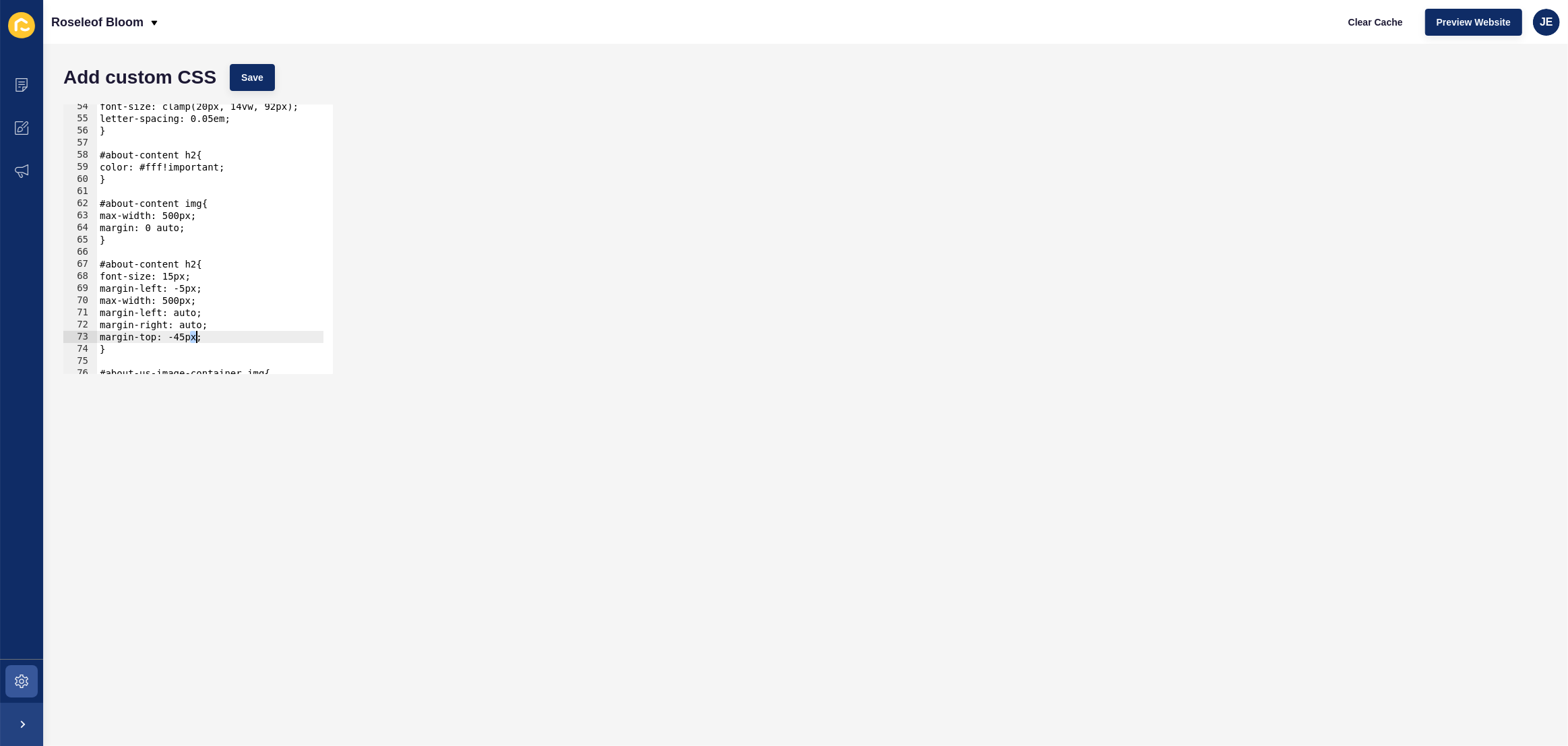
click at [208, 306] on div "font-size: clamp(20px, 14vw, 92px); letter-spacing: 0.05em; } #about-content h2…" at bounding box center [377, 242] width 560 height 284
drag, startPoint x: 212, startPoint y: 339, endPoint x: 96, endPoint y: 338, distance: 116.0
click at [96, 338] on div "max-width: 500px; 54 55 56 57 58 59 60 61 62 63 64 65 66 67 68 69 70 71 72 73 7…" at bounding box center [197, 239] width 270 height 269
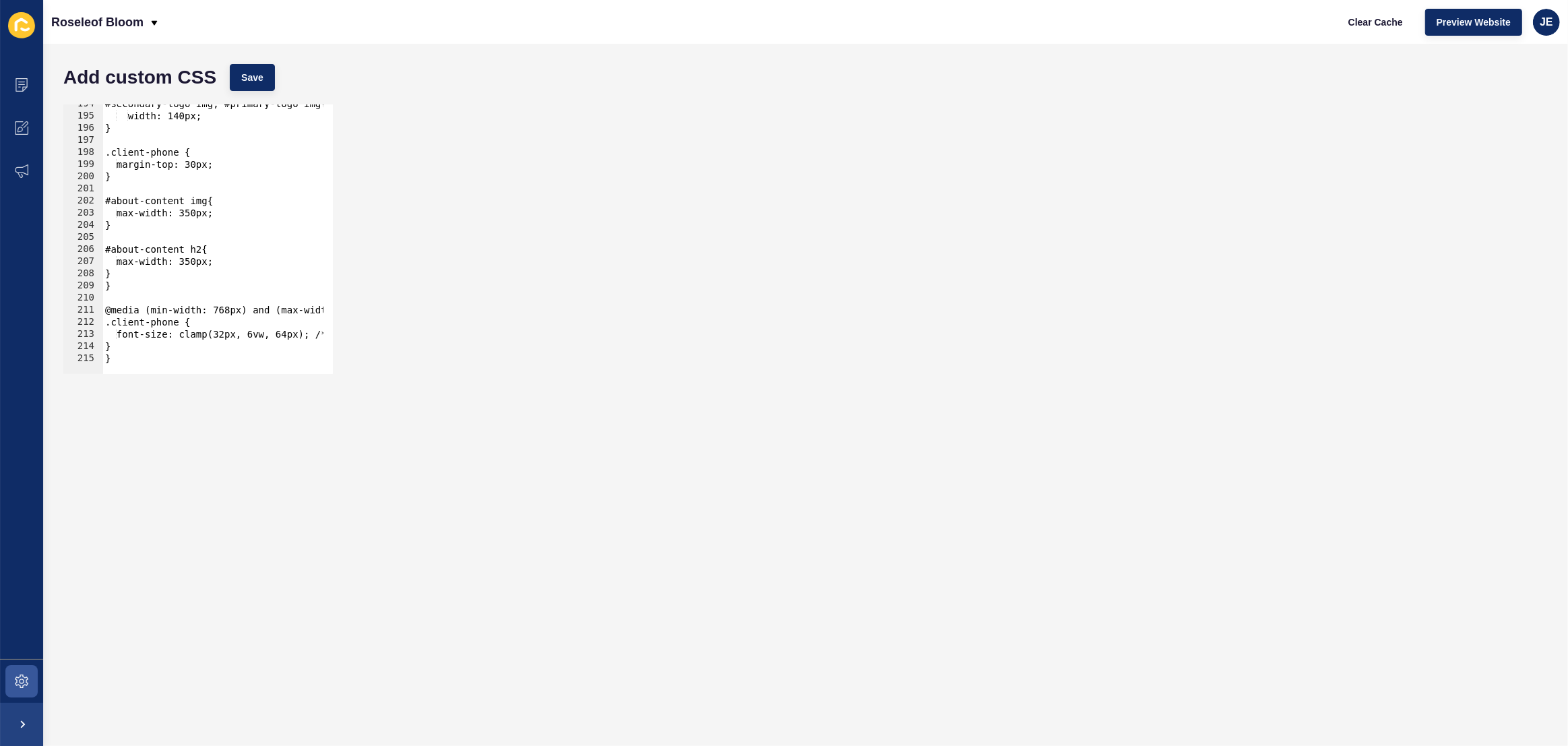
scroll to position [2346, 0]
click at [228, 261] on div "#secondary-logo img, #primary-logo img{ width: 140px; } .client-phone { margin-…" at bounding box center [382, 240] width 560 height 284
type textarea "max-width: 350px;"
paste textarea "margin-top: -45px;"
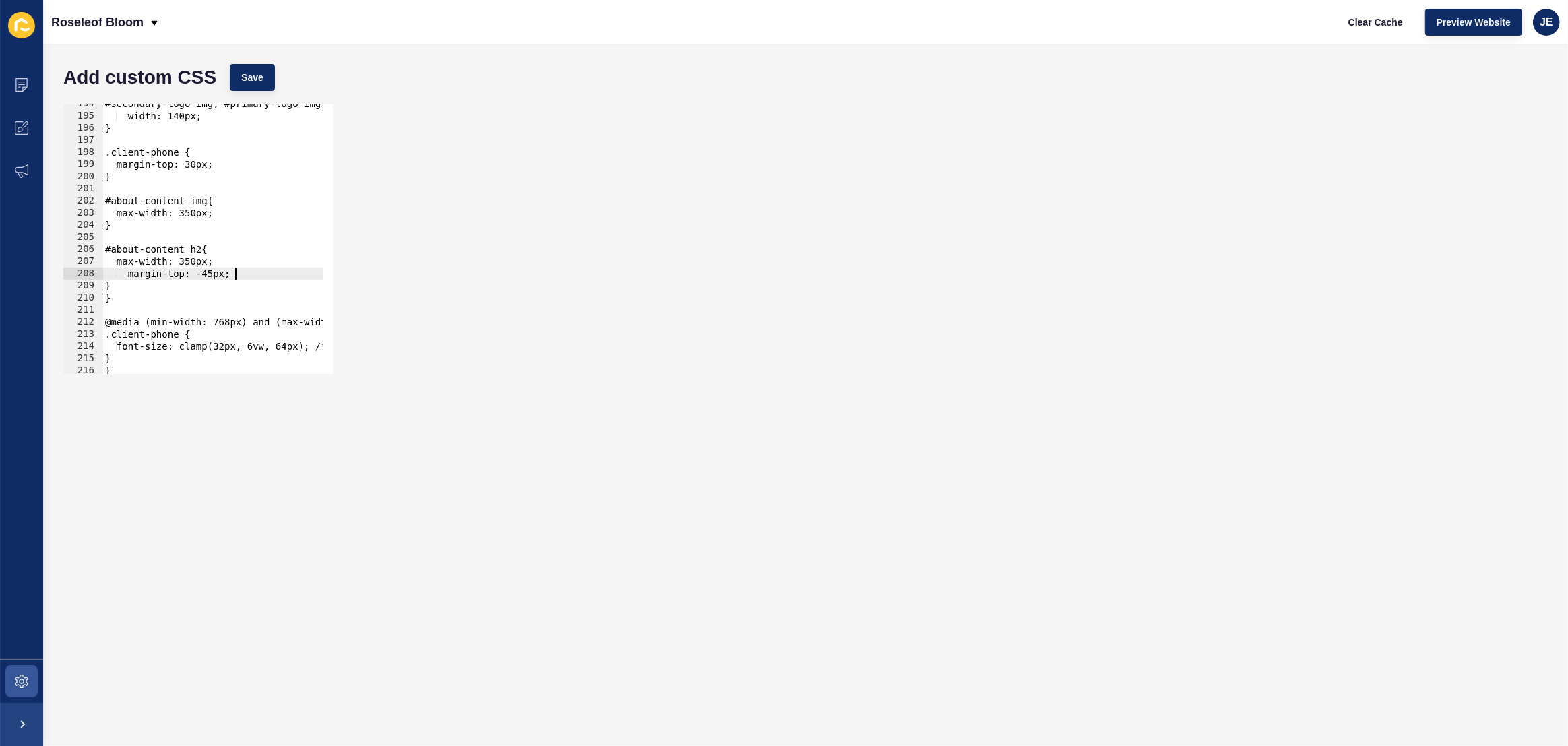
click at [134, 276] on div "#secondary-logo img, #primary-logo img{ width: 140px; } .client-phone { margin-…" at bounding box center [382, 240] width 560 height 284
click at [208, 278] on div "#secondary-logo img, #primary-logo img{ width: 140px; } .client-phone { margin-…" at bounding box center [382, 240] width 560 height 284
click at [267, 107] on div "#secondary-logo img, #primary-logo img{ width: 140px; } .client-phone { margin-…" at bounding box center [382, 240] width 560 height 284
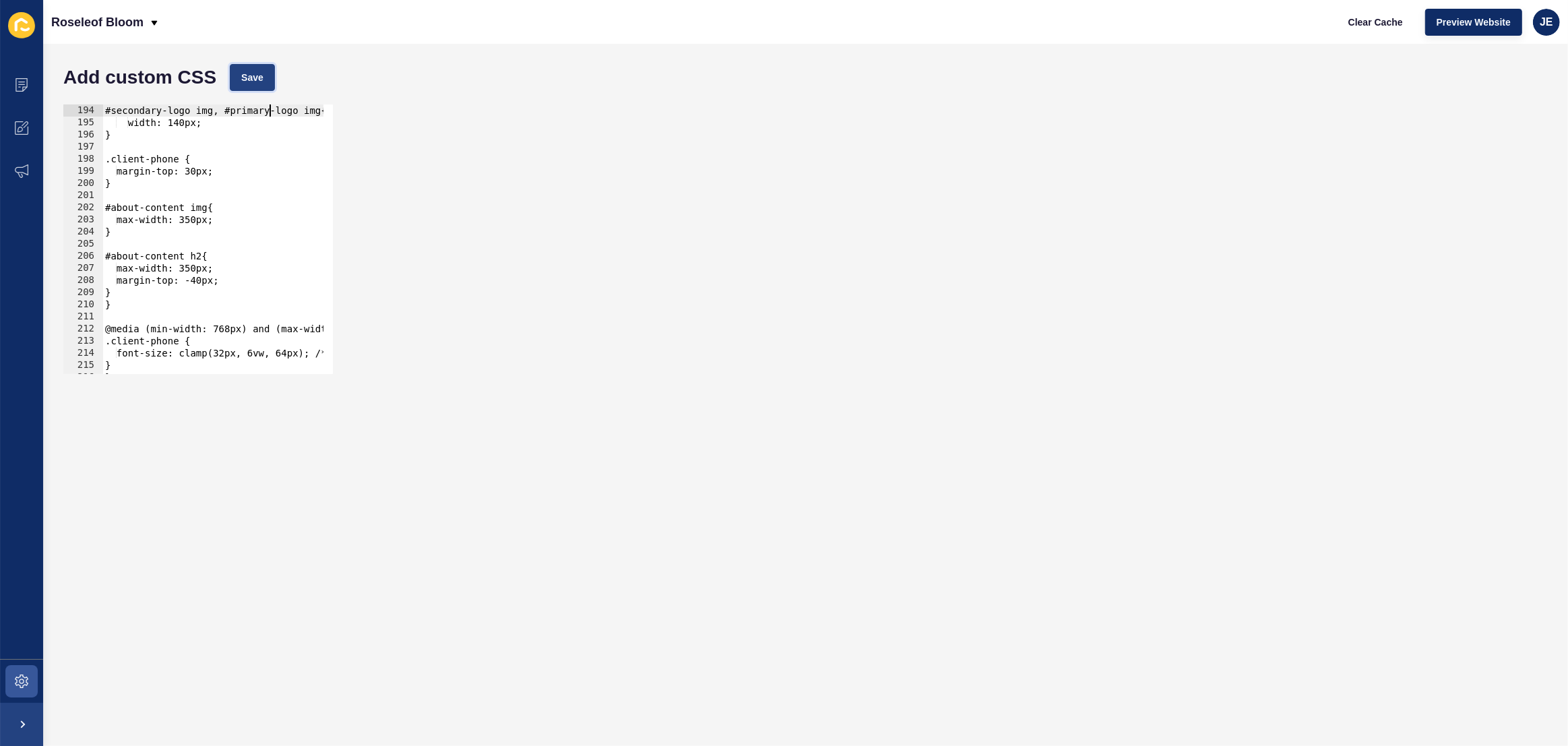
click at [265, 86] on button "Save" at bounding box center [252, 77] width 45 height 27
drag, startPoint x: 211, startPoint y: 282, endPoint x: 202, endPoint y: 280, distance: 9.2
click at [202, 280] on div "#secondary-logo img, #primary-logo img{ width: 140px; } .client-phone { margin-…" at bounding box center [382, 247] width 560 height 284
click at [261, 80] on span "Save" at bounding box center [252, 77] width 22 height 13
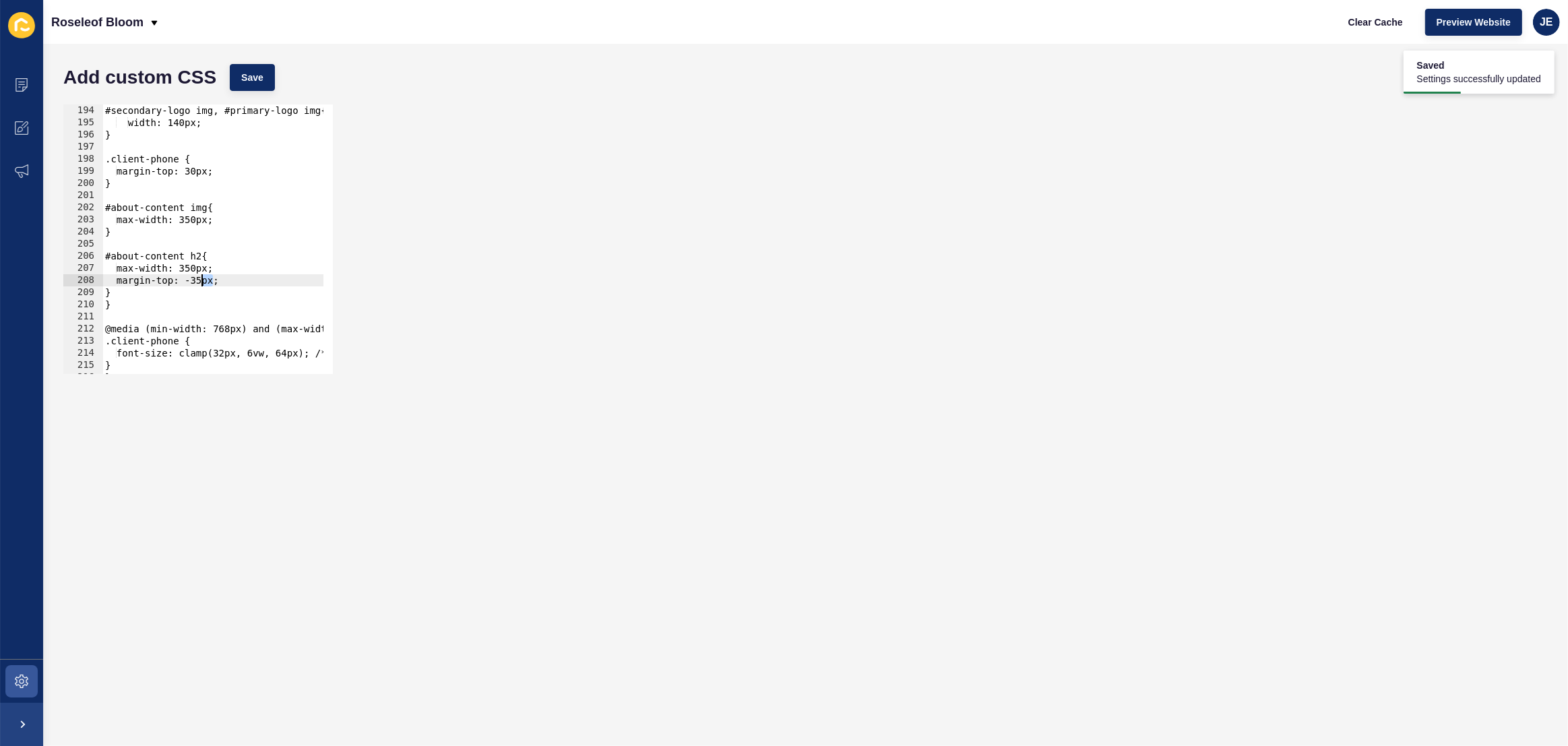
drag, startPoint x: 212, startPoint y: 283, endPoint x: 204, endPoint y: 284, distance: 8.1
click at [204, 284] on div "#secondary-logo img, #primary-logo img{ width: 140px; } .client-phone { margin-…" at bounding box center [382, 247] width 560 height 284
click at [261, 73] on span "Save" at bounding box center [252, 77] width 22 height 13
click at [129, 281] on div "#secondary-logo img, #primary-logo img{ width: 140px; } .client-phone { margin-…" at bounding box center [382, 247] width 560 height 284
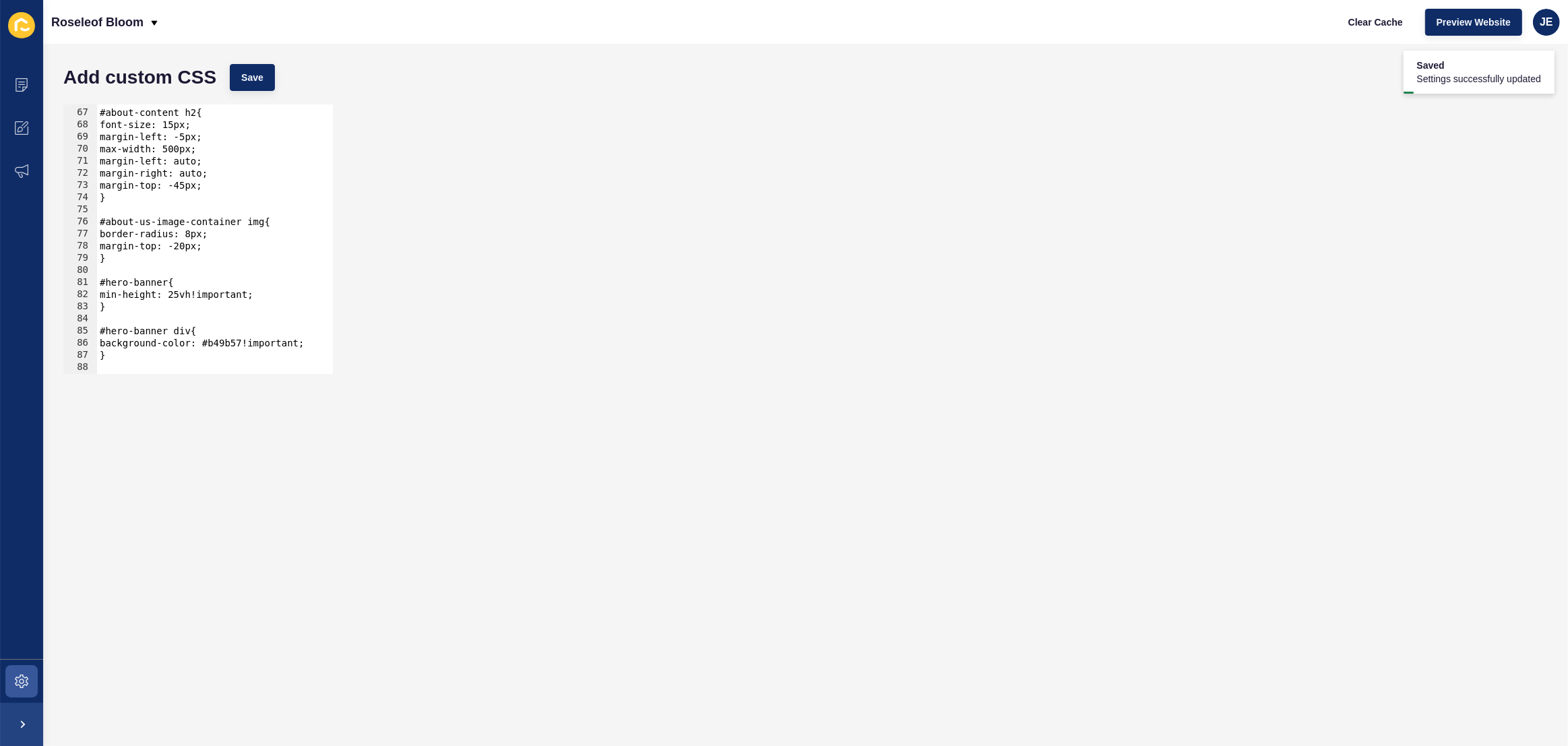
scroll to position [761, 0]
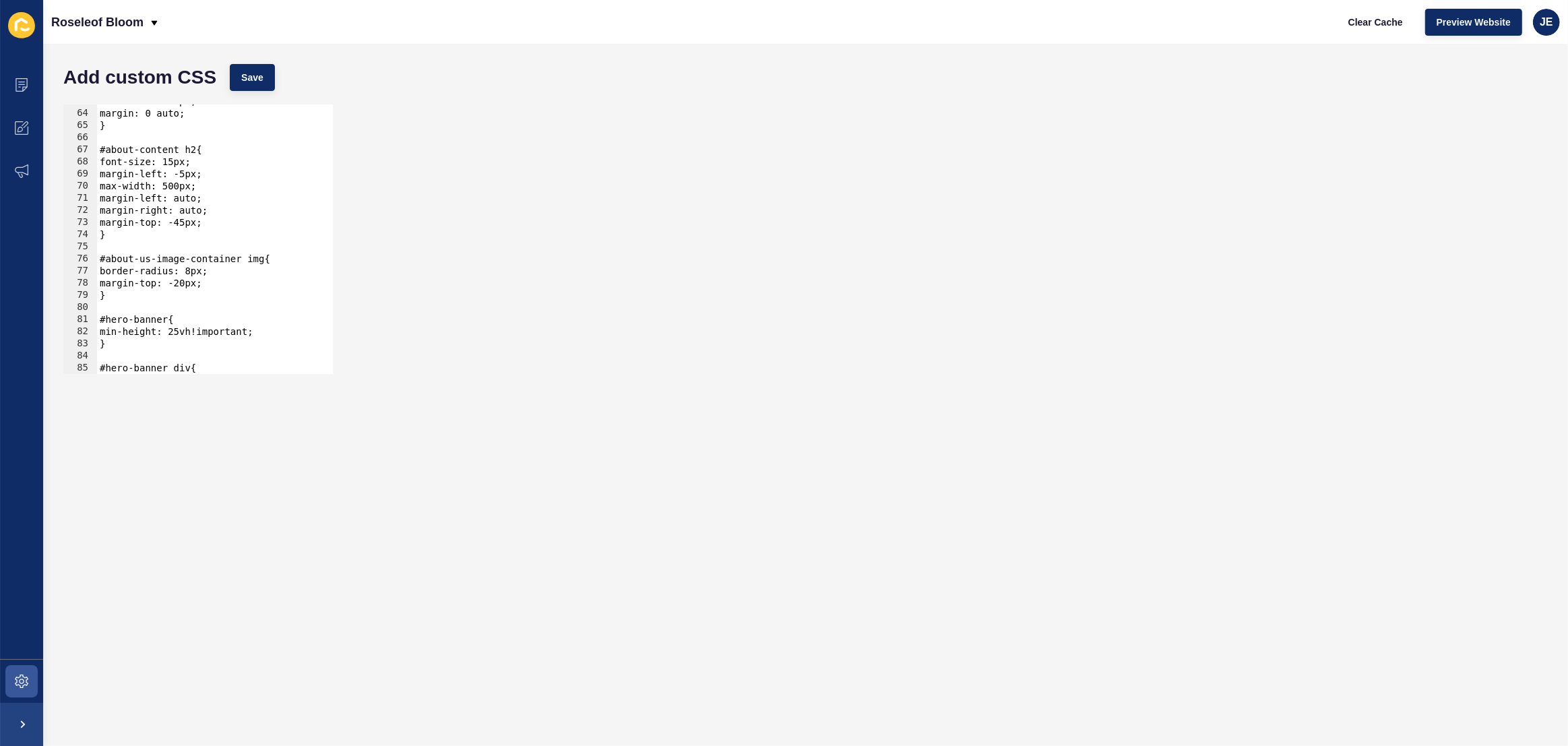
click at [224, 283] on div "max-width: 500px; margin: 0 auto; } #about-content h2{ font-size: 15px; margin-…" at bounding box center [377, 237] width 560 height 284
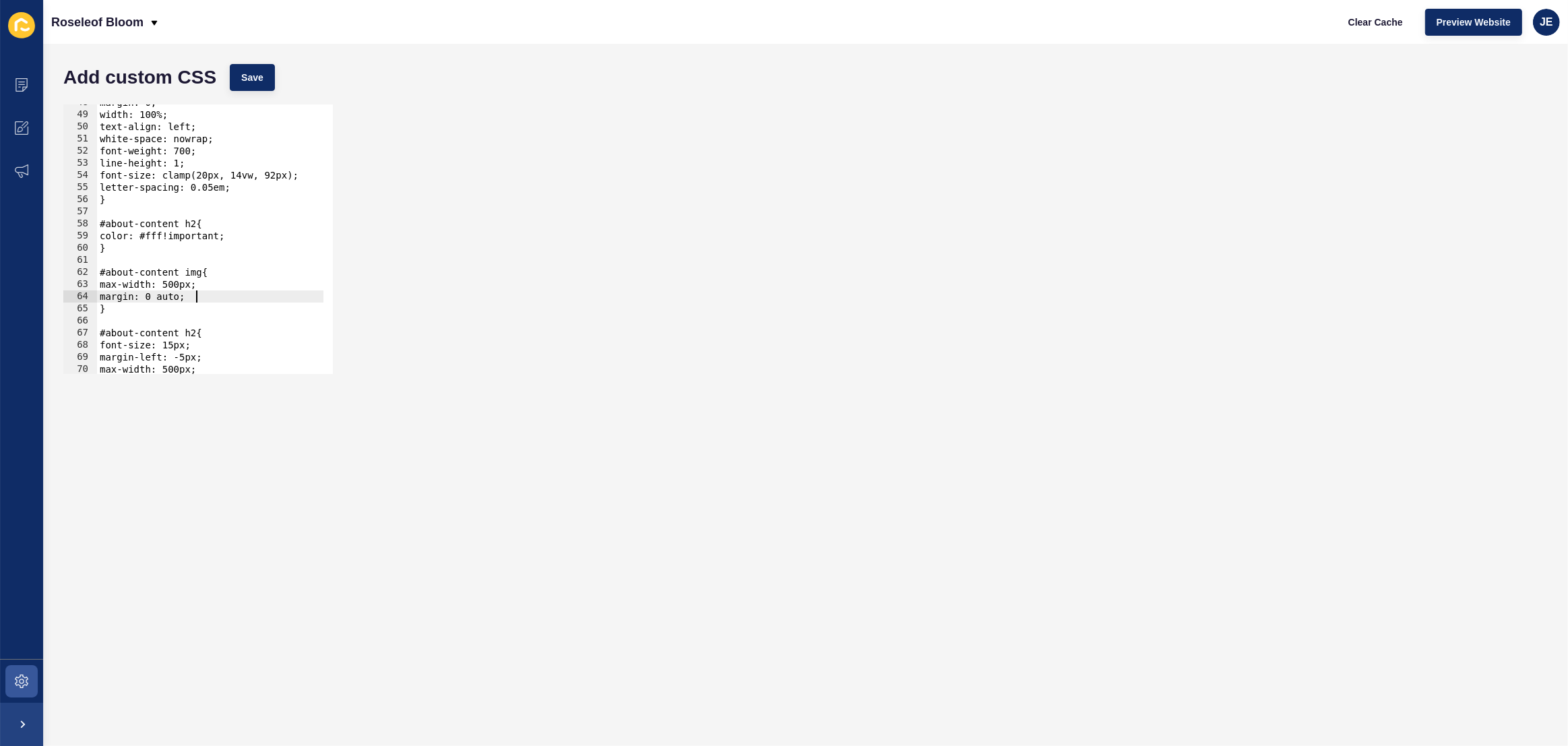
click at [214, 295] on div "margin: 0; width: 100%; text-align: left; white-space: nowrap; font-weight: 700…" at bounding box center [377, 238] width 560 height 284
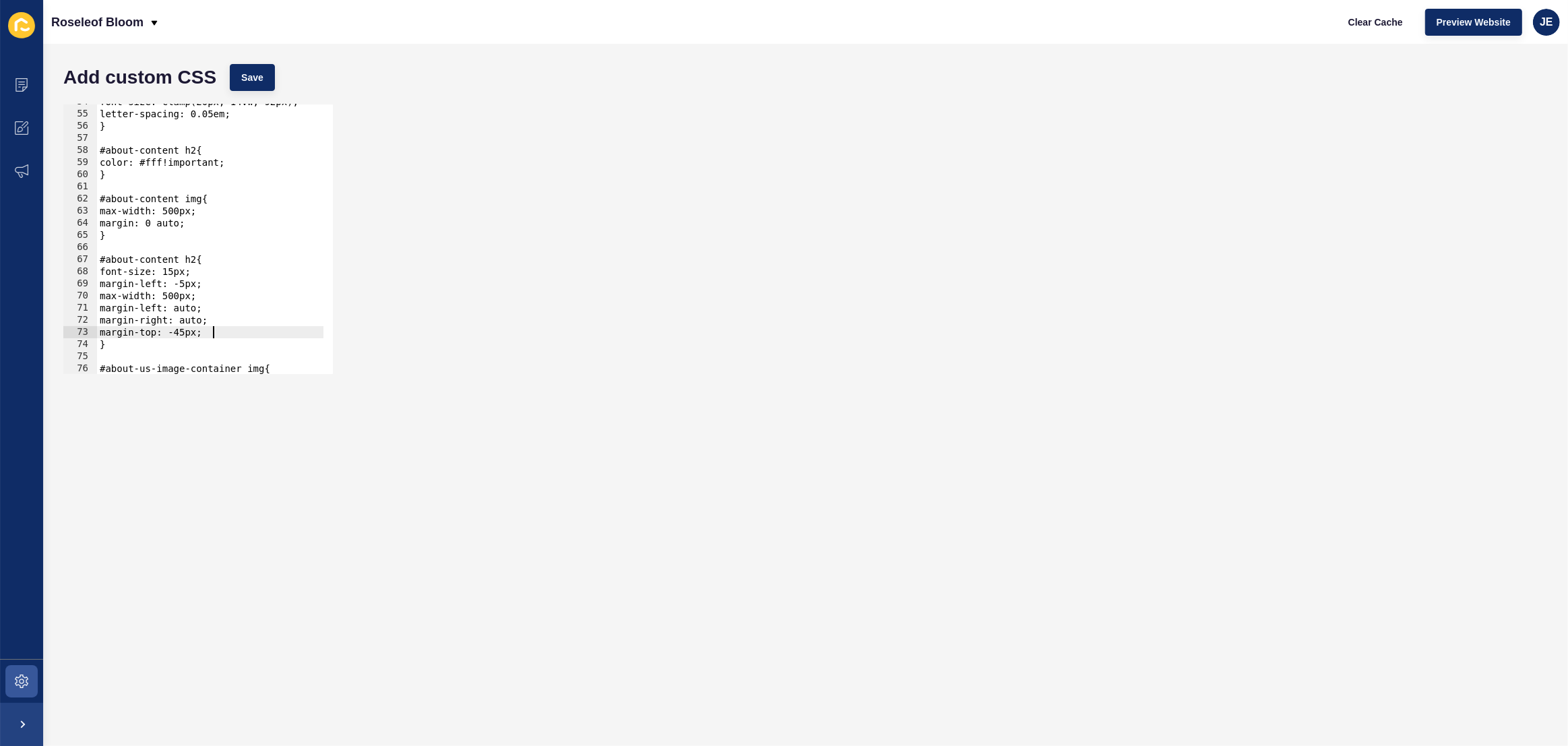
click at [243, 333] on div "font-size: clamp(20px, 14vw, 92px); letter-spacing: 0.05em; } #about-content h2…" at bounding box center [377, 238] width 560 height 284
type textarea "margin-top: -45px;"
type textarea "text-align: left;"
click at [243, 76] on span "Save" at bounding box center [252, 77] width 22 height 13
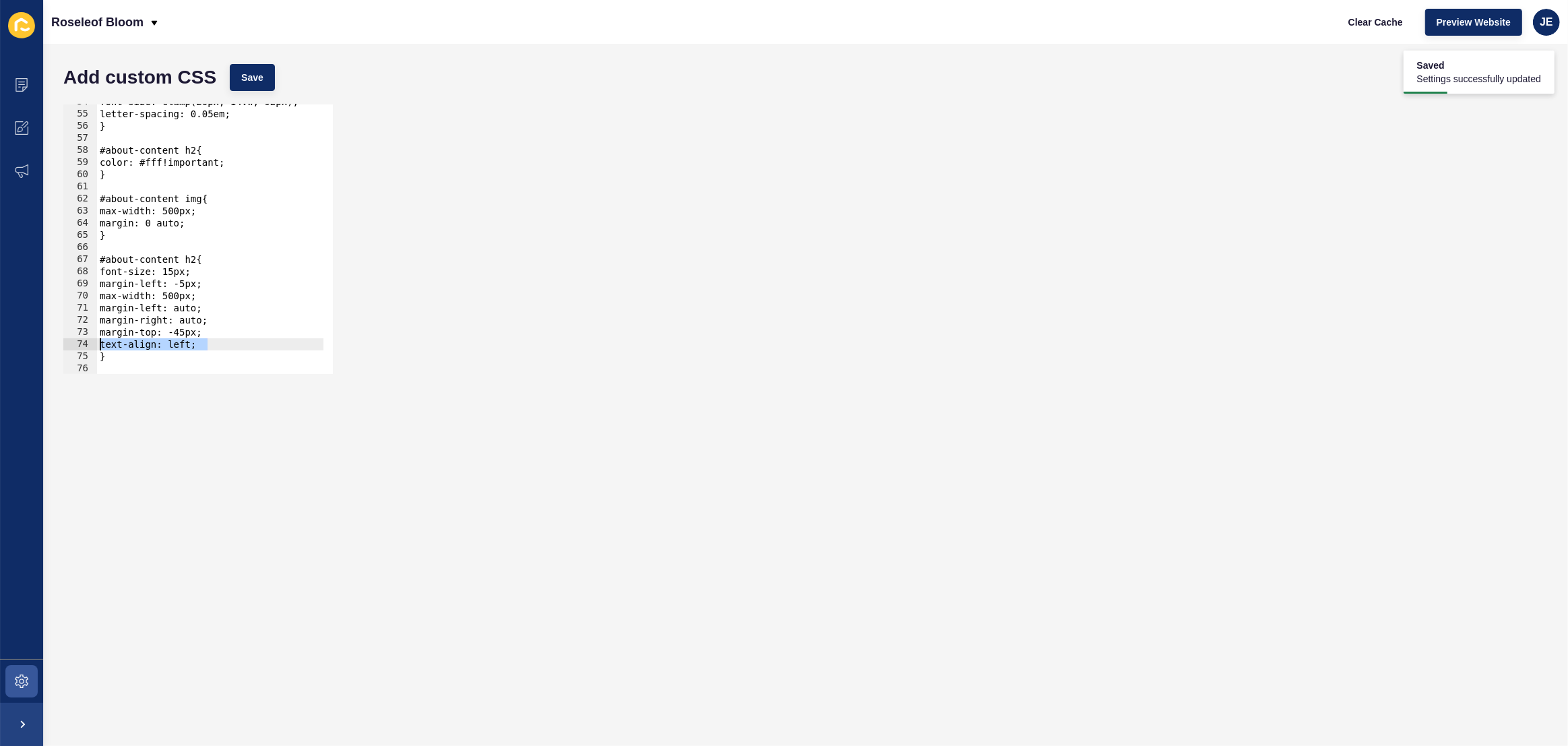
drag, startPoint x: 227, startPoint y: 344, endPoint x: 87, endPoint y: 346, distance: 140.0
click at [87, 346] on div "text-align: left; 54 55 56 57 58 59 60 61 62 63 64 65 66 67 68 69 70 71 72 73 7…" at bounding box center [197, 239] width 270 height 269
click at [186, 283] on div "font-size: clamp(20px, 14vw, 92px); letter-spacing: 0.05em; } #about-content h2…" at bounding box center [377, 238] width 560 height 284
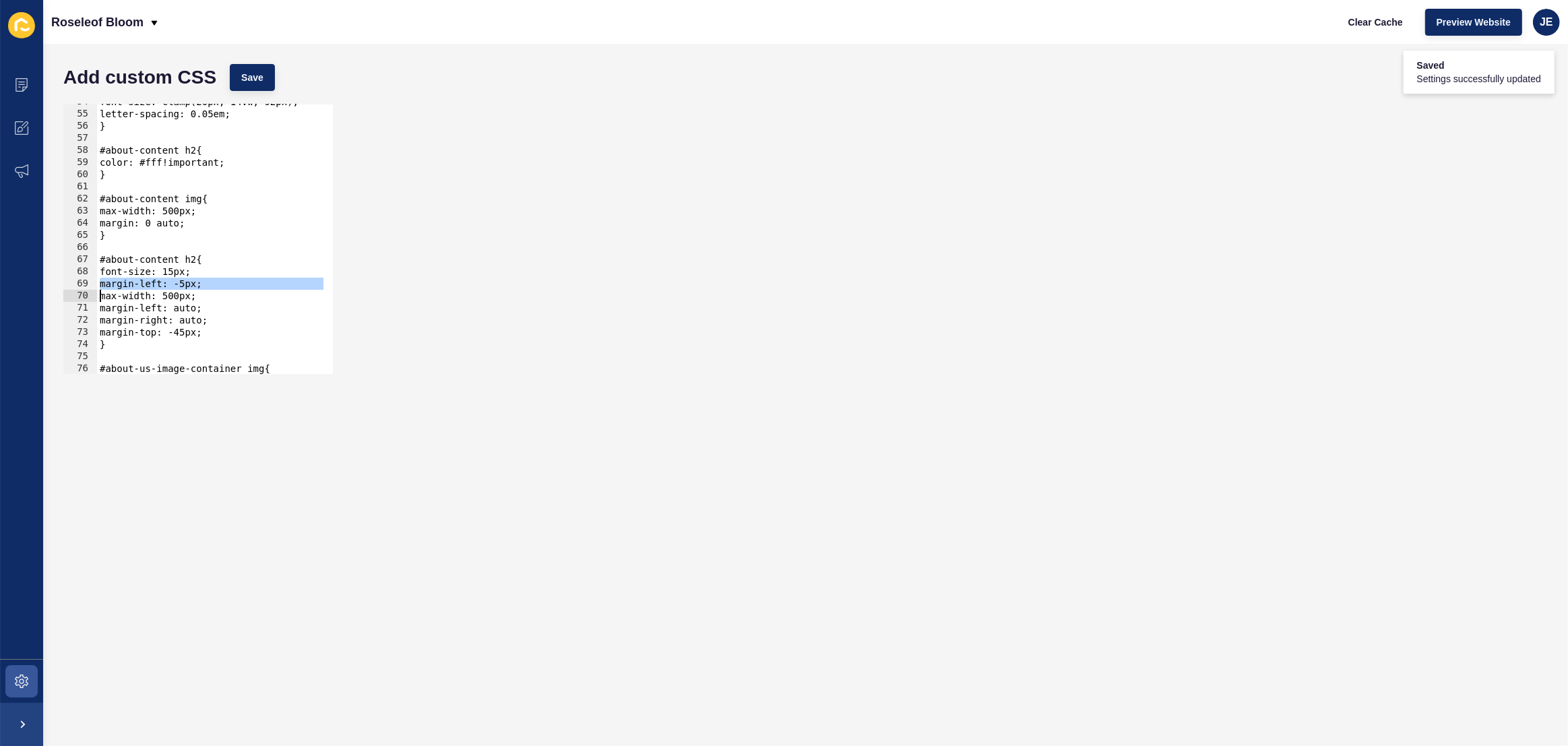
click at [186, 283] on div "font-size: clamp(20px, 14vw, 92px); letter-spacing: 0.05em; } #about-content h2…" at bounding box center [377, 238] width 560 height 284
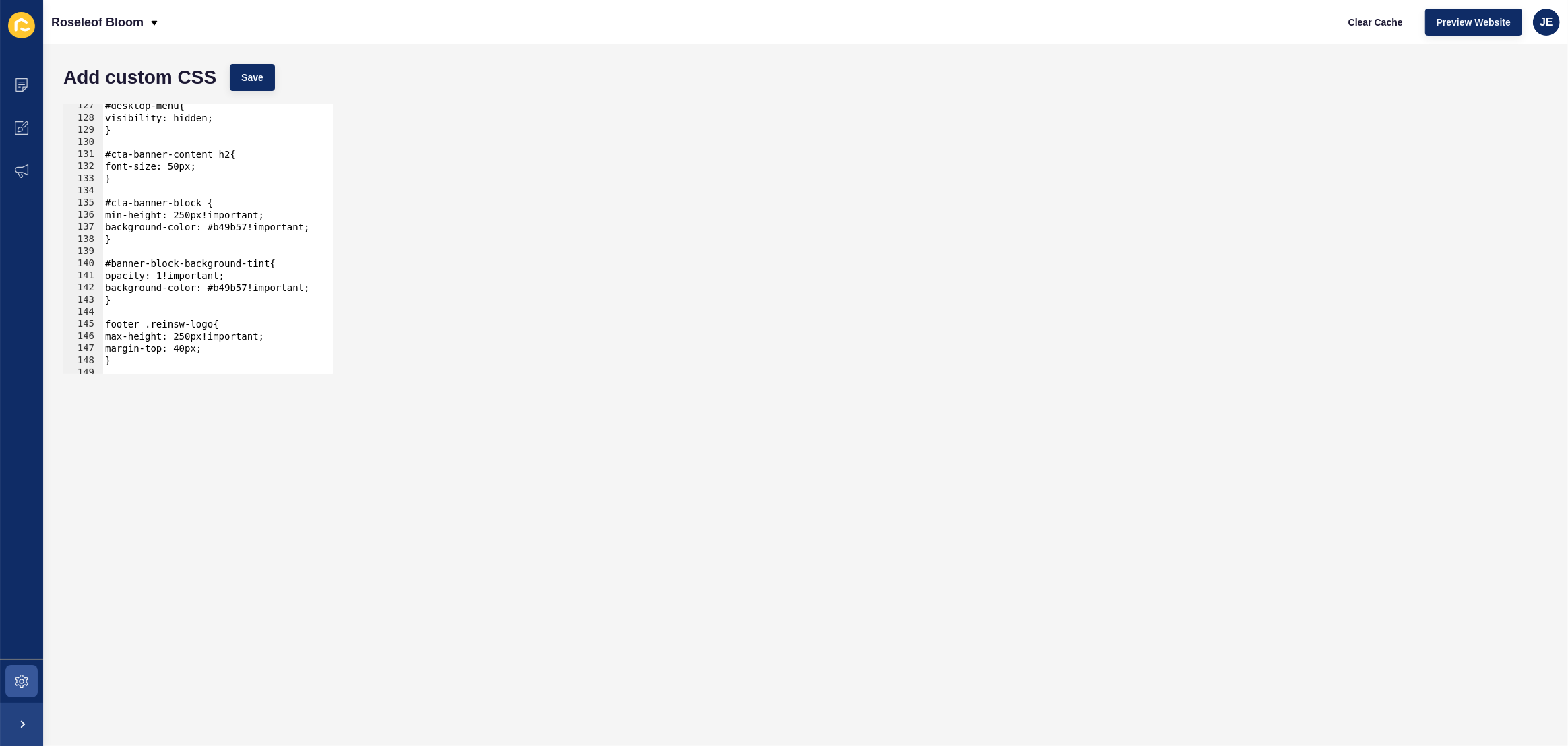
scroll to position [2359, 0]
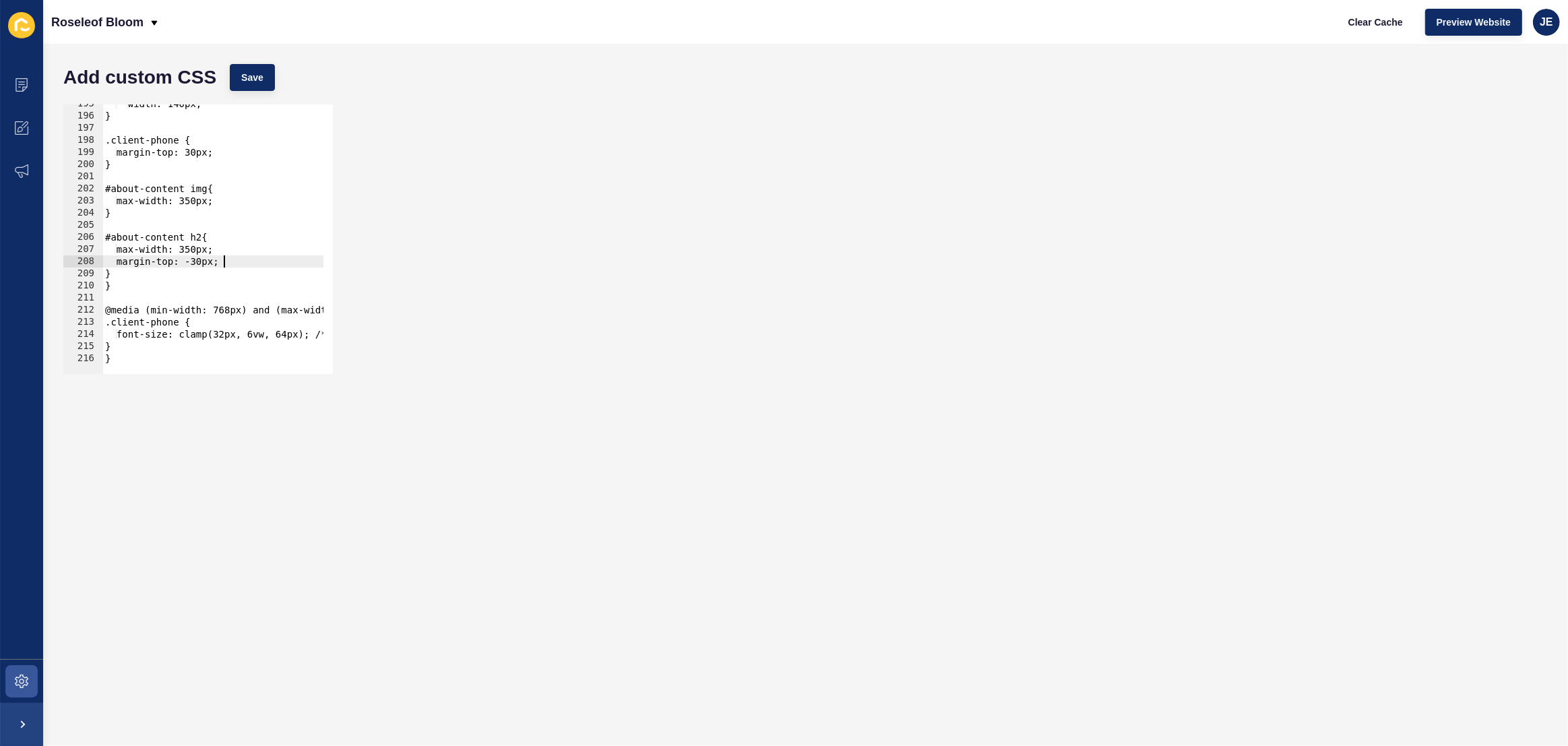
click at [231, 260] on div "width: 140px; } .client-phone { margin-top: 30px; } #about-content img{ max-wid…" at bounding box center [382, 240] width 560 height 284
type textarea "margin-top: -30px;"
paste textarea
click at [134, 274] on div "width: 140px; } .client-phone { margin-top: 30px; } #about-content img{ max-wid…" at bounding box center [382, 240] width 560 height 284
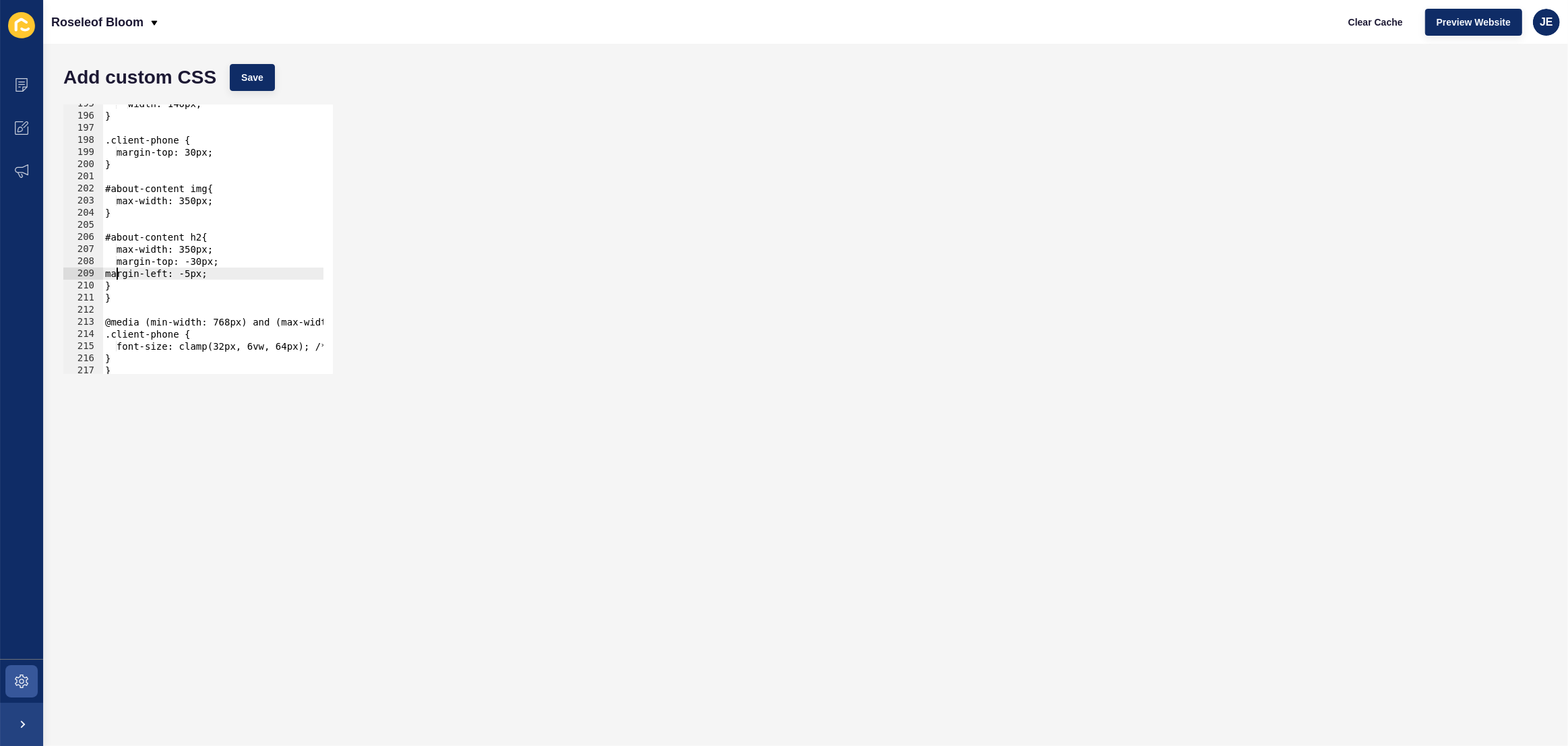
scroll to position [0, 1]
click at [202, 276] on div "width: 140px; } .client-phone { margin-top: 30px; } #about-content img{ max-wid…" at bounding box center [382, 240] width 560 height 284
click at [206, 278] on div "width: 140px; } .client-phone { margin-top: 30px; } #about-content img{ max-wid…" at bounding box center [382, 240] width 560 height 284
click at [270, 75] on button "Save" at bounding box center [252, 77] width 45 height 27
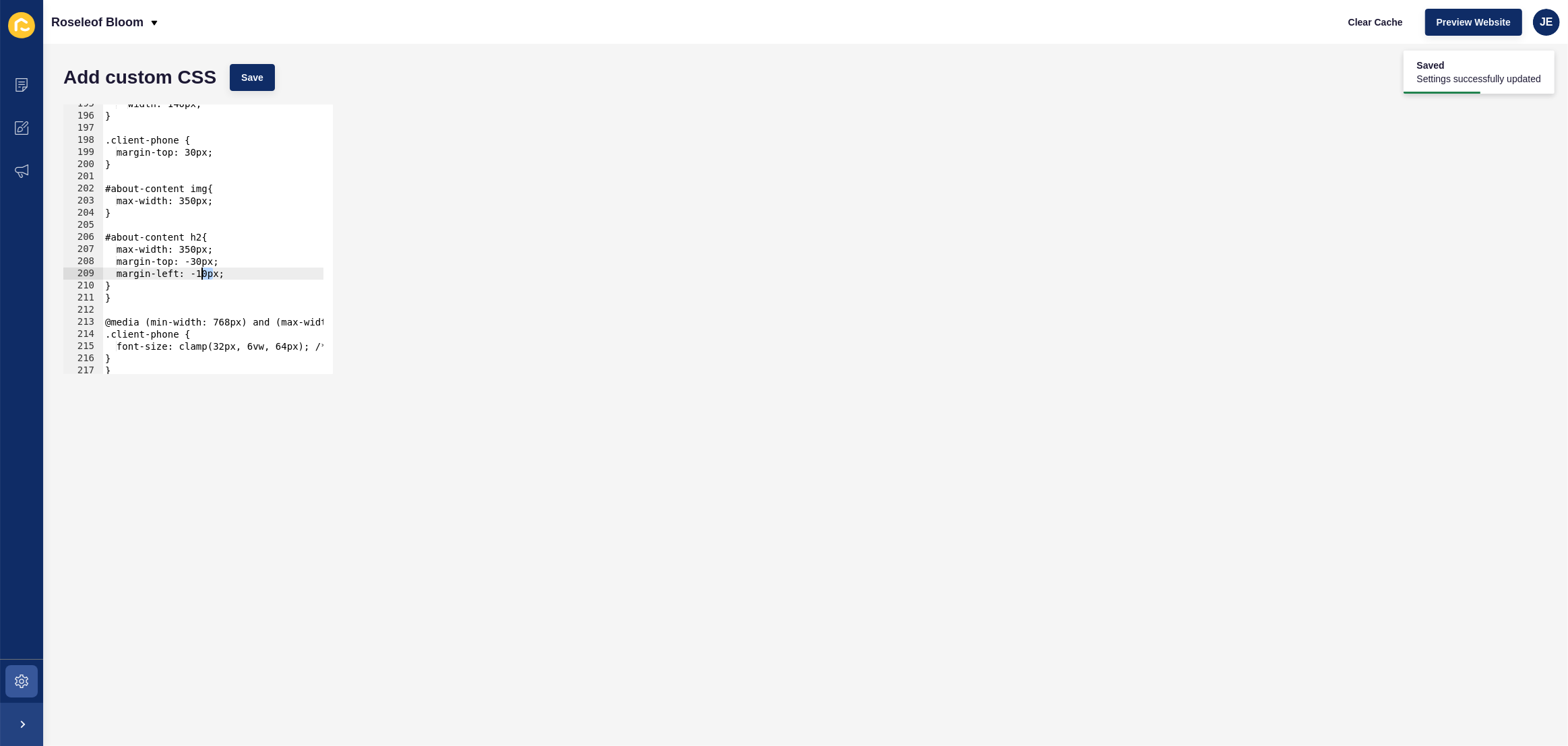
drag, startPoint x: 211, startPoint y: 274, endPoint x: 203, endPoint y: 274, distance: 8.0
click at [203, 274] on div "width: 140px; } .client-phone { margin-top: 30px; } #about-content img{ max-wid…" at bounding box center [382, 240] width 560 height 284
click at [265, 69] on button "Save" at bounding box center [252, 77] width 45 height 27
click at [204, 272] on div "width: 140px; } .client-phone { margin-top: 30px; } #about-content img{ max-wid…" at bounding box center [382, 240] width 560 height 284
click at [250, 73] on span "Save" at bounding box center [252, 77] width 22 height 13
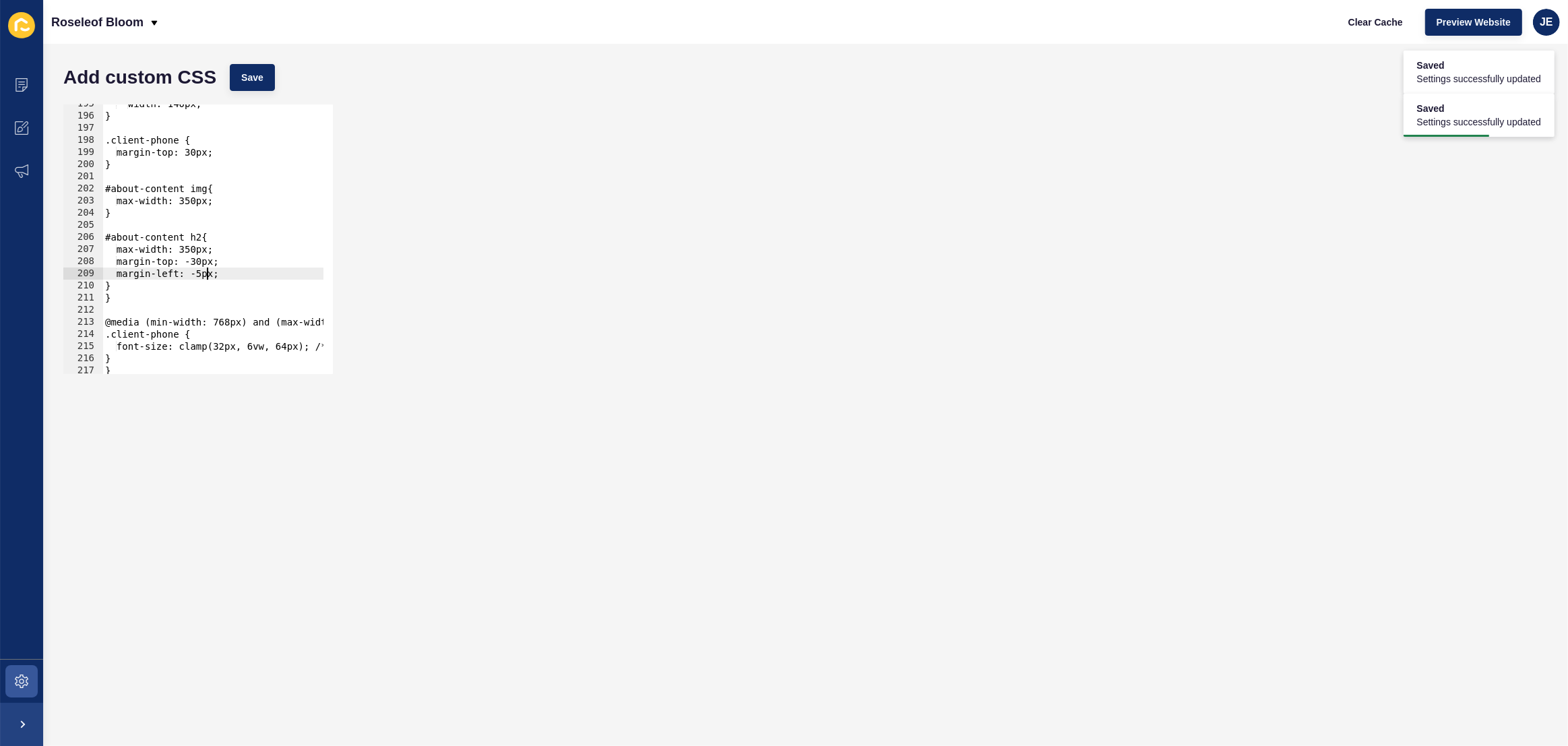
click at [206, 273] on div "width: 140px; } .client-phone { margin-top: 30px; } #about-content img{ max-wid…" at bounding box center [382, 240] width 560 height 284
click at [203, 277] on div "width: 140px; } .client-phone { margin-top: 30px; } #about-content img{ max-wid…" at bounding box center [382, 240] width 560 height 284
click at [263, 79] on button "Save" at bounding box center [252, 77] width 45 height 27
click at [195, 273] on div "width: 140px; } .client-phone { margin-top: 30px; } #about-content img{ max-wid…" at bounding box center [382, 240] width 560 height 284
click at [250, 74] on span "Save" at bounding box center [252, 77] width 22 height 13
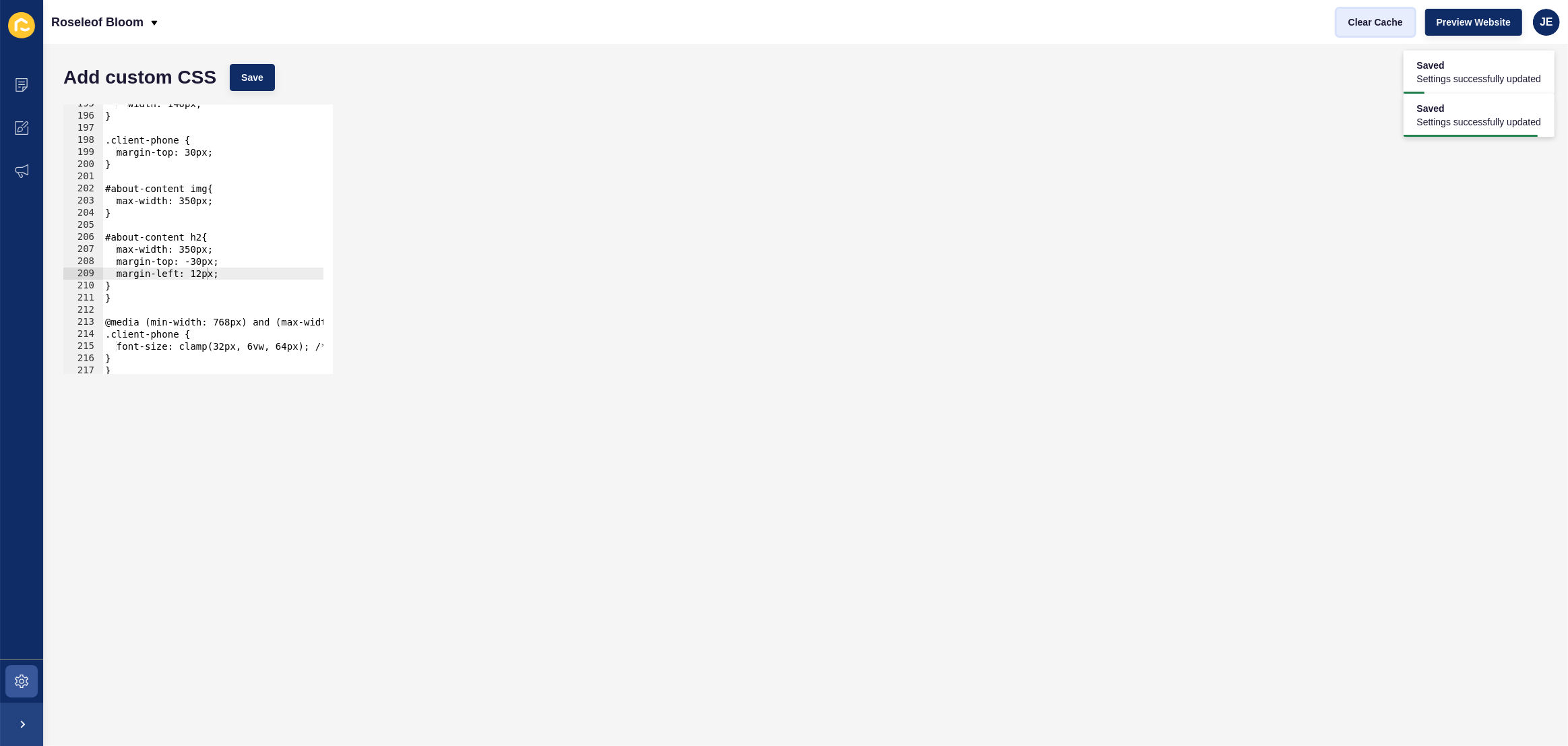
click at [1339, 18] on button "Clear Cache" at bounding box center [1375, 22] width 78 height 27
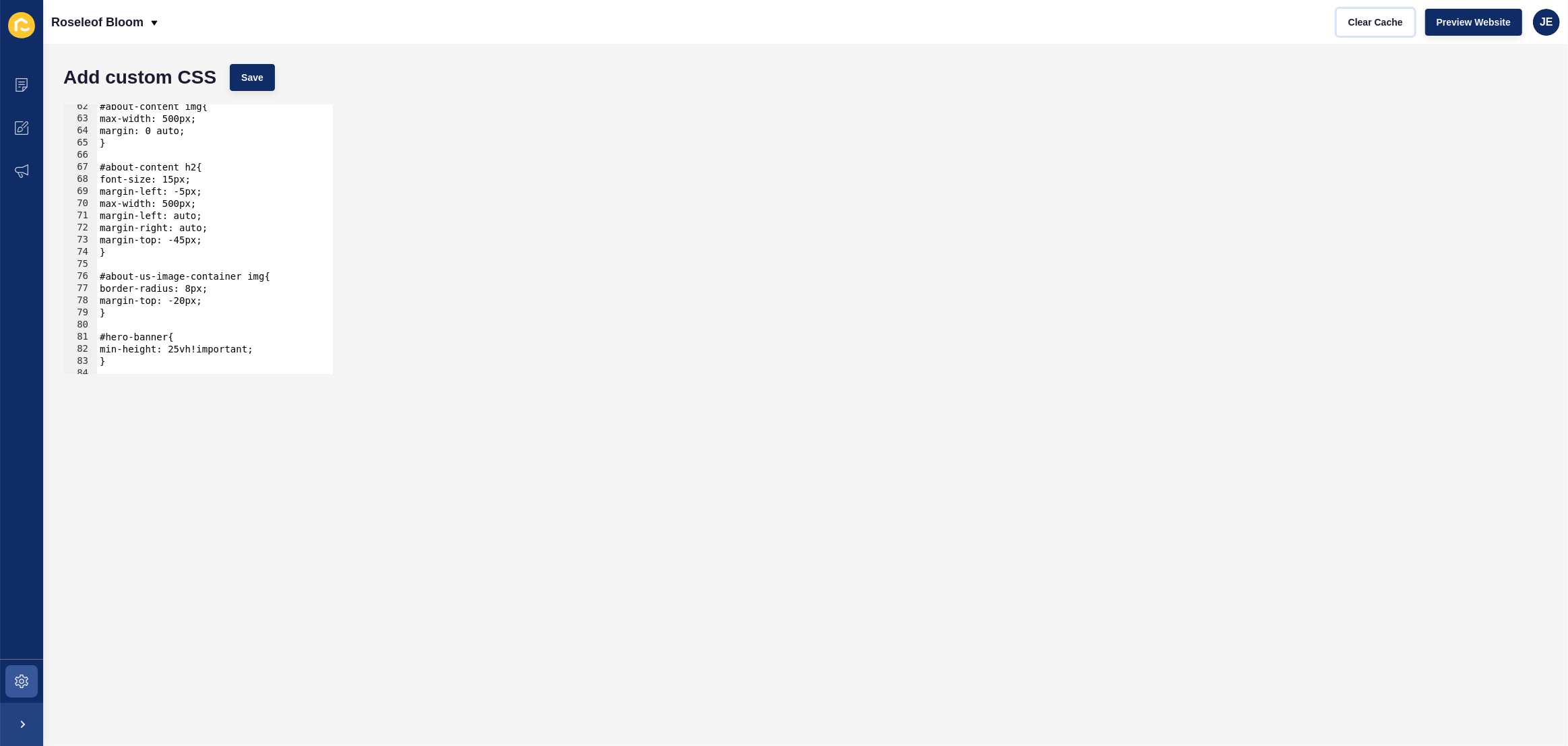
scroll to position [707, 0]
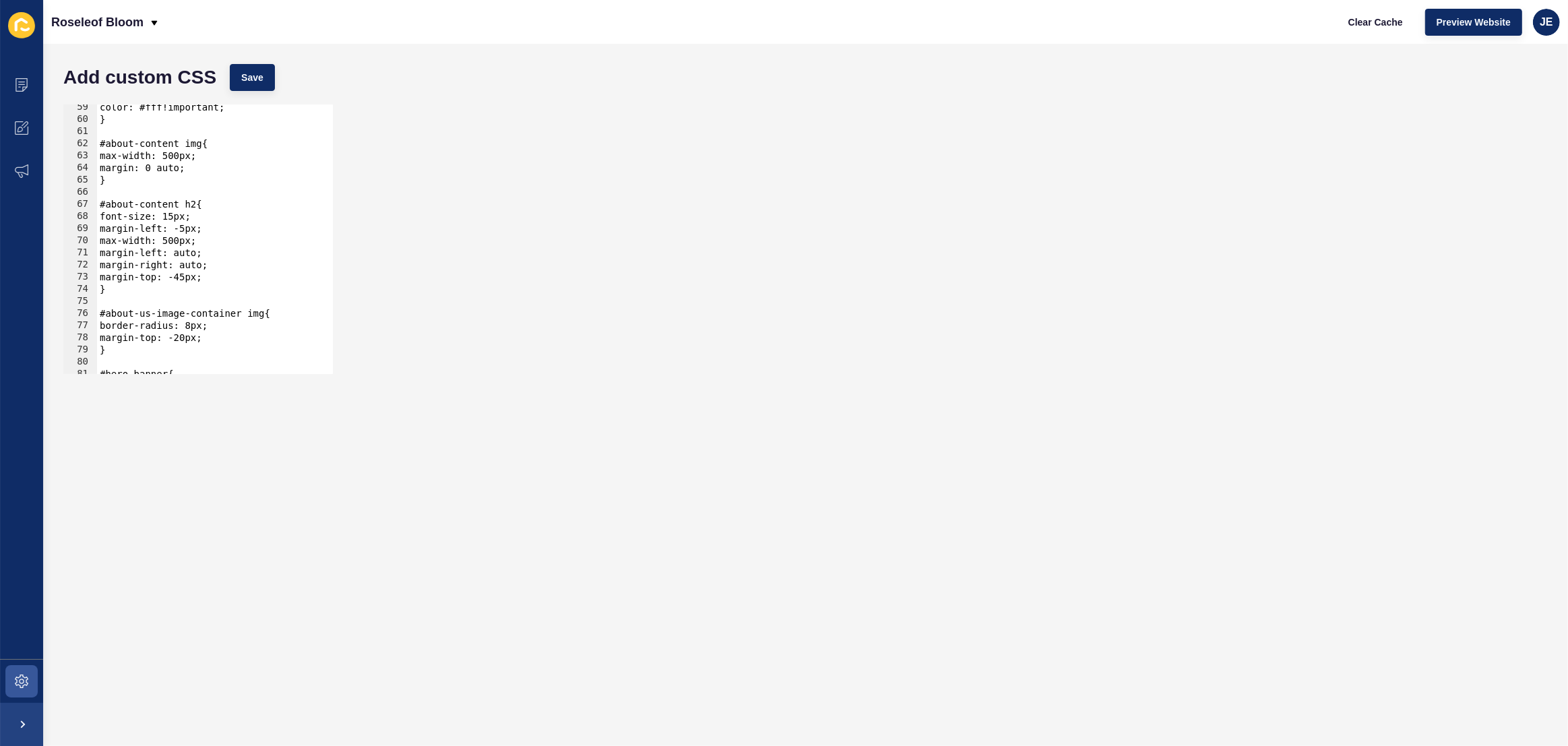
type textarea "margin-top: -45px;"
click at [222, 276] on div "color: #fff!important; } #about-content img{ max-width: 500px; margin: 0 auto; …" at bounding box center [377, 243] width 560 height 284
click at [249, 69] on button "Save" at bounding box center [252, 77] width 45 height 27
click at [218, 246] on div "color: #fff!important; } #about-content img{ max-width: 500px; margin: 0 auto; …" at bounding box center [377, 243] width 560 height 284
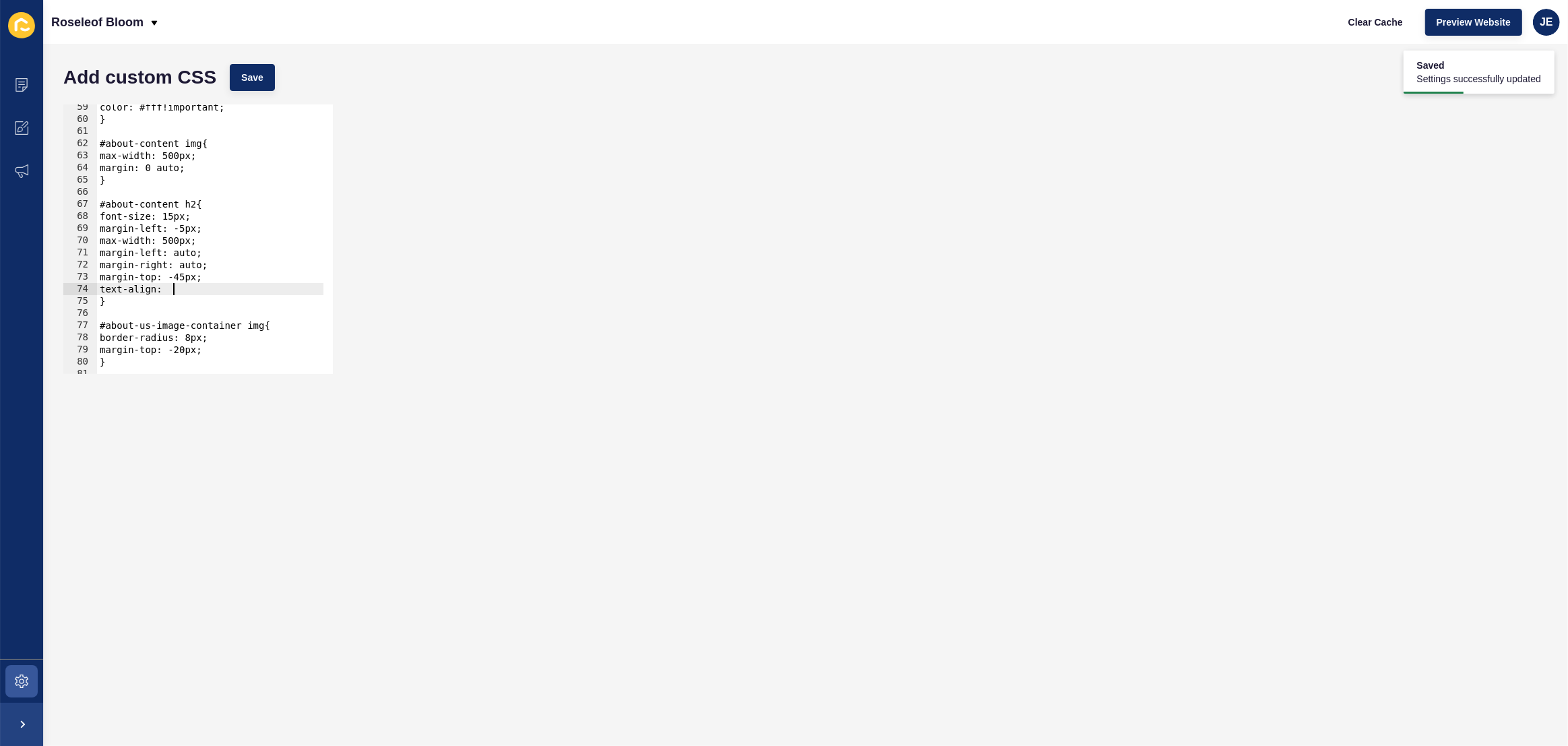
scroll to position [0, 2]
click at [255, 89] on button "Save" at bounding box center [252, 77] width 45 height 27
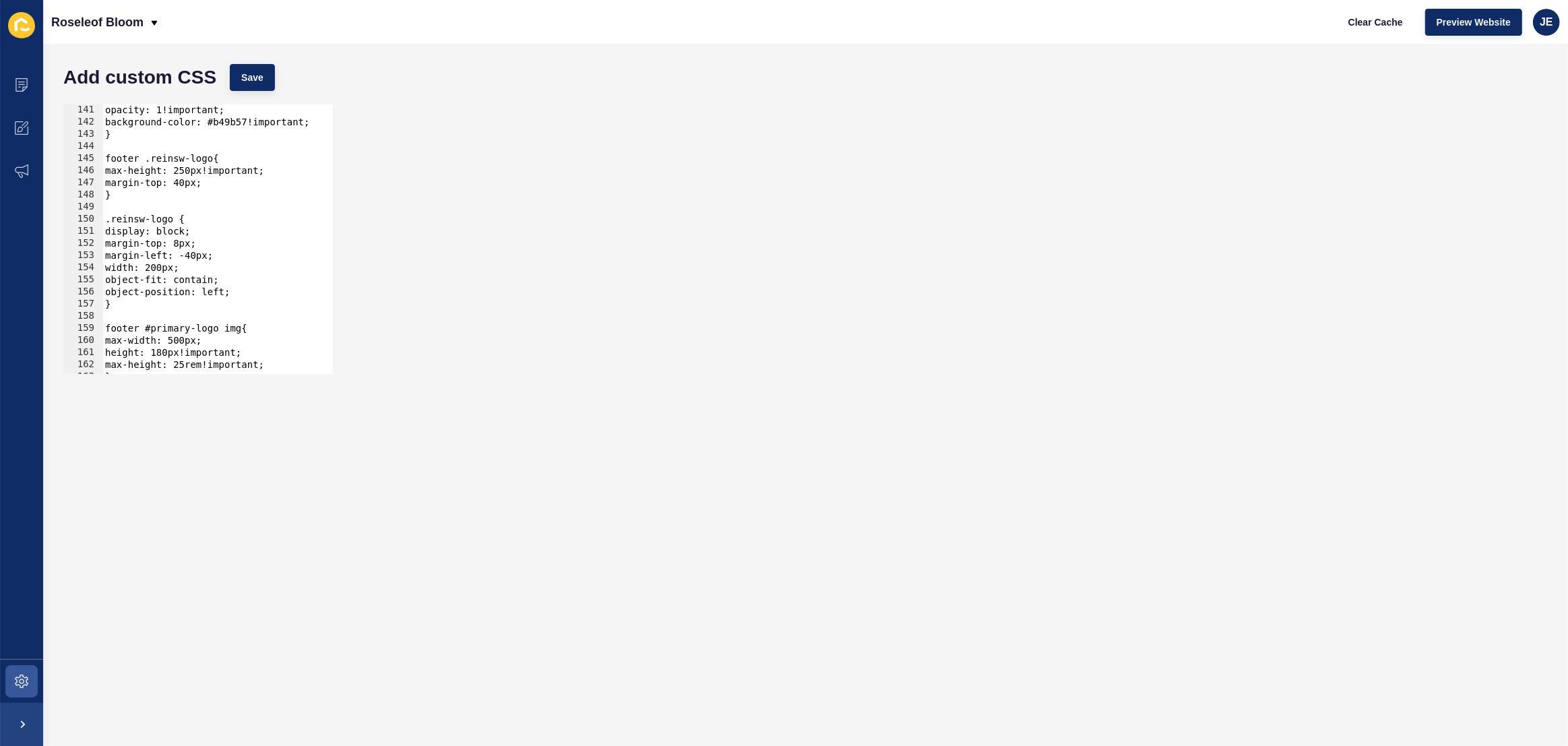
scroll to position [1845, 0]
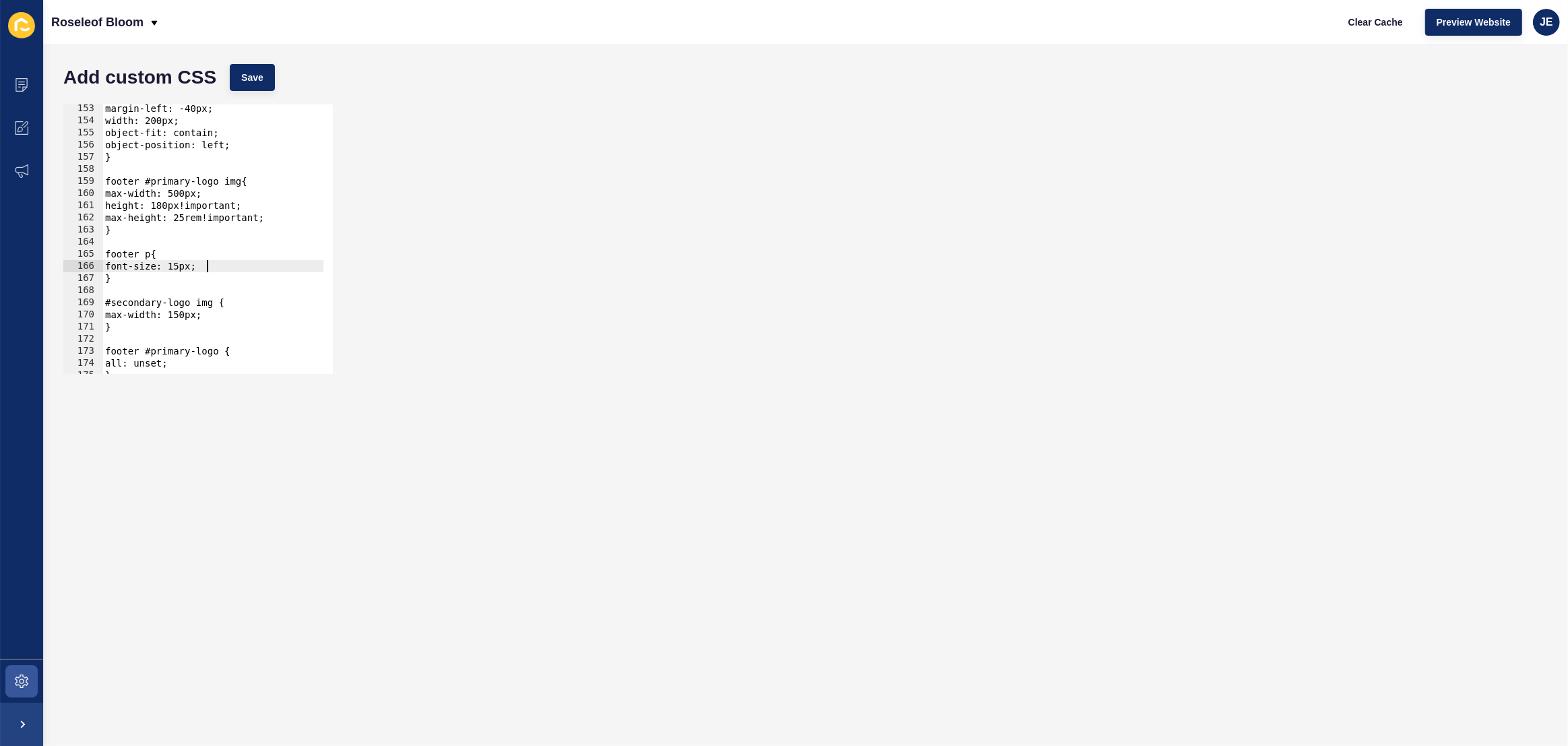
click at [216, 268] on div "margin-left: -40px; width: 200px; object-fit: contain; object-position: left; }…" at bounding box center [382, 245] width 560 height 284
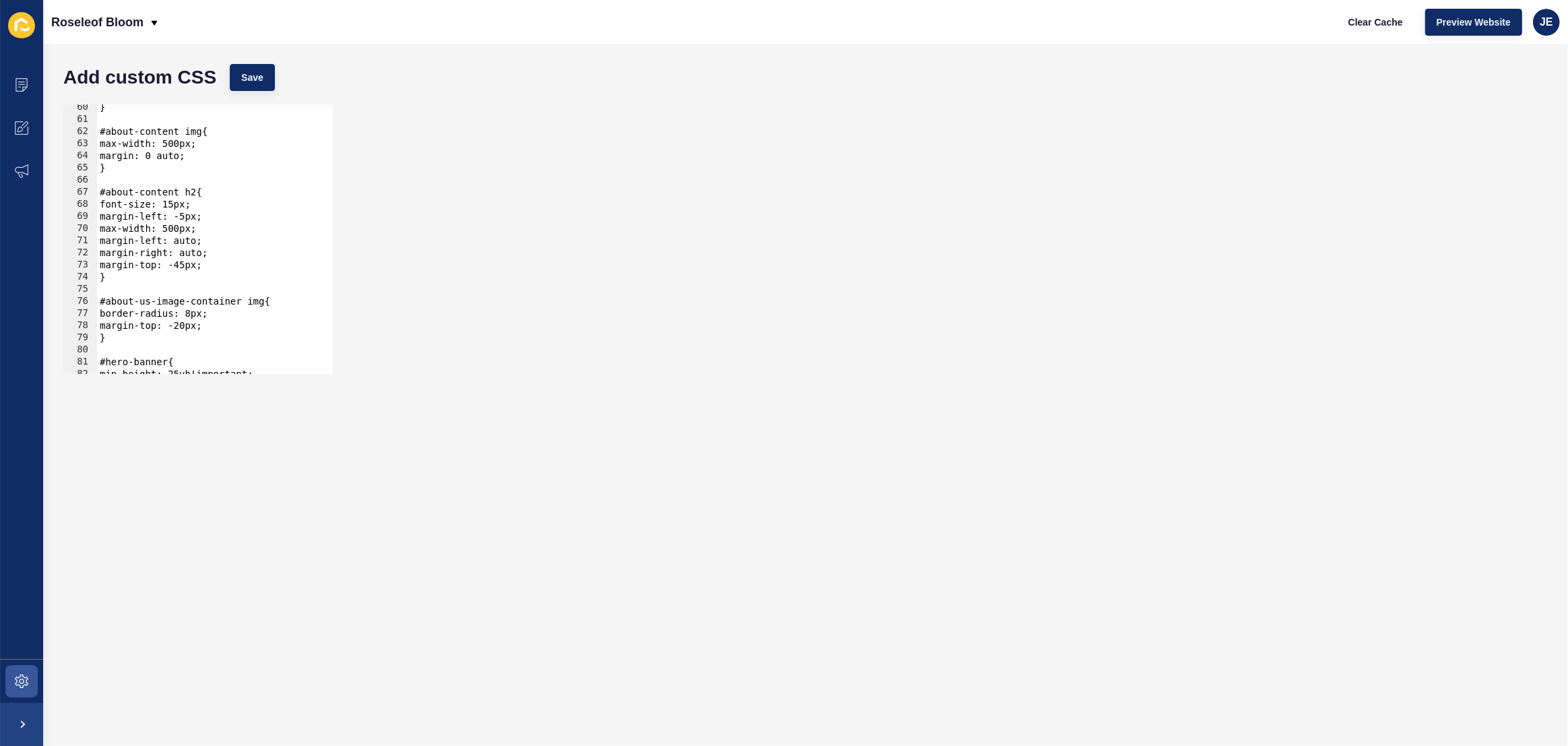
scroll to position [755, 0]
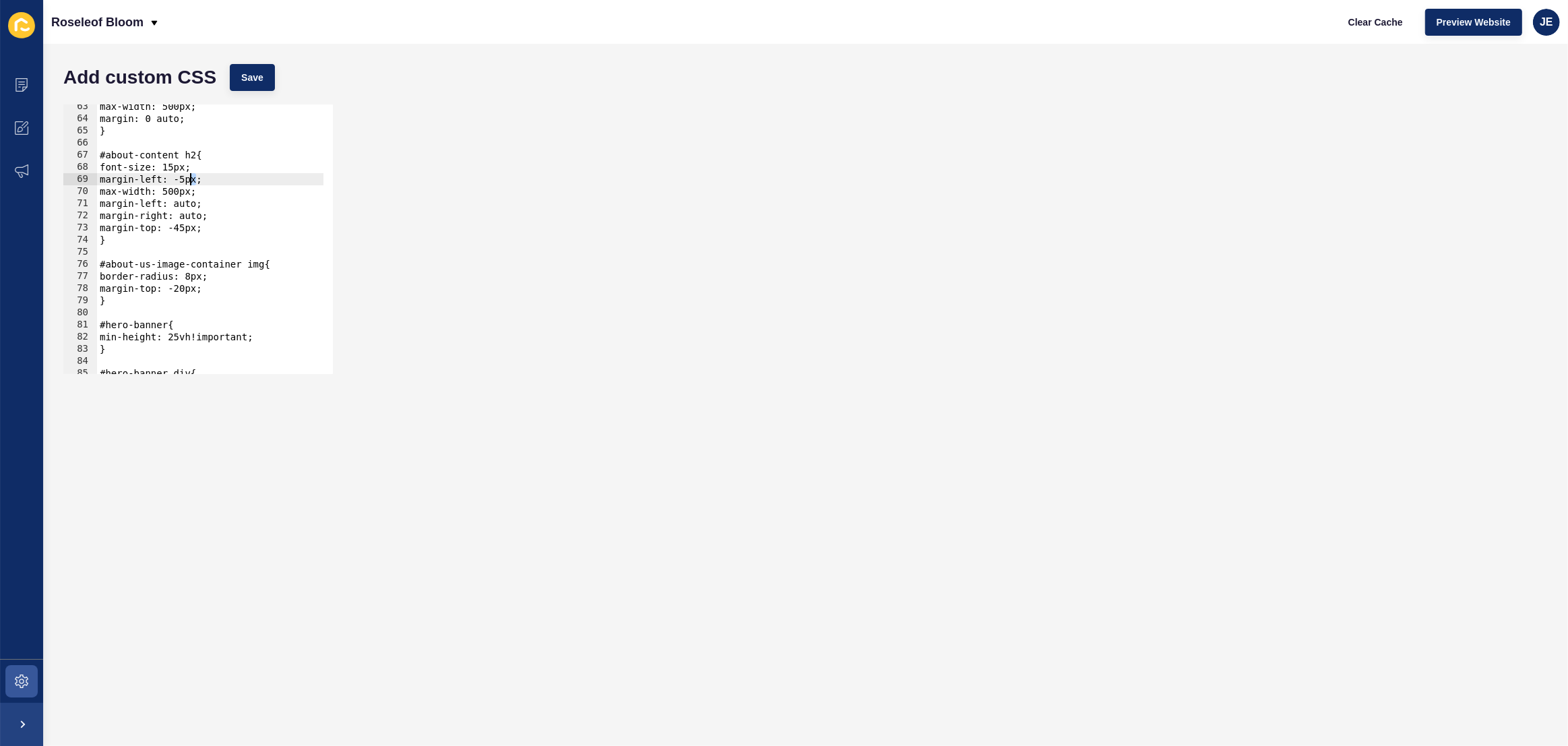
click at [191, 179] on div "max-width: 500px; margin: 0 auto; } #about-content h2{ font-size: 15px; margin-…" at bounding box center [377, 242] width 560 height 284
click at [251, 76] on span "Save" at bounding box center [252, 77] width 22 height 13
drag, startPoint x: 195, startPoint y: 230, endPoint x: 186, endPoint y: 231, distance: 9.1
click at [186, 231] on div "max-width: 500px; margin: 0 auto; } #about-content h2{ font-size: 15px; margin-…" at bounding box center [377, 242] width 560 height 284
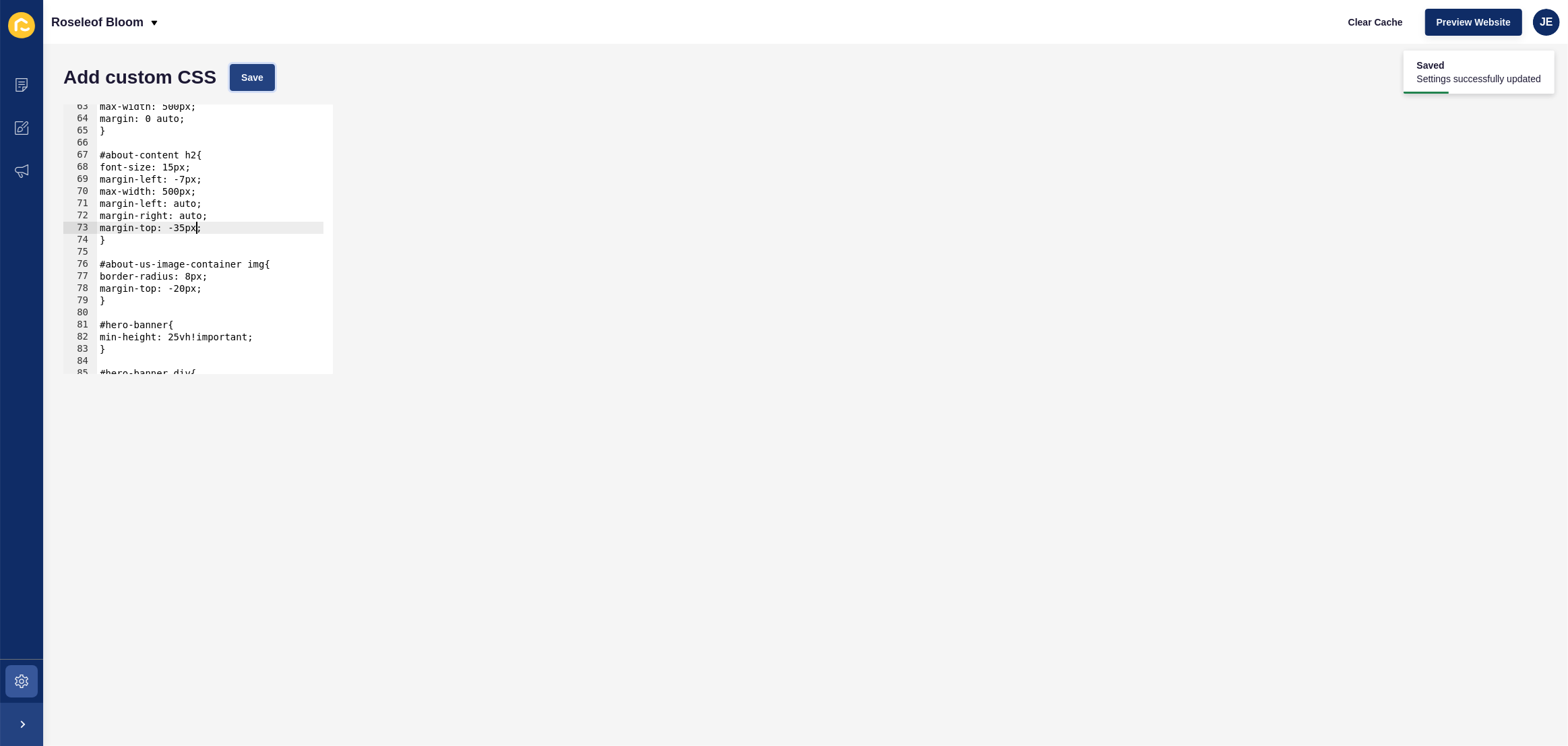
click at [248, 71] on span "Save" at bounding box center [252, 77] width 22 height 13
click at [191, 181] on div "max-width: 500px; margin: 0 auto; } #about-content h2{ font-size: 15px; margin-…" at bounding box center [377, 242] width 560 height 284
click at [256, 76] on span "Save" at bounding box center [252, 77] width 22 height 13
click at [254, 79] on span "Save" at bounding box center [252, 77] width 22 height 13
click at [196, 179] on div "max-width: 500px; margin: 0 auto; } #about-content h2{ font-size: 15px; margin-…" at bounding box center [377, 242] width 560 height 284
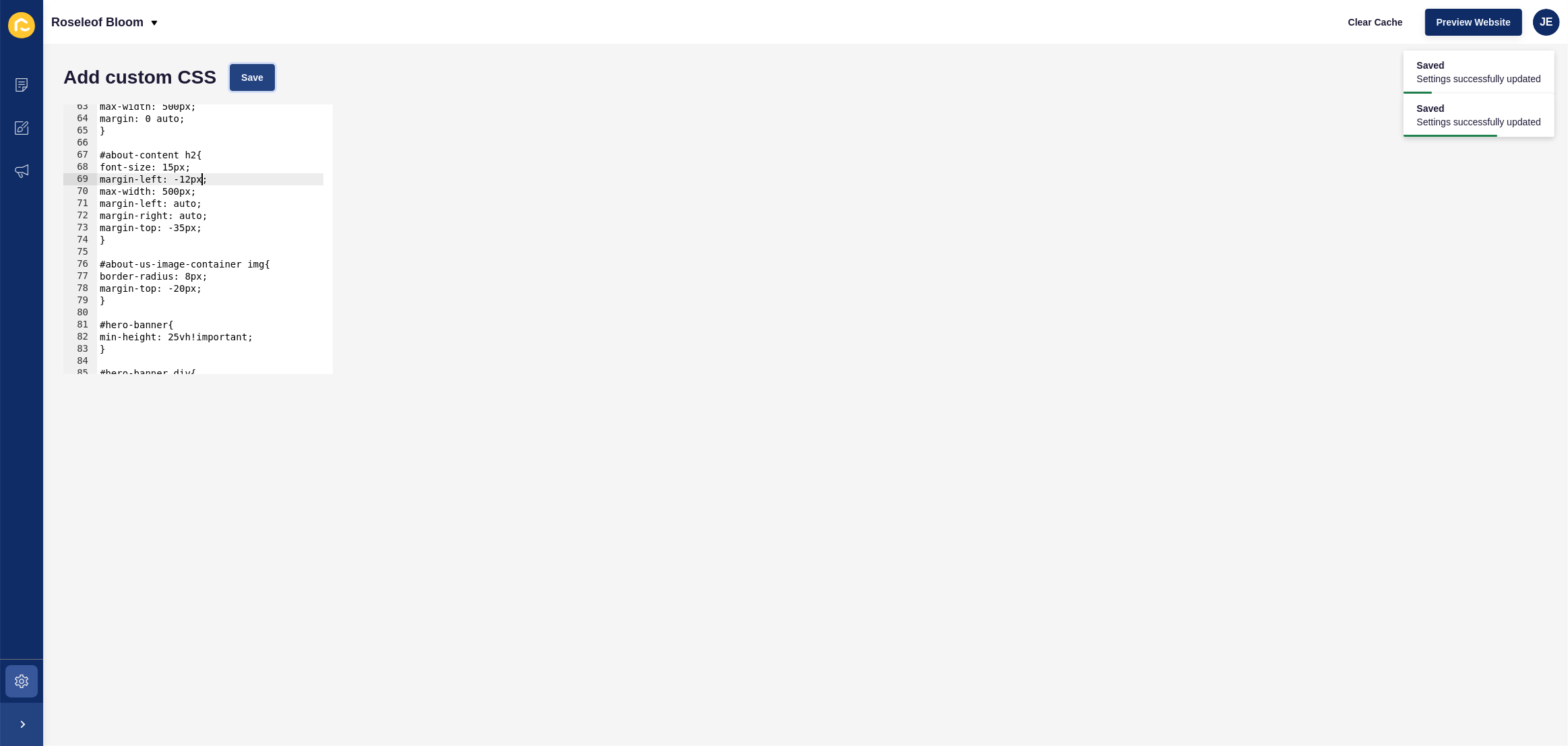
click at [252, 81] on span "Save" at bounding box center [252, 77] width 22 height 13
click at [196, 180] on div "max-width: 500px; margin: 0 auto; } #about-content h2{ font-size: 15px; margin-…" at bounding box center [377, 242] width 560 height 284
click at [277, 65] on div "Add custom CSS Save" at bounding box center [806, 78] width 1498 height 40
click at [264, 73] on button "Save" at bounding box center [252, 77] width 45 height 27
type textarea "margin-left: auto;"
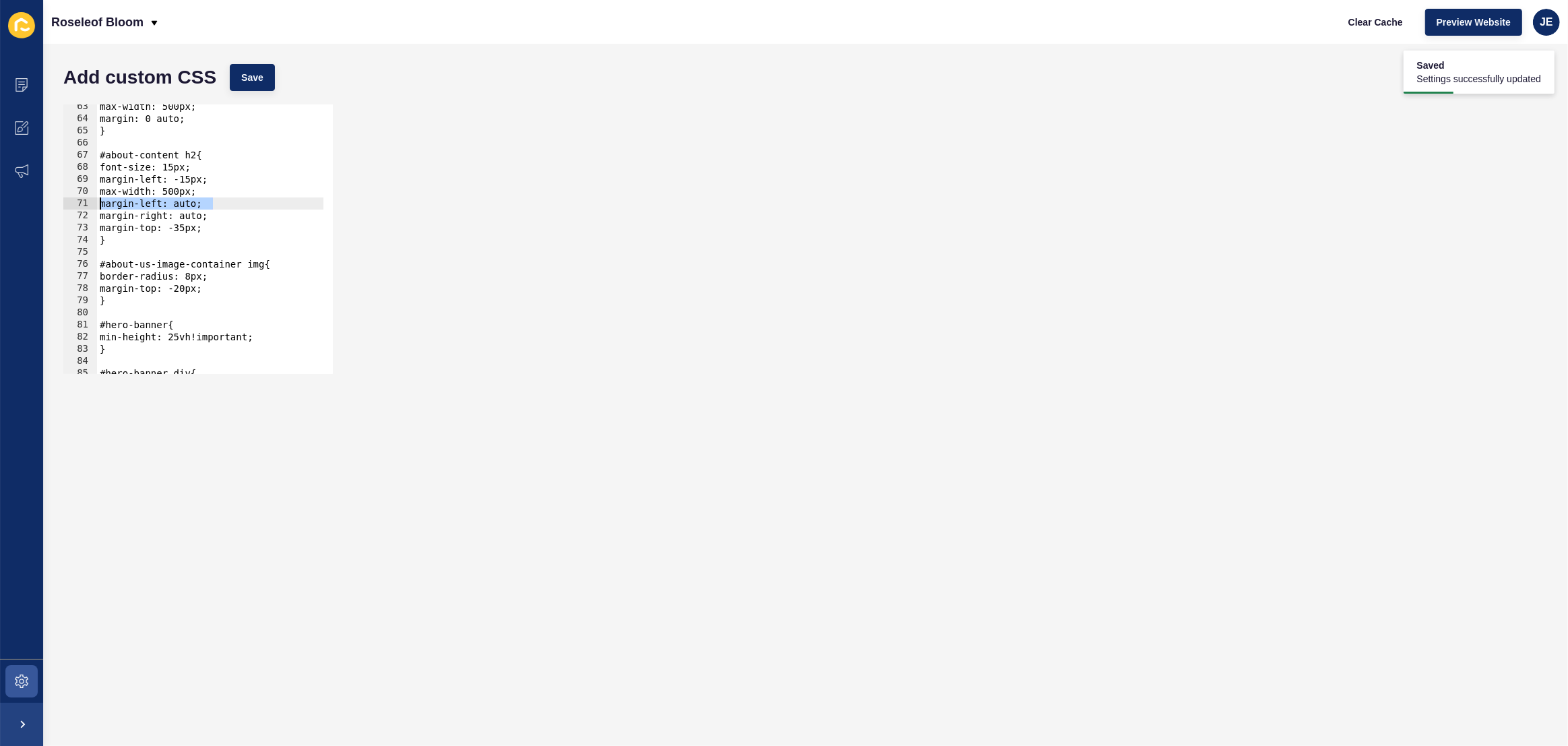
drag, startPoint x: 219, startPoint y: 202, endPoint x: 83, endPoint y: 202, distance: 136.0
click at [82, 202] on div "margin-left: auto; 63 64 65 66 67 68 69 70 71 72 73 74 75 76 77 78 79 80 81 82 …" at bounding box center [197, 239] width 270 height 269
click at [245, 77] on span "Save" at bounding box center [252, 77] width 22 height 13
click at [168, 205] on div "max-width: 500px; margin: 0 auto; } #about-content h2{ font-size: 15px; margin-…" at bounding box center [377, 242] width 560 height 284
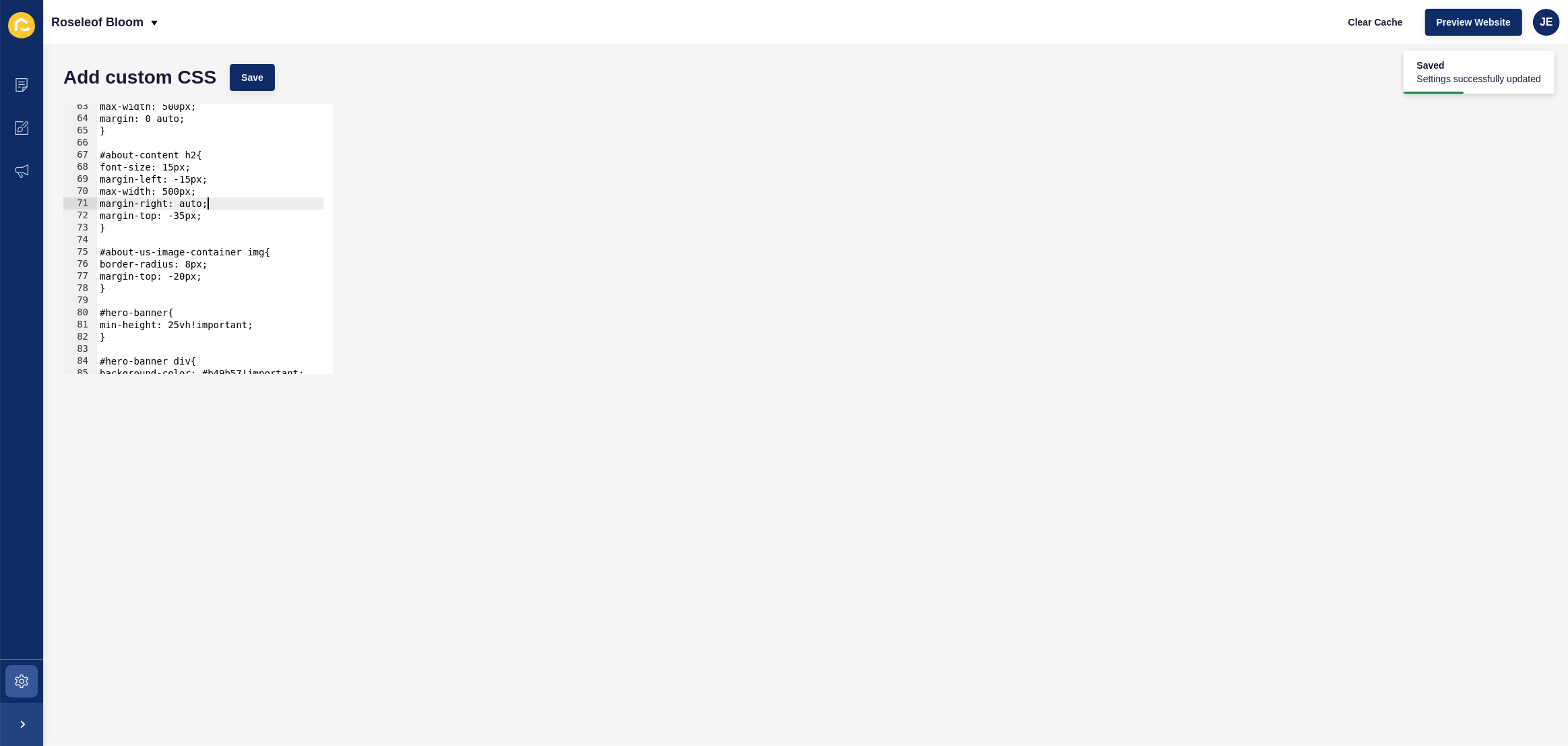
click at [209, 203] on div "max-width: 500px; margin: 0 auto; } #about-content h2{ font-size: 15px; margin-…" at bounding box center [377, 242] width 560 height 284
click at [256, 86] on button "Save" at bounding box center [252, 77] width 45 height 27
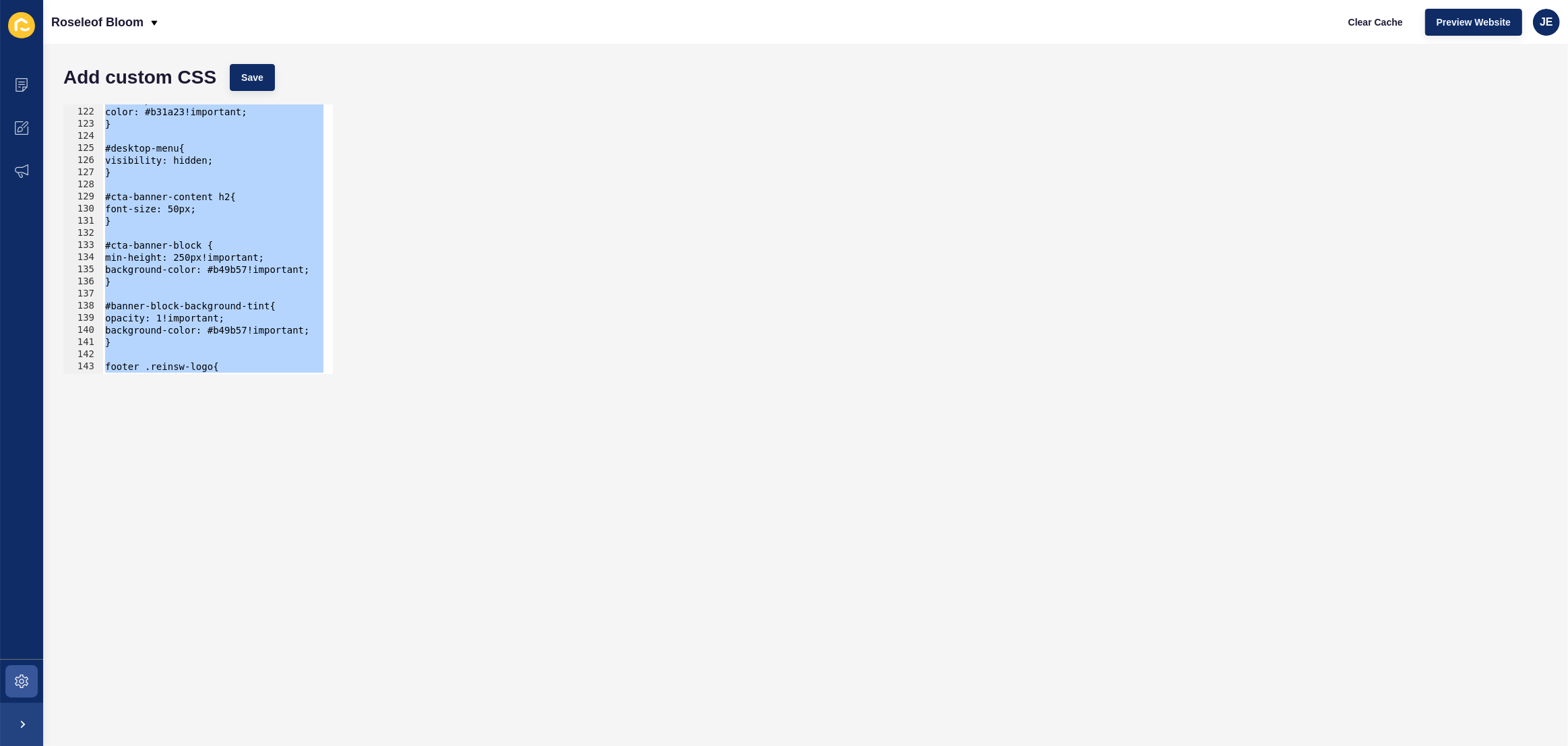
click at [212, 202] on div "#desktop-menu li a{ color: #b31a23!important; } #desktop-menu{ visibility: hidd…" at bounding box center [382, 236] width 560 height 284
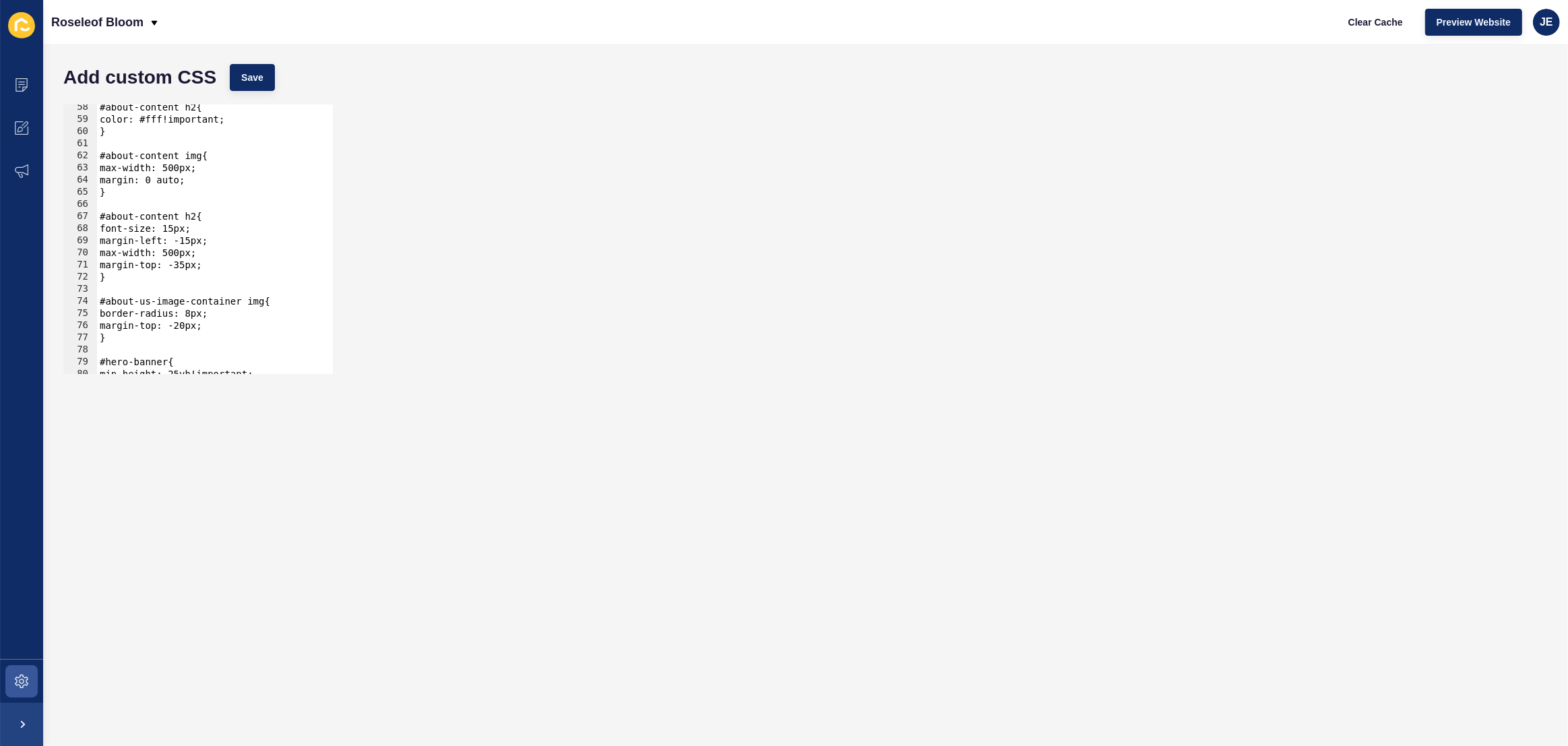
scroll to position [658, 0]
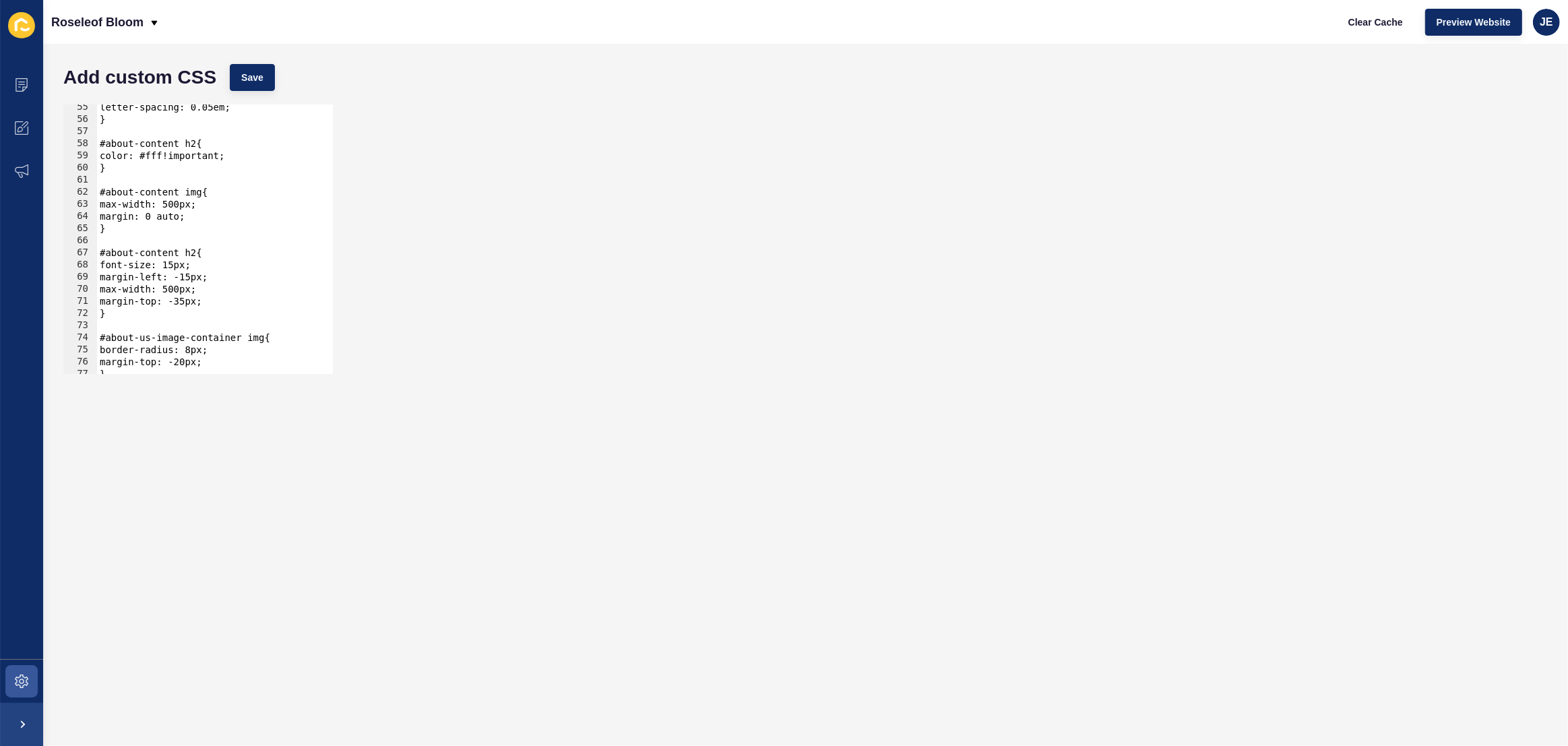
click at [218, 302] on div "letter-spacing: 0.05em; } #about-content h2{ color: #fff!important; } #about-co…" at bounding box center [377, 243] width 560 height 284
type textarea "margin-top: -35px;"
click at [249, 61] on div "Add custom CSS Save" at bounding box center [806, 78] width 1498 height 40
click at [253, 82] on span "Save" at bounding box center [252, 77] width 22 height 13
click at [224, 296] on div "letter-spacing: 0.05em; } #about-content h2{ color: #fff!important; } #about-co…" at bounding box center [377, 243] width 560 height 284
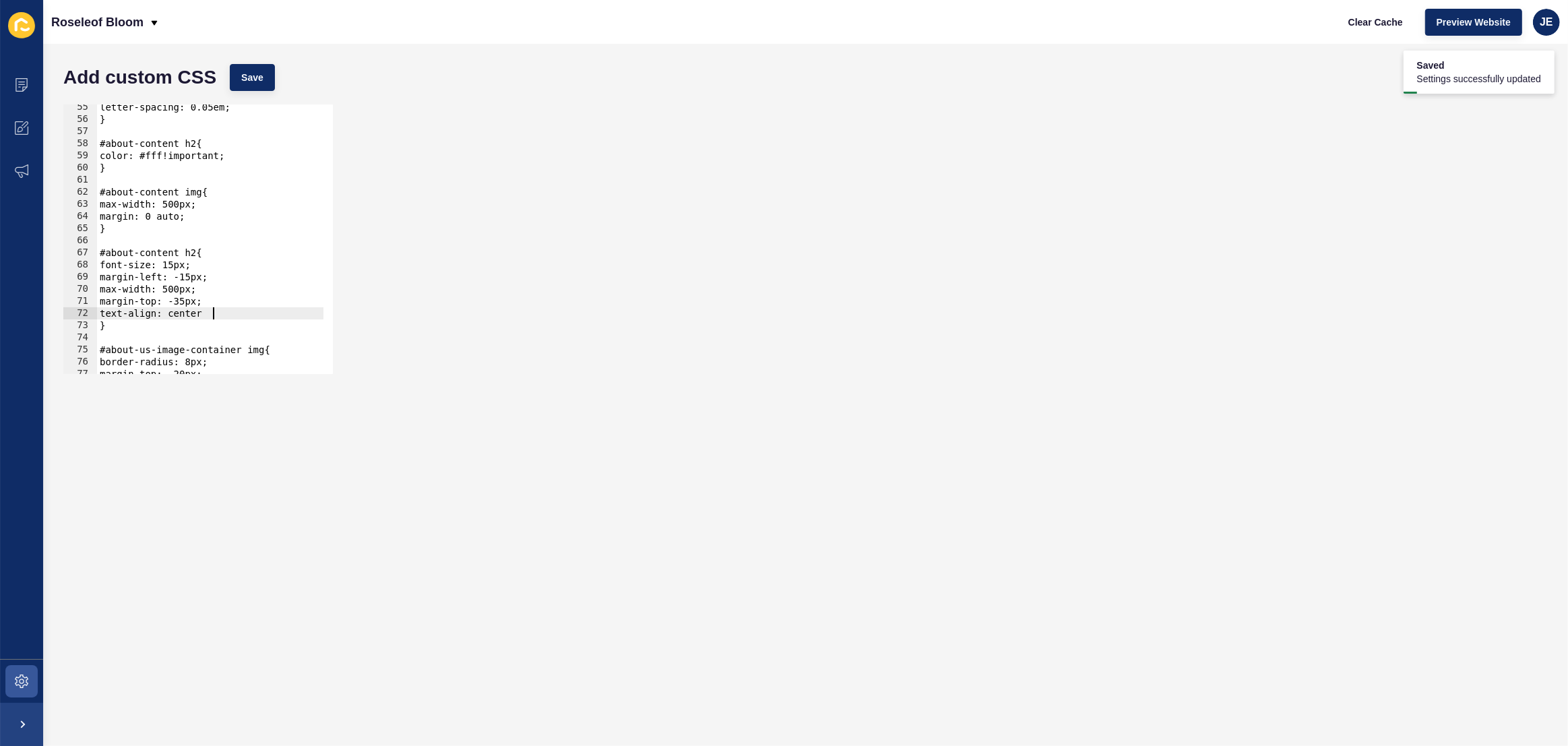
scroll to position [0, 7]
click at [256, 83] on span "Save" at bounding box center [252, 77] width 22 height 13
click at [224, 316] on div "letter-spacing: 0.05em; } #about-content h2{ color: #fff!important; } #about-co…" at bounding box center [377, 243] width 560 height 284
click at [250, 46] on div "Add custom CSS Save text-align: center; 55 56 57 58 59 60 61 62 63 64 65 66 67 …" at bounding box center [805, 394] width 1525 height 702
click at [257, 83] on span "Save" at bounding box center [252, 77] width 22 height 13
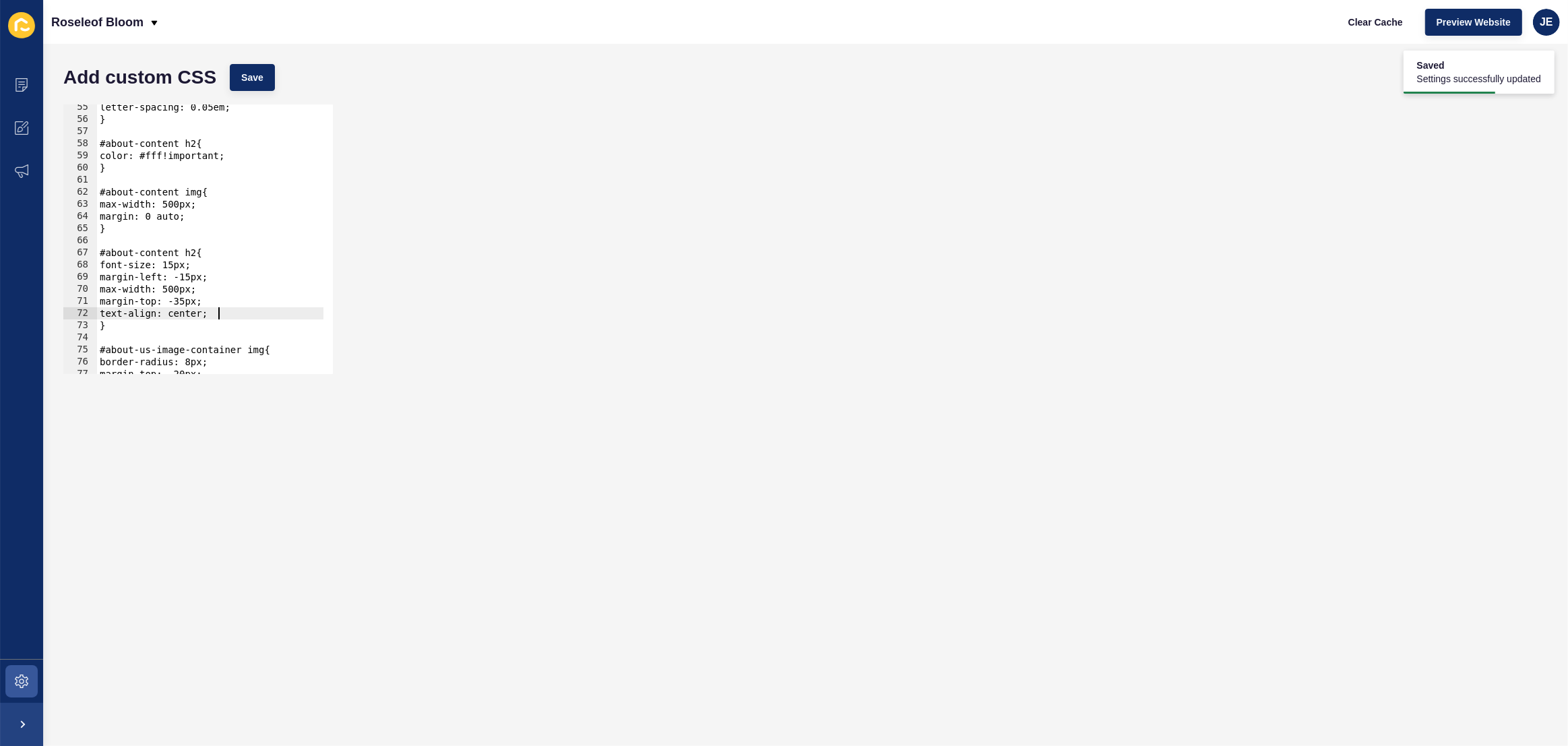
click at [235, 310] on div "letter-spacing: 0.05em; } #about-content h2{ color: #fff!important; } #about-co…" at bounding box center [377, 243] width 560 height 284
drag, startPoint x: 235, startPoint y: 310, endPoint x: 69, endPoint y: 310, distance: 166.0
click at [69, 310] on div "text-align: center; 55 56 57 58 59 60 61 62 63 64 65 66 67 68 69 70 71 72 73 74…" at bounding box center [197, 239] width 270 height 269
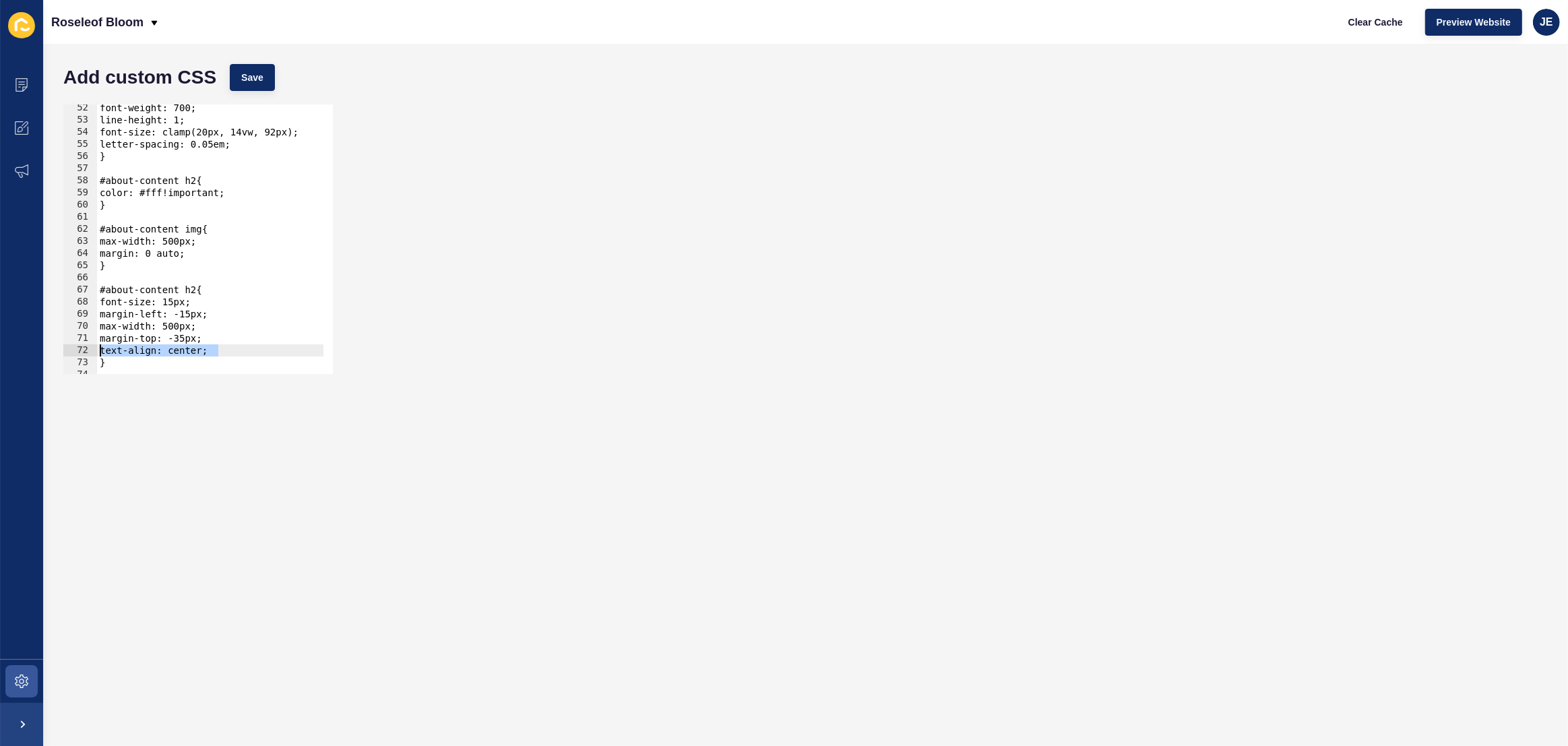
scroll to position [658, 0]
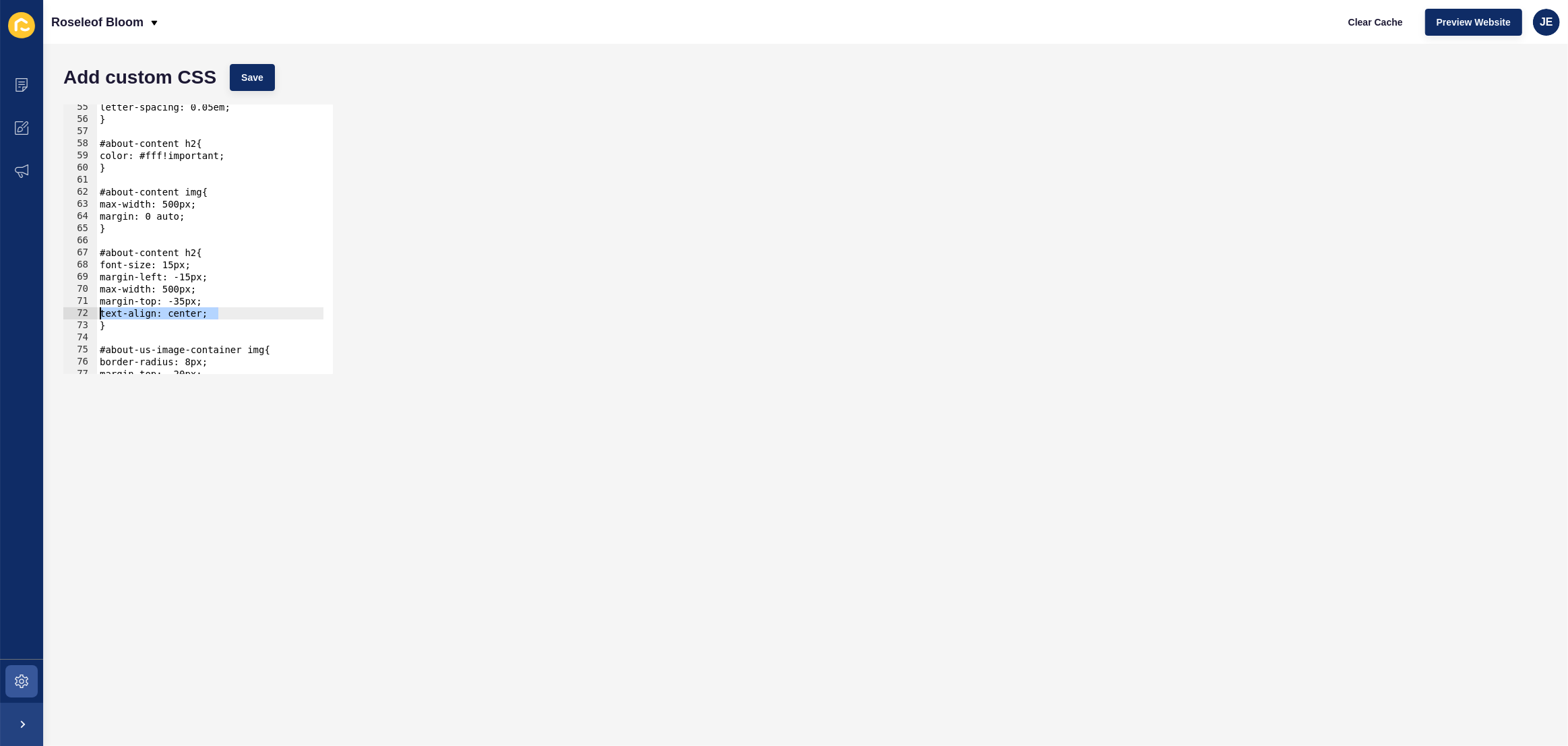
click at [184, 159] on div "letter-spacing: 0.05em; } #about-content h2{ color: #fff!important; } #about-co…" at bounding box center [377, 243] width 560 height 284
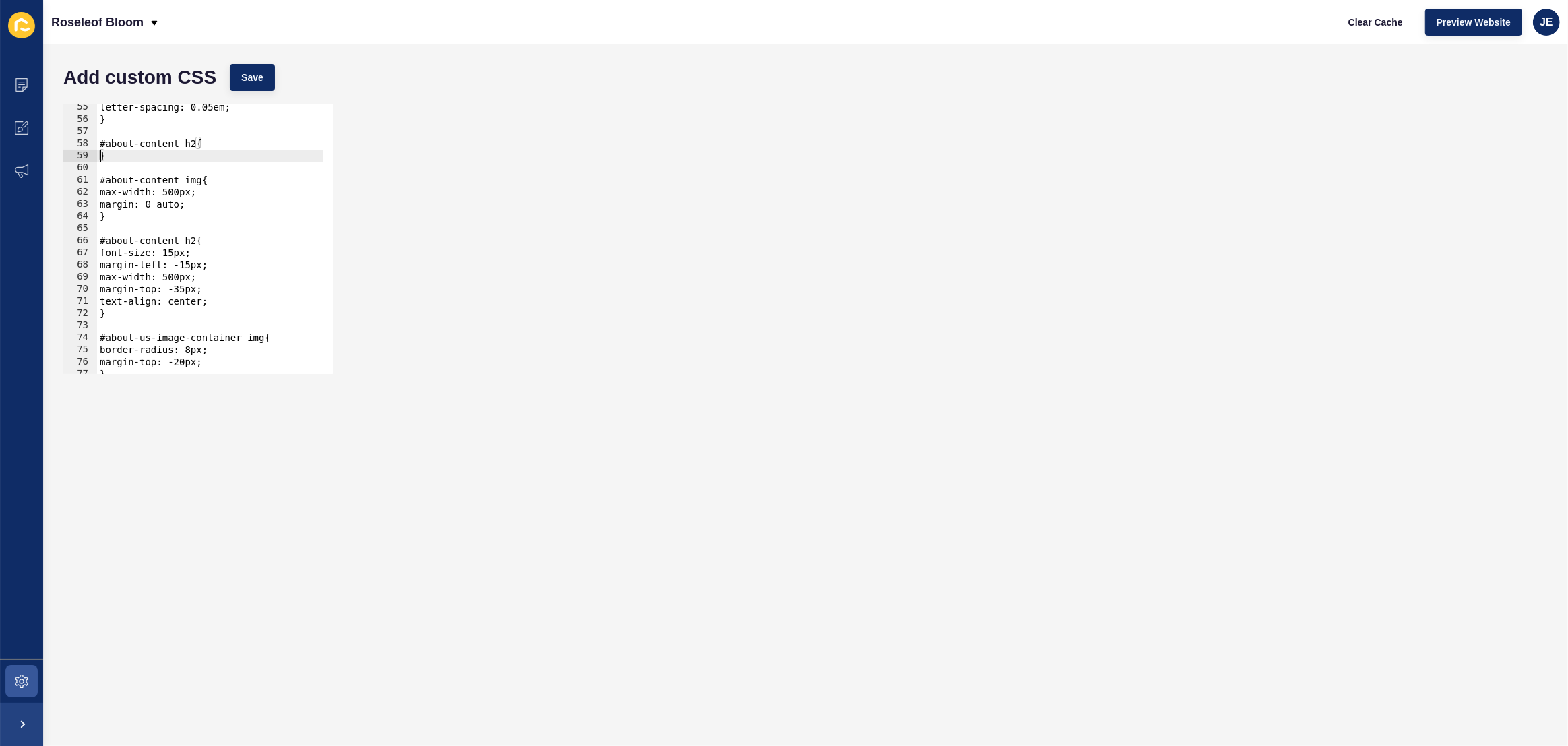
scroll to position [0, 0]
click at [232, 300] on div "letter-spacing: 0.05em; } #about-content h2{ } #about-content img{ max-width: 5…" at bounding box center [377, 243] width 560 height 284
type textarea "text-align: center;."
paste textarea
click at [122, 314] on div "letter-spacing: 0.05em; } #about-content h2{ } #about-content img{ max-width: 5…" at bounding box center [377, 243] width 560 height 284
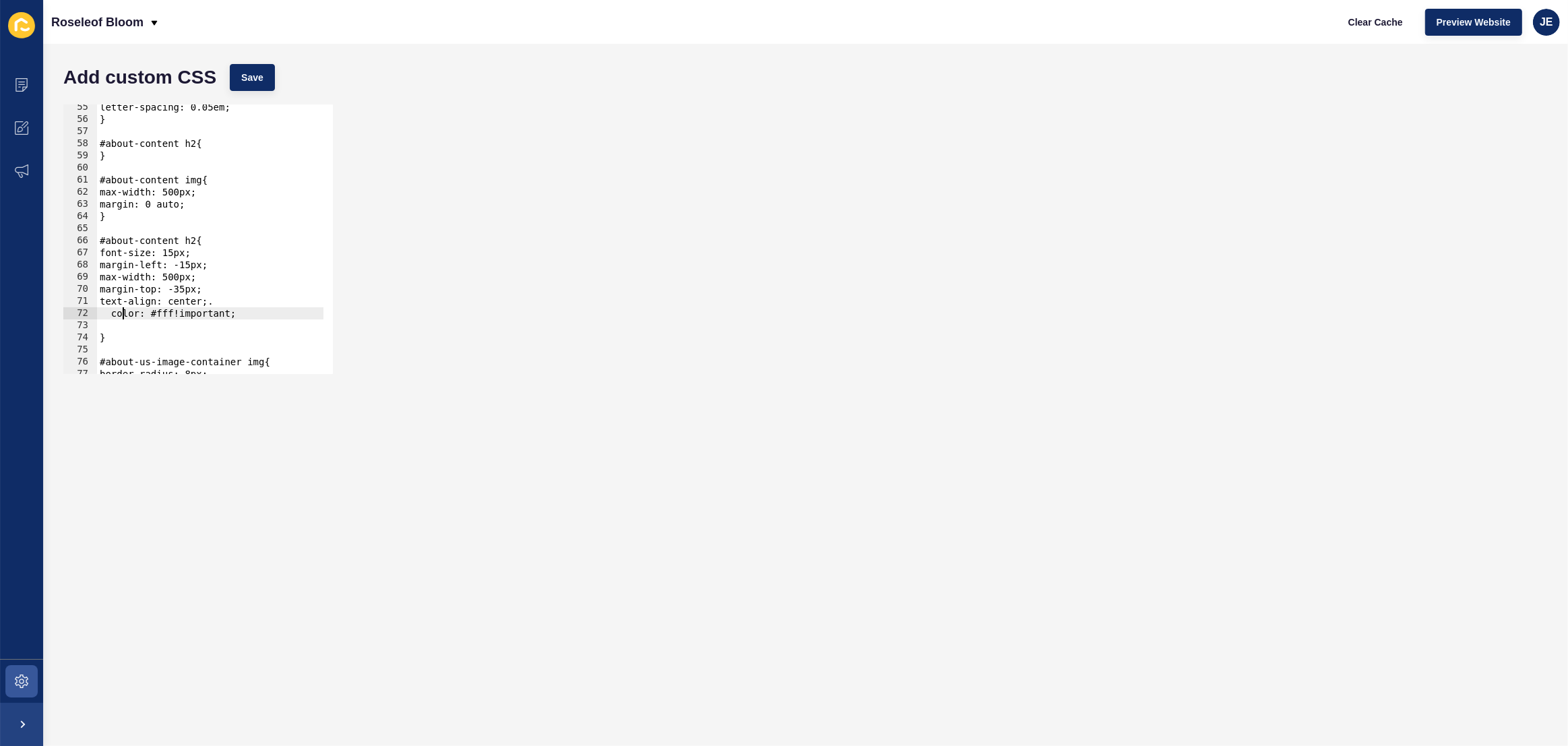
type textarea "color: #fff!important;"
drag, startPoint x: 127, startPoint y: 159, endPoint x: 90, endPoint y: 145, distance: 39.6
click at [90, 145] on div "color: #fff!important; 55 56 57 58 59 60 61 62 63 64 65 66 67 68 69 70 71 72 73…" at bounding box center [197, 239] width 270 height 269
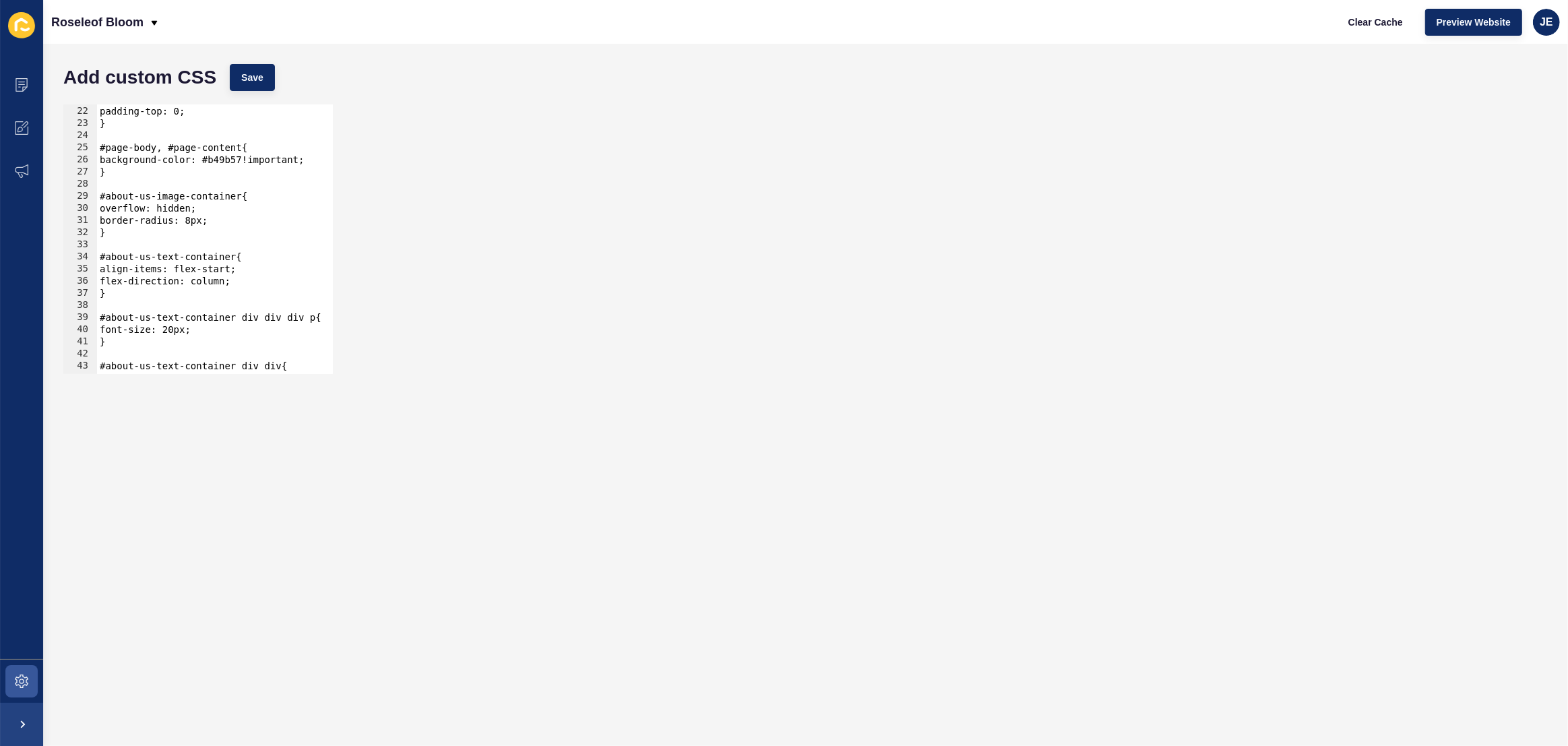
scroll to position [805, 0]
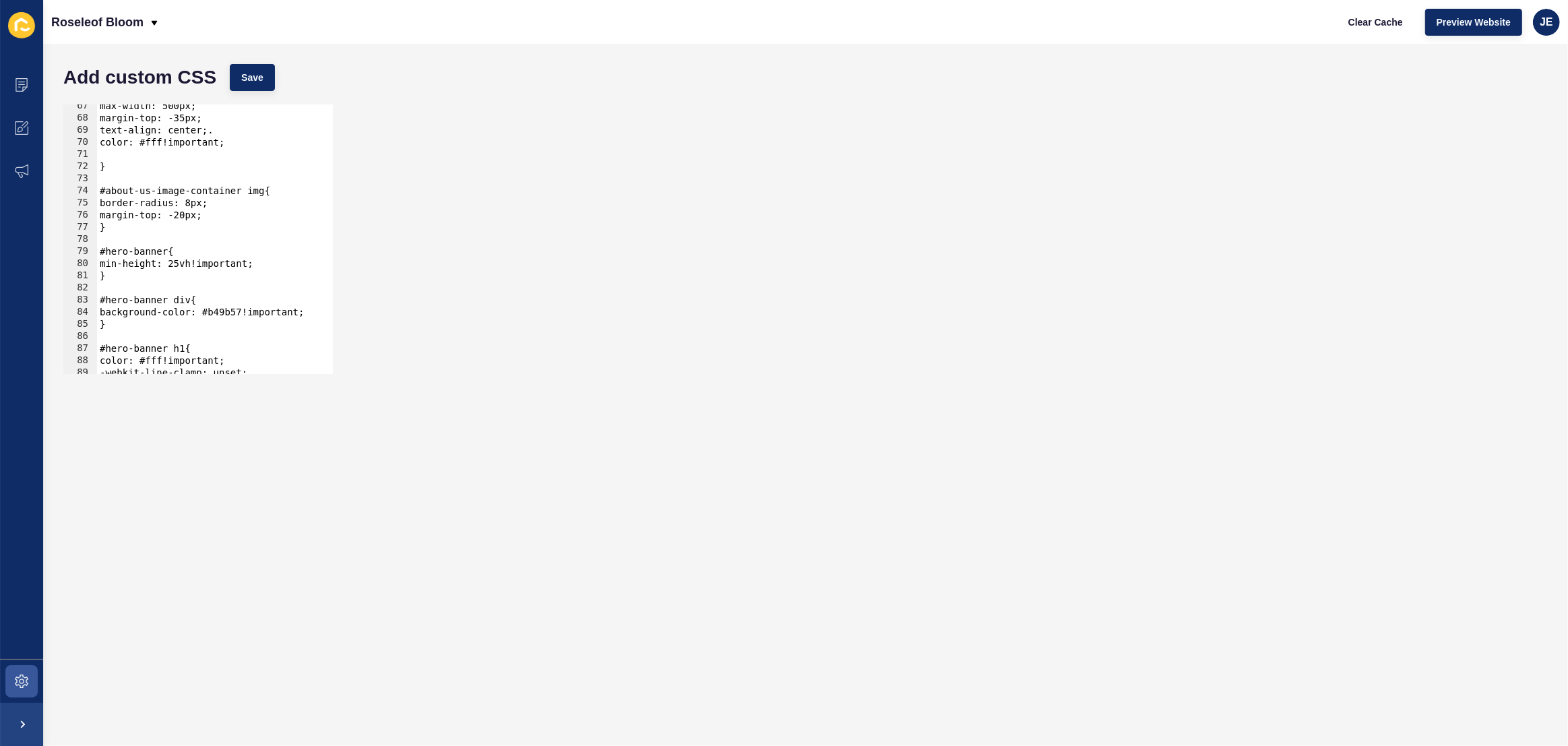
click at [224, 254] on div "max-width: 500px; margin-top: -35px; text-align: center;. color: #fff!important…" at bounding box center [377, 242] width 560 height 284
click at [149, 161] on div "max-width: 500px; margin-top: -35px; text-align: center;. color: #fff!important…" at bounding box center [377, 242] width 560 height 284
type textarea "}"
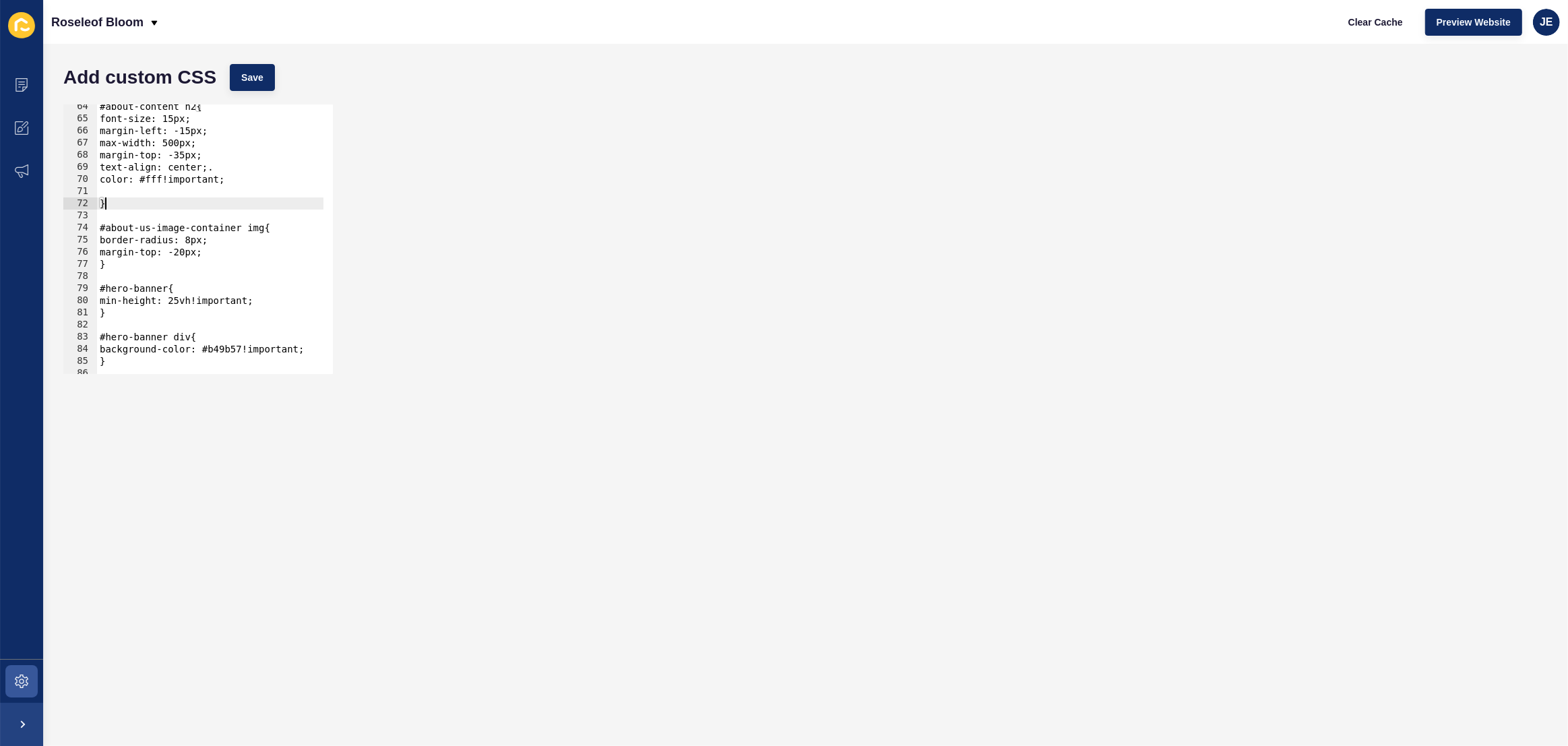
scroll to position [731, 0]
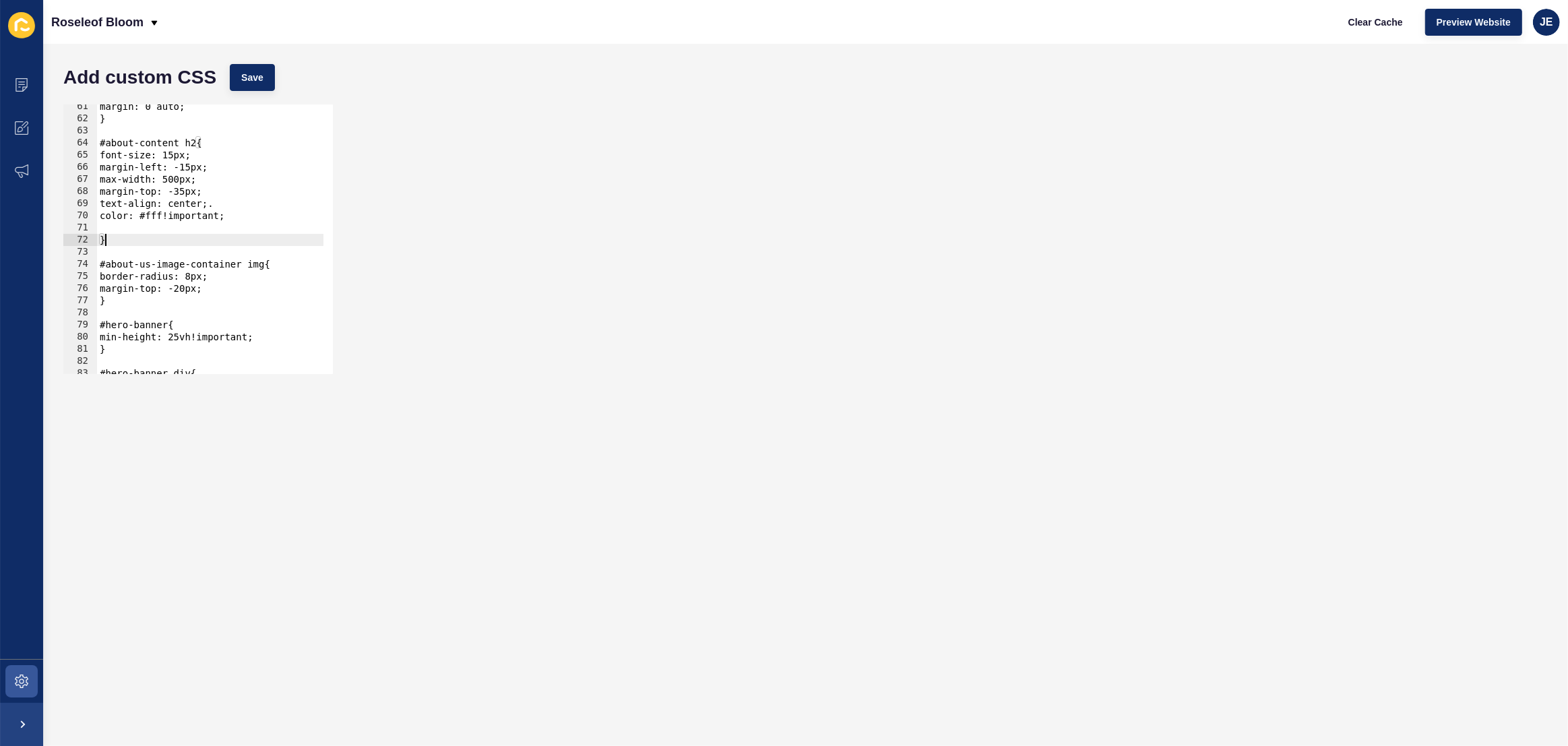
click at [133, 226] on div "margin: 0 auto; } #about-content h2{ font-size: 15px; margin-left: -15px; max-w…" at bounding box center [377, 242] width 560 height 284
click at [219, 191] on div "margin: 0 auto; } #about-content h2{ font-size: 15px; margin-left: -15px; max-w…" at bounding box center [377, 242] width 560 height 284
type textarea "margin-top: -35px;"
click at [246, 82] on span "Save" at bounding box center [252, 77] width 22 height 13
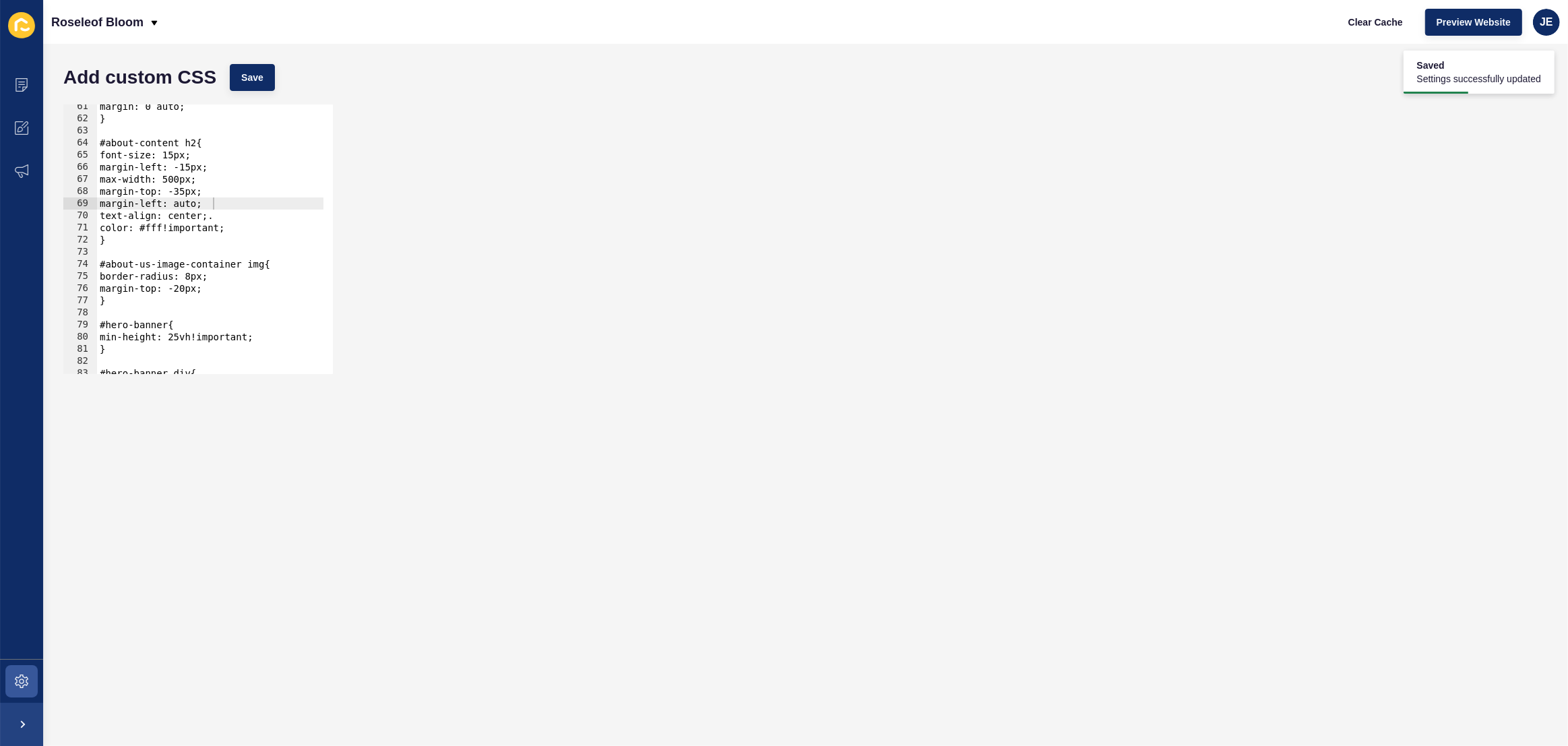
scroll to position [695, 0]
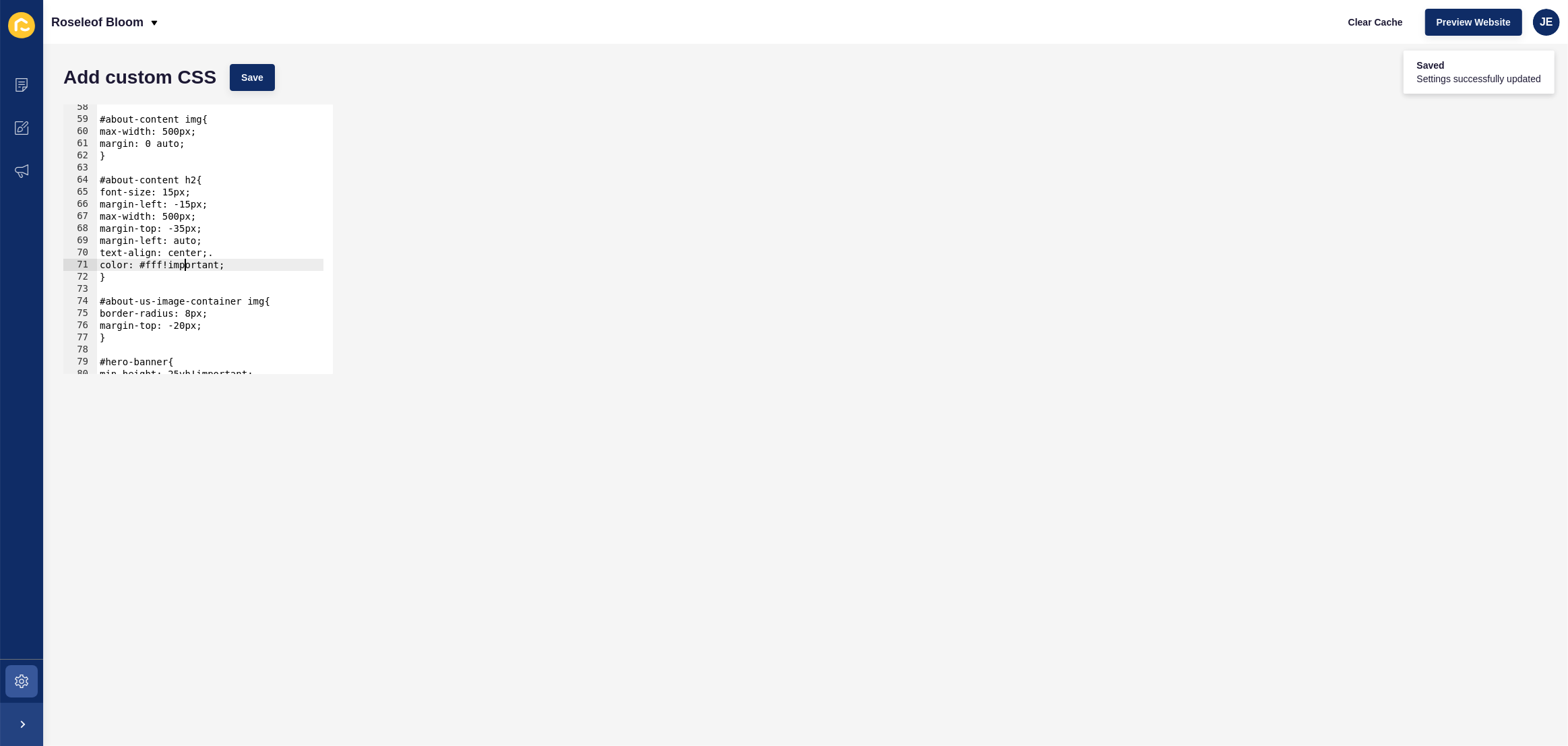
click at [185, 267] on div "#about-content img{ max-width: 500px; margin: 0 auto; } #about-content h2{ font…" at bounding box center [377, 243] width 560 height 284
click at [220, 257] on div "#about-content img{ max-width: 500px; margin: 0 auto; } #about-content h2{ font…" at bounding box center [377, 243] width 560 height 284
click at [229, 256] on div "#about-content img{ max-width: 500px; margin: 0 auto; } #about-content h2{ font…" at bounding box center [377, 243] width 560 height 284
click at [242, 71] on span "Save" at bounding box center [252, 77] width 22 height 13
type textarea "margin-left: auto;"
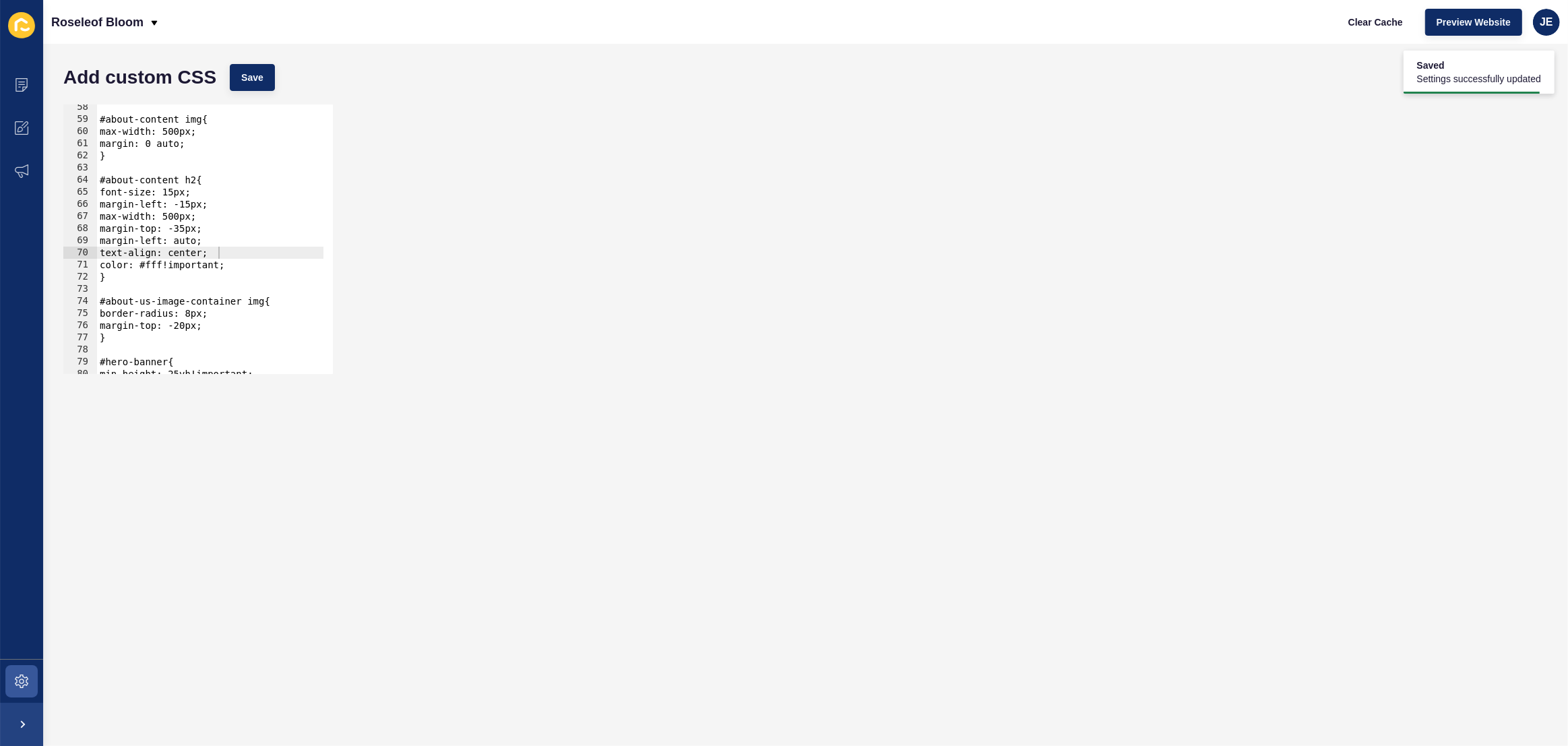
click at [224, 237] on div "#about-content img{ max-width: 500px; margin: 0 auto; } #about-content h2{ font…" at bounding box center [377, 243] width 560 height 284
type textarea "margin-right: auto;"
click at [261, 74] on span "Save" at bounding box center [252, 77] width 22 height 13
click at [1354, 26] on span "Clear Cache" at bounding box center [1375, 21] width 55 height 13
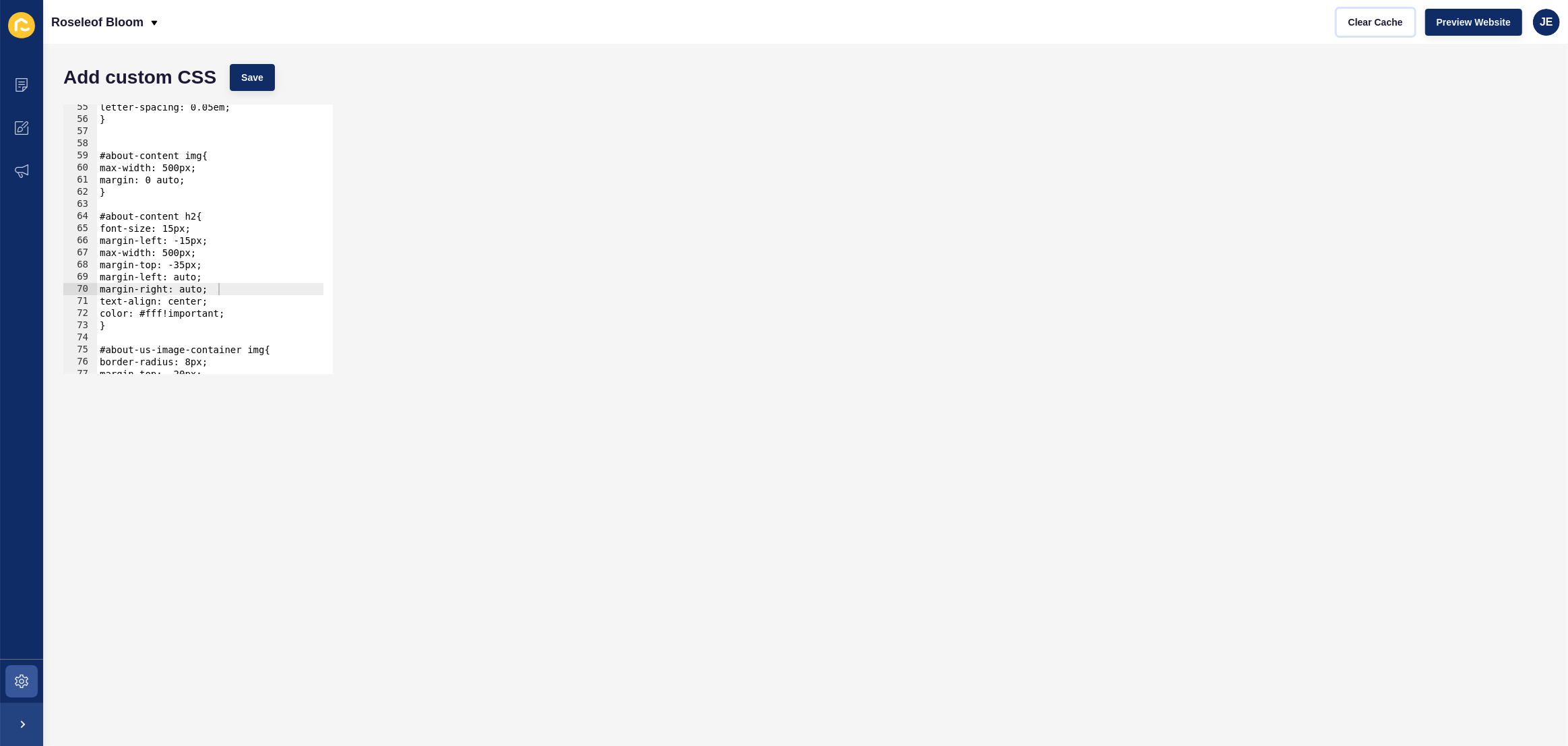
scroll to position [585, 0]
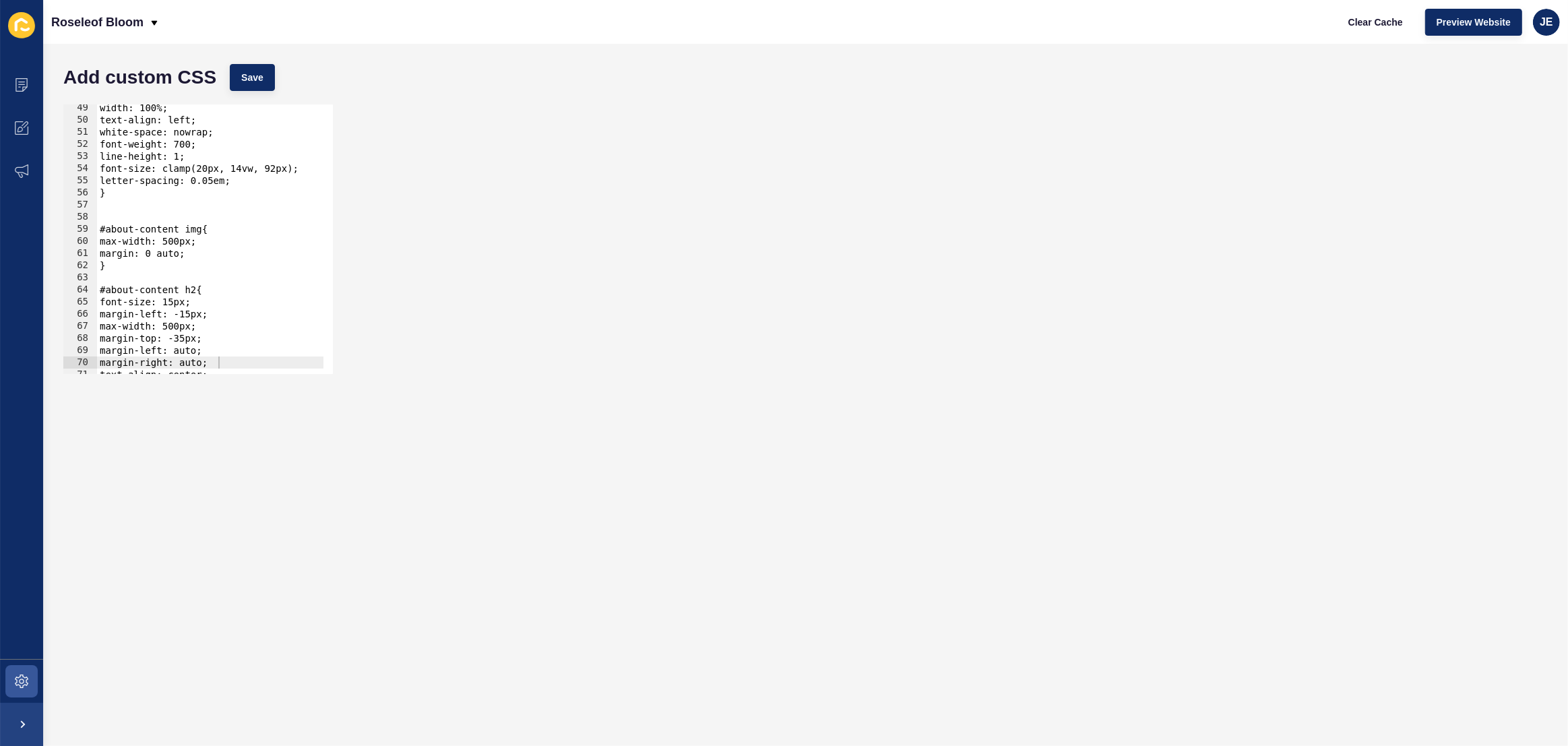
click at [127, 215] on div "width: 100%; text-align: left; white-space: nowrap; font-weight: 700; line-heig…" at bounding box center [377, 244] width 560 height 284
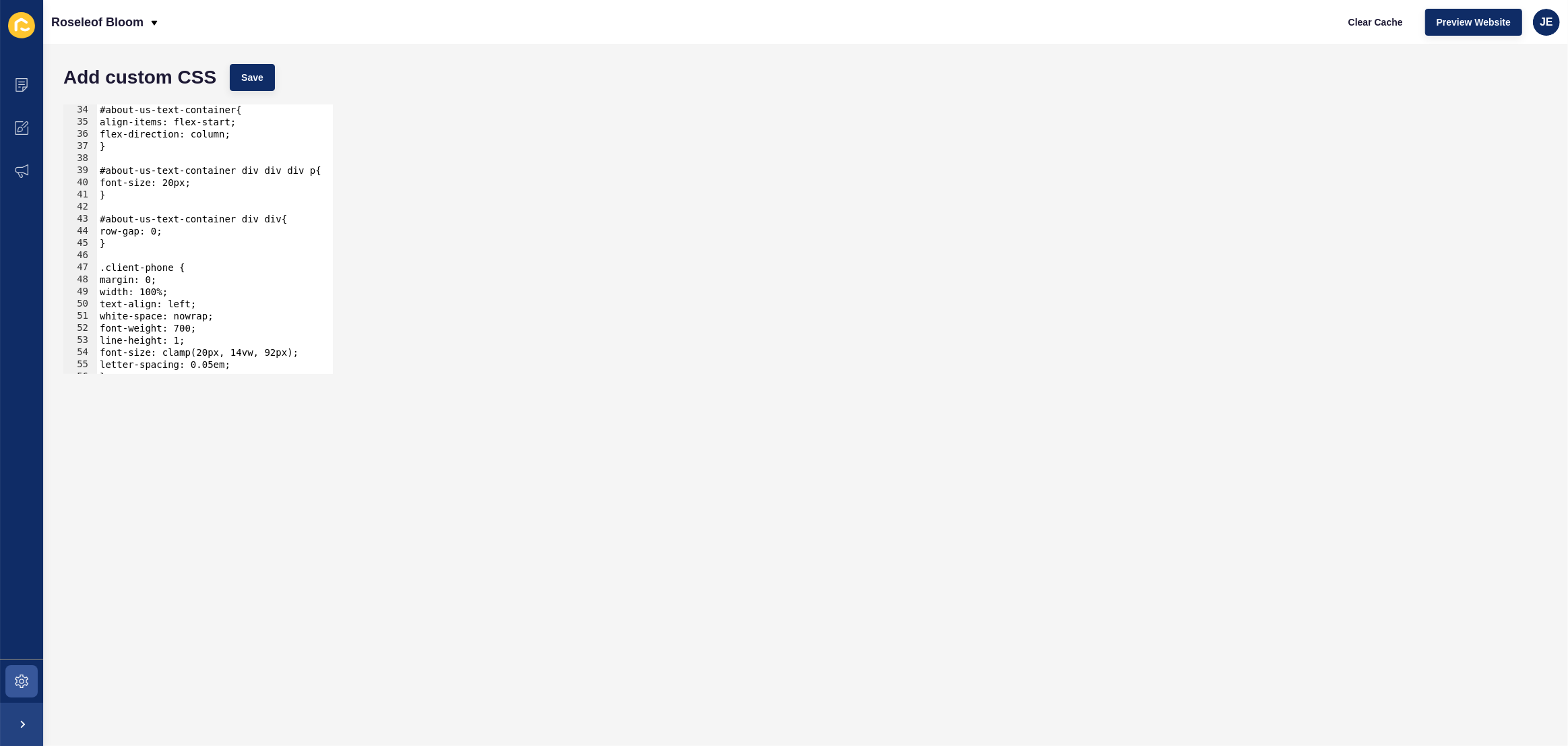
scroll to position [328, 0]
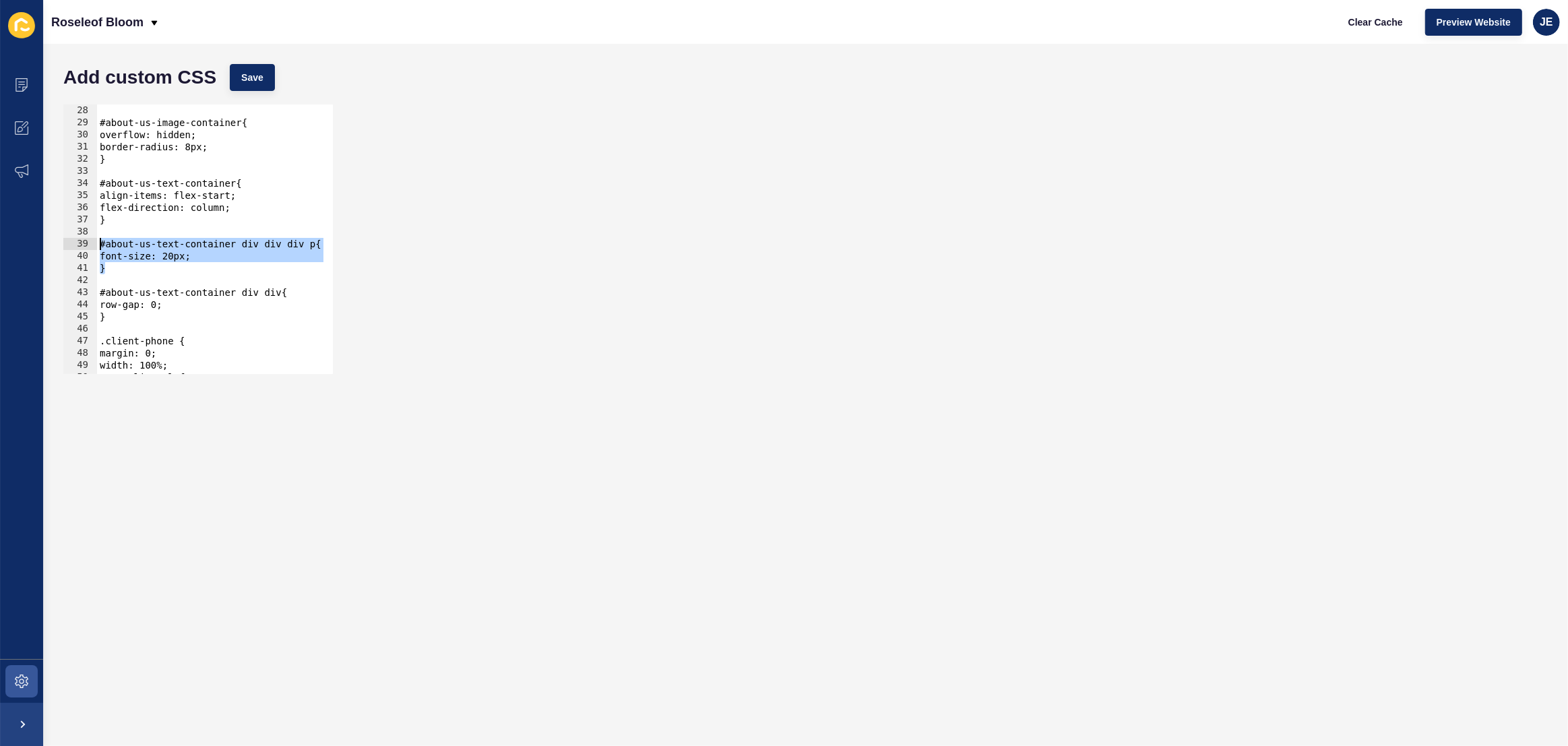
drag, startPoint x: 145, startPoint y: 269, endPoint x: 66, endPoint y: 244, distance: 82.9
click at [66, 244] on div "28 29 30 31 32 33 34 35 36 37 38 39 40 41 42 43 44 45 46 47 48 49 50 51 #about-…" at bounding box center [197, 239] width 270 height 269
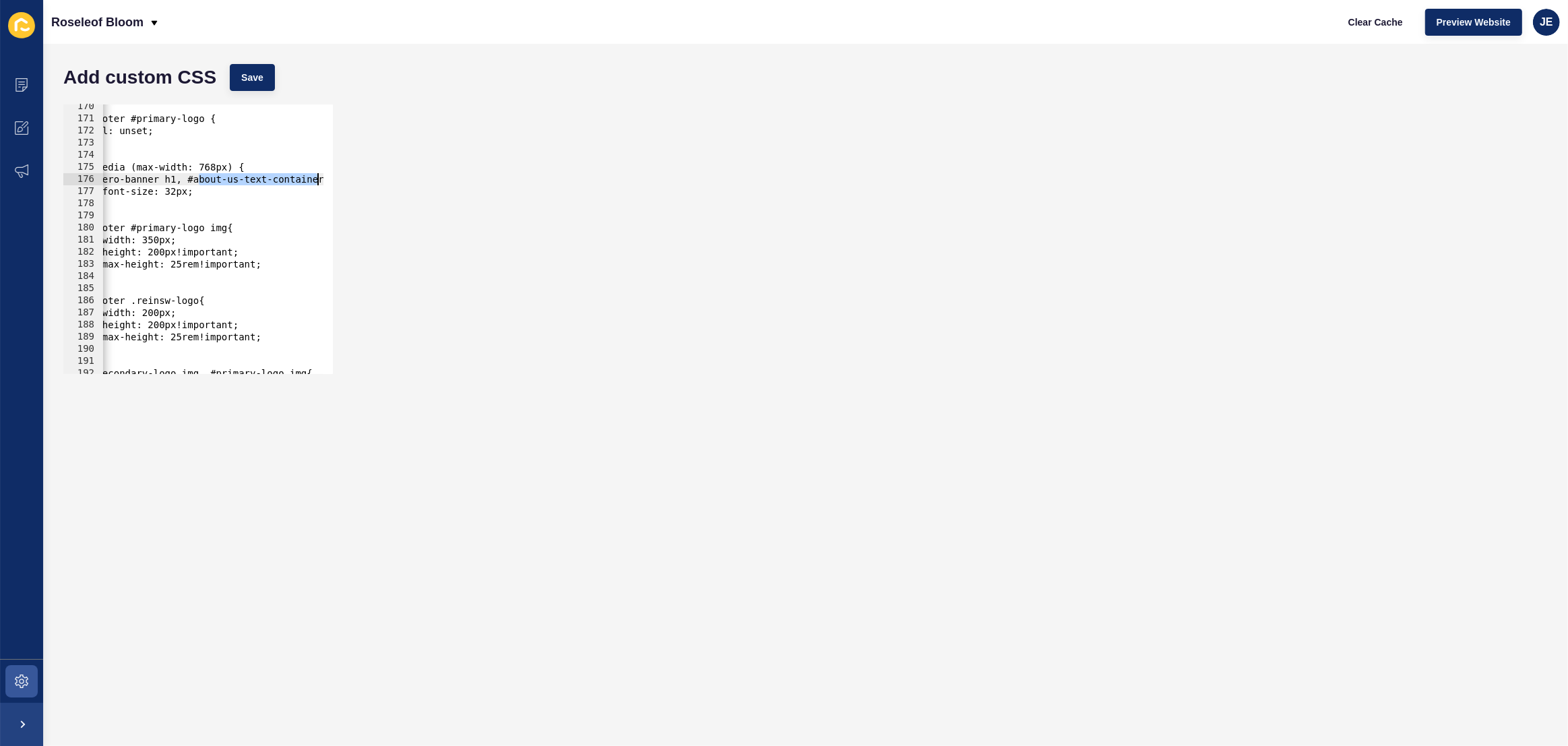
scroll to position [0, 115]
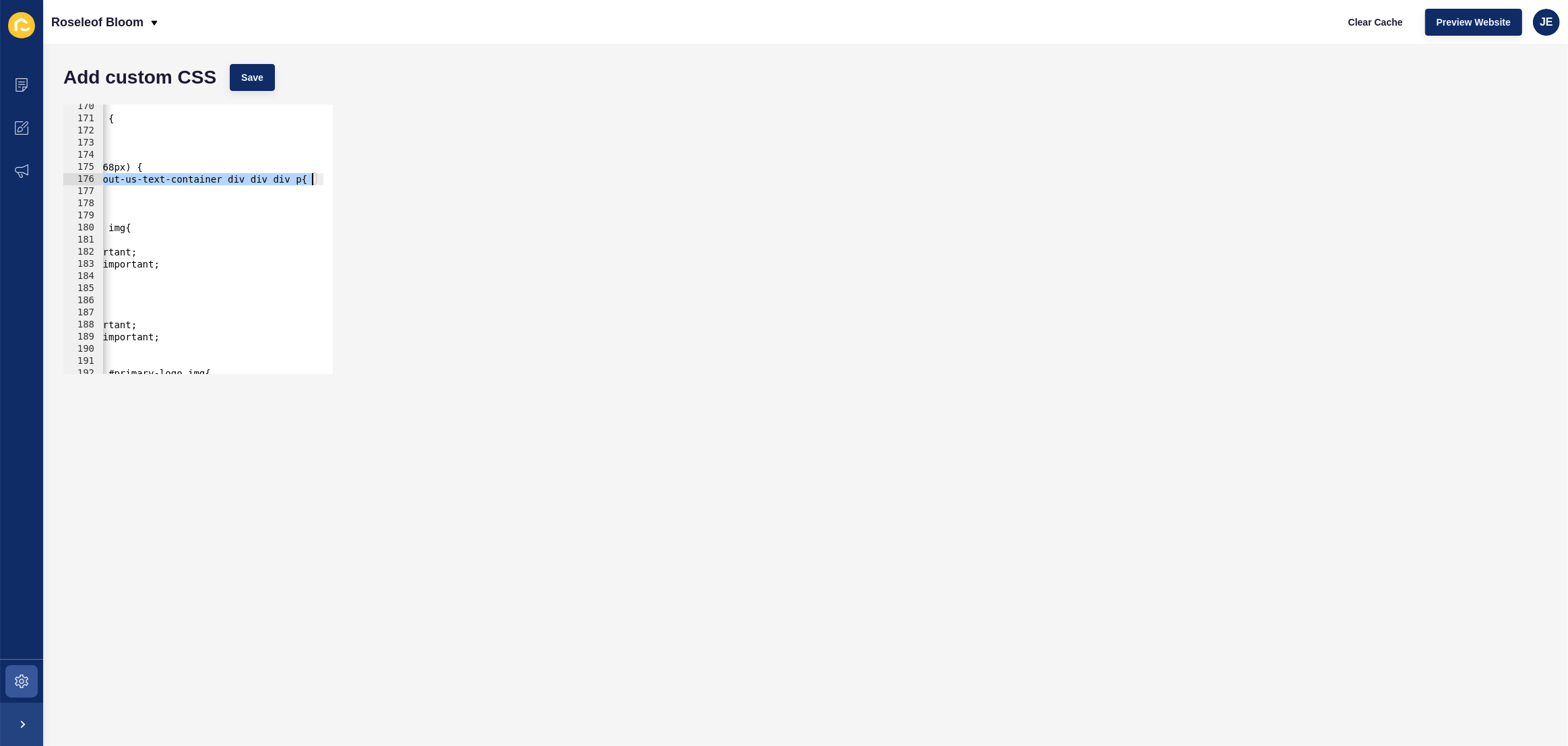
drag, startPoint x: 211, startPoint y: 181, endPoint x: 310, endPoint y: 184, distance: 99.0
click at [310, 184] on div "footer #primary-logo { all: unset; } @media (max-width: 768px) { #hero-banner h…" at bounding box center [267, 242] width 560 height 284
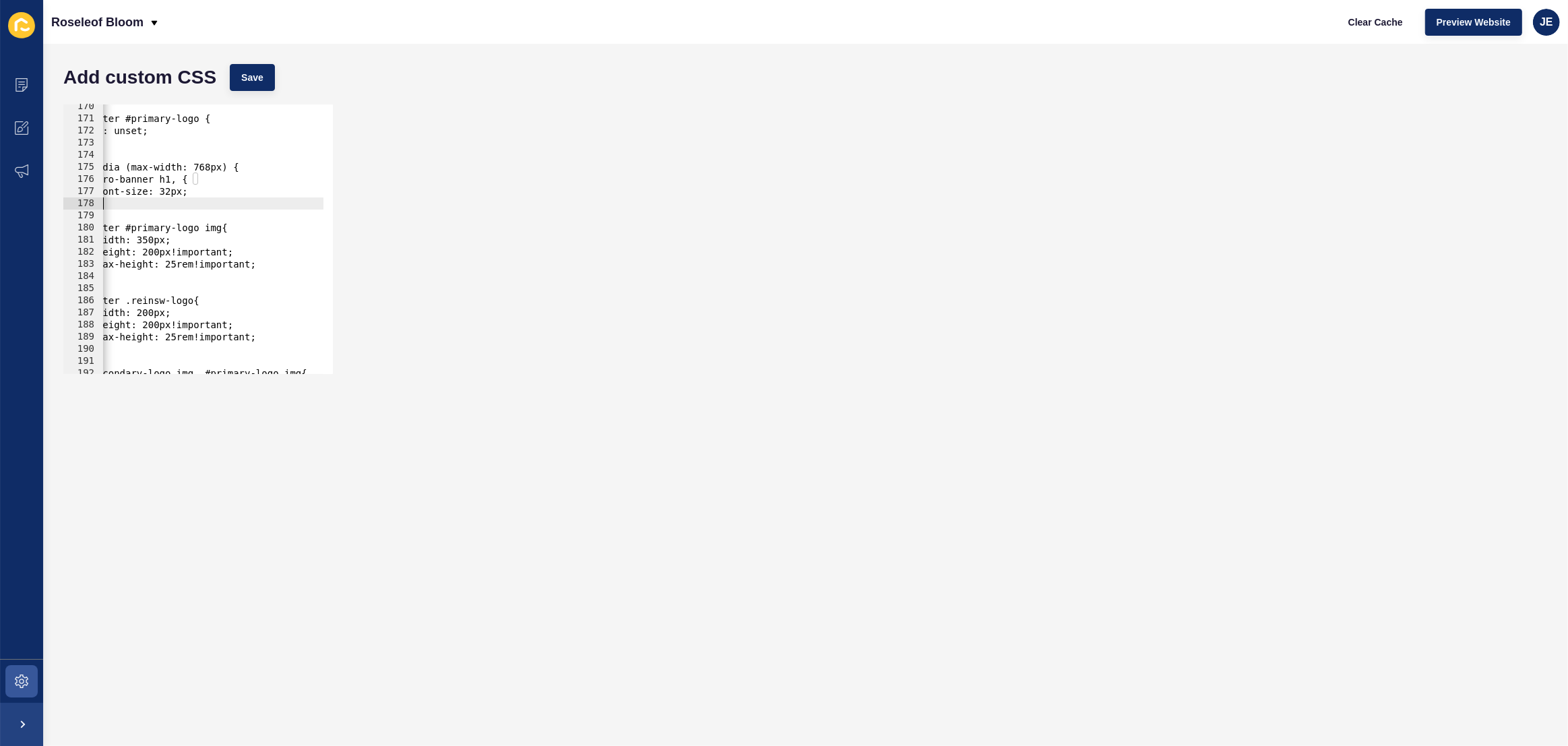
scroll to position [0, 0]
drag, startPoint x: 165, startPoint y: 206, endPoint x: 81, endPoint y: 200, distance: 84.2
click at [78, 200] on div "#hero-banner h1, { 170 171 172 173 174 175 176 177 178 179 180 181 182 183 184 …" at bounding box center [197, 239] width 270 height 269
click at [209, 181] on div "footer #primary-logo { all: unset; } @media (max-width: 768px) { #hero-banner h…" at bounding box center [382, 242] width 560 height 284
click at [211, 181] on div "footer #primary-logo { all: unset; } @media (max-width: 768px) { #hero-banner h…" at bounding box center [382, 242] width 560 height 284
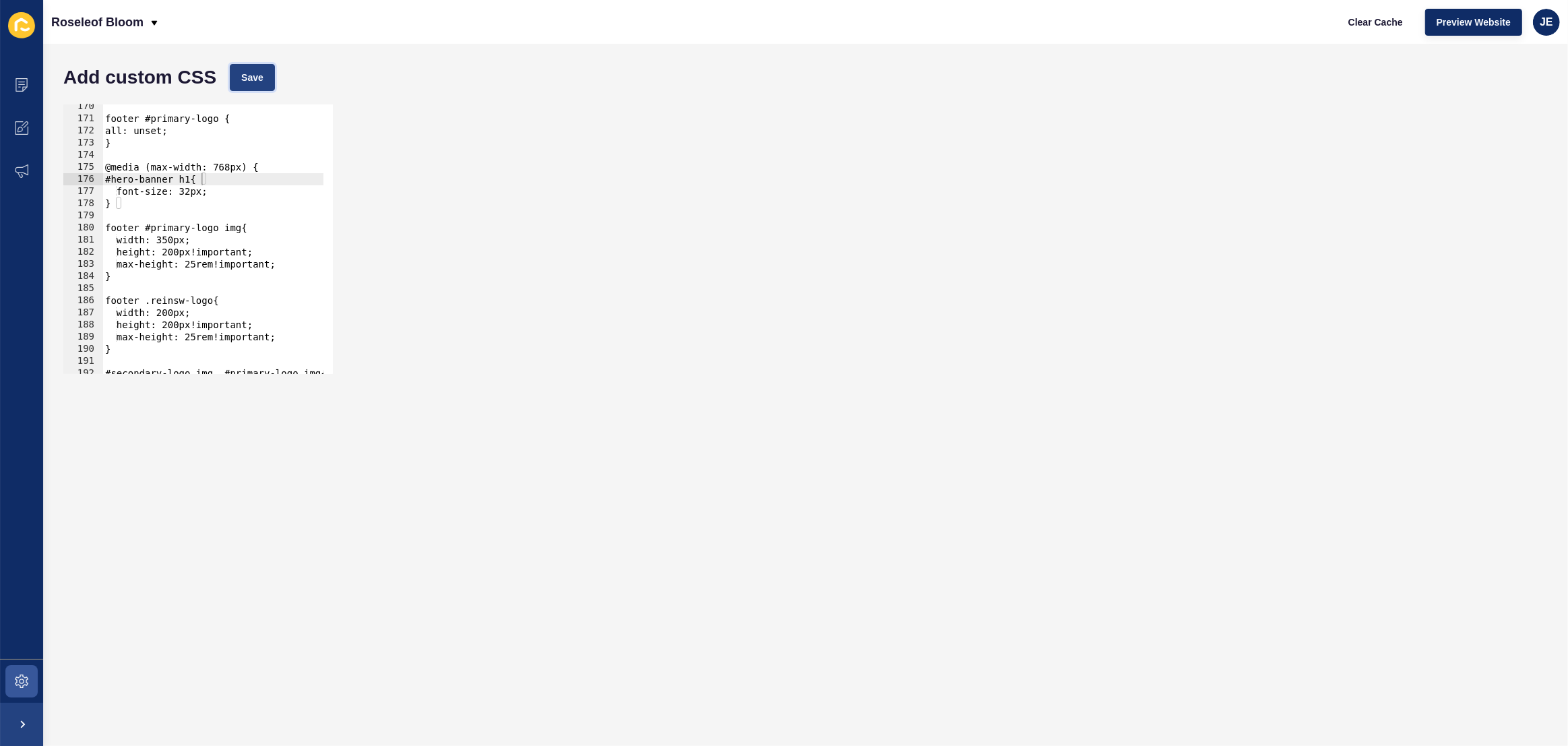
click at [238, 84] on button "Save" at bounding box center [252, 77] width 45 height 27
click at [1384, 28] on span "Clear Cache" at bounding box center [1375, 21] width 55 height 13
click at [200, 173] on div "footer #primary-logo { all: unset; } @media (max-width: 768px) { #hero-banner h…" at bounding box center [382, 242] width 560 height 284
paste textarea "cta-banner-content"
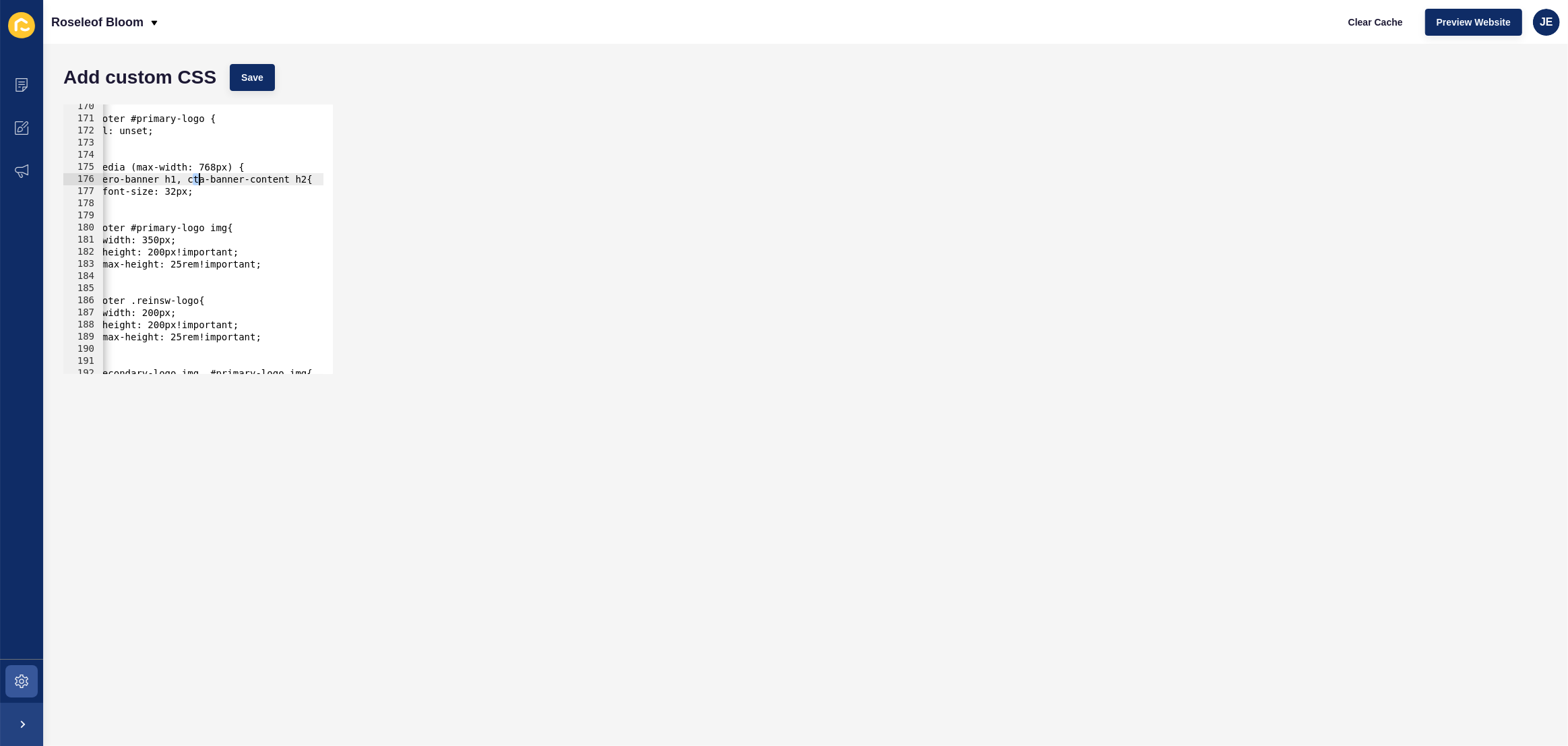
click at [196, 183] on div "footer #primary-logo { all: unset; } @media (max-width: 768px) { #hero-banner h…" at bounding box center [368, 242] width 560 height 284
click at [200, 180] on div "footer #primary-logo { all: unset; } @media (max-width: 768px) { #hero-banner h…" at bounding box center [368, 242] width 560 height 284
click at [250, 60] on div "Add custom CSS Save" at bounding box center [806, 78] width 1498 height 40
click at [248, 82] on span "Save" at bounding box center [252, 77] width 22 height 13
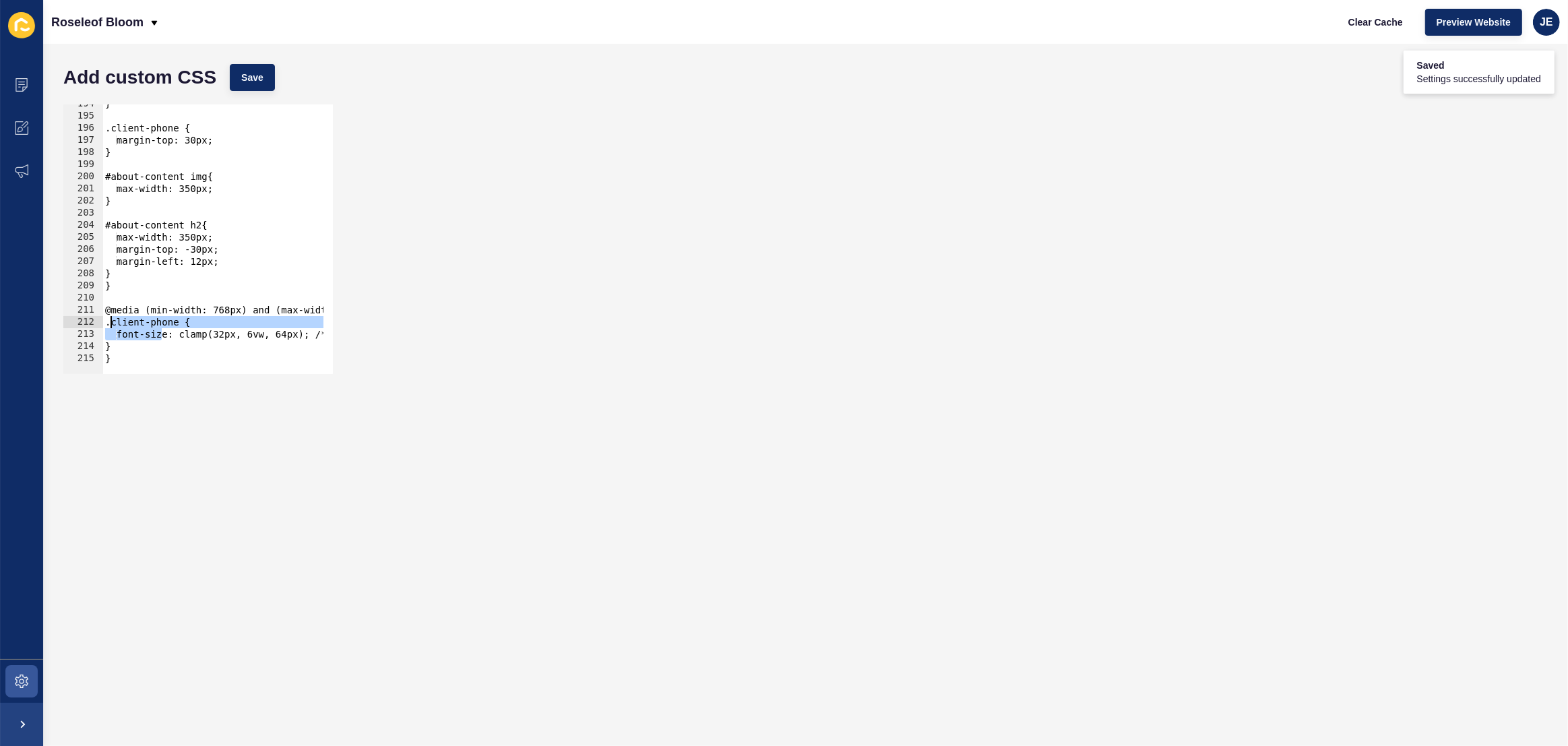
scroll to position [0, 0]
drag, startPoint x: 146, startPoint y: 331, endPoint x: 115, endPoint y: 317, distance: 34.0
click at [94, 328] on div "font-size: clamp(32px, 6vw, 64px); /* reduce scaling for mids */ 194 195 196 19…" at bounding box center [197, 239] width 270 height 269
click at [143, 276] on div "} .client-phone { margin-top: 30px; } #about-content img{ max-width: 350px; } #…" at bounding box center [382, 240] width 560 height 284
type textarea "}"
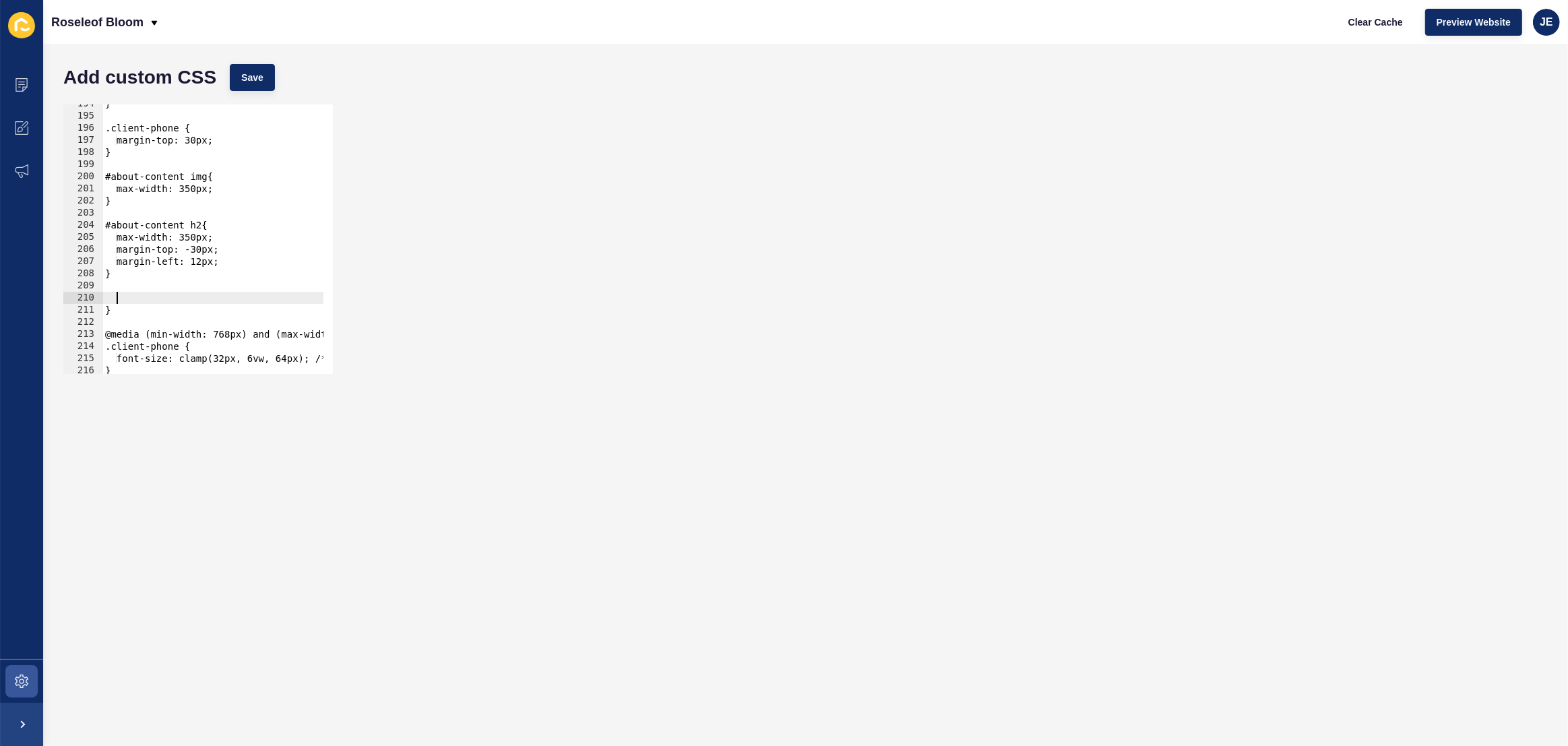
paste textarea "#about-us-text-container"
type textarea "}"
type textarea "flex-direction: column-reverse;"
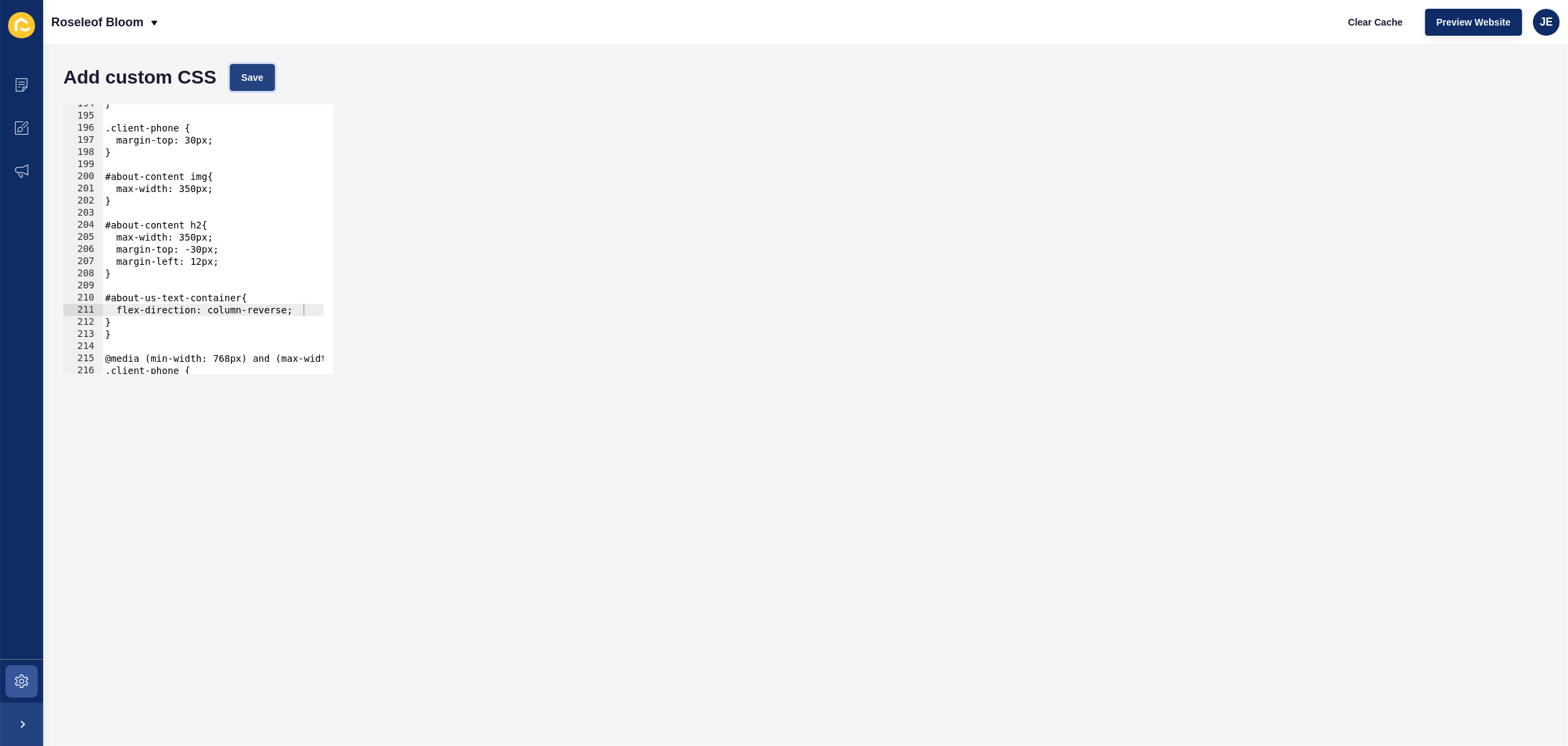
click at [245, 76] on span "Save" at bounding box center [252, 77] width 22 height 13
click at [160, 286] on div "} .client-phone { margin-top: 30px; } #about-content img{ max-width: 350px; } #…" at bounding box center [382, 240] width 560 height 284
paste textarea "about-us-container"
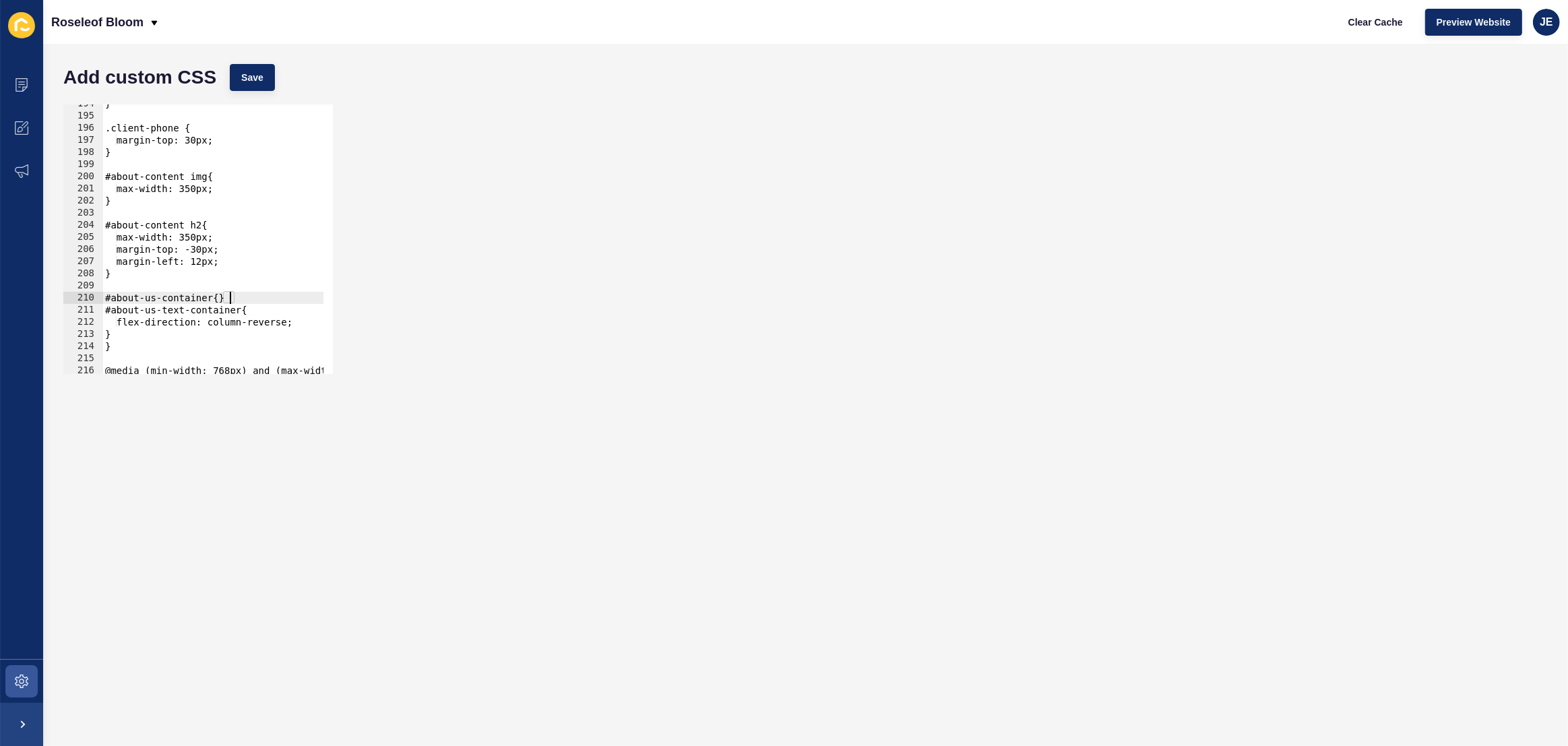
type textarea "}"
click at [262, 76] on span "Save" at bounding box center [252, 77] width 22 height 13
click at [179, 313] on div "} .client-phone { margin-top: 30px; } #about-content img{ max-width: 350px; } #…" at bounding box center [382, 240] width 560 height 284
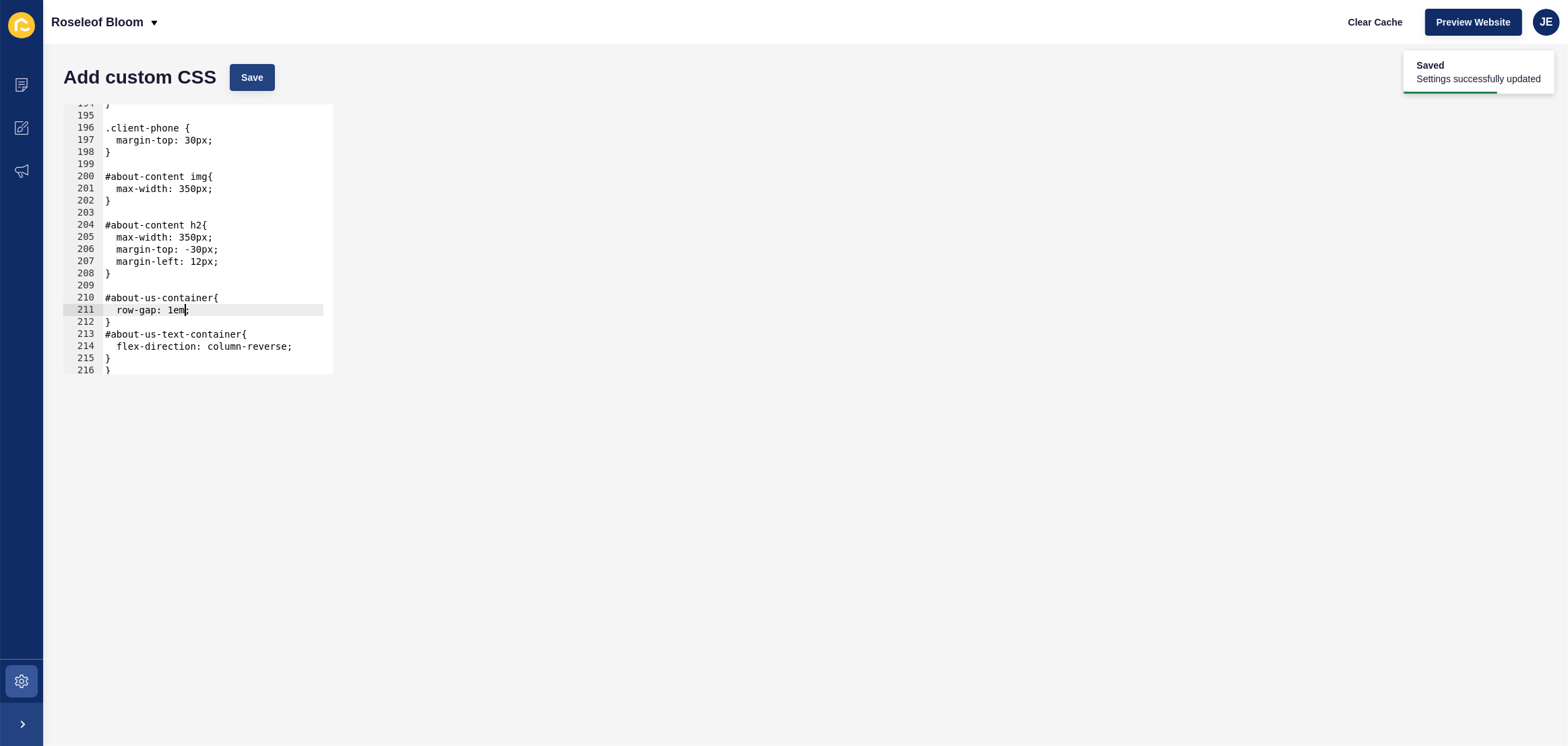
type textarea "row-gap: 1em;"
click at [257, 85] on button "Save" at bounding box center [252, 77] width 45 height 27
